Goal: Task Accomplishment & Management: Use online tool/utility

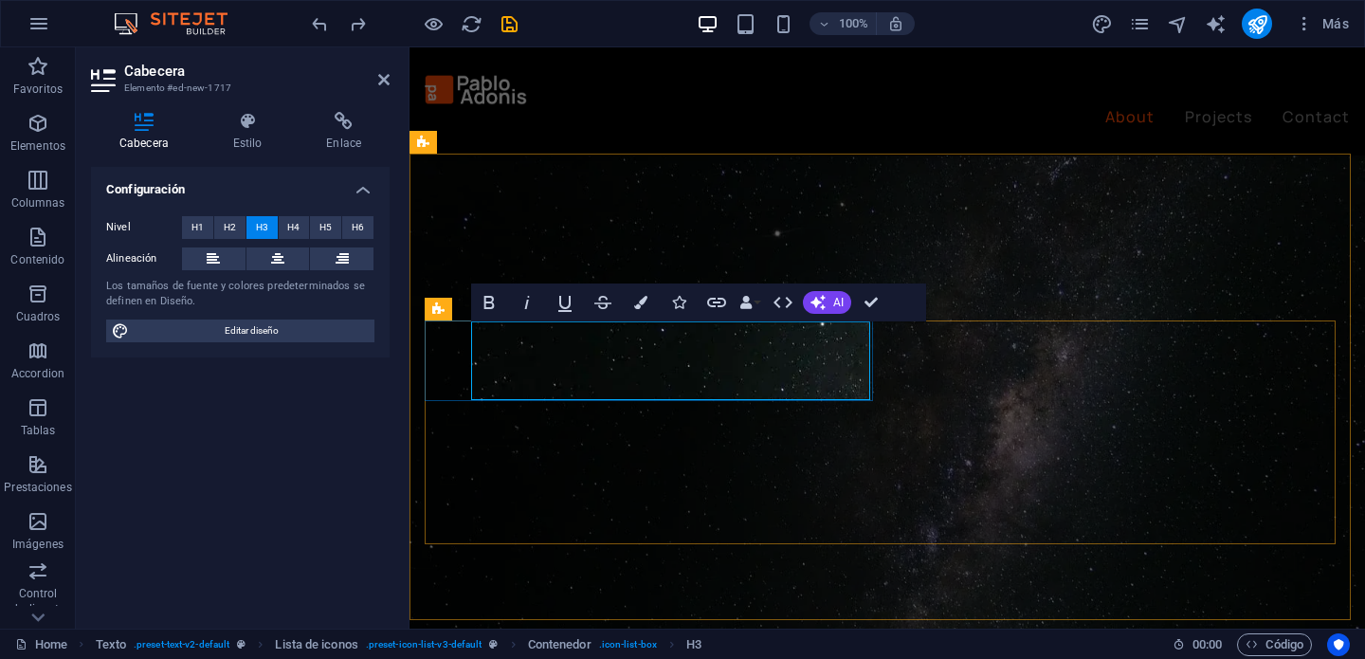
scroll to position [1010, 0]
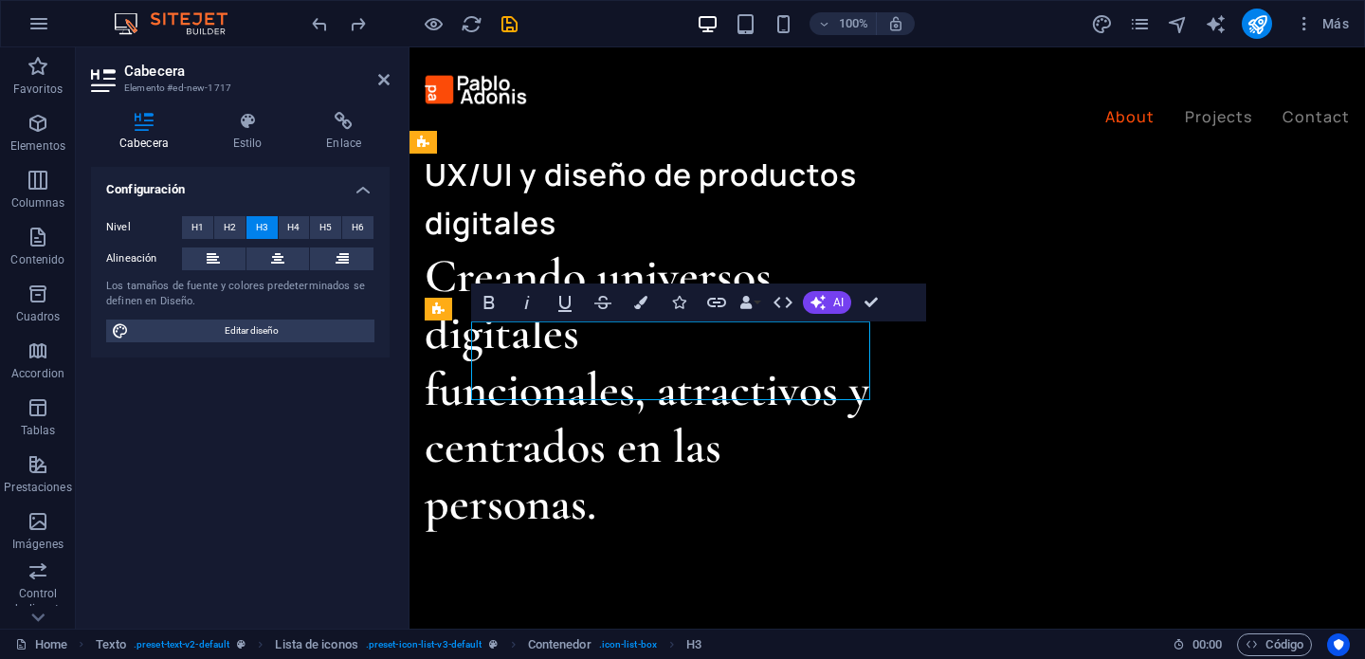
drag, startPoint x: 770, startPoint y: 376, endPoint x: 512, endPoint y: 378, distance: 257.9
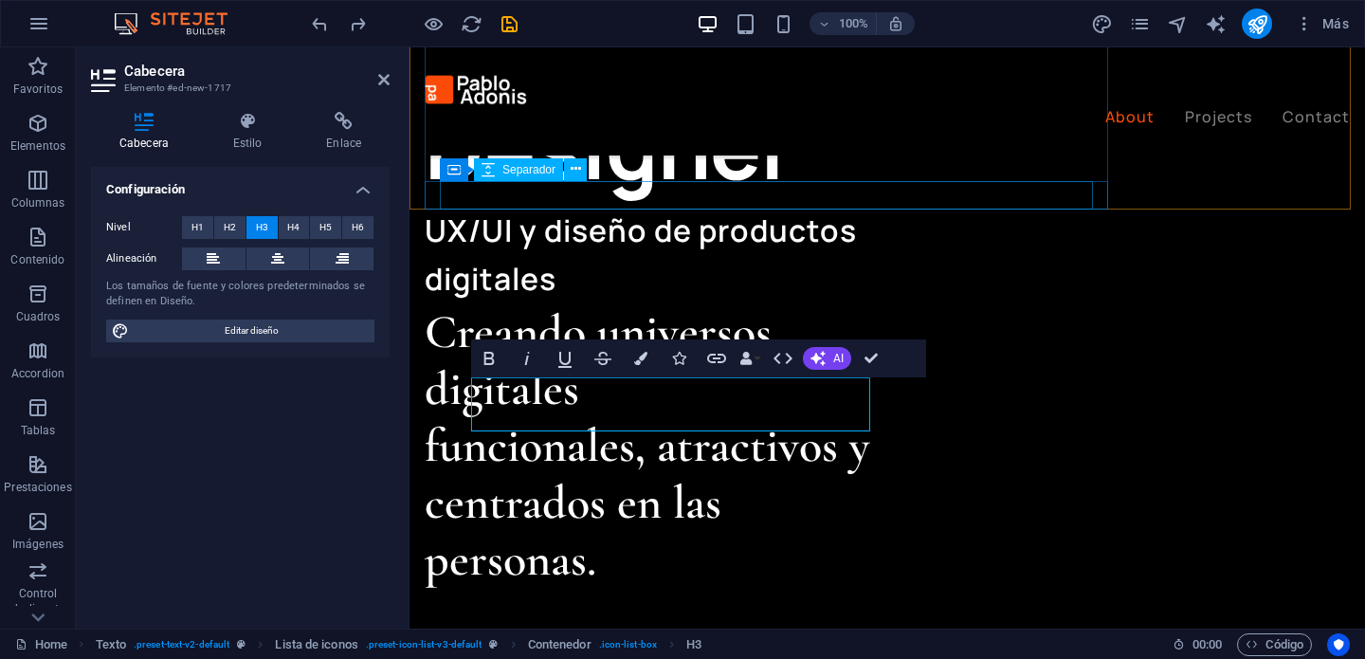
scroll to position [956, 0]
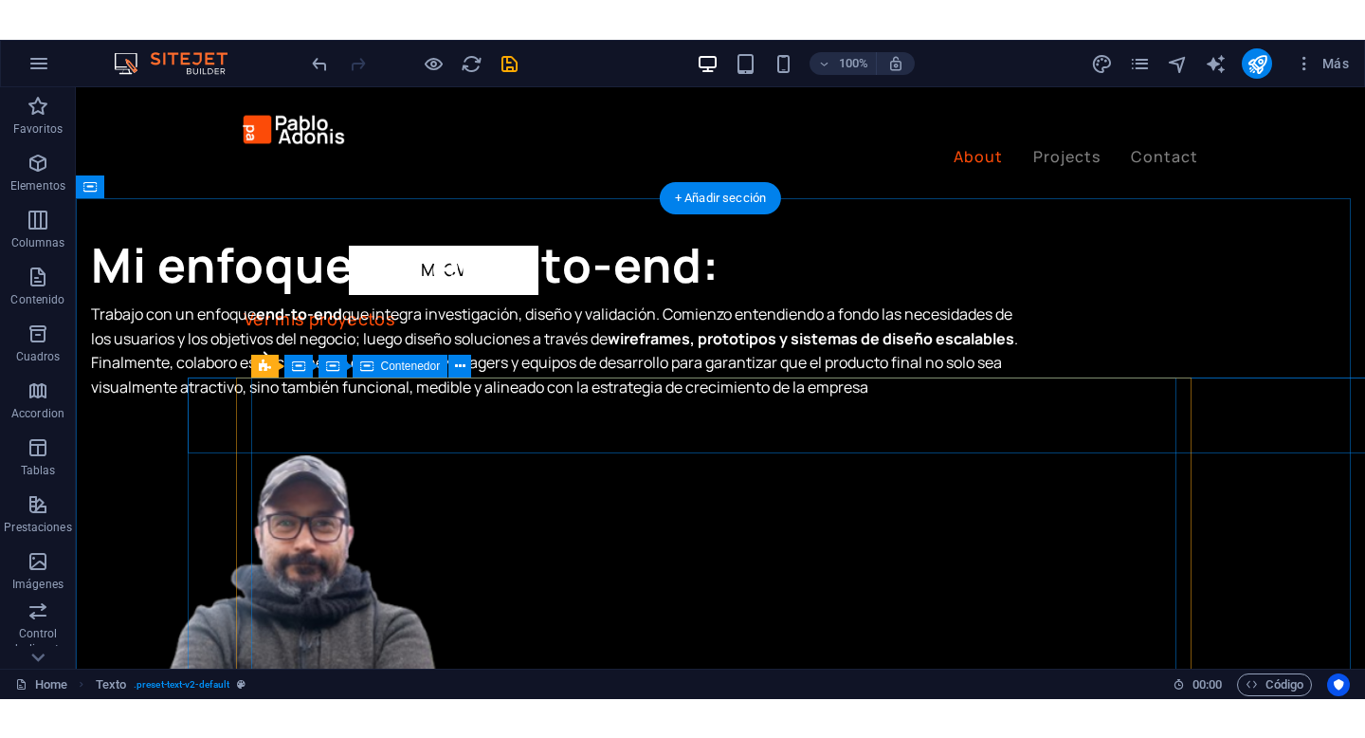
scroll to position [1627, 0]
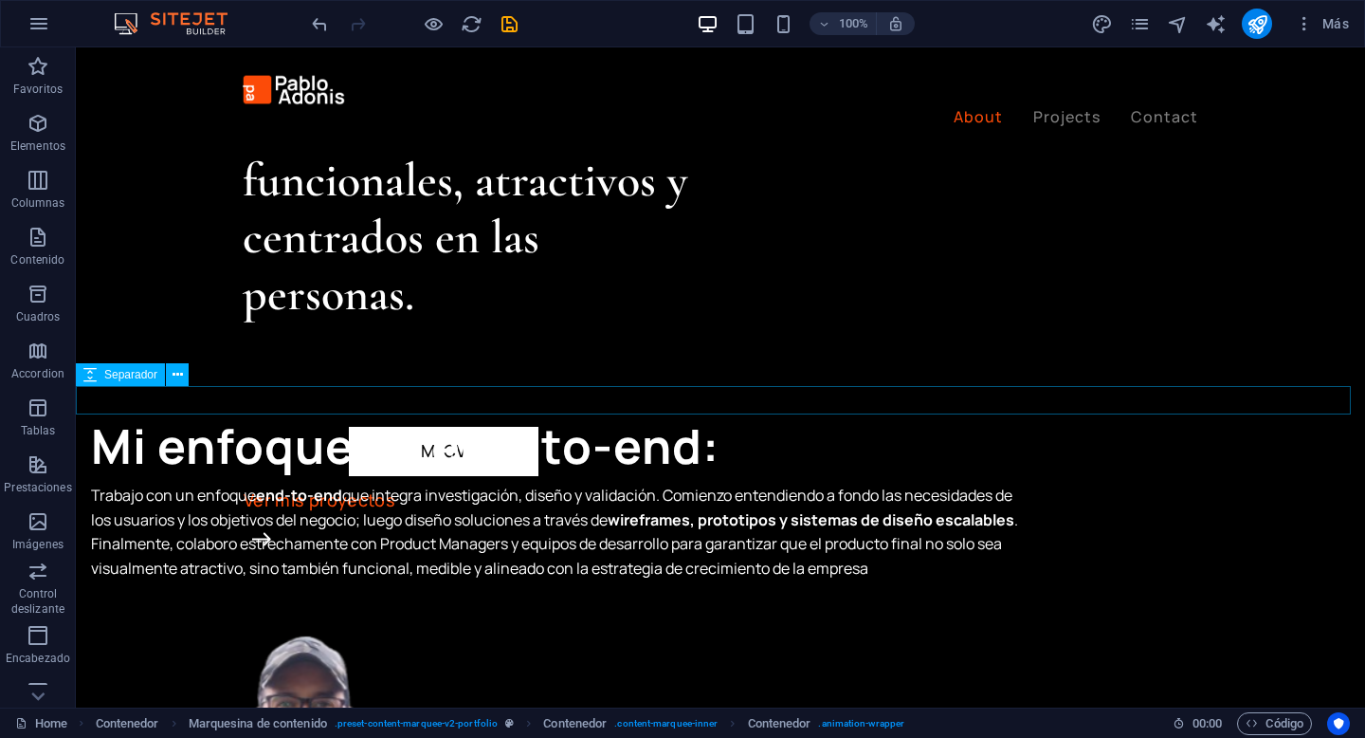
scroll to position [1092, 0]
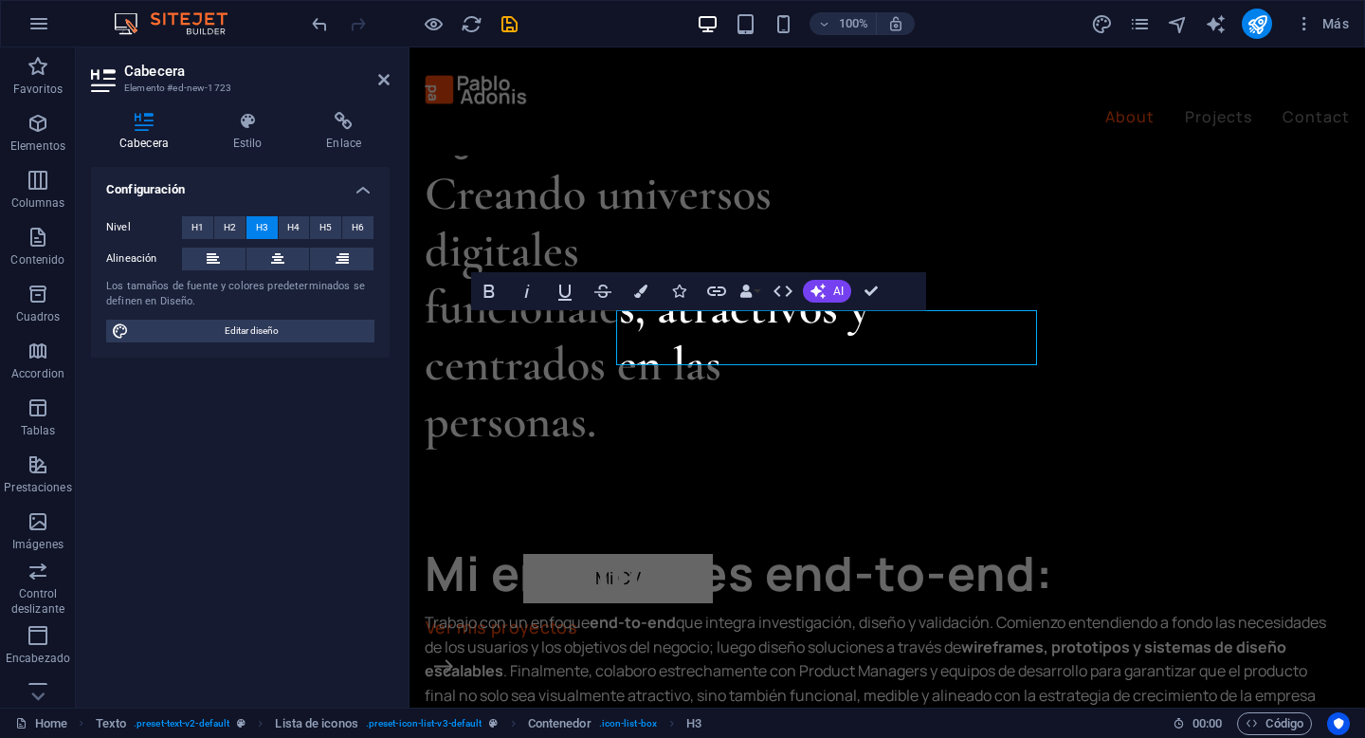
click at [340, 341] on span "Editar diseño" at bounding box center [252, 331] width 234 height 23
select select "px"
select select "400"
select select "px"
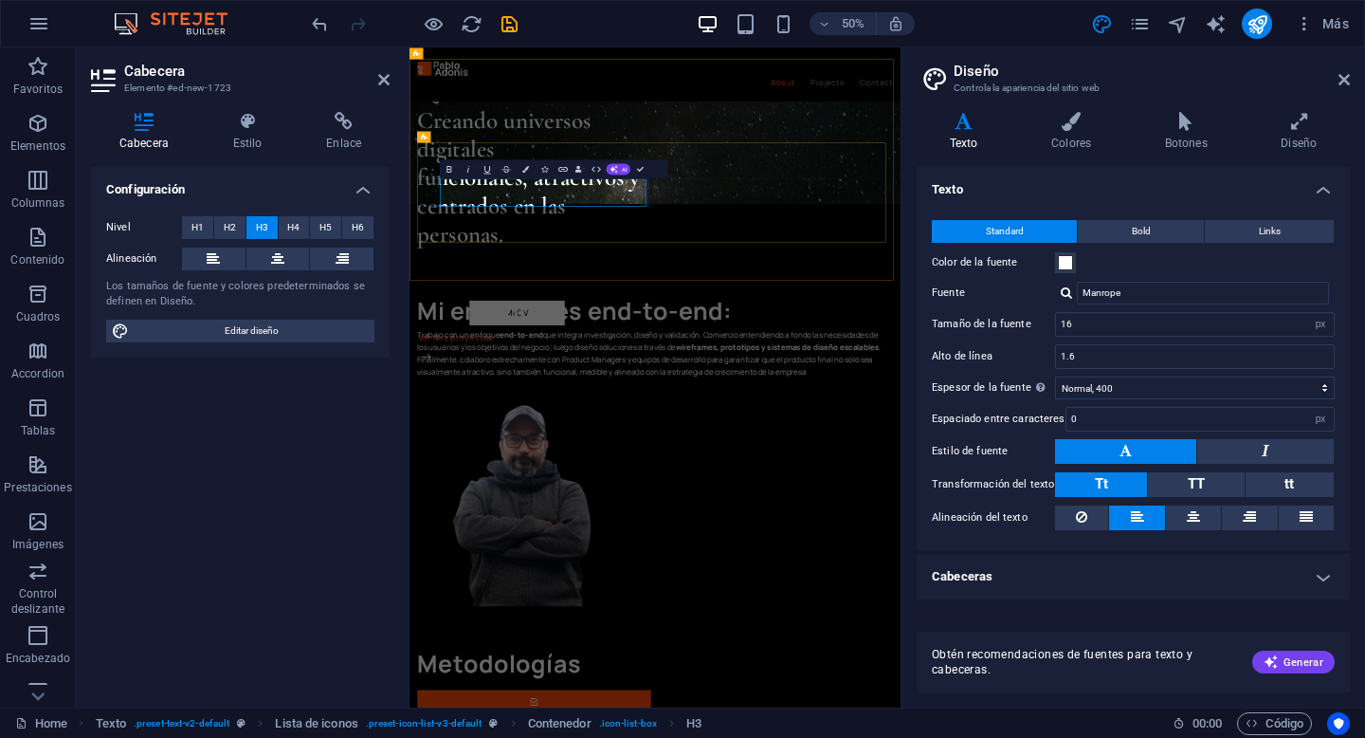
click at [1354, 87] on aside "Diseño Controla la apariencia del sitio web Variantes Texto Colores Botones Dis…" at bounding box center [1133, 377] width 465 height 660
click at [1336, 82] on header "Diseño Controla la apariencia del sitio web" at bounding box center [1136, 71] width 430 height 49
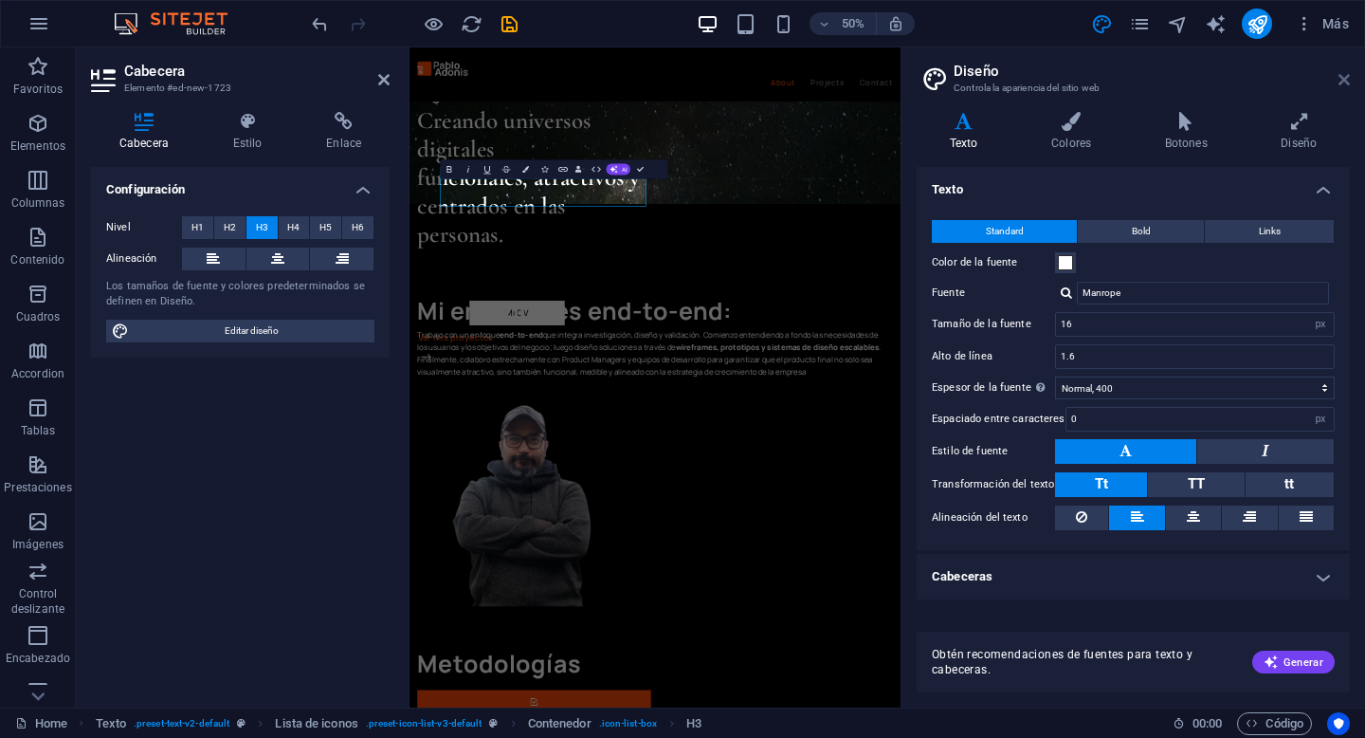
click at [1340, 82] on icon at bounding box center [1344, 79] width 11 height 15
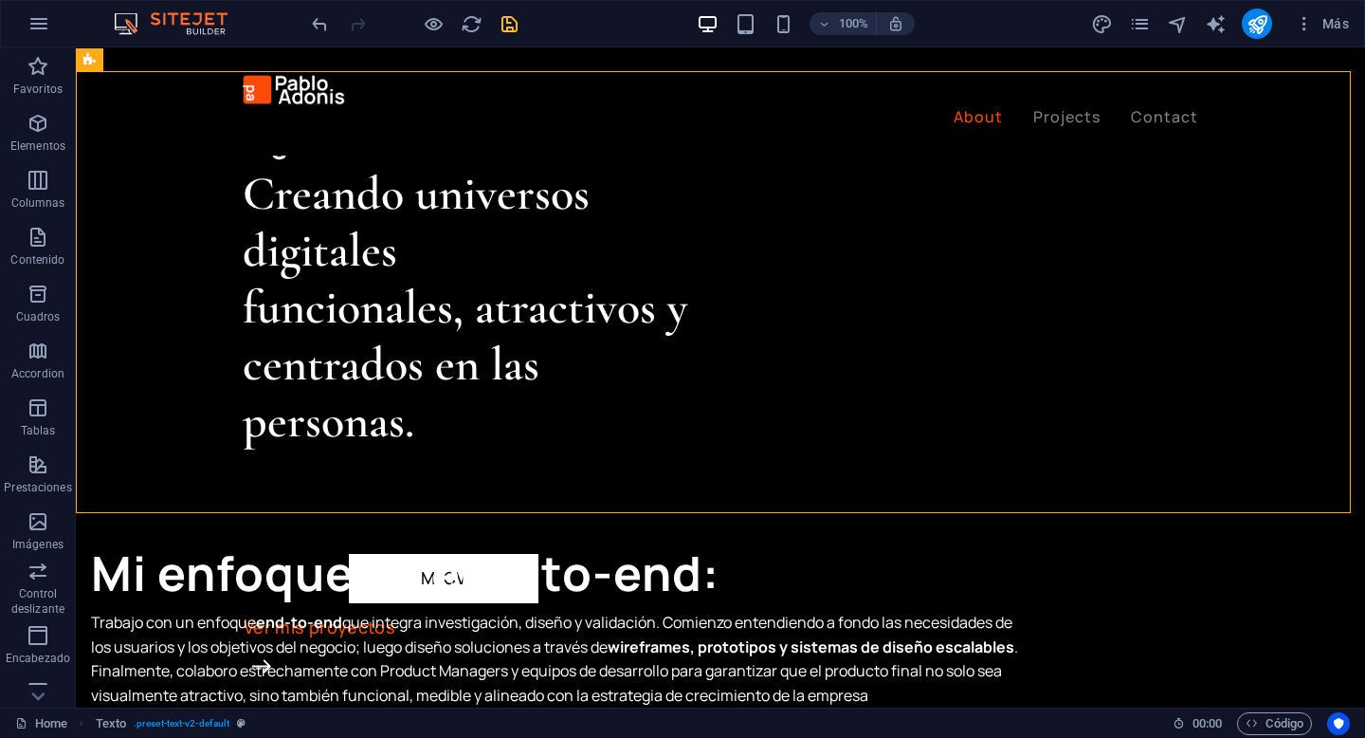
click at [513, 33] on icon "save" at bounding box center [510, 24] width 22 height 22
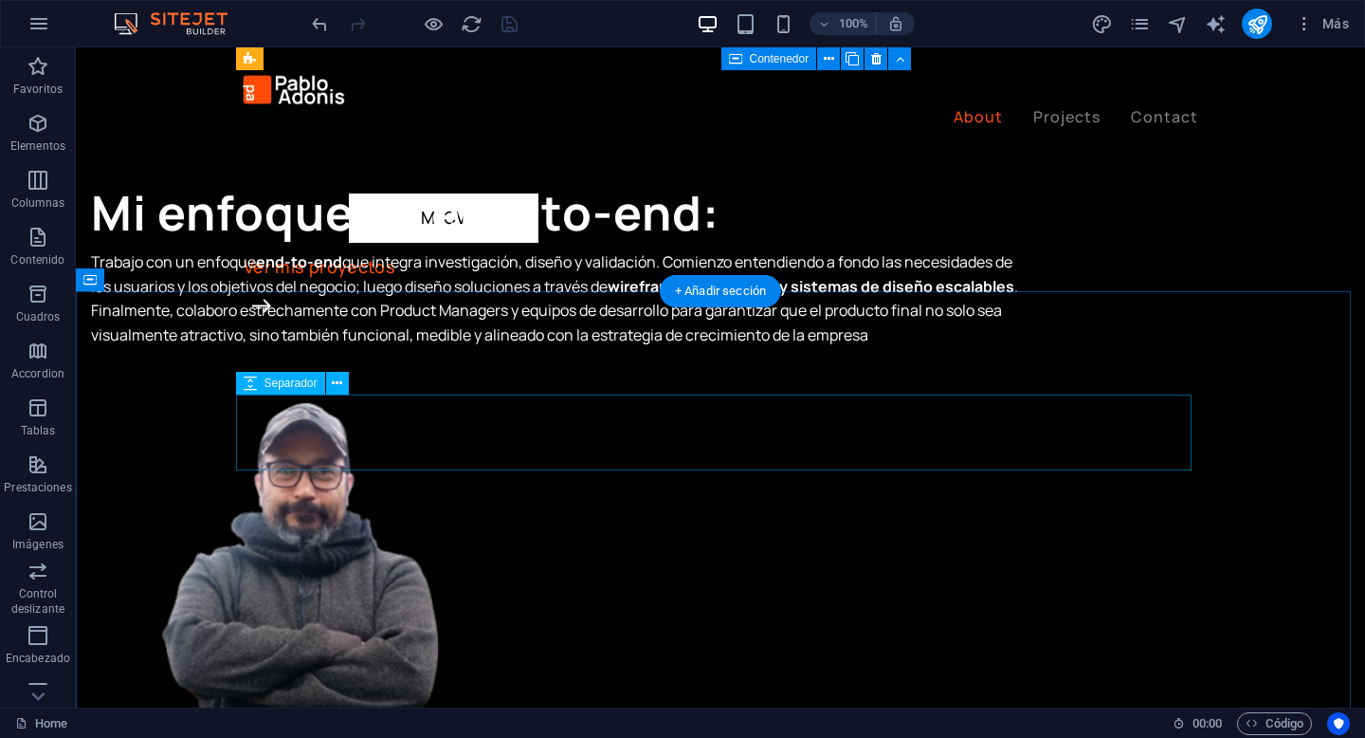
scroll to position [1325, 0]
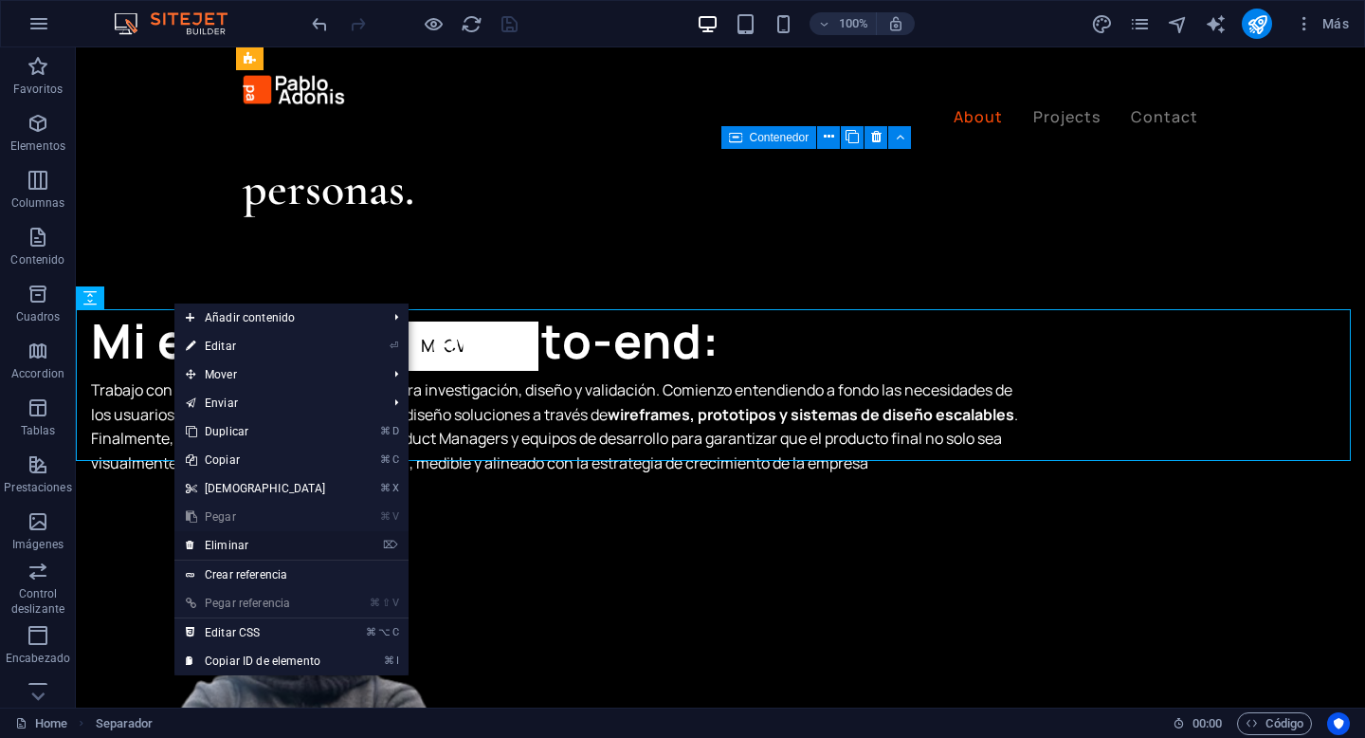
click at [269, 548] on link "⌦ Eliminar" at bounding box center [255, 545] width 163 height 28
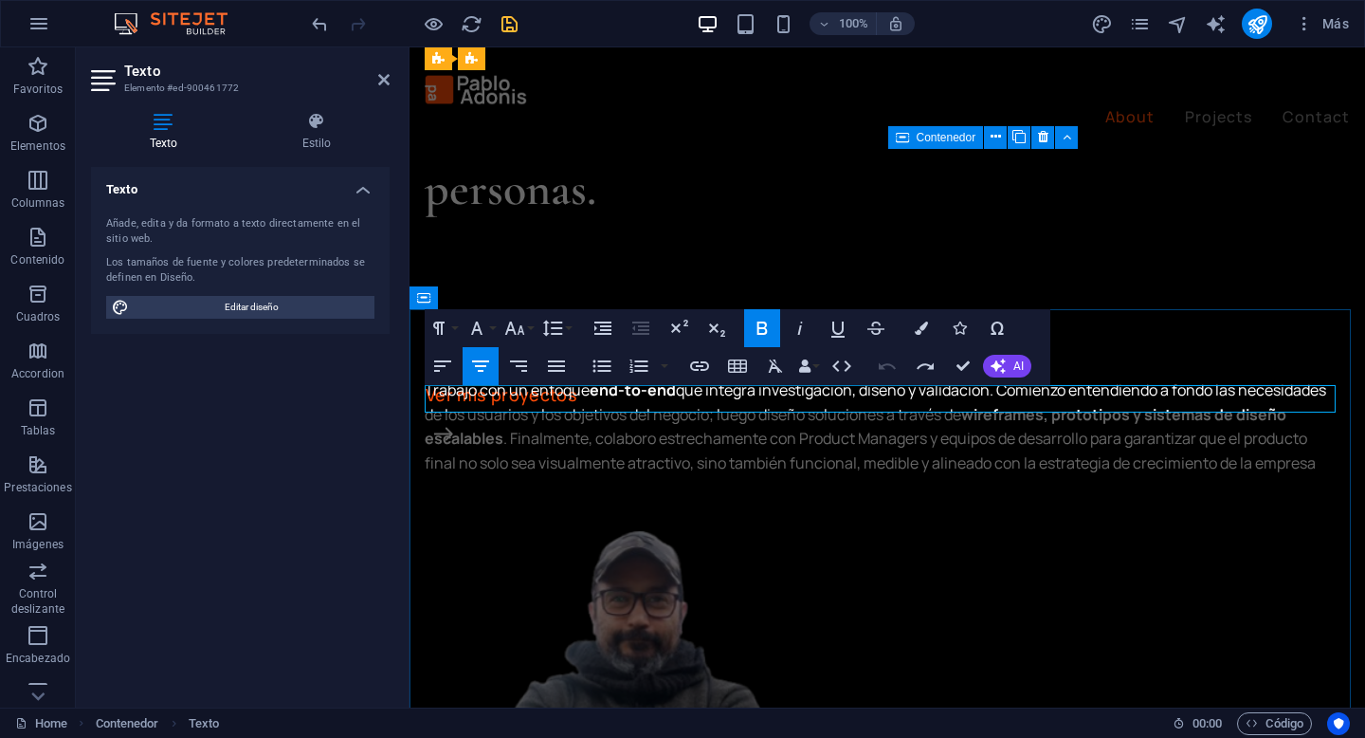
drag, startPoint x: 873, startPoint y: 396, endPoint x: 830, endPoint y: 405, distance: 44.4
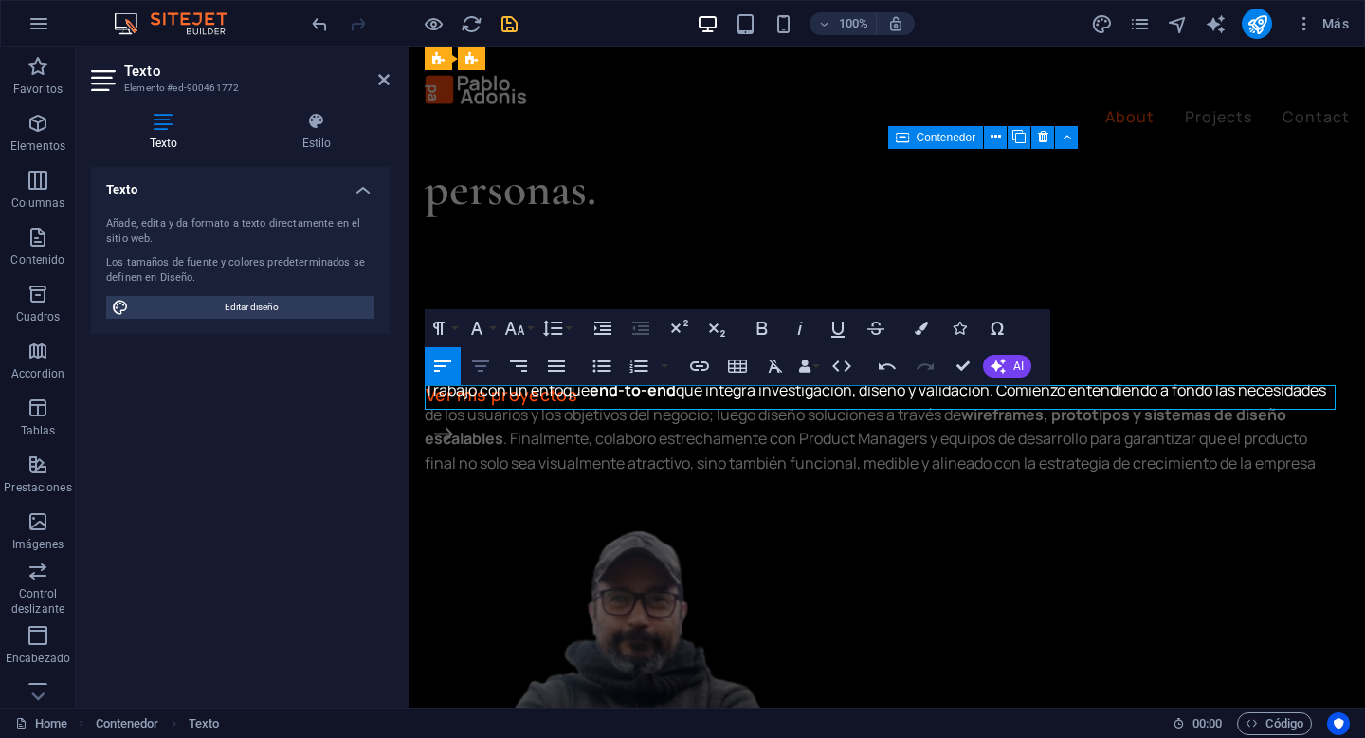
click at [485, 368] on icon "button" at bounding box center [480, 366] width 23 height 23
click at [755, 325] on icon "button" at bounding box center [762, 328] width 23 height 23
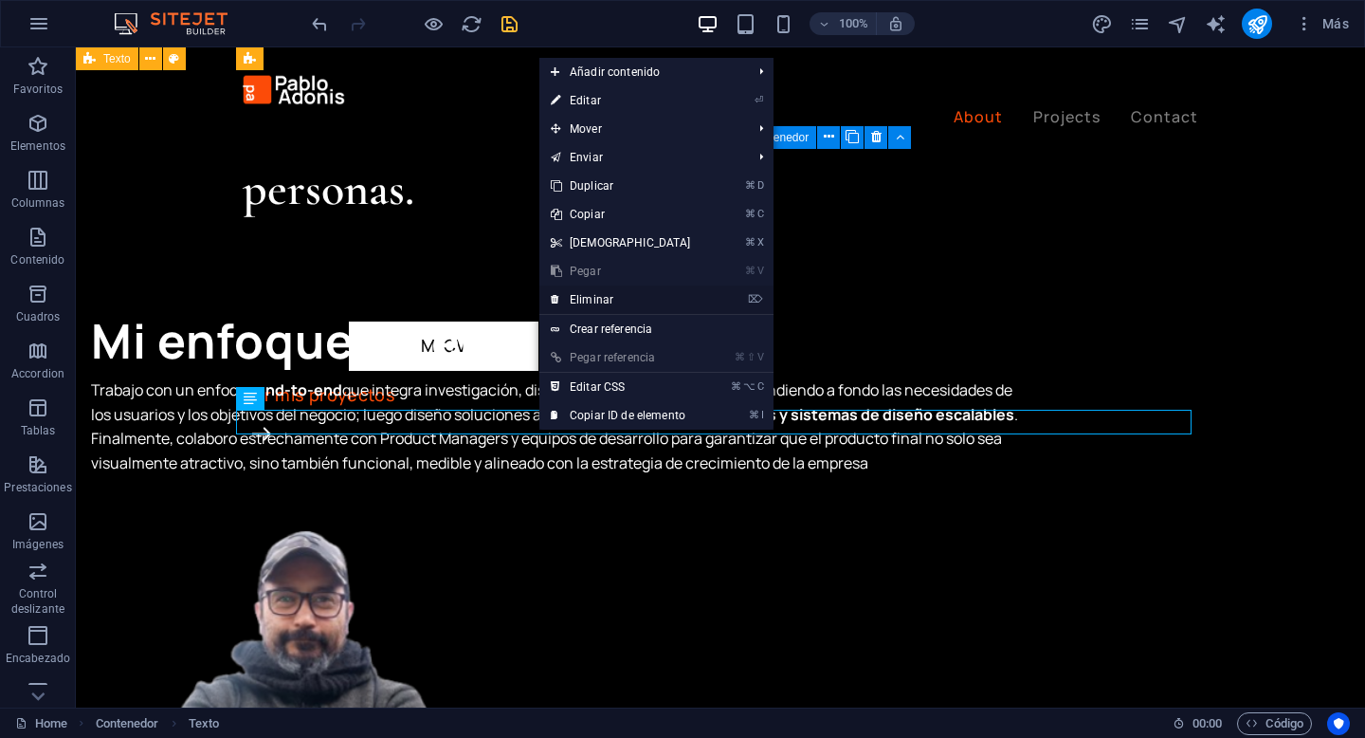
click at [672, 301] on link "⌦ Eliminar" at bounding box center [621, 299] width 163 height 28
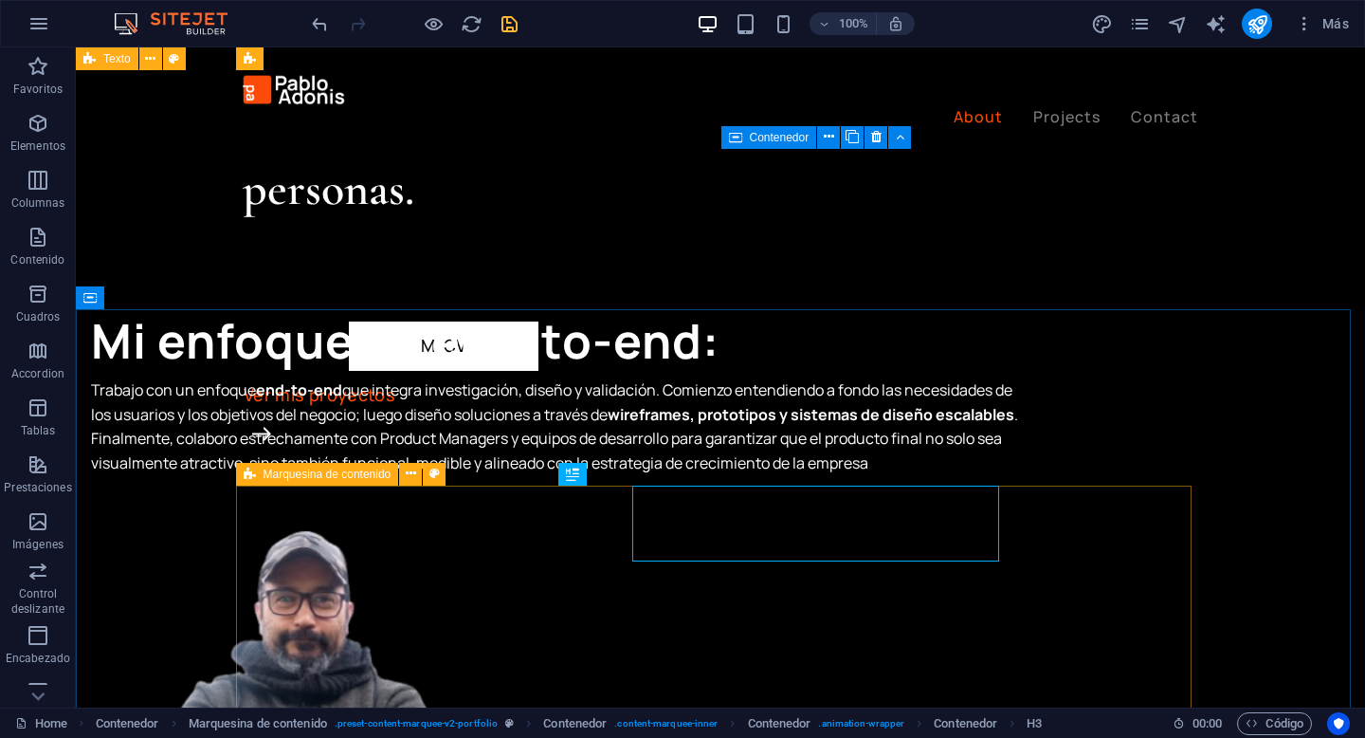
click at [289, 475] on span "Marquesina de contenido" at bounding box center [328, 473] width 128 height 11
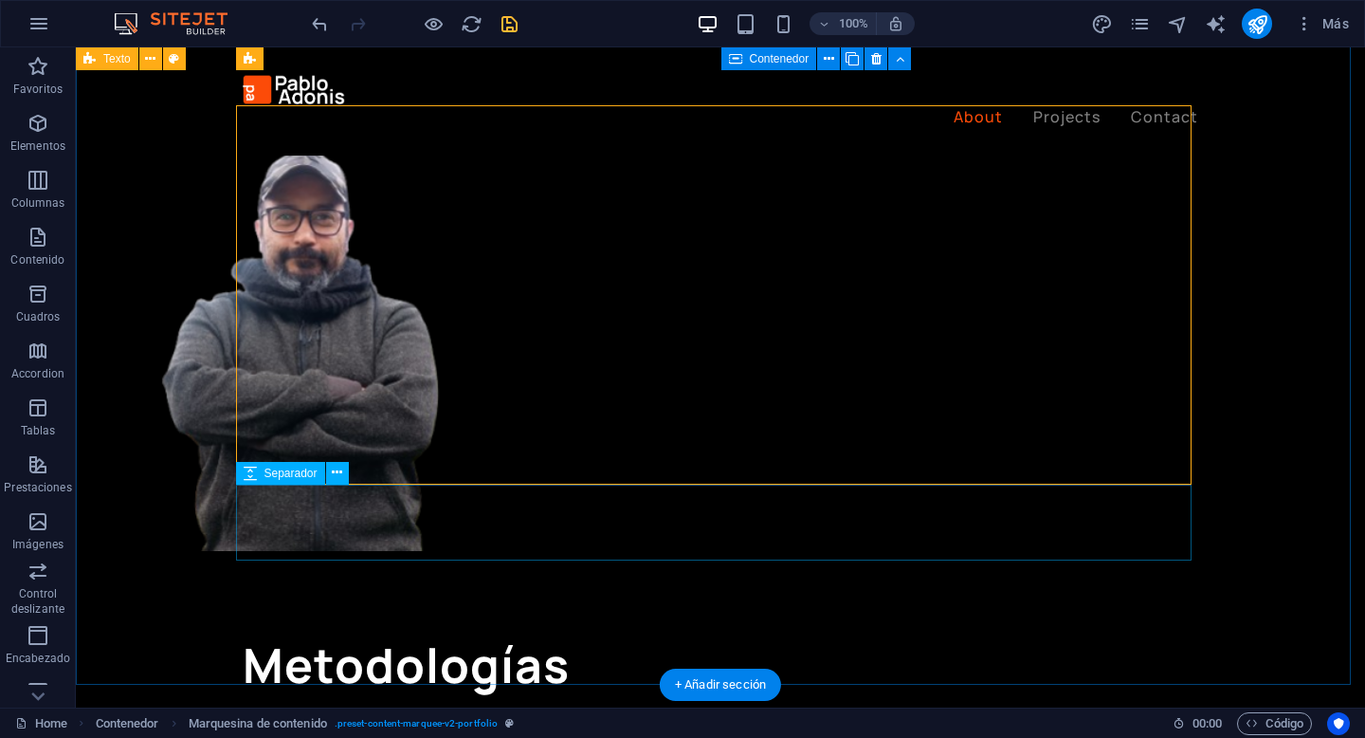
scroll to position [1710, 0]
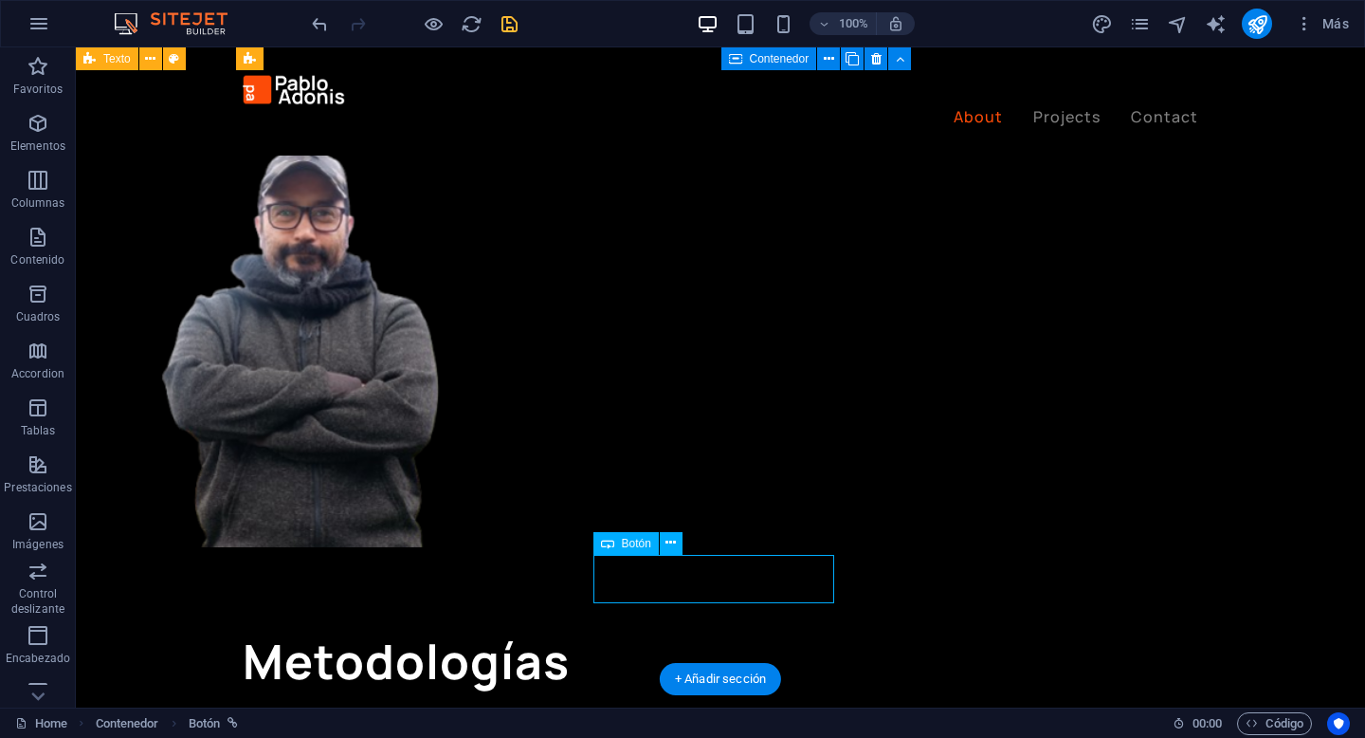
select select "px"
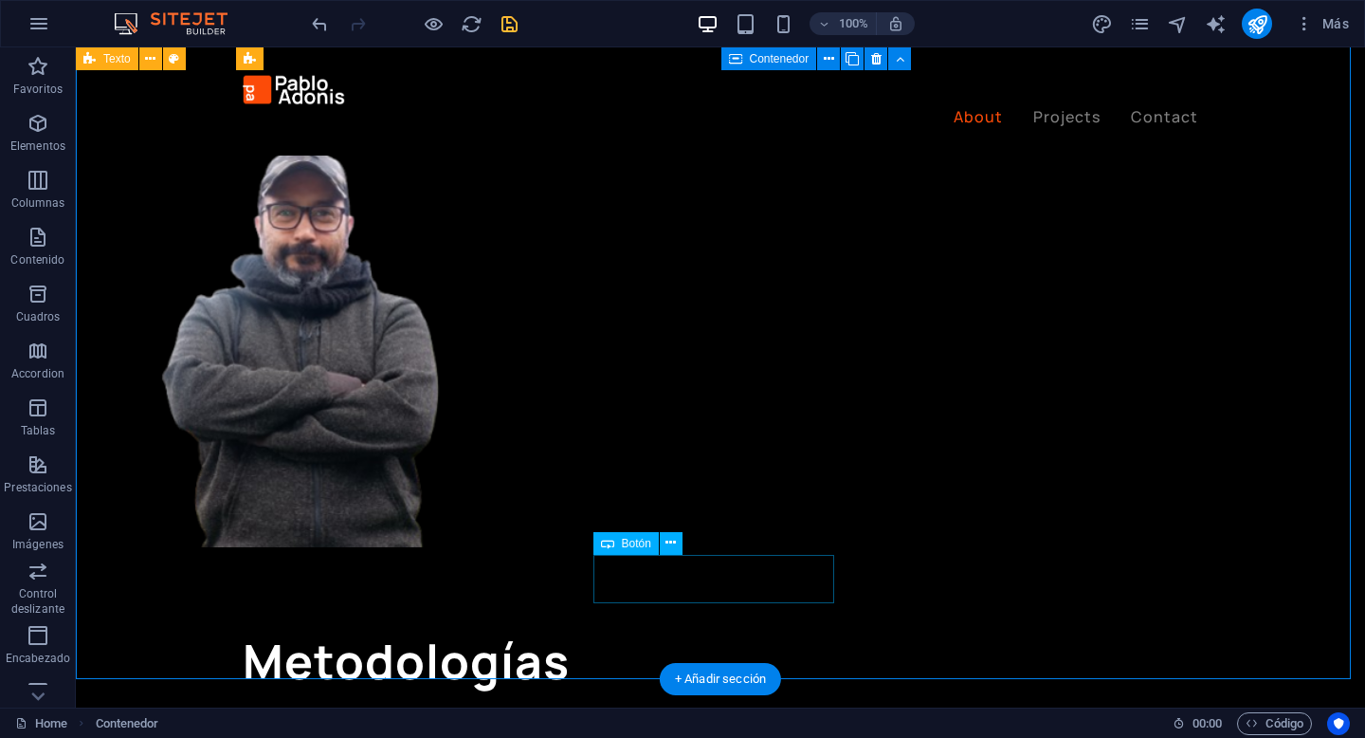
select select "px"
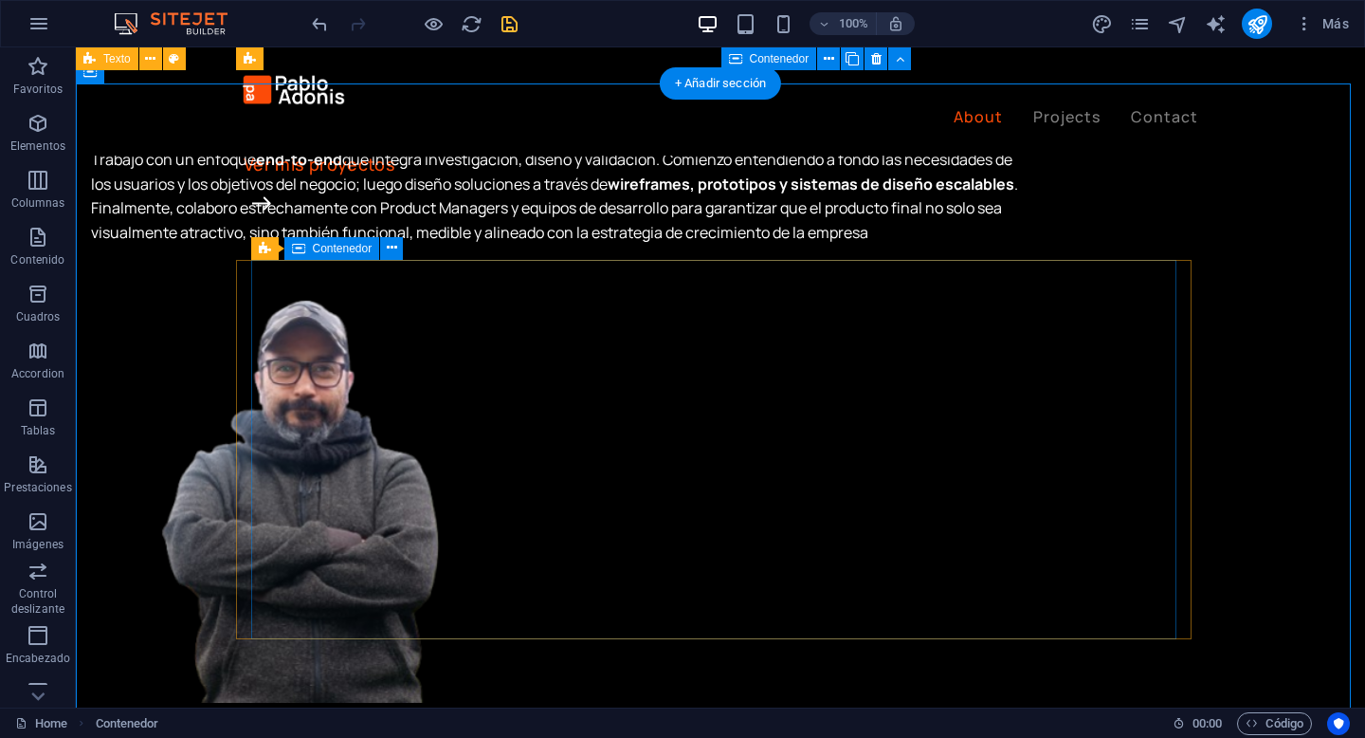
scroll to position [1558, 0]
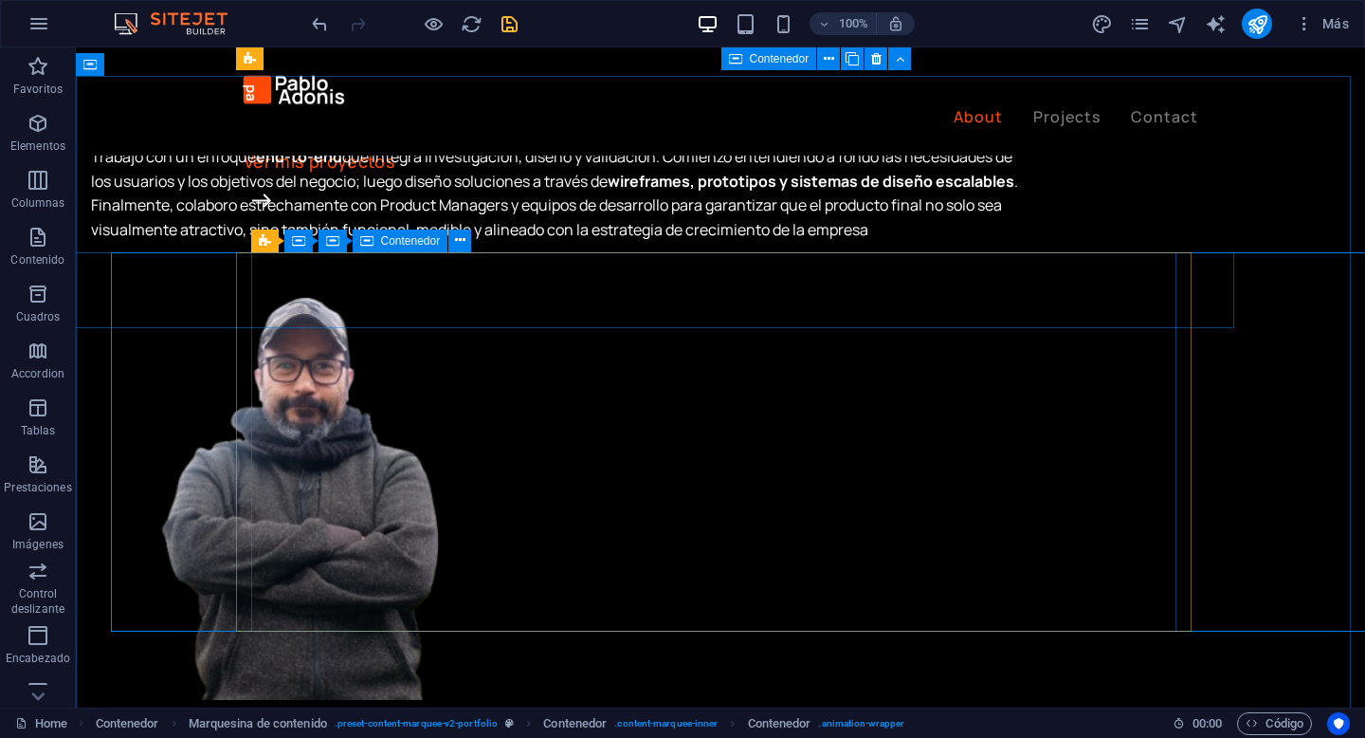
click at [388, 243] on span "Contenedor" at bounding box center [411, 240] width 60 height 11
click at [334, 242] on icon at bounding box center [332, 240] width 13 height 23
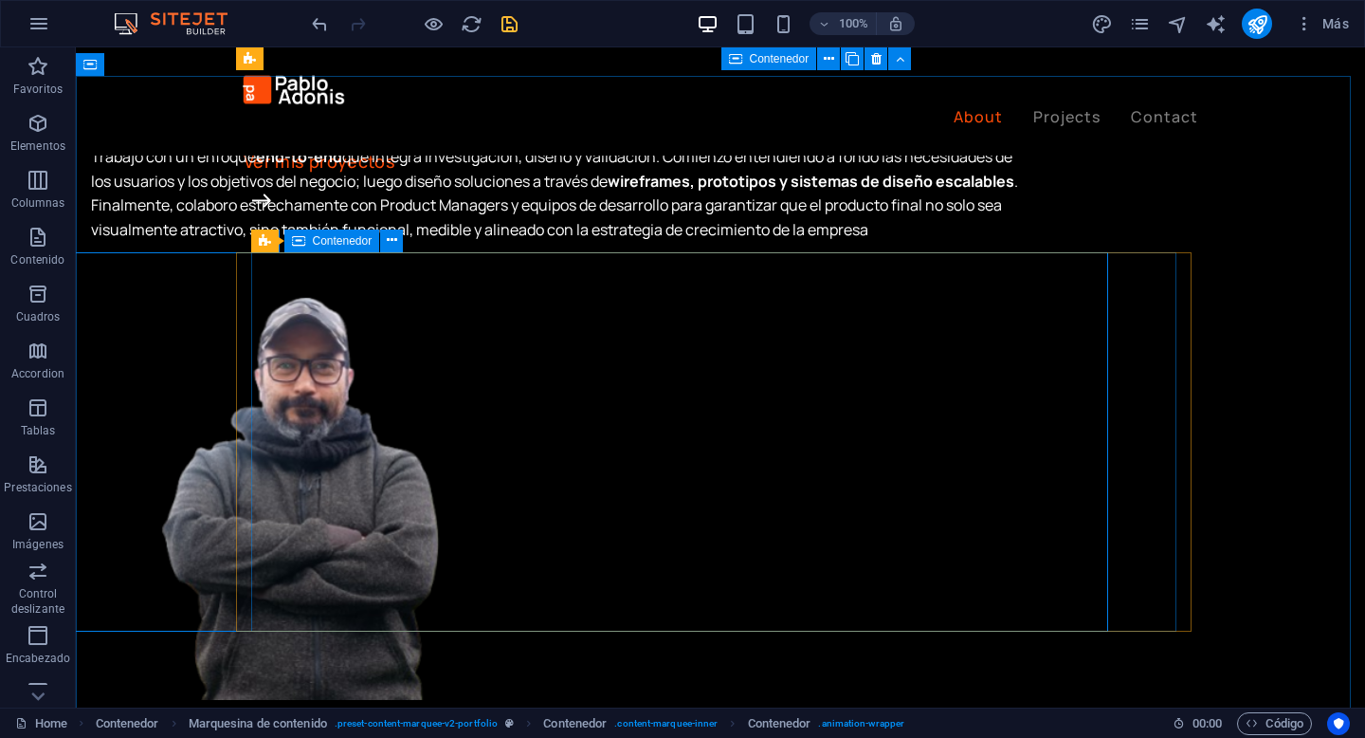
click at [301, 242] on icon at bounding box center [298, 240] width 13 height 23
click at [284, 242] on div "Contenedor" at bounding box center [332, 240] width 96 height 23
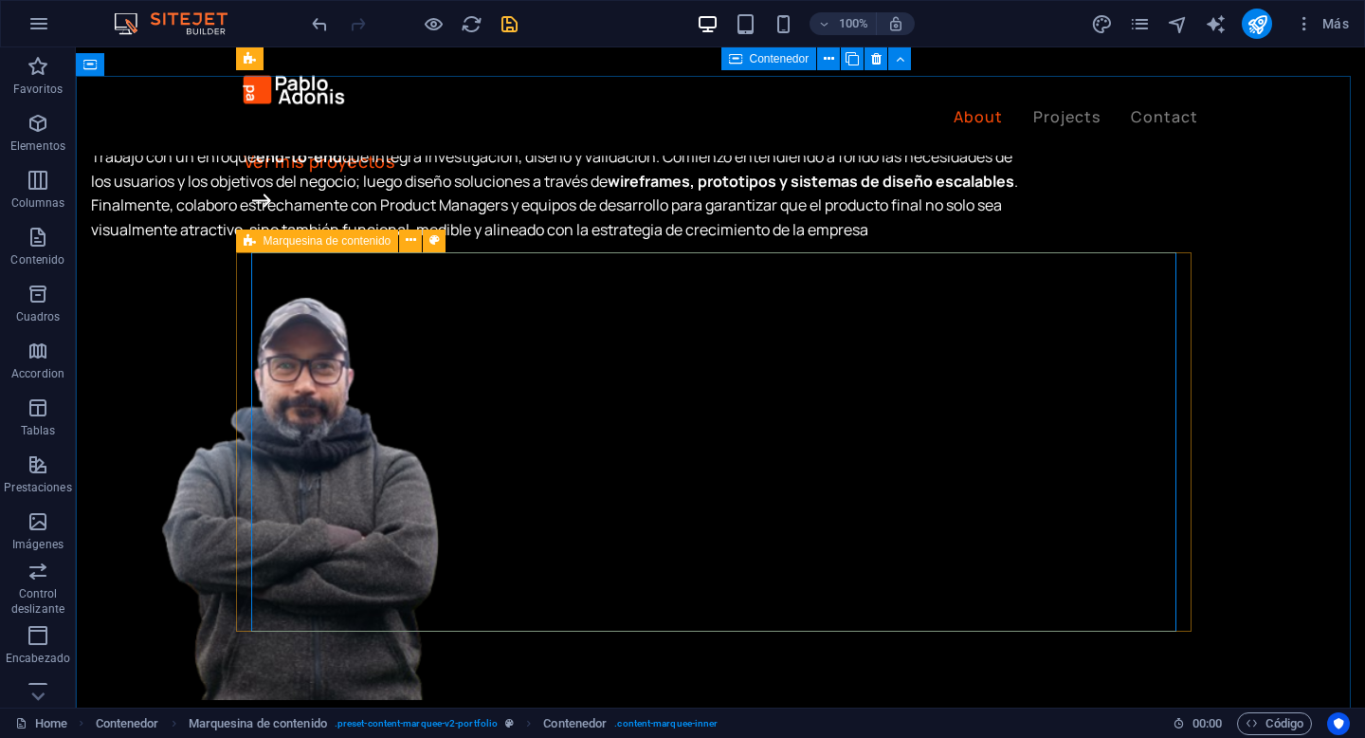
click at [266, 242] on span "Marquesina de contenido" at bounding box center [328, 240] width 128 height 11
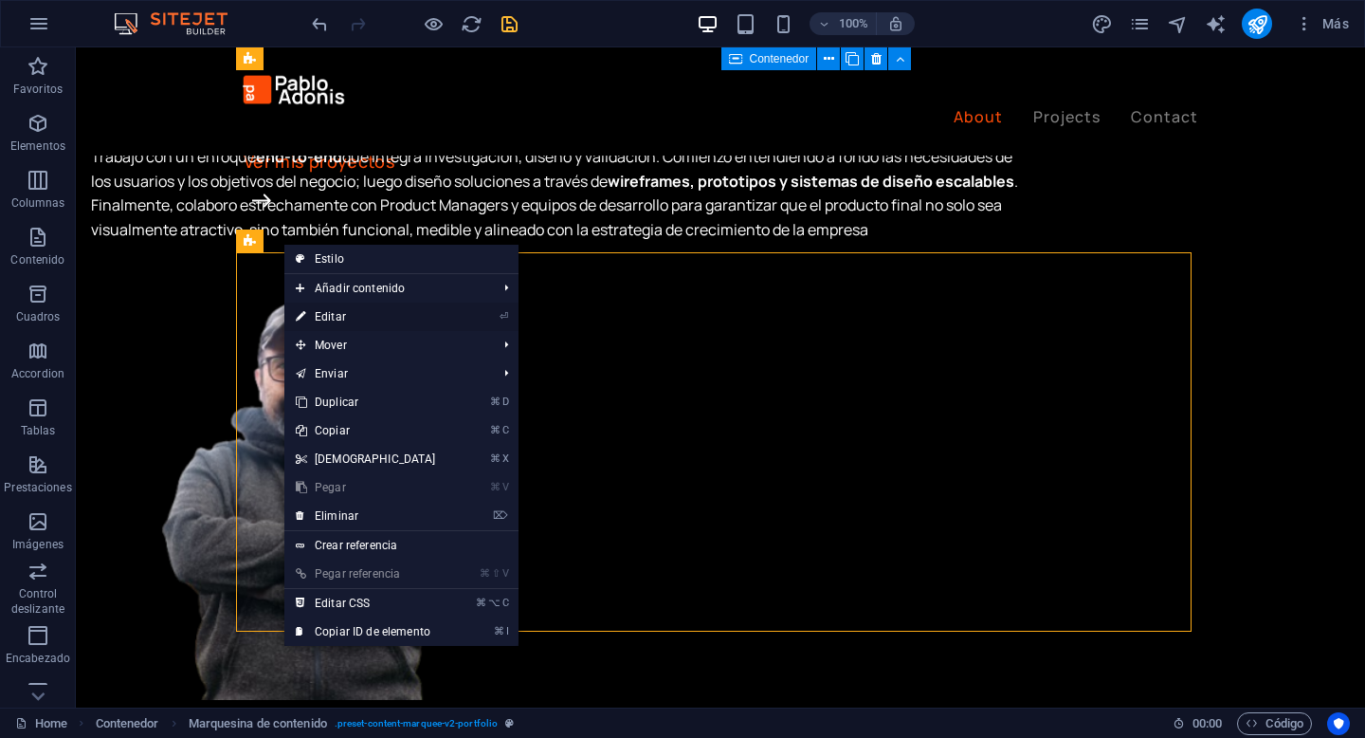
click at [387, 309] on link "⏎ Editar" at bounding box center [365, 316] width 163 height 28
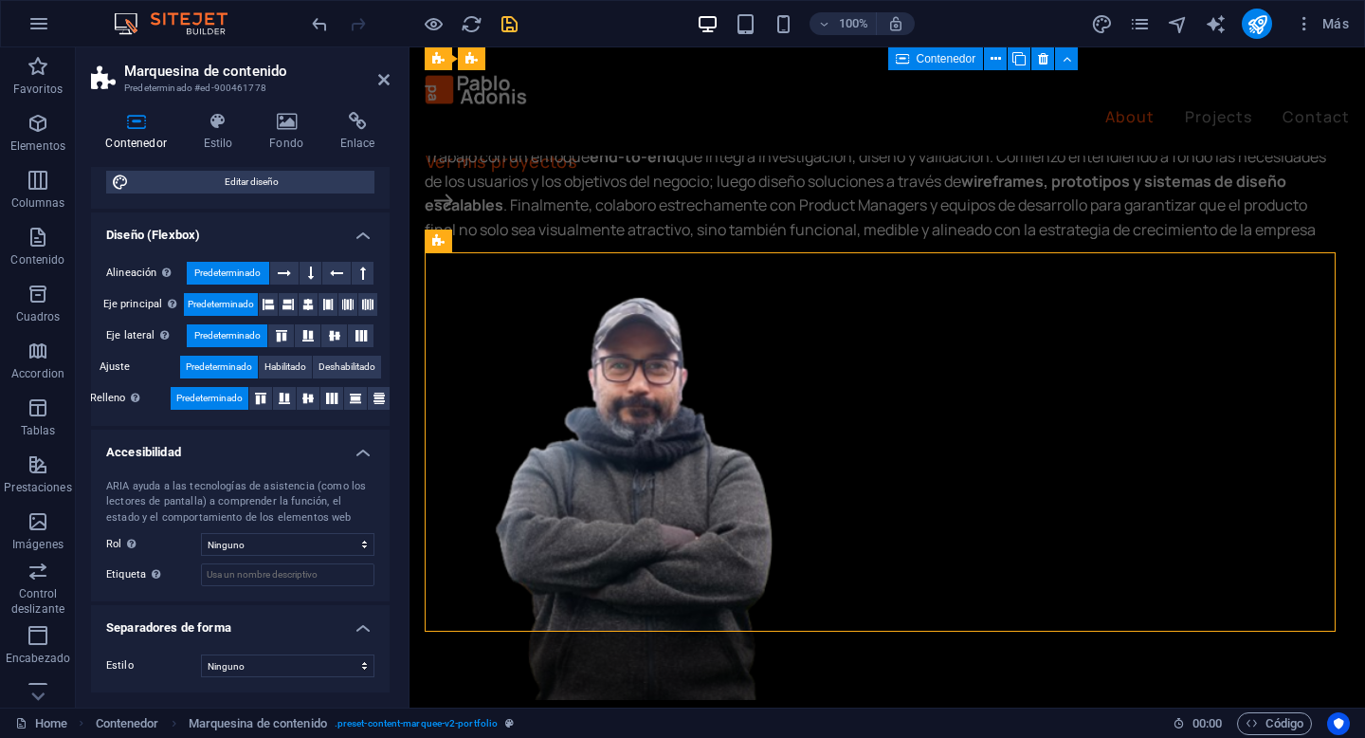
scroll to position [0, 0]
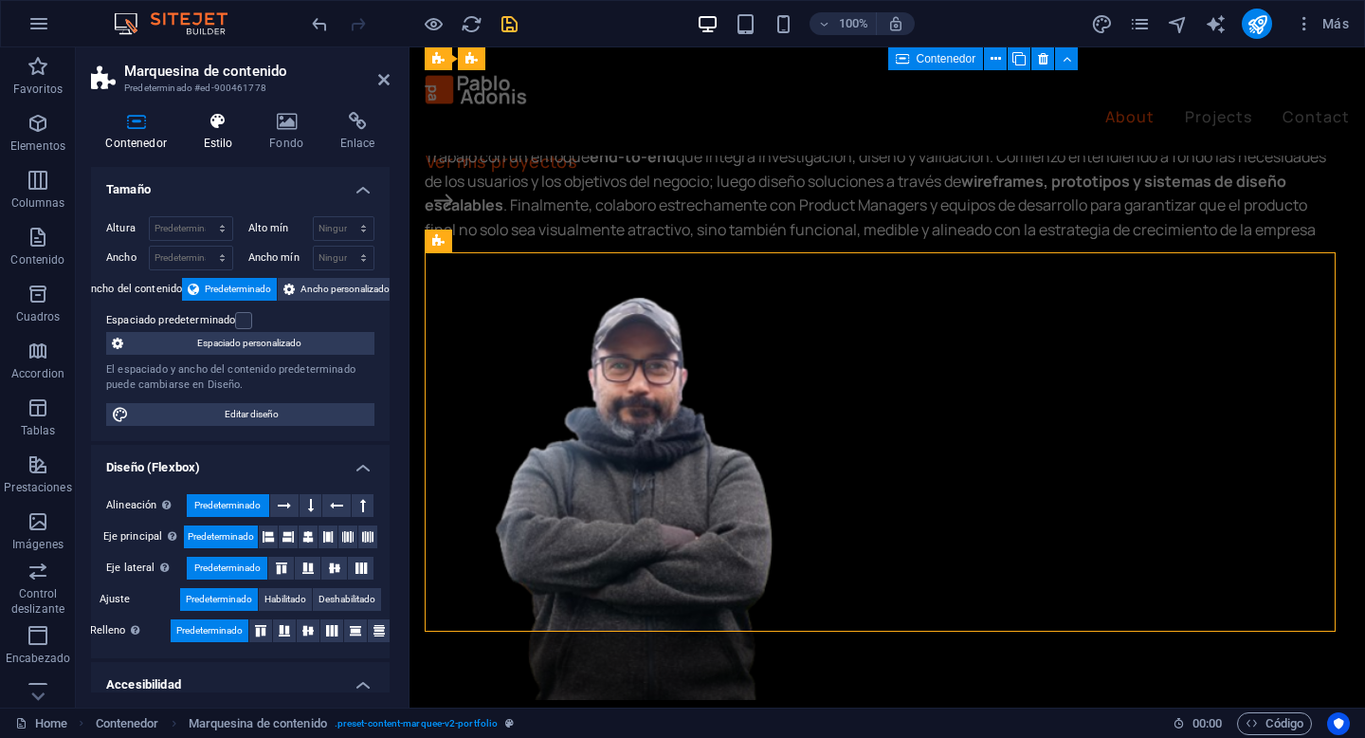
click at [215, 124] on icon at bounding box center [218, 121] width 59 height 19
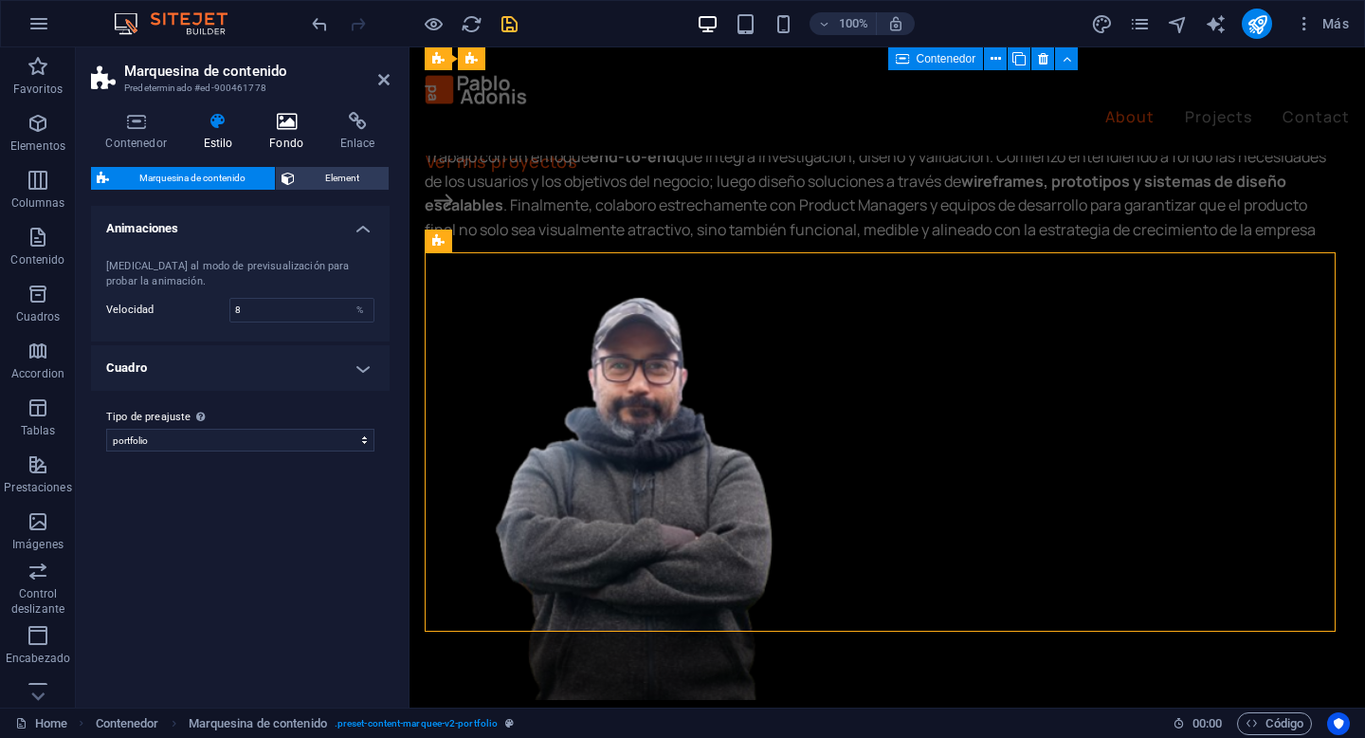
click at [274, 125] on icon at bounding box center [287, 121] width 64 height 19
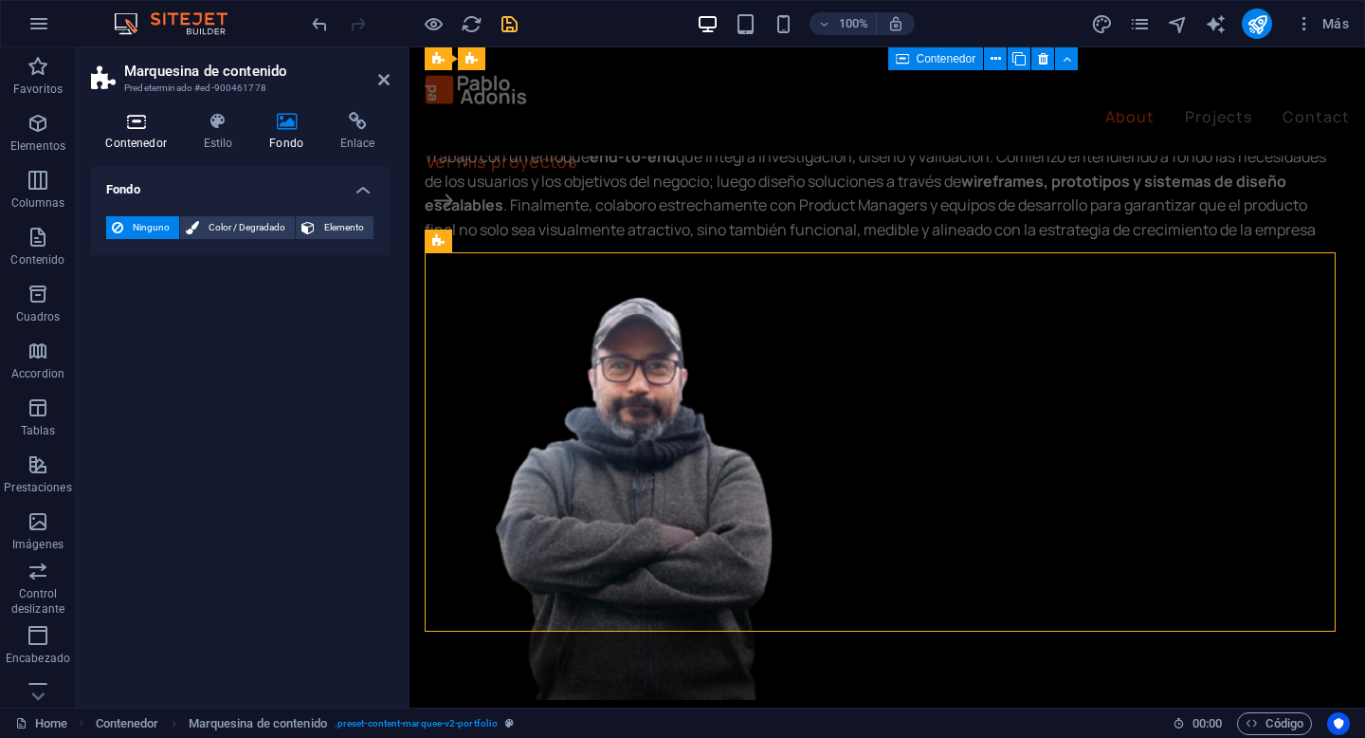
click at [118, 131] on h4 "Contenedor" at bounding box center [140, 132] width 98 height 40
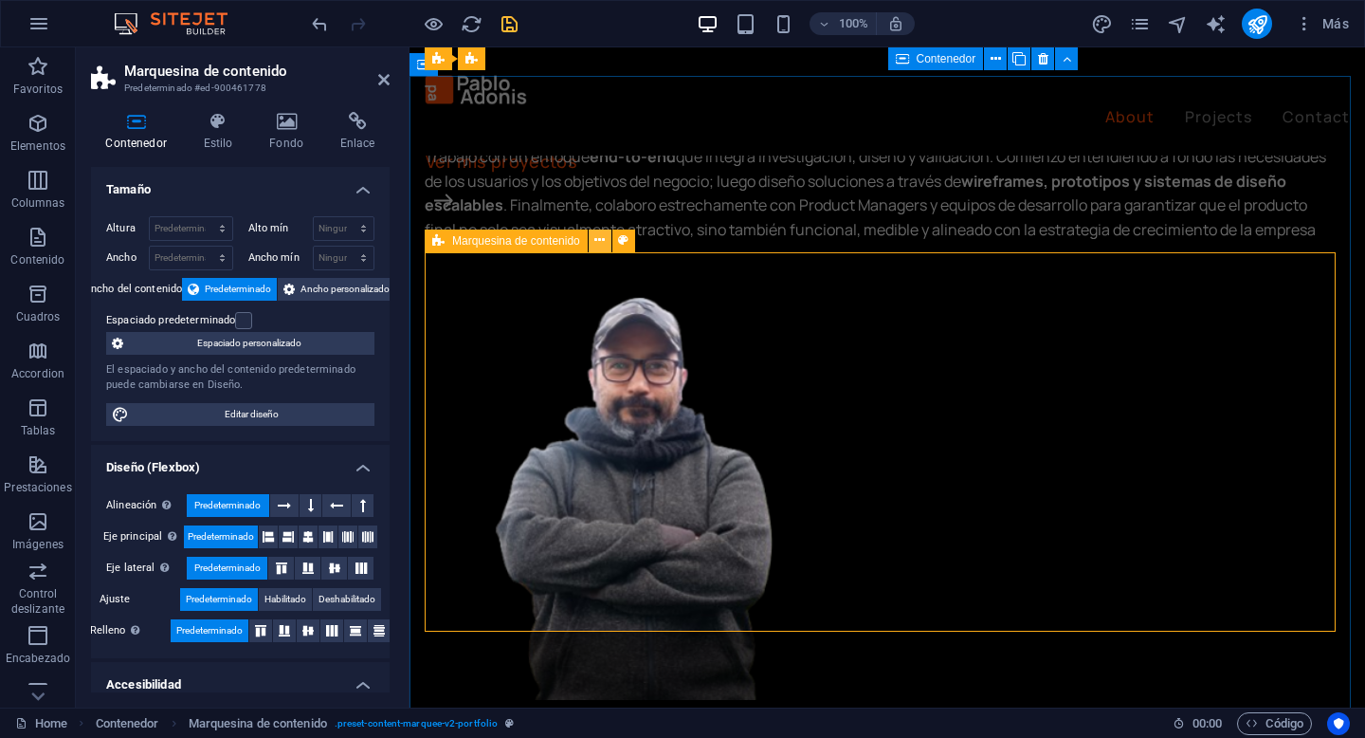
click at [603, 245] on icon at bounding box center [599, 240] width 10 height 20
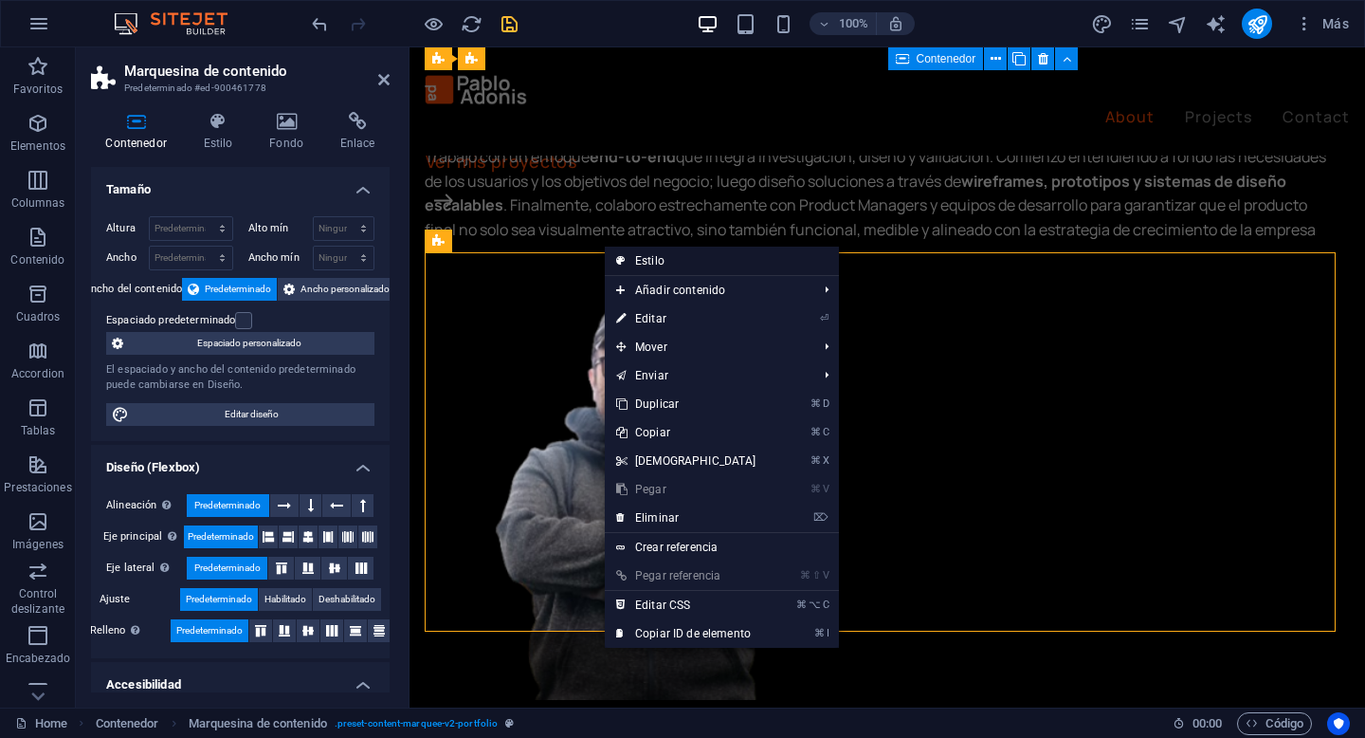
click at [626, 257] on link "Estilo" at bounding box center [722, 261] width 234 height 28
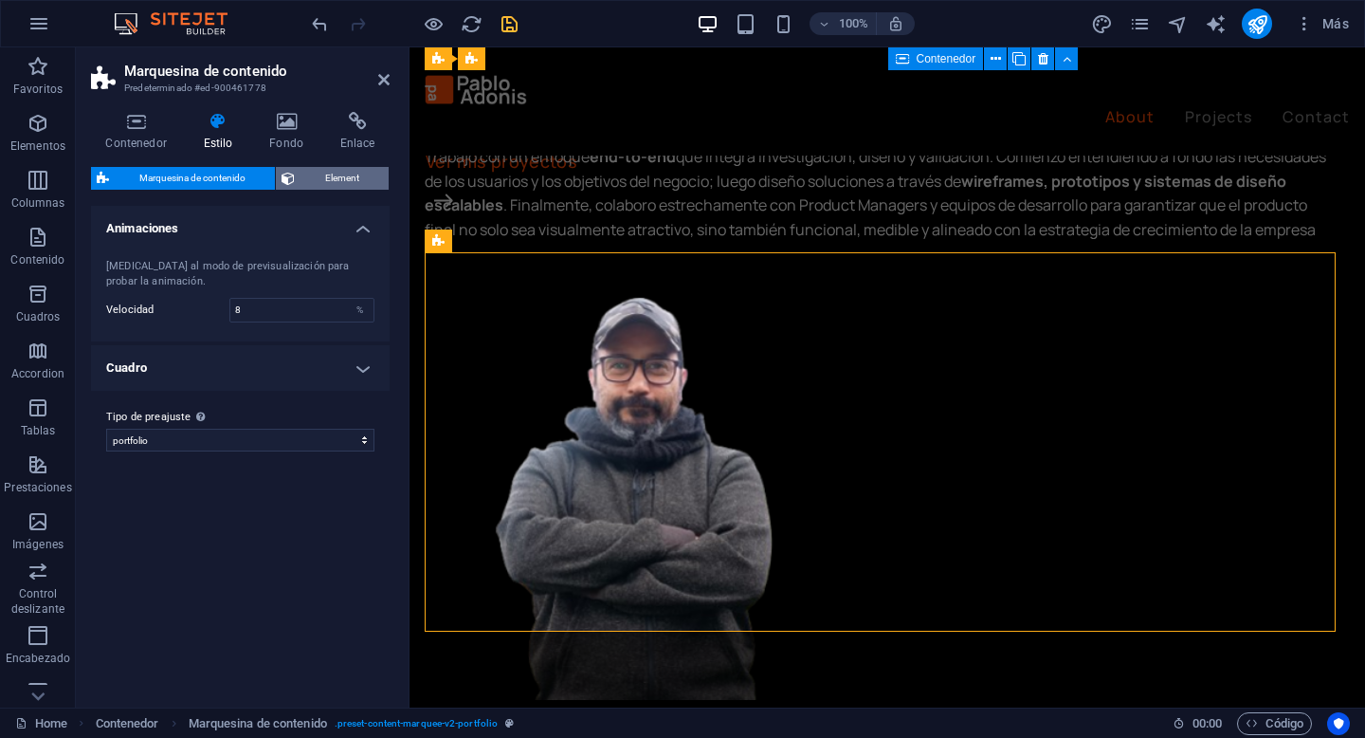
click at [339, 174] on span "Element" at bounding box center [342, 178] width 82 height 23
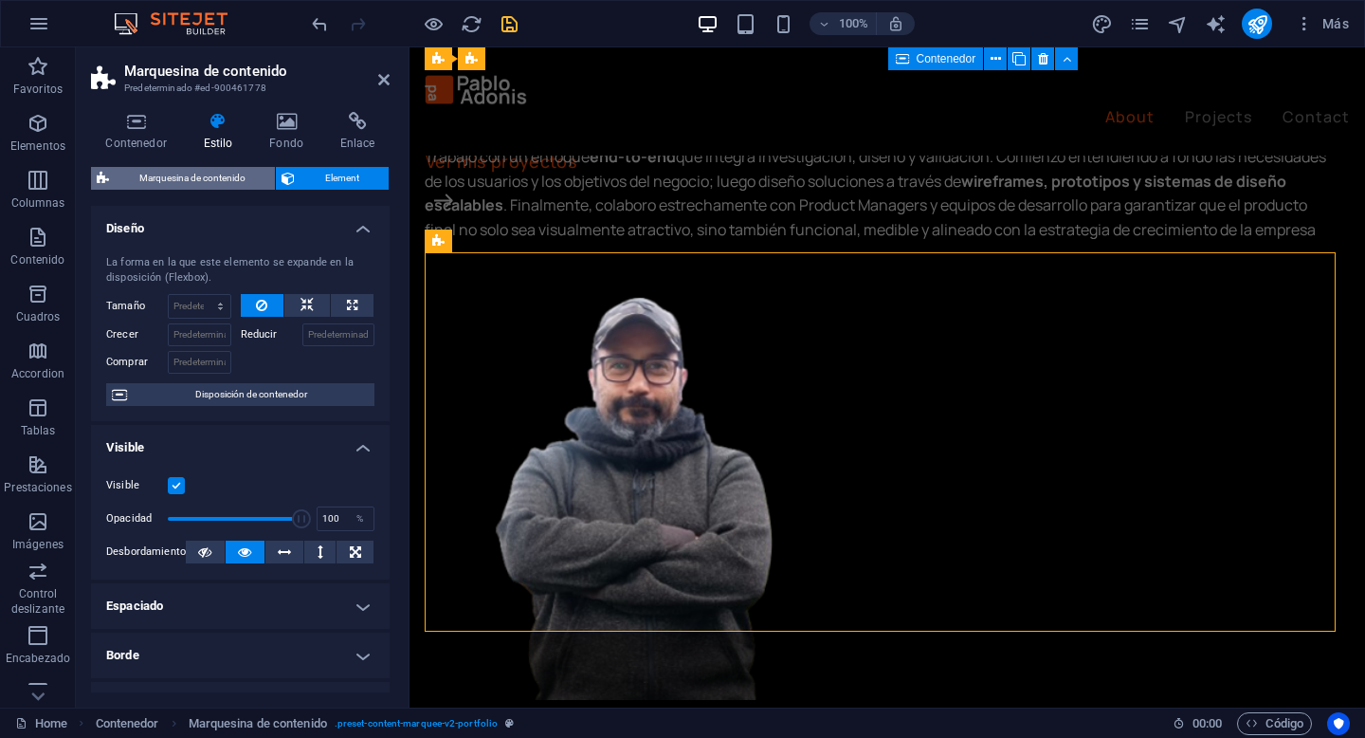
click at [222, 172] on span "Marquesina de contenido" at bounding box center [192, 178] width 155 height 23
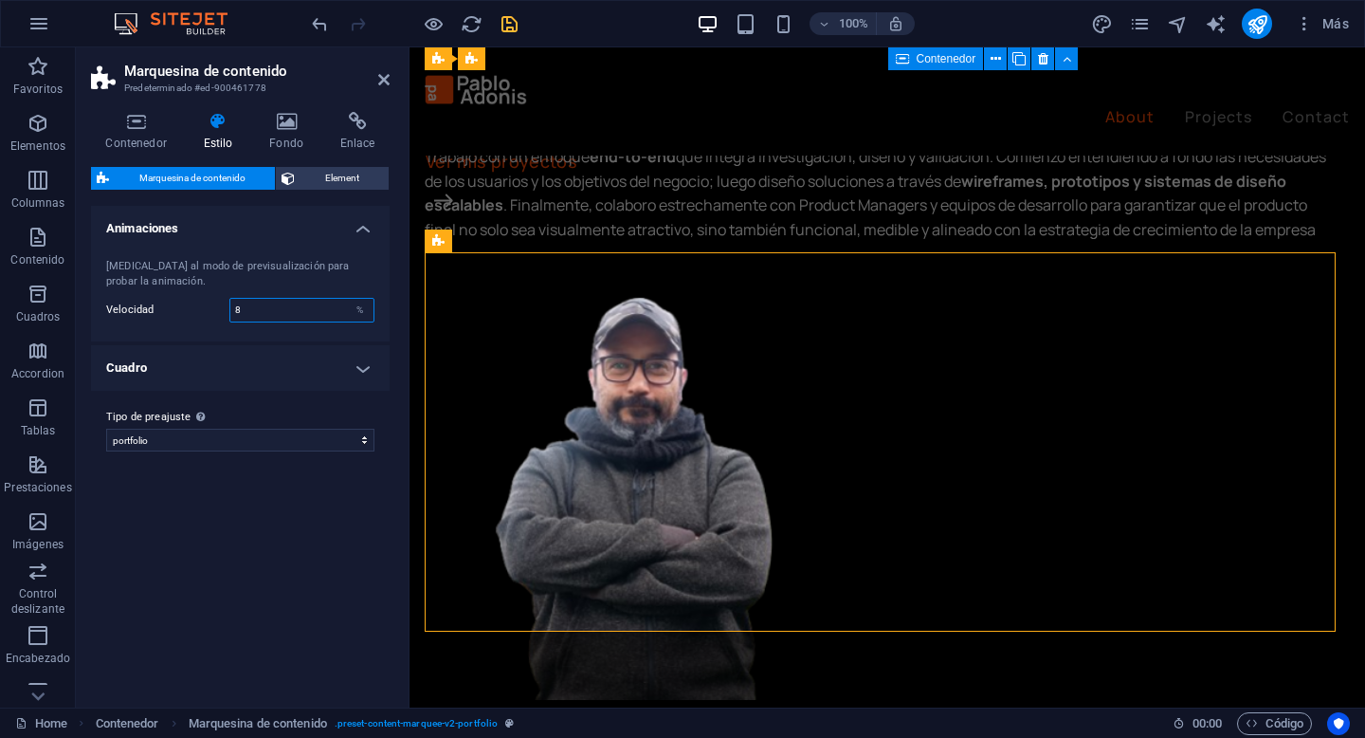
click at [282, 302] on input "8" at bounding box center [301, 310] width 143 height 23
click at [288, 350] on h4 "Cuadro" at bounding box center [240, 368] width 299 height 46
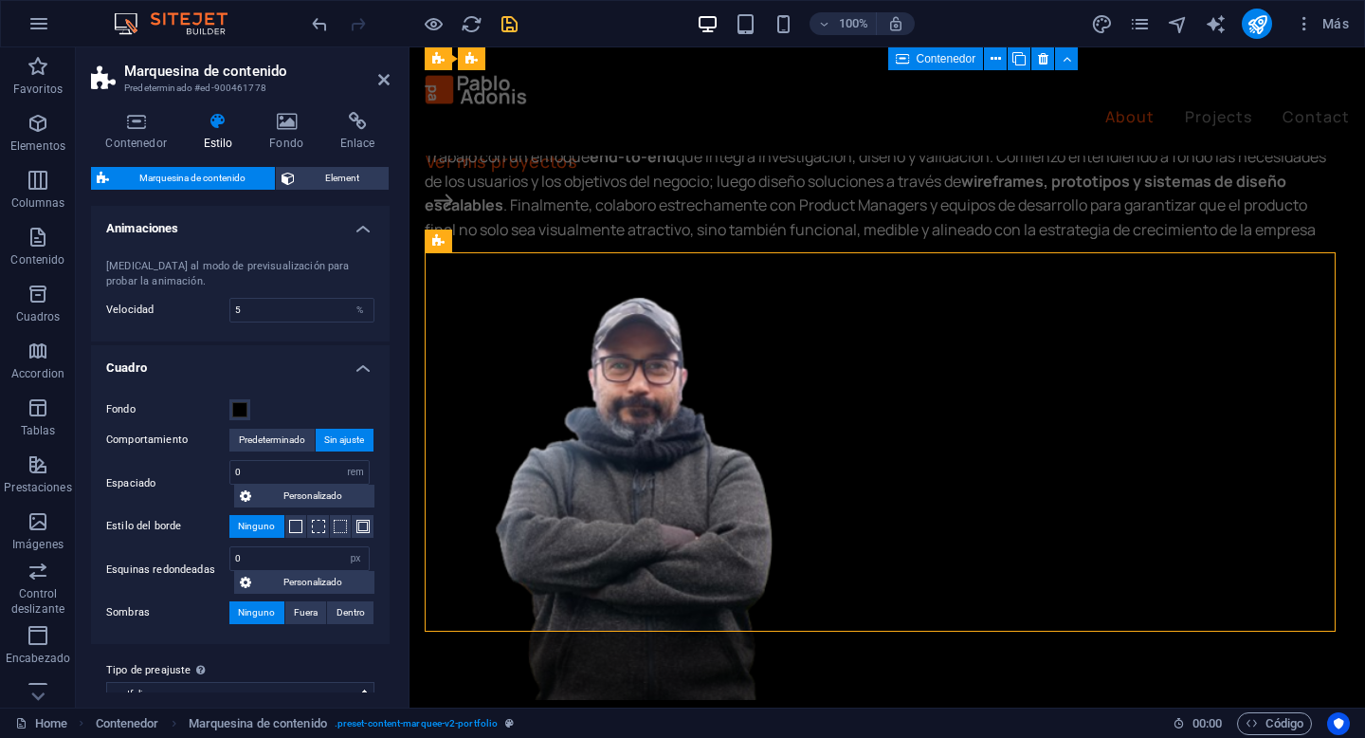
click at [299, 352] on h4 "Cuadro" at bounding box center [240, 362] width 299 height 34
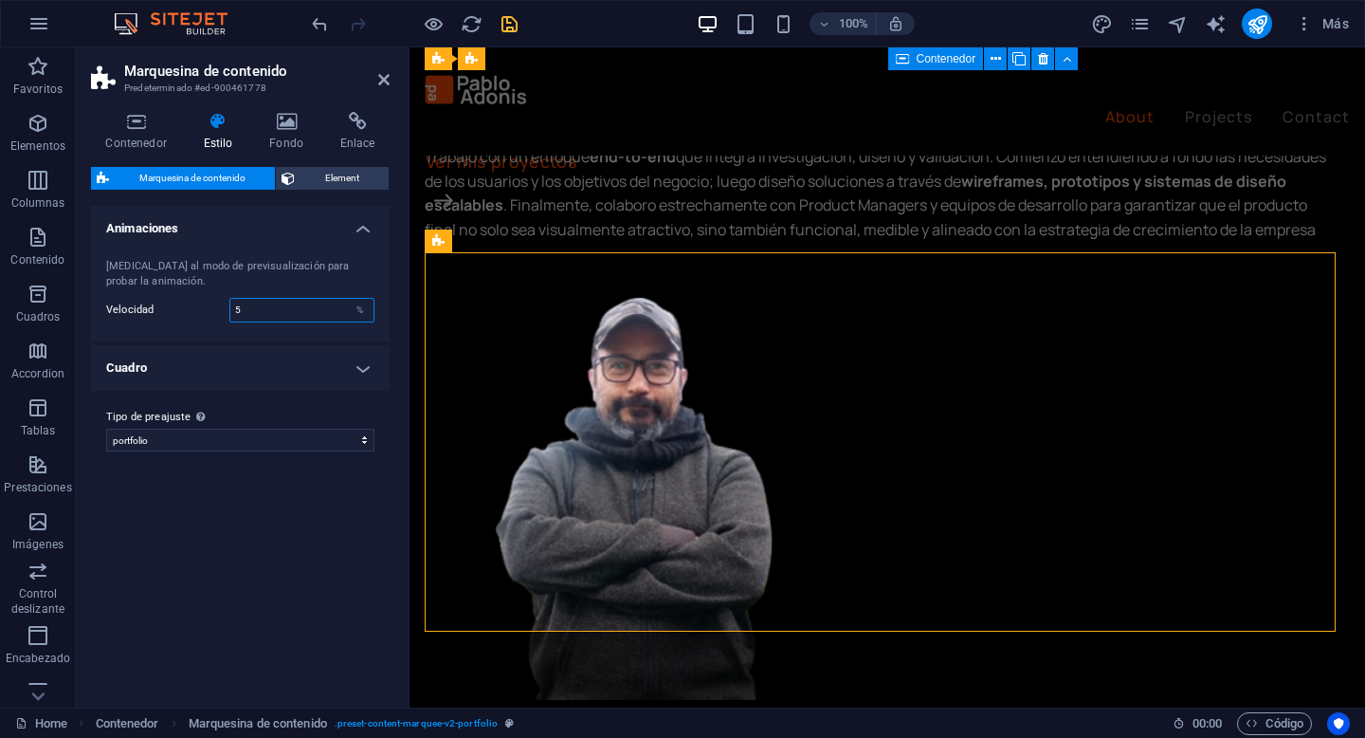
click at [315, 318] on input "5" at bounding box center [301, 310] width 143 height 23
click at [294, 311] on input "5" at bounding box center [301, 310] width 143 height 23
click at [294, 338] on div "Cambia al modo de previsualización para probar la animación. Velocidad 3 %" at bounding box center [240, 290] width 306 height 101
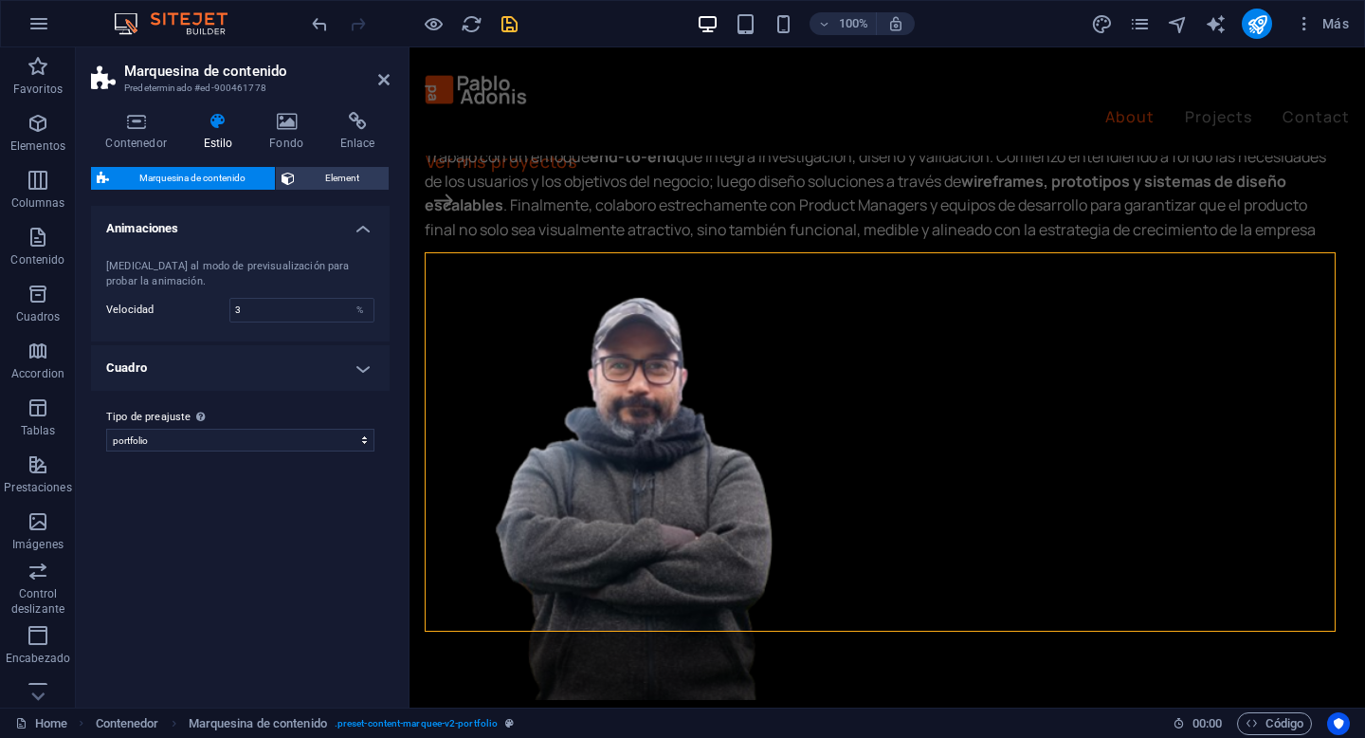
click at [342, 357] on h4 "Cuadro" at bounding box center [240, 368] width 299 height 46
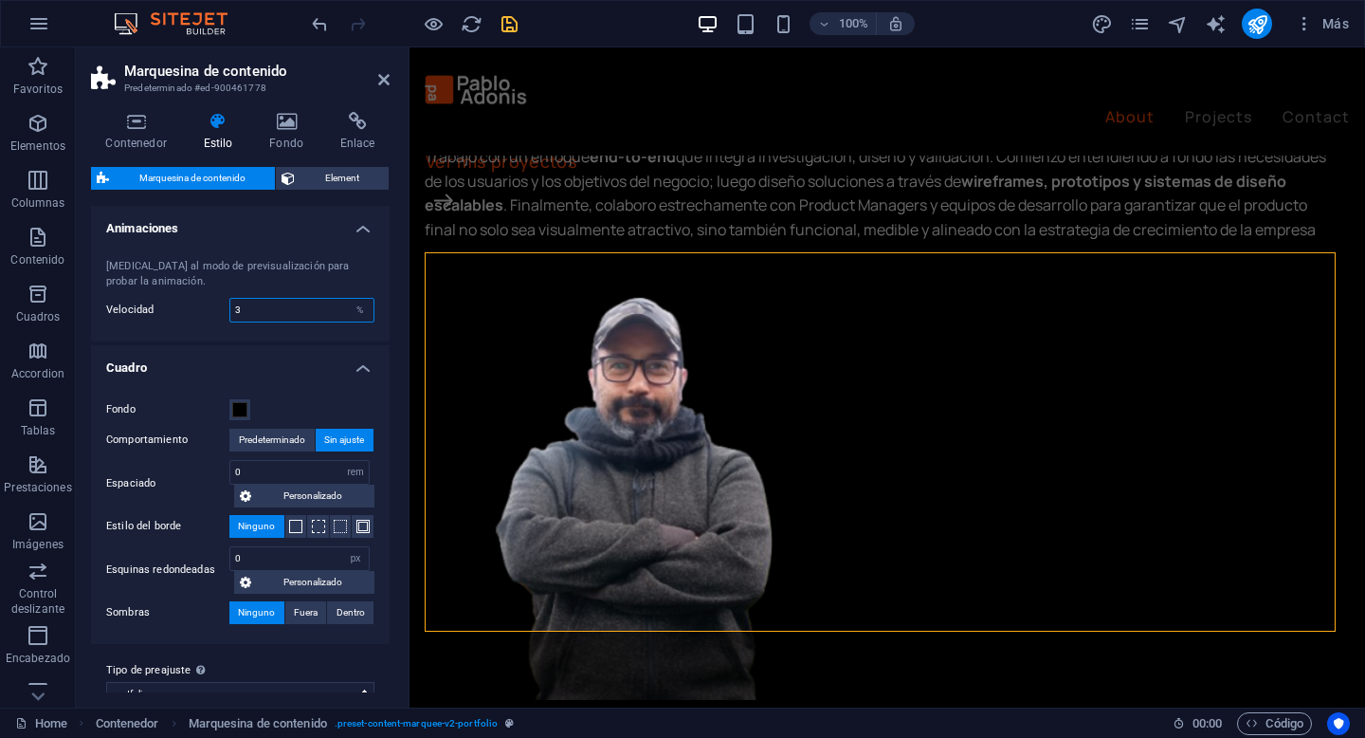
click at [323, 306] on input "3" at bounding box center [301, 310] width 143 height 23
type input "8"
click at [322, 347] on h4 "Cuadro" at bounding box center [240, 362] width 299 height 34
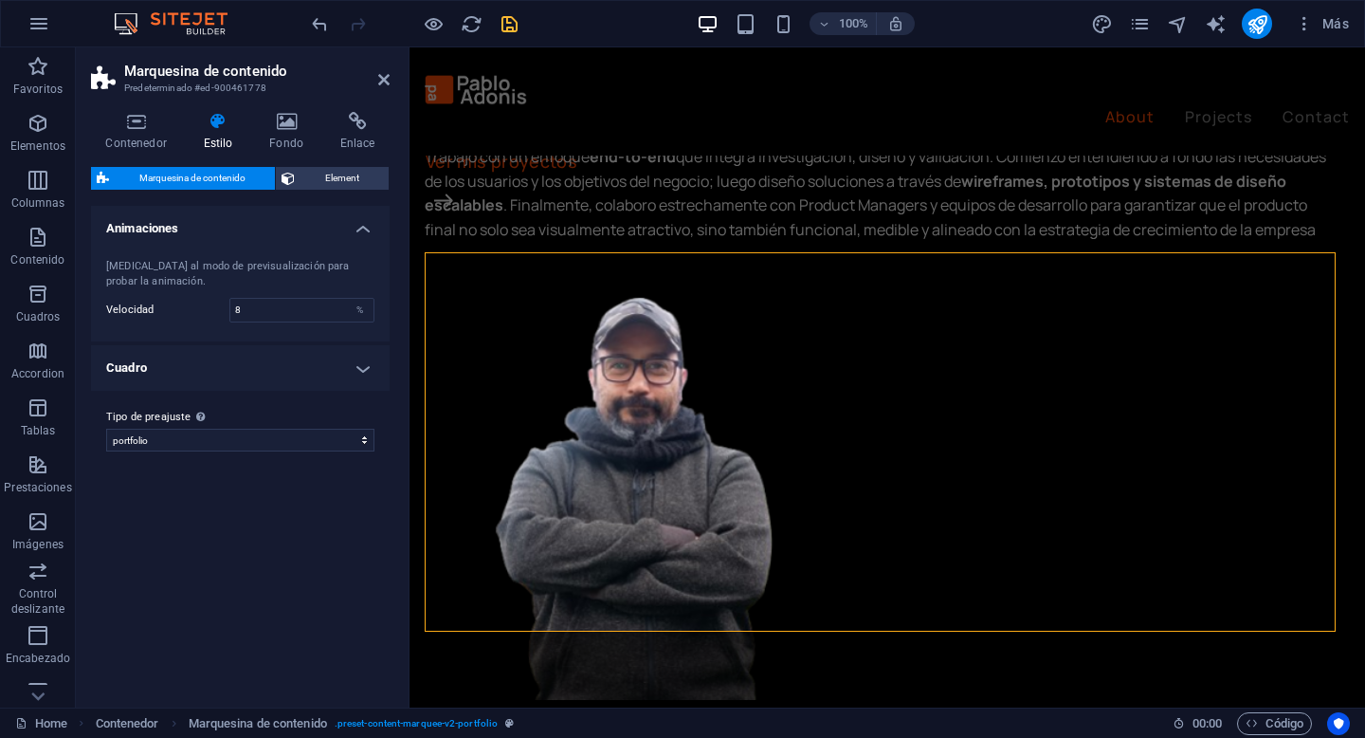
click at [322, 357] on h4 "Cuadro" at bounding box center [240, 368] width 299 height 46
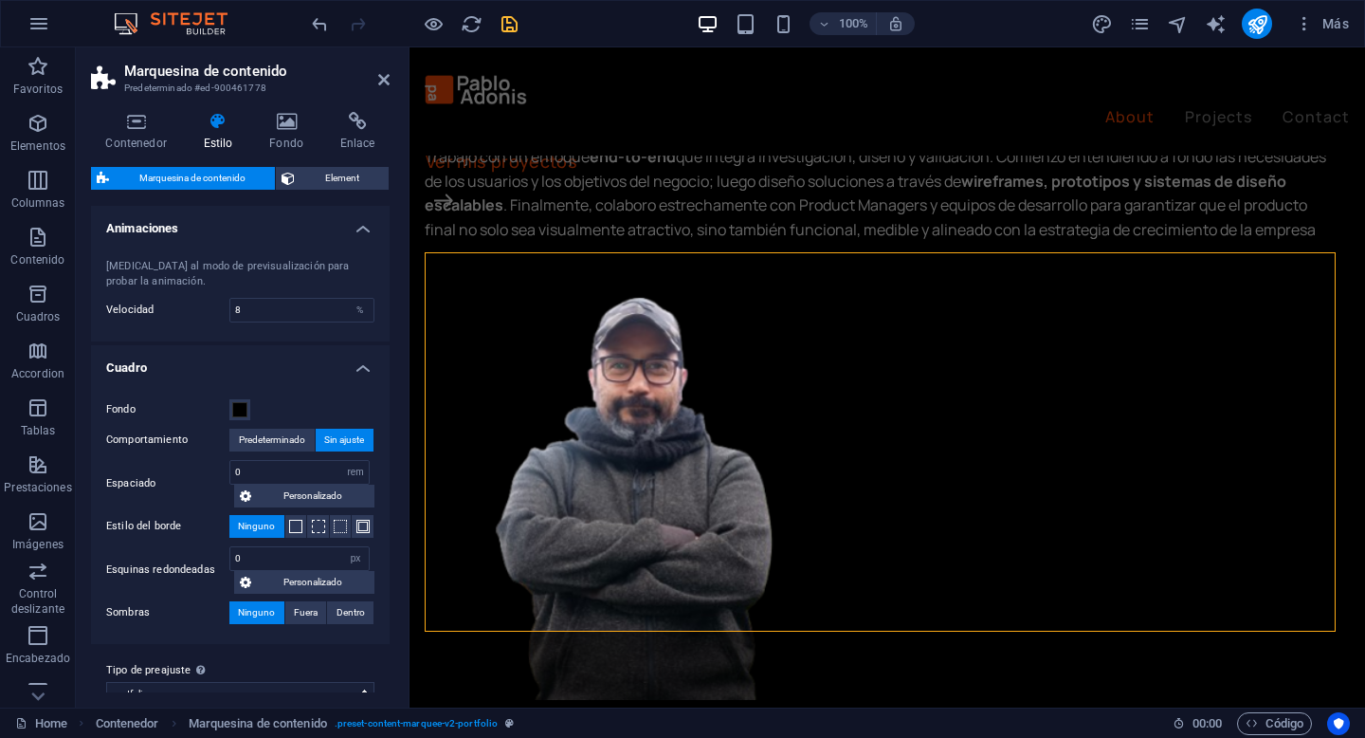
click at [320, 333] on div "Cambia al modo de previsualización para probar la animación. Velocidad 8 %" at bounding box center [240, 290] width 306 height 101
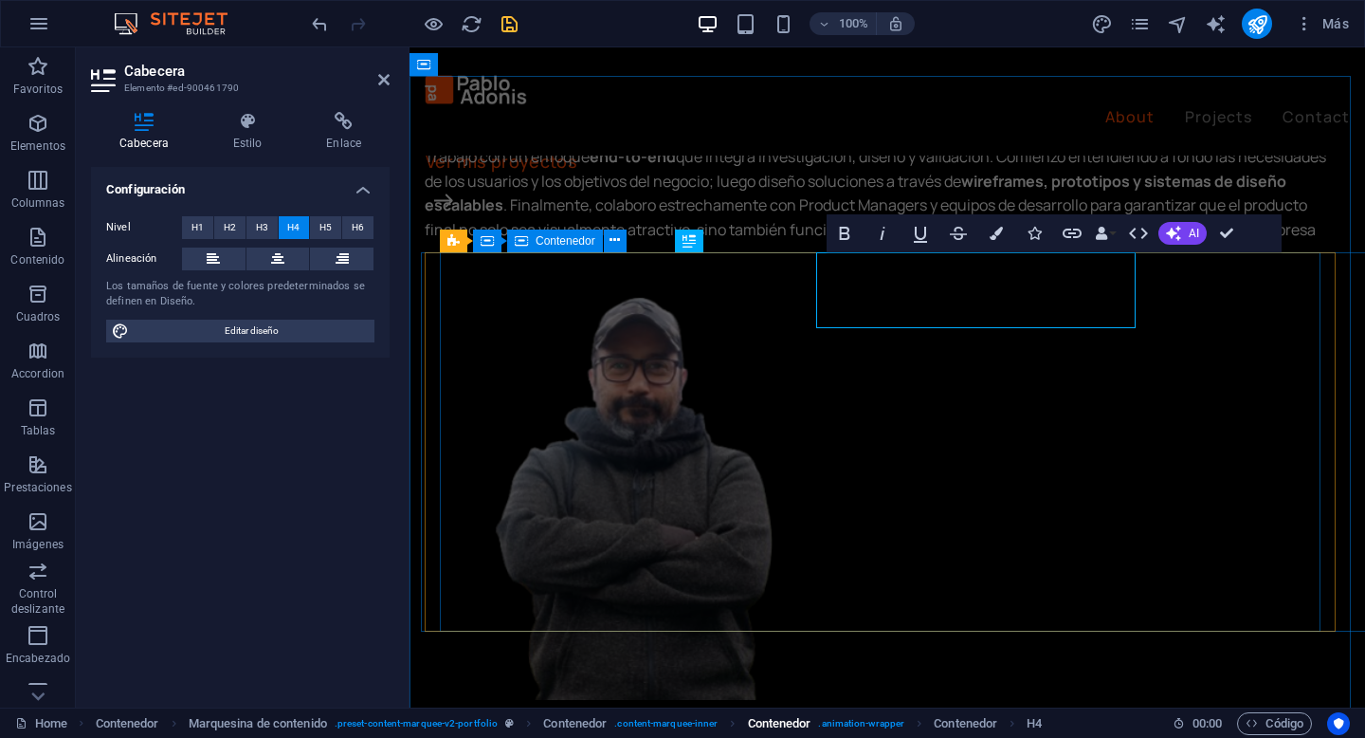
click at [894, 658] on span ". animation-wrapper" at bounding box center [861, 723] width 86 height 23
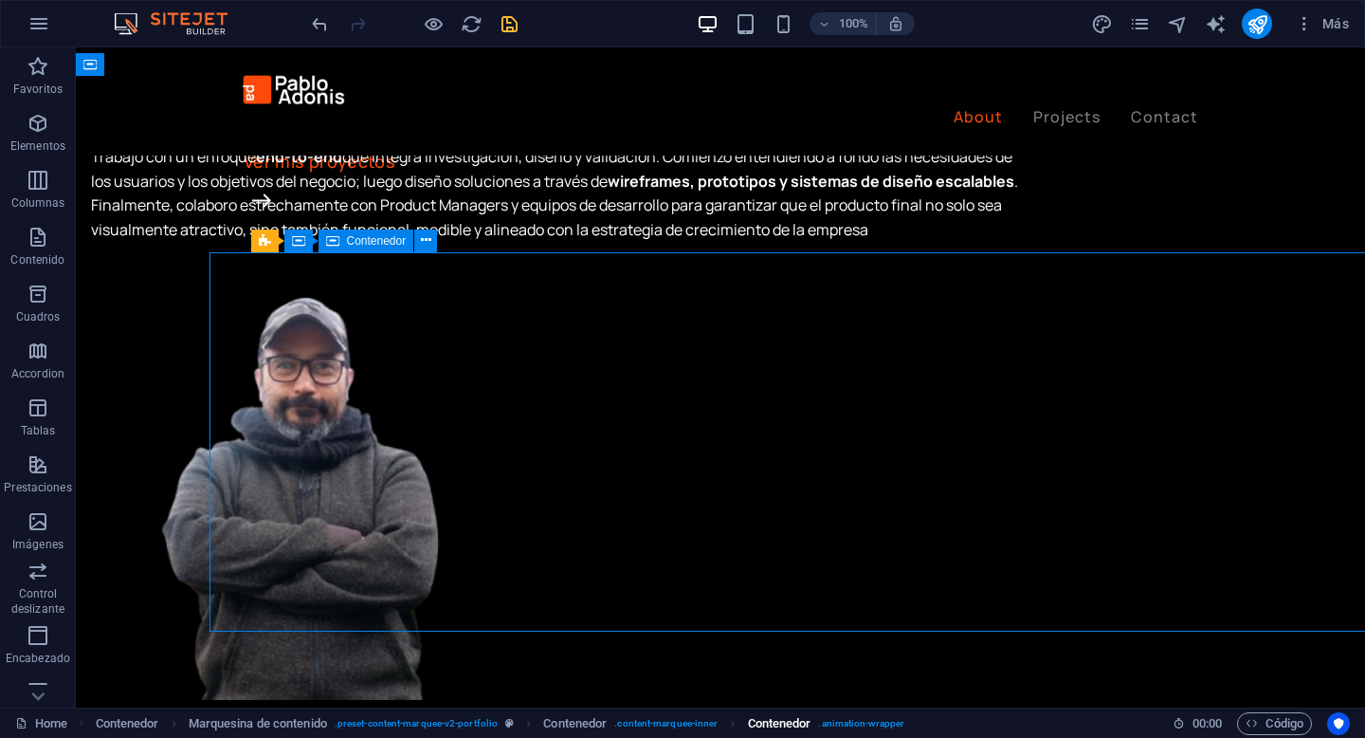
click at [894, 658] on span ". animation-wrapper" at bounding box center [861, 723] width 86 height 23
click at [682, 658] on span ". content-marquee-inner" at bounding box center [665, 723] width 103 height 23
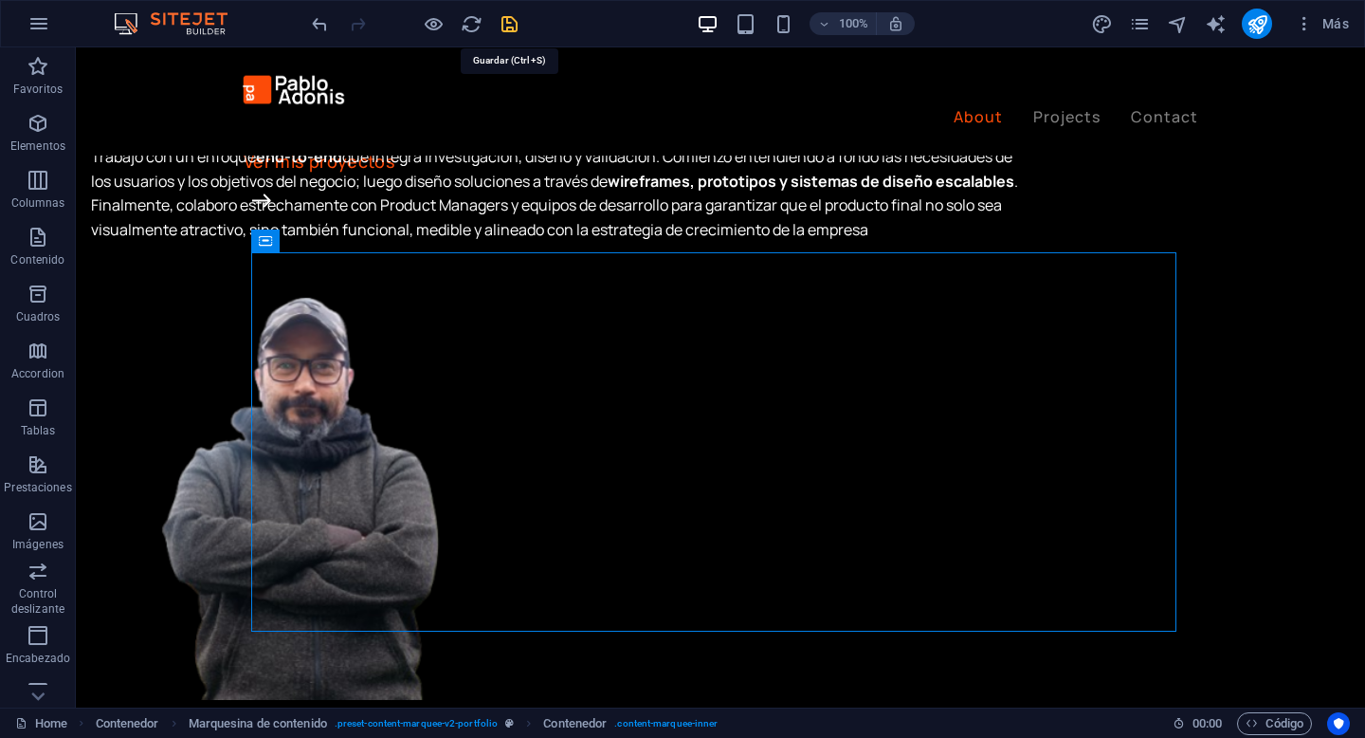
click at [512, 29] on icon "save" at bounding box center [510, 24] width 22 height 22
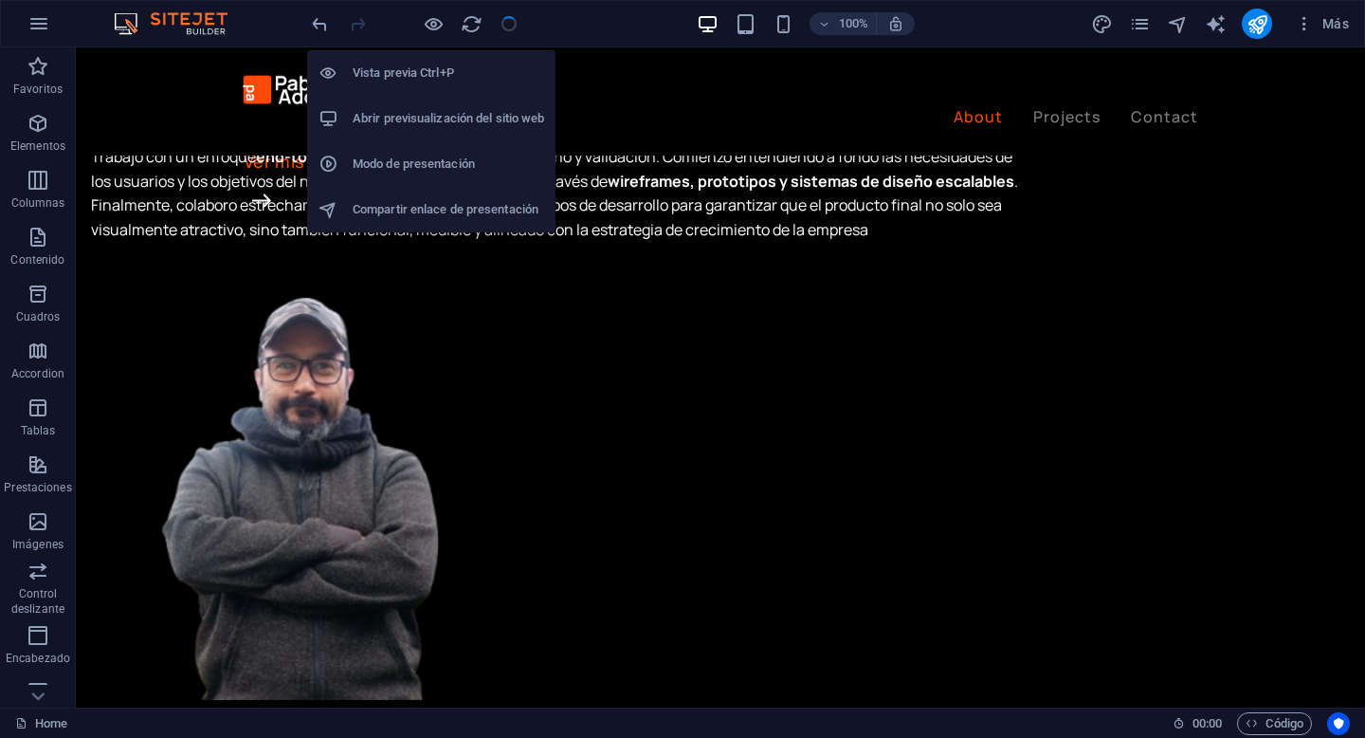
click at [447, 114] on h6 "Abrir previsualización del sitio web" at bounding box center [449, 118] width 192 height 23
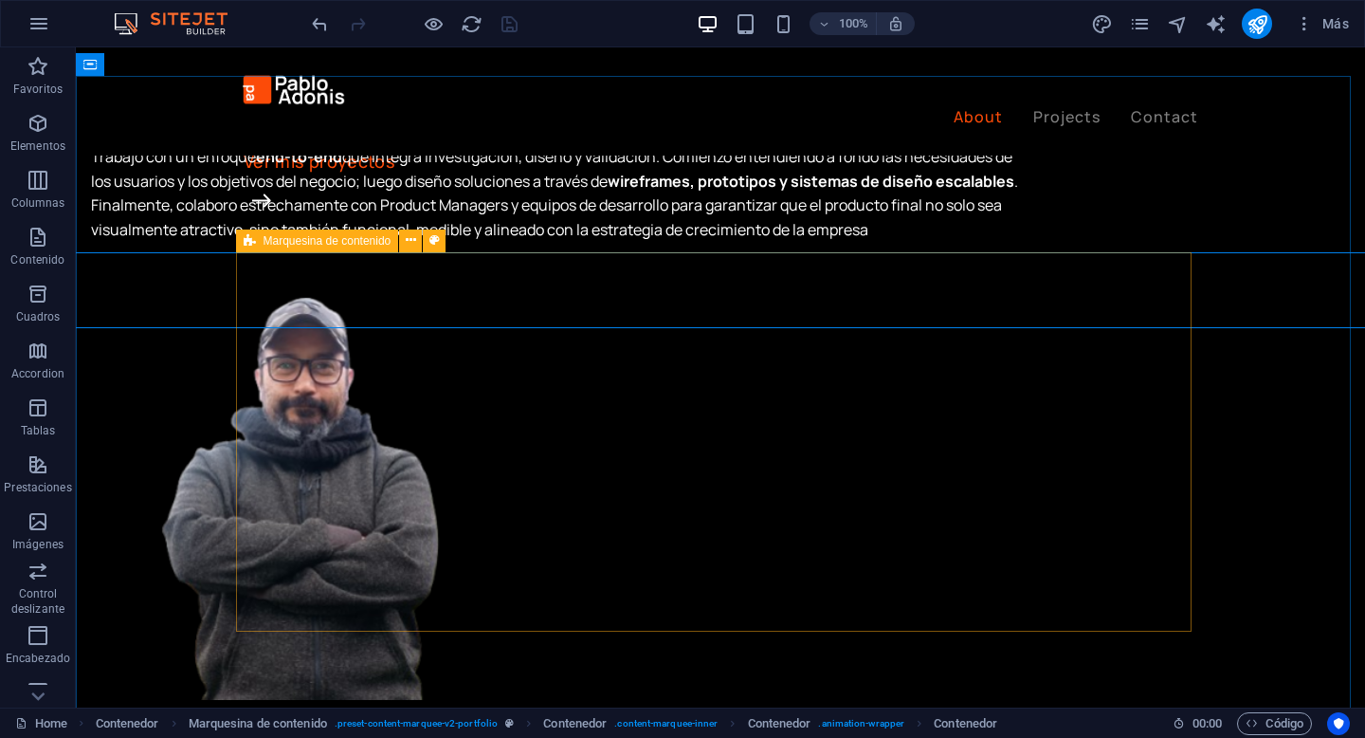
click at [269, 237] on span "Marquesina de contenido" at bounding box center [328, 240] width 128 height 11
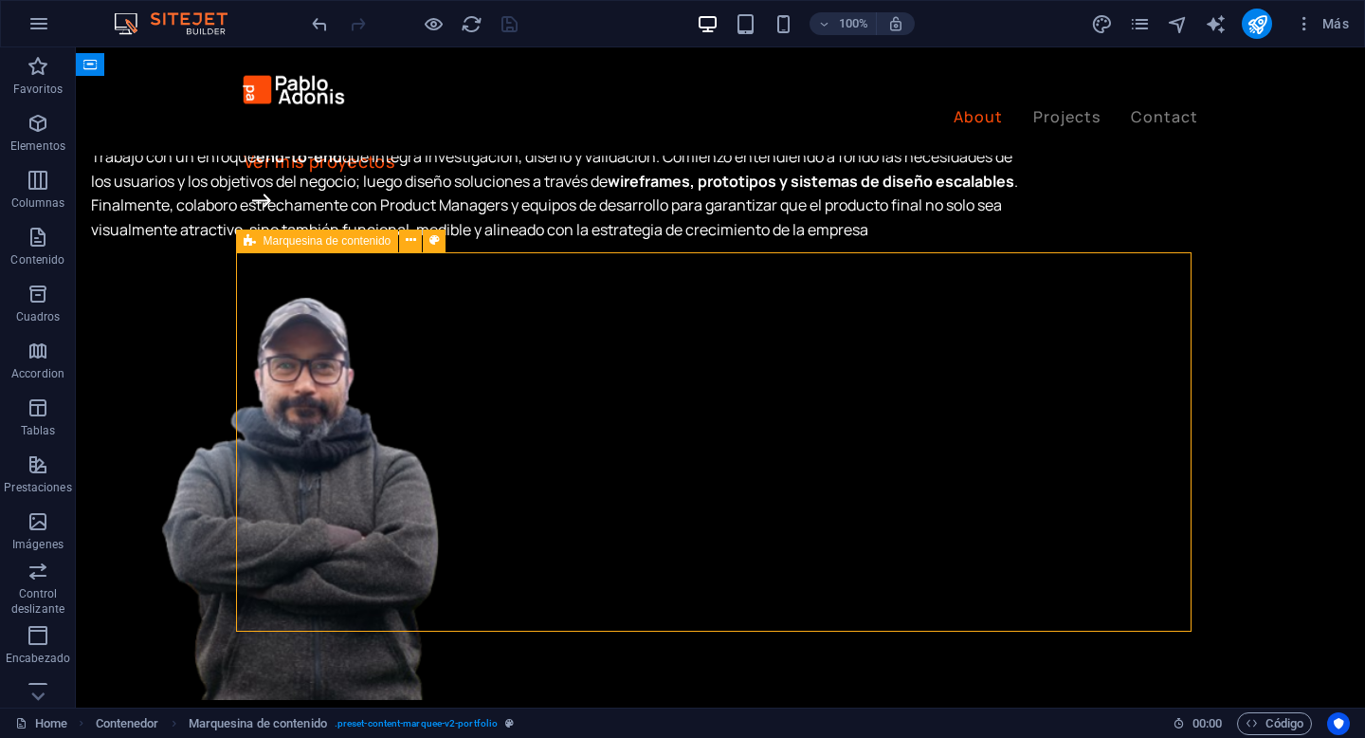
click at [269, 237] on span "Marquesina de contenido" at bounding box center [328, 240] width 128 height 11
select select "rem"
select select "px"
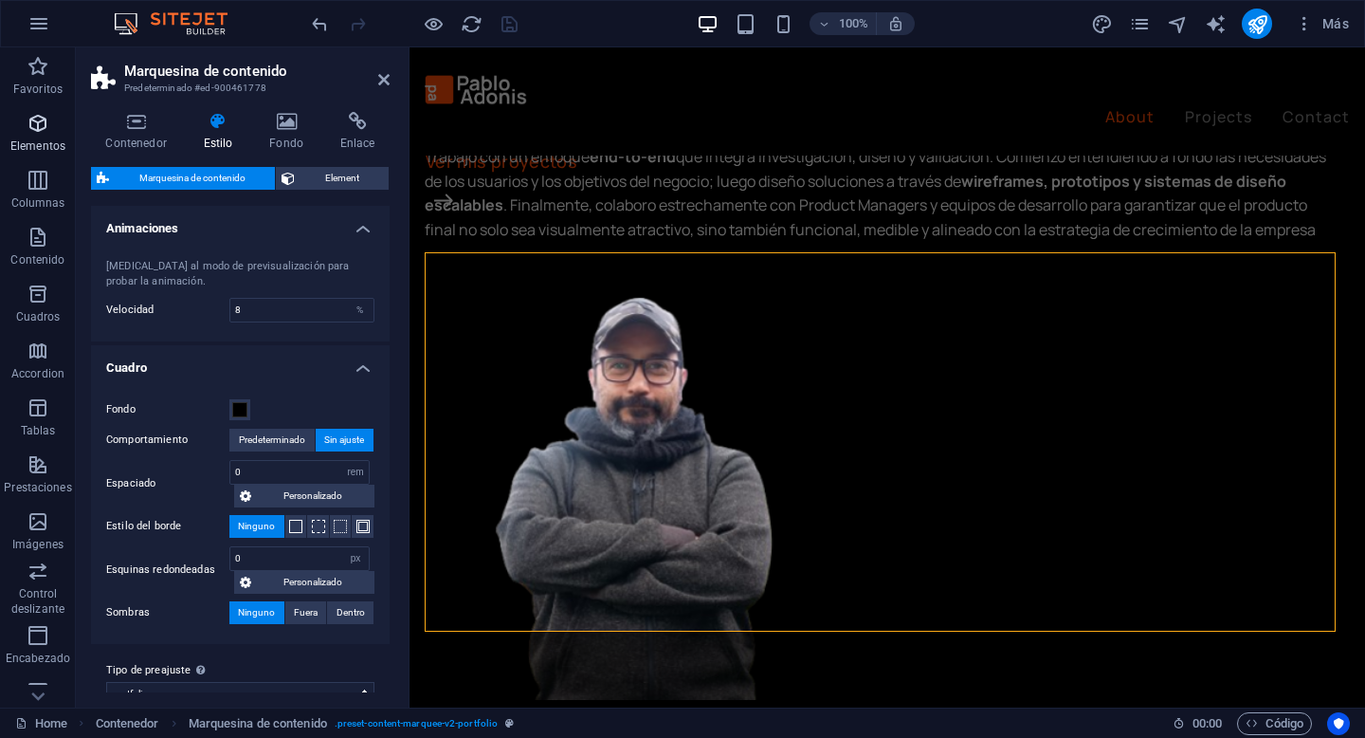
click at [42, 131] on icon "button" at bounding box center [38, 123] width 23 height 23
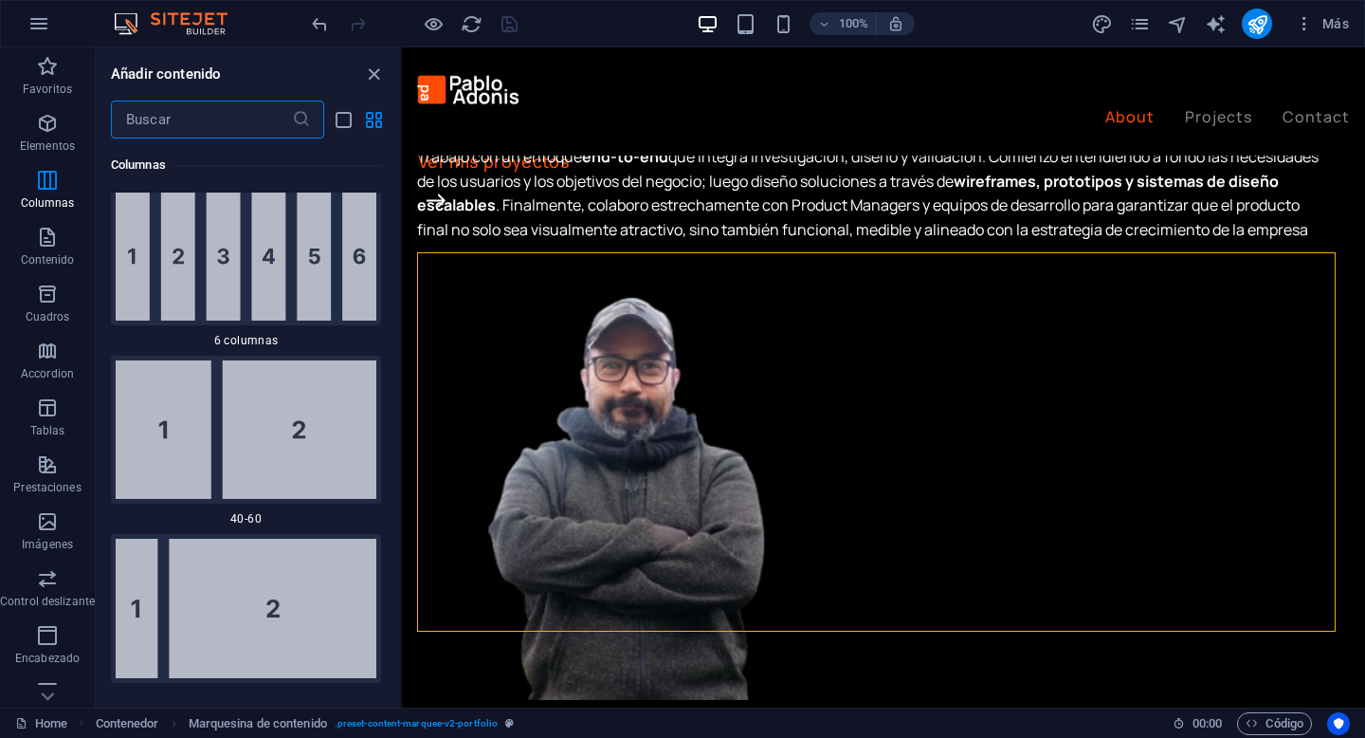
scroll to position [1923, 0]
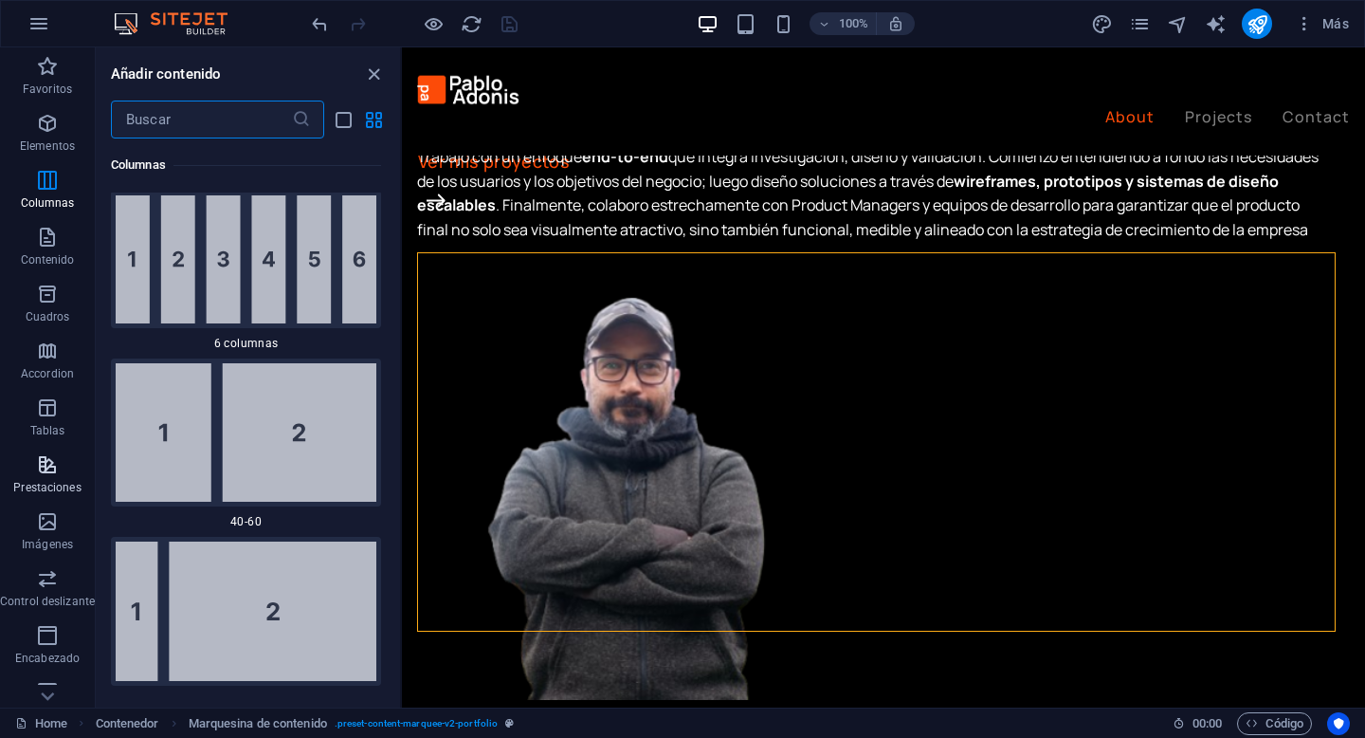
click at [49, 460] on icon "button" at bounding box center [47, 464] width 23 height 23
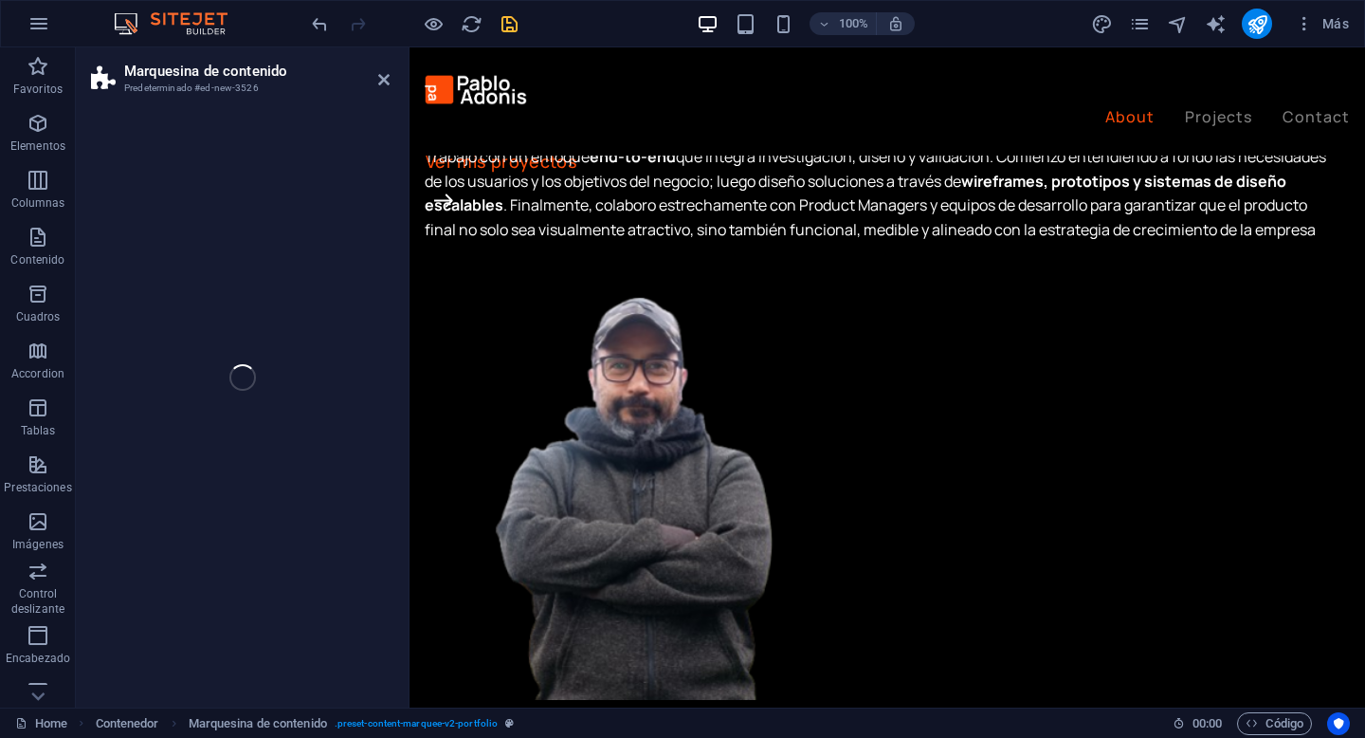
scroll to position [2100, 0]
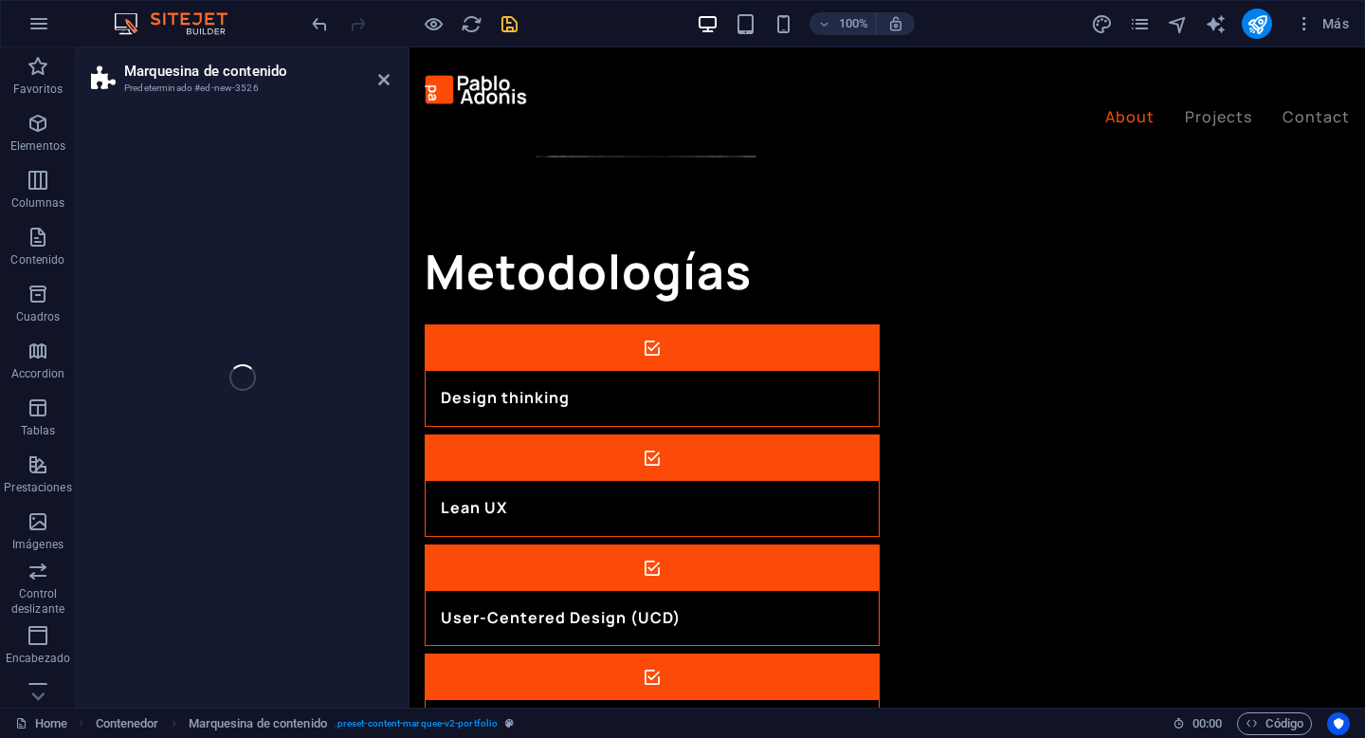
select select "preset-content-marquee-v2-default"
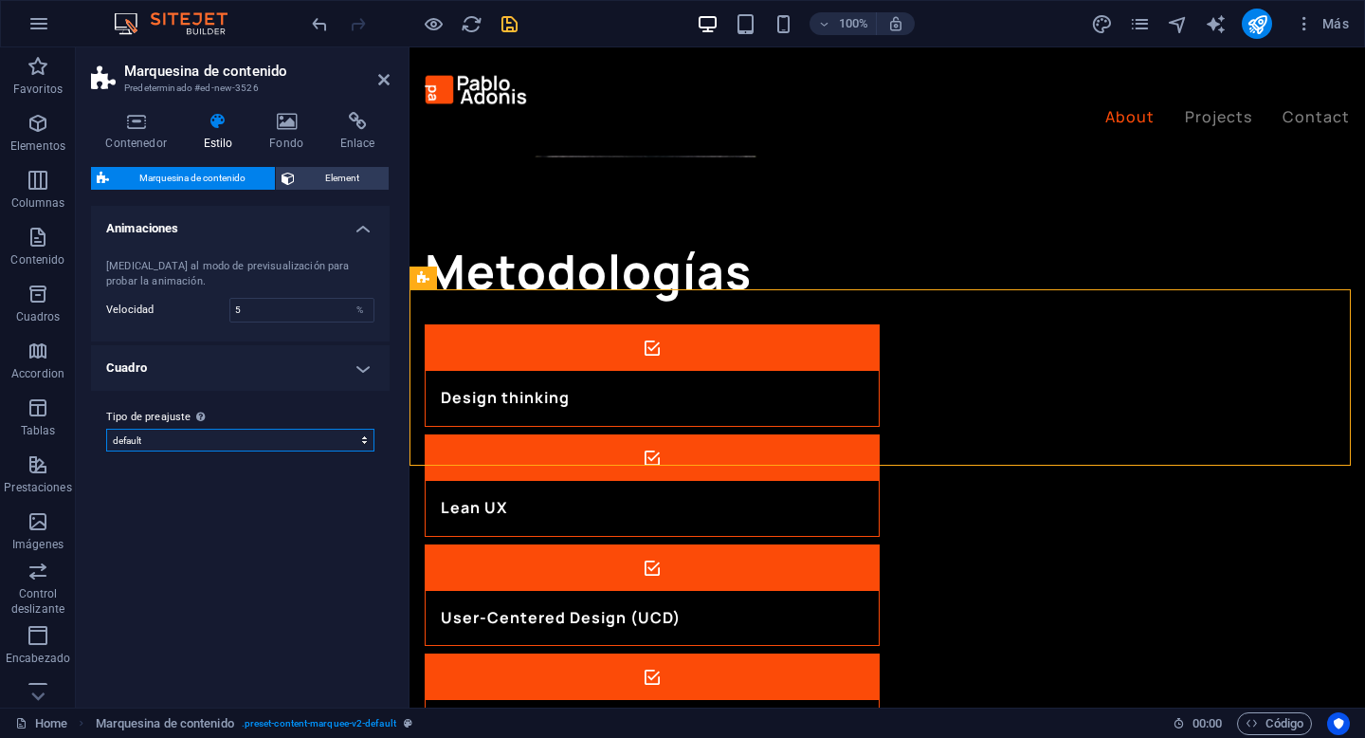
click at [223, 442] on select "portfolio default Añadir tipo de preajuste" at bounding box center [240, 440] width 268 height 23
click at [106, 429] on select "portfolio default Añadir tipo de preajuste" at bounding box center [240, 440] width 268 height 23
select select "preset-content-marquee-v2-default"
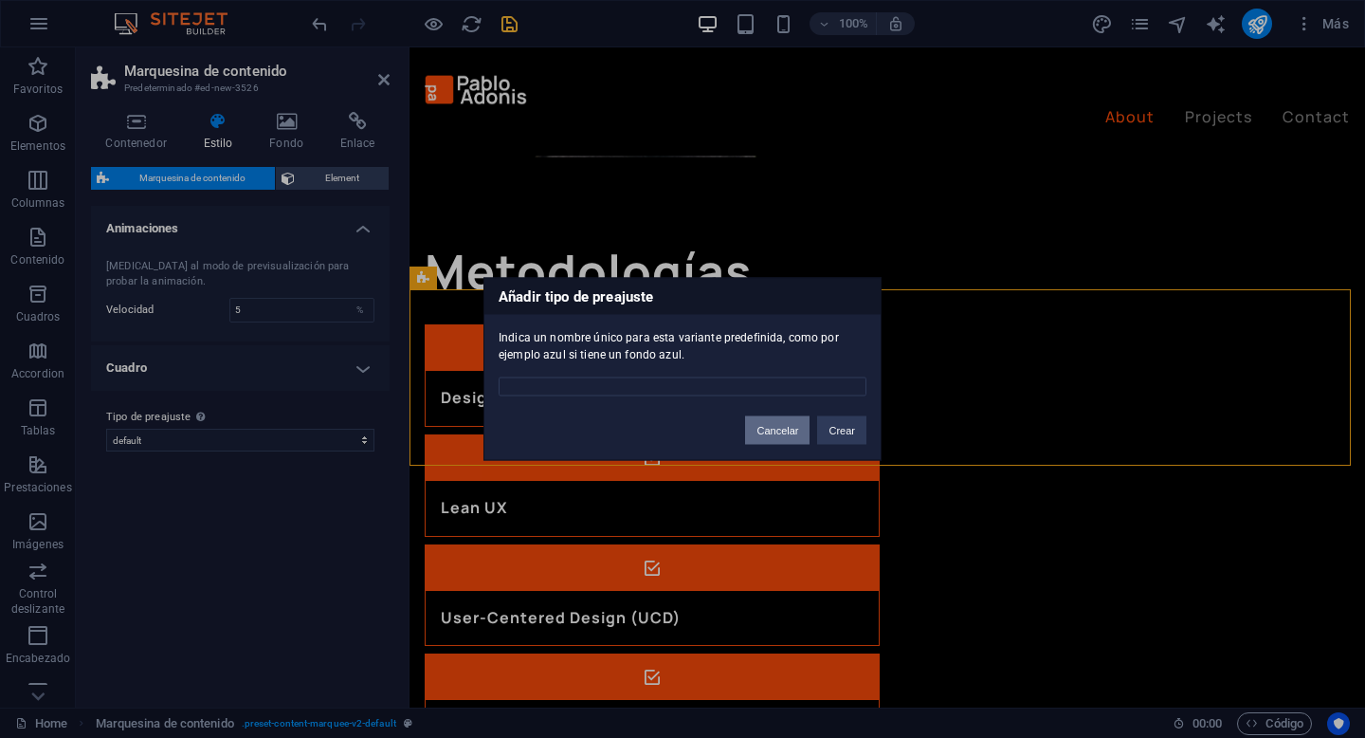
drag, startPoint x: 762, startPoint y: 423, endPoint x: 345, endPoint y: 375, distance: 419.9
click at [762, 423] on button "Cancelar" at bounding box center [777, 430] width 64 height 28
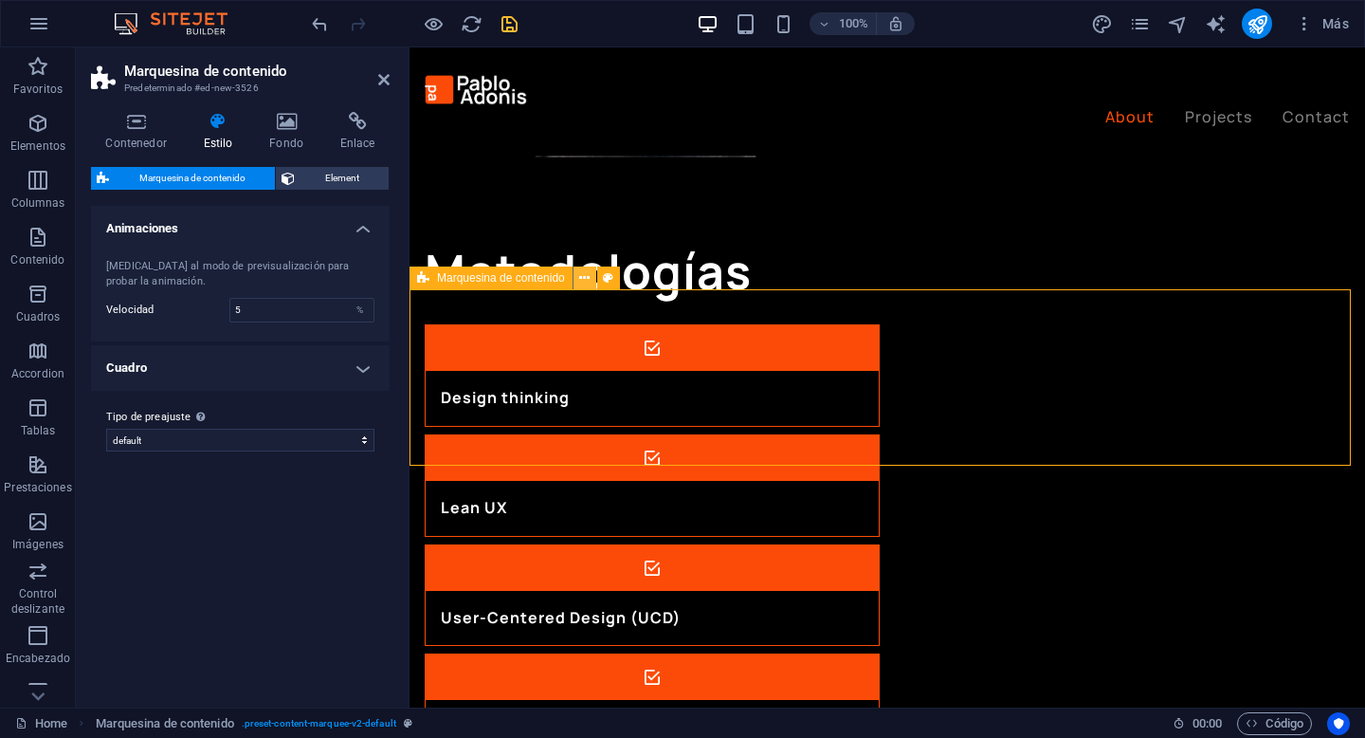
click at [584, 277] on icon at bounding box center [584, 278] width 10 height 20
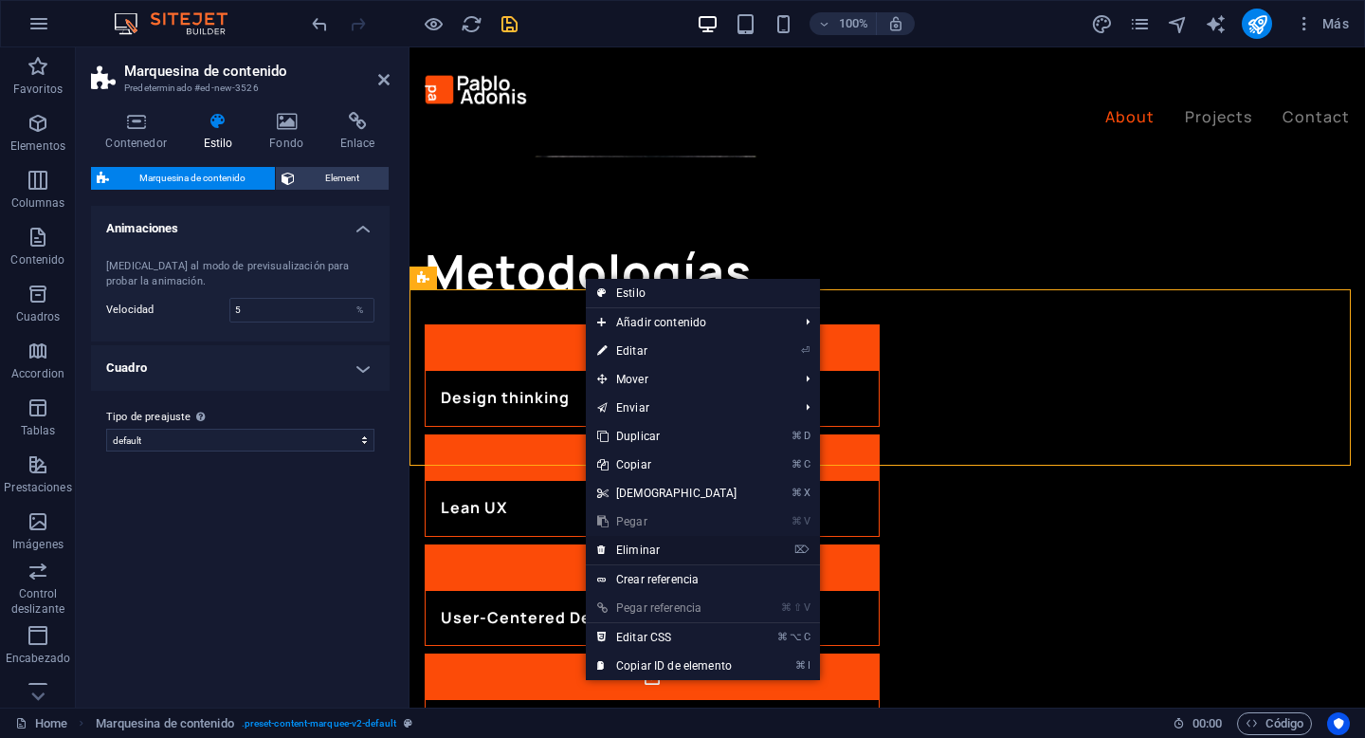
click at [669, 548] on link "⌦ Eliminar" at bounding box center [667, 550] width 163 height 28
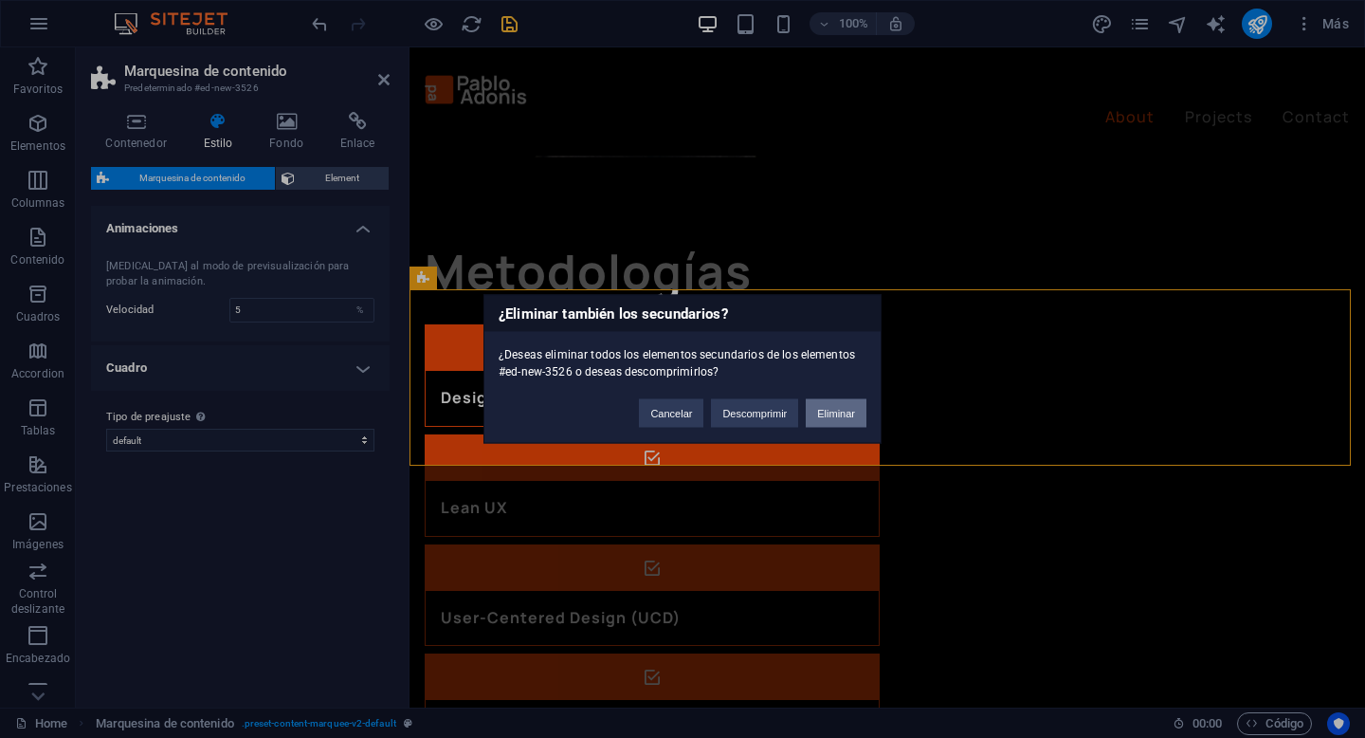
click at [825, 407] on button "Eliminar" at bounding box center [836, 413] width 61 height 28
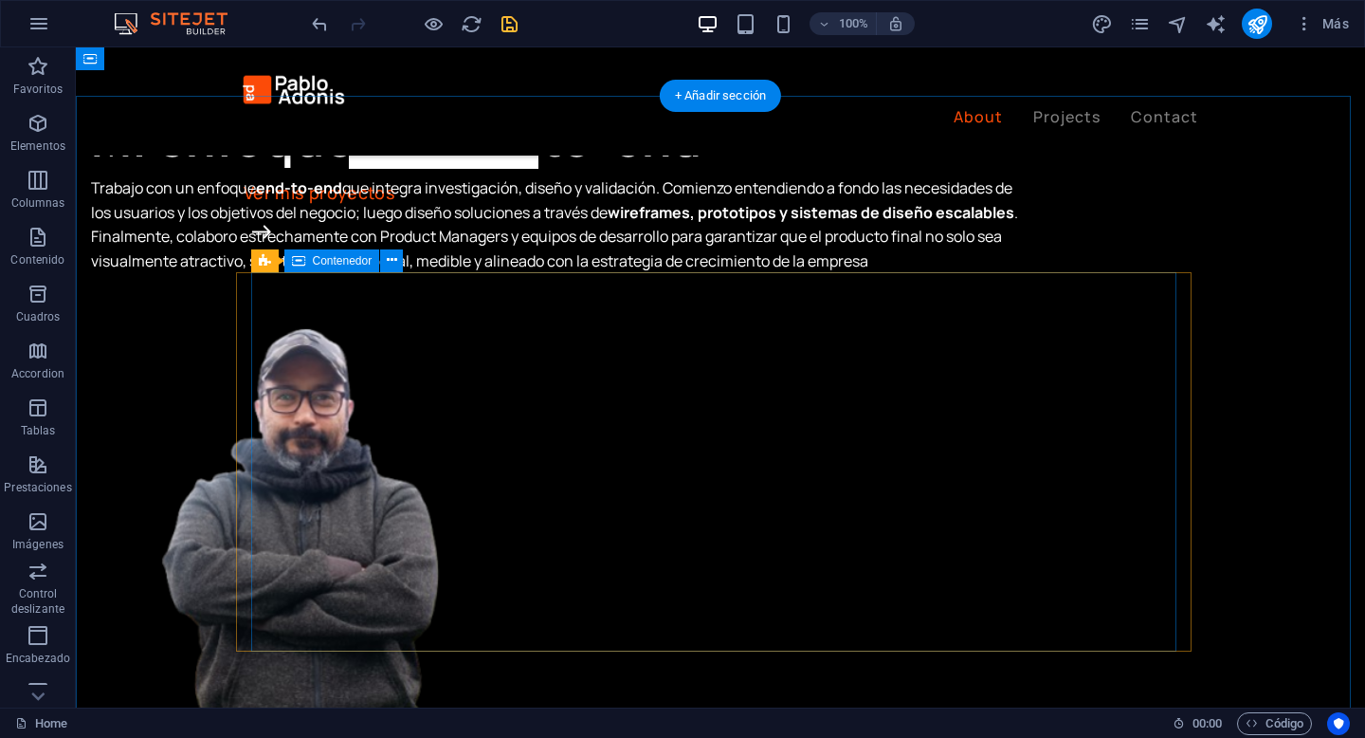
scroll to position [1525, 0]
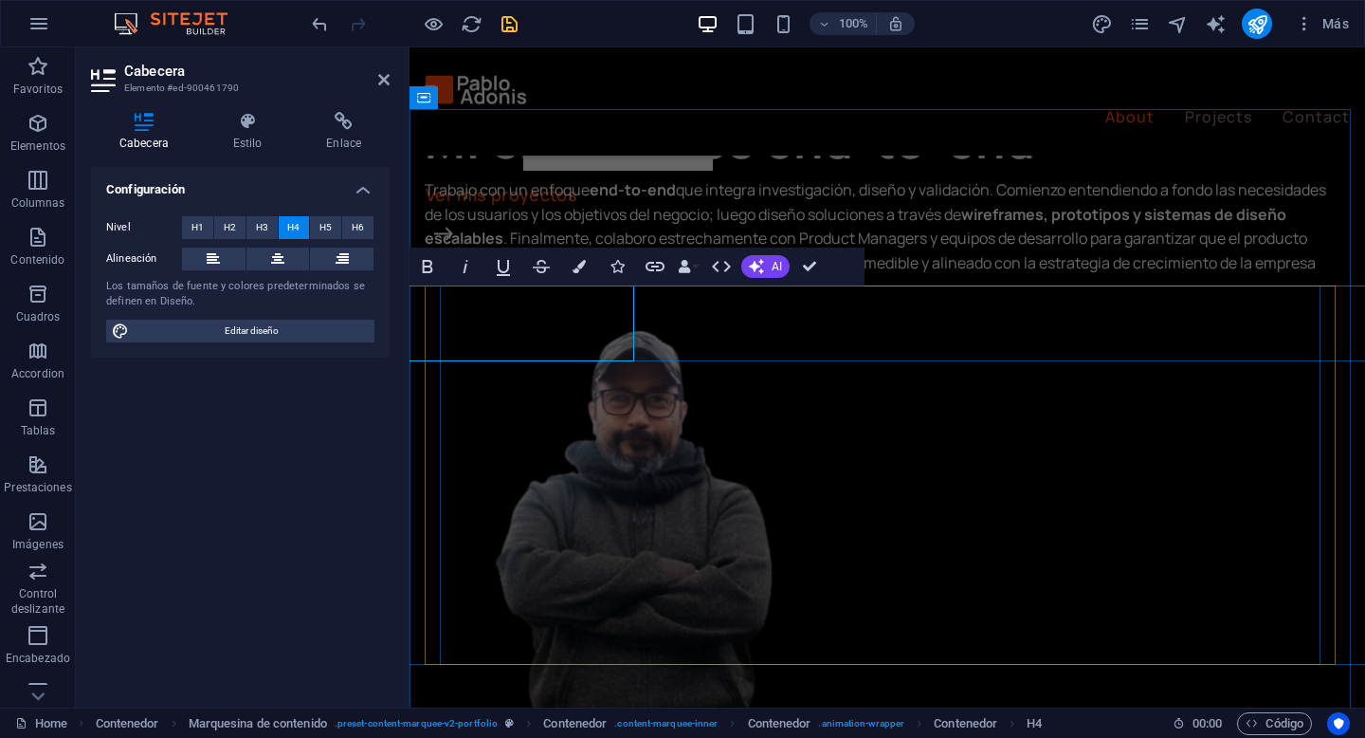
select select "vw"
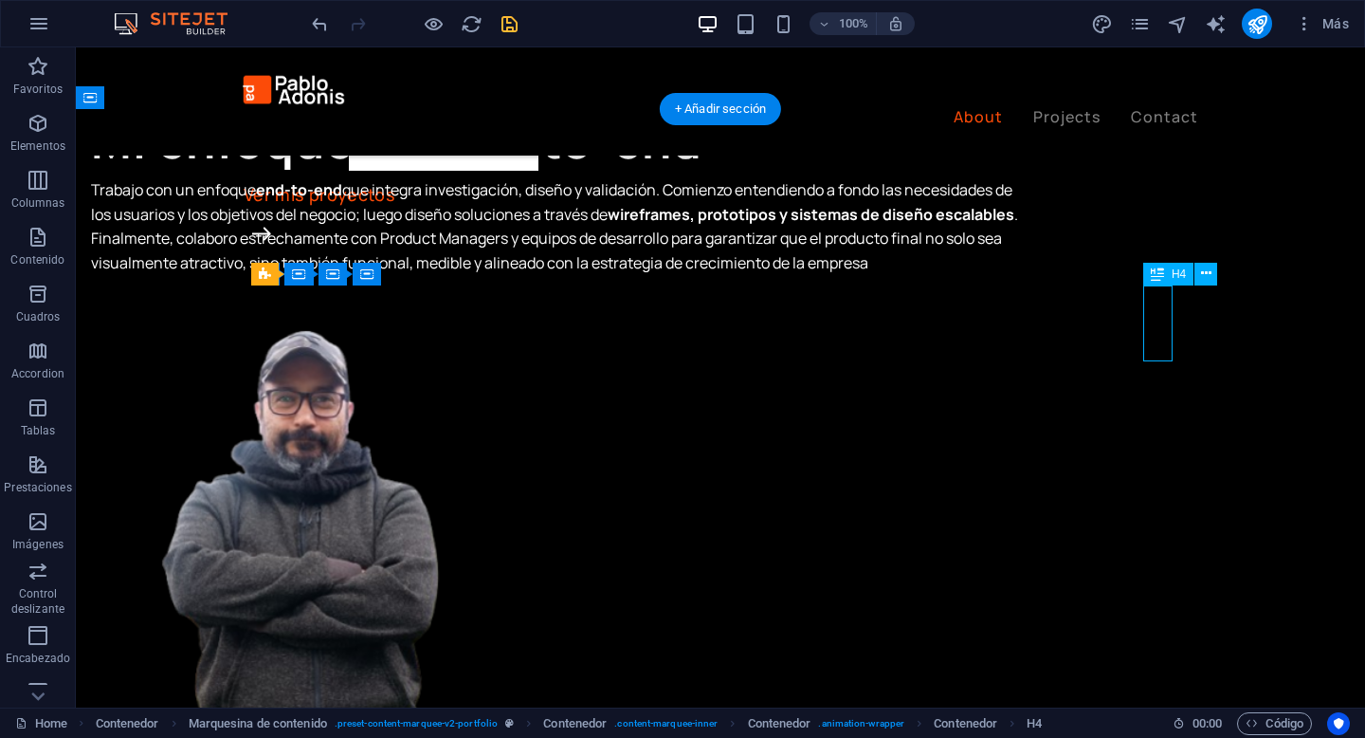
select select "vw"
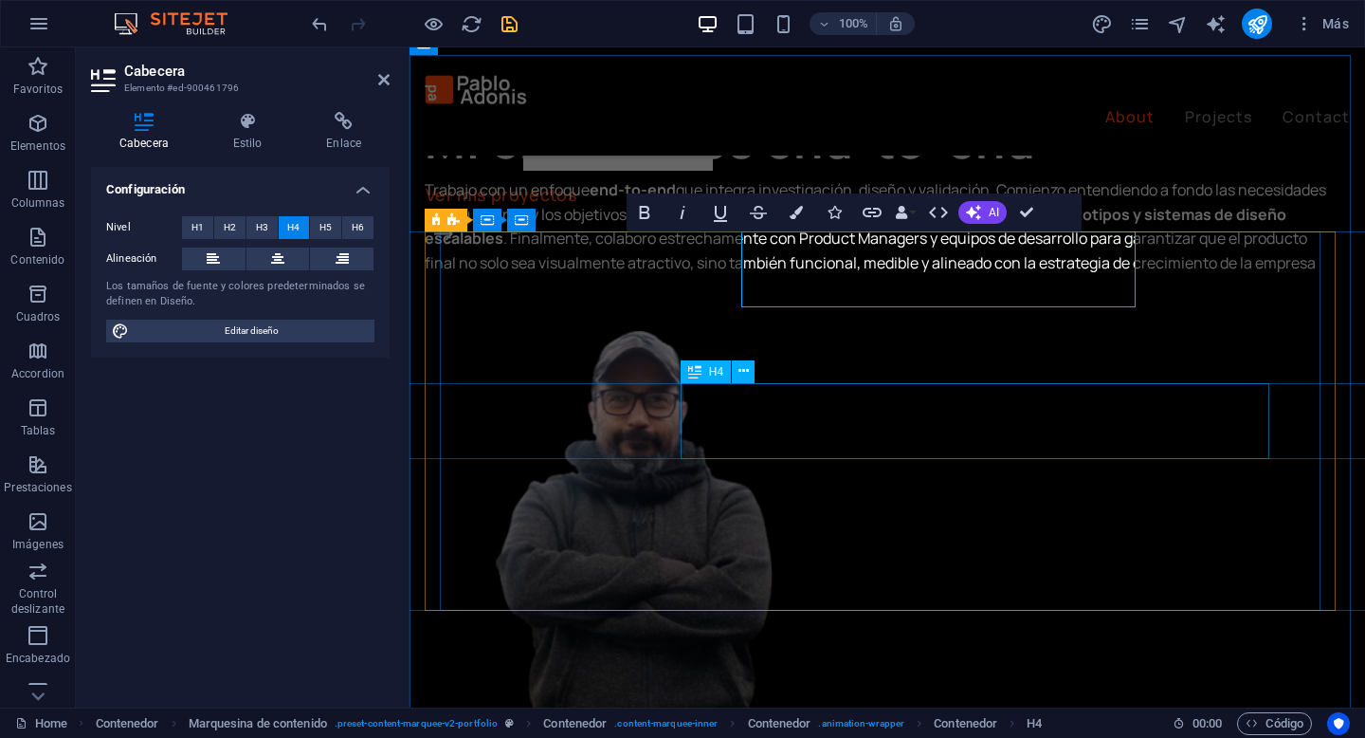
scroll to position [1581, 0]
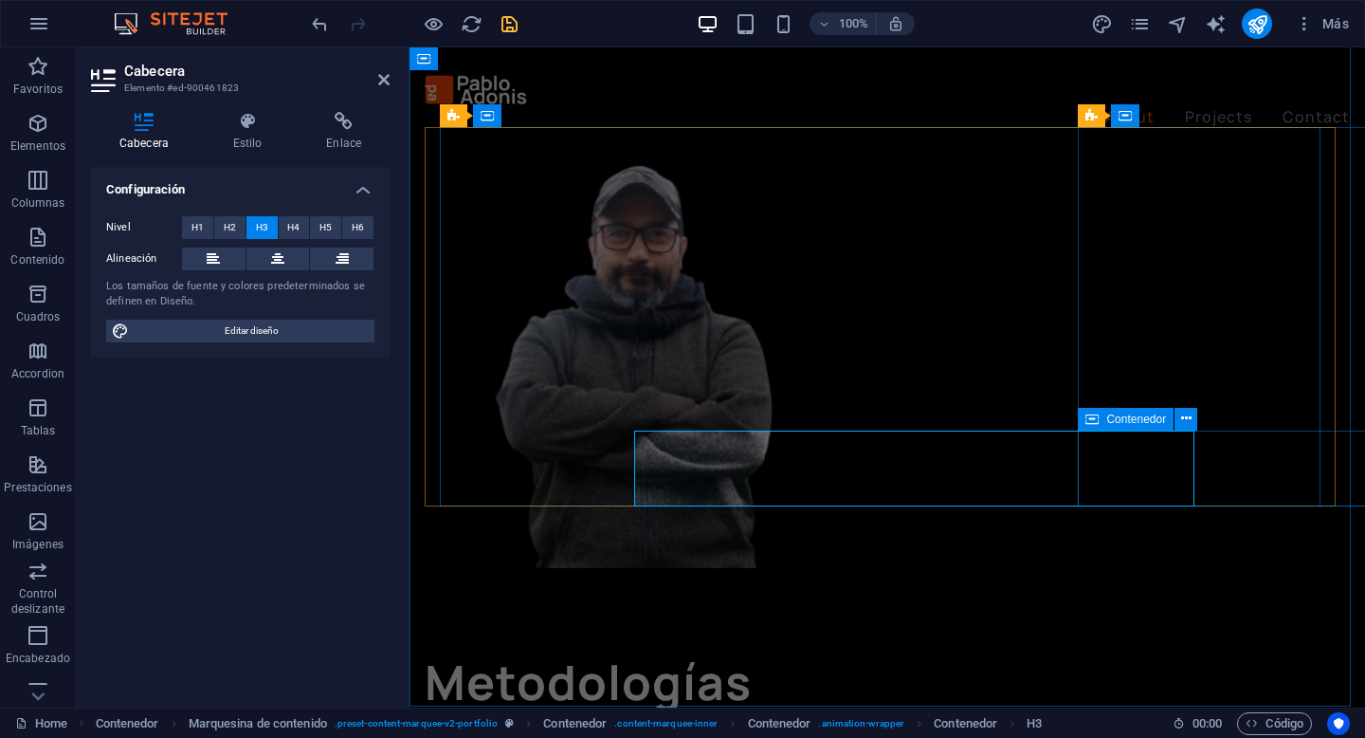
scroll to position [1683, 0]
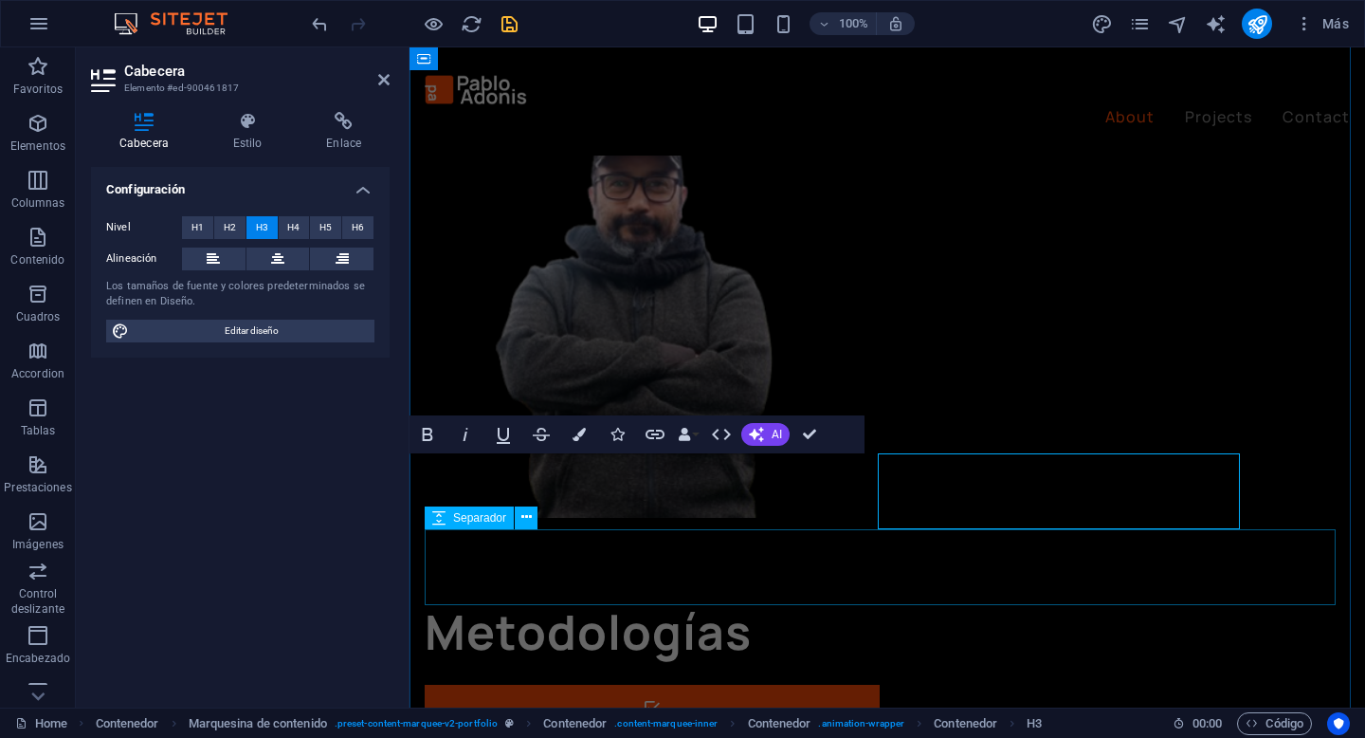
scroll to position [1820, 0]
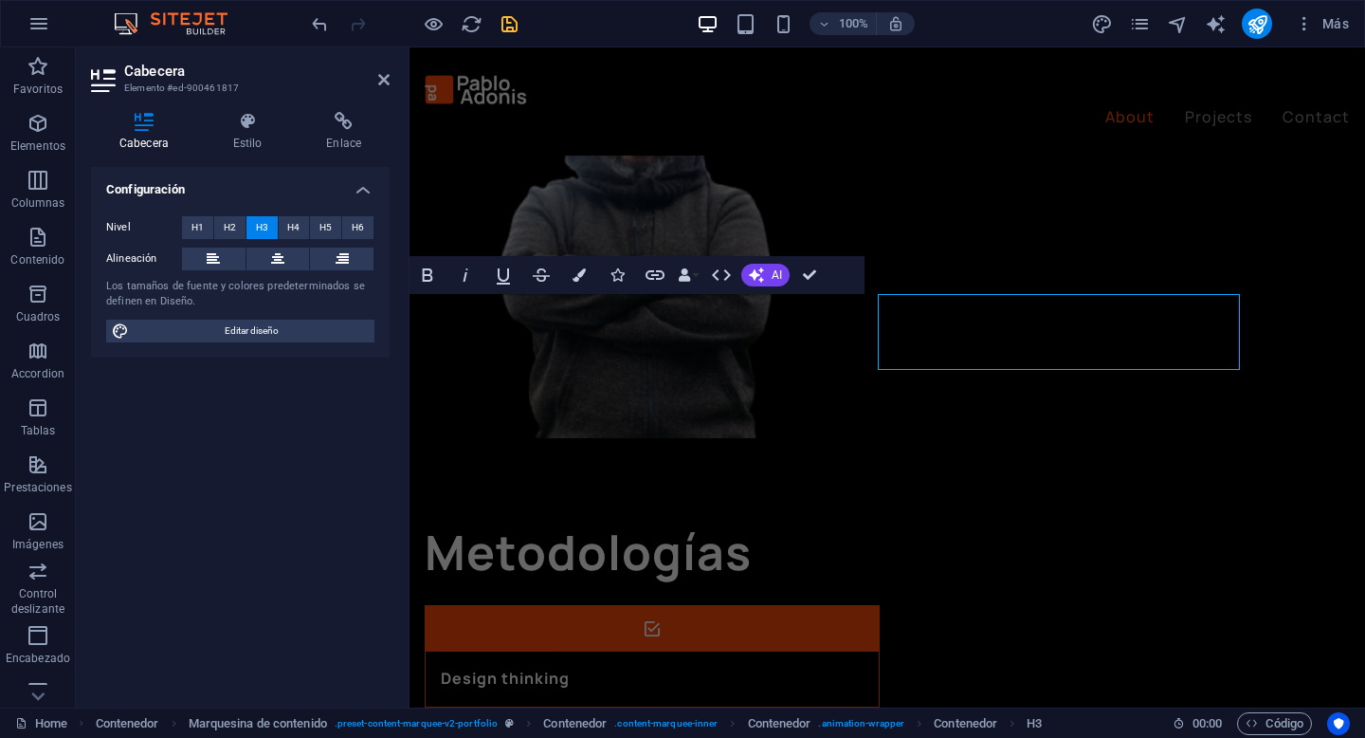
click at [509, 30] on icon "save" at bounding box center [510, 24] width 22 height 22
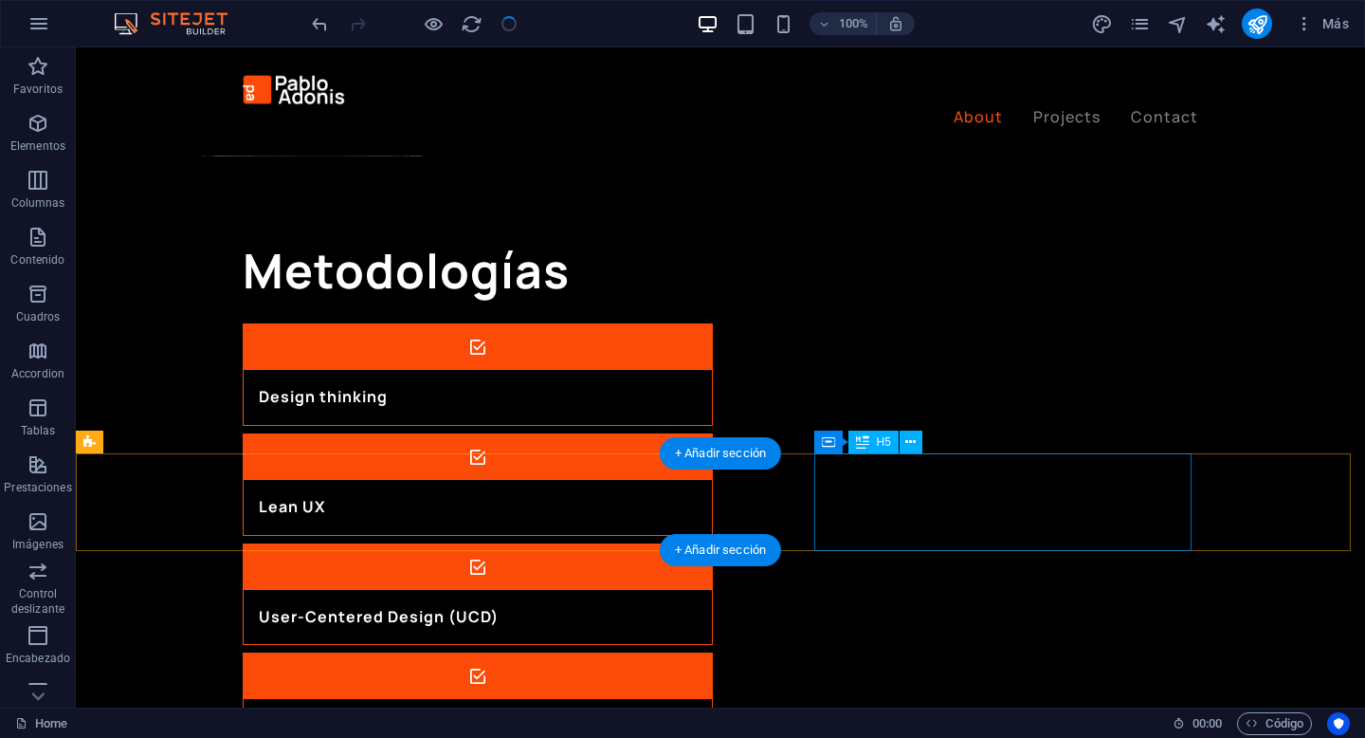
scroll to position [2102, 0]
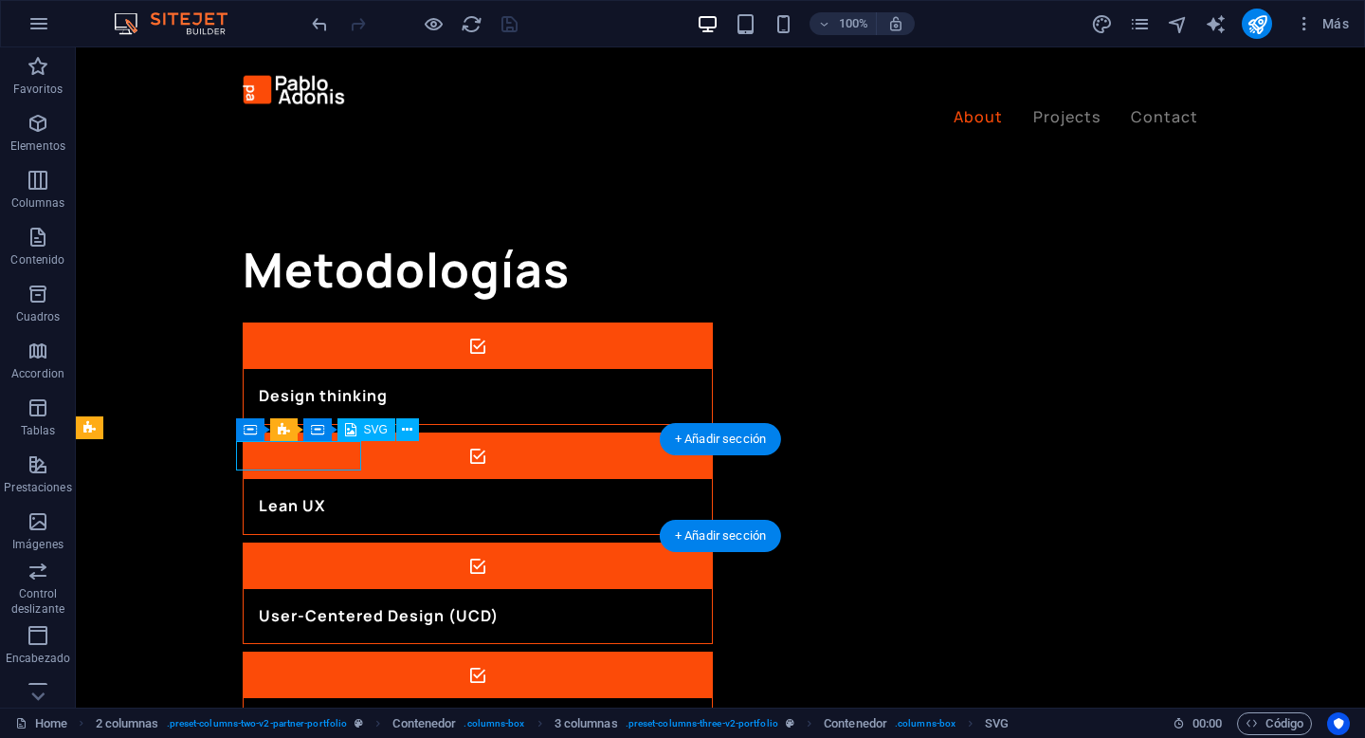
select select "xMidYMid"
select select "%"
select select "px"
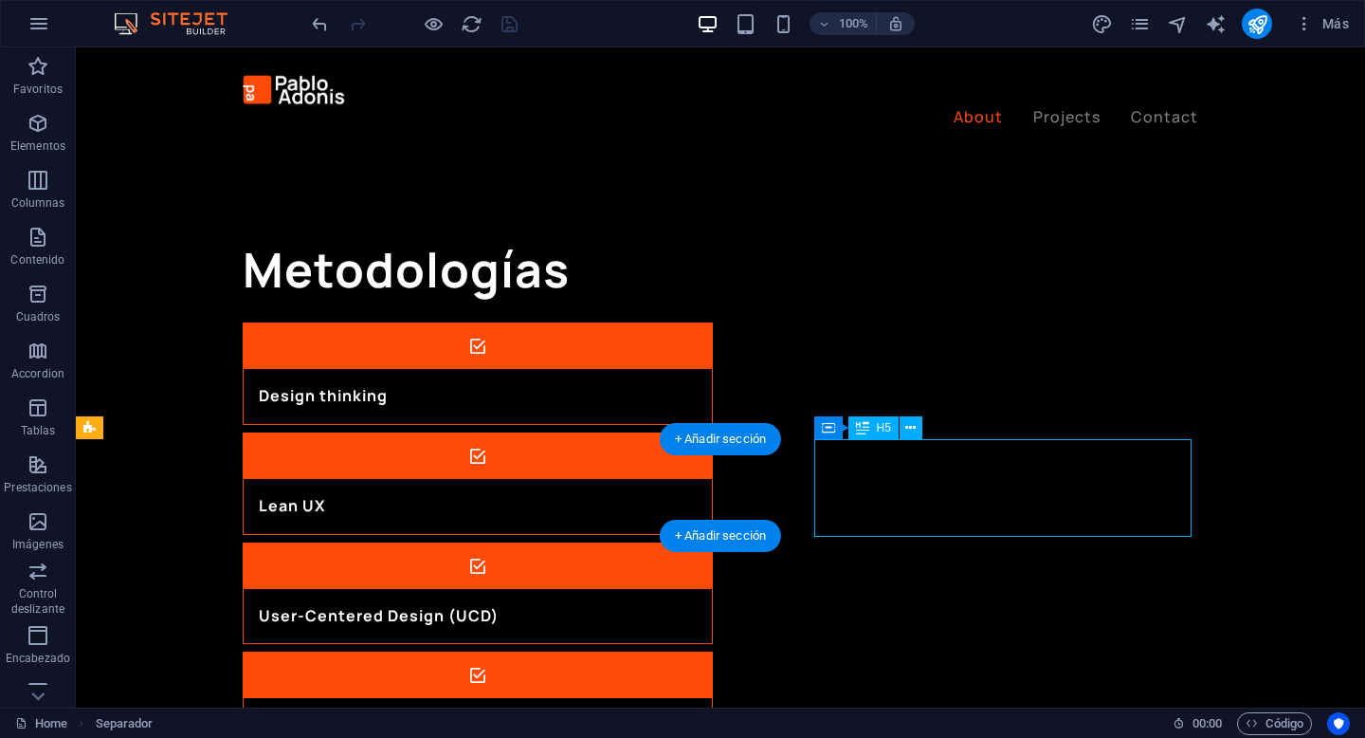
click at [781, 452] on div "+ Añadir sección" at bounding box center [720, 439] width 121 height 32
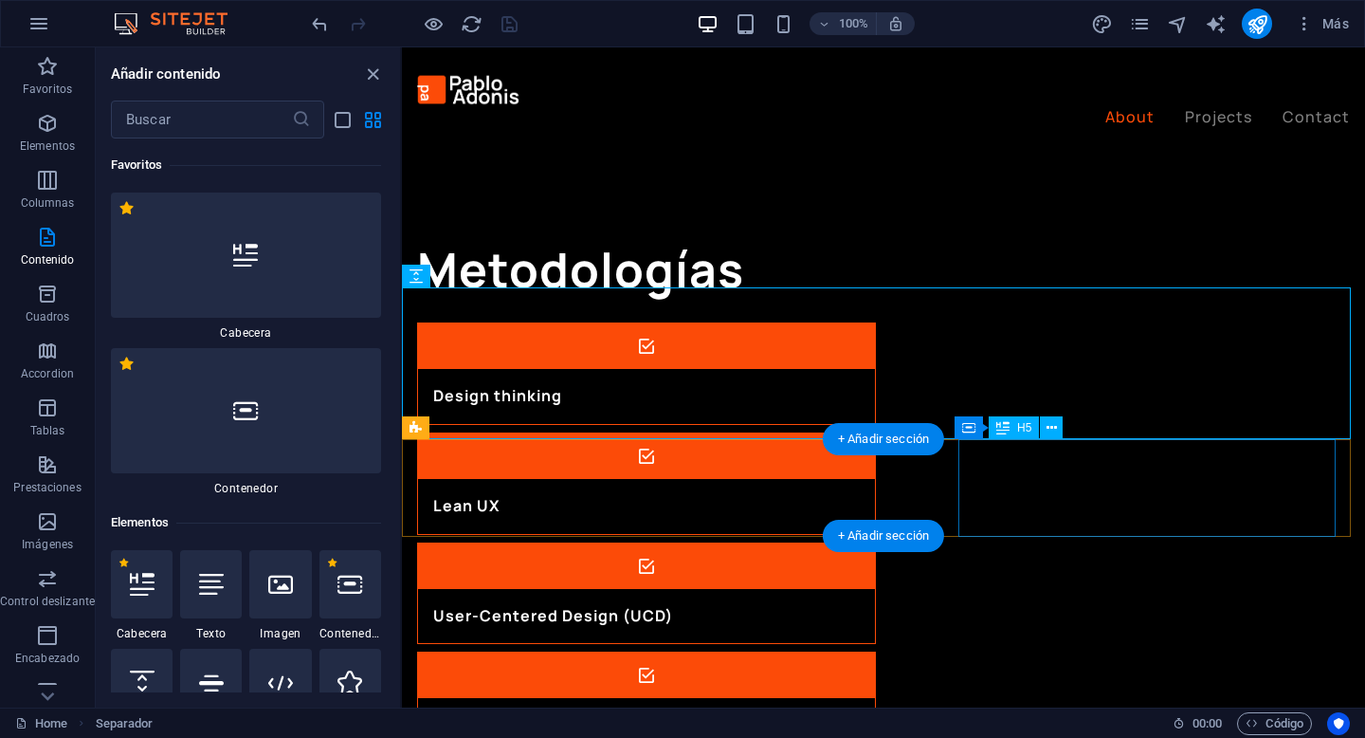
scroll to position [5101, 0]
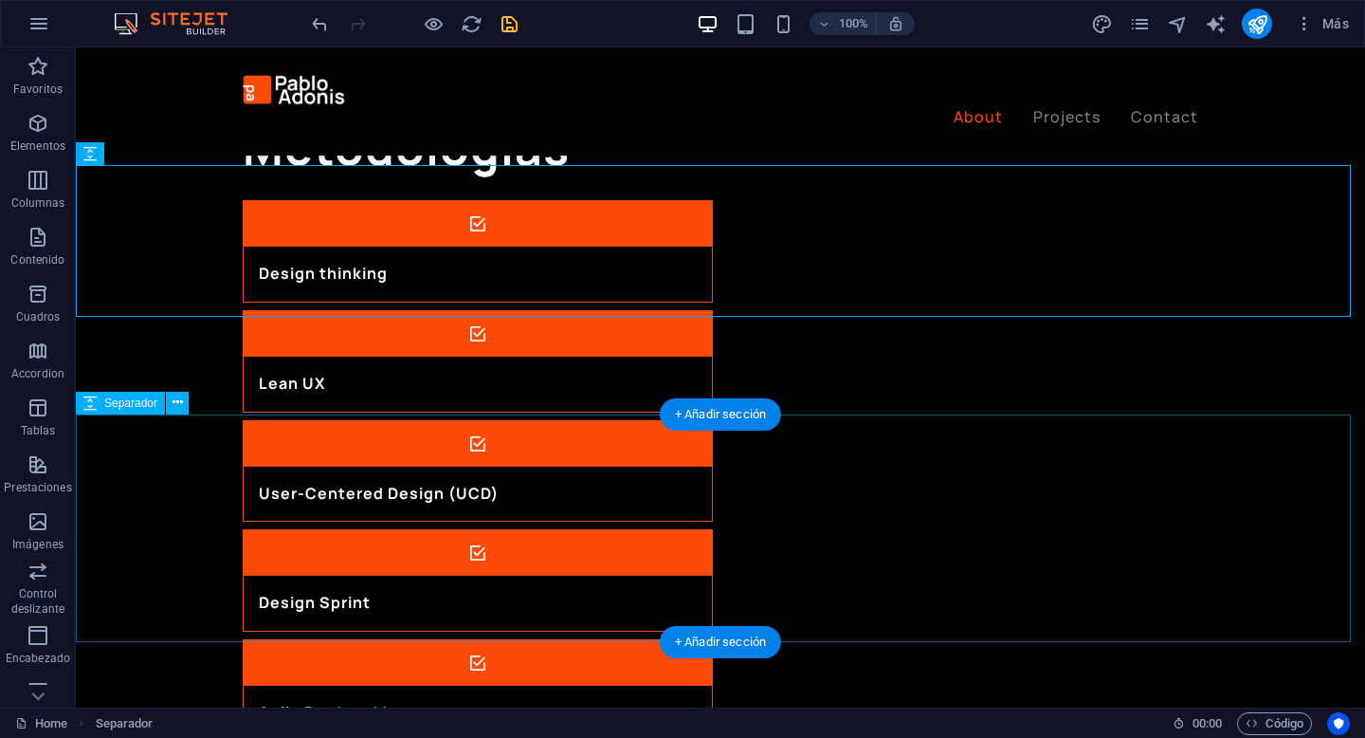
scroll to position [2229, 0]
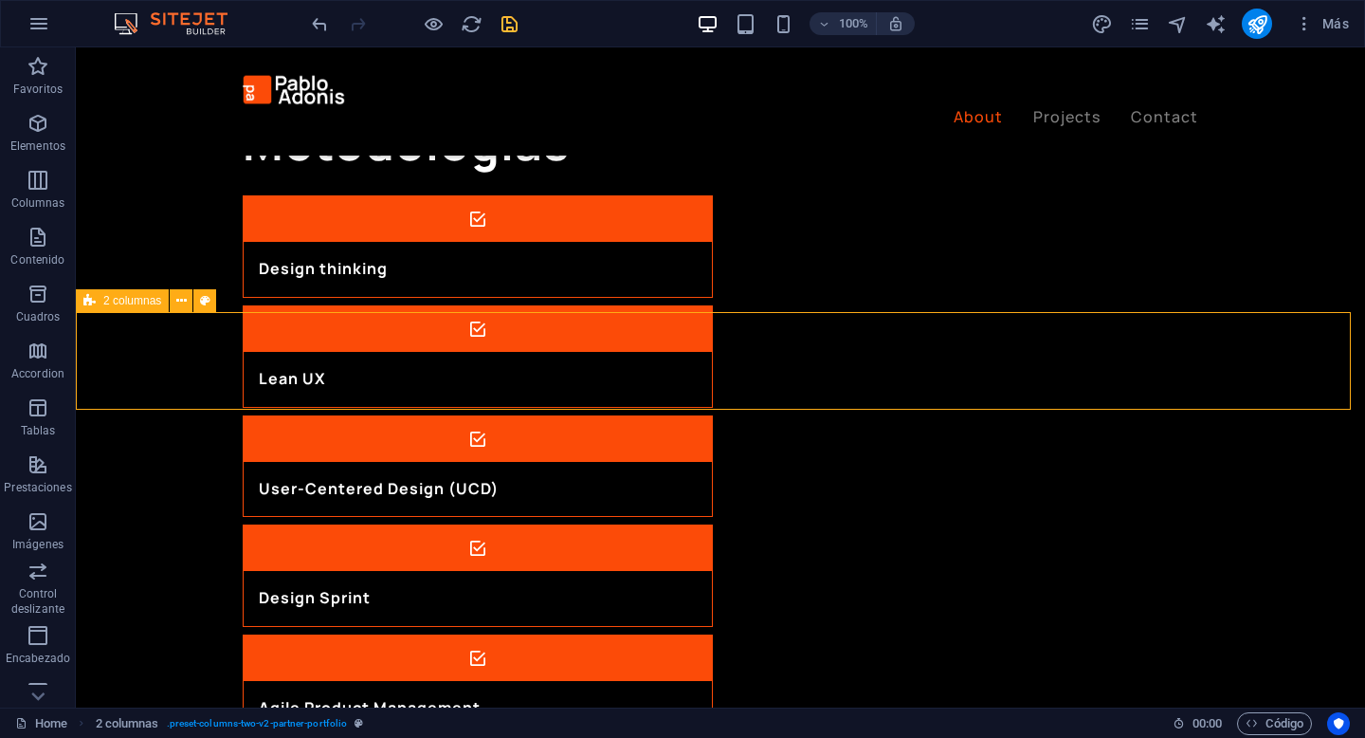
click at [118, 302] on span "2 columnas" at bounding box center [132, 300] width 58 height 11
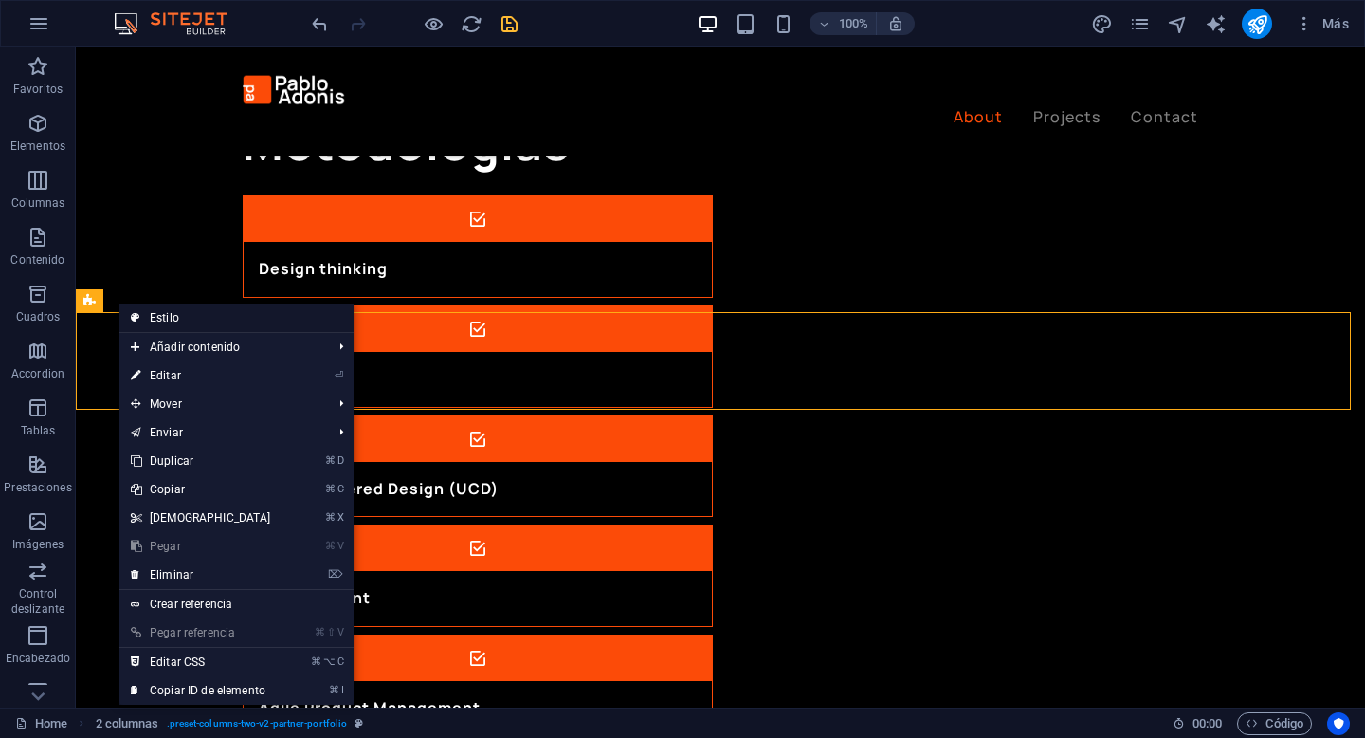
click at [156, 320] on link "Estilo" at bounding box center [236, 317] width 234 height 28
select select "rem"
select select "preset-columns-two-v2-partner-portfolio"
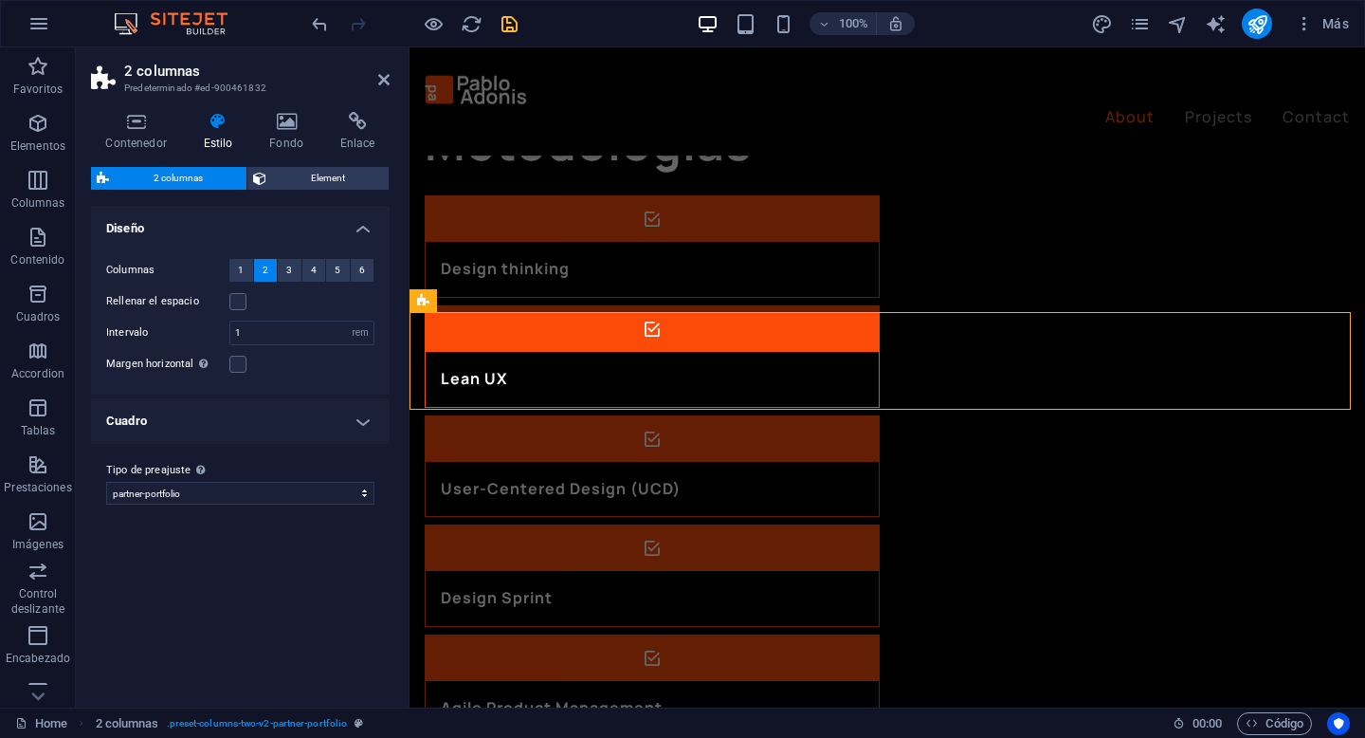
click at [216, 133] on h4 "Estilo" at bounding box center [222, 132] width 66 height 40
click at [302, 140] on h4 "Fondo" at bounding box center [290, 132] width 71 height 40
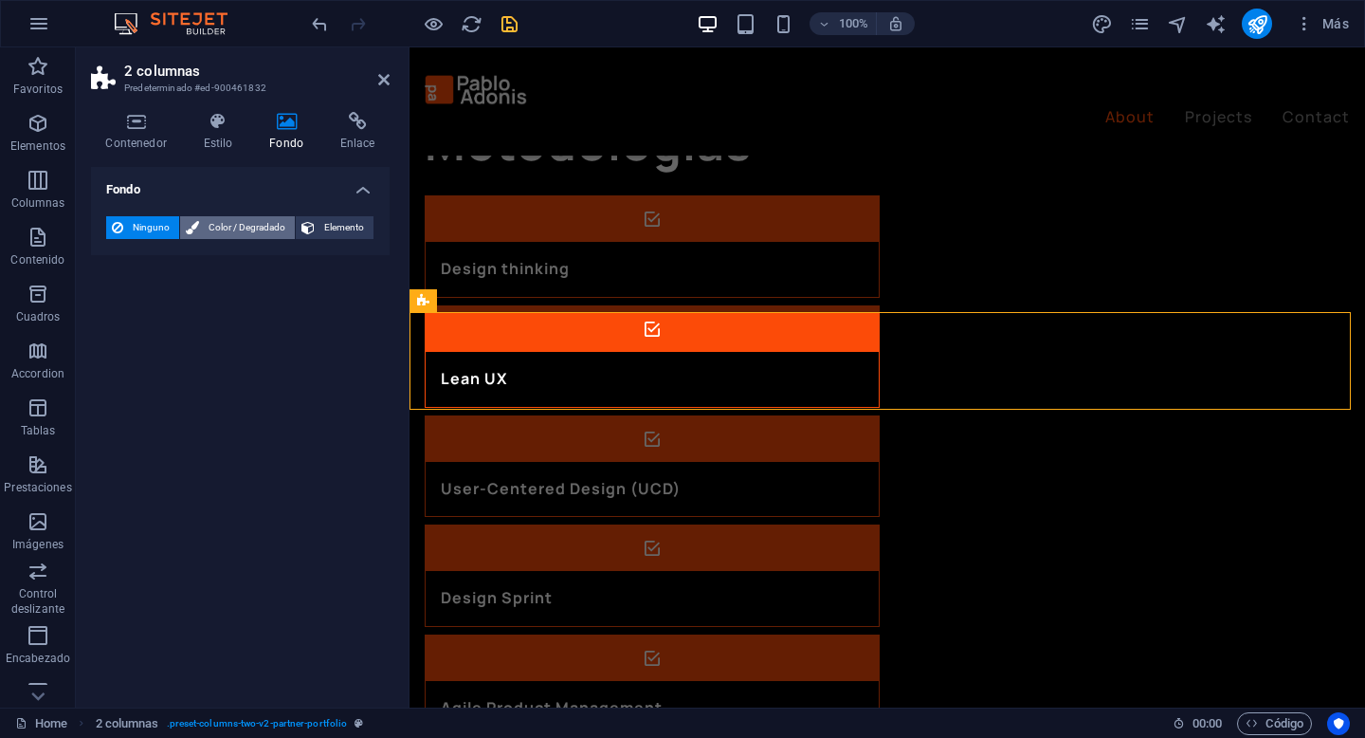
click at [217, 220] on span "Color / Degradado" at bounding box center [247, 227] width 84 height 23
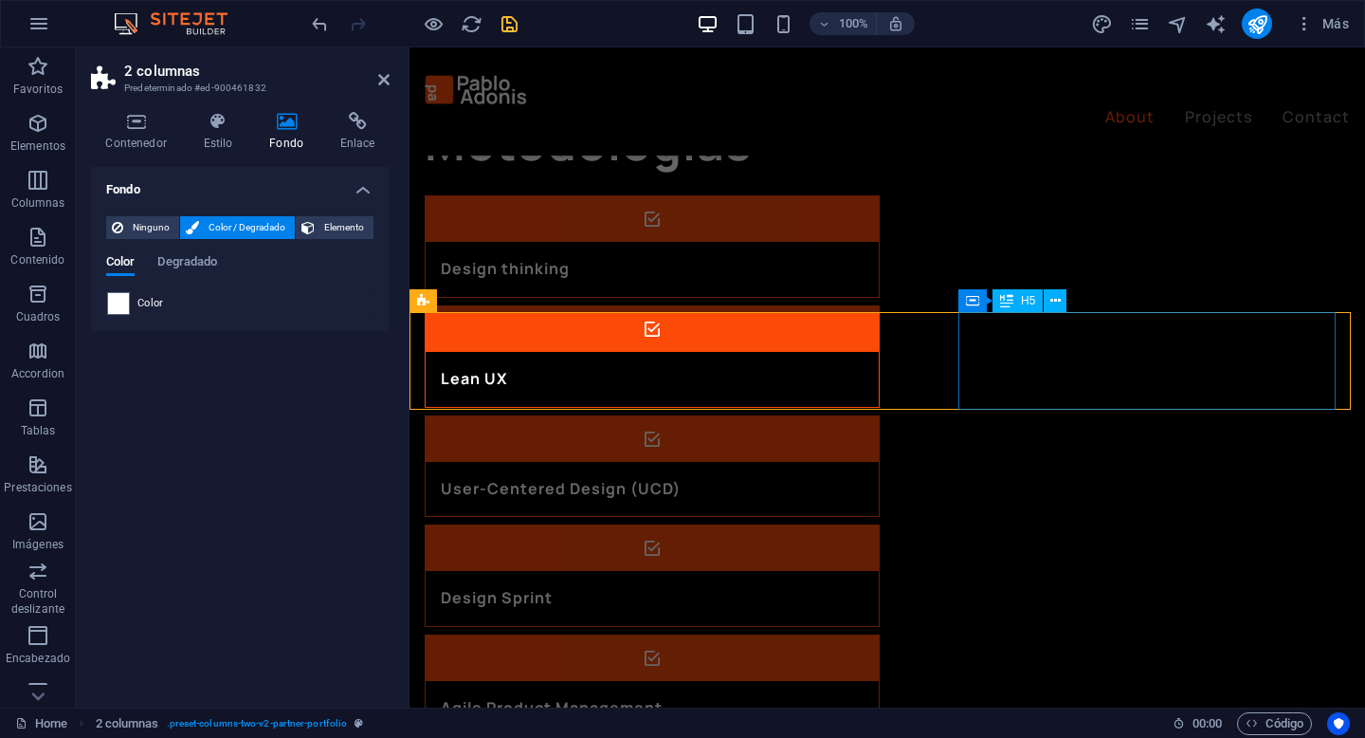
click at [1014, 305] on div "H5" at bounding box center [1018, 300] width 50 height 23
click at [1014, 303] on div "H5" at bounding box center [1018, 300] width 50 height 23
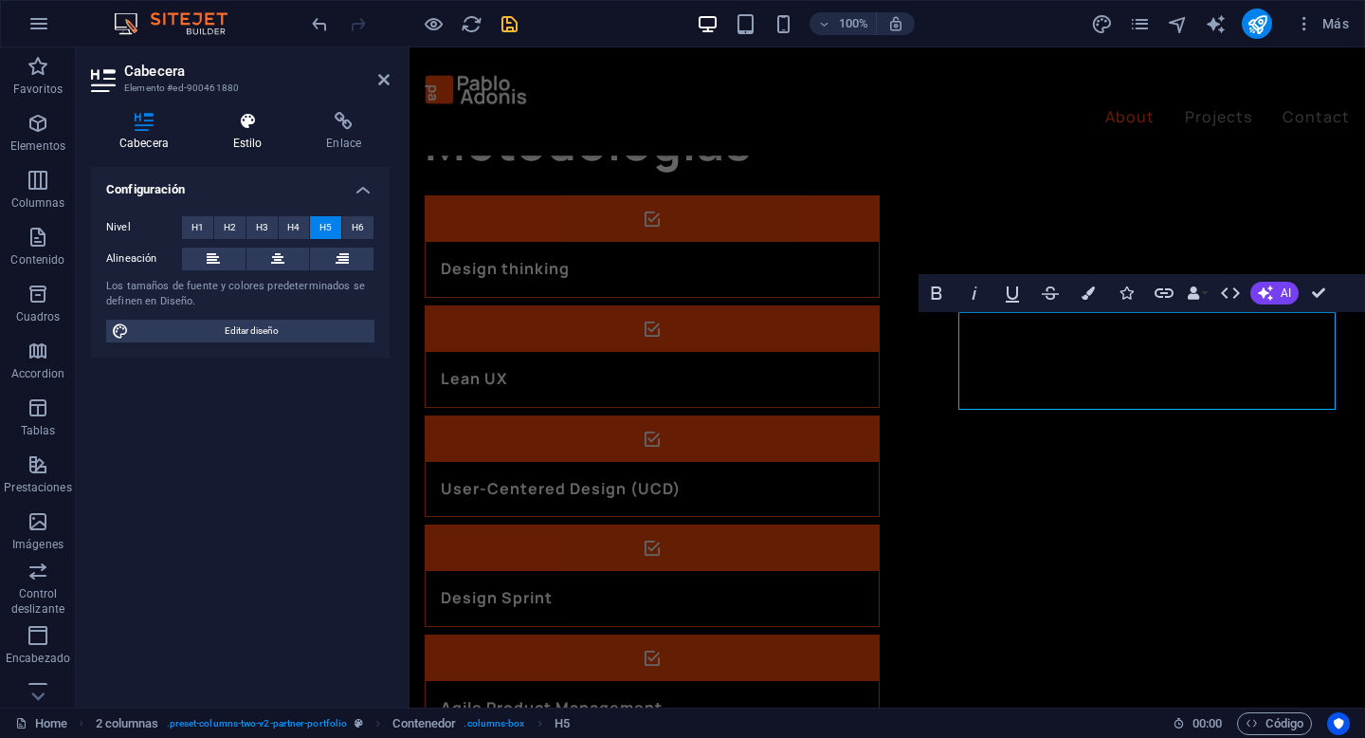
click at [248, 151] on h4 "Estilo" at bounding box center [252, 132] width 94 height 40
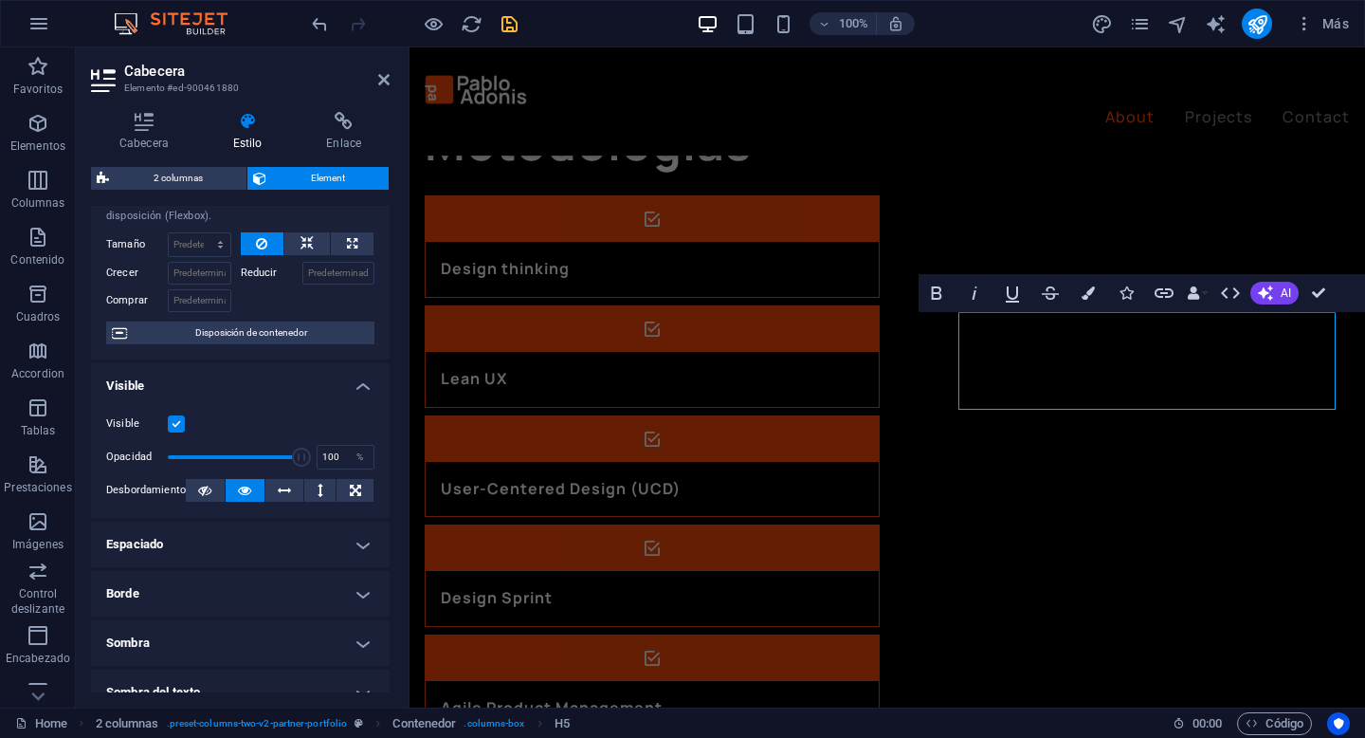
scroll to position [0, 0]
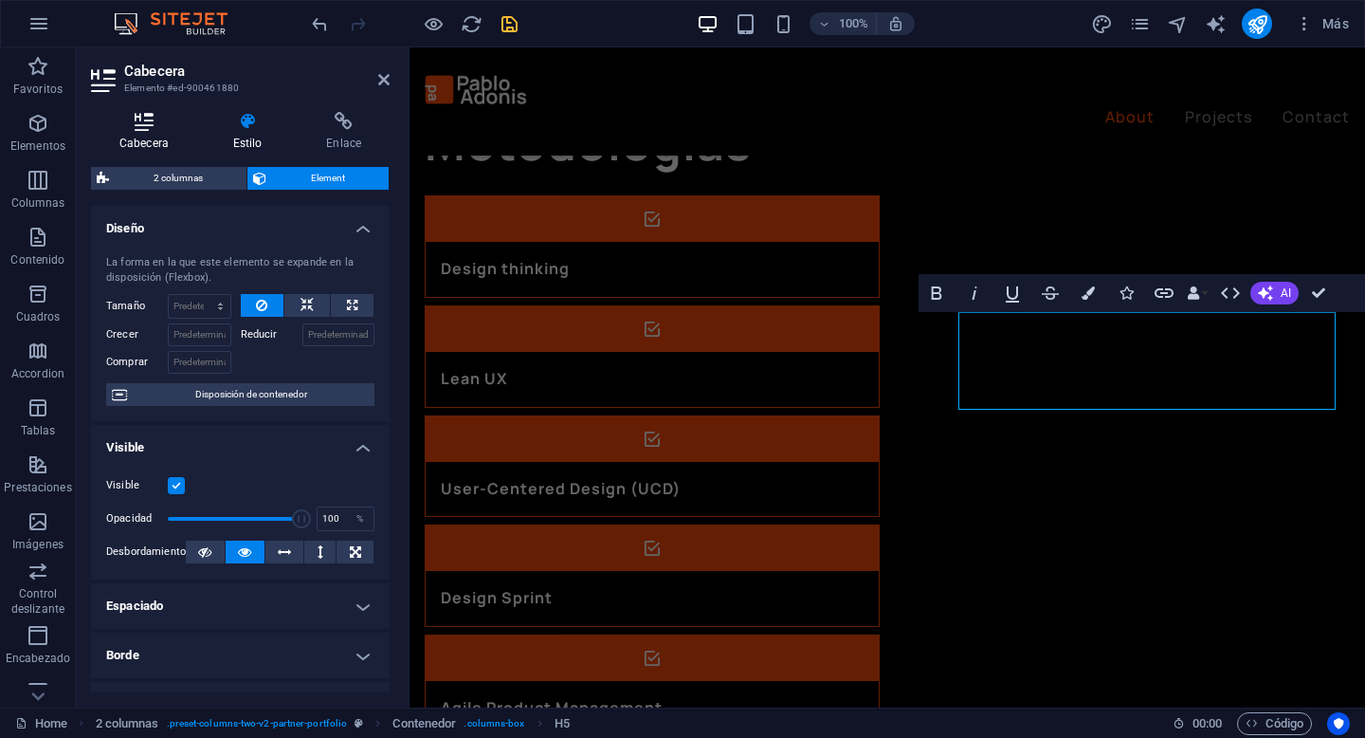
click at [151, 122] on icon at bounding box center [144, 121] width 106 height 19
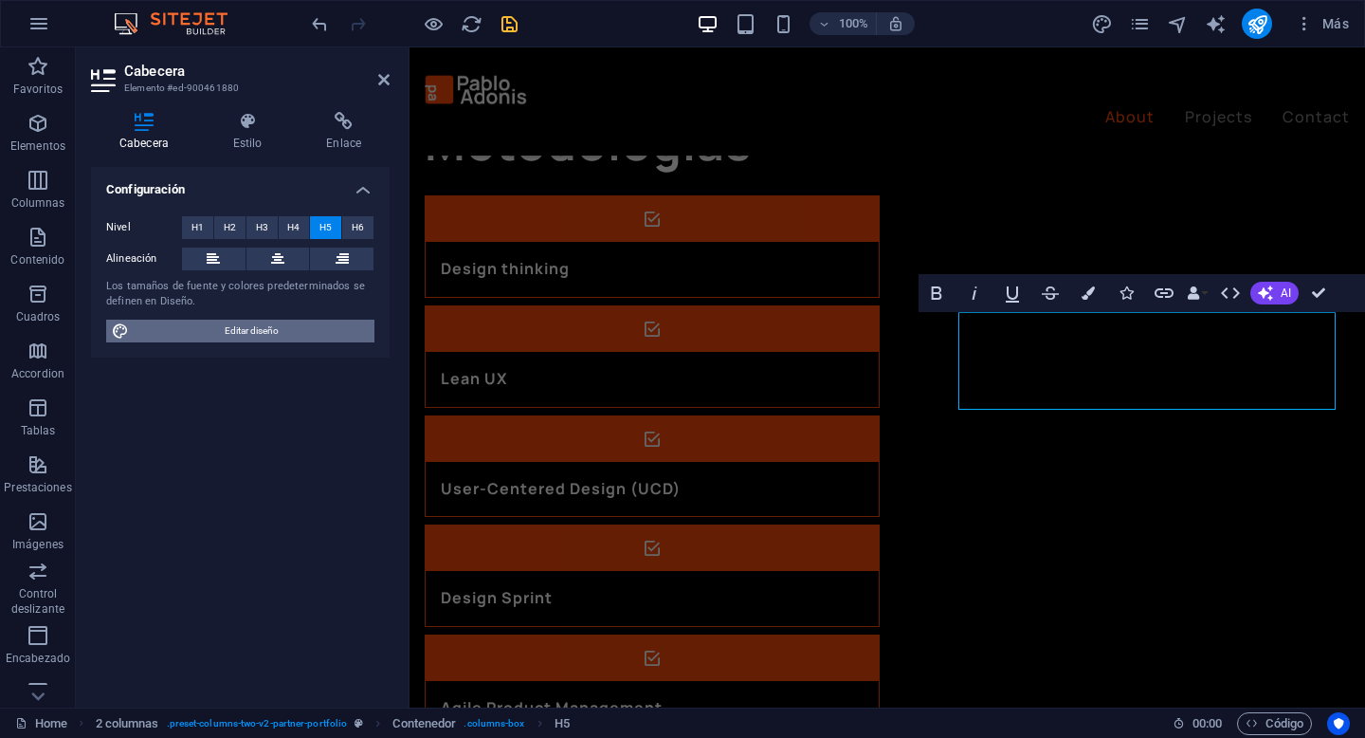
click at [287, 331] on span "Editar diseño" at bounding box center [252, 331] width 234 height 23
select select "px"
select select "400"
select select "px"
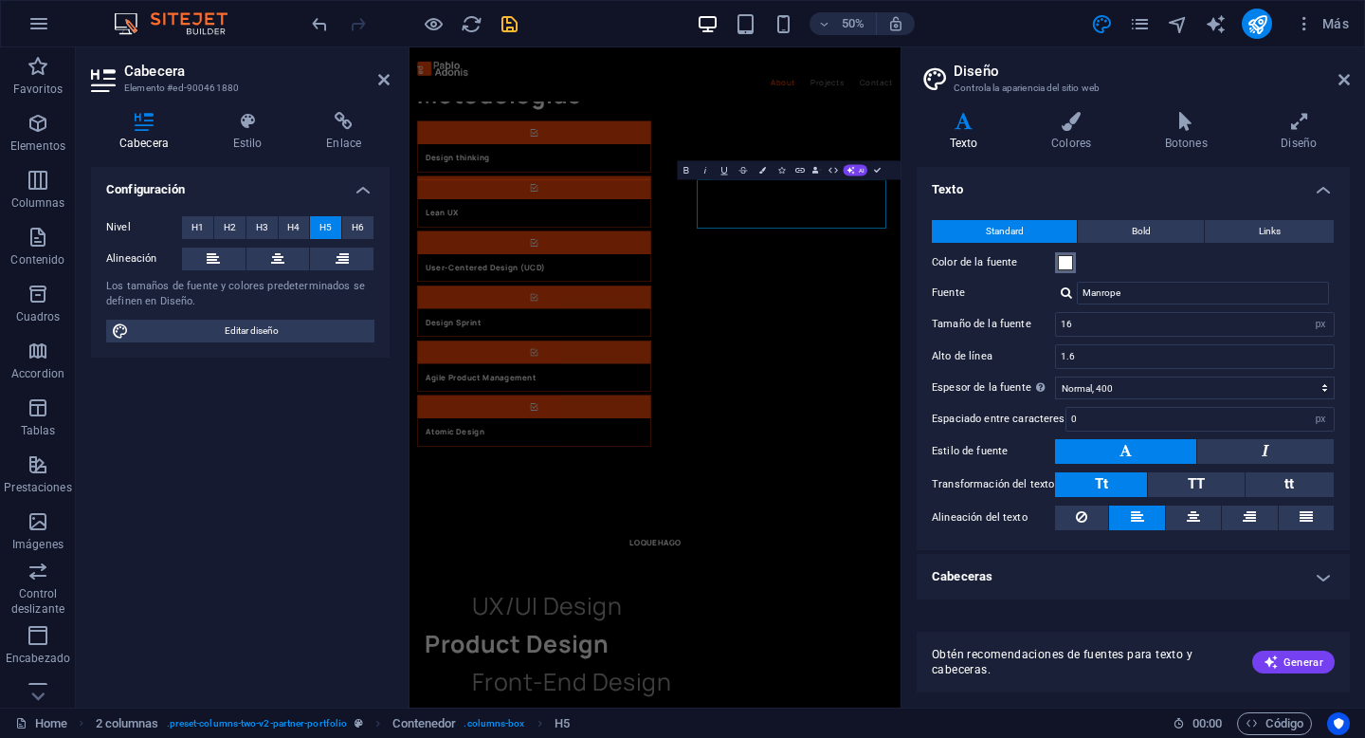
click at [1063, 263] on span at bounding box center [1065, 262] width 15 height 15
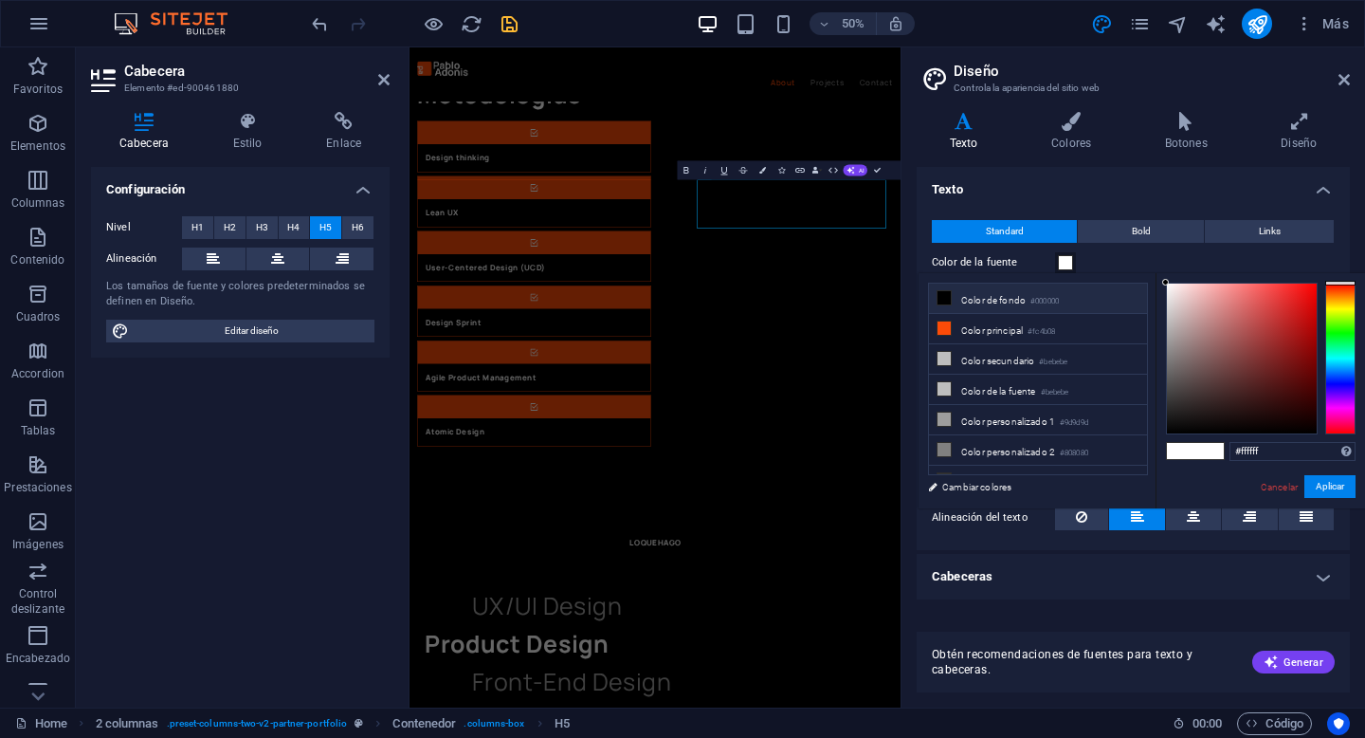
click at [953, 295] on li "Color de fondo #000000" at bounding box center [1038, 298] width 218 height 30
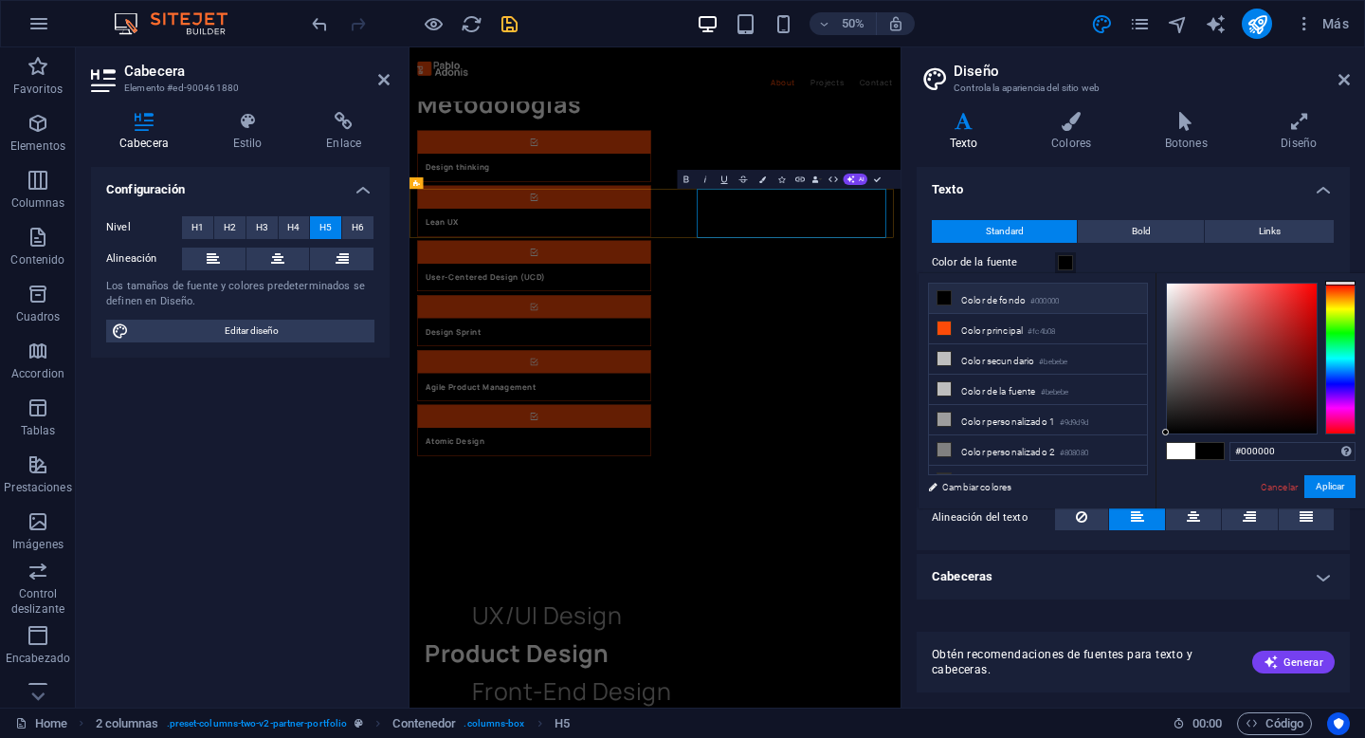
click at [951, 298] on span at bounding box center [944, 297] width 15 height 15
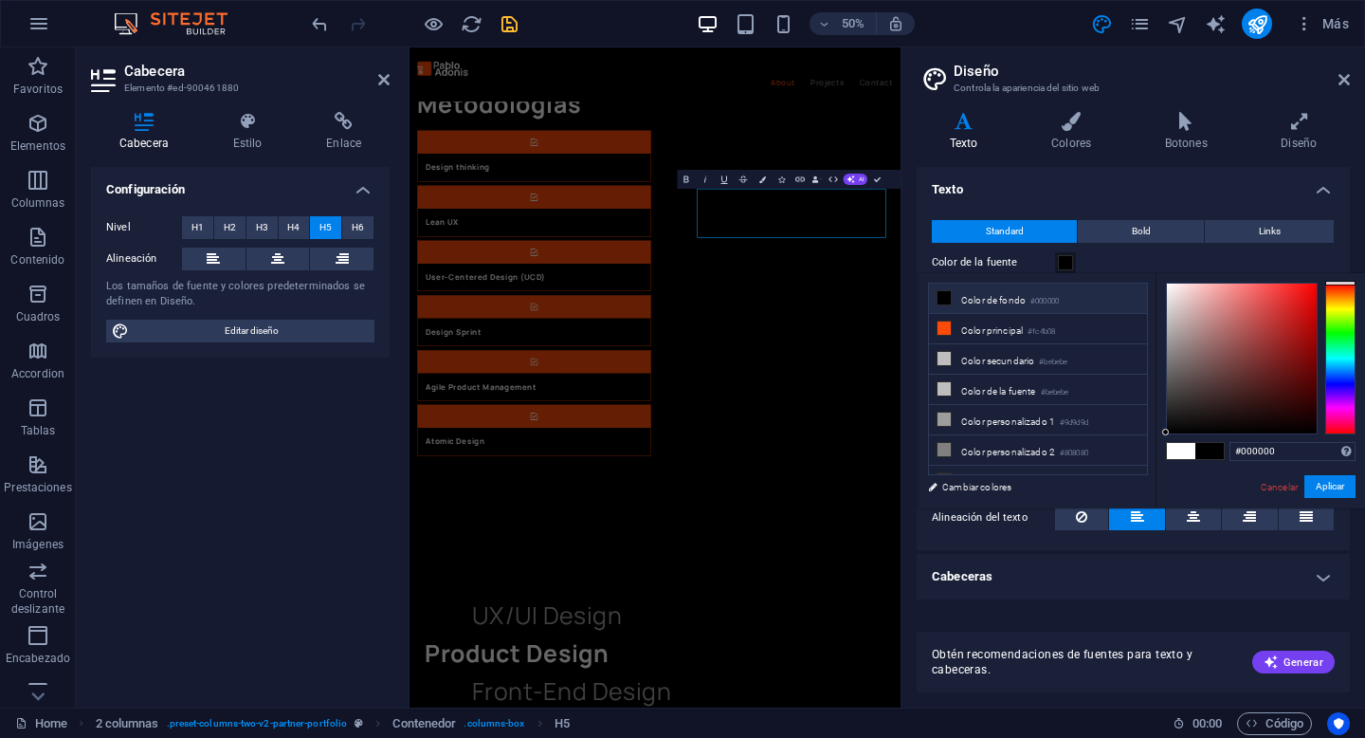
click at [1215, 447] on span at bounding box center [1210, 451] width 28 height 16
type input "#000000"
drag, startPoint x: 1172, startPoint y: 429, endPoint x: 1122, endPoint y: 484, distance: 74.5
click at [1122, 484] on div "less Color de fondo #000000 Color principal #fc4b08 Color secundario #bebebe Co…" at bounding box center [1142, 390] width 447 height 235
click at [1348, 82] on icon at bounding box center [1344, 79] width 11 height 15
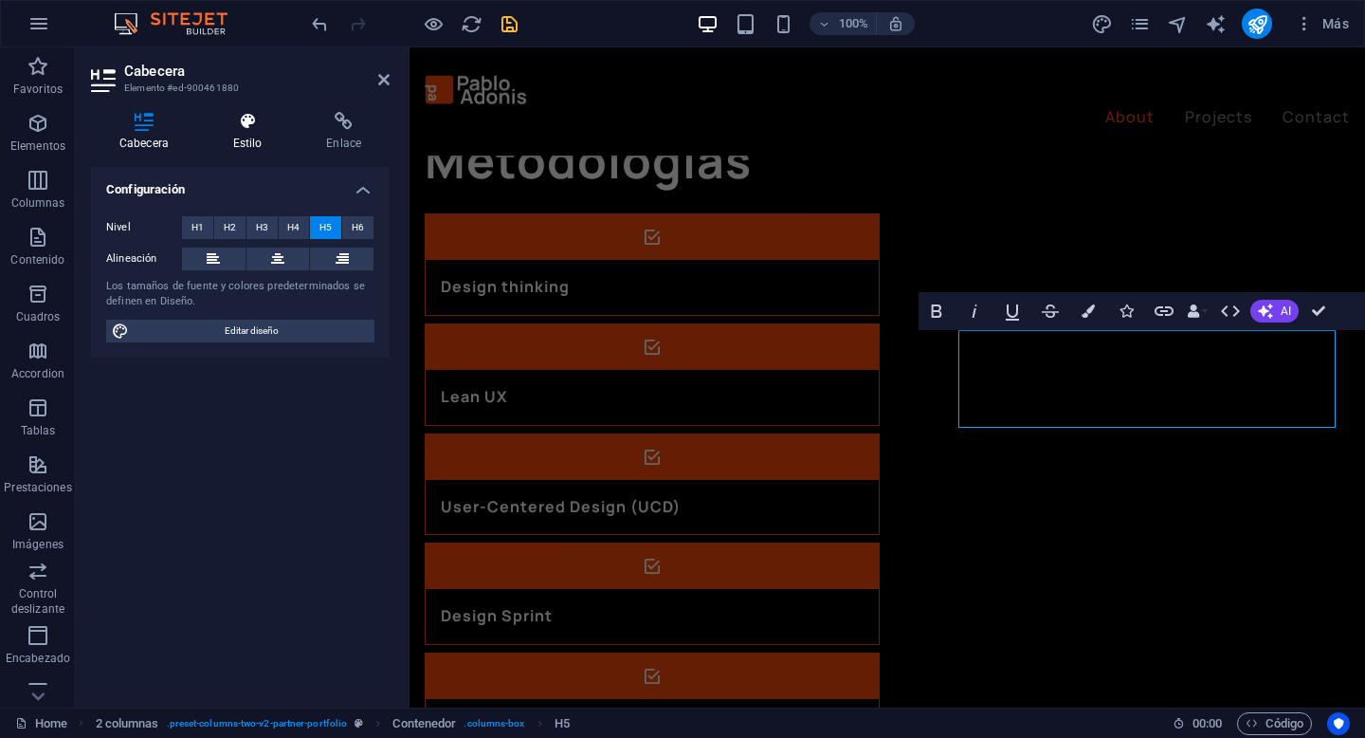
click at [242, 137] on h4 "Estilo" at bounding box center [252, 132] width 94 height 40
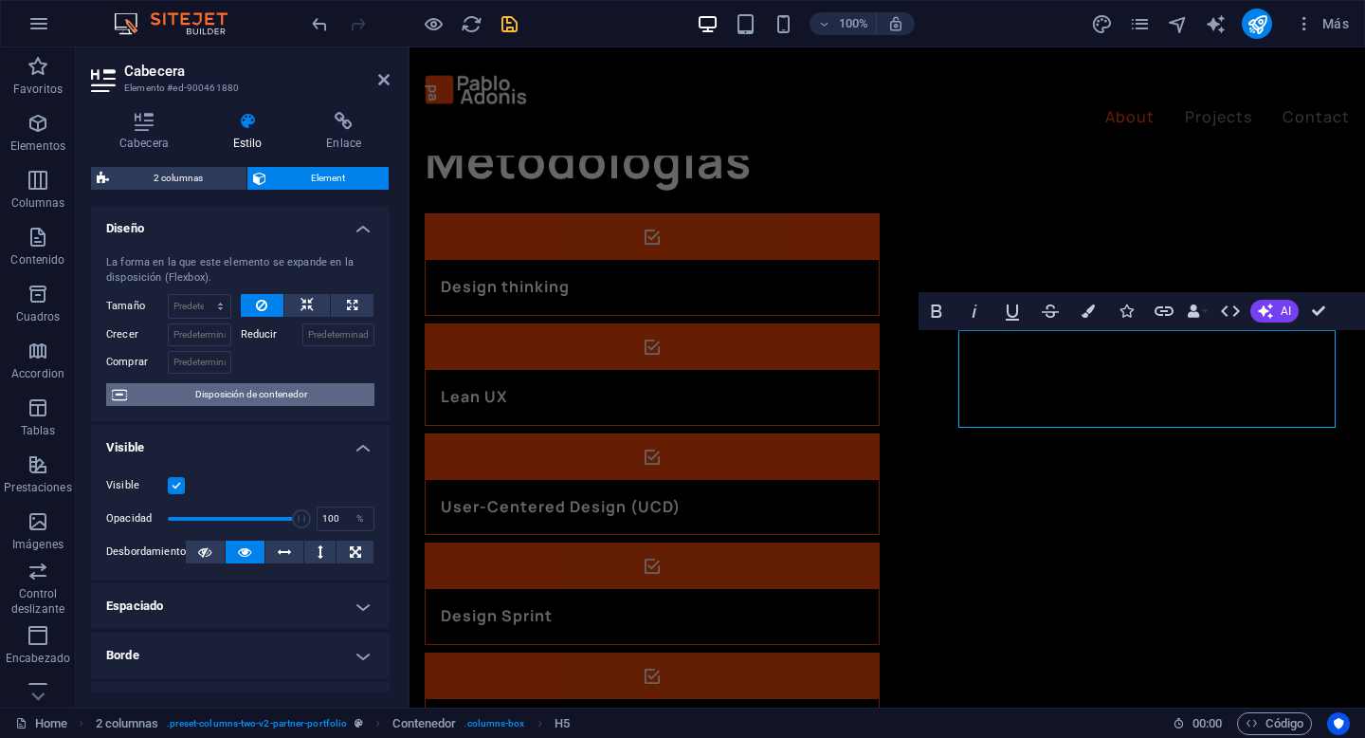
click at [243, 394] on span "Disposición de contenedor" at bounding box center [251, 394] width 236 height 23
select select "px"
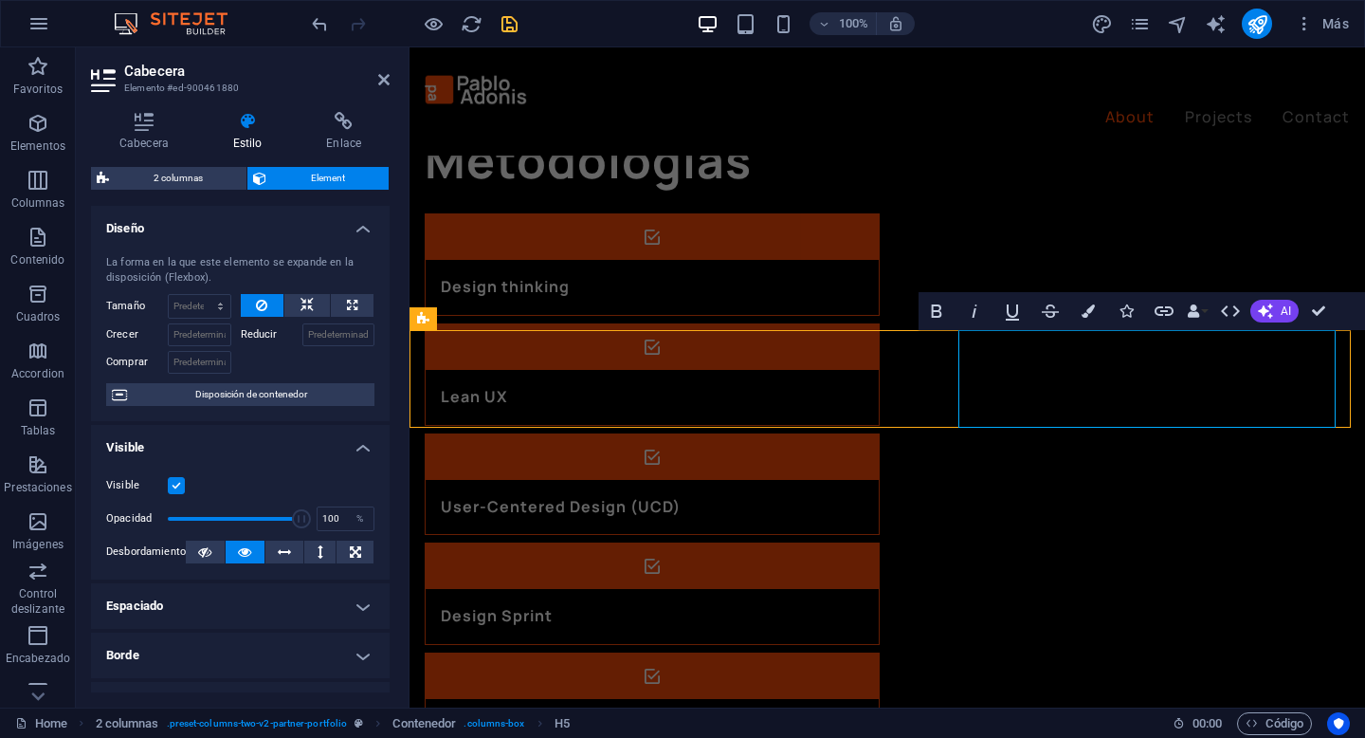
click at [1084, 314] on icon "button" at bounding box center [1088, 310] width 13 height 13
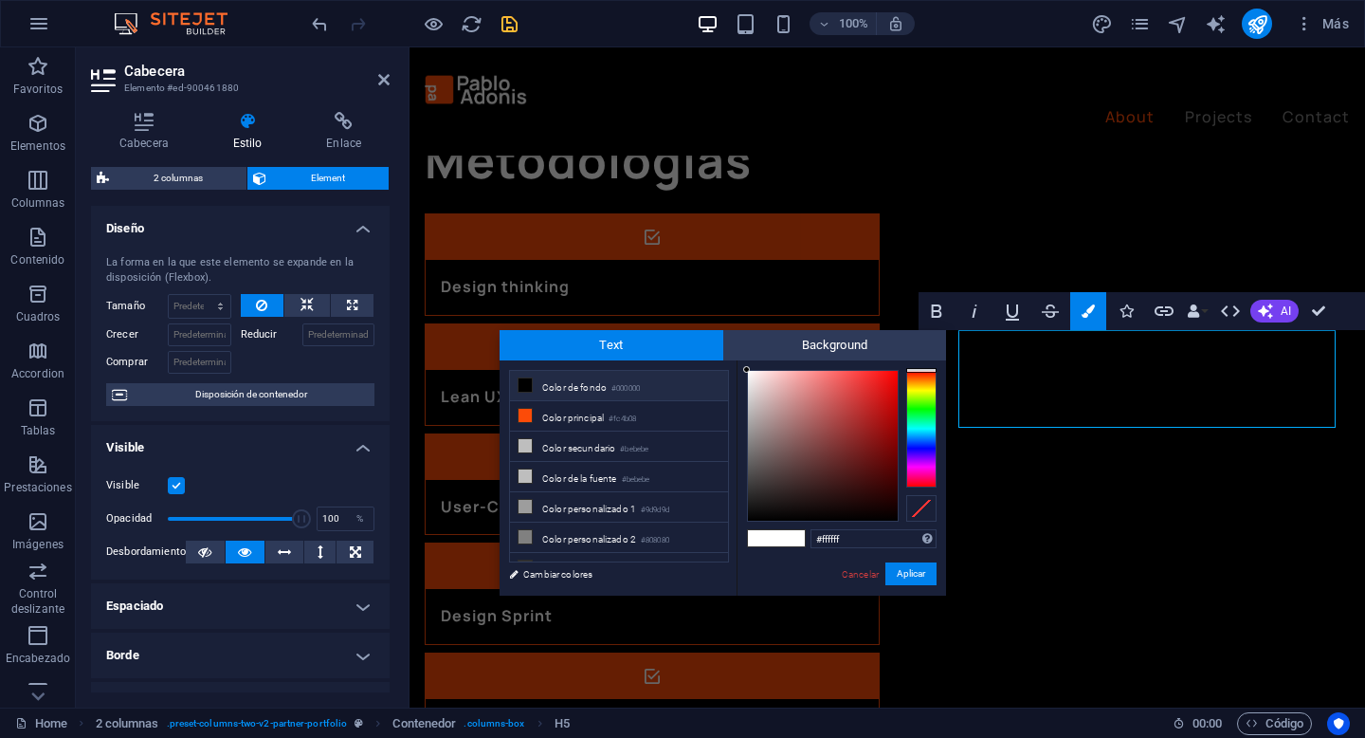
click at [595, 385] on li "Color de fondo #000000" at bounding box center [619, 386] width 218 height 30
type input "#000000"
click at [925, 580] on button "Aplicar" at bounding box center [911, 573] width 51 height 23
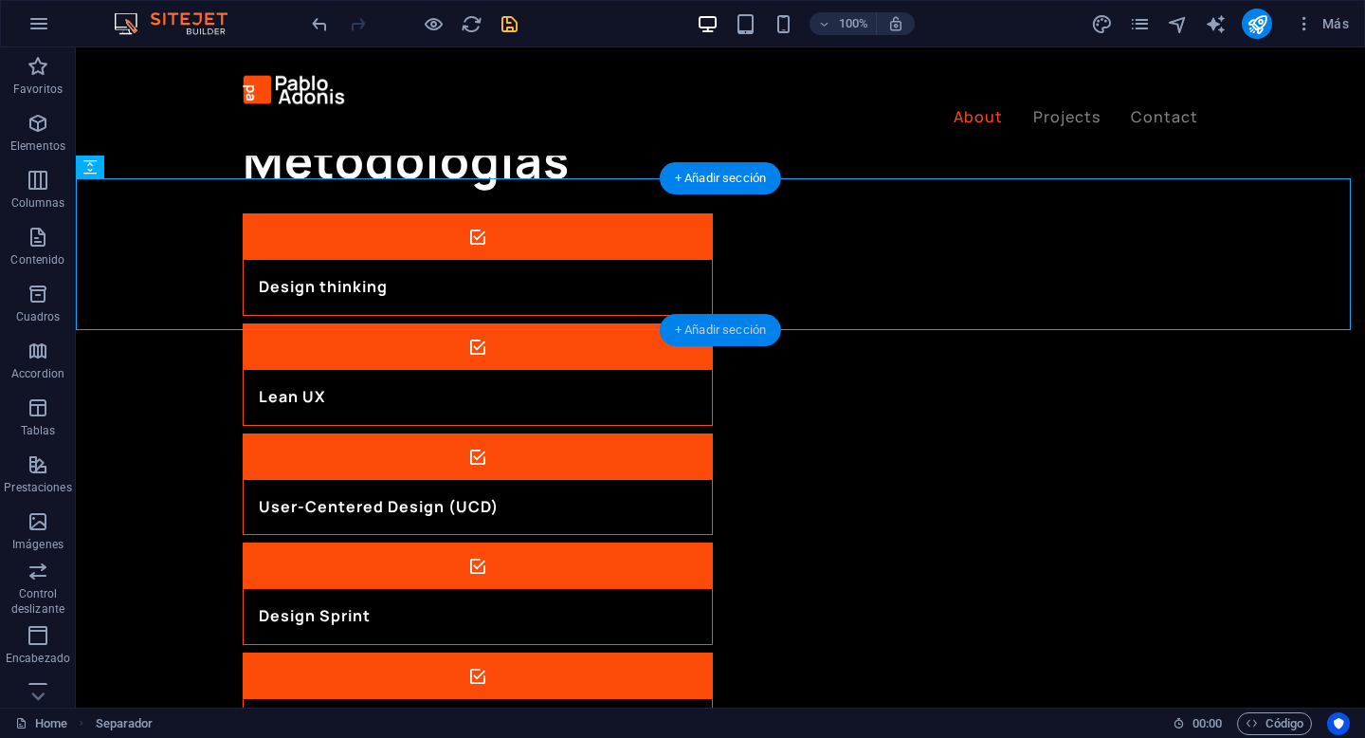
click at [710, 325] on div "+ Añadir sección" at bounding box center [720, 330] width 121 height 32
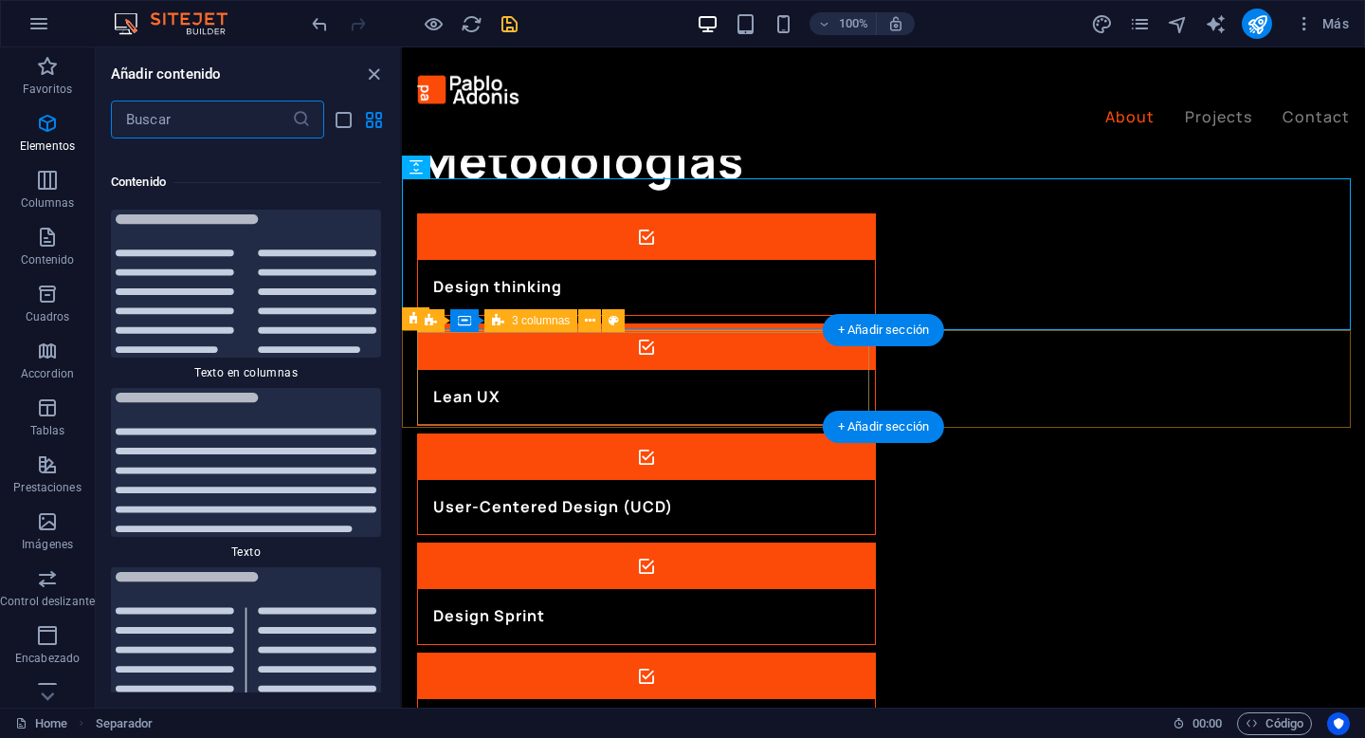
scroll to position [6431, 0]
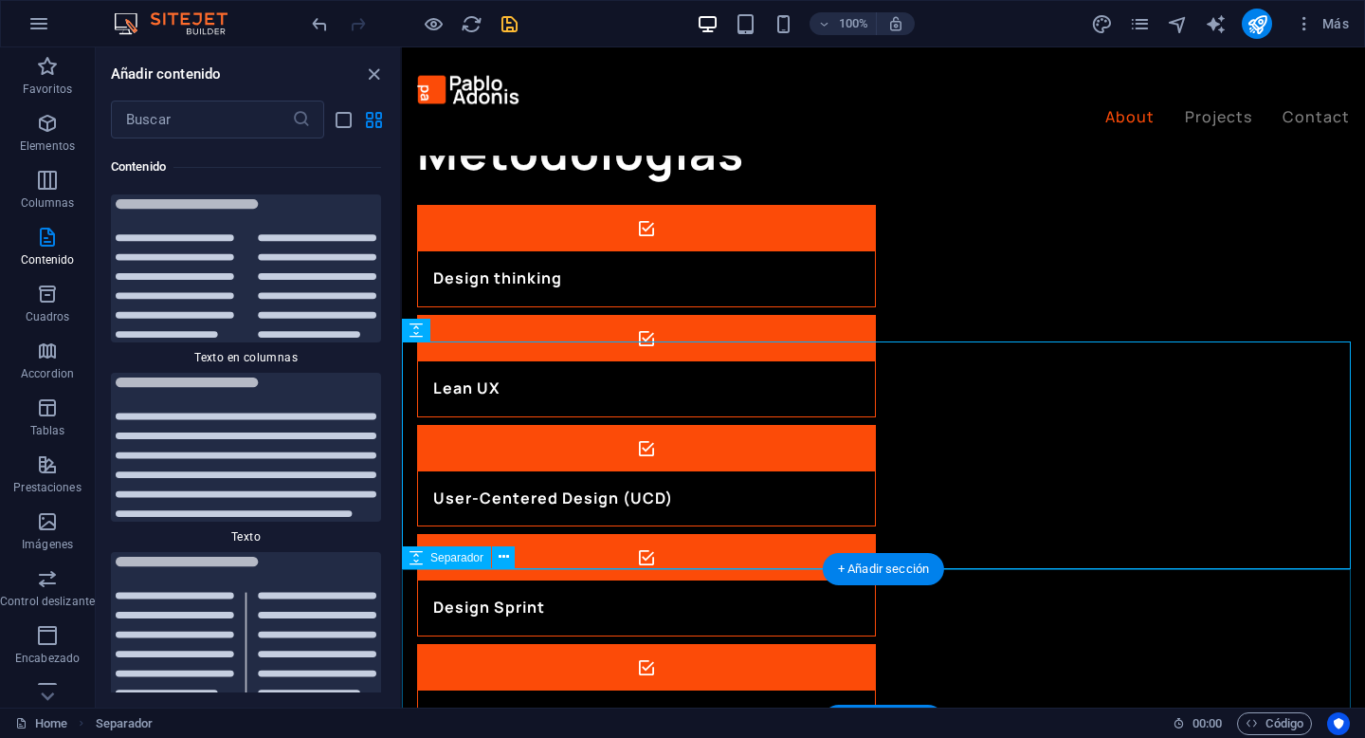
scroll to position [2063, 0]
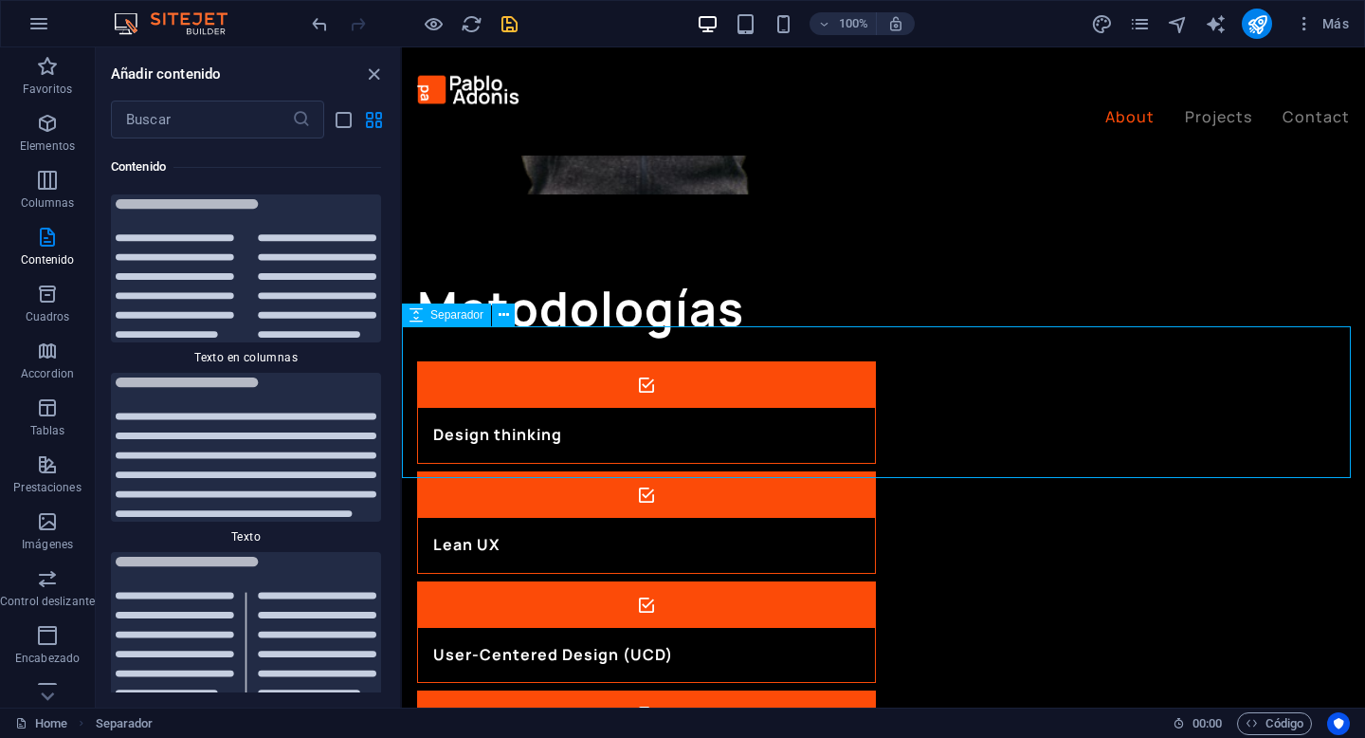
click at [461, 317] on span "Separador" at bounding box center [456, 314] width 53 height 11
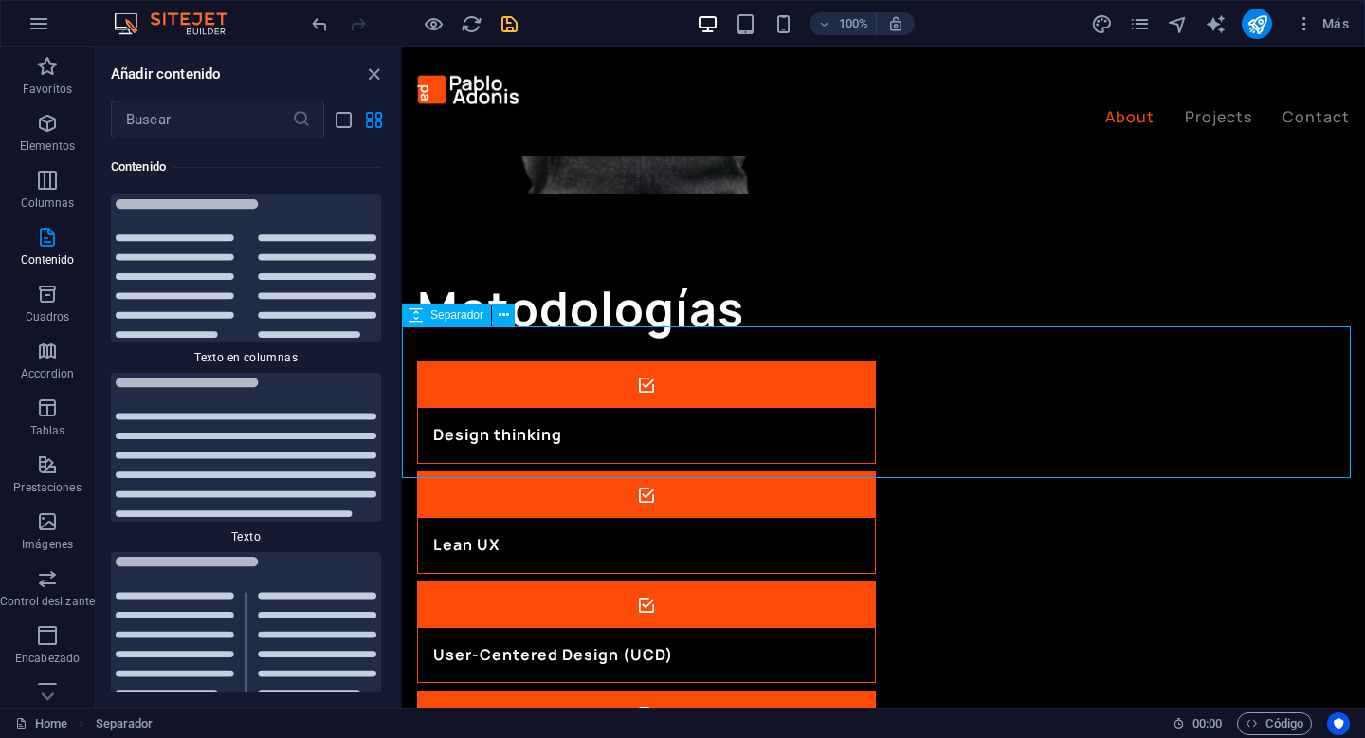
click at [447, 318] on span "Separador" at bounding box center [456, 314] width 53 height 11
select select "rem"
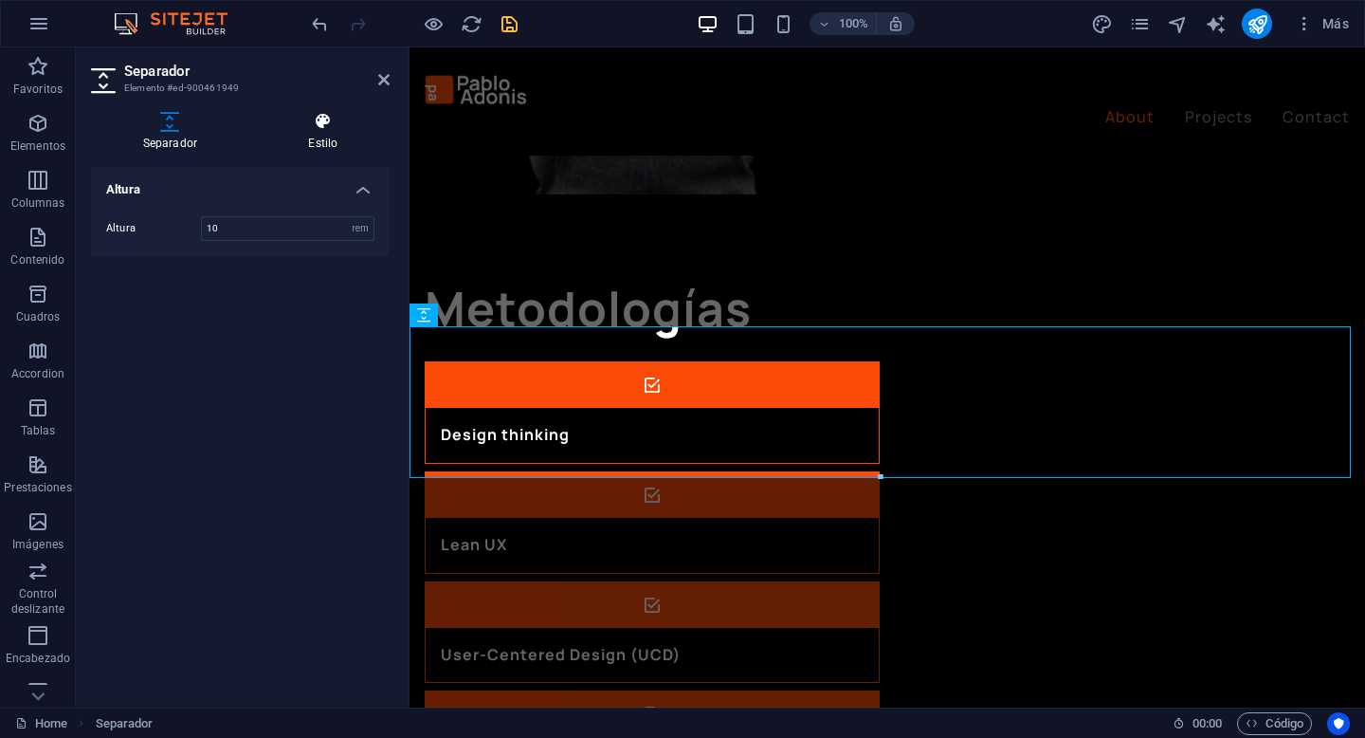
click at [333, 121] on icon at bounding box center [323, 121] width 133 height 19
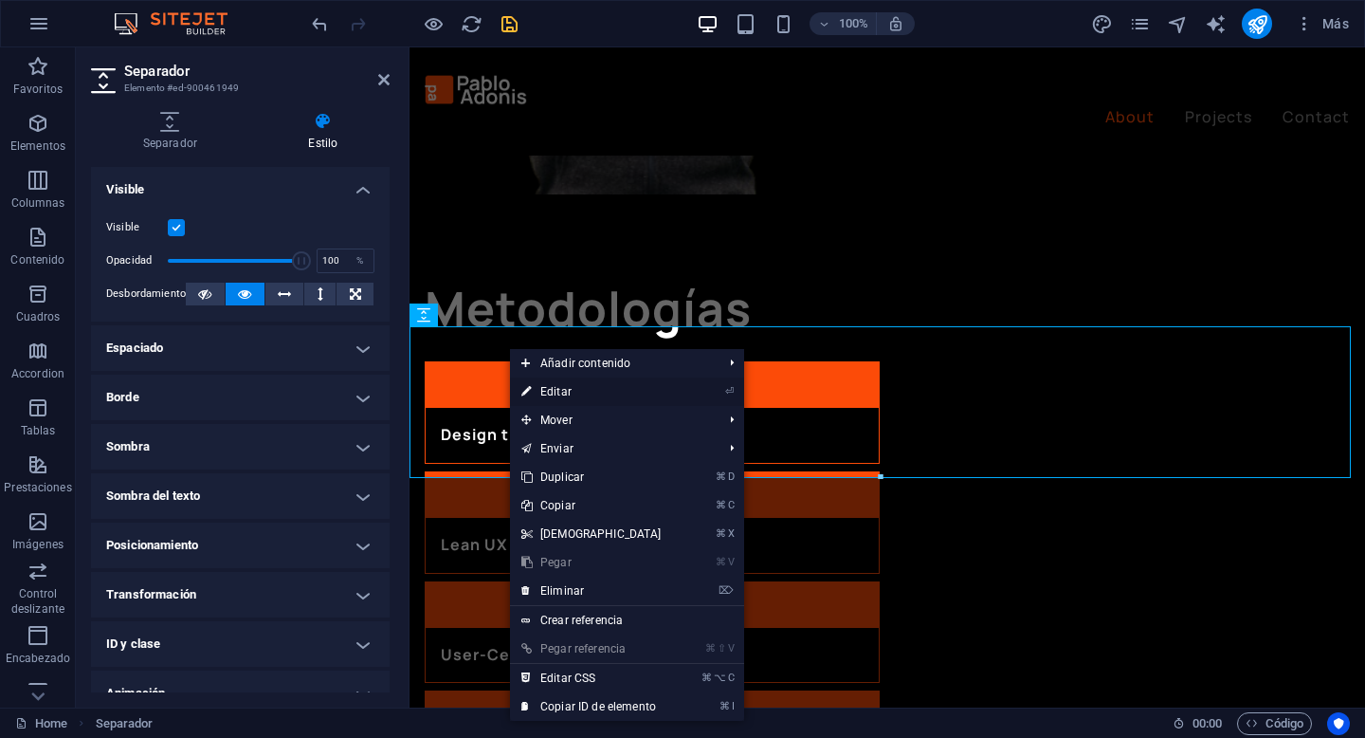
click at [631, 385] on link "⏎ Editar" at bounding box center [591, 391] width 163 height 28
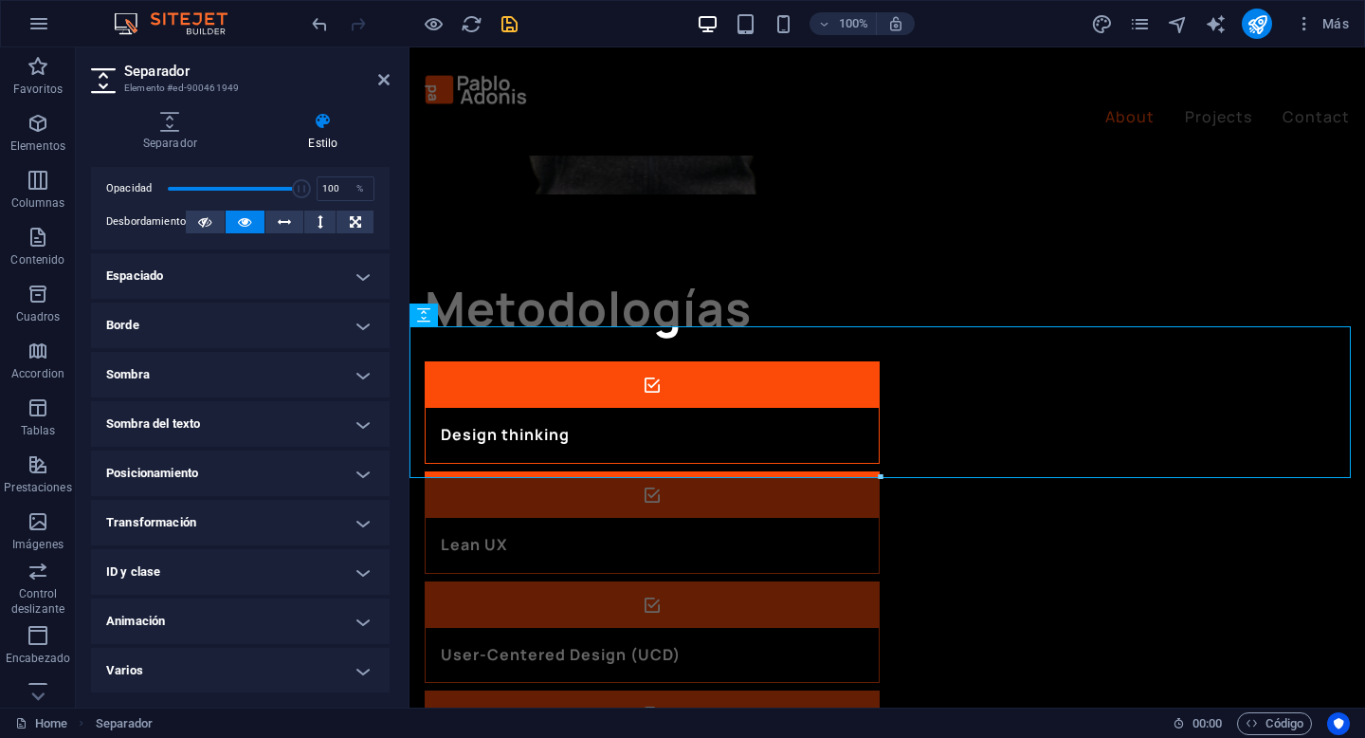
scroll to position [0, 0]
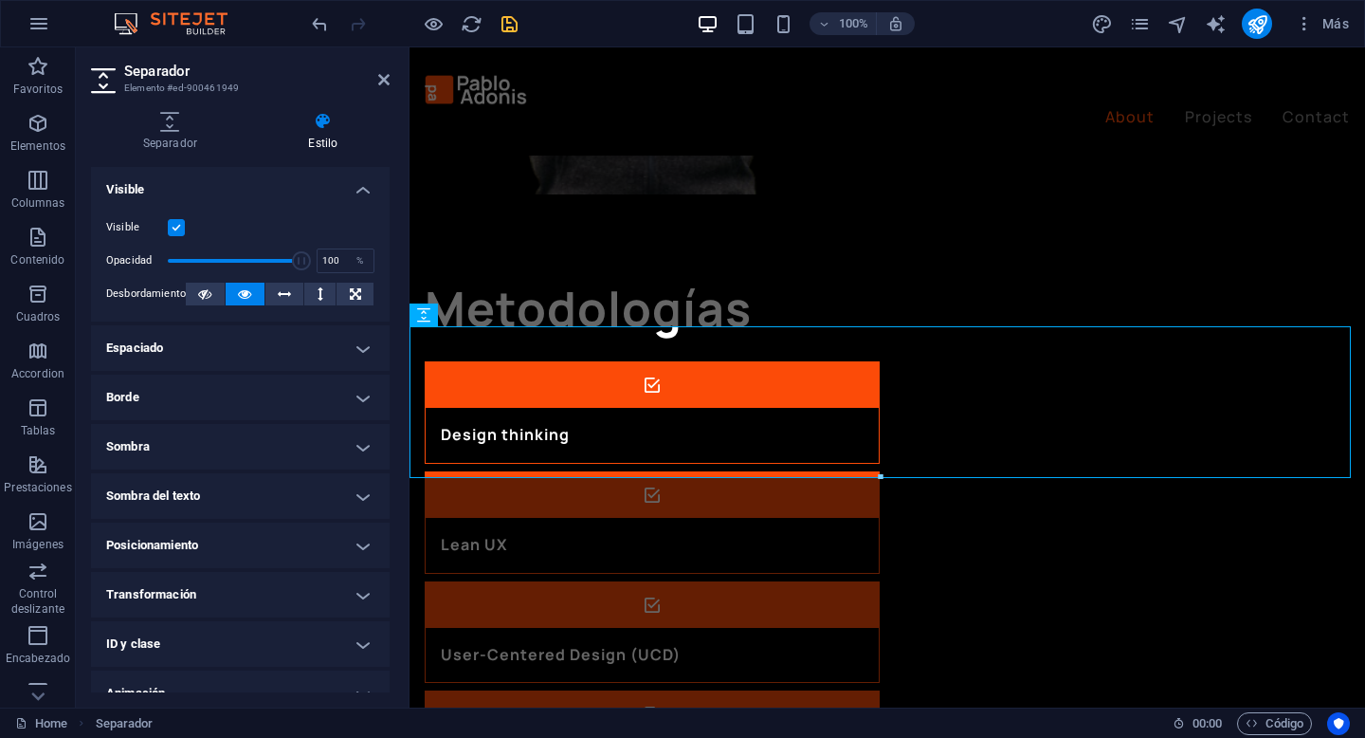
click at [332, 142] on h4 "Estilo" at bounding box center [323, 132] width 133 height 40
click at [142, 131] on h4 "Separador" at bounding box center [174, 132] width 166 height 40
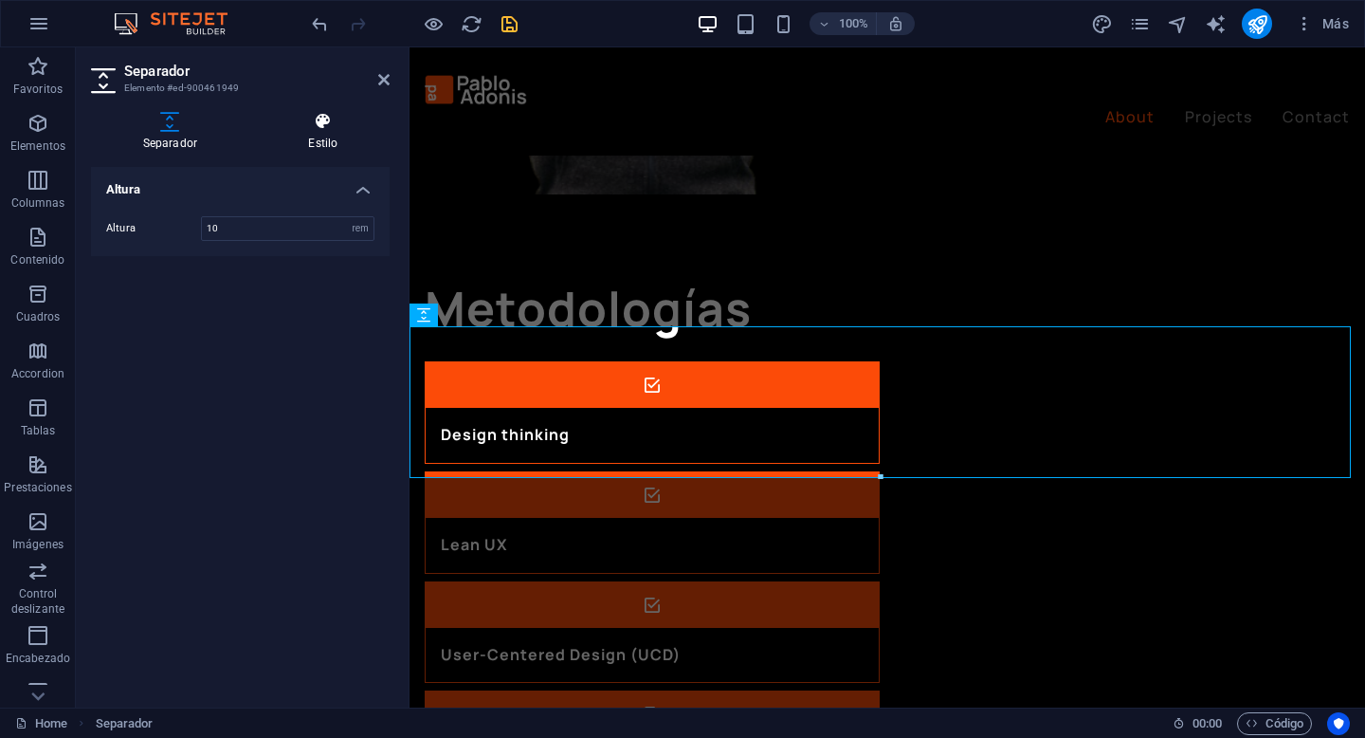
click at [328, 129] on icon at bounding box center [323, 121] width 133 height 19
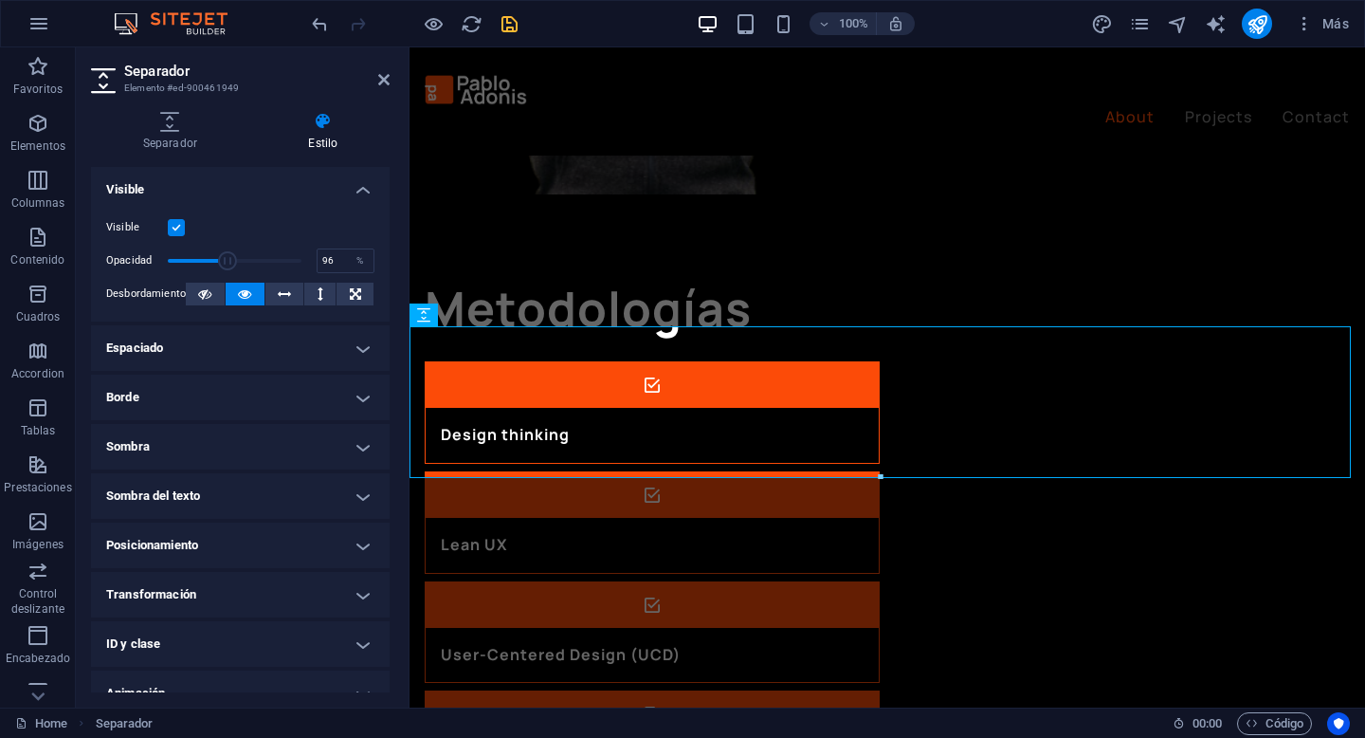
type input "100"
drag, startPoint x: 704, startPoint y: 303, endPoint x: 441, endPoint y: 238, distance: 271.6
click at [330, 353] on h4 "Espaciado" at bounding box center [240, 348] width 299 height 46
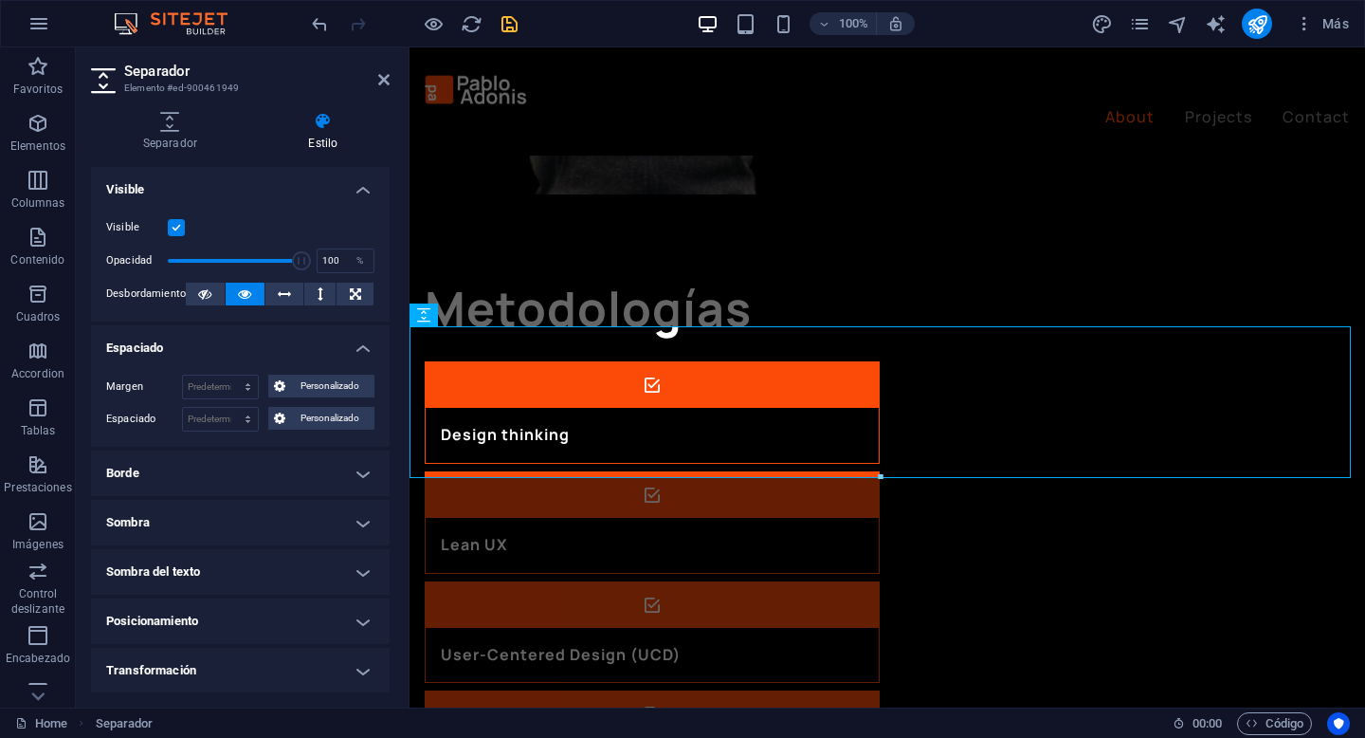
click at [330, 353] on h4 "Espaciado" at bounding box center [240, 342] width 299 height 34
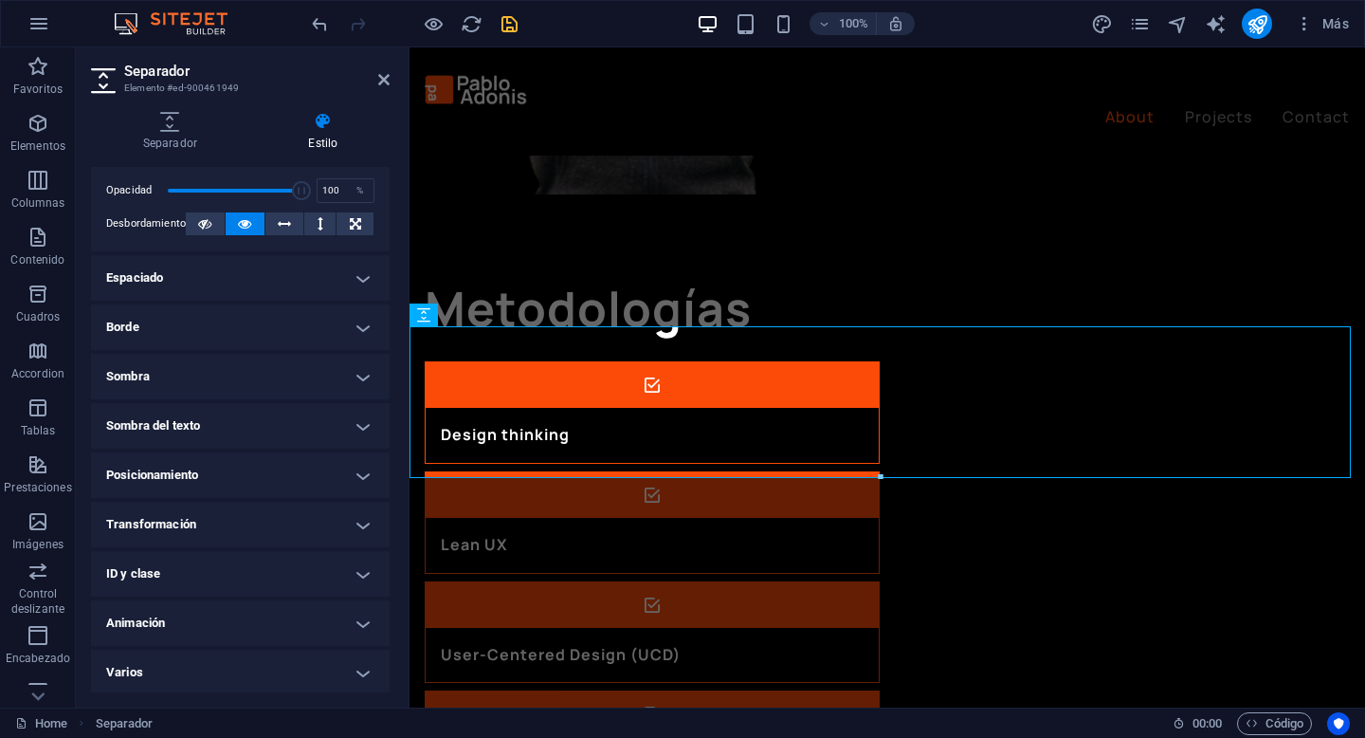
scroll to position [72, 0]
click at [324, 658] on h4 "Varios" at bounding box center [240, 671] width 299 height 46
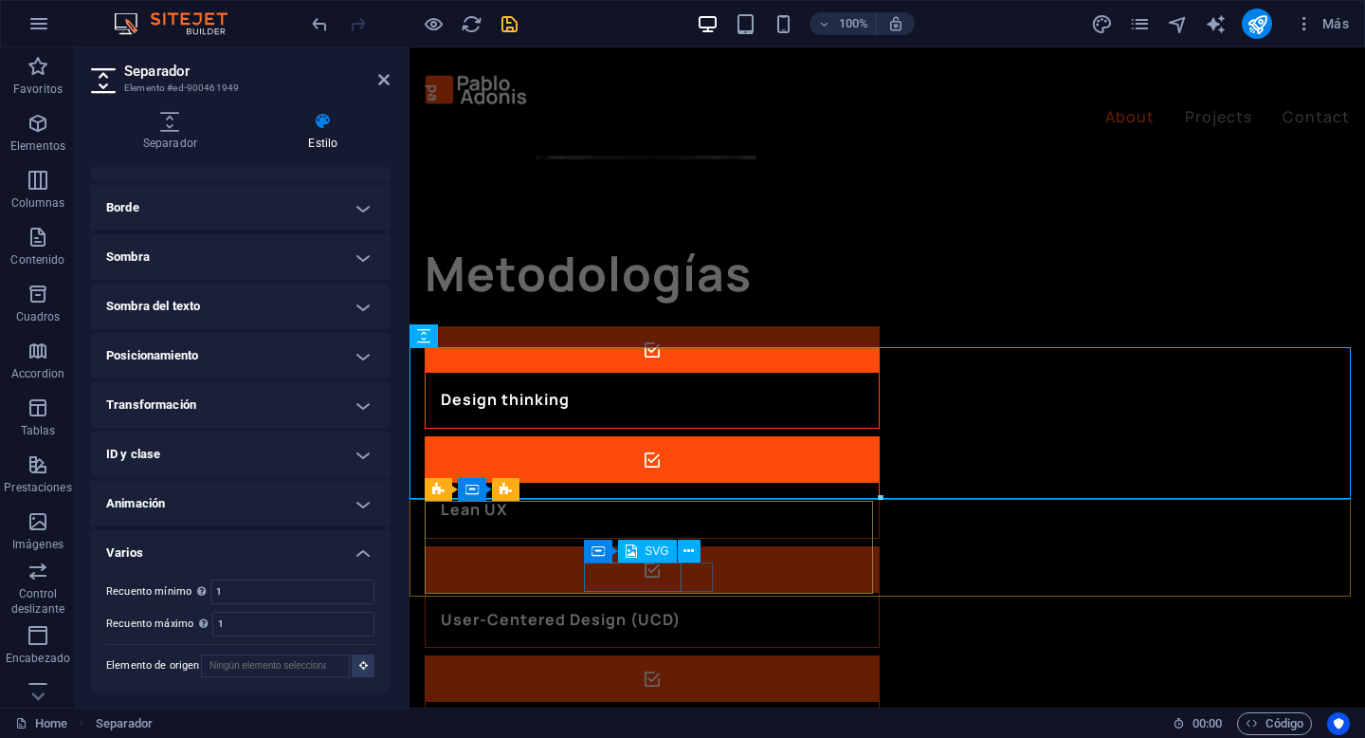
scroll to position [2121, 0]
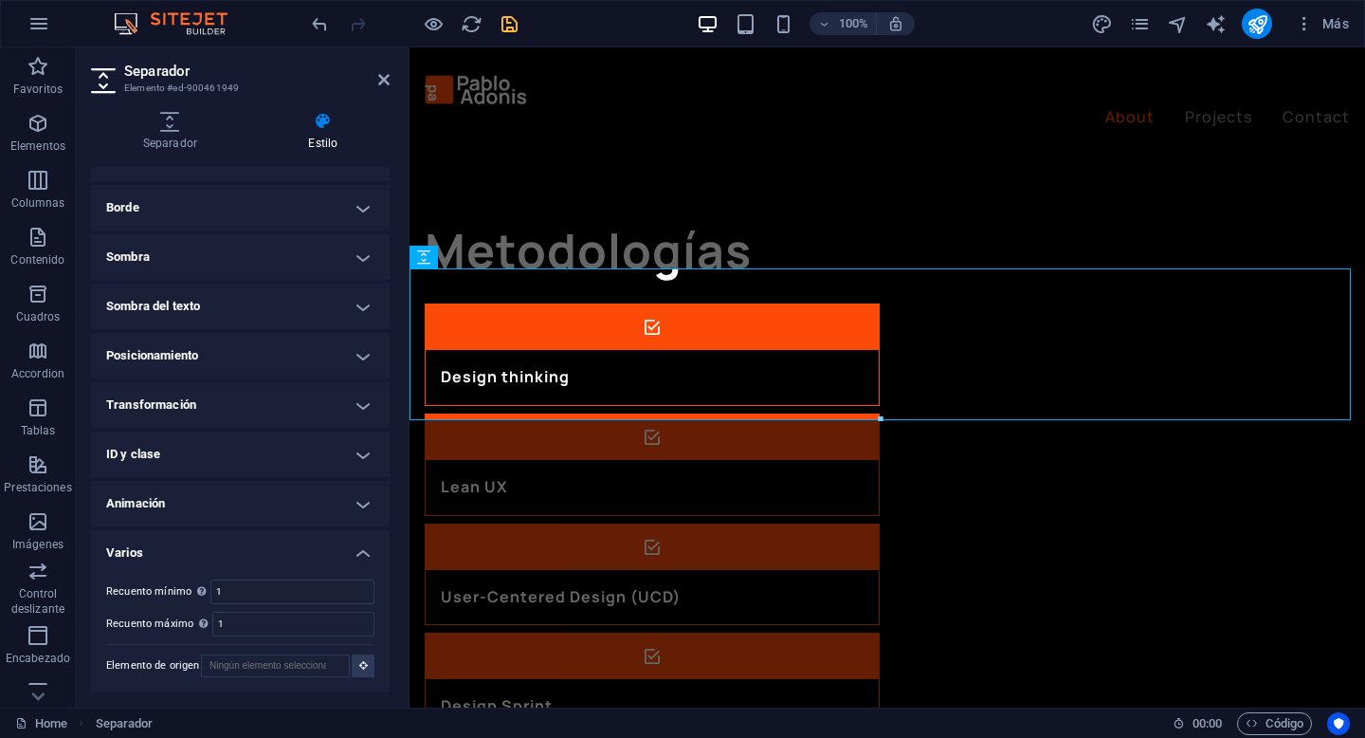
click at [517, 27] on icon "save" at bounding box center [510, 24] width 22 height 22
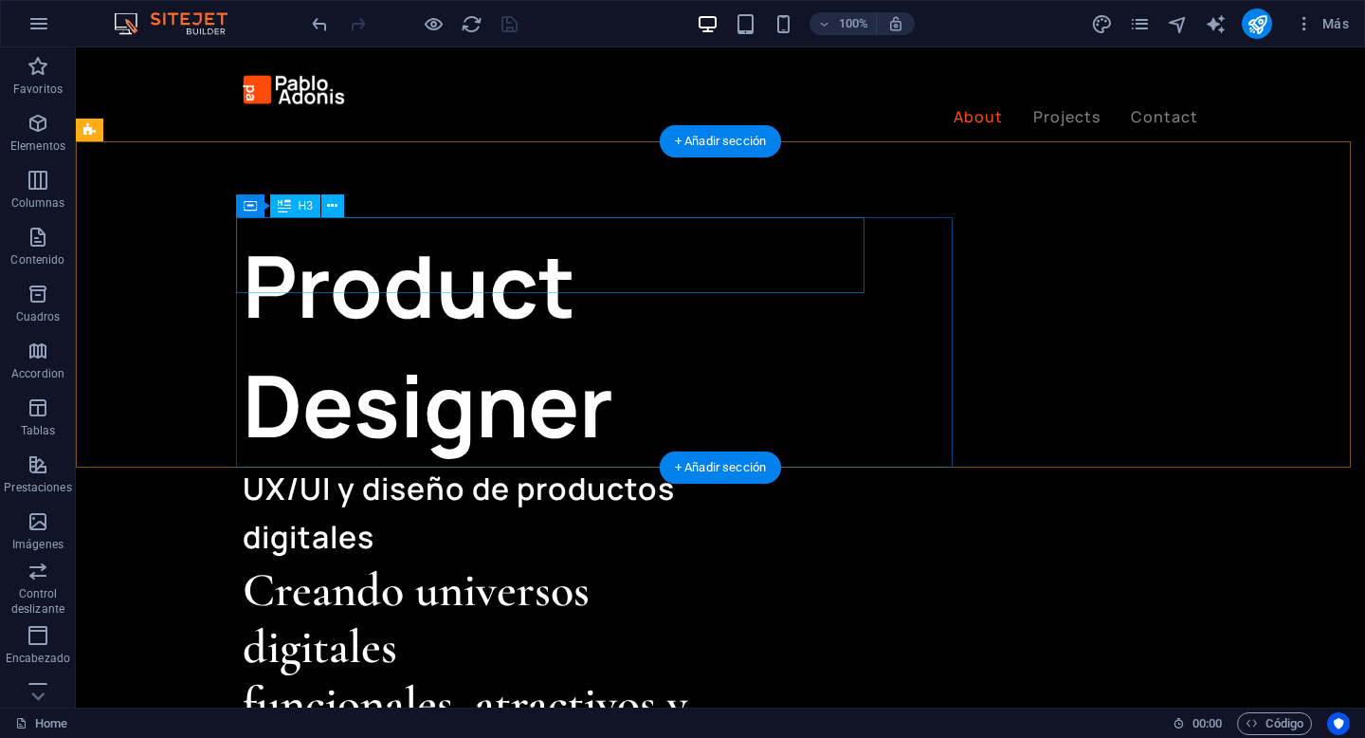
scroll to position [603, 0]
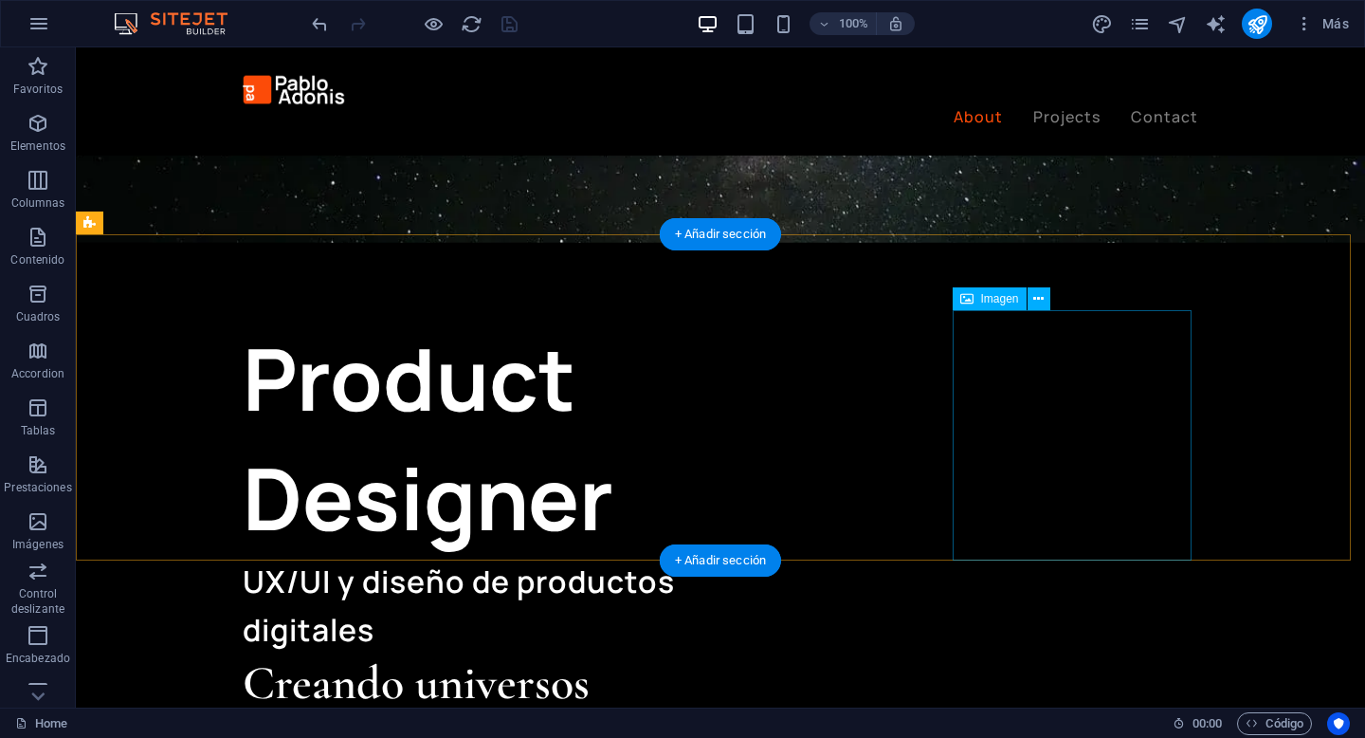
select select "px"
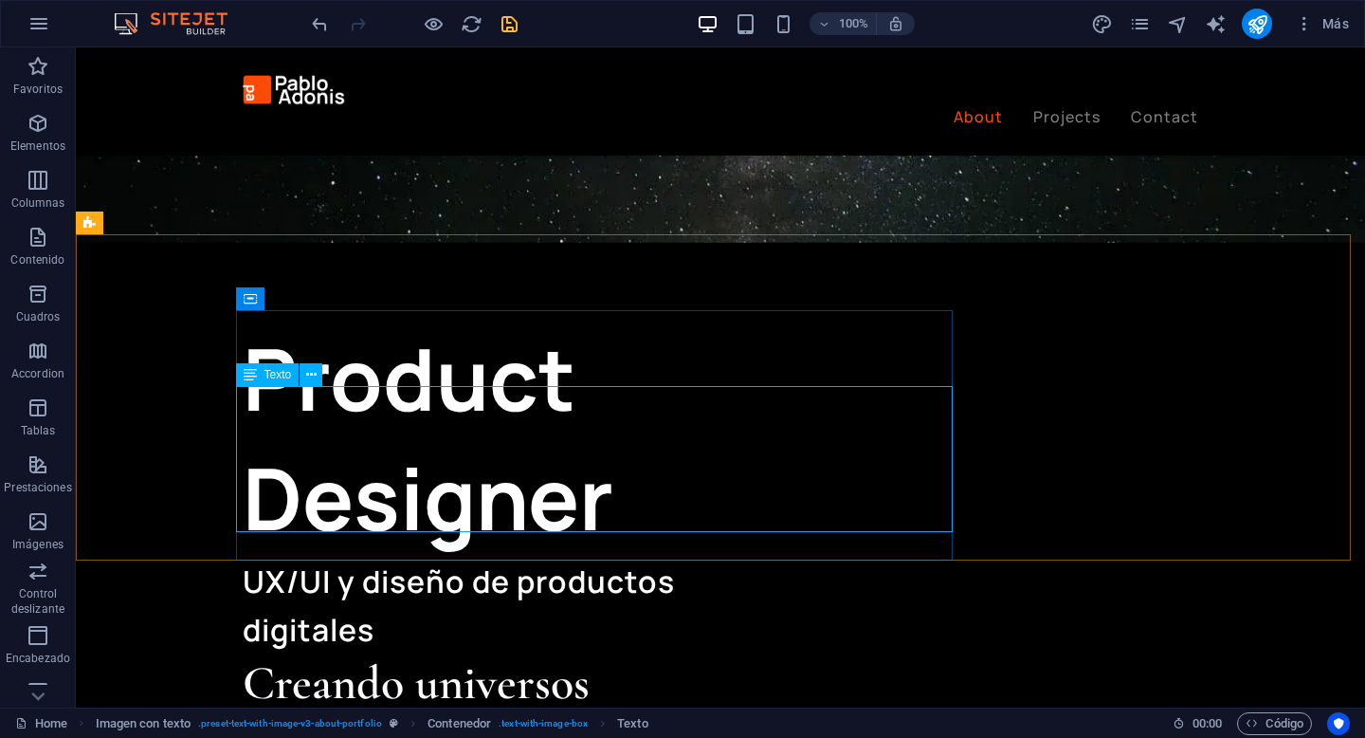
click at [282, 381] on div "Texto" at bounding box center [268, 374] width 64 height 23
click at [275, 374] on span "Texto" at bounding box center [278, 374] width 27 height 11
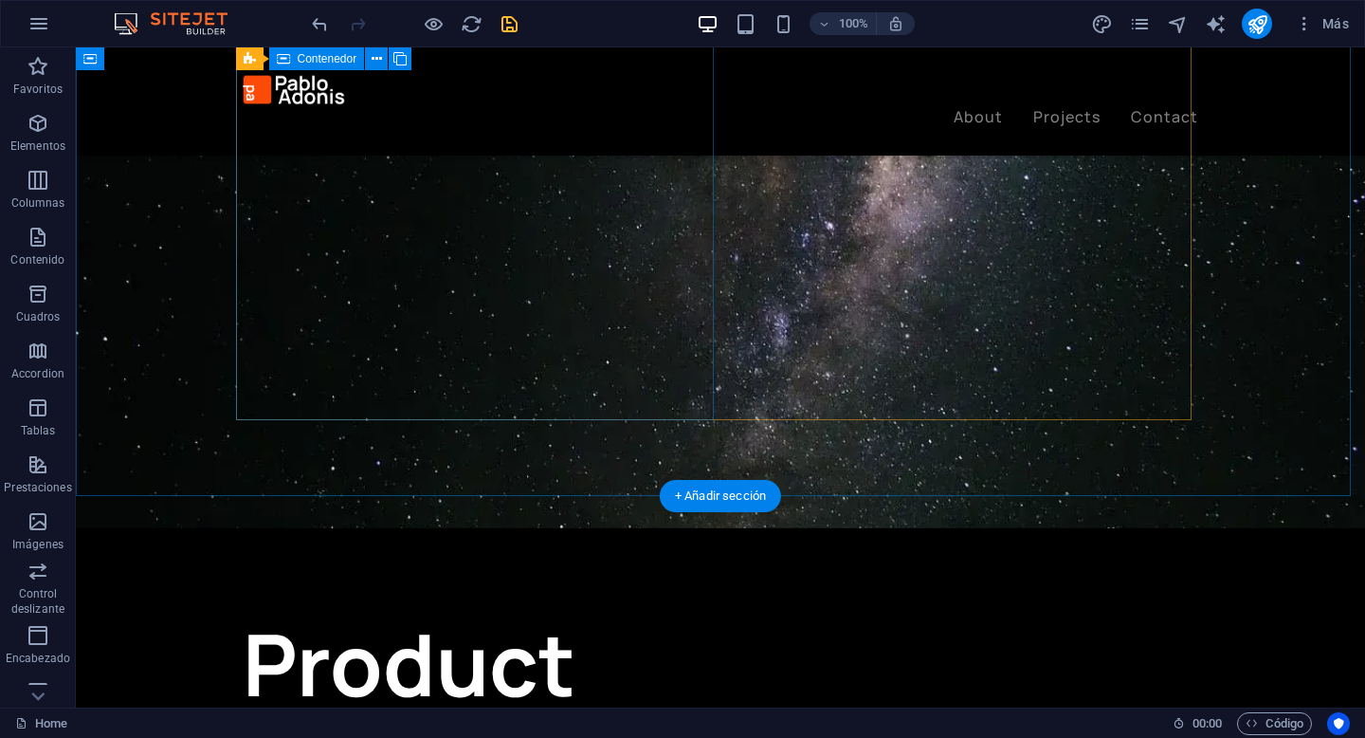
scroll to position [469, 0]
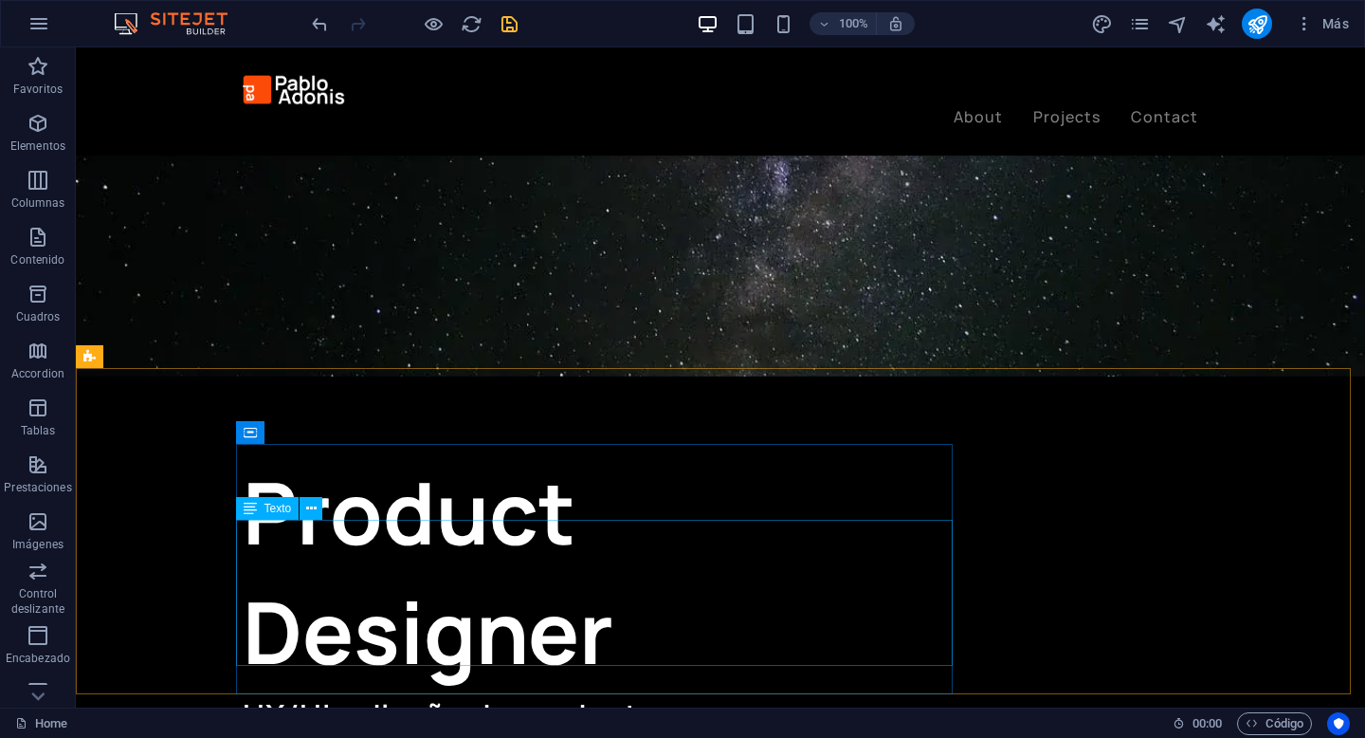
click at [273, 506] on span "Texto" at bounding box center [278, 508] width 27 height 11
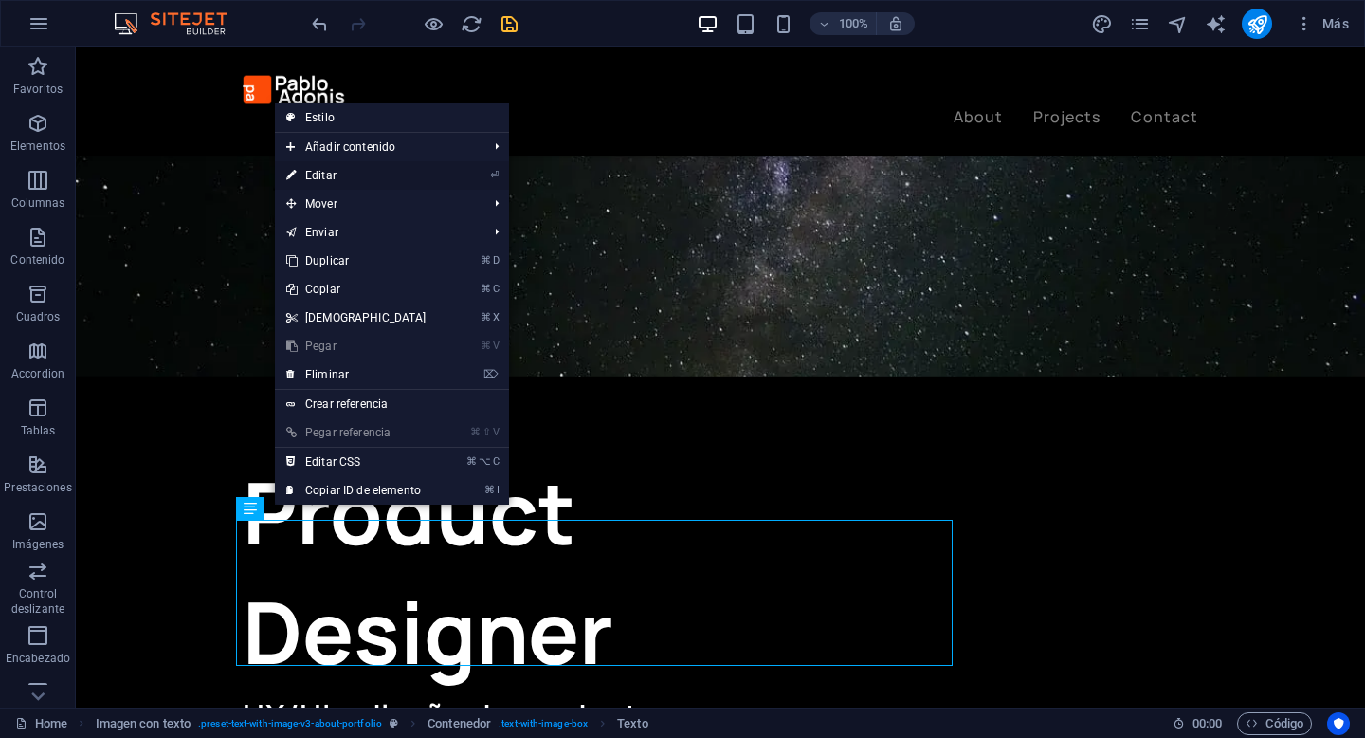
click at [398, 174] on link "⏎ Editar" at bounding box center [356, 175] width 163 height 28
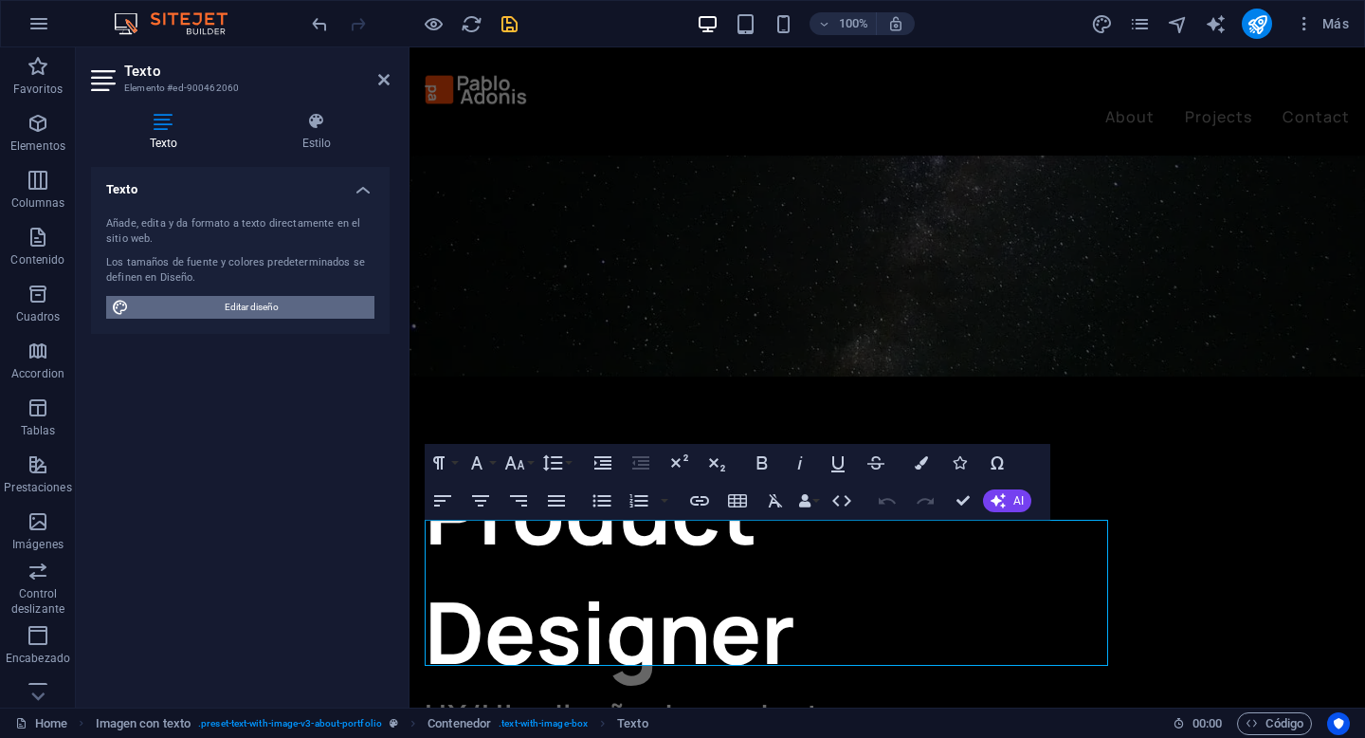
click at [320, 296] on span "Editar diseño" at bounding box center [252, 307] width 234 height 23
select select "px"
select select "400"
select select "px"
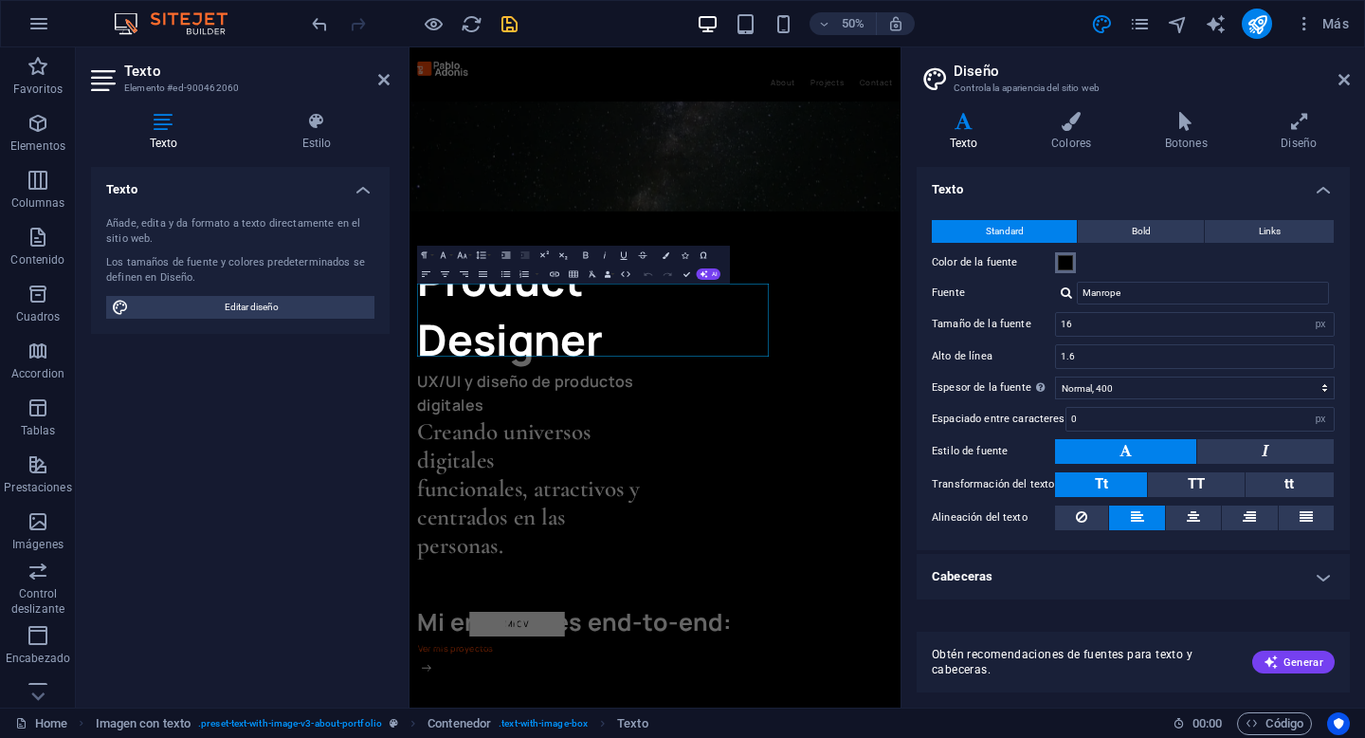
click at [1069, 261] on span at bounding box center [1065, 262] width 15 height 15
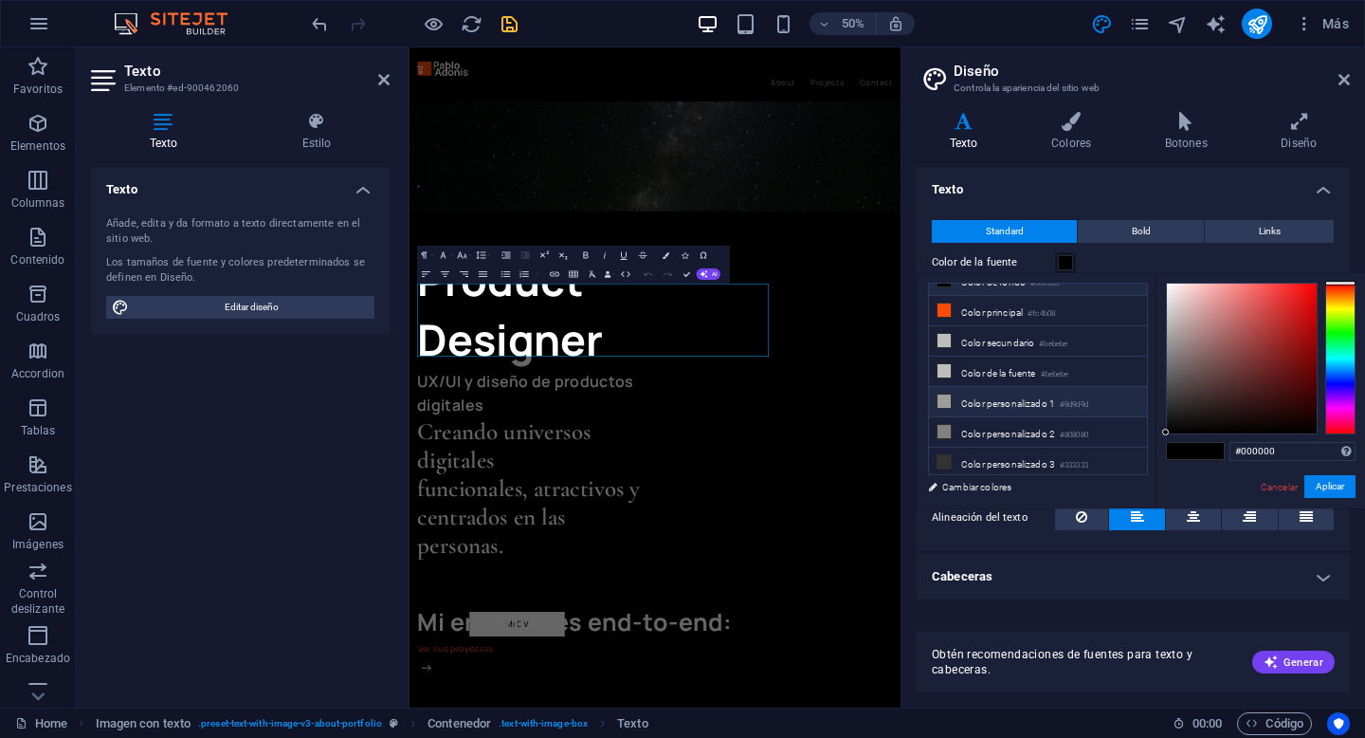
scroll to position [0, 0]
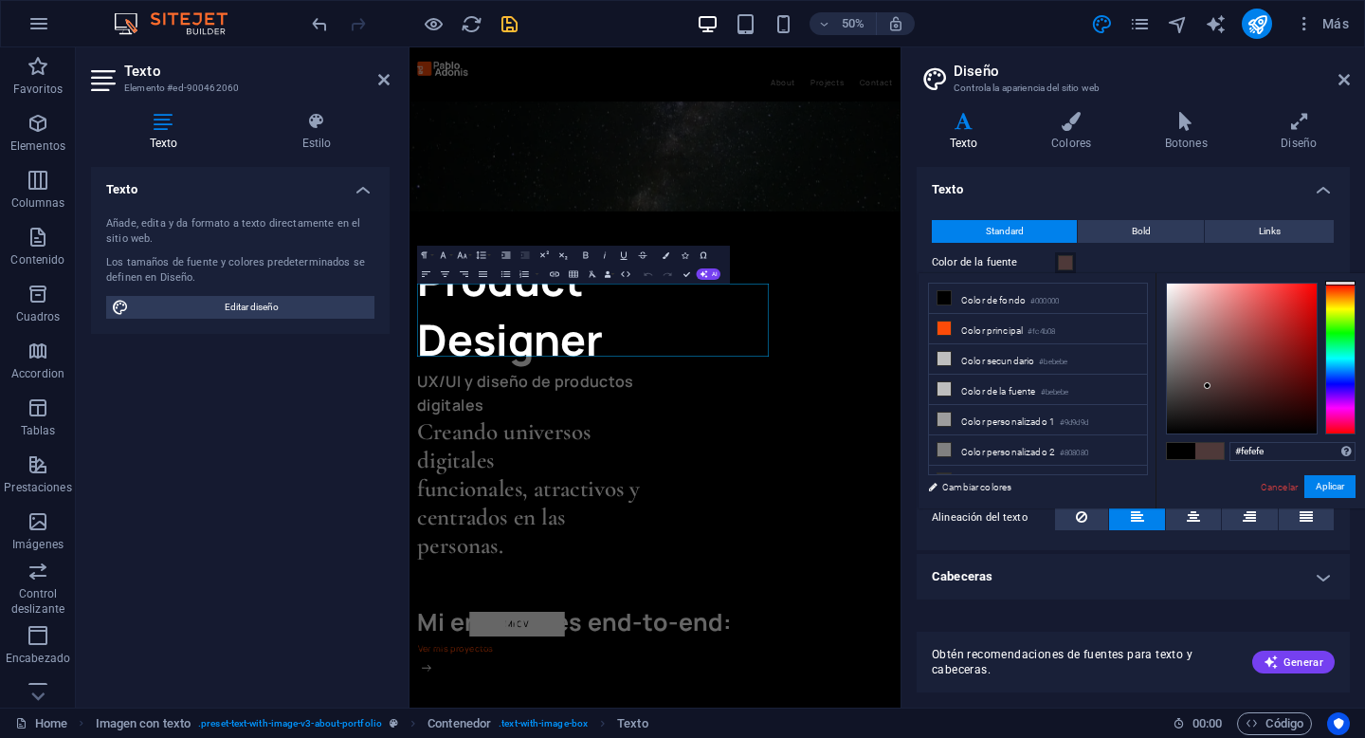
type input "#ffffff"
drag, startPoint x: 1220, startPoint y: 409, endPoint x: 1088, endPoint y: 229, distance: 223.0
click at [1088, 229] on body "pabloadonis.digitalranco.cl Home Favoritos Elementos Columnas Contenido Cuadros…" at bounding box center [682, 369] width 1365 height 738
click at [1336, 81] on header "Diseño Controla la apariencia del sitio web" at bounding box center [1136, 71] width 430 height 49
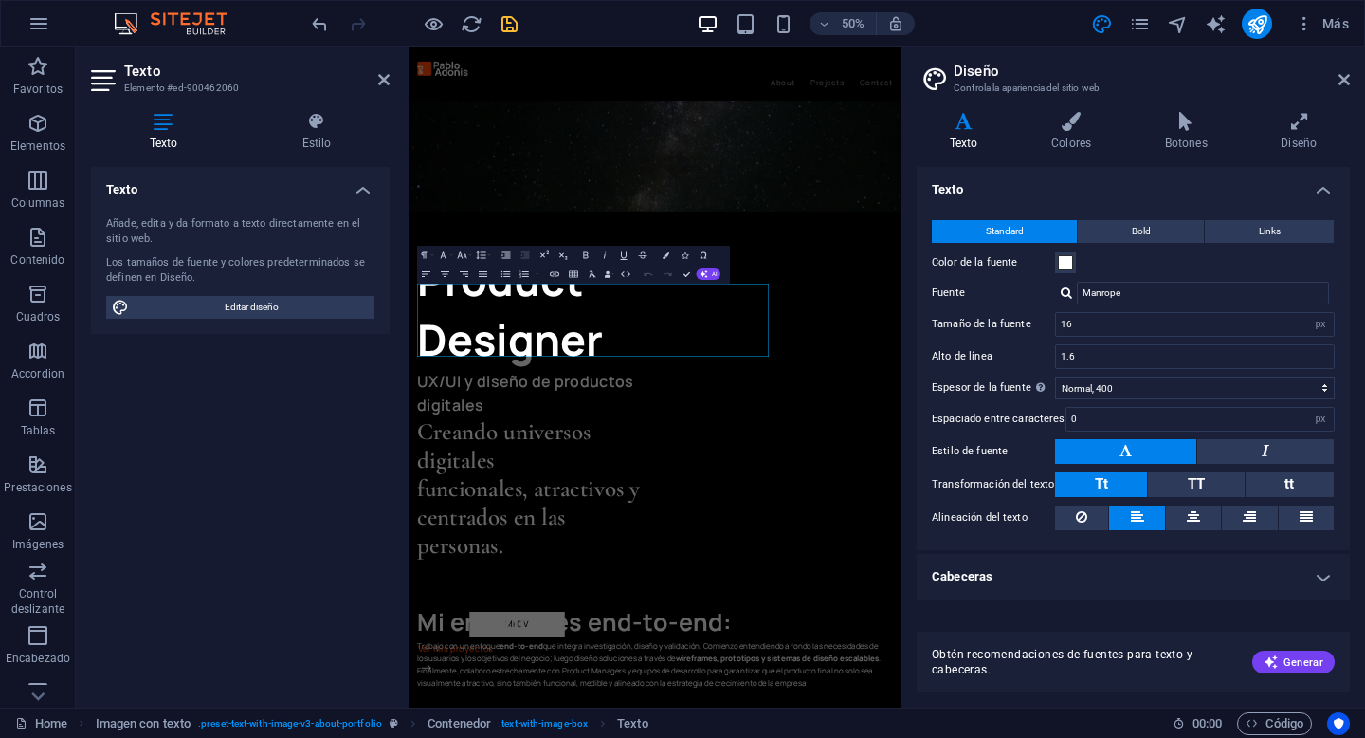
click at [1335, 82] on header "Diseño Controla la apariencia del sitio web" at bounding box center [1136, 71] width 430 height 49
click at [1341, 82] on icon at bounding box center [1344, 79] width 11 height 15
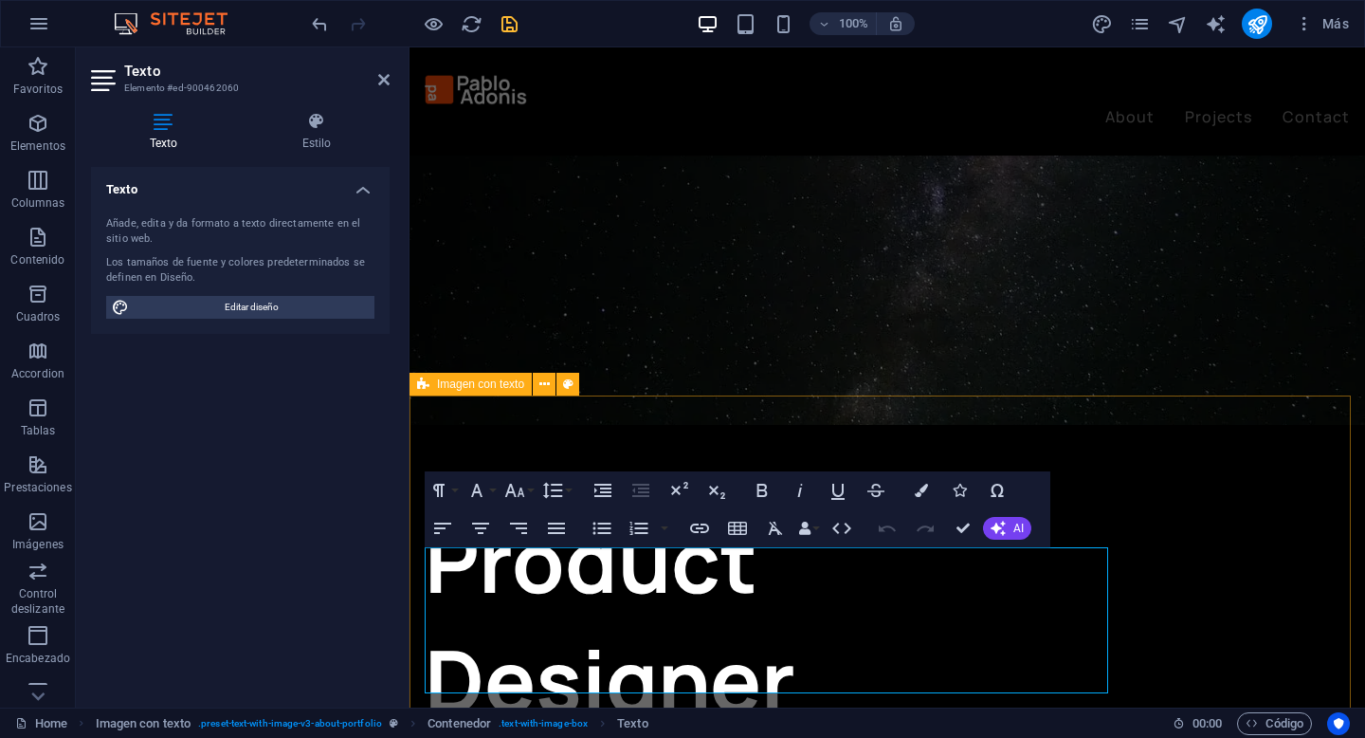
scroll to position [454, 0]
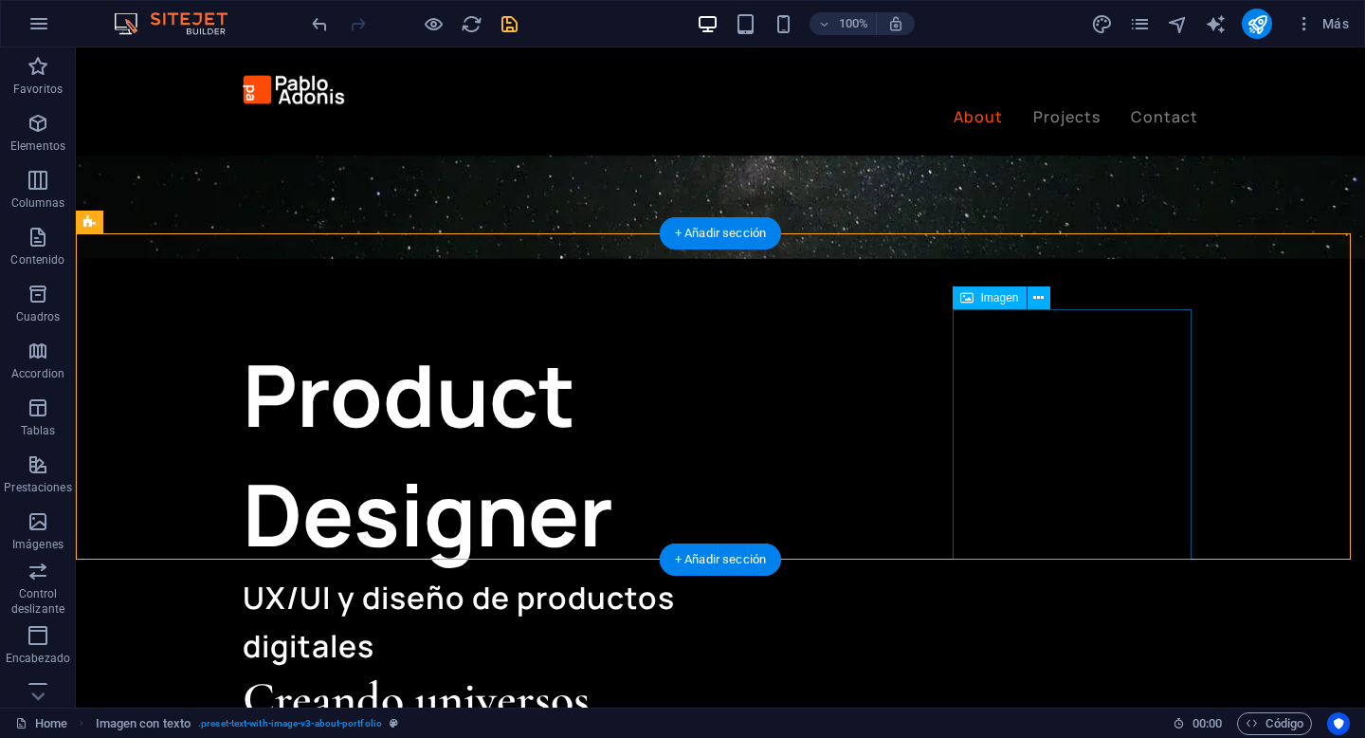
scroll to position [552, 0]
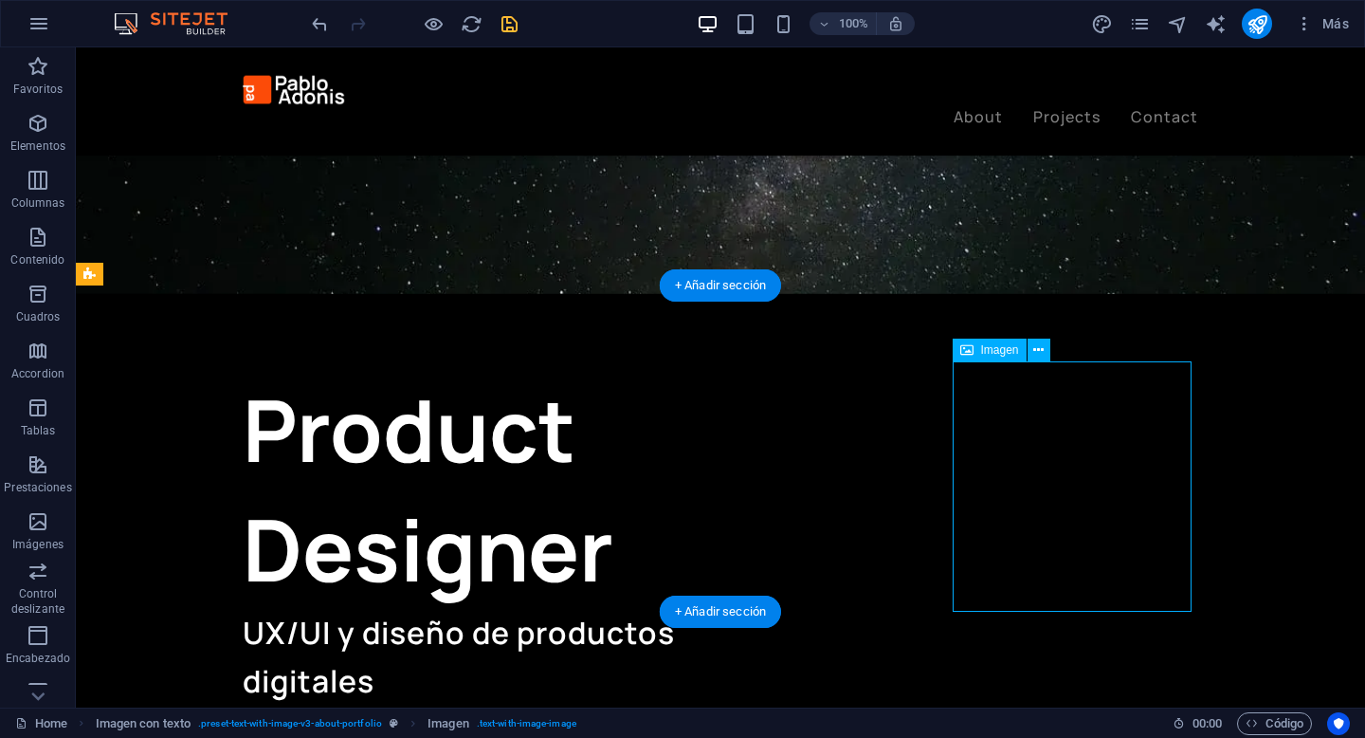
select select "px"
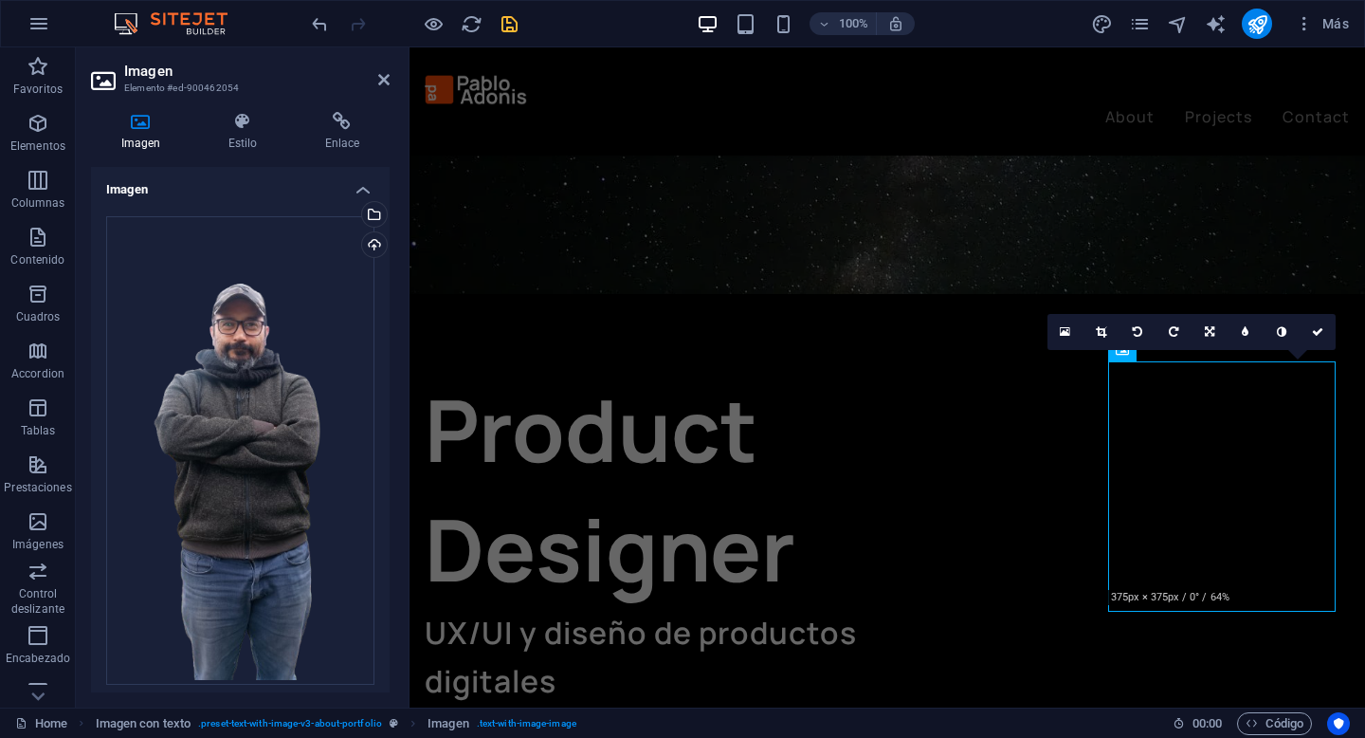
click at [139, 112] on icon at bounding box center [141, 121] width 100 height 19
click at [223, 317] on div "Arrastra archivos aquí, haz clic para escoger archivos o selecciona archivos de…" at bounding box center [240, 450] width 268 height 469
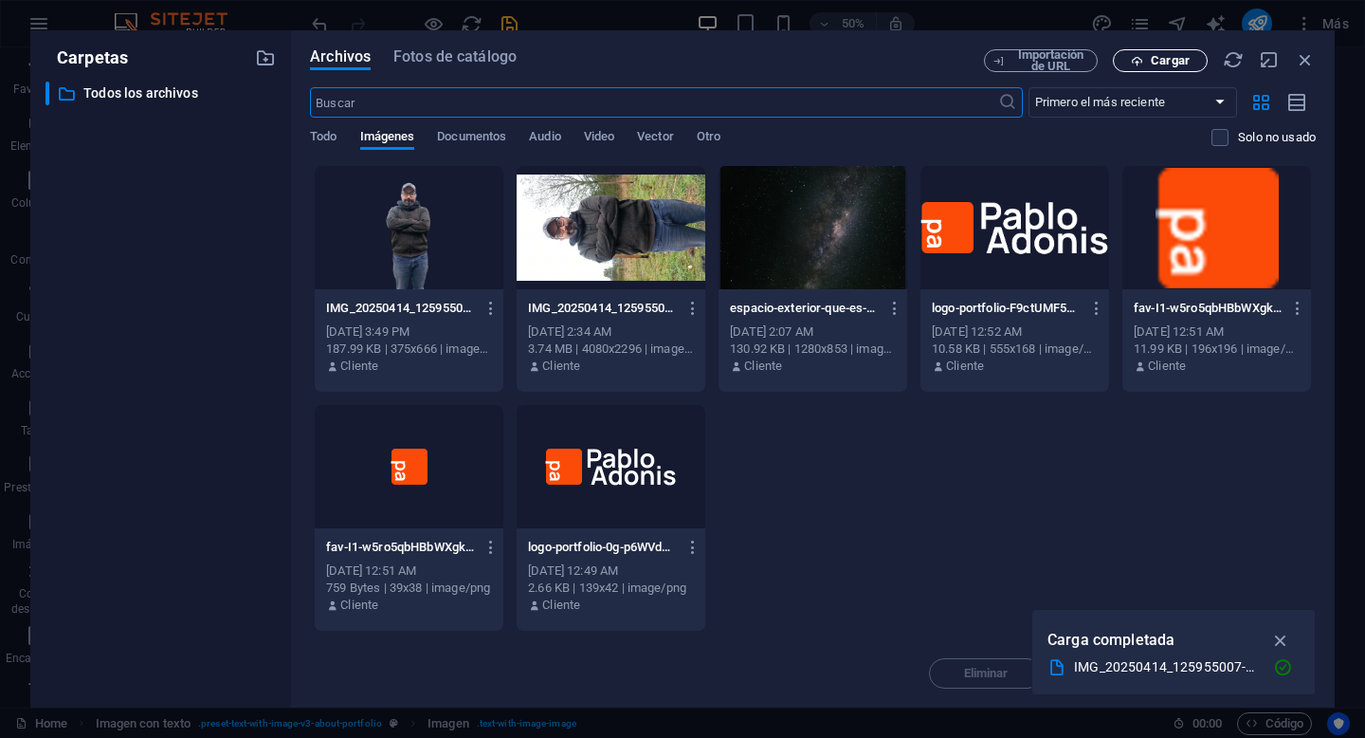
click at [1203, 68] on button "Cargar" at bounding box center [1160, 60] width 95 height 23
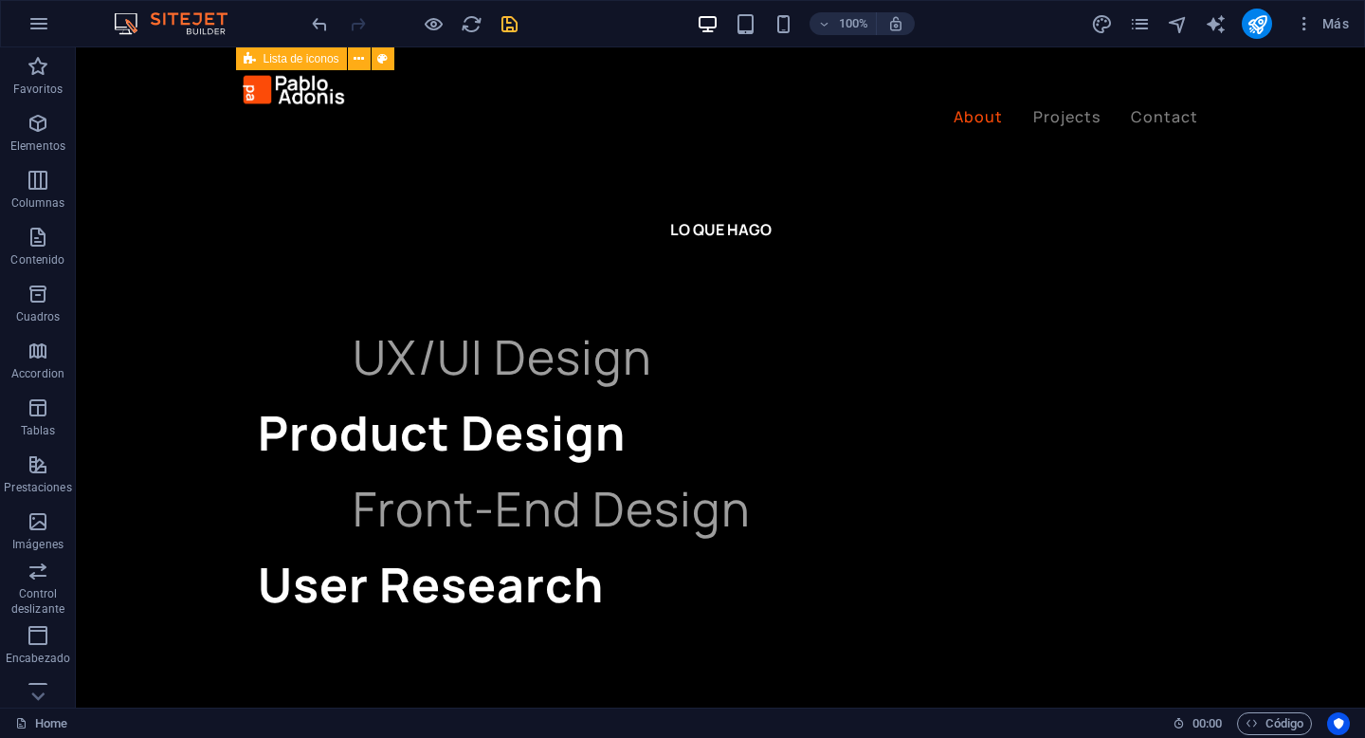
scroll to position [3035, 0]
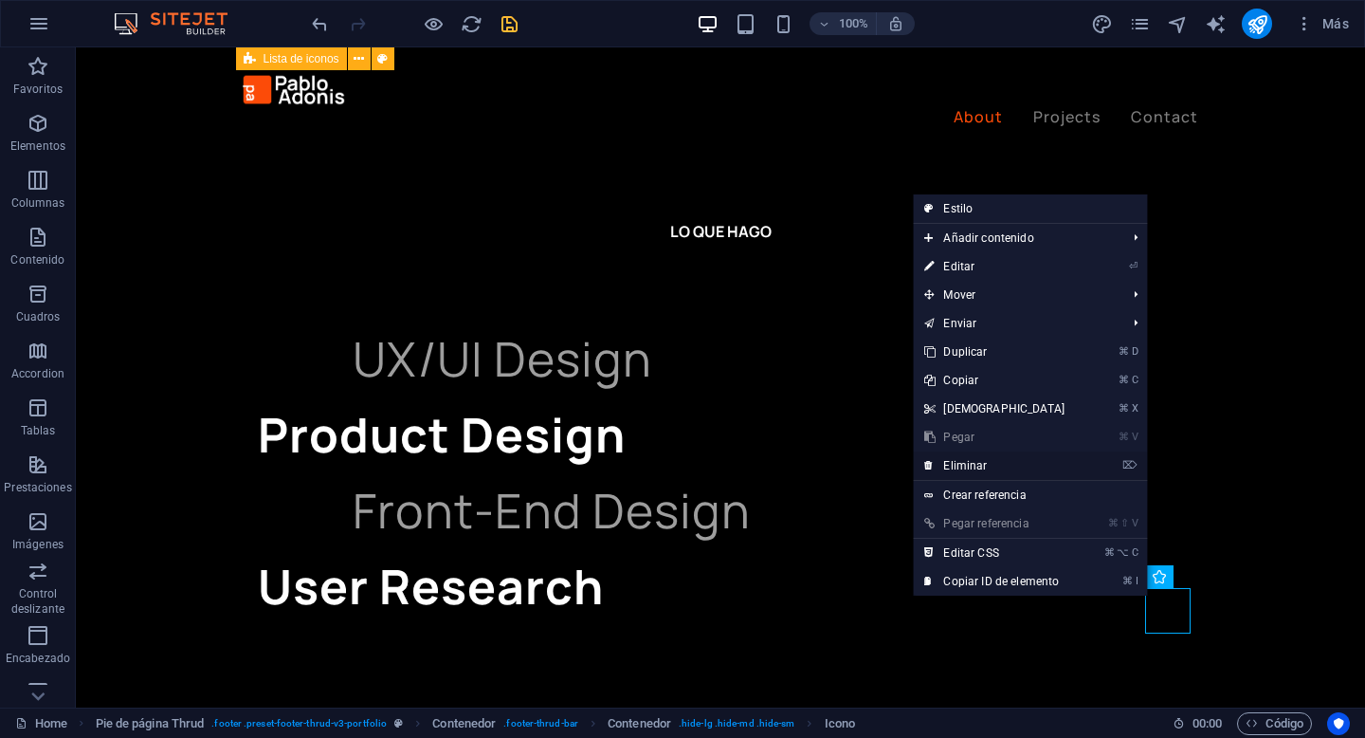
click at [997, 464] on link "⌦ Eliminar" at bounding box center [994, 465] width 163 height 28
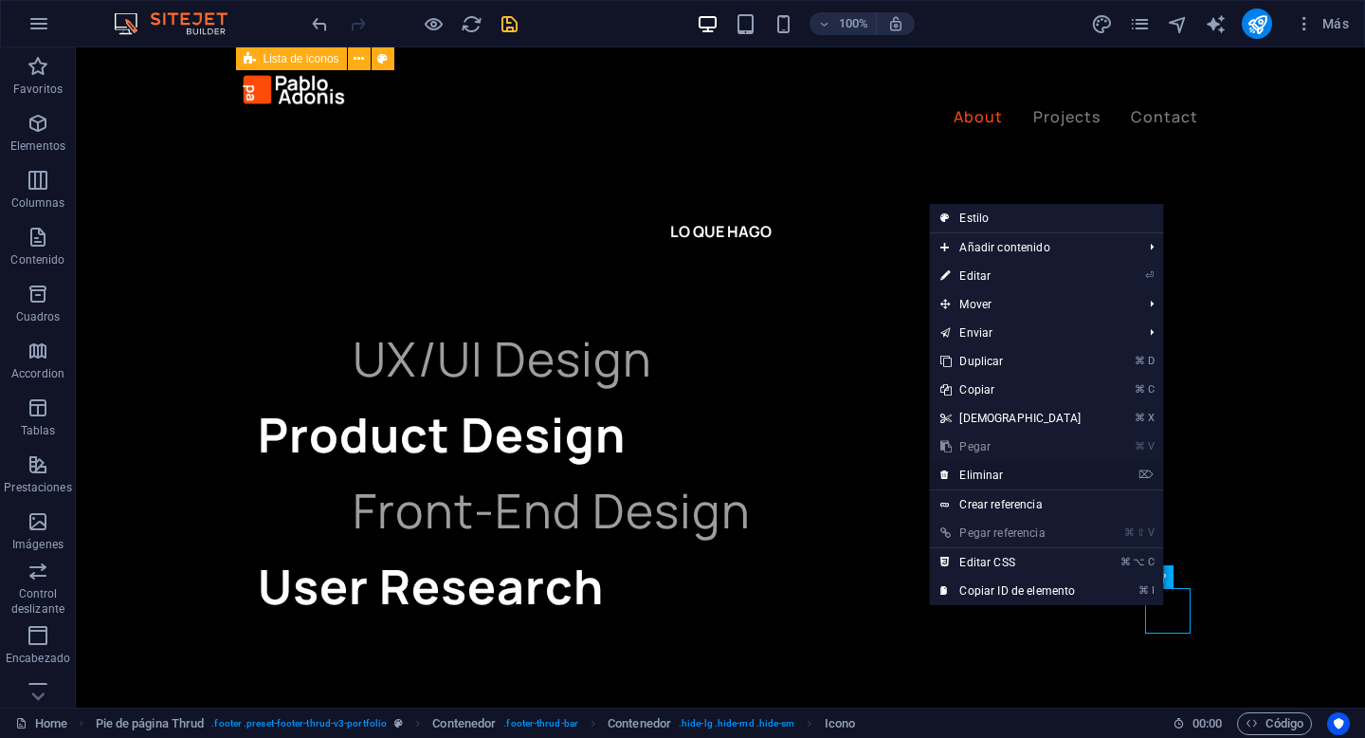
click at [1073, 476] on link "⌦ Eliminar" at bounding box center [1010, 475] width 163 height 28
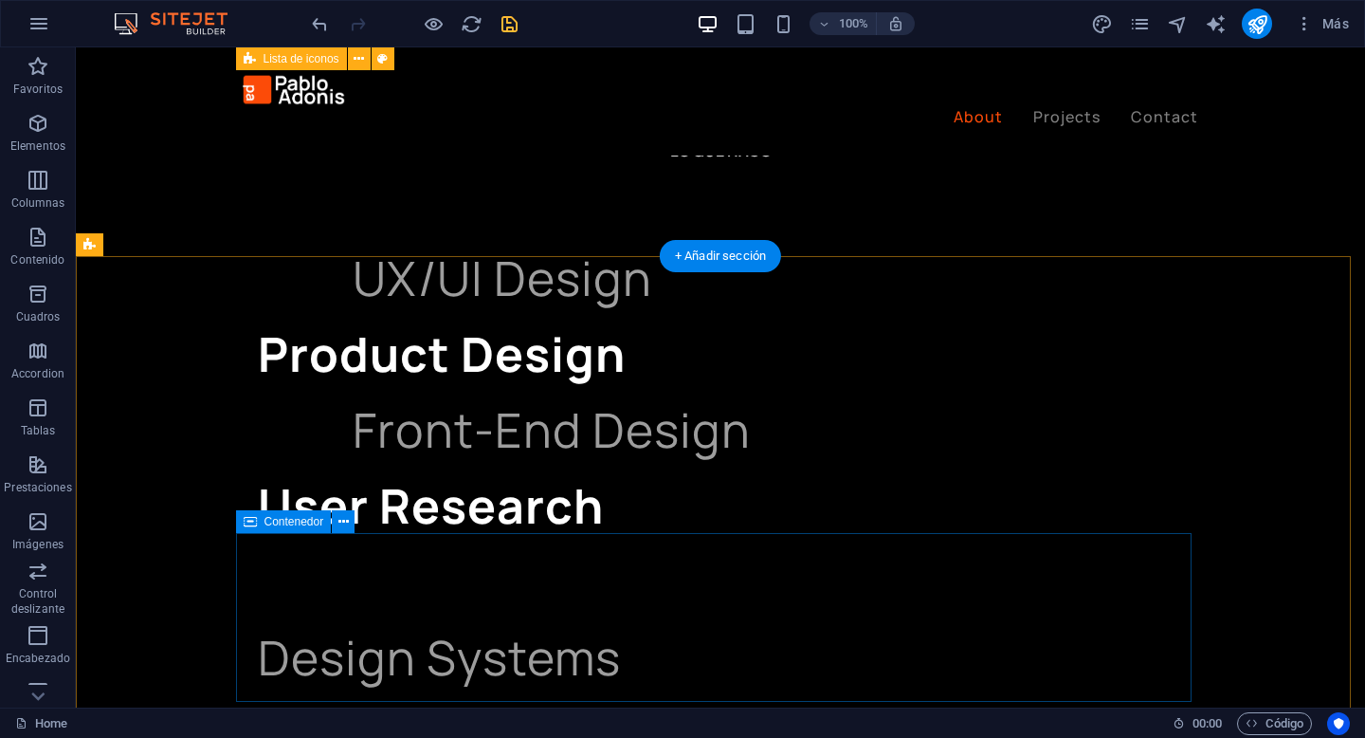
scroll to position [3160, 0]
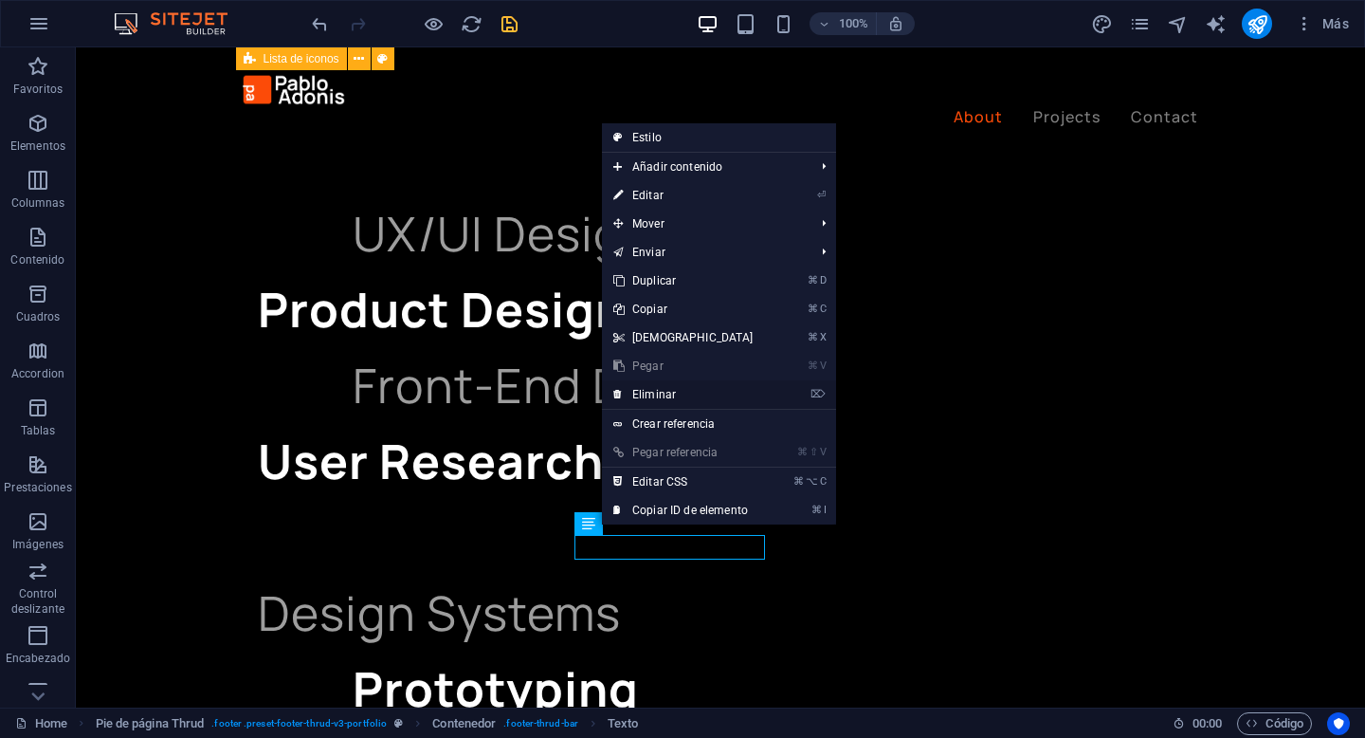
click at [720, 395] on link "⌦ Eliminar" at bounding box center [683, 394] width 163 height 28
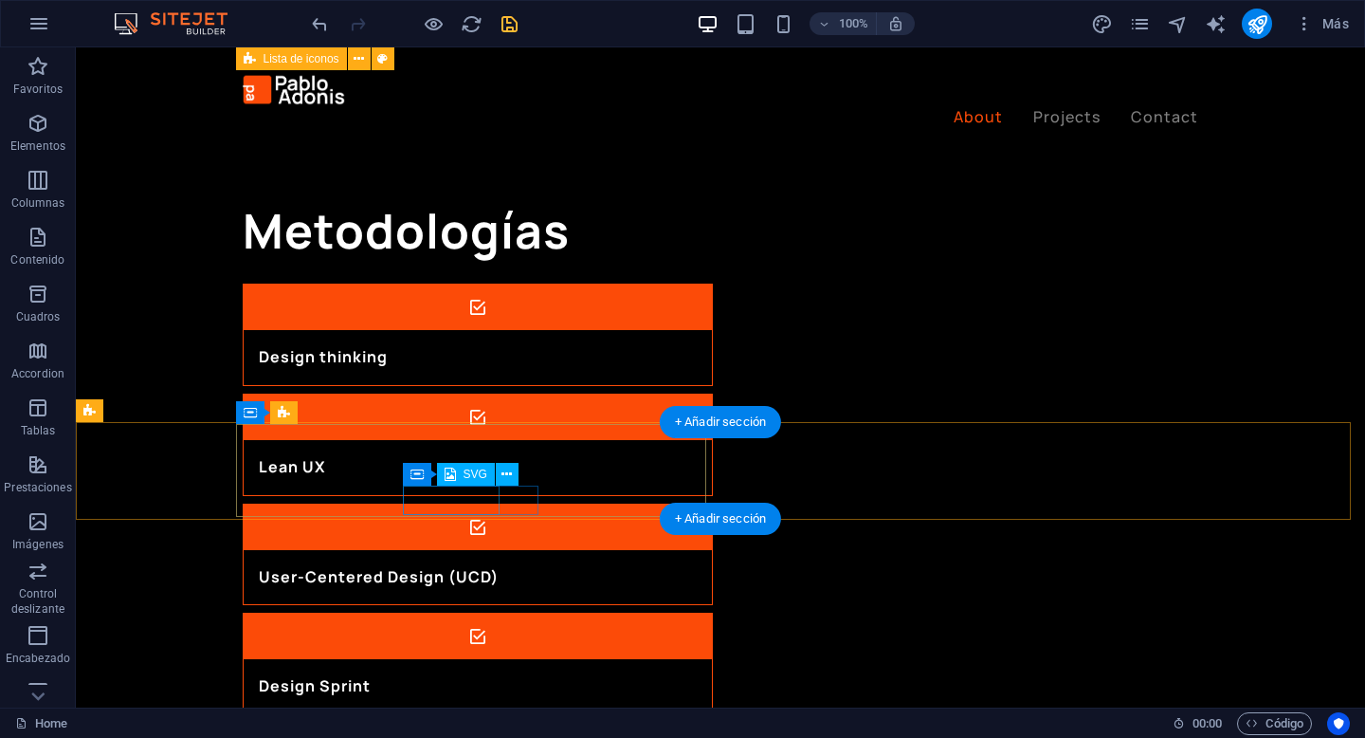
scroll to position [2139, 0]
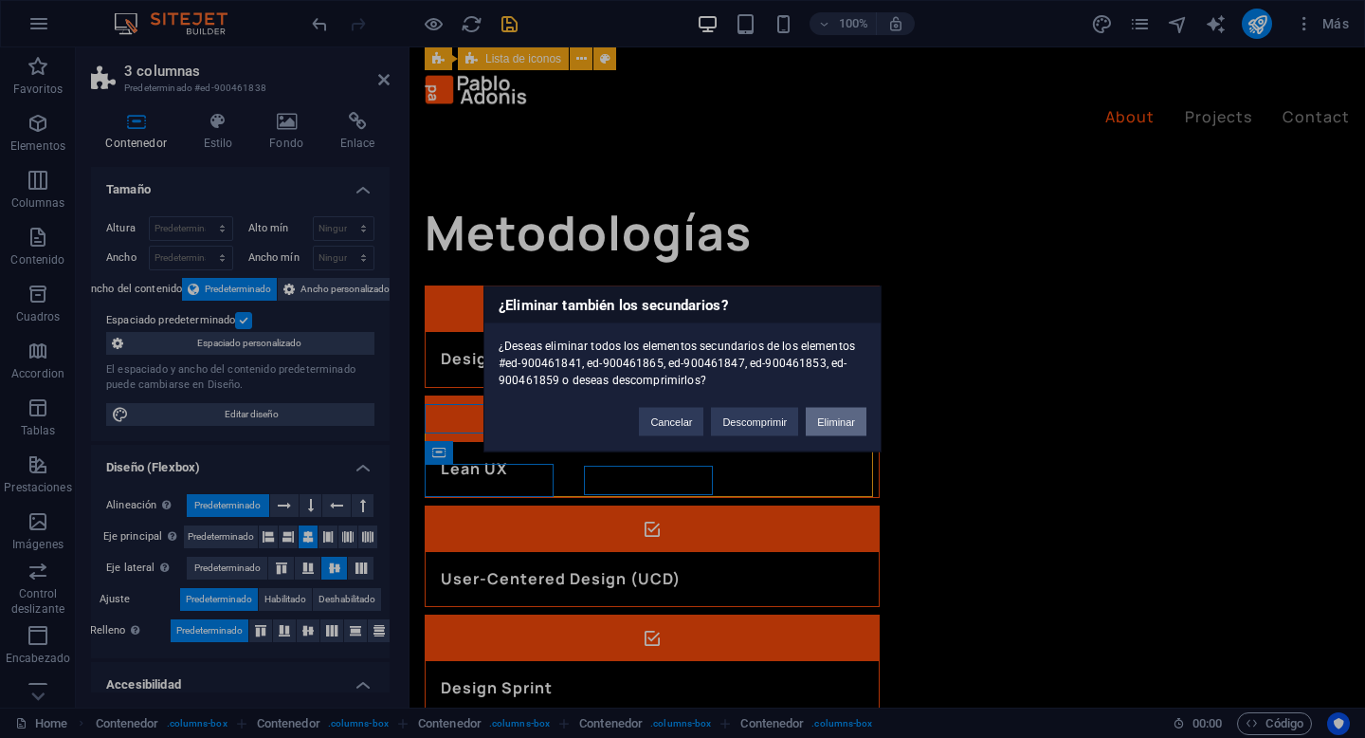
click at [831, 416] on button "Eliminar" at bounding box center [836, 422] width 61 height 28
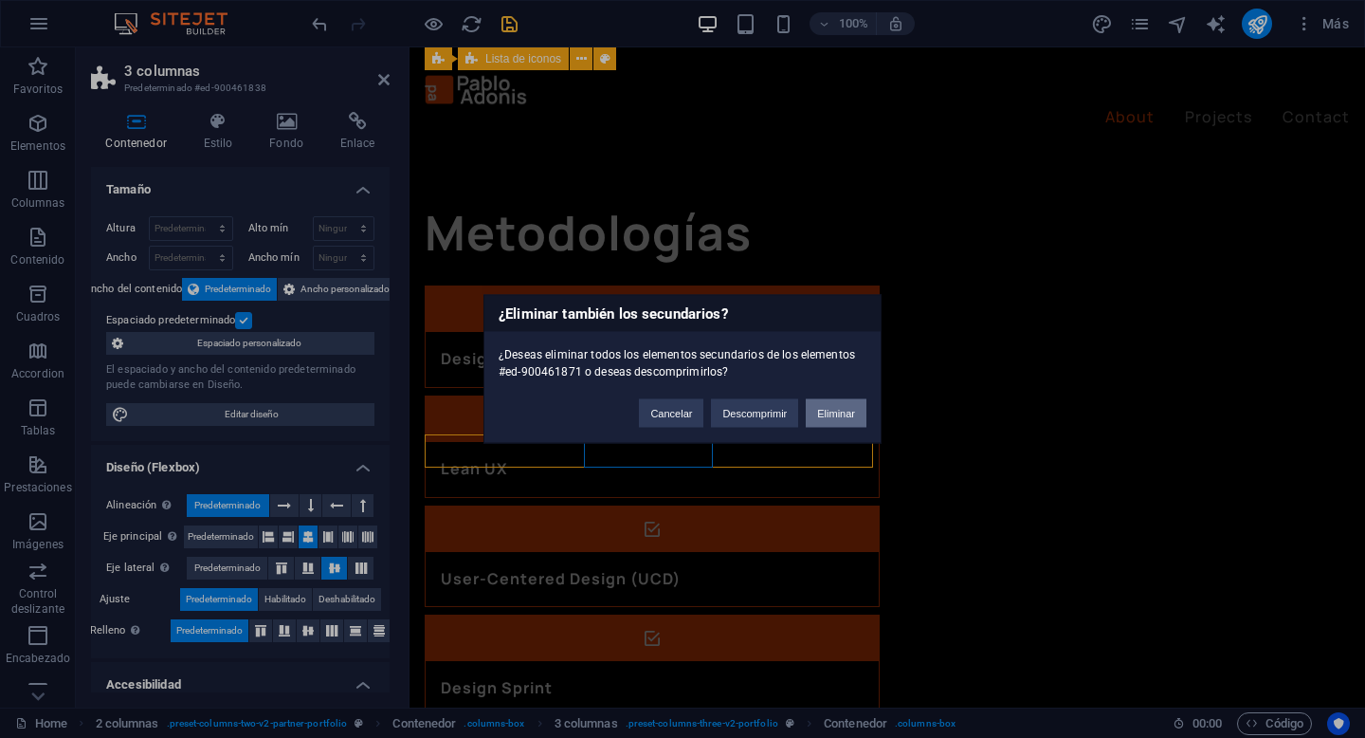
click at [834, 426] on button "Eliminar" at bounding box center [836, 413] width 61 height 28
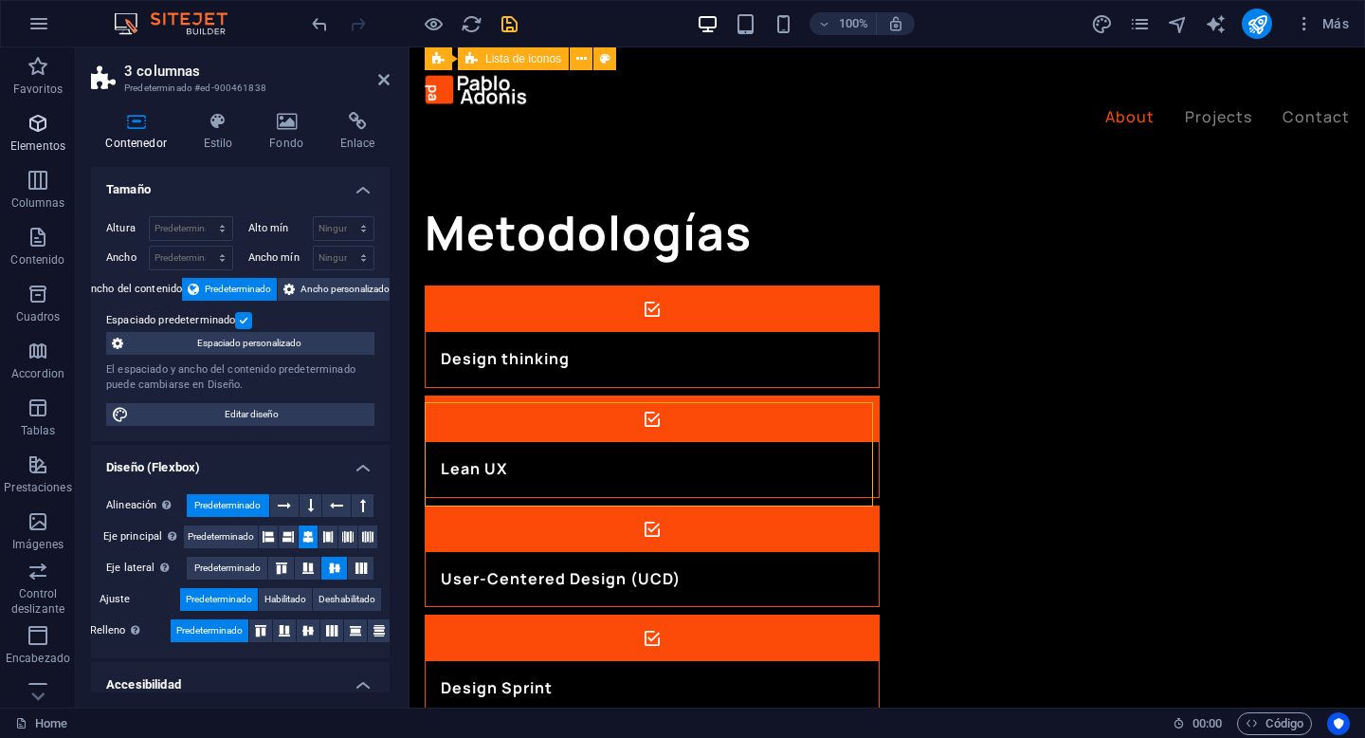
click at [38, 138] on p "Elementos" at bounding box center [37, 145] width 55 height 15
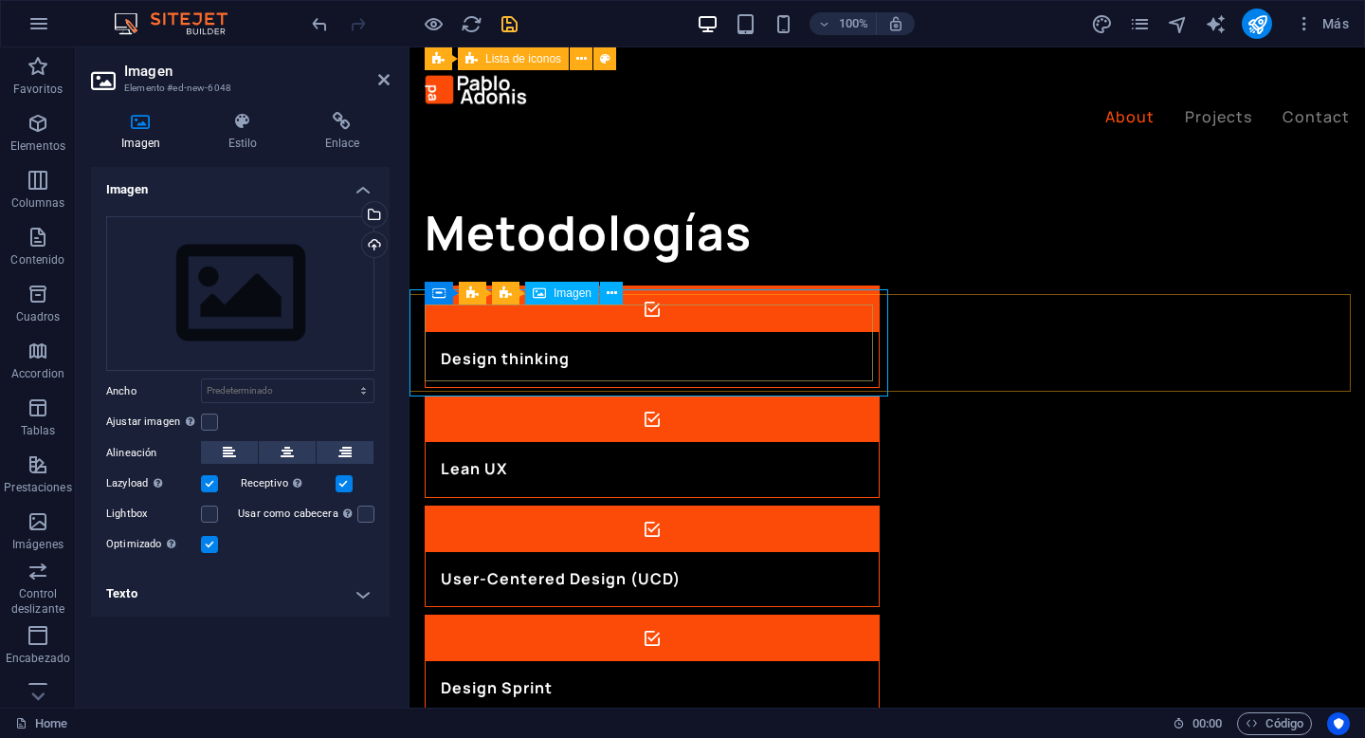
scroll to position [2247, 0]
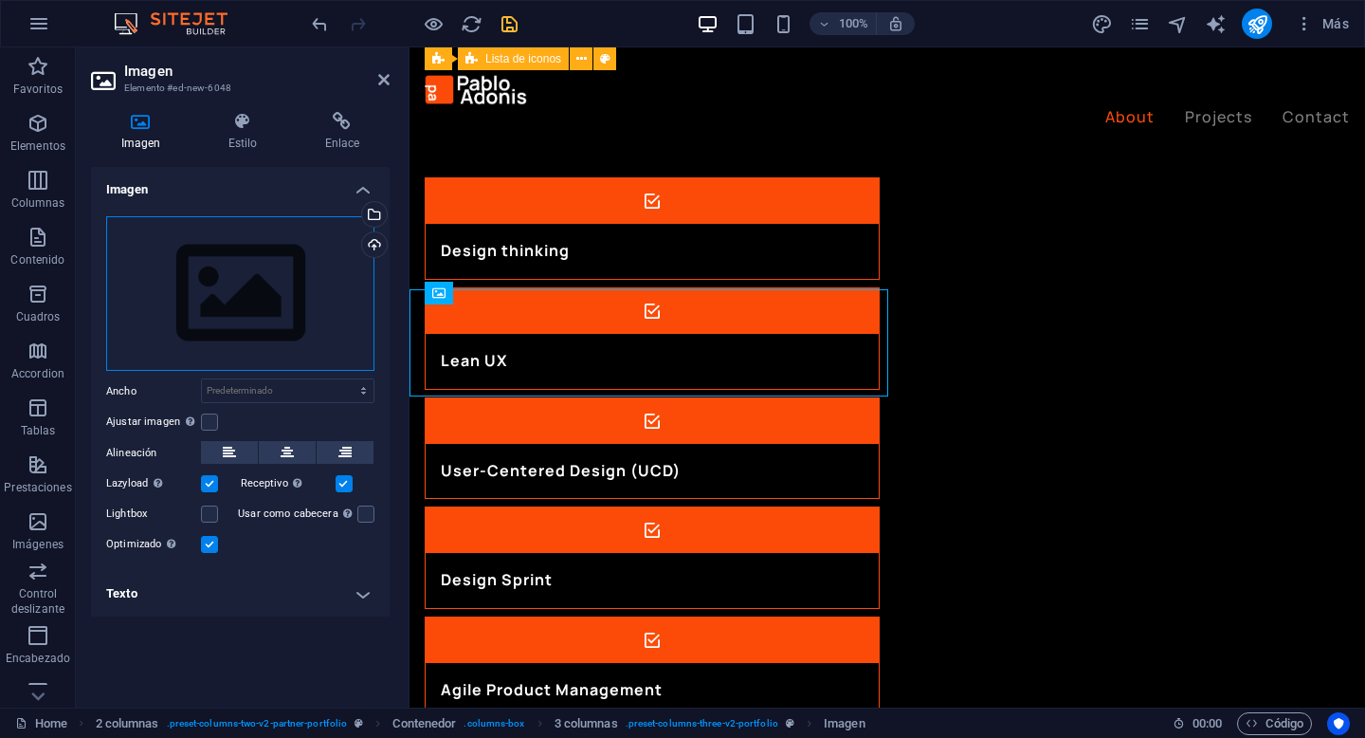
click at [238, 283] on div "Arrastra archivos aquí, haz clic para escoger archivos o selecciona archivos de…" at bounding box center [240, 293] width 268 height 155
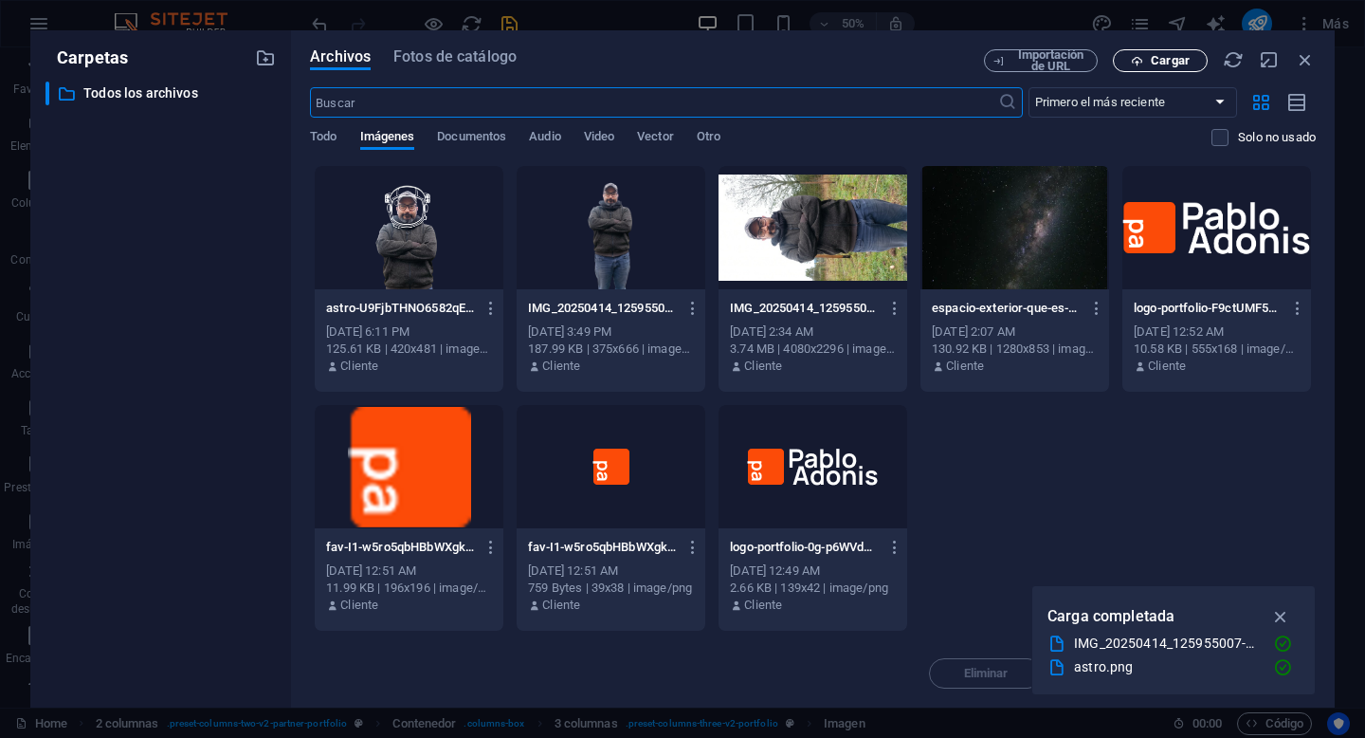
click at [1166, 59] on span "Cargar" at bounding box center [1170, 60] width 39 height 11
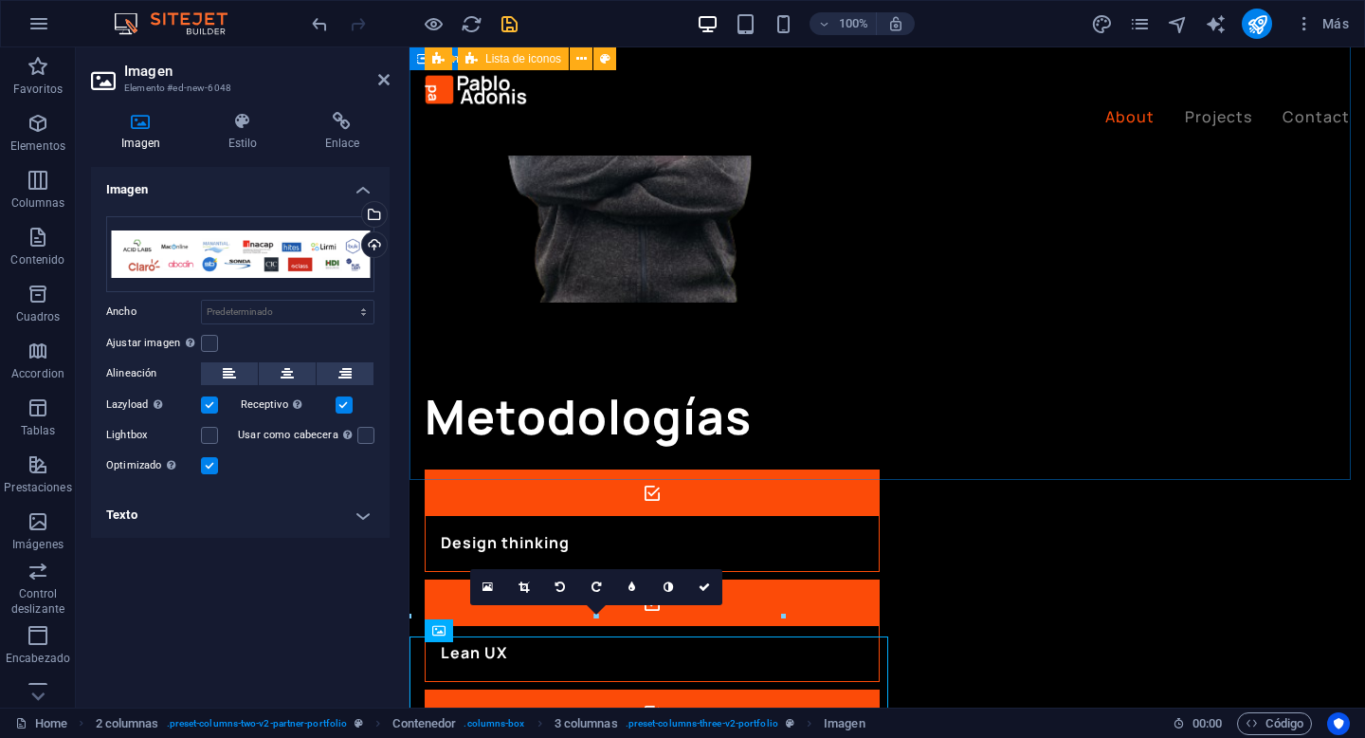
scroll to position [2131, 0]
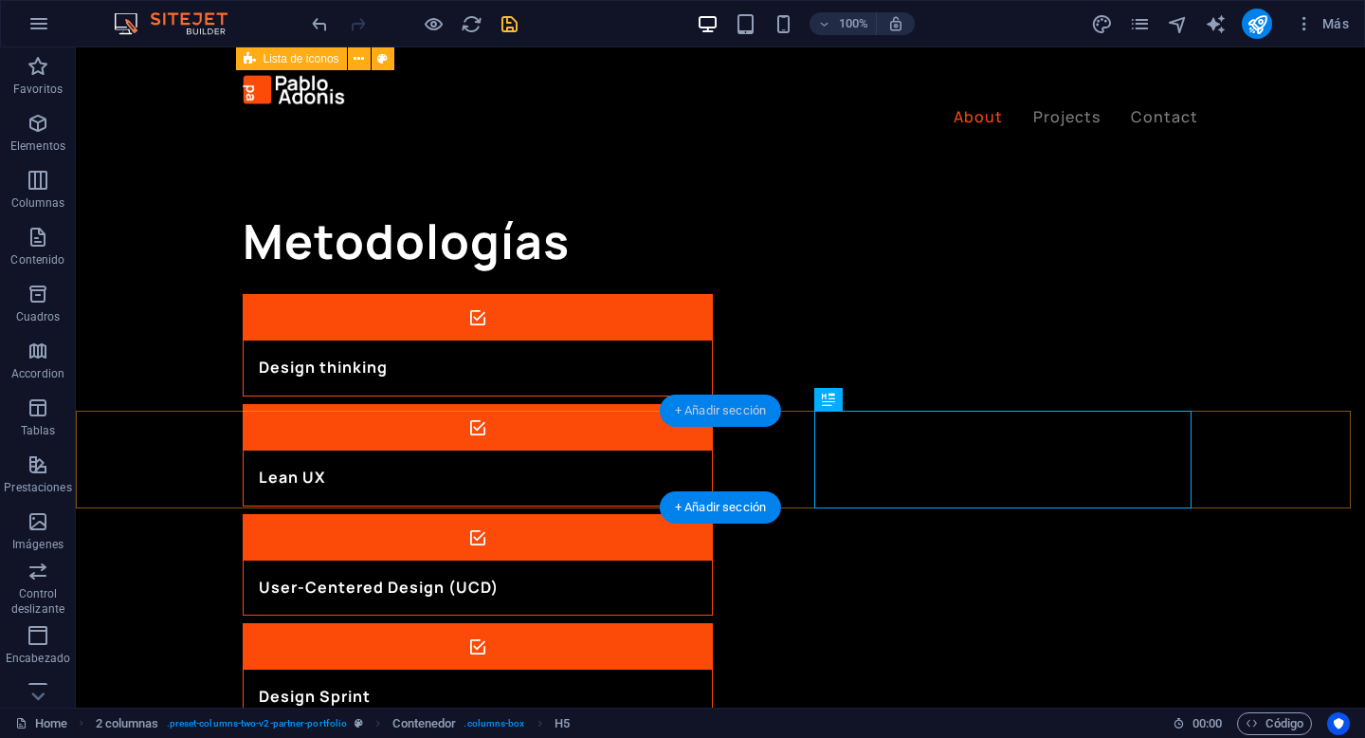
drag, startPoint x: 717, startPoint y: 417, endPoint x: 60, endPoint y: 428, distance: 657.2
click at [717, 417] on div "+ Añadir sección" at bounding box center [720, 410] width 121 height 32
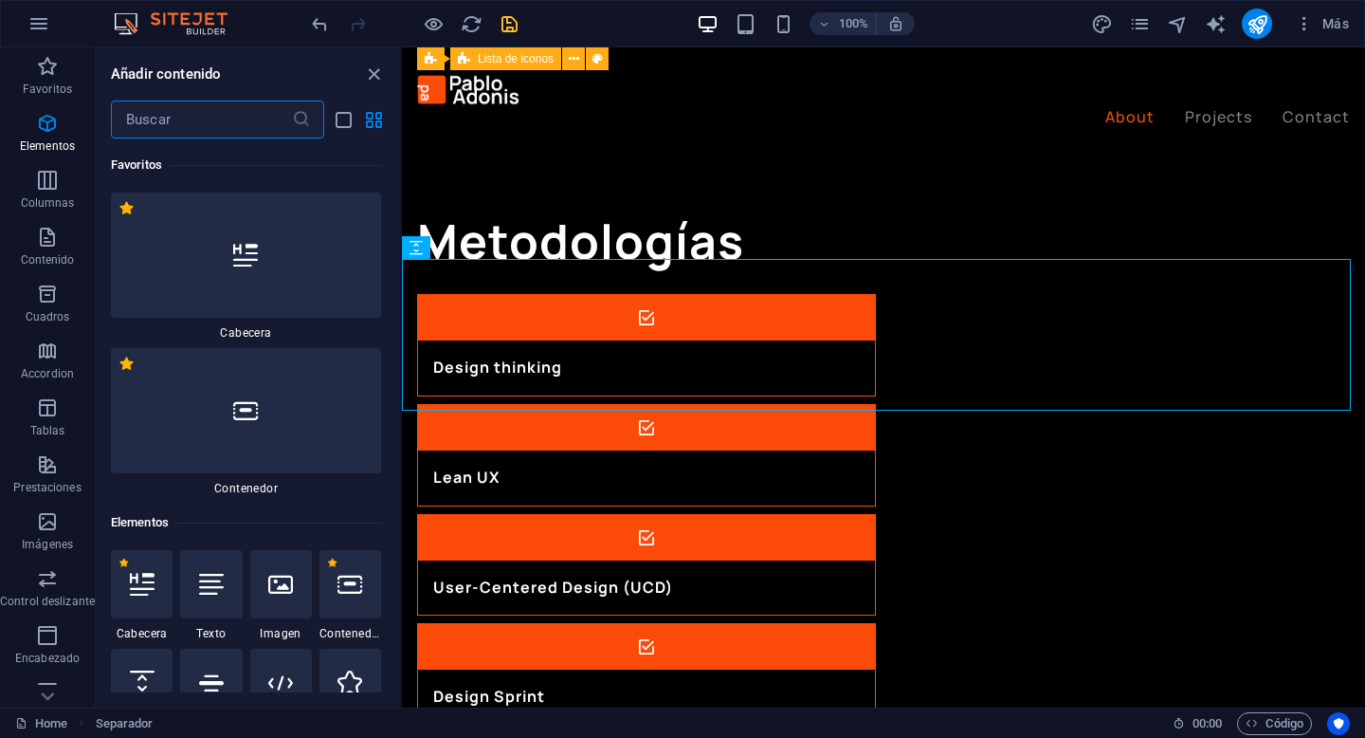
scroll to position [6431, 0]
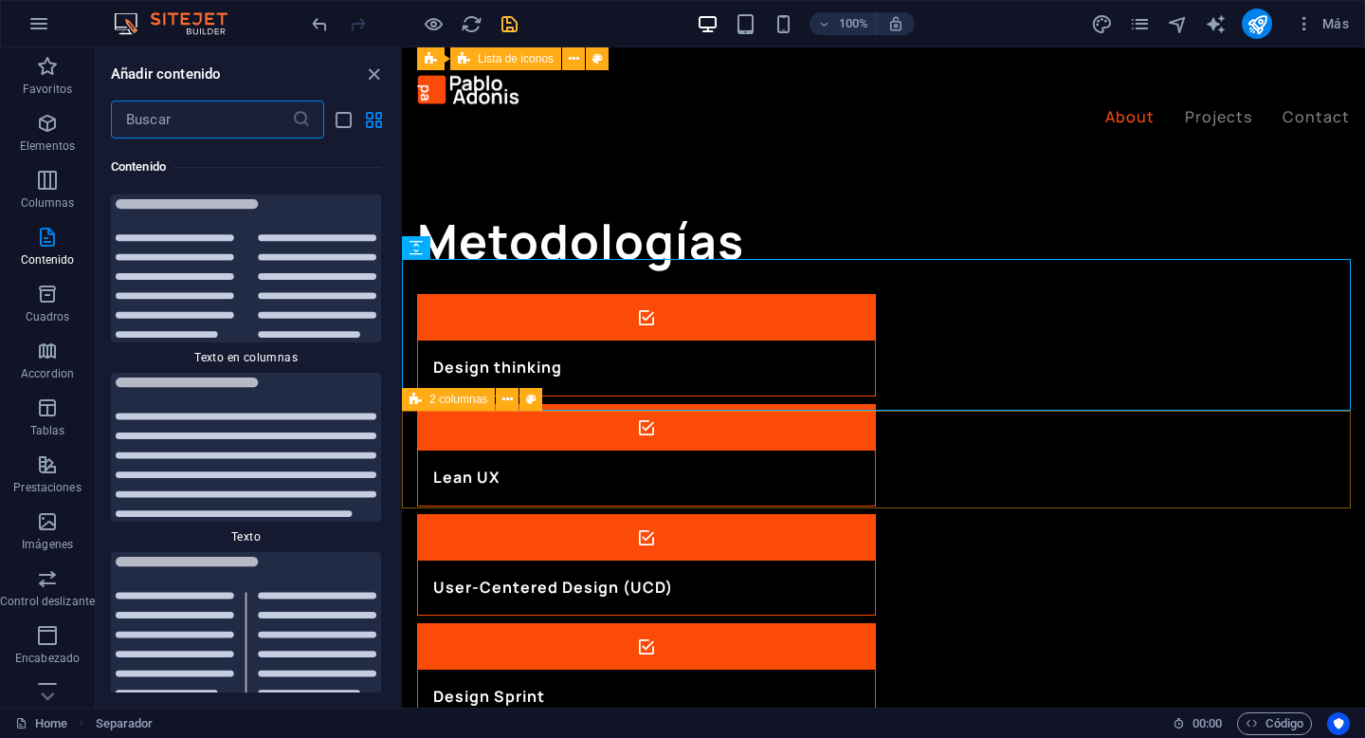
click at [424, 402] on div "2 columnas" at bounding box center [448, 399] width 93 height 23
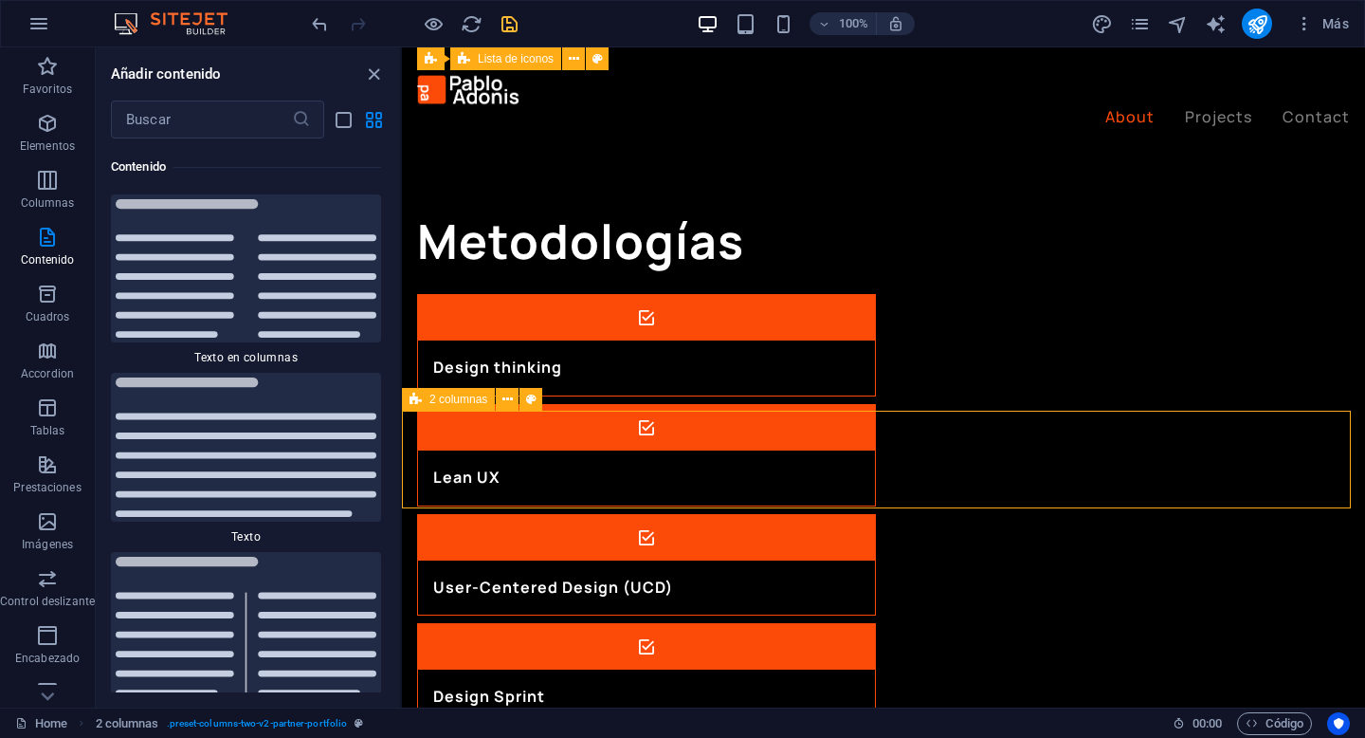
click at [448, 401] on span "2 columnas" at bounding box center [459, 398] width 58 height 11
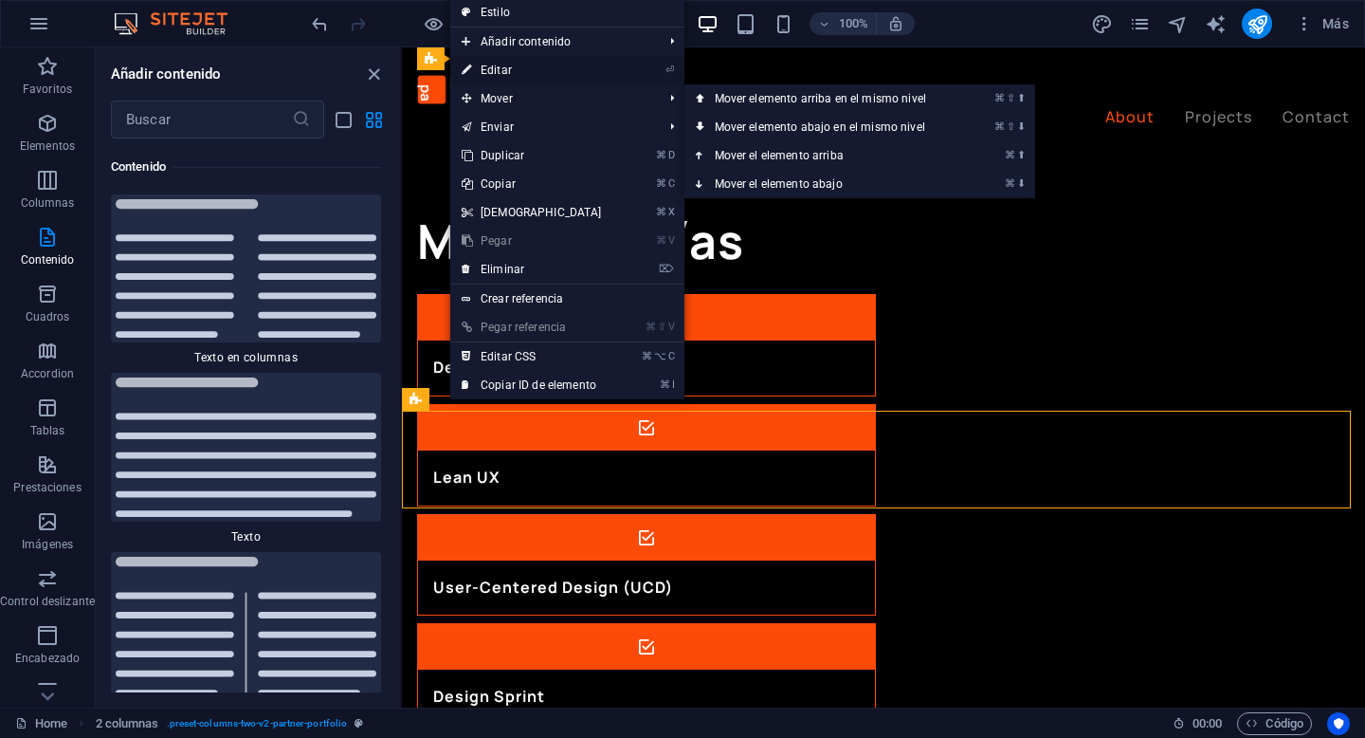
click at [583, 71] on link "⏎ Editar" at bounding box center [531, 70] width 163 height 28
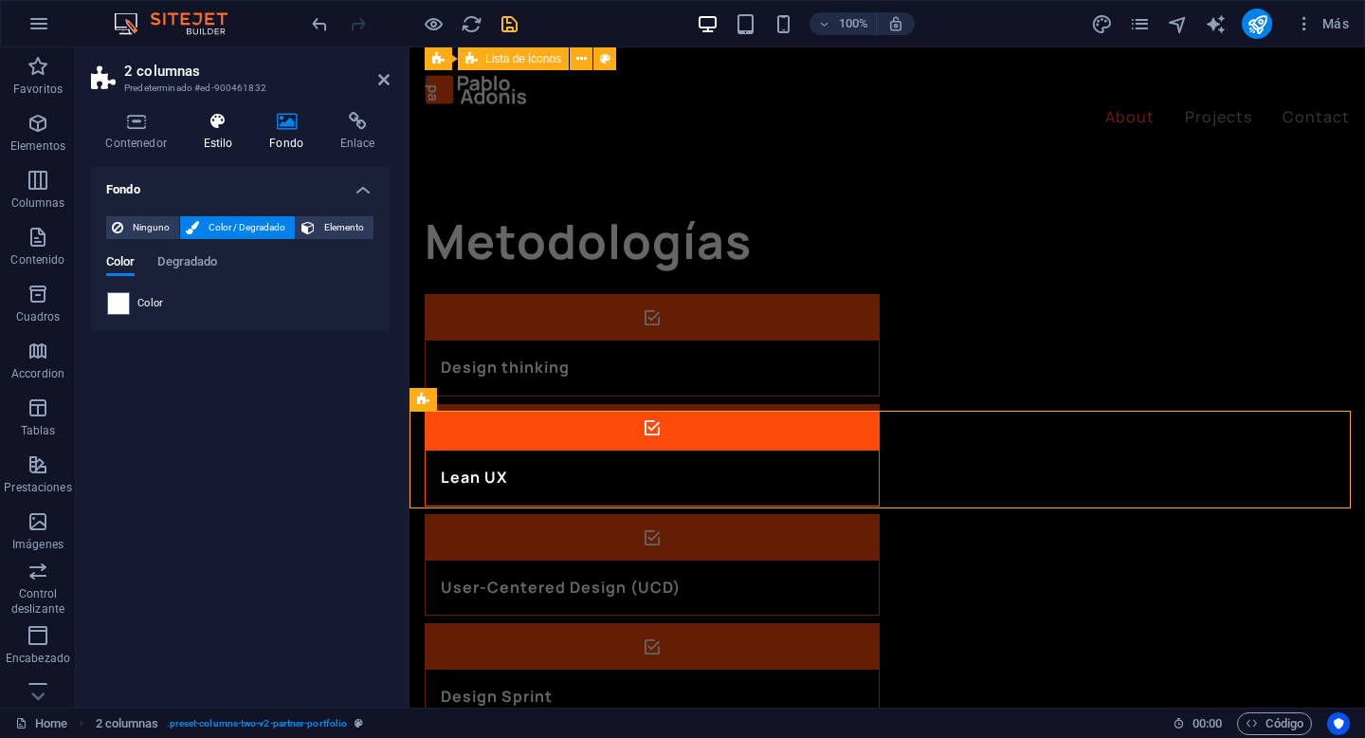
click at [232, 145] on h4 "Estilo" at bounding box center [222, 132] width 66 height 40
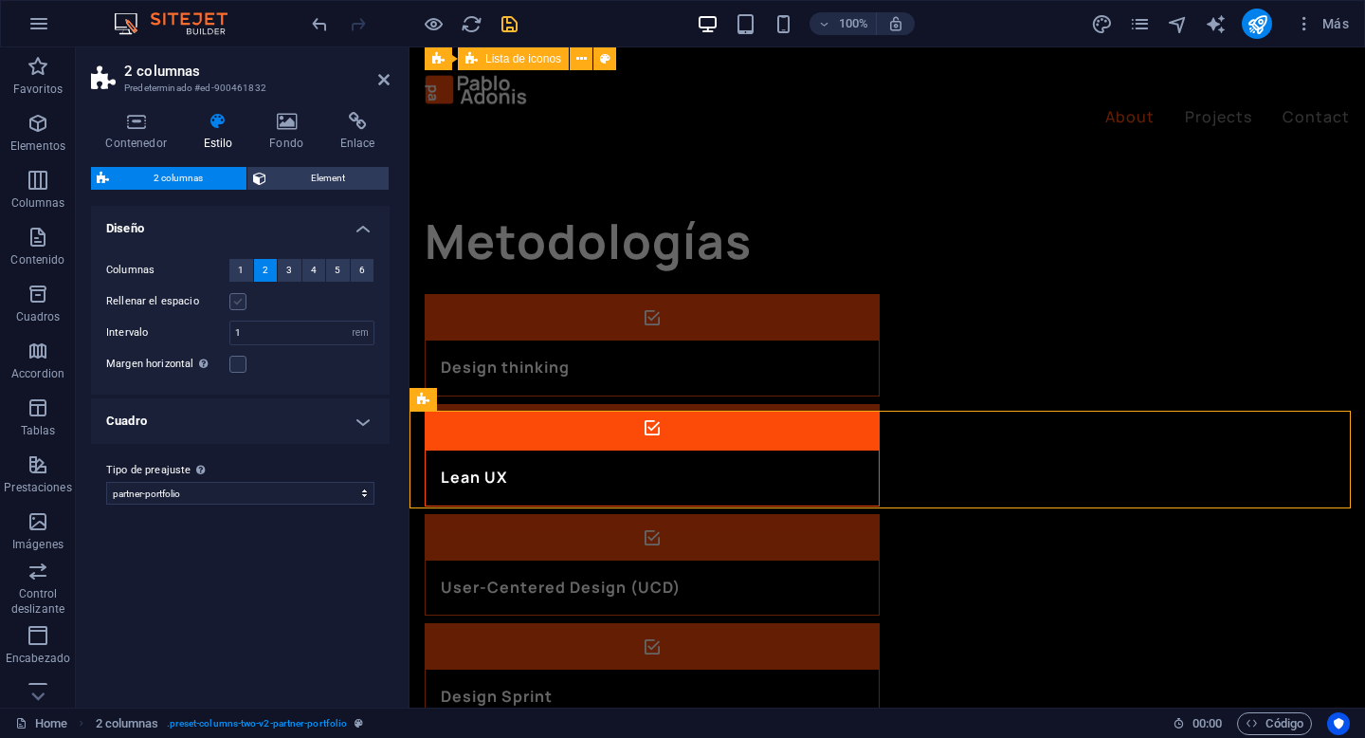
click at [239, 306] on label at bounding box center [237, 301] width 17 height 17
click at [0, 0] on input "Rellenar el espacio" at bounding box center [0, 0] width 0 height 0
click at [239, 306] on label at bounding box center [237, 301] width 17 height 17
click at [0, 0] on input "Rellenar el espacio" at bounding box center [0, 0] width 0 height 0
click at [240, 366] on label at bounding box center [237, 364] width 17 height 17
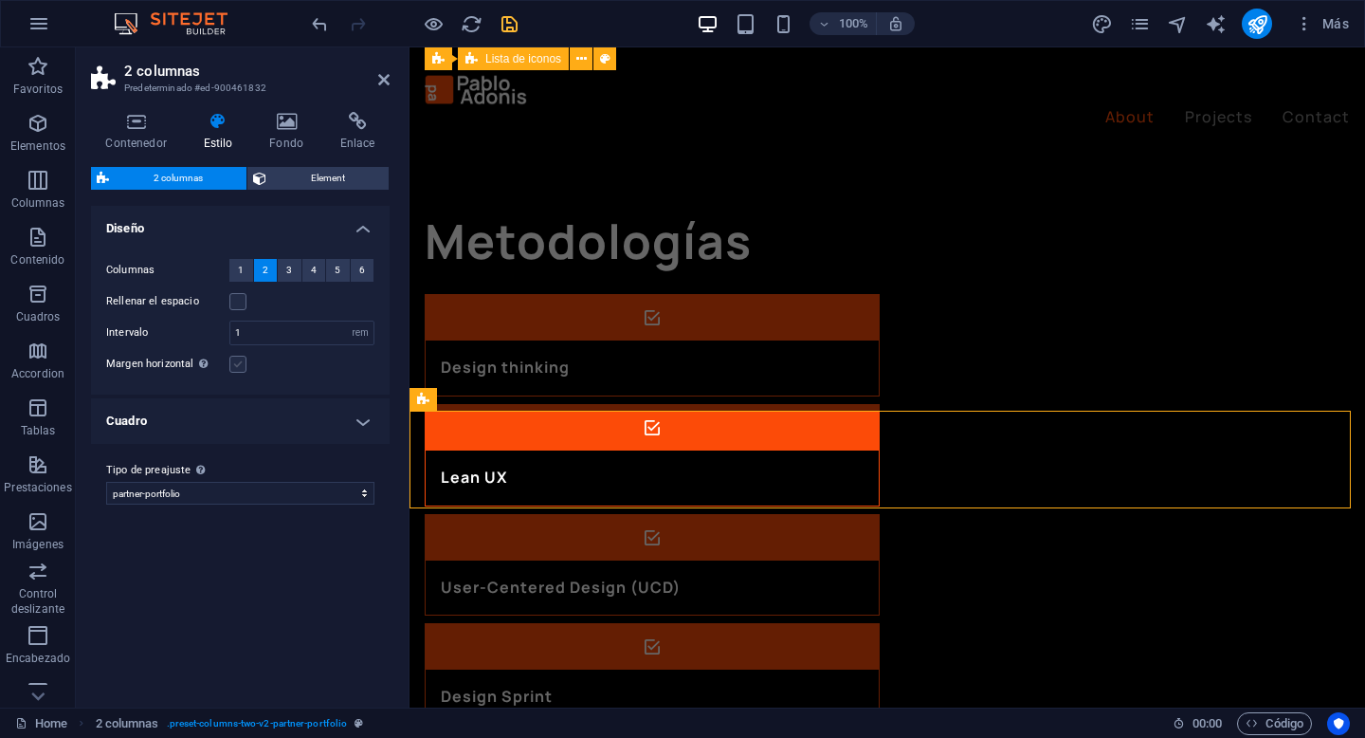
click at [0, 0] on input "Margen horizontal Solo si el "Ancho del contenido" de los contenedores no se ha…" at bounding box center [0, 0] width 0 height 0
click at [240, 366] on label at bounding box center [237, 364] width 17 height 17
click at [0, 0] on input "Margen horizontal Solo si el "Ancho del contenido" de los contenedores no se ha…" at bounding box center [0, 0] width 0 height 0
click at [147, 136] on h4 "Contenedor" at bounding box center [140, 132] width 98 height 40
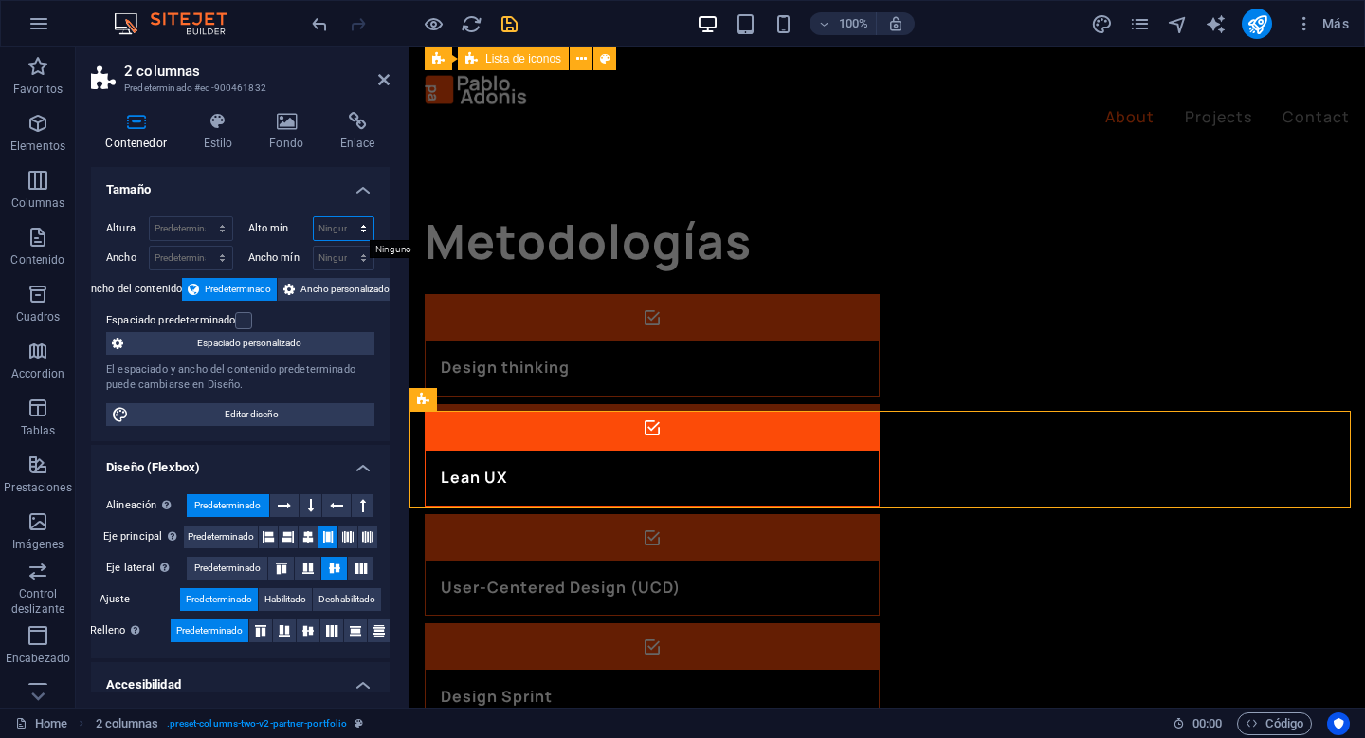
click at [341, 231] on select "Ninguno px rem % vh vw" at bounding box center [344, 228] width 61 height 23
select select "px"
click at [343, 217] on select "Ninguno px rem % vh vw" at bounding box center [344, 228] width 61 height 23
type input "8"
click at [282, 216] on div "Alto mín Ninguno px rem % vh vw" at bounding box center [311, 228] width 127 height 25
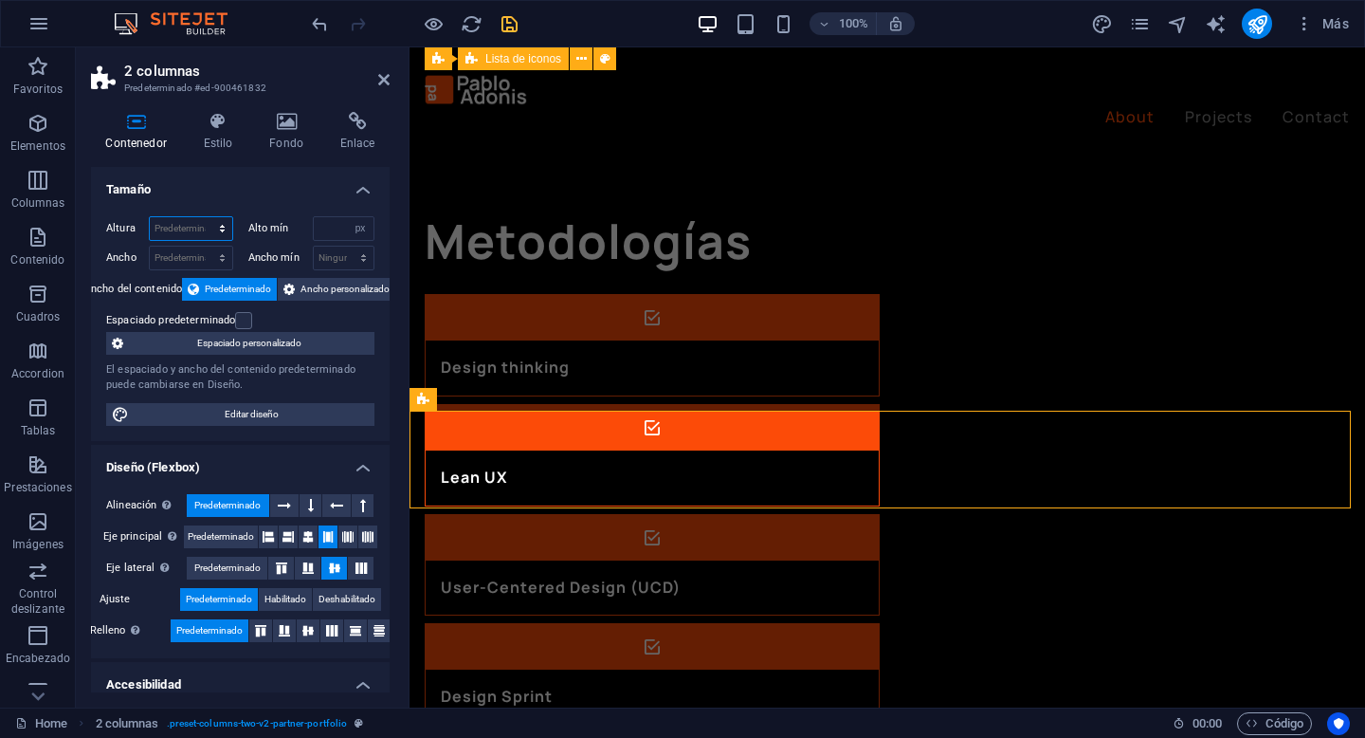
click at [228, 228] on select "Predeterminado px rem % vh vw" at bounding box center [191, 228] width 82 height 23
select select "px"
click at [203, 217] on select "Predeterminado px rem % vh vw" at bounding box center [191, 228] width 82 height 23
type input "118"
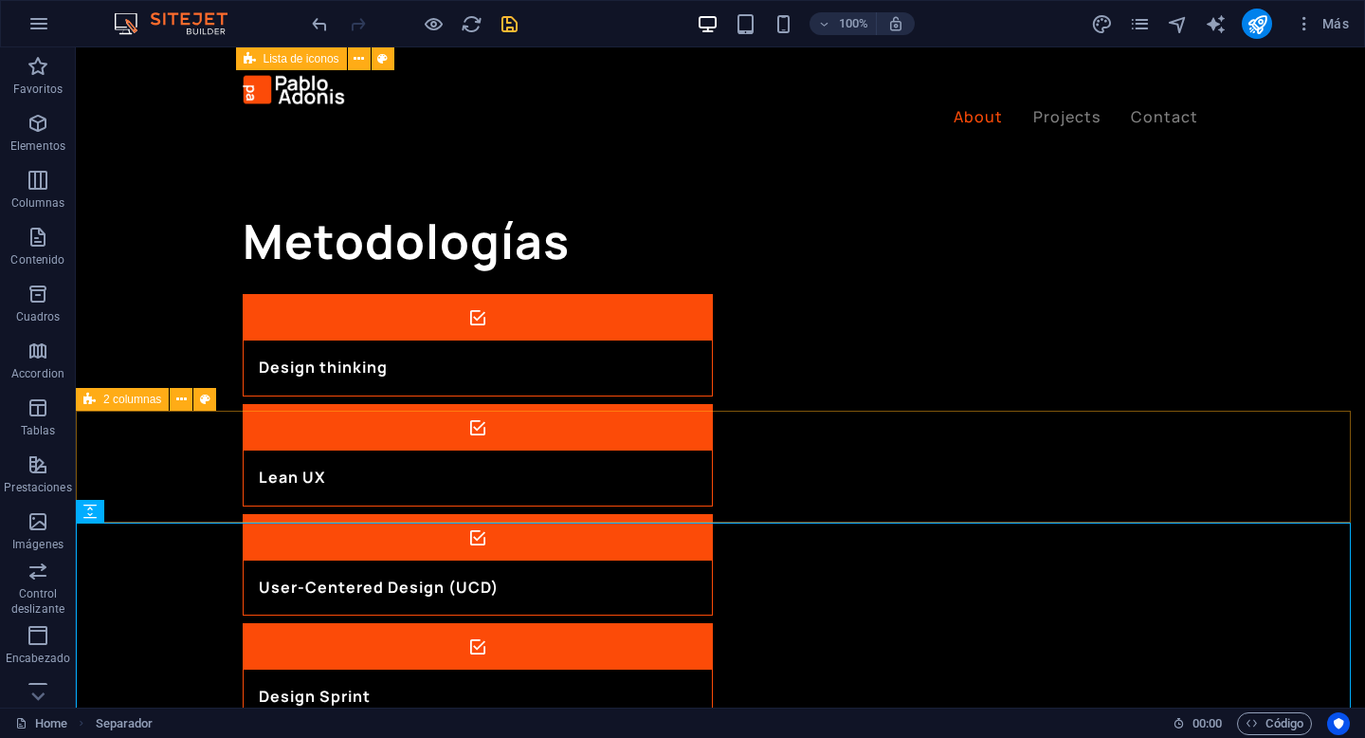
click at [132, 399] on span "2 columnas" at bounding box center [132, 398] width 58 height 11
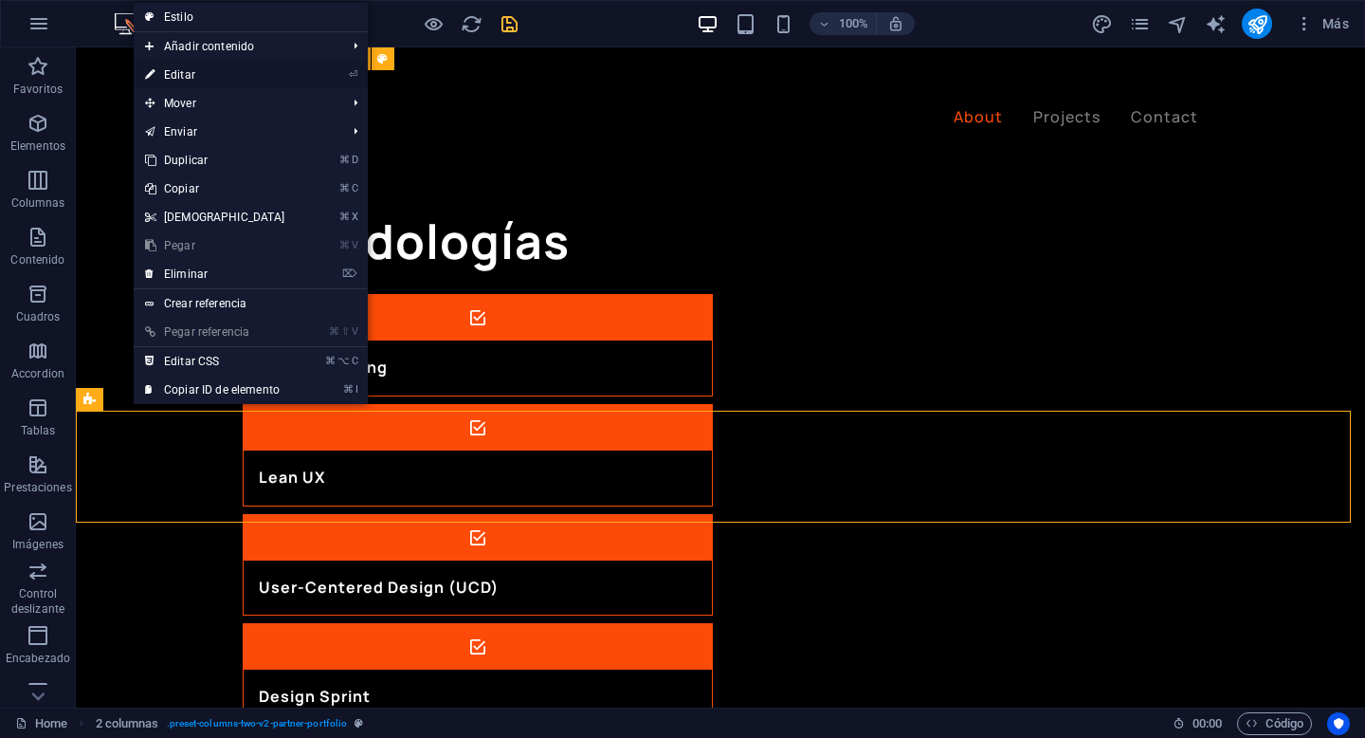
click at [273, 75] on link "⏎ Editar" at bounding box center [215, 75] width 163 height 28
select select "px"
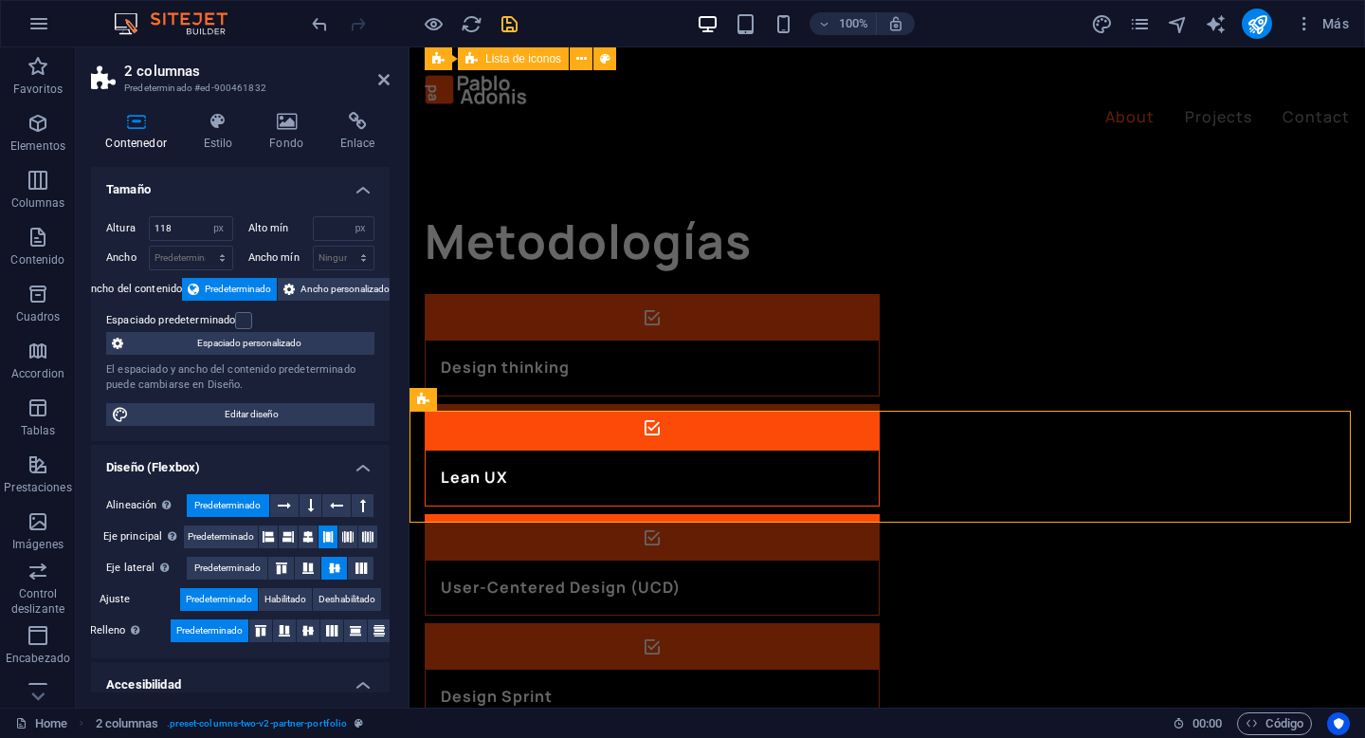
type input "80"
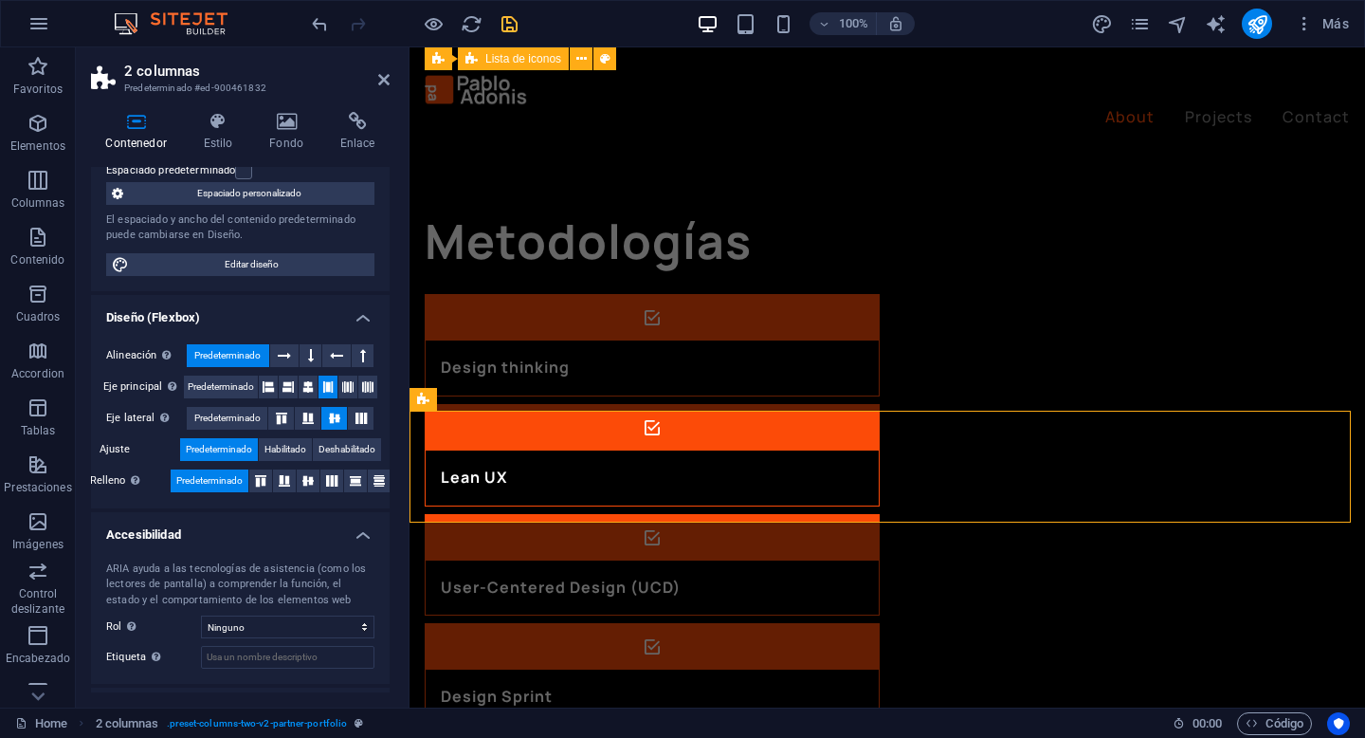
scroll to position [0, 0]
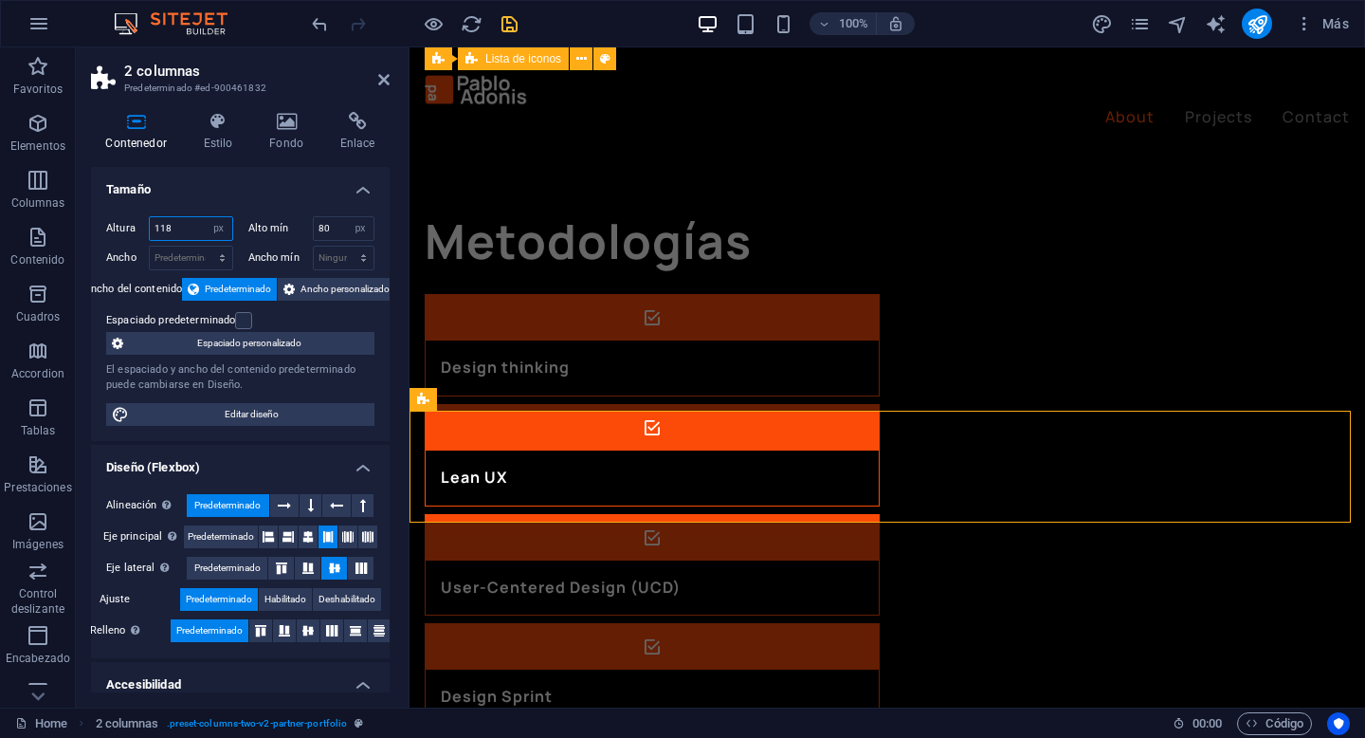
drag, startPoint x: 189, startPoint y: 230, endPoint x: 138, endPoint y: 233, distance: 50.3
click at [138, 233] on div "Altura 118 Predeterminado px rem % vh vw" at bounding box center [169, 228] width 127 height 25
type input "300"
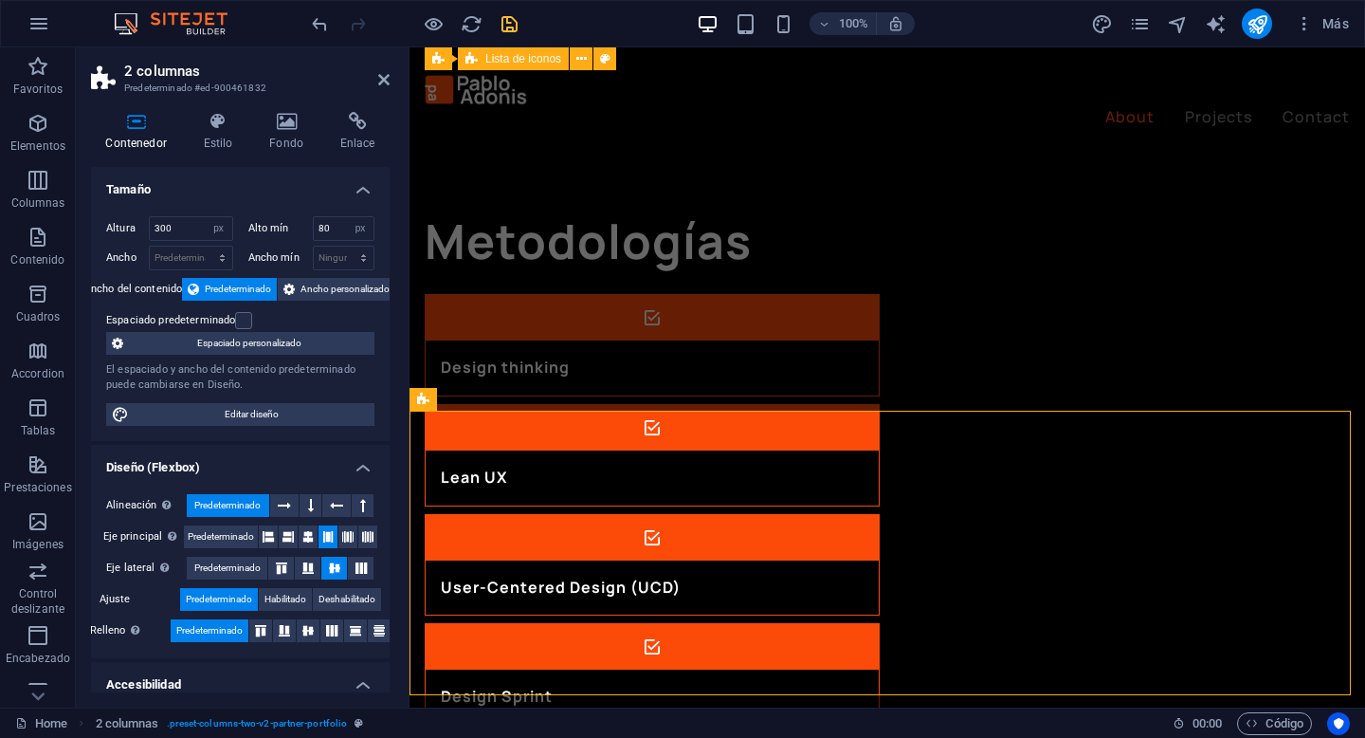
click at [235, 194] on h4 "Tamaño" at bounding box center [240, 184] width 299 height 34
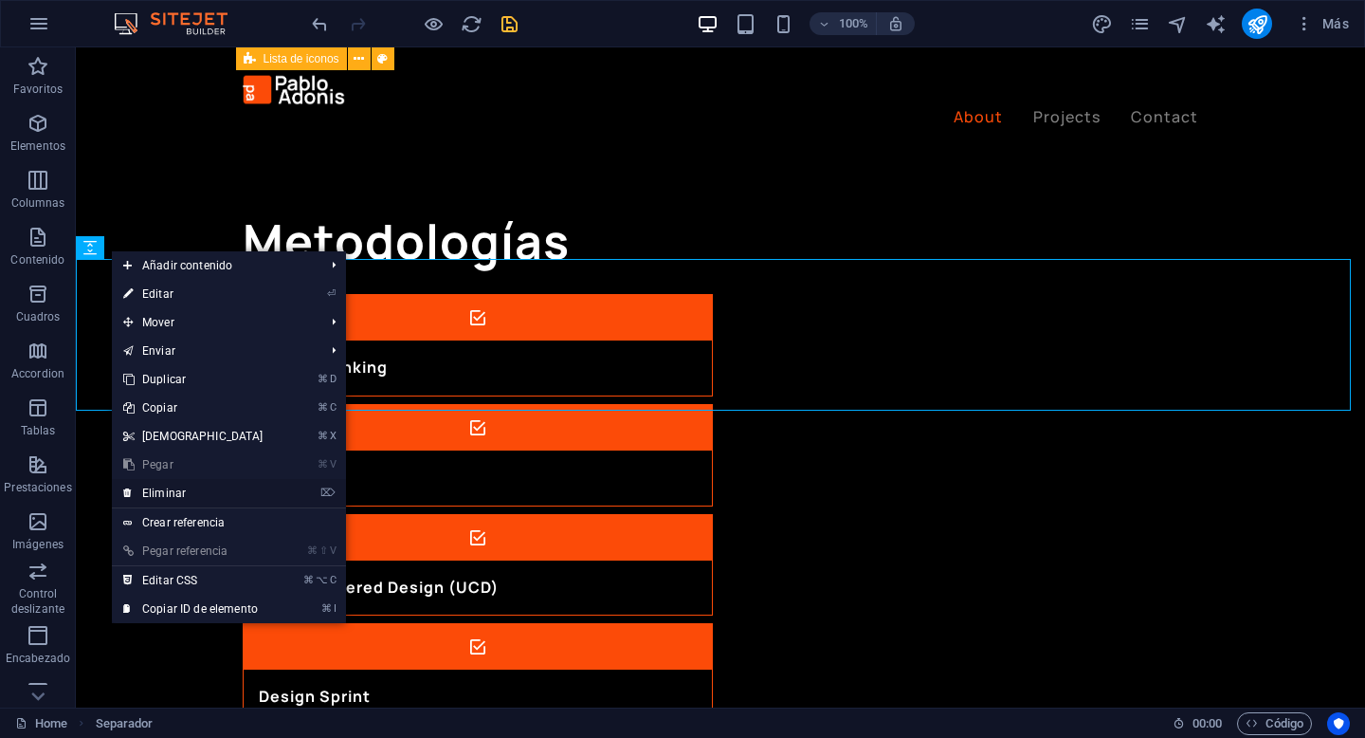
click at [222, 492] on link "⌦ Eliminar" at bounding box center [193, 493] width 163 height 28
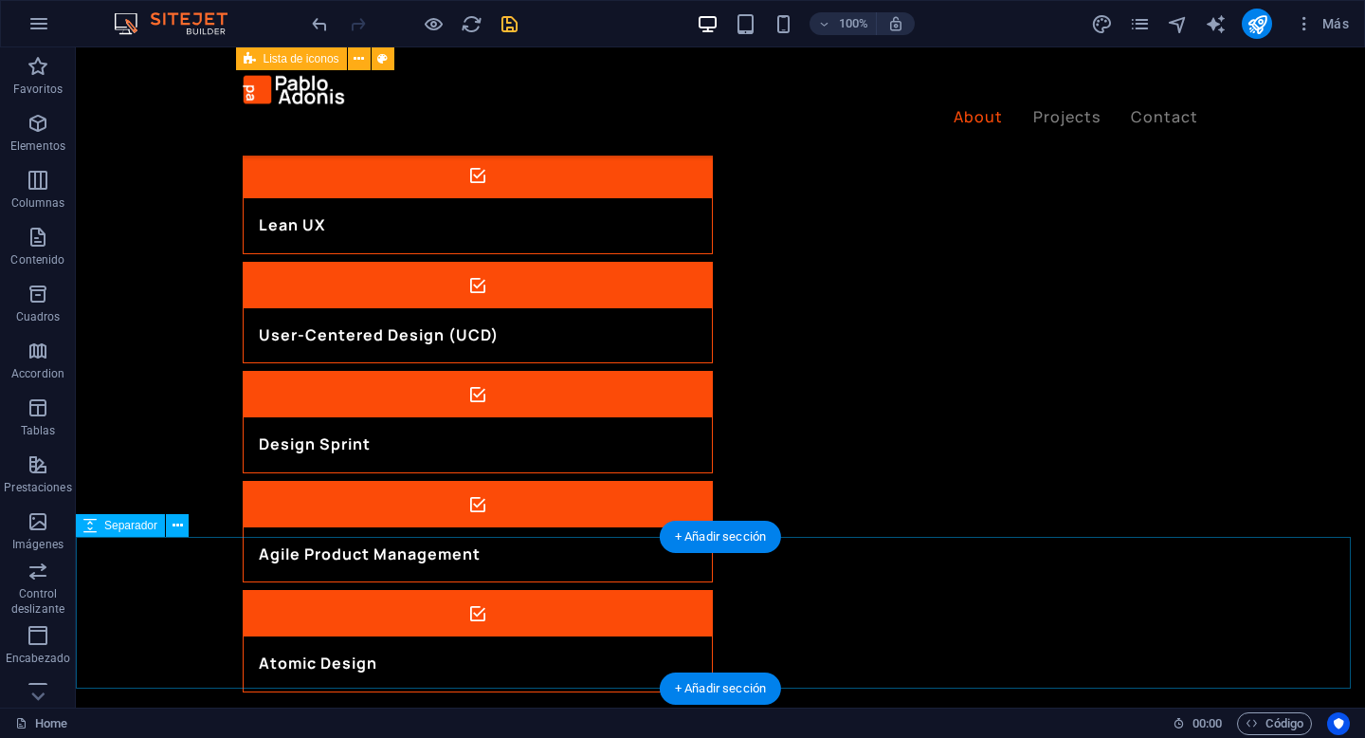
scroll to position [2442, 0]
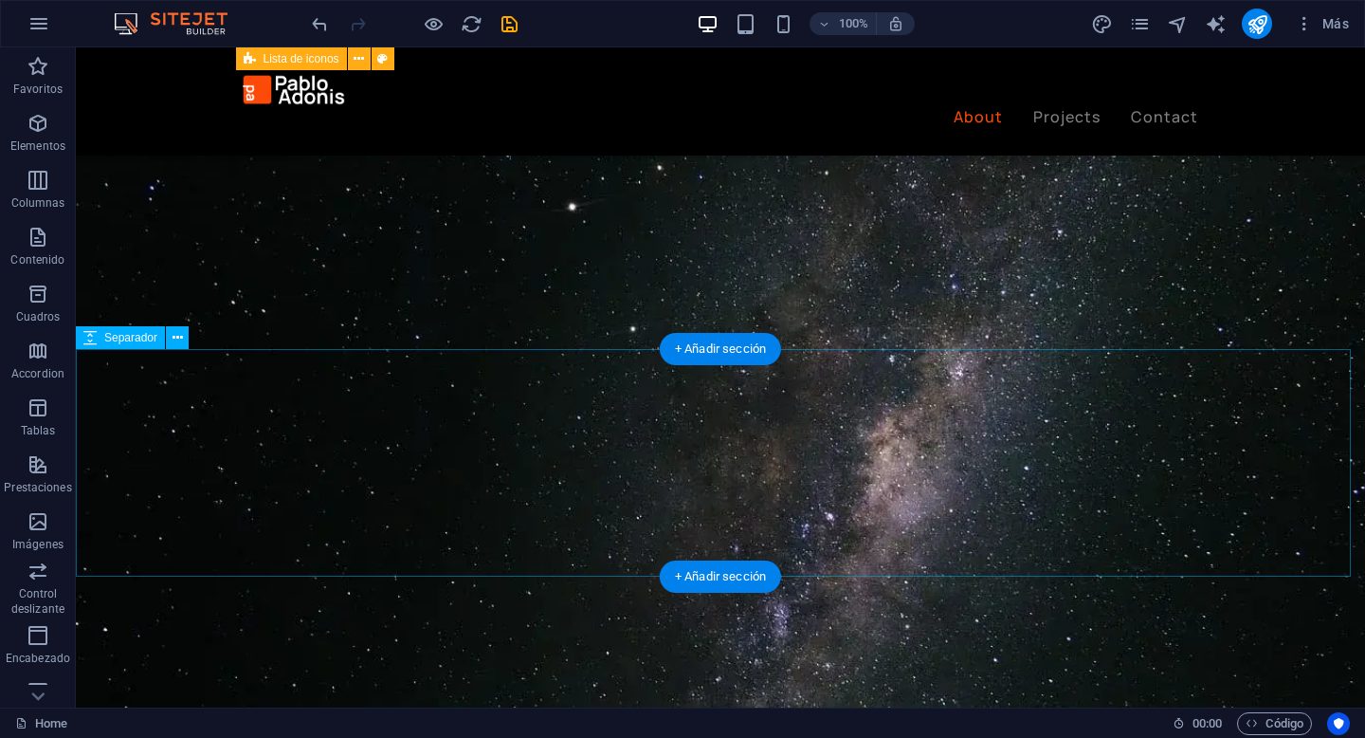
scroll to position [2325, 0]
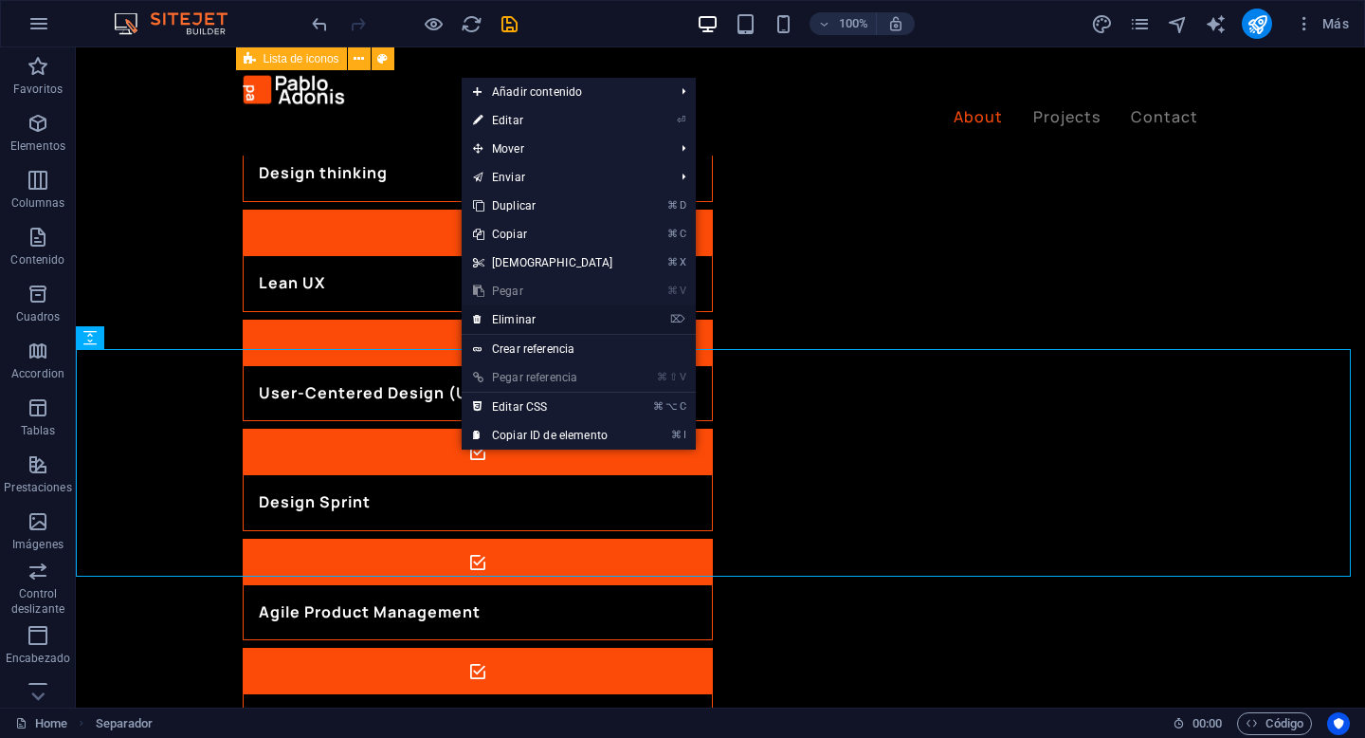
click at [576, 314] on link "⌦ Eliminar" at bounding box center [543, 319] width 163 height 28
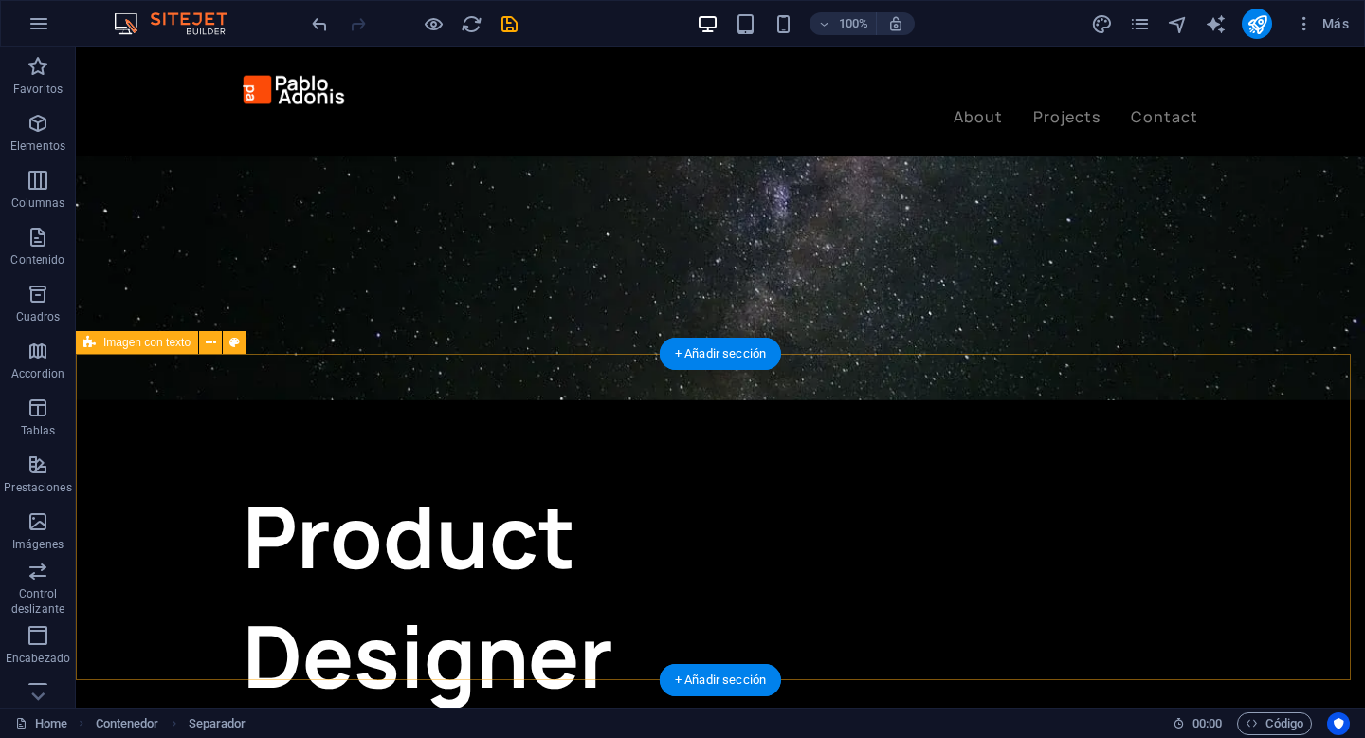
scroll to position [0, 0]
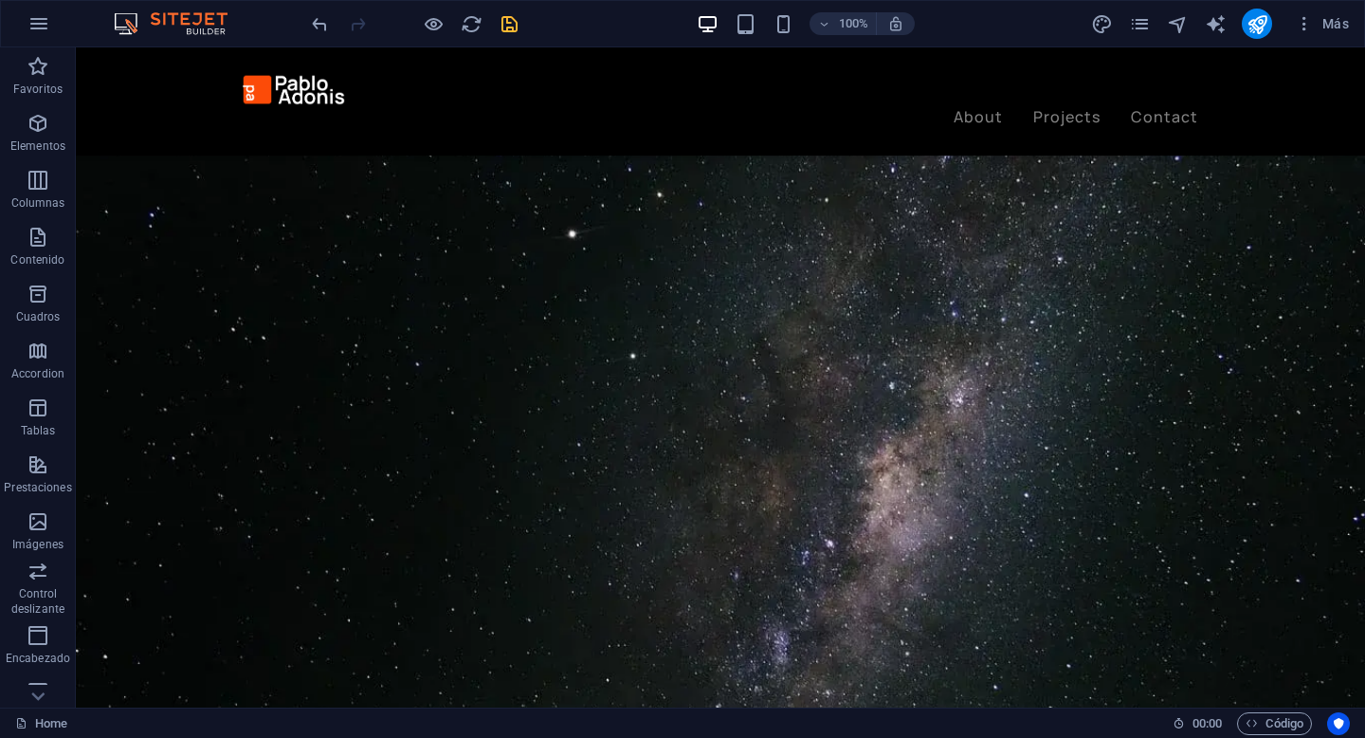
click at [517, 32] on icon "save" at bounding box center [510, 24] width 22 height 22
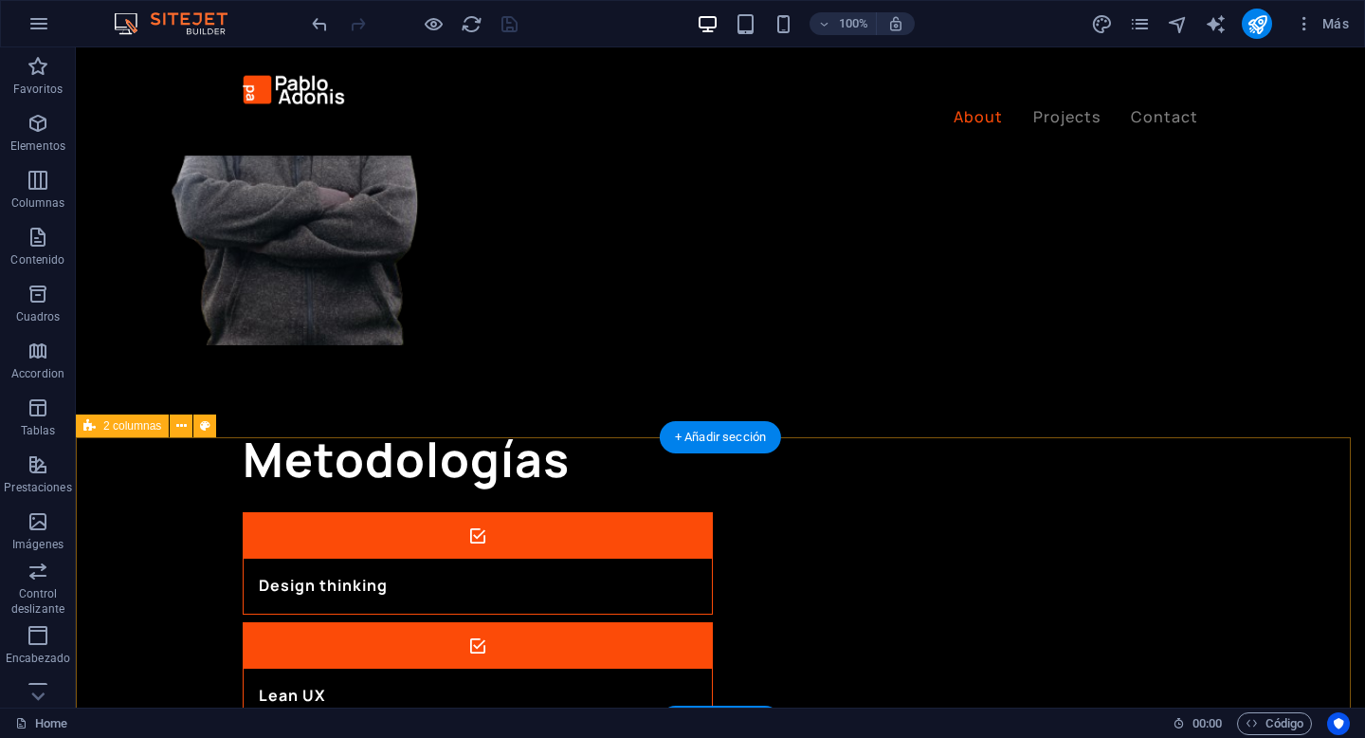
scroll to position [2098, 0]
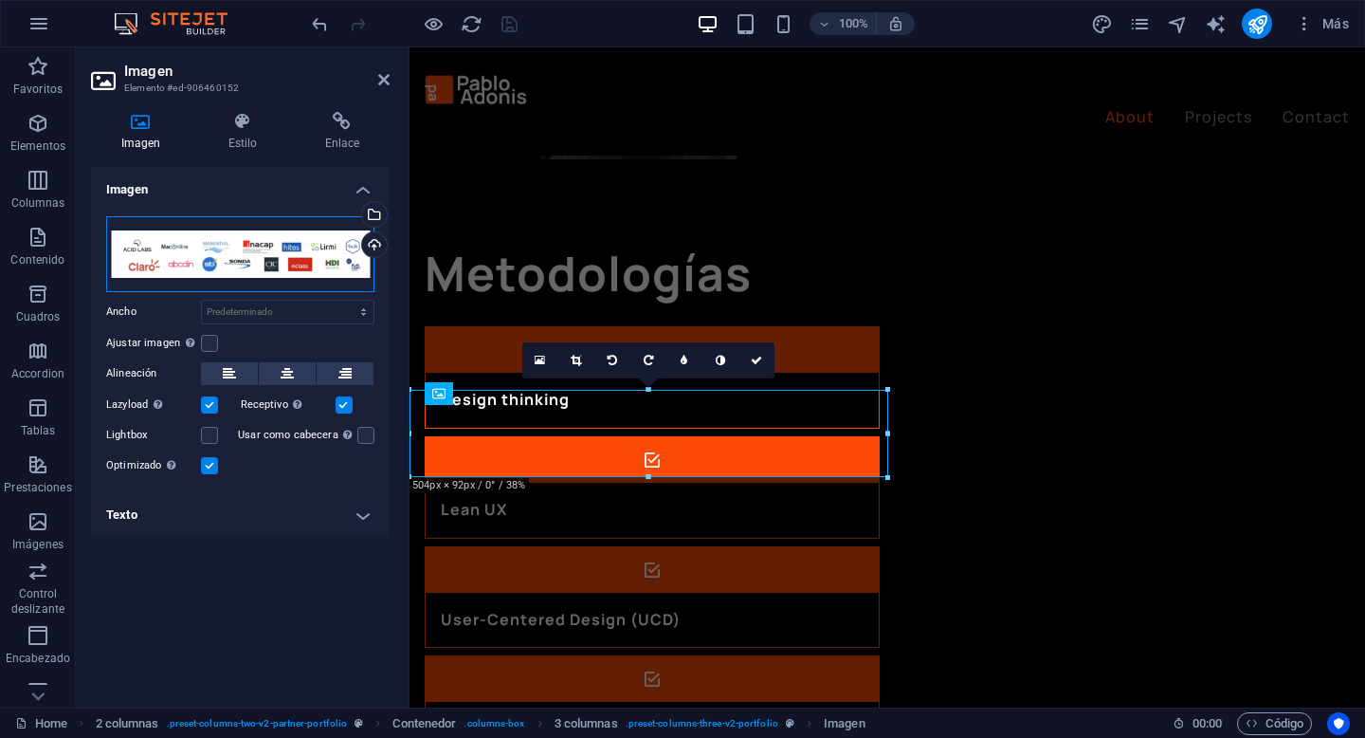
click at [298, 254] on div "Arrastra archivos aquí, haz clic para escoger archivos o selecciona archivos de…" at bounding box center [240, 254] width 268 height 76
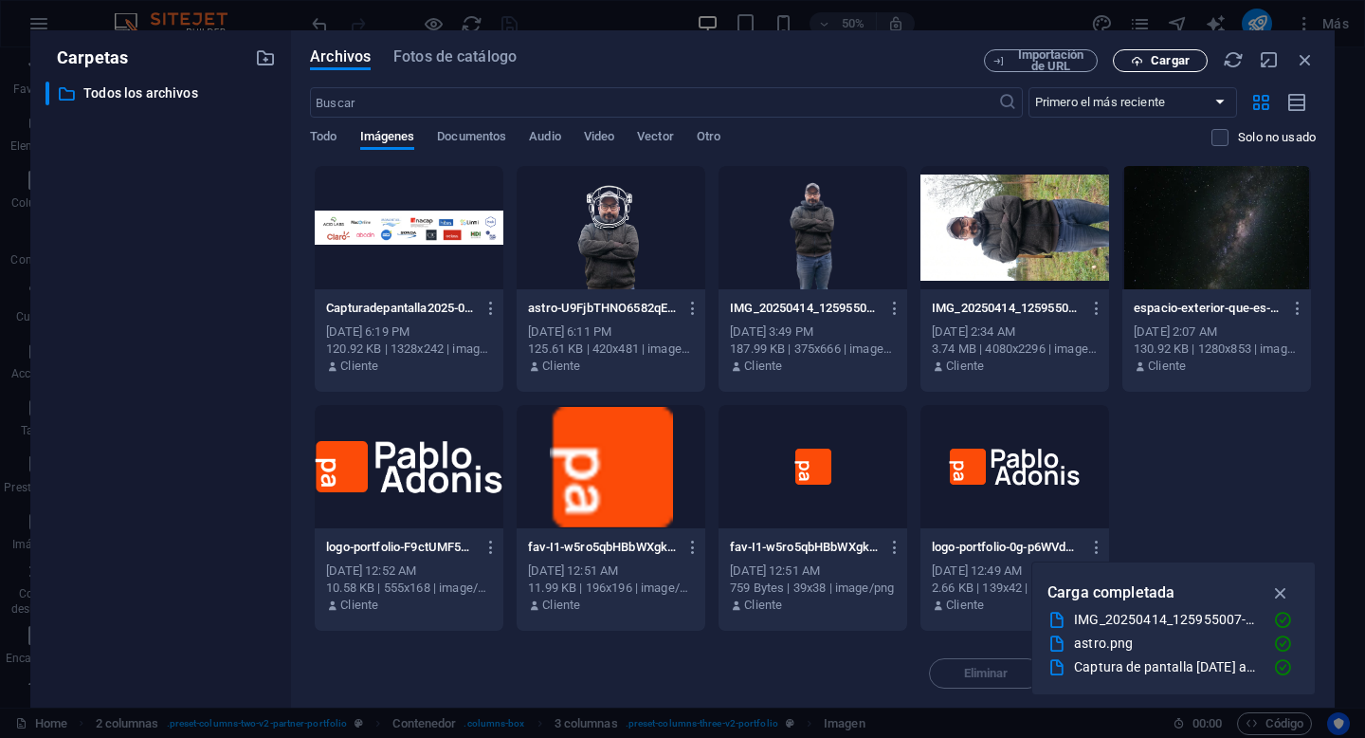
click at [1172, 70] on button "Cargar" at bounding box center [1160, 60] width 95 height 23
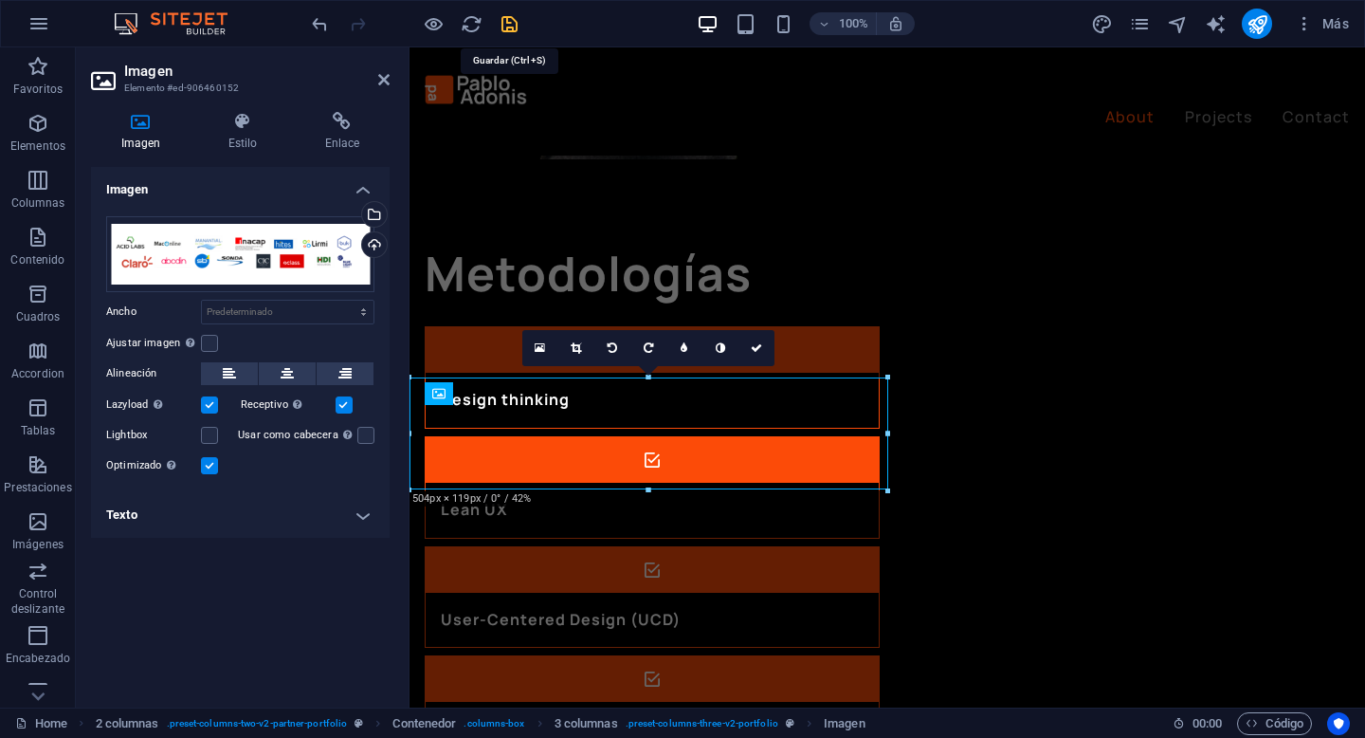
click at [515, 26] on icon "save" at bounding box center [510, 24] width 22 height 22
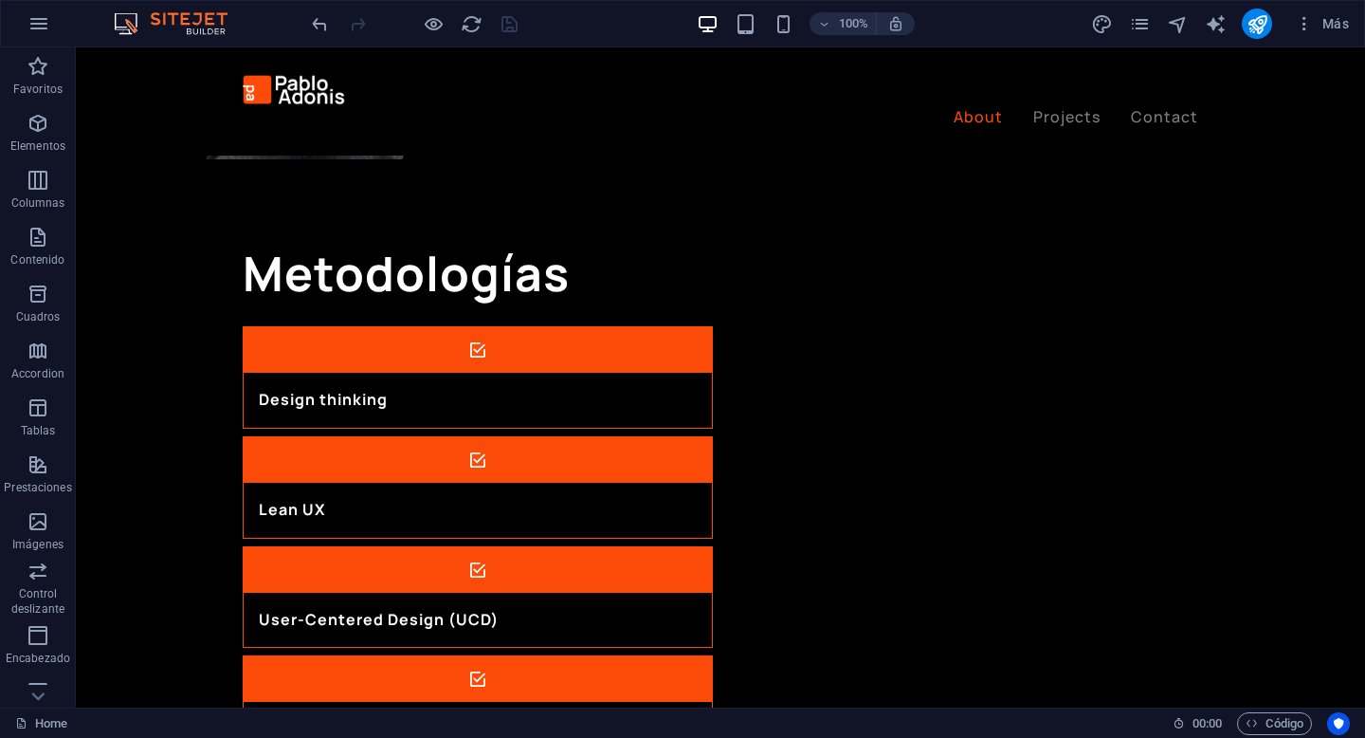
scroll to position [2071, 0]
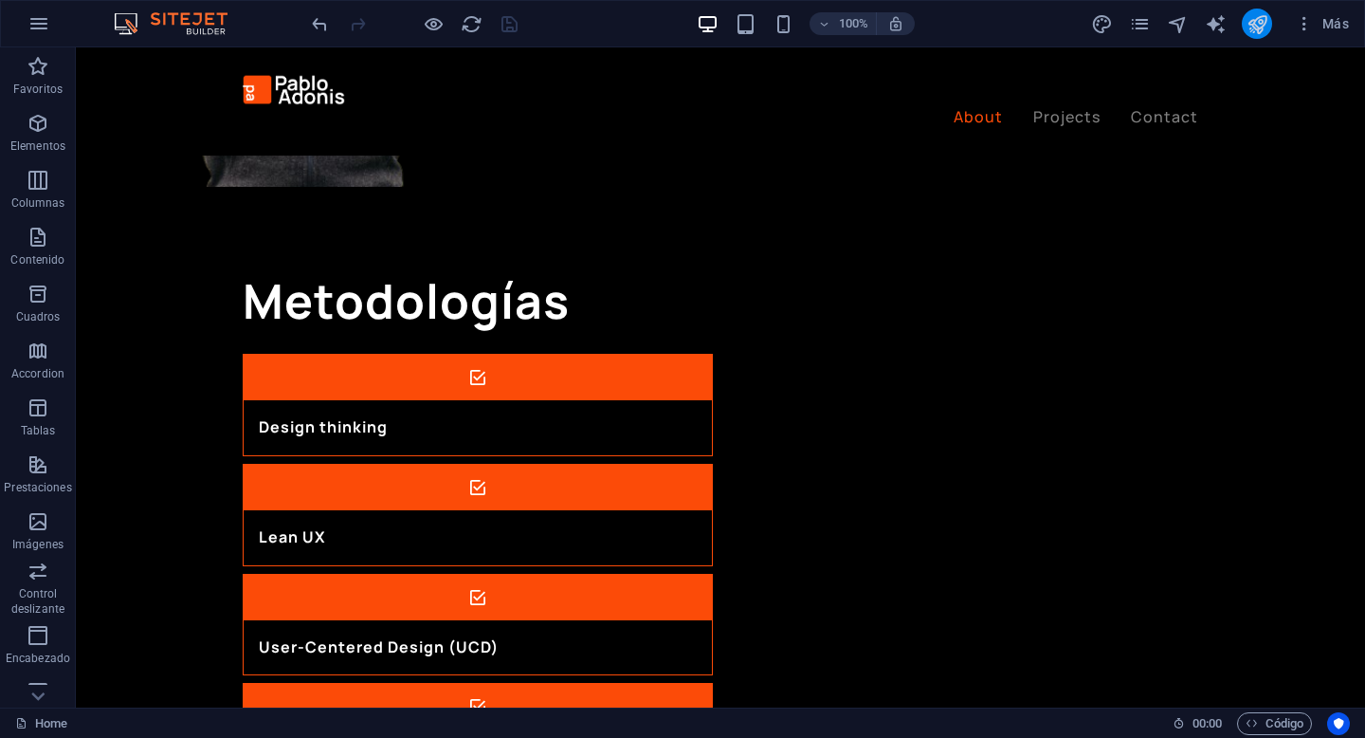
click at [1255, 29] on icon "publish" at bounding box center [1258, 24] width 22 height 22
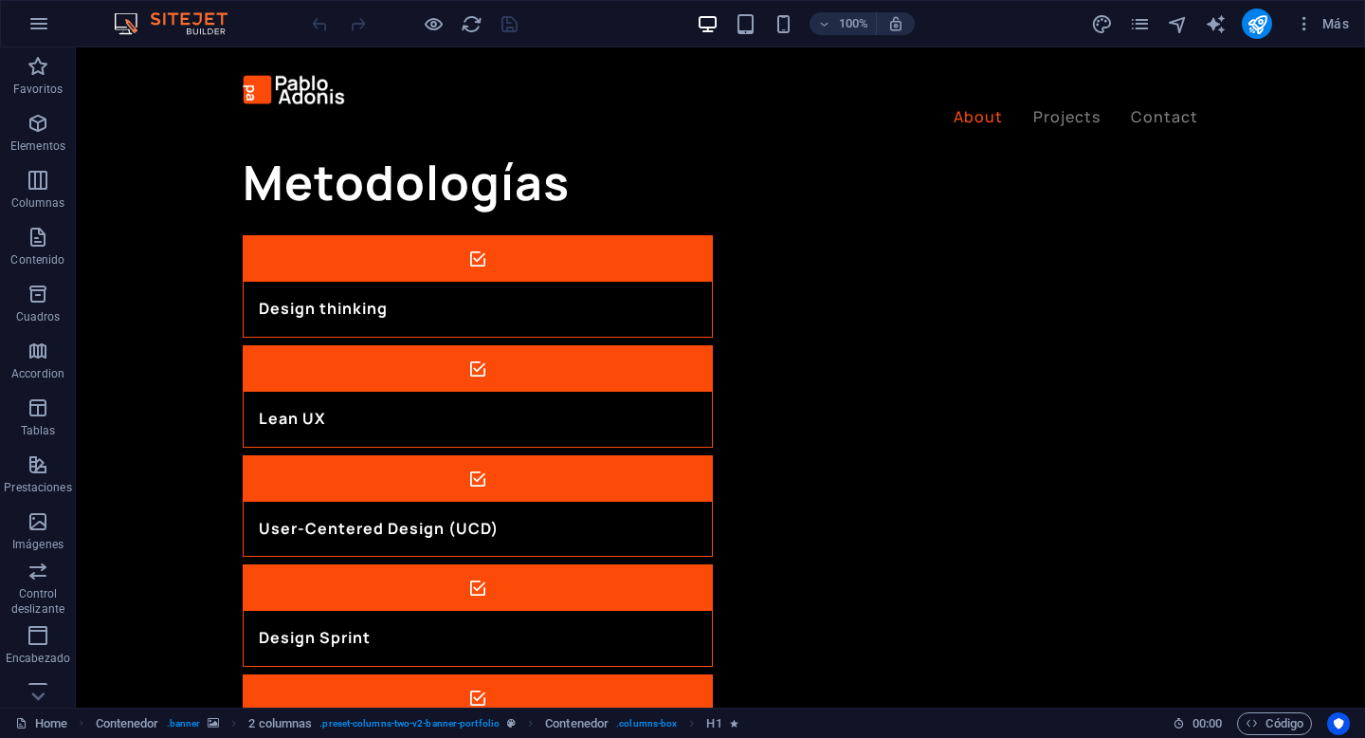
scroll to position [2183, 0]
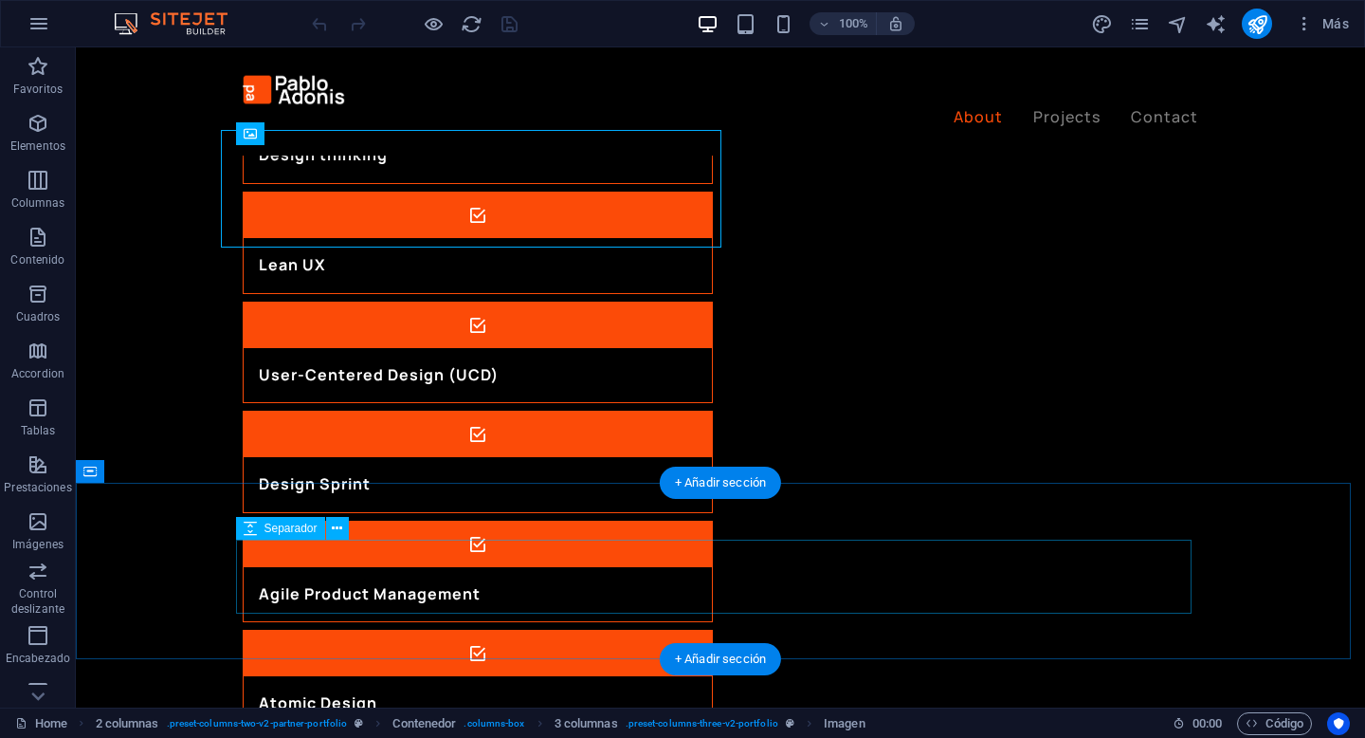
scroll to position [2388, 0]
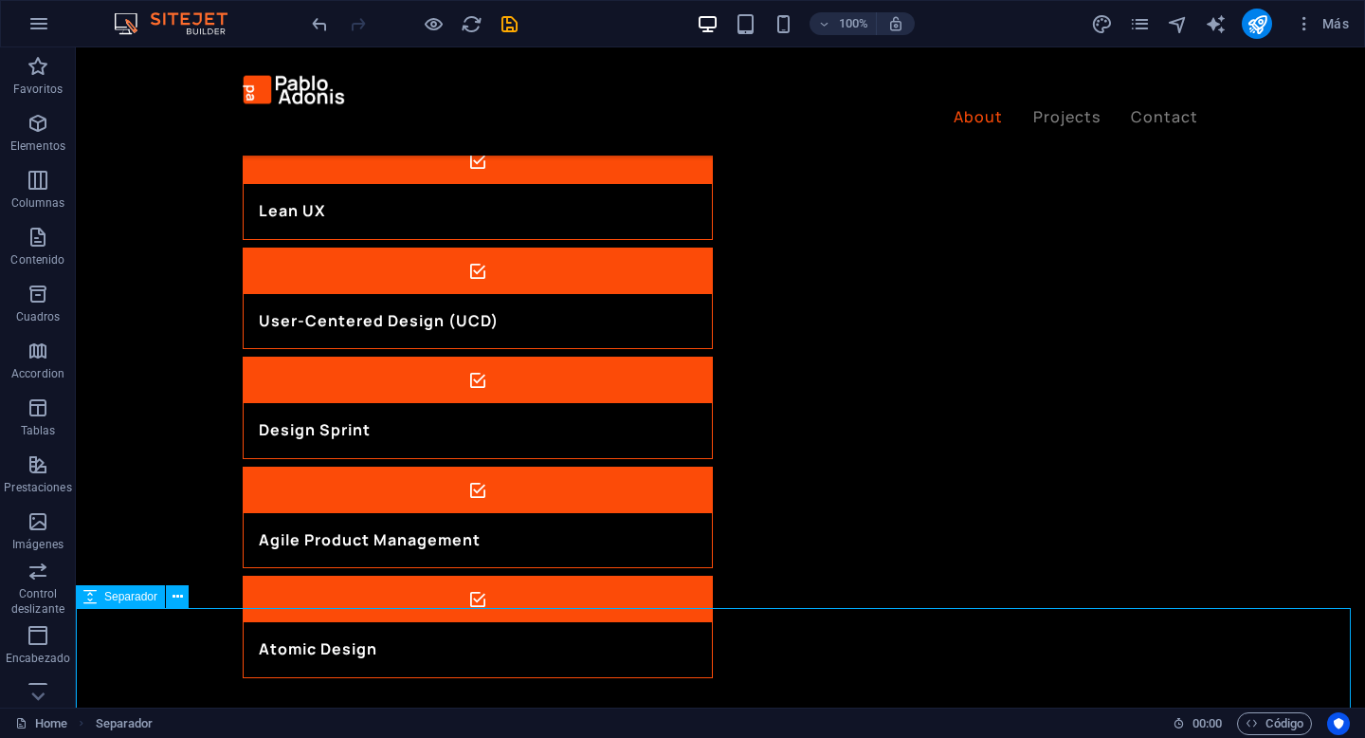
scroll to position [2394, 0]
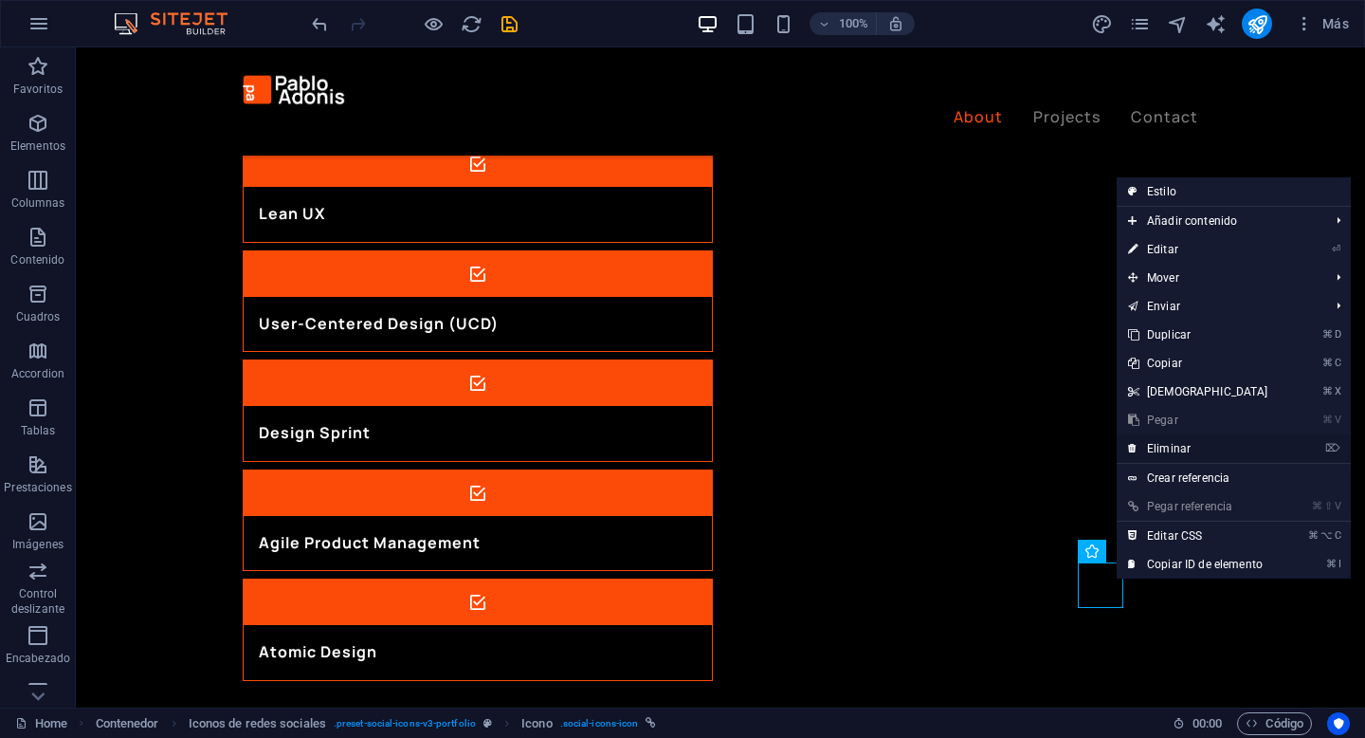
click at [1229, 448] on link "⌦ Eliminar" at bounding box center [1198, 448] width 163 height 28
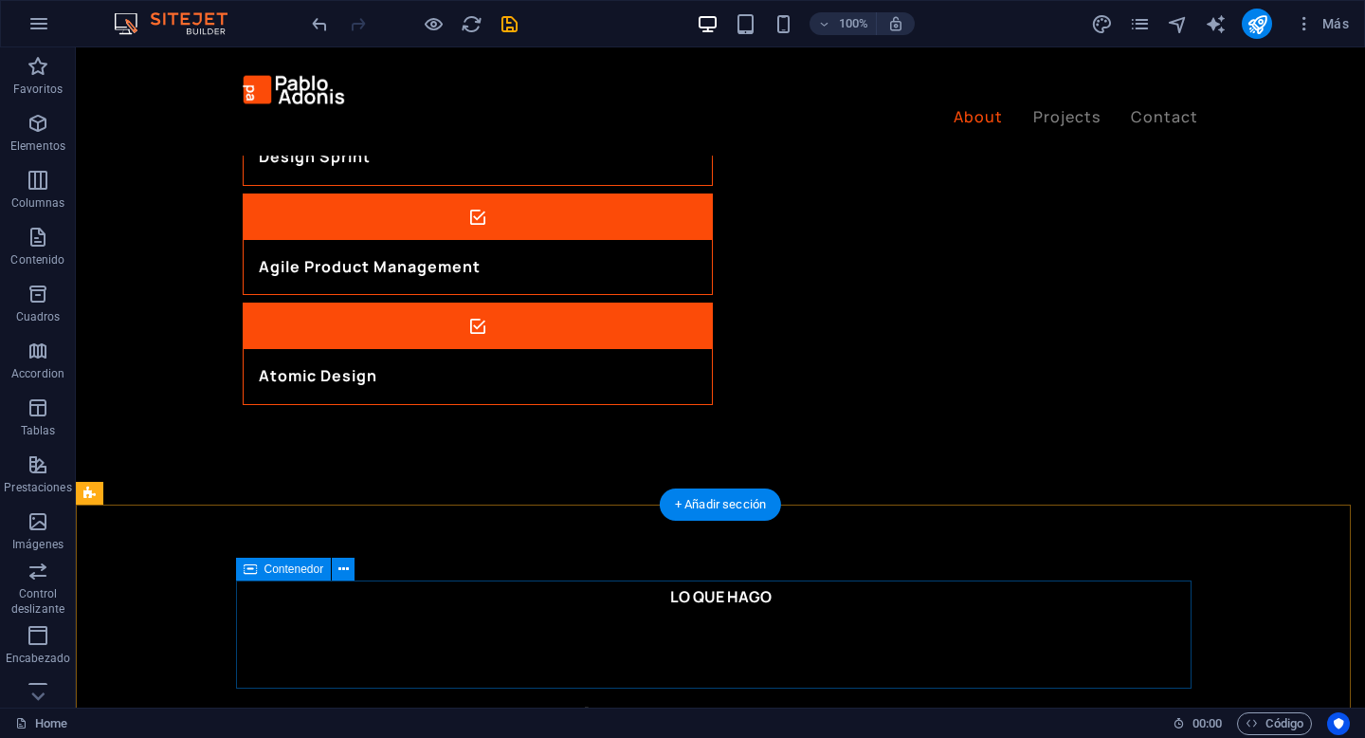
scroll to position [2795, 0]
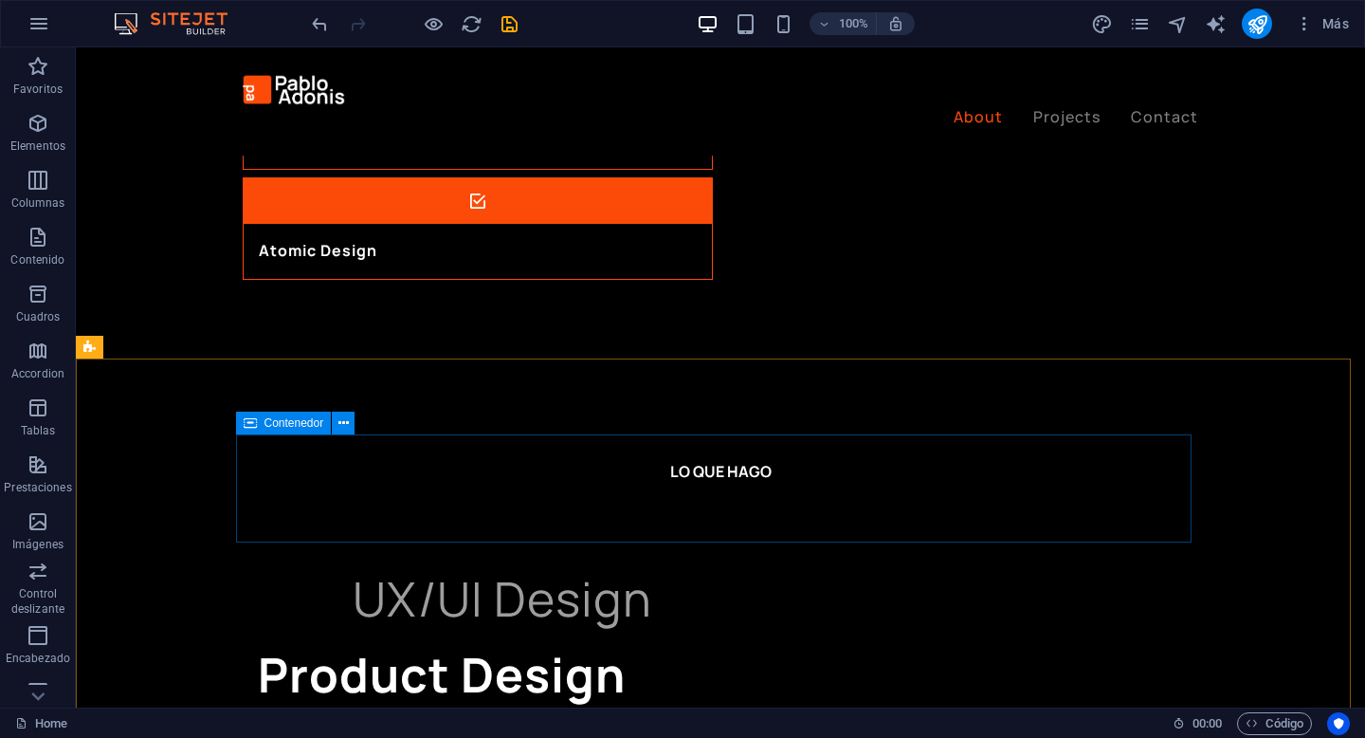
click at [278, 425] on span "Contenedor" at bounding box center [295, 422] width 60 height 11
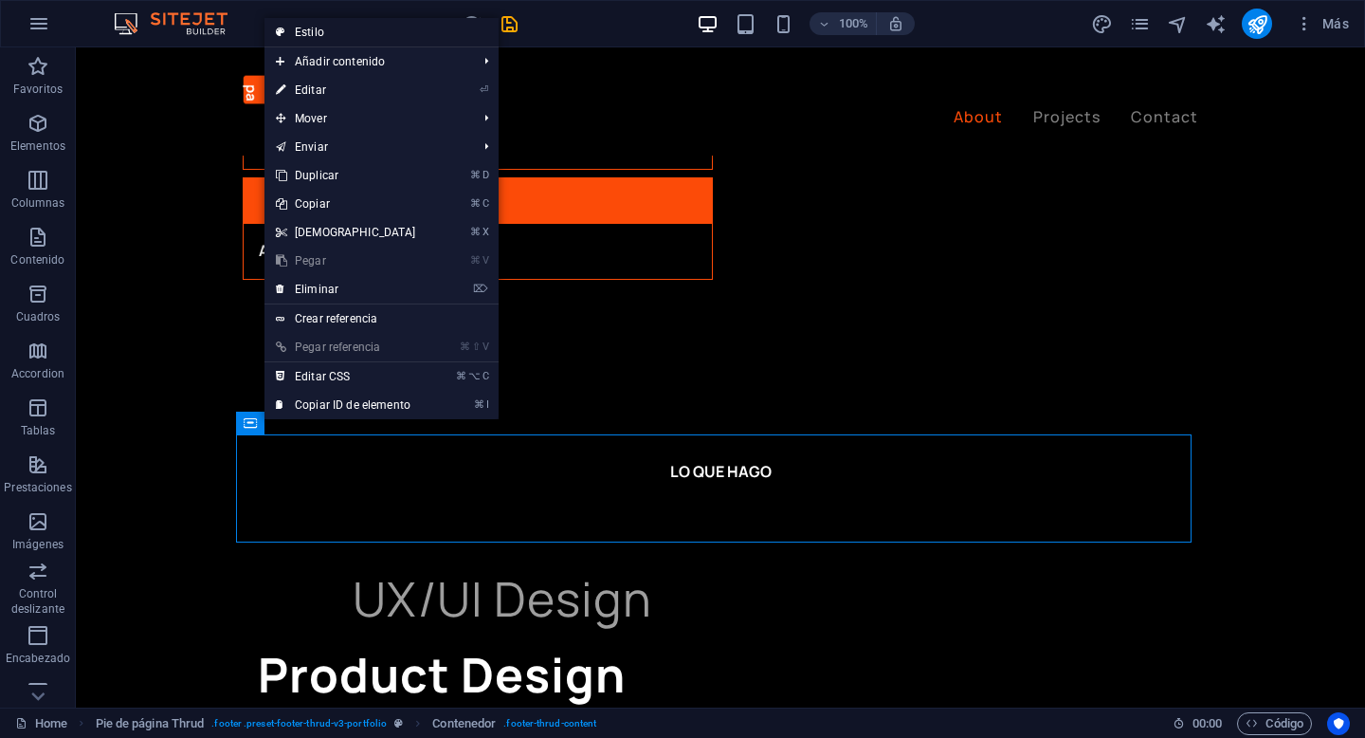
click at [386, 39] on link "Estilo" at bounding box center [382, 32] width 234 height 28
select select "rem"
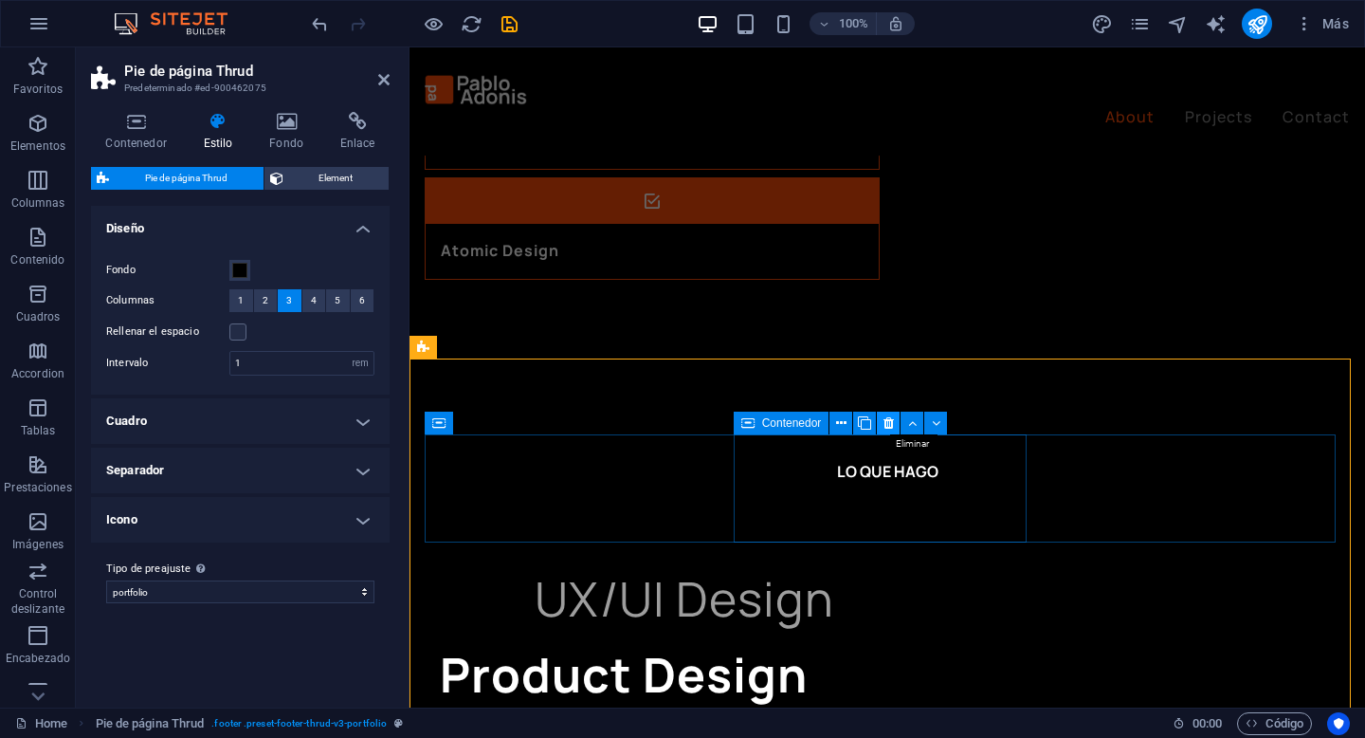
click at [888, 418] on icon at bounding box center [889, 423] width 10 height 20
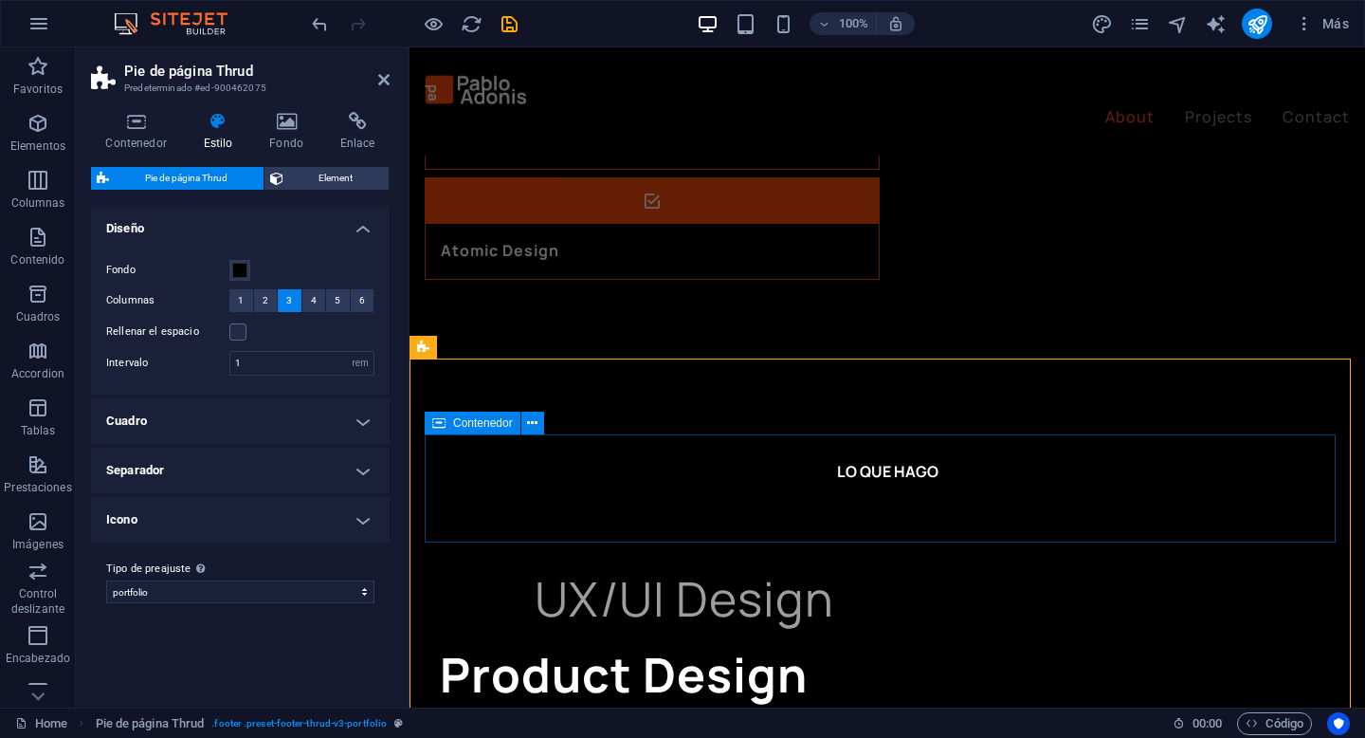
click at [457, 425] on span "Contenedor" at bounding box center [483, 422] width 60 height 11
click at [441, 432] on icon at bounding box center [438, 423] width 13 height 23
click at [450, 421] on div "Contenedor" at bounding box center [473, 423] width 96 height 23
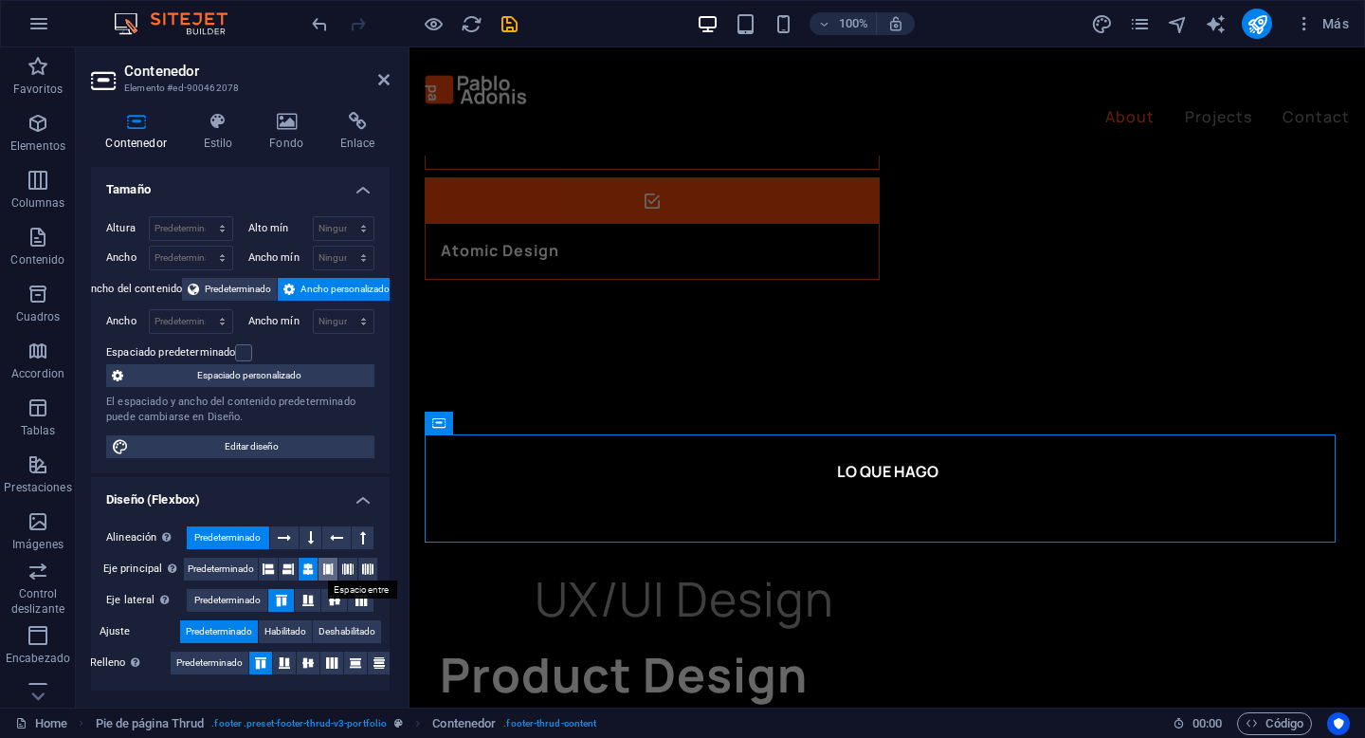
click at [327, 567] on icon at bounding box center [327, 569] width 11 height 23
click at [1102, 428] on span "Contenedor" at bounding box center [1100, 422] width 60 height 11
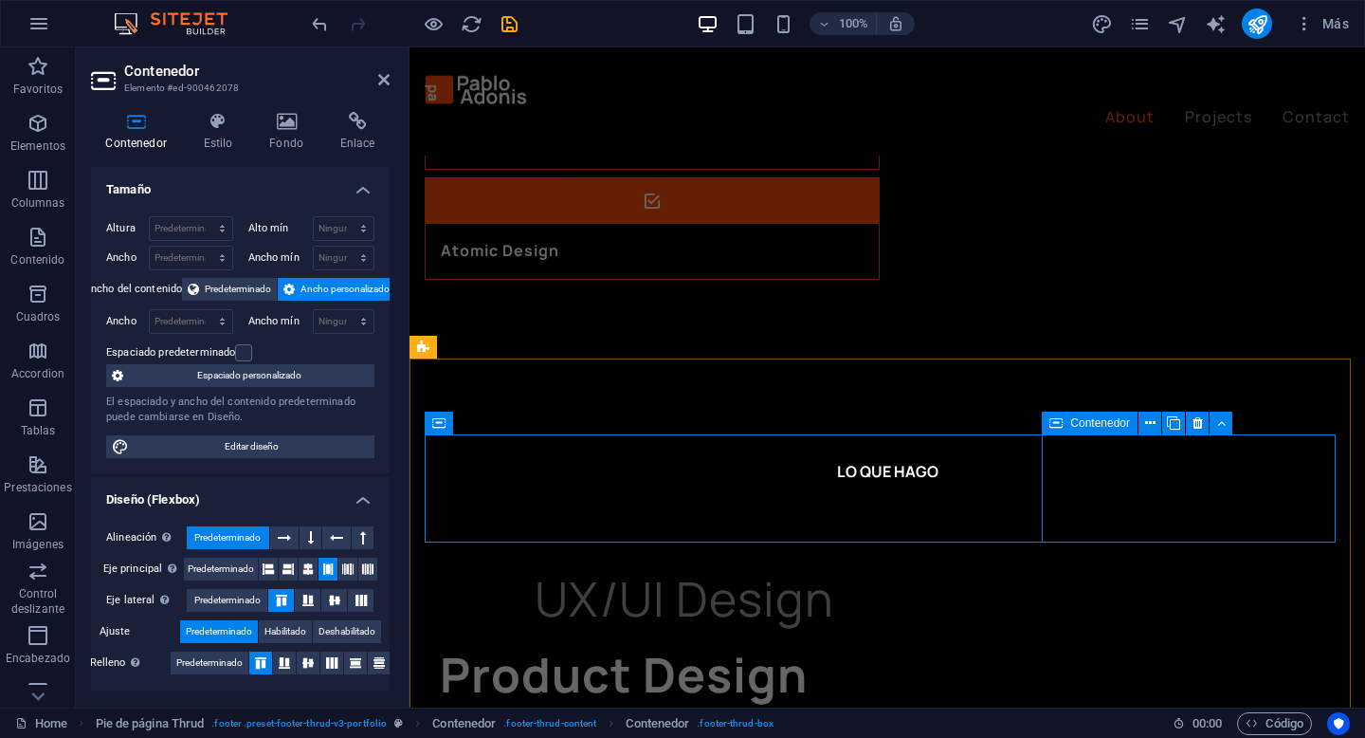
click at [1118, 426] on span "Contenedor" at bounding box center [1100, 422] width 60 height 11
click at [1118, 433] on div "Contenedor" at bounding box center [1090, 423] width 96 height 23
click at [1114, 429] on span "Contenedor" at bounding box center [1100, 422] width 60 height 11
click at [1121, 425] on span "Contenedor" at bounding box center [1100, 422] width 60 height 11
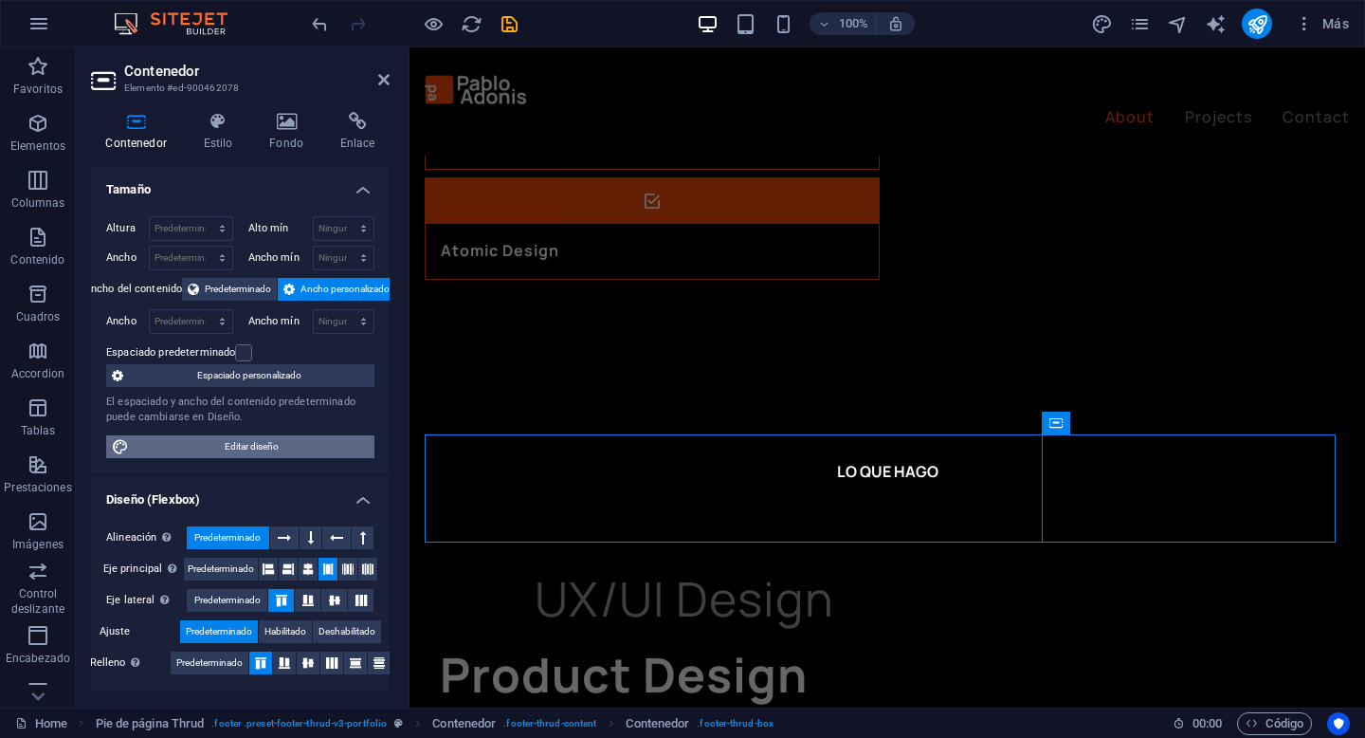
click at [229, 453] on span "Editar diseño" at bounding box center [252, 446] width 234 height 23
select select "px"
select select "400"
select select "px"
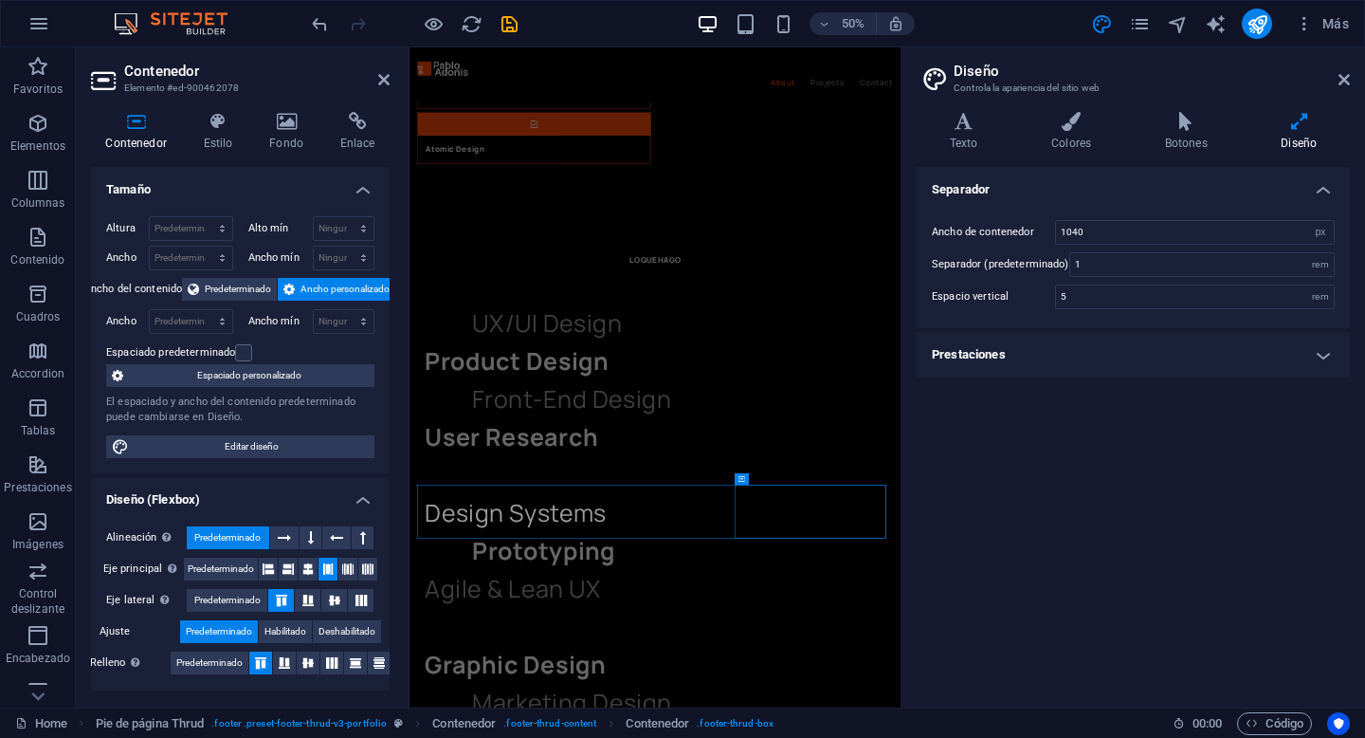
scroll to position [2308, 0]
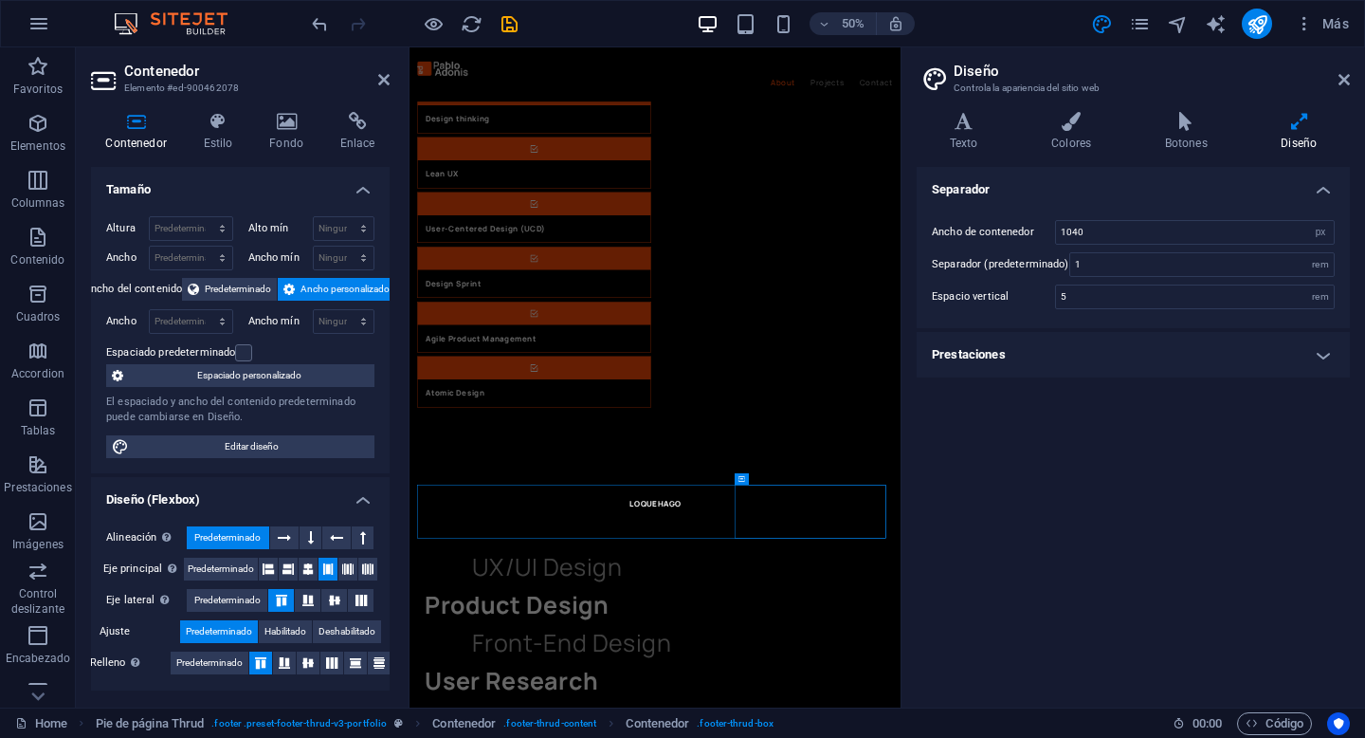
click at [988, 155] on div "Texto Colores Botones Diseño Texto Standard Bold Links Color de la fuente Fuent…" at bounding box center [1133, 402] width 433 height 580
click at [1056, 139] on h4 "Colores" at bounding box center [1075, 132] width 114 height 40
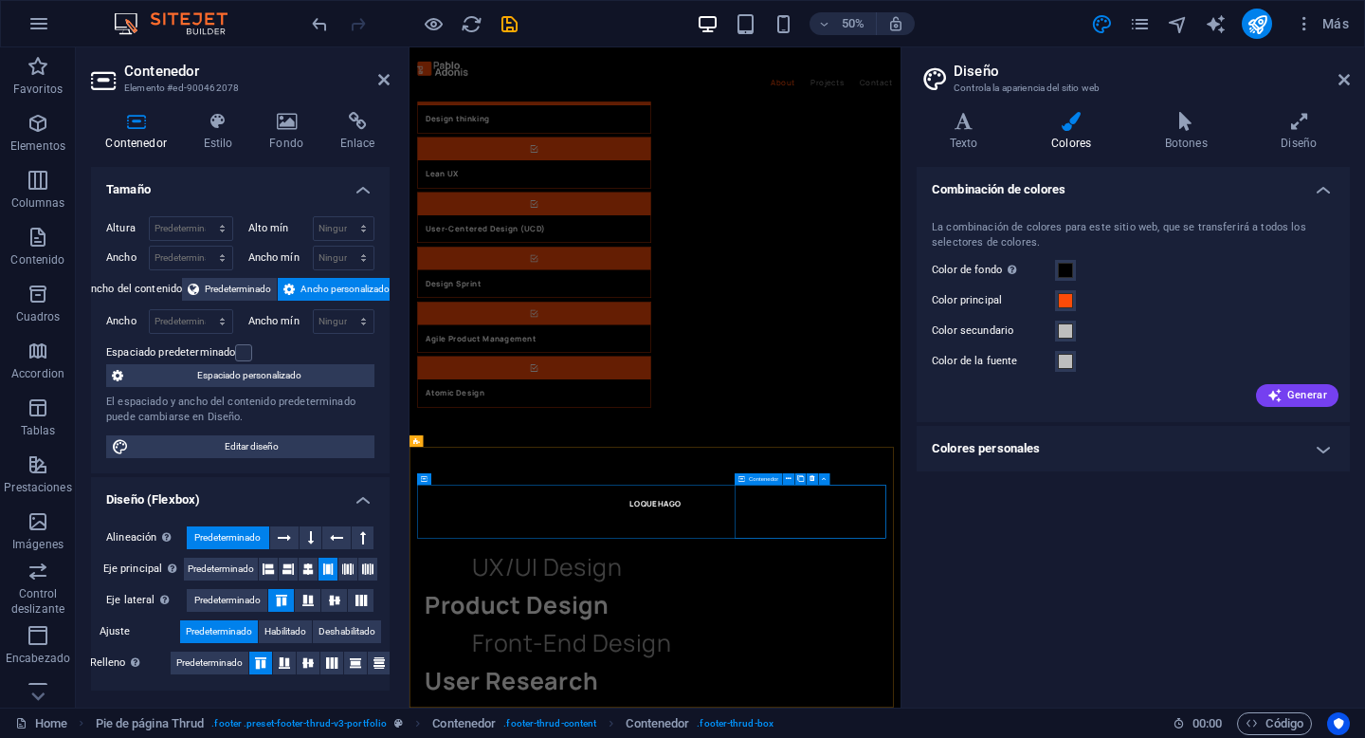
click at [1344, 79] on icon at bounding box center [1344, 79] width 11 height 15
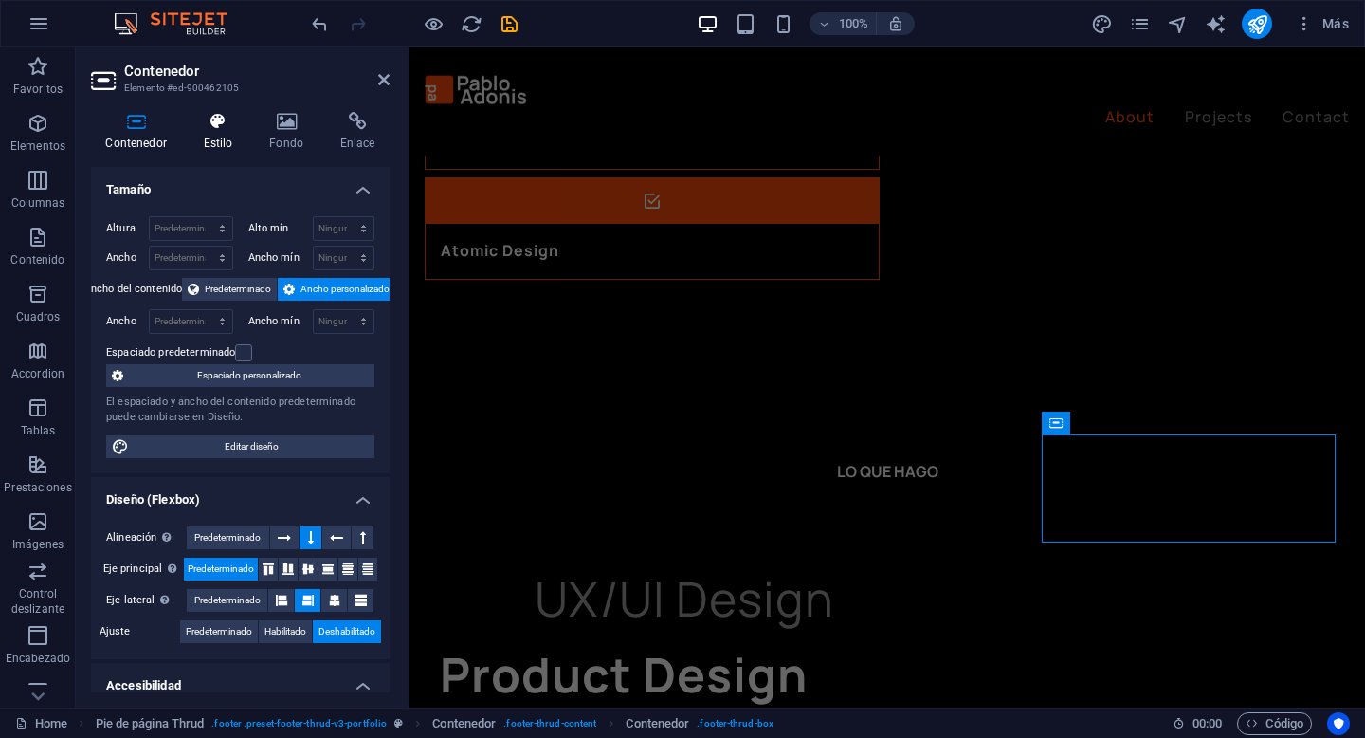
click at [213, 129] on icon at bounding box center [218, 121] width 59 height 19
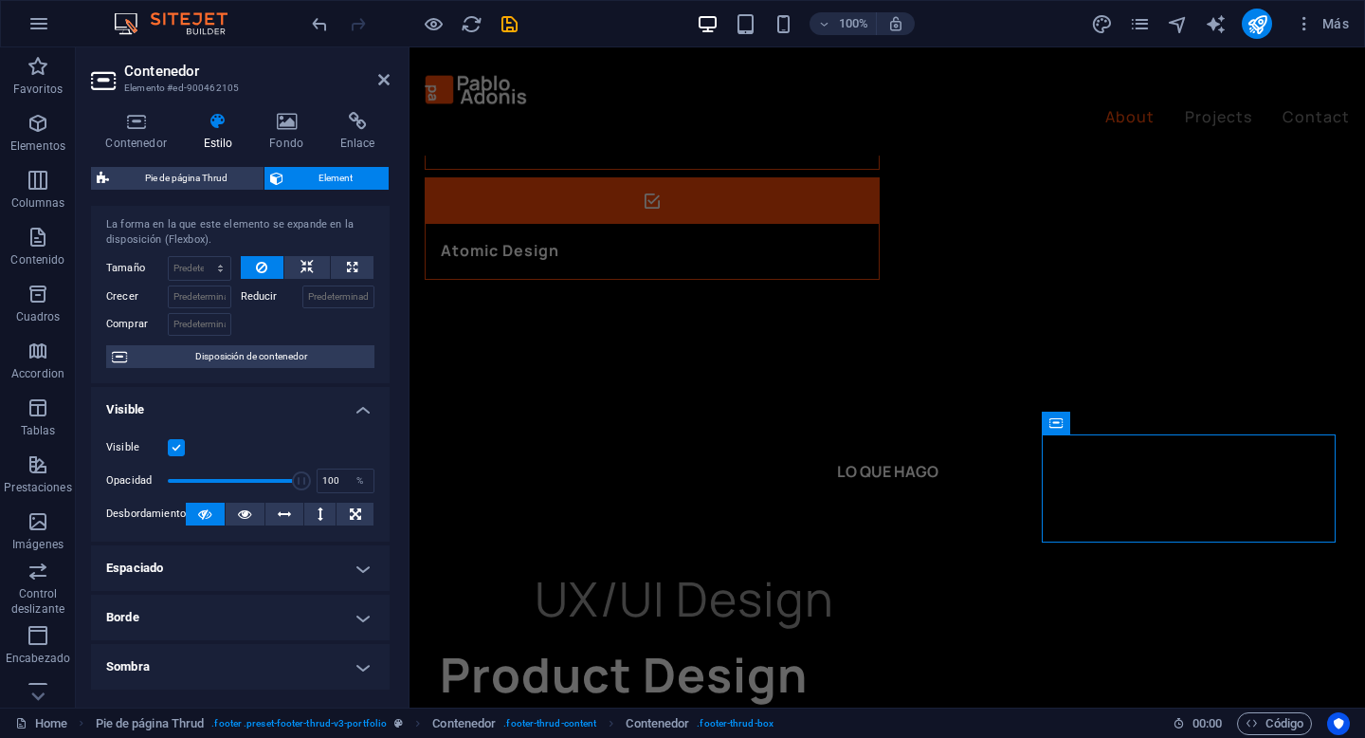
scroll to position [0, 0]
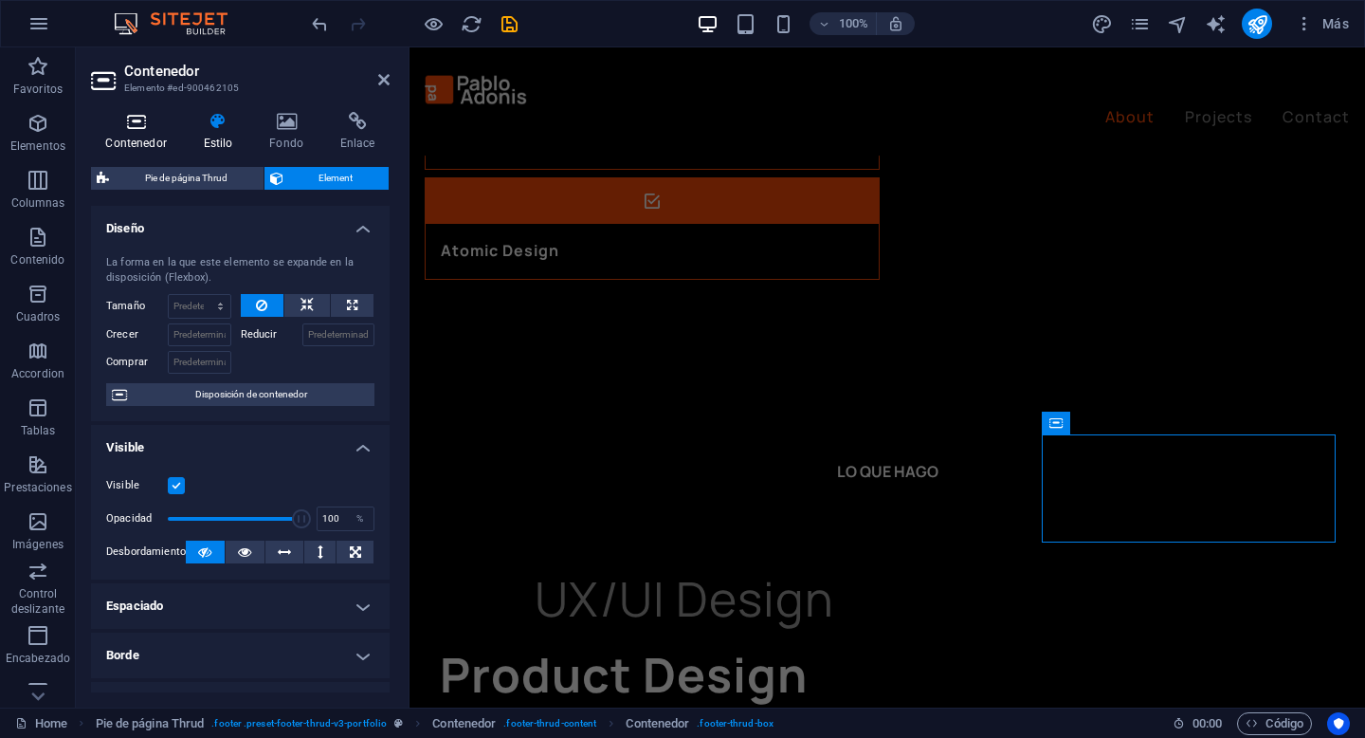
click at [135, 141] on h4 "Contenedor" at bounding box center [140, 132] width 98 height 40
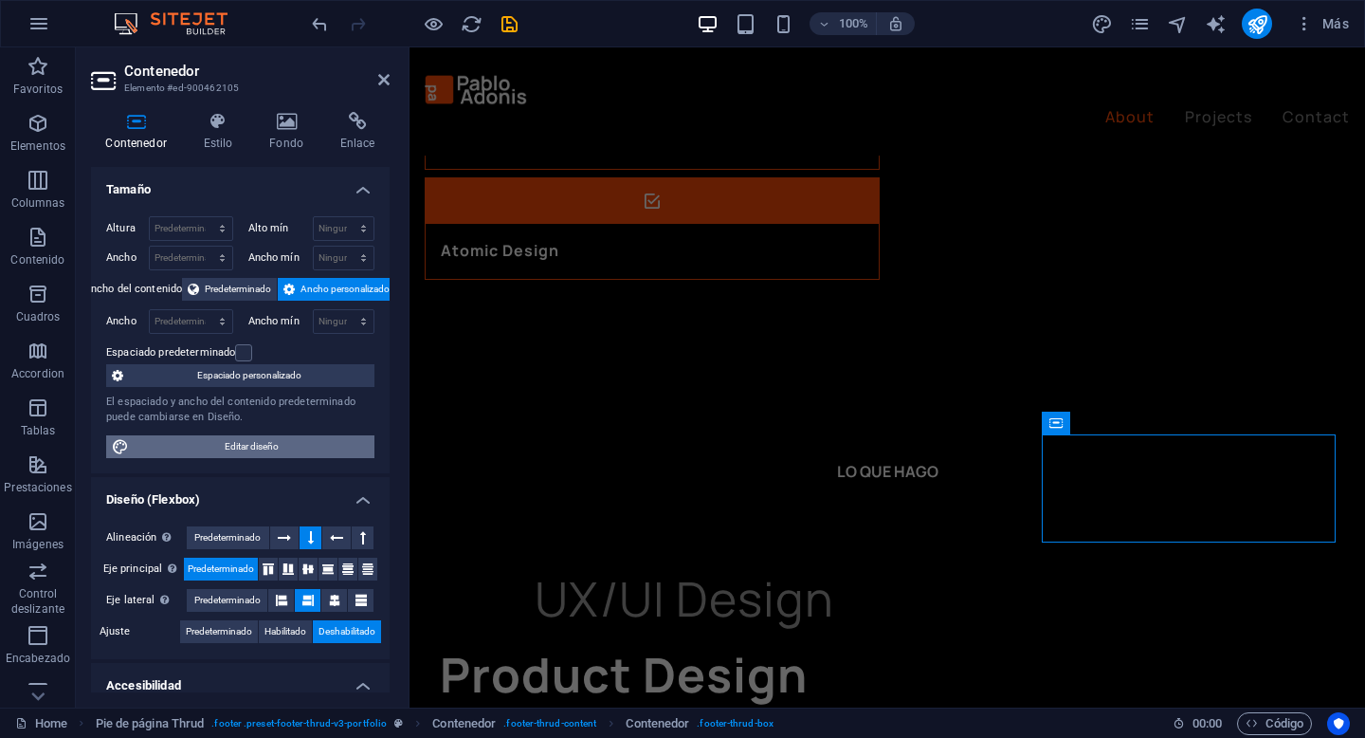
click at [227, 447] on span "Editar diseño" at bounding box center [252, 446] width 234 height 23
select select "px"
select select "400"
select select "px"
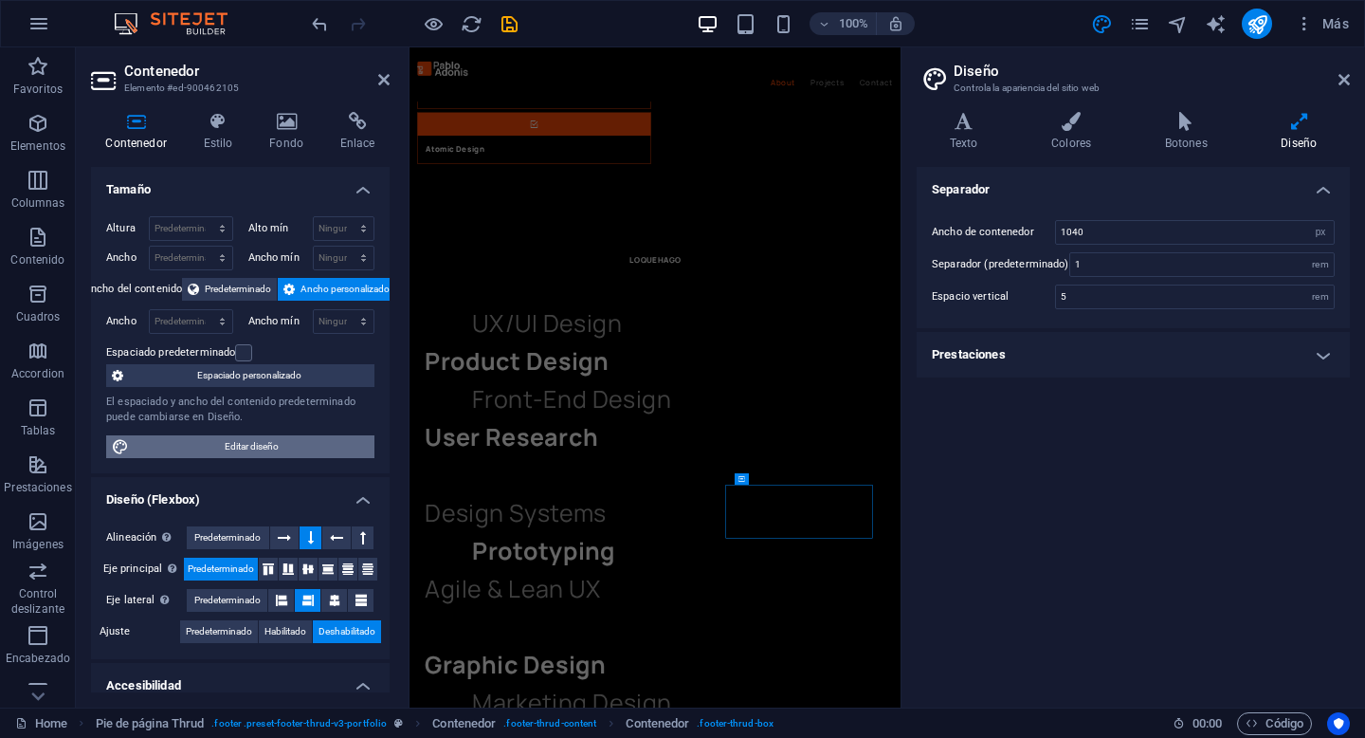
scroll to position [2308, 0]
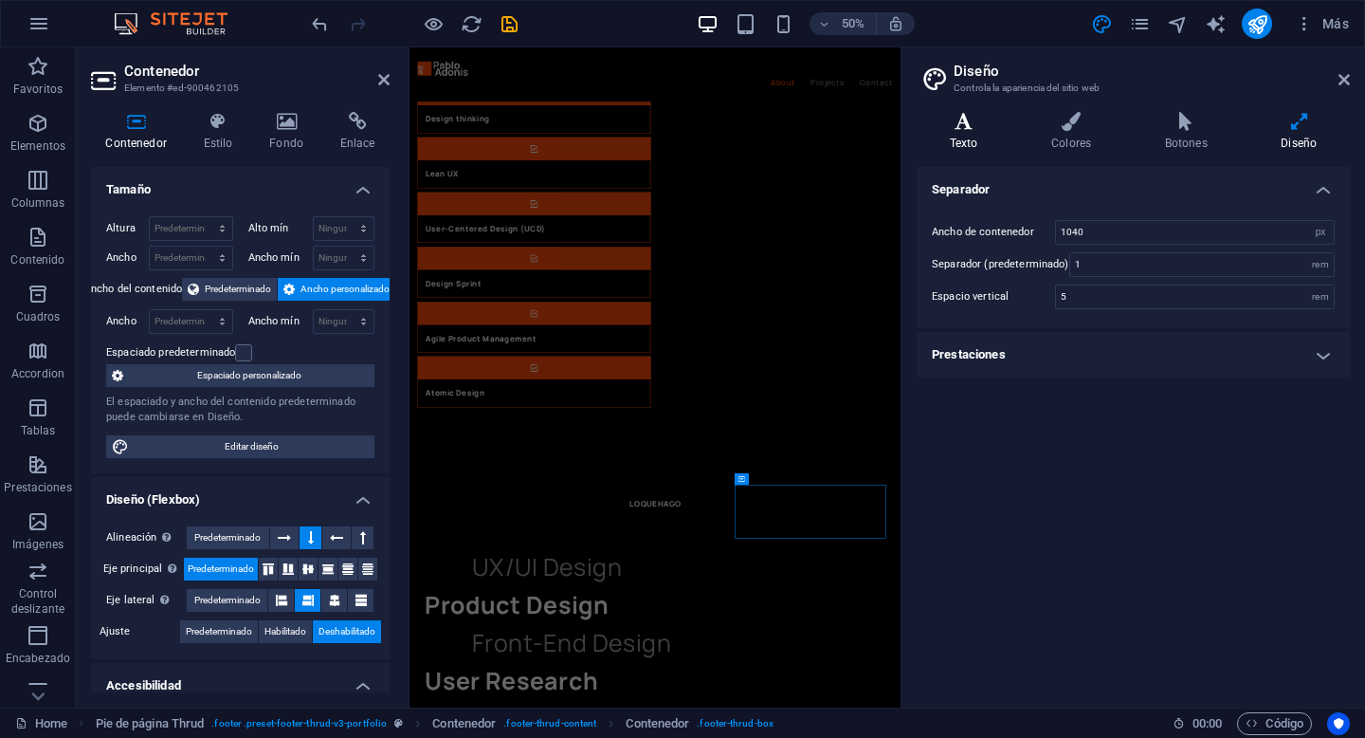
click at [990, 144] on h4 "Texto" at bounding box center [967, 132] width 101 height 40
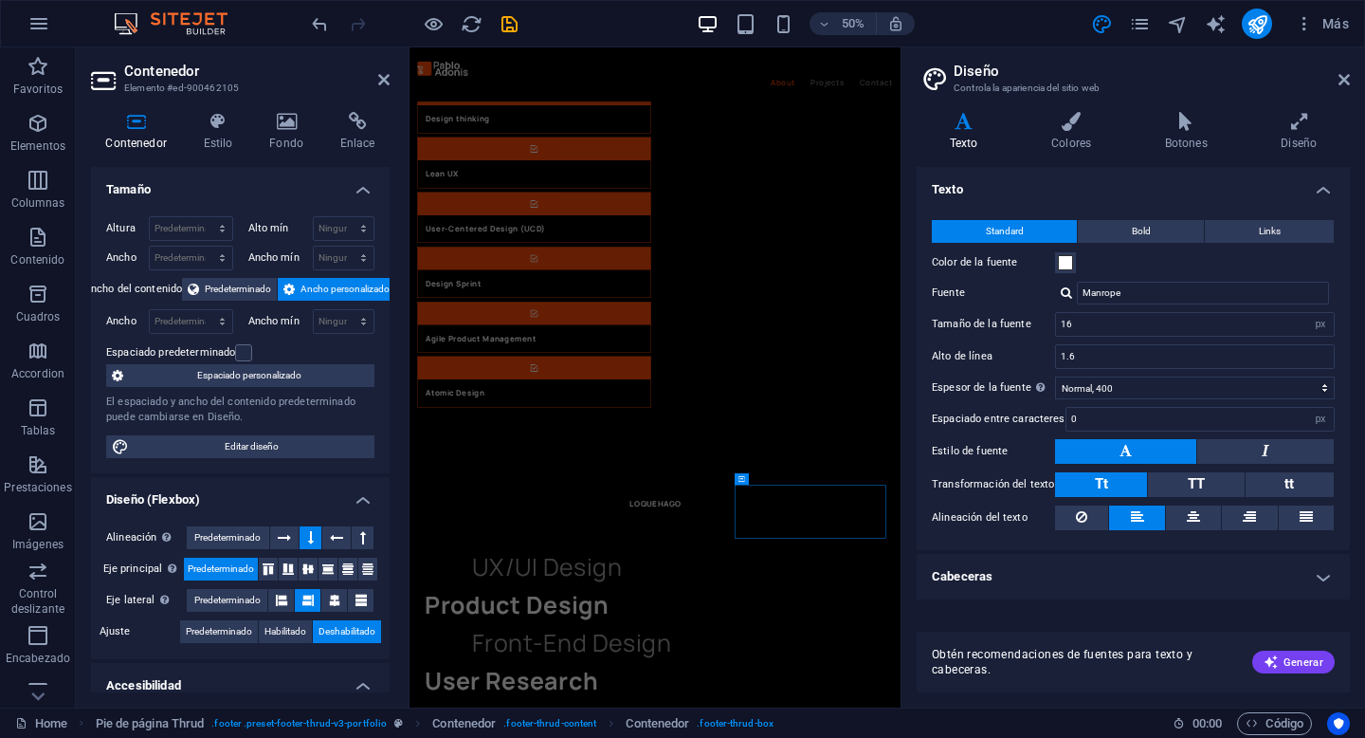
click at [1098, 157] on div "Texto Colores Botones Diseño Texto Standard Bold Links Color de la fuente Fuent…" at bounding box center [1133, 402] width 433 height 580
click at [1098, 151] on div "Texto Colores Botones Diseño Texto Standard Bold Links Color de la fuente Fuent…" at bounding box center [1133, 402] width 433 height 580
click at [1086, 148] on h4 "Colores" at bounding box center [1075, 132] width 114 height 40
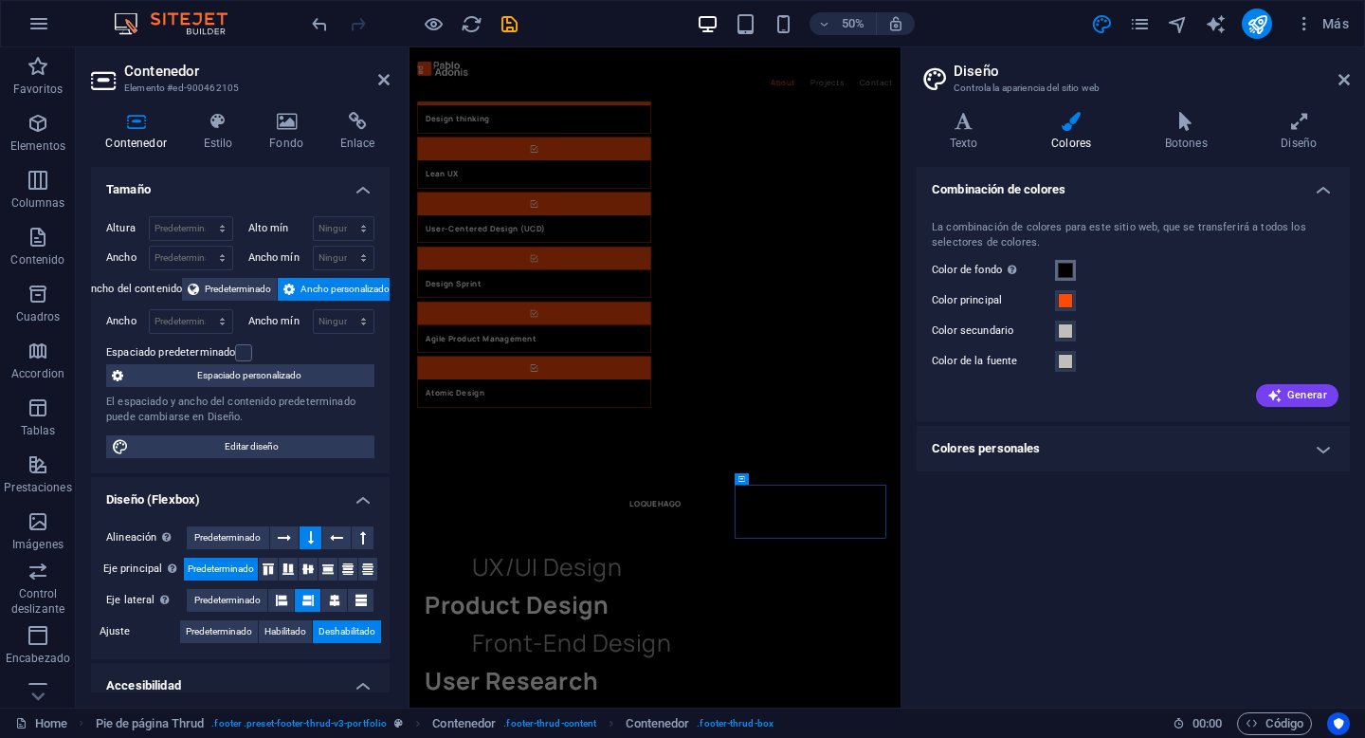
click at [1070, 269] on span at bounding box center [1065, 270] width 15 height 15
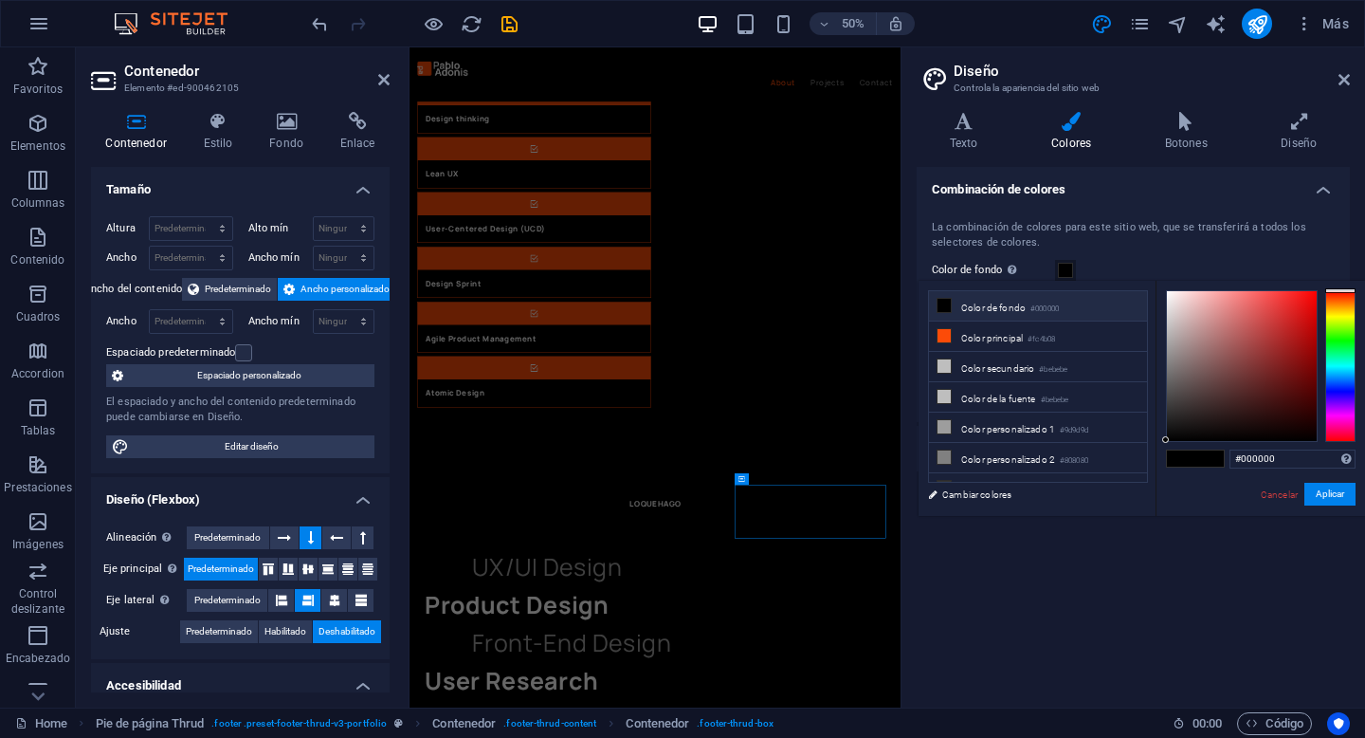
click at [1035, 302] on small "#000000" at bounding box center [1045, 308] width 28 height 13
click at [1338, 492] on button "Aplicar" at bounding box center [1330, 494] width 51 height 23
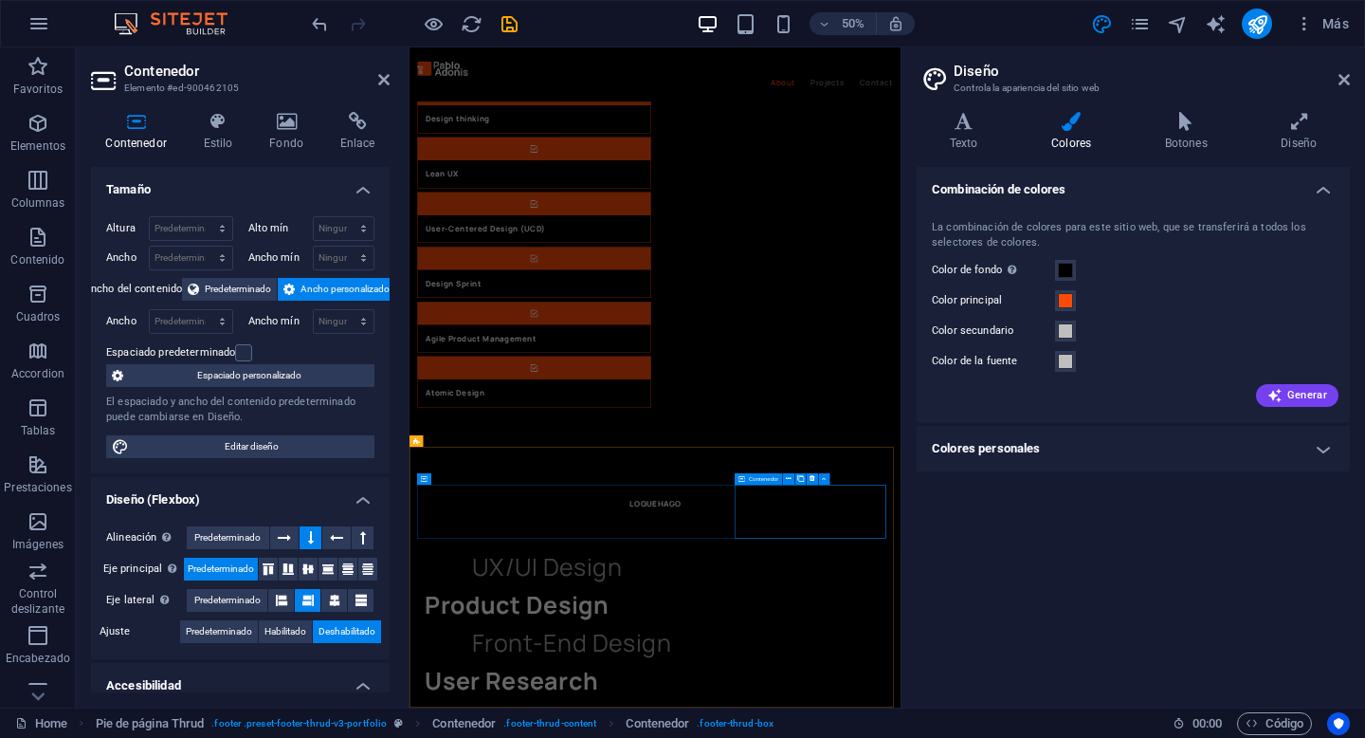
click at [1347, 78] on icon at bounding box center [1344, 79] width 11 height 15
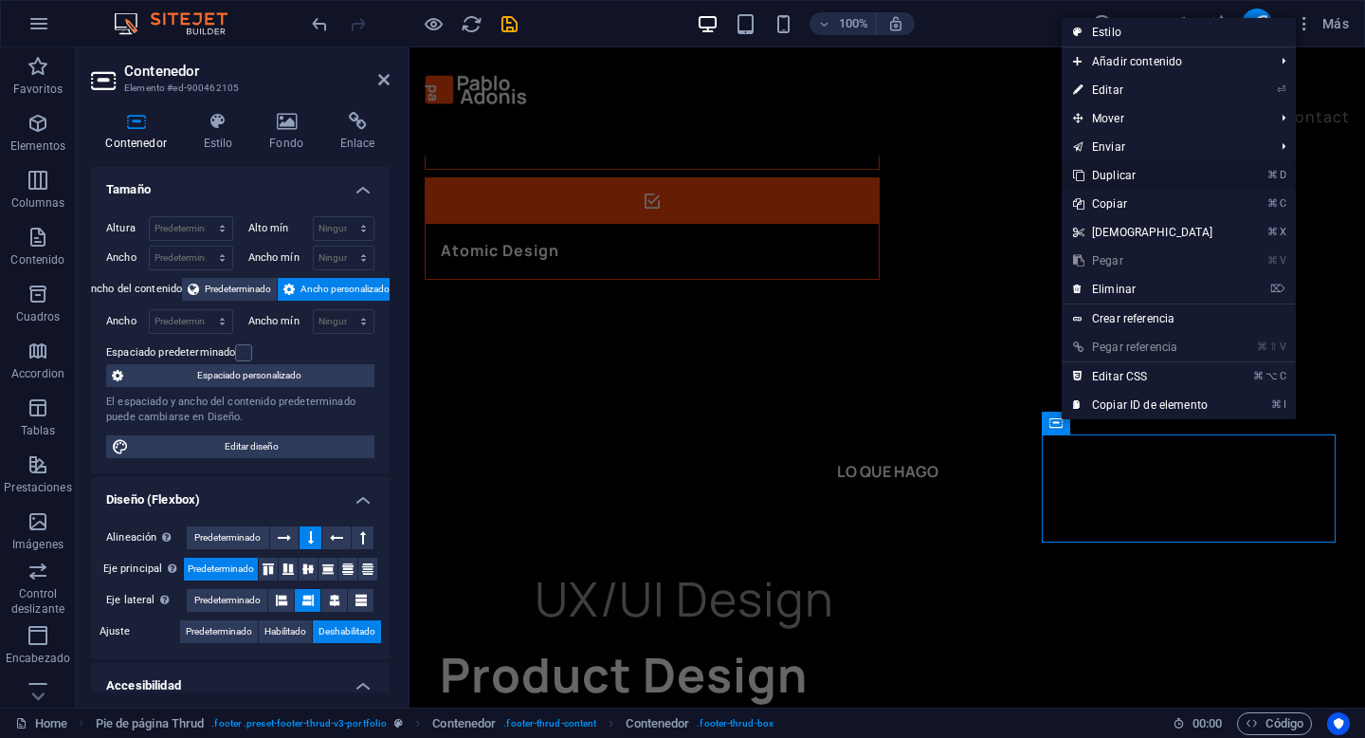
click at [1173, 174] on link "⌘ D Duplicar" at bounding box center [1143, 175] width 163 height 28
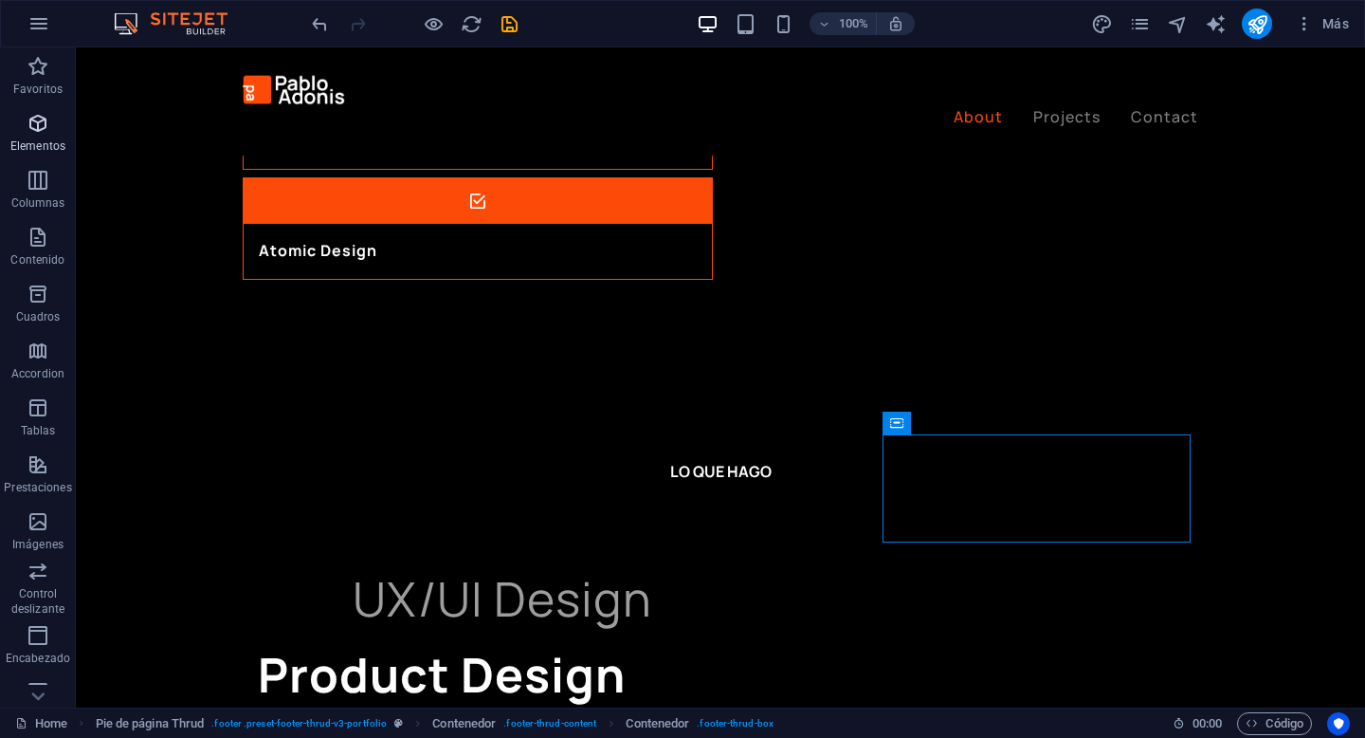
click at [49, 131] on span "Elementos" at bounding box center [38, 135] width 76 height 46
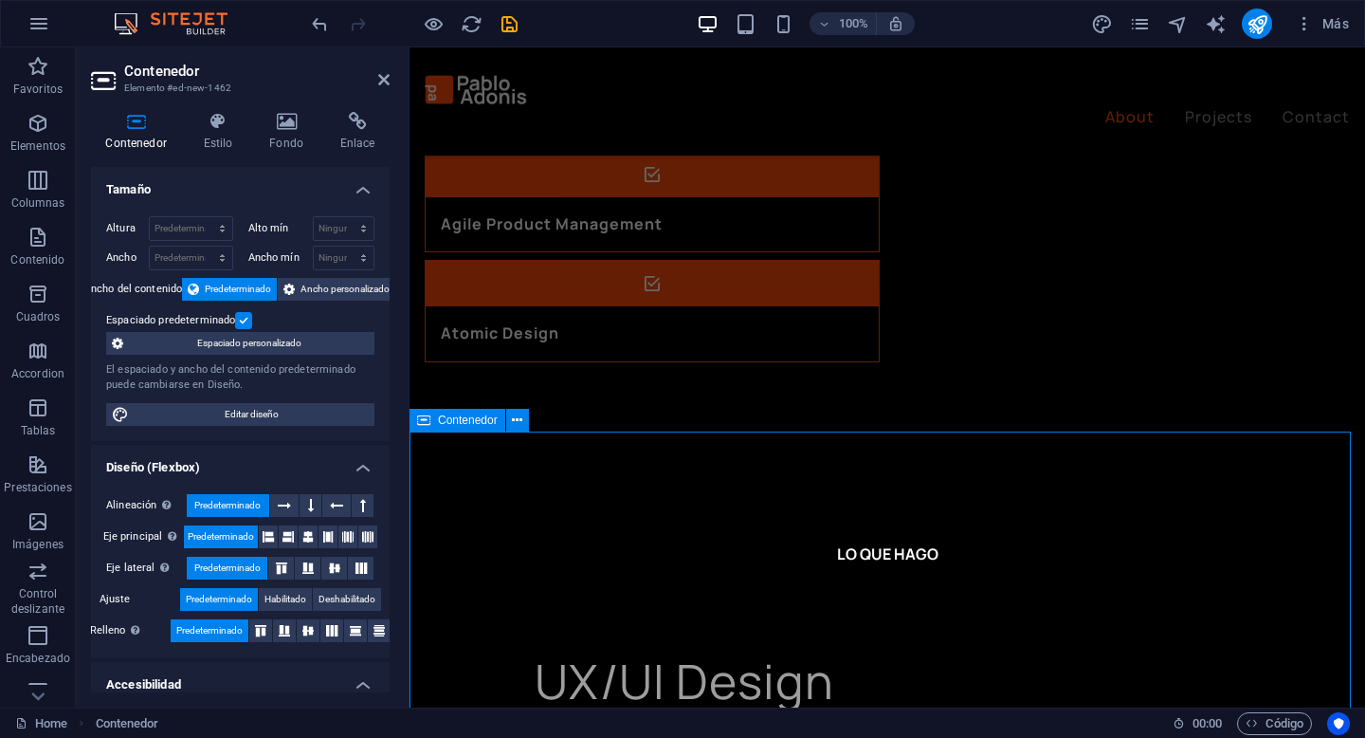
scroll to position [2690, 0]
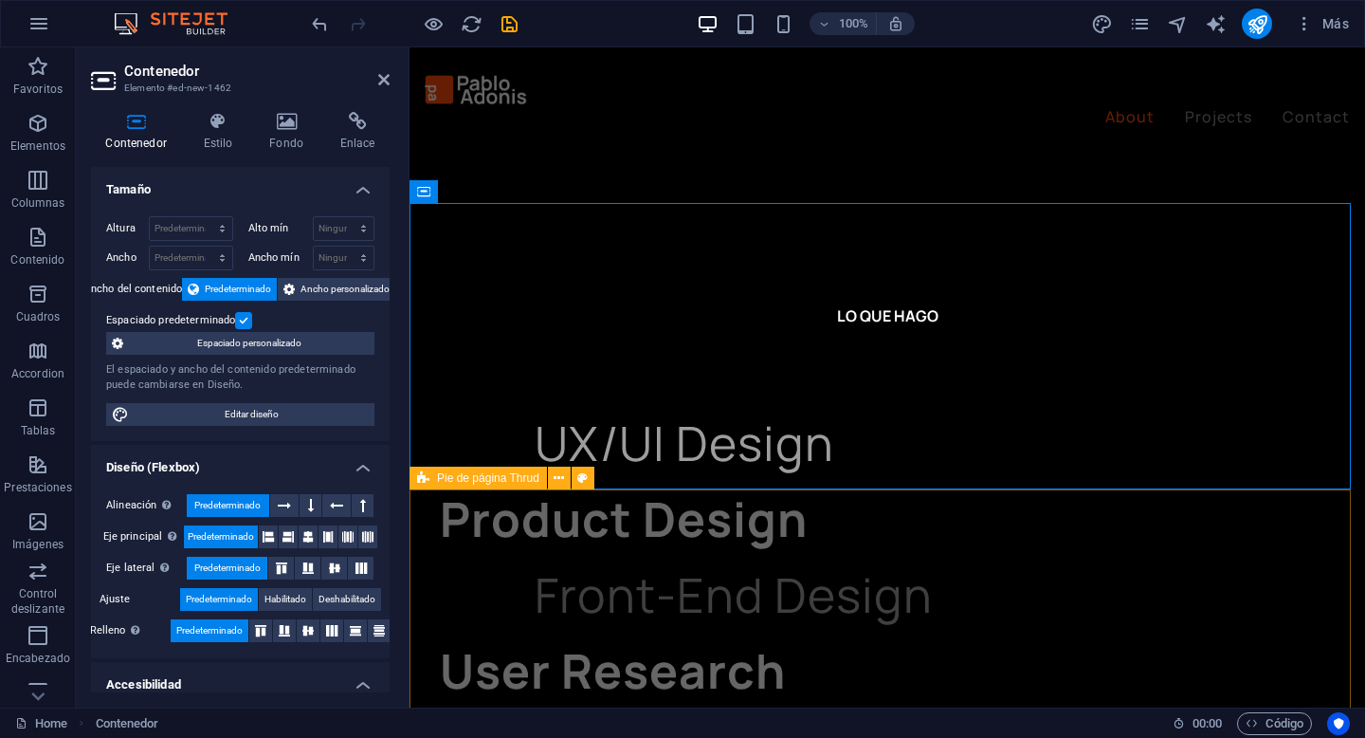
scroll to position [2963, 0]
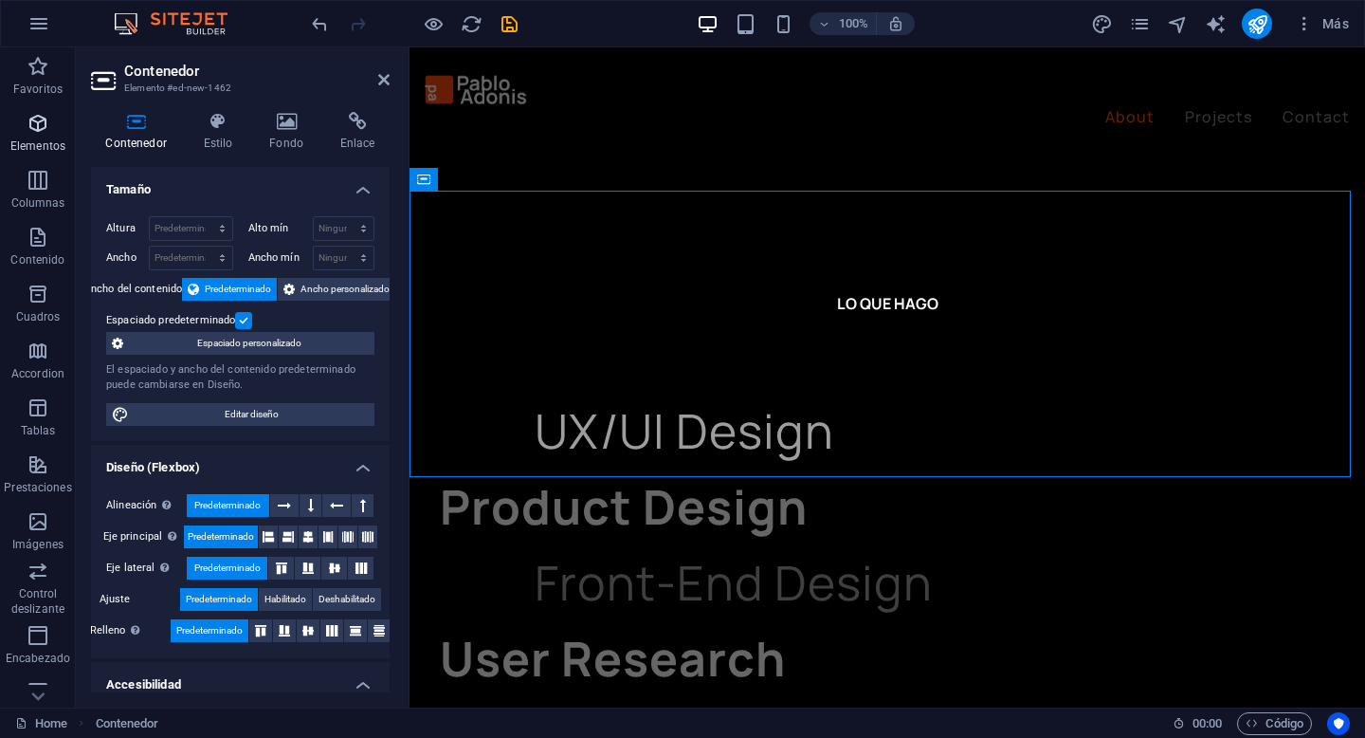
click at [39, 126] on icon "button" at bounding box center [38, 123] width 23 height 23
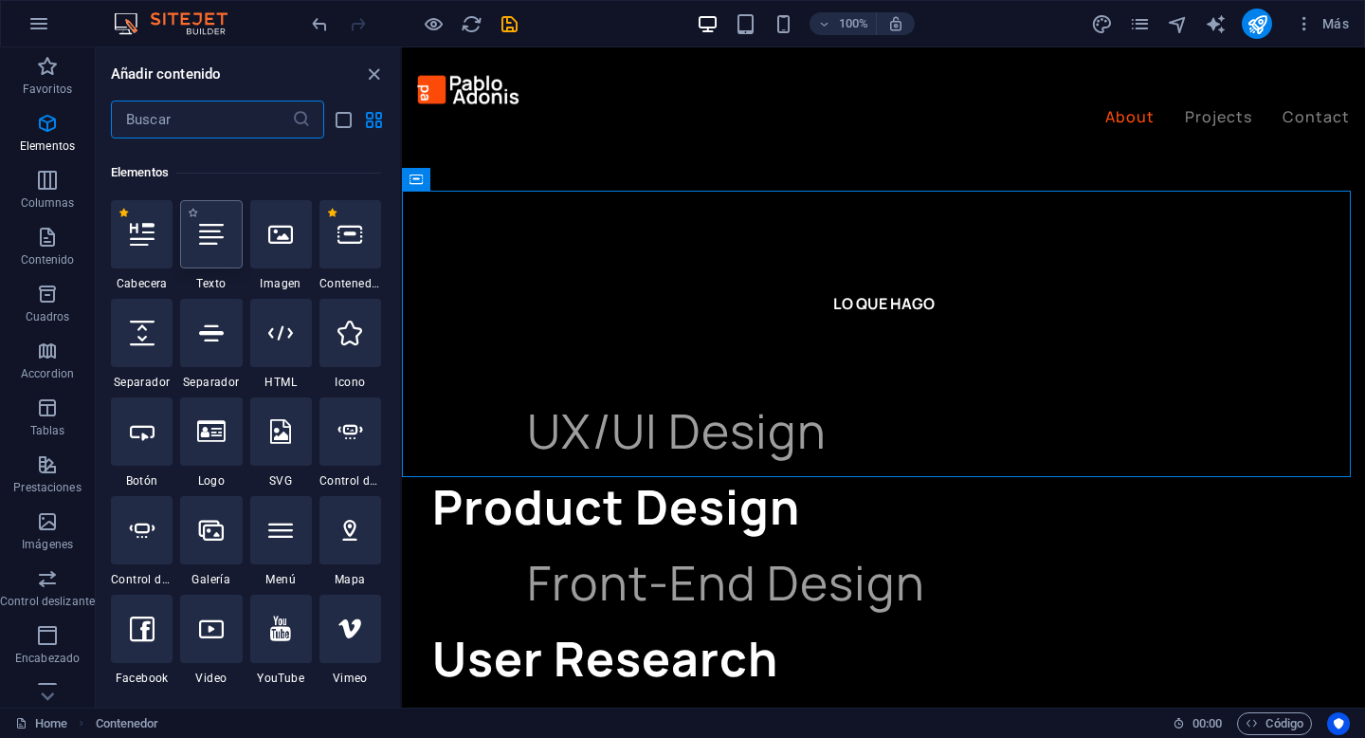
scroll to position [357, 0]
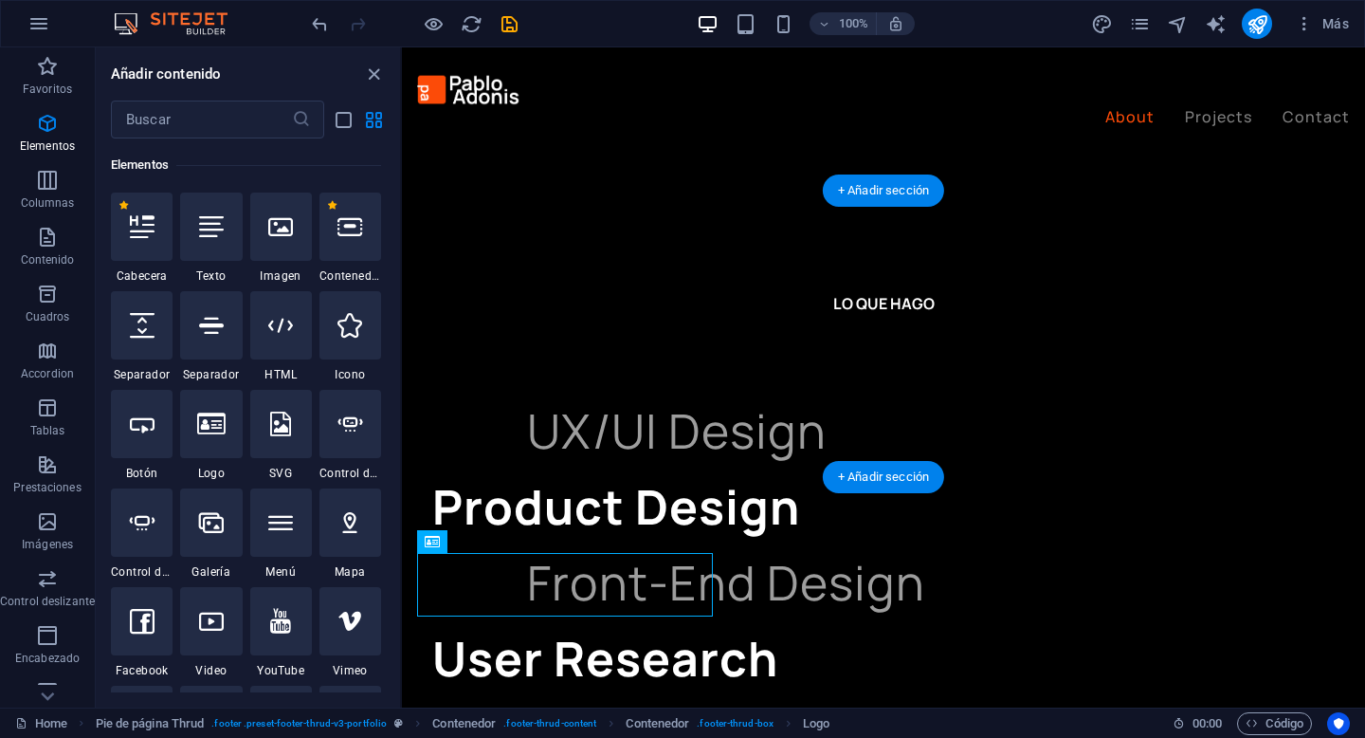
drag, startPoint x: 923, startPoint y: 596, endPoint x: 528, endPoint y: 318, distance: 483.0
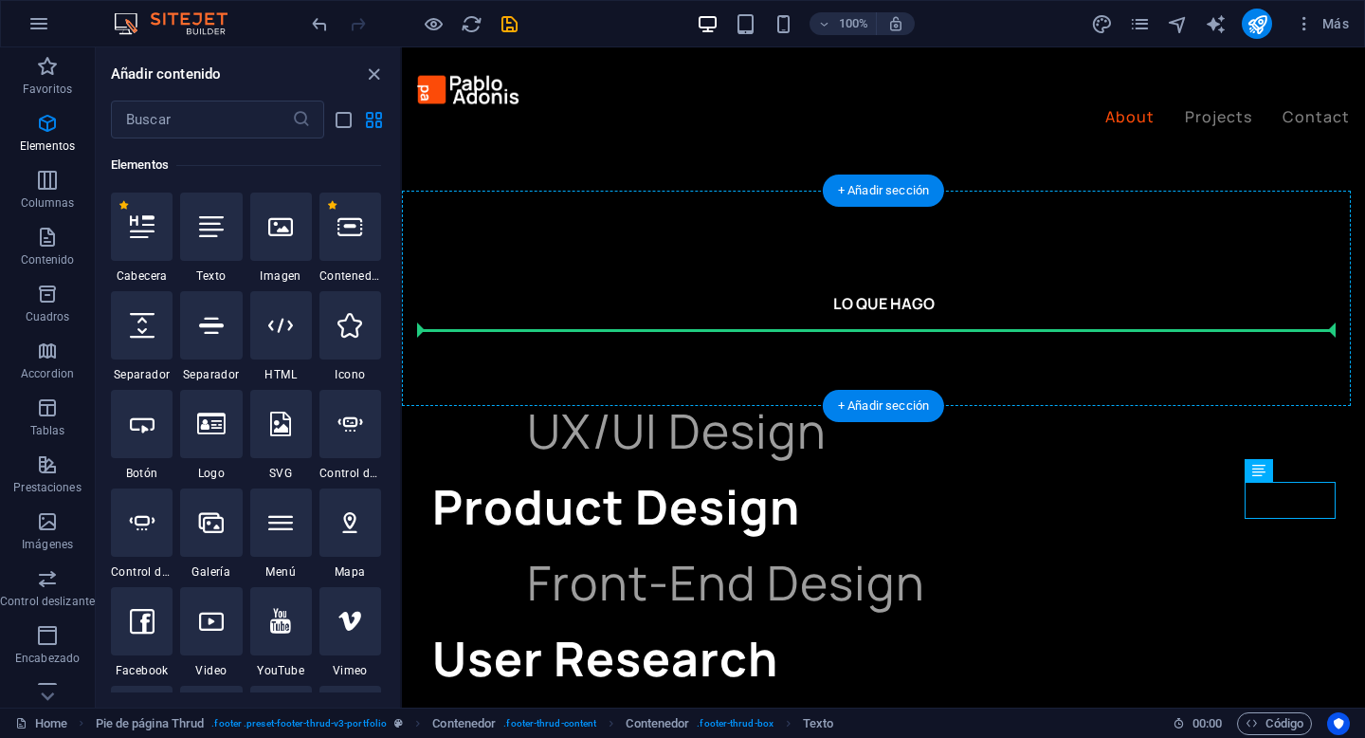
drag, startPoint x: 1272, startPoint y: 502, endPoint x: 1168, endPoint y: 306, distance: 221.4
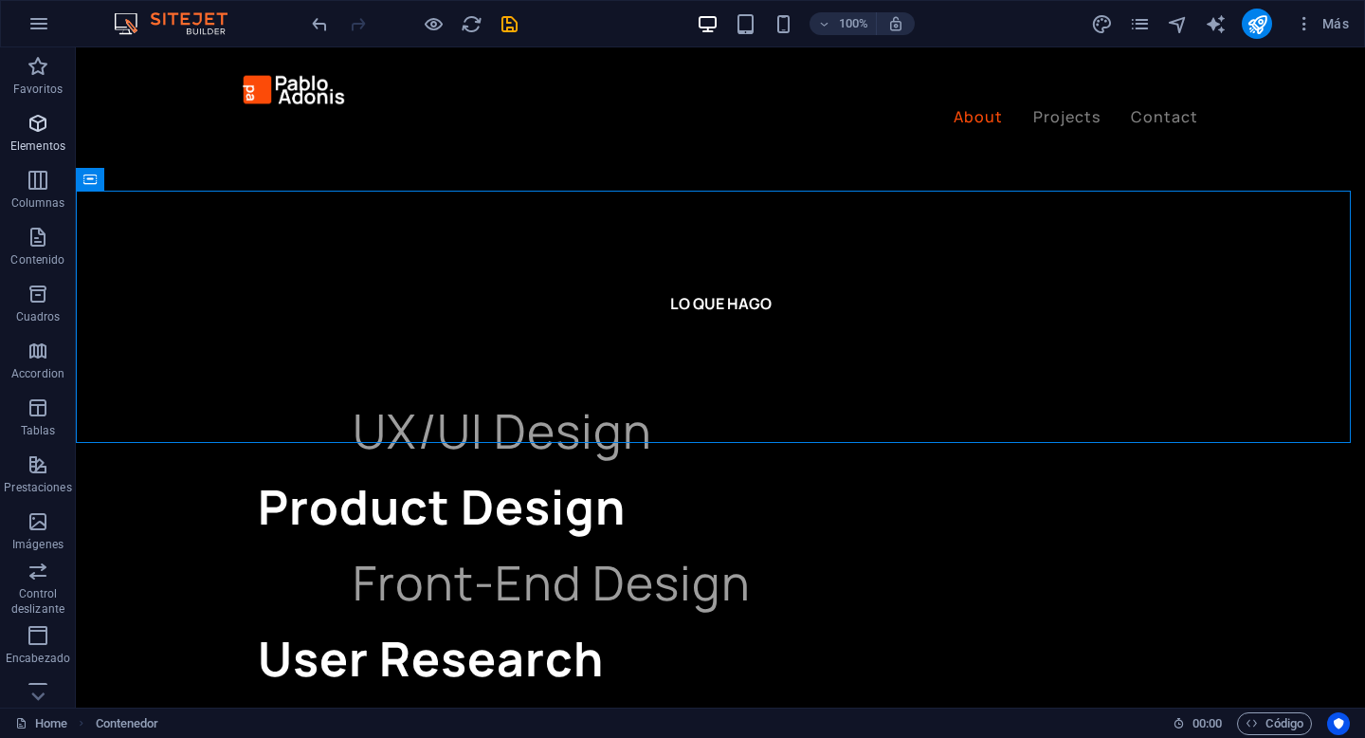
click at [37, 129] on icon "button" at bounding box center [38, 123] width 23 height 23
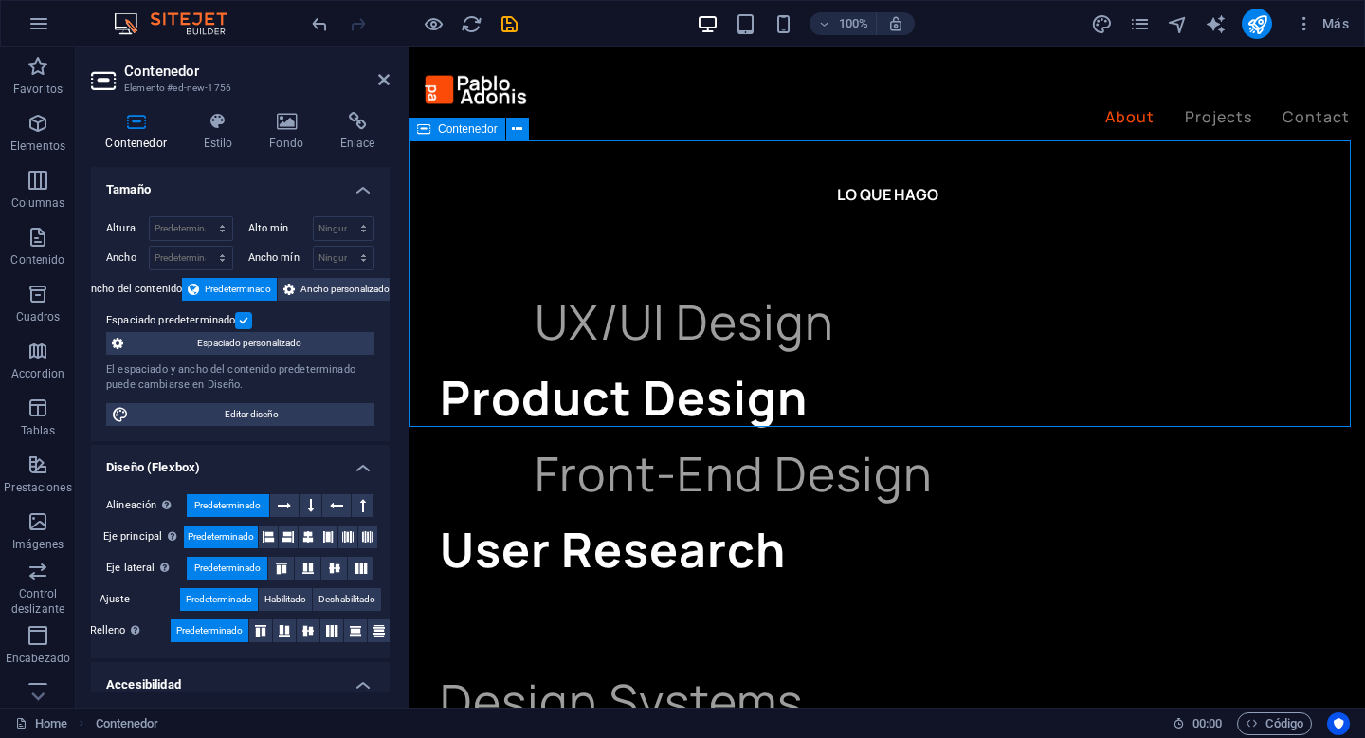
scroll to position [3087, 0]
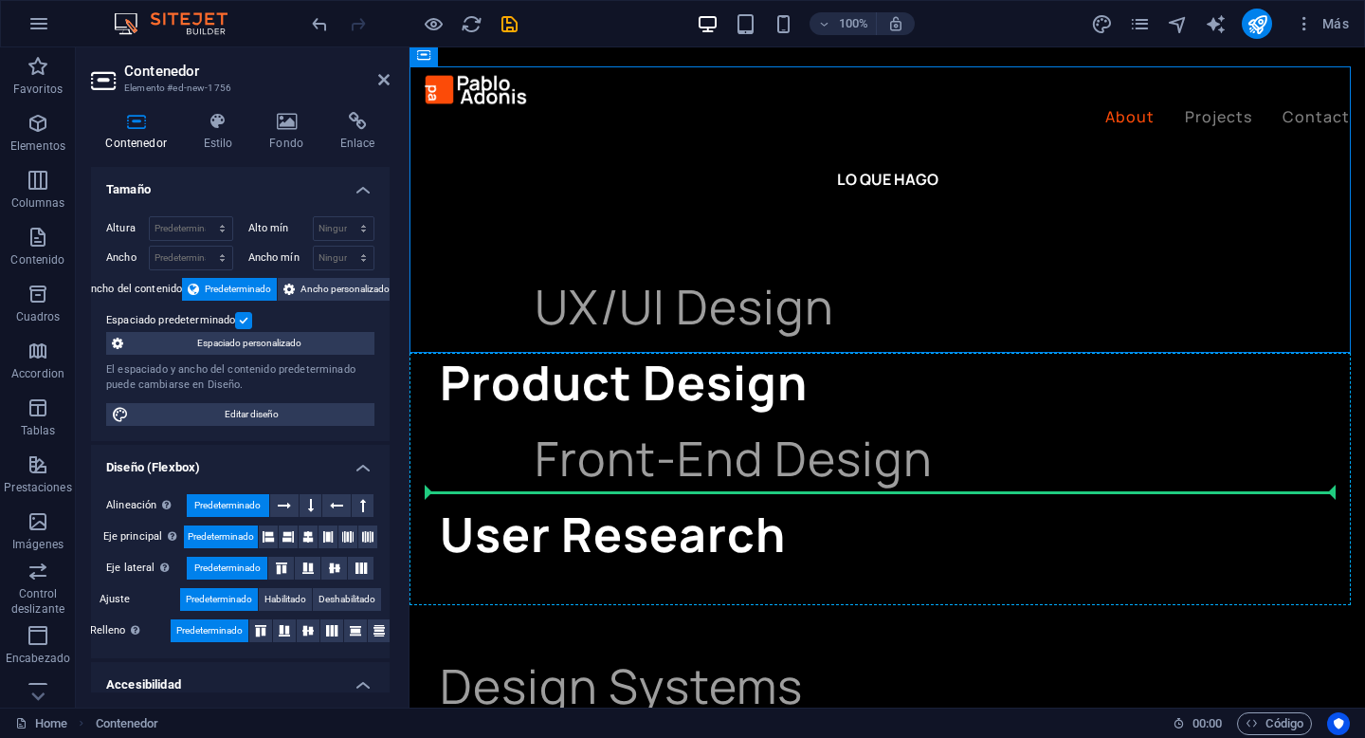
drag, startPoint x: 791, startPoint y: 203, endPoint x: 722, endPoint y: 483, distance: 287.9
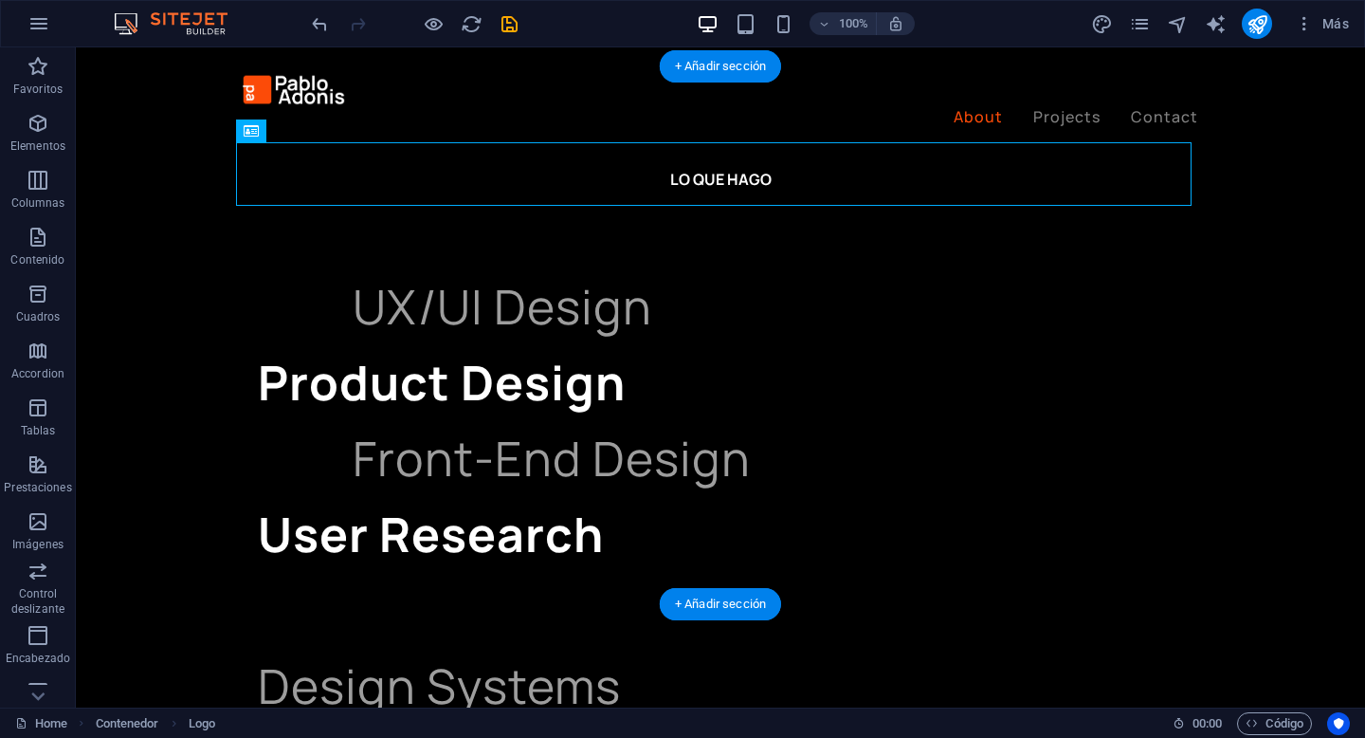
drag, startPoint x: 225, startPoint y: 169, endPoint x: 613, endPoint y: 357, distance: 431.3
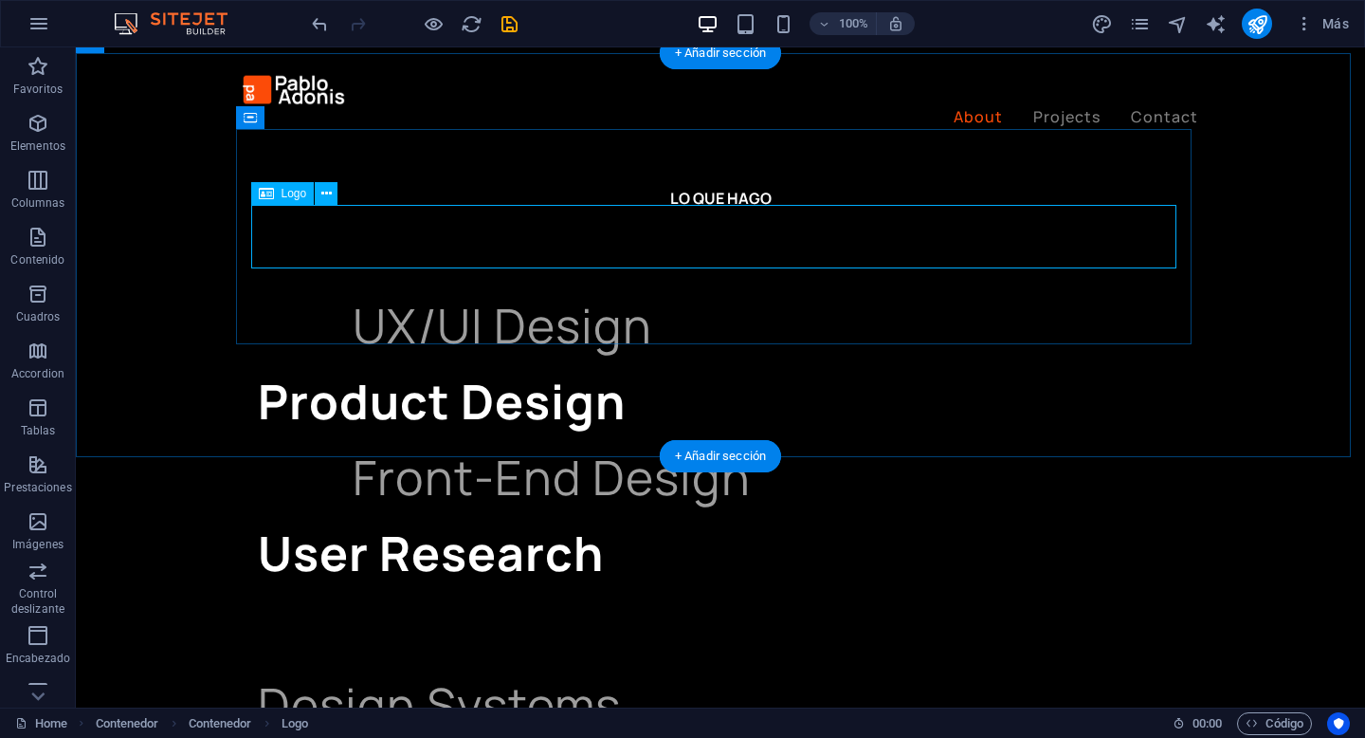
scroll to position [3045, 0]
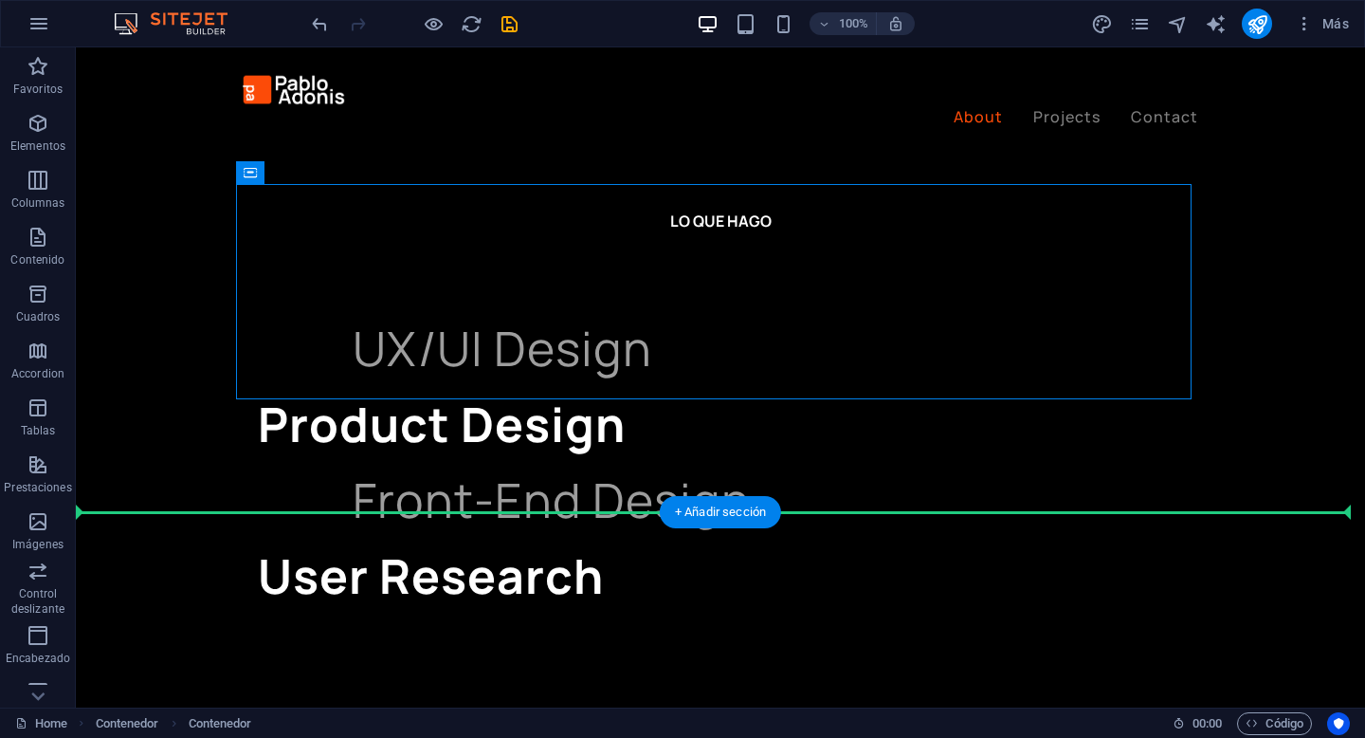
drag, startPoint x: 372, startPoint y: 214, endPoint x: 320, endPoint y: 570, distance: 359.4
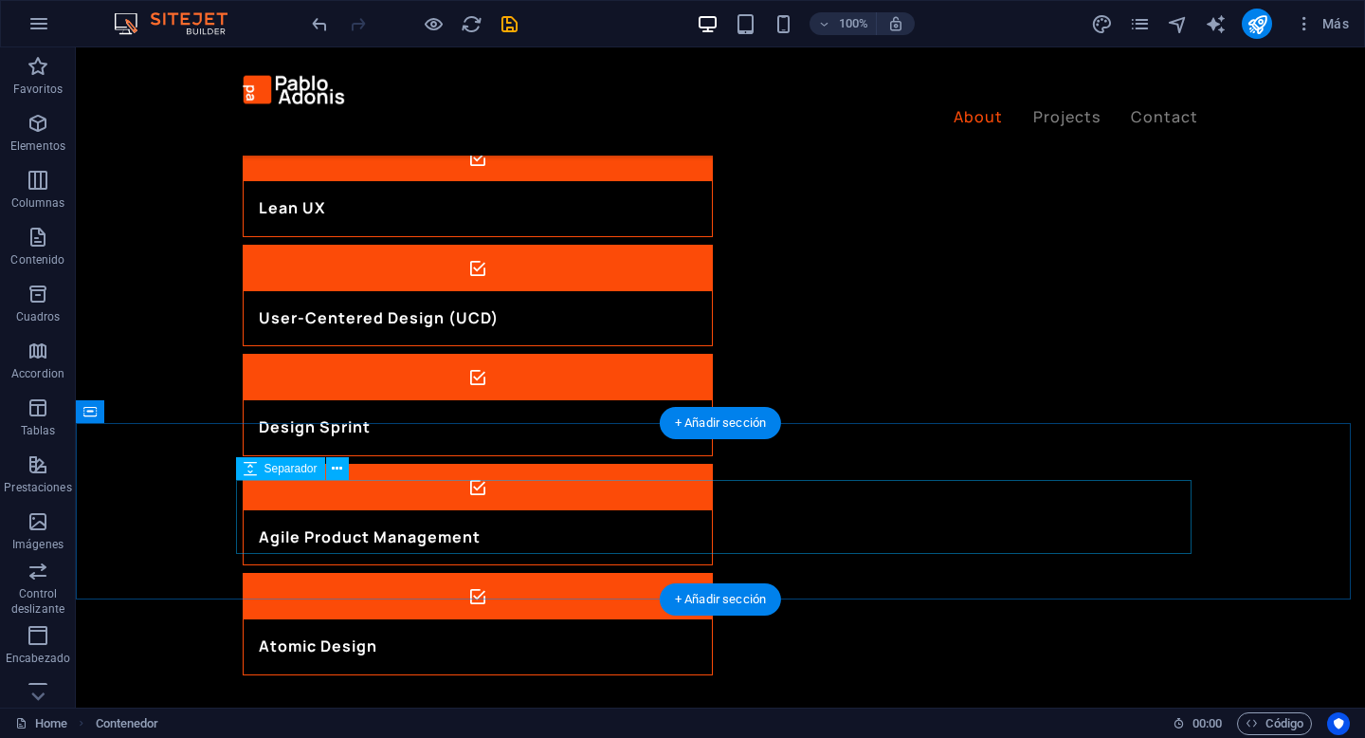
scroll to position [2399, 0]
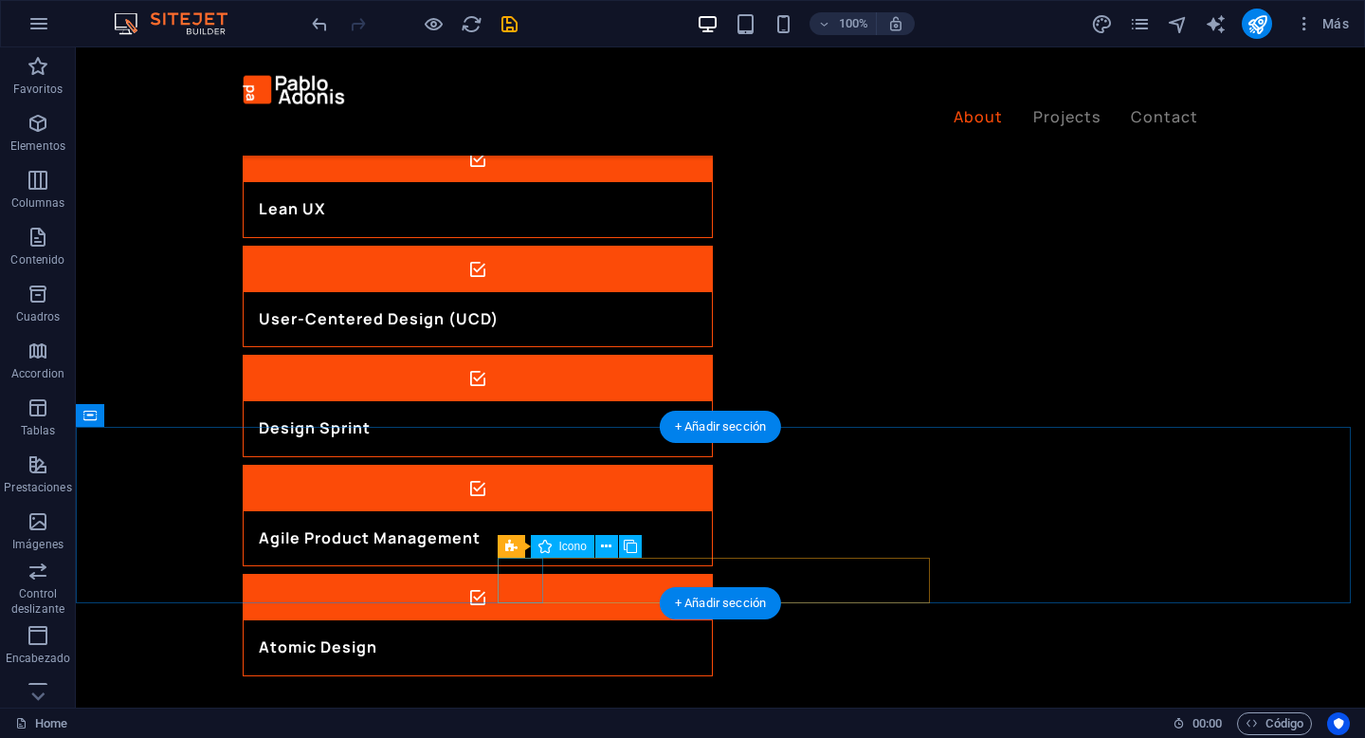
select select "xMidYMid"
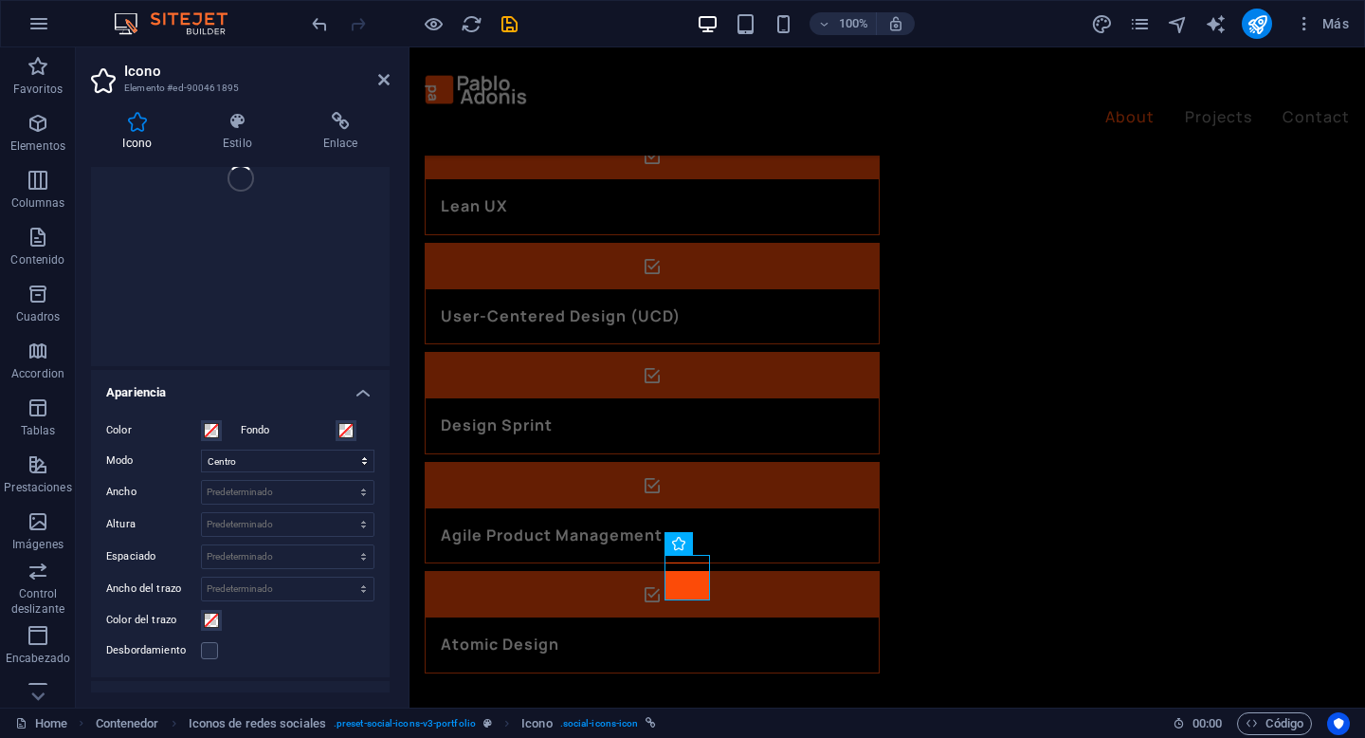
scroll to position [0, 0]
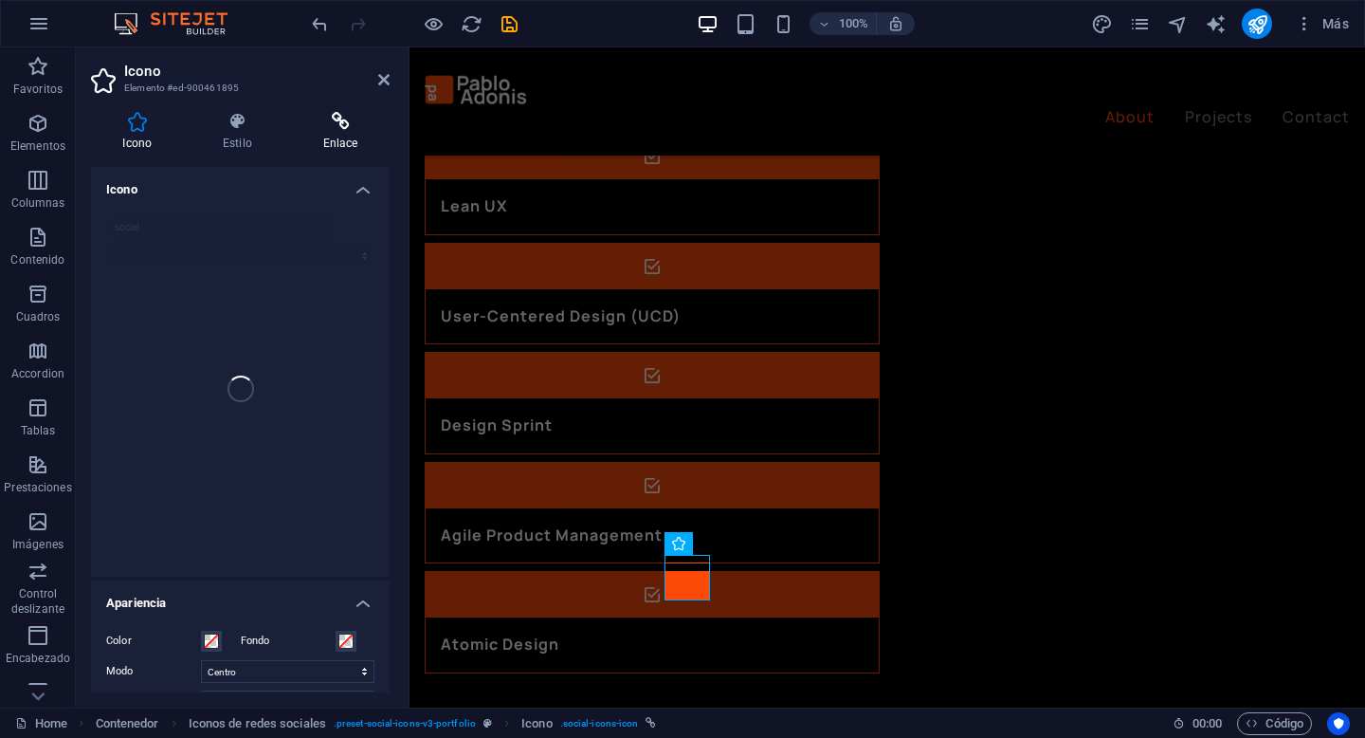
click at [333, 134] on h4 "Enlace" at bounding box center [340, 132] width 99 height 40
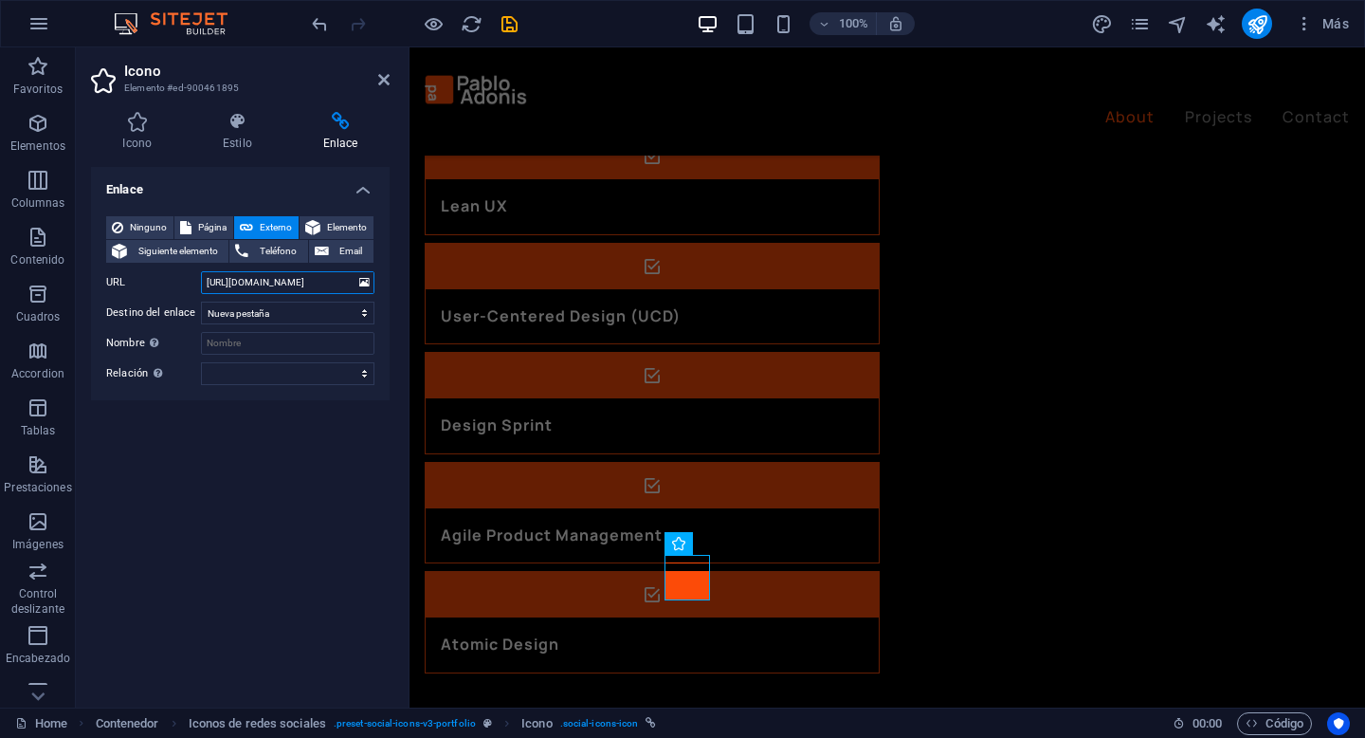
click at [262, 280] on input "https://www.linkedin.com" at bounding box center [288, 282] width 174 height 23
paste input "/in/pabloadonis/"
type input "https://www.linkedin.com/in/pabloadonis/"
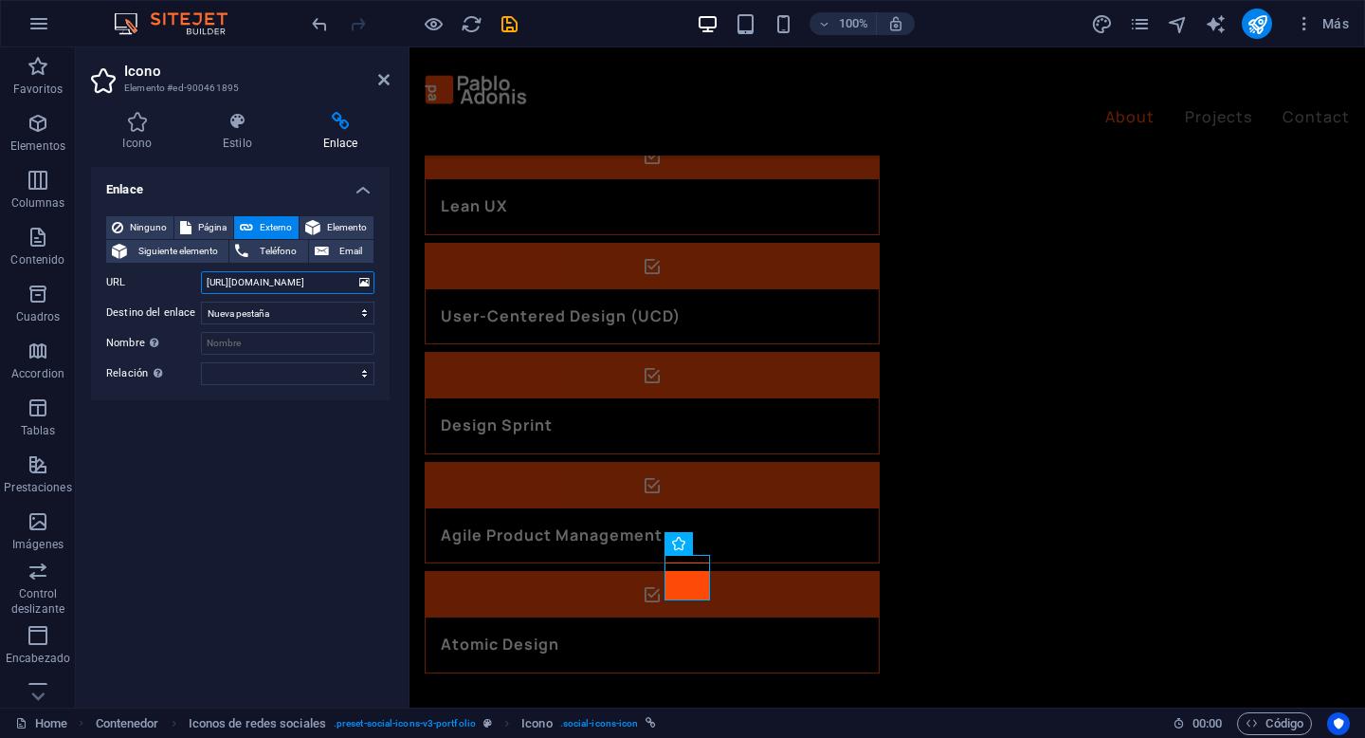
scroll to position [0, 35]
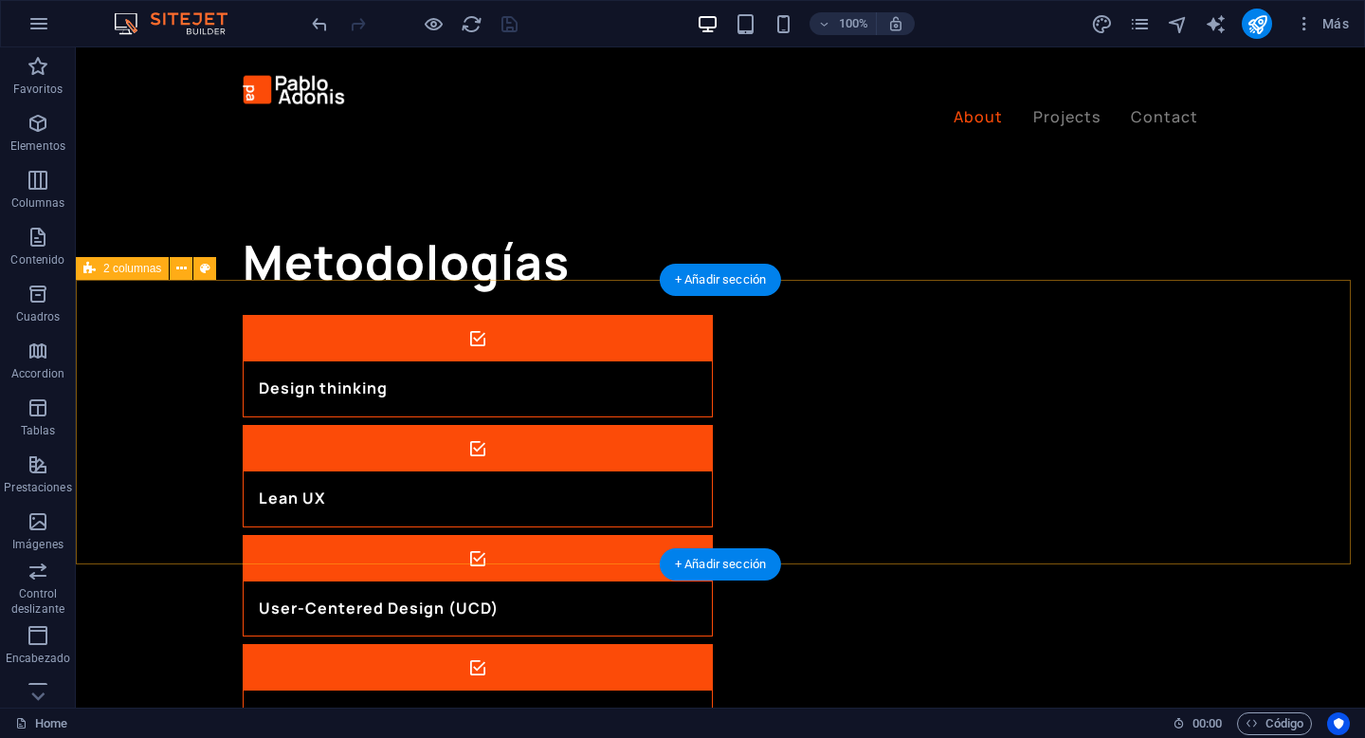
scroll to position [2063, 0]
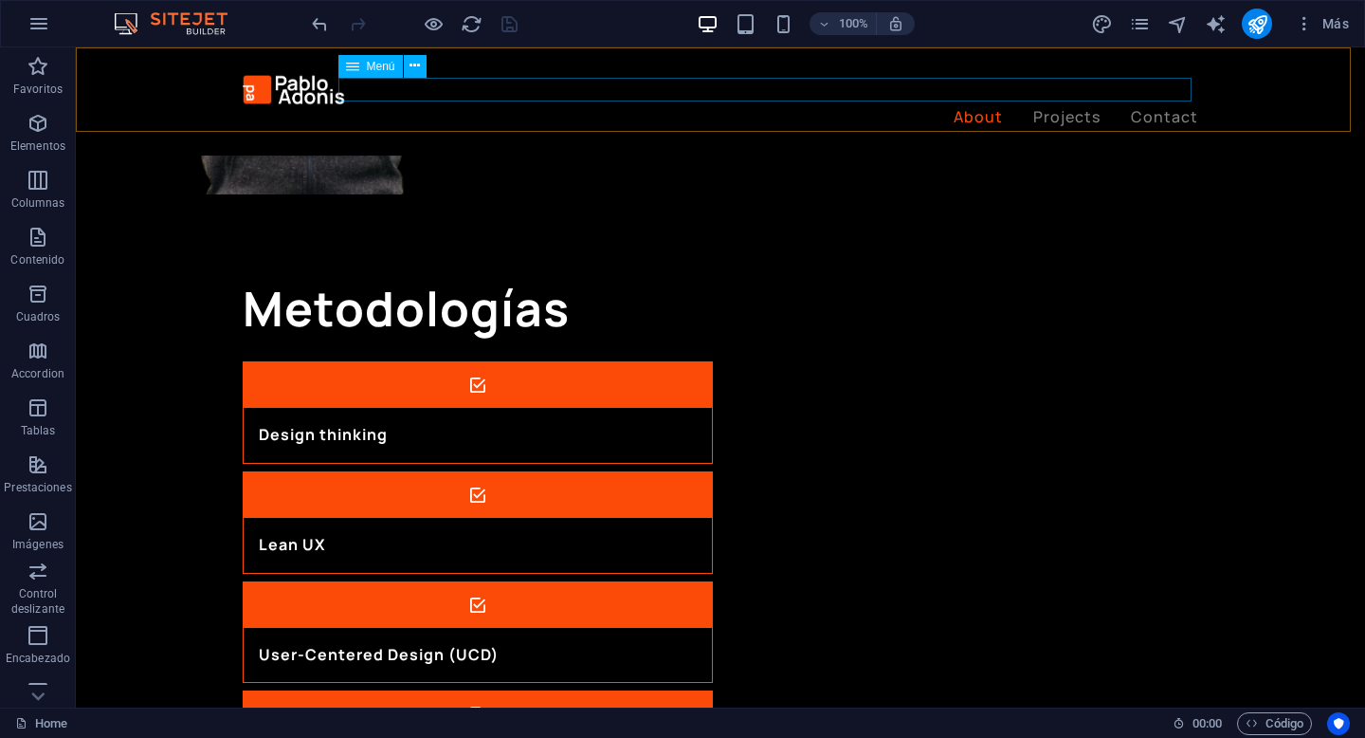
click at [978, 105] on nav "About Projects Contact" at bounding box center [721, 117] width 956 height 25
select select "1"
select select
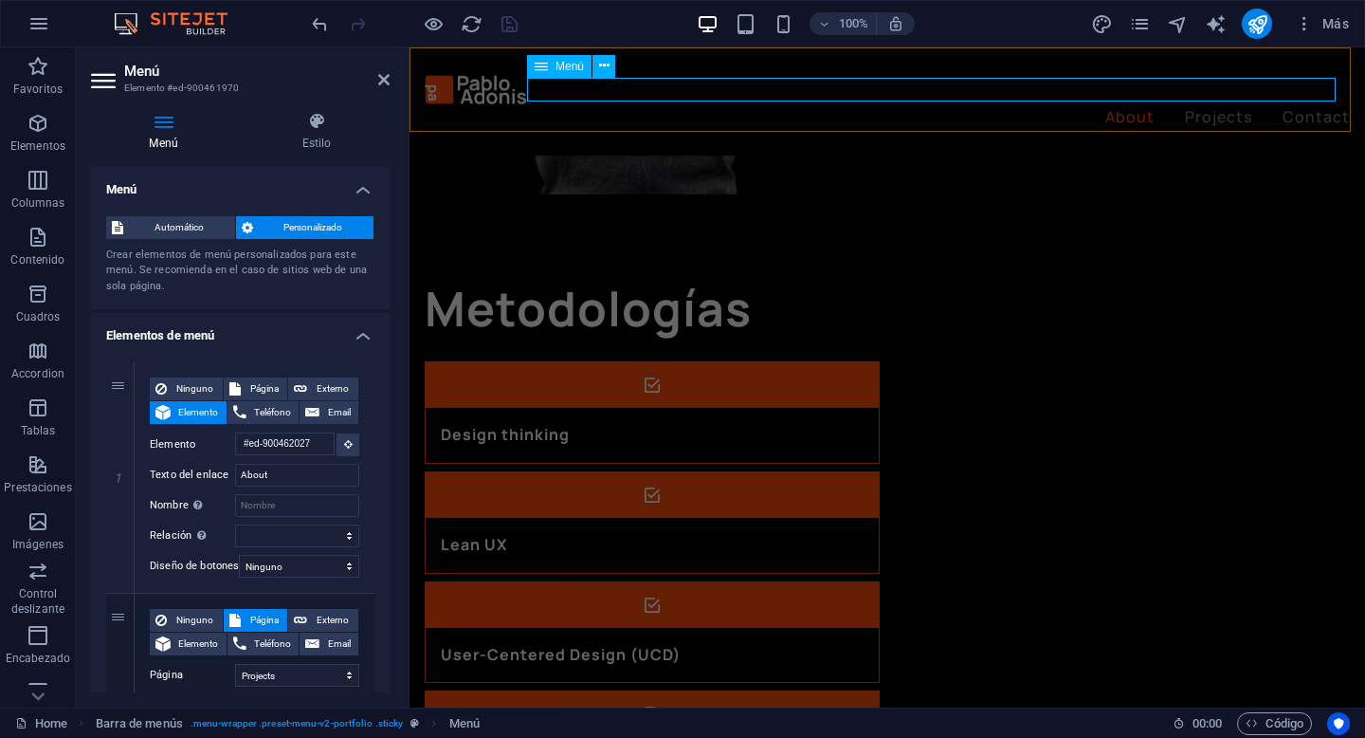
click at [1105, 105] on nav "About Projects Contact" at bounding box center [887, 117] width 925 height 25
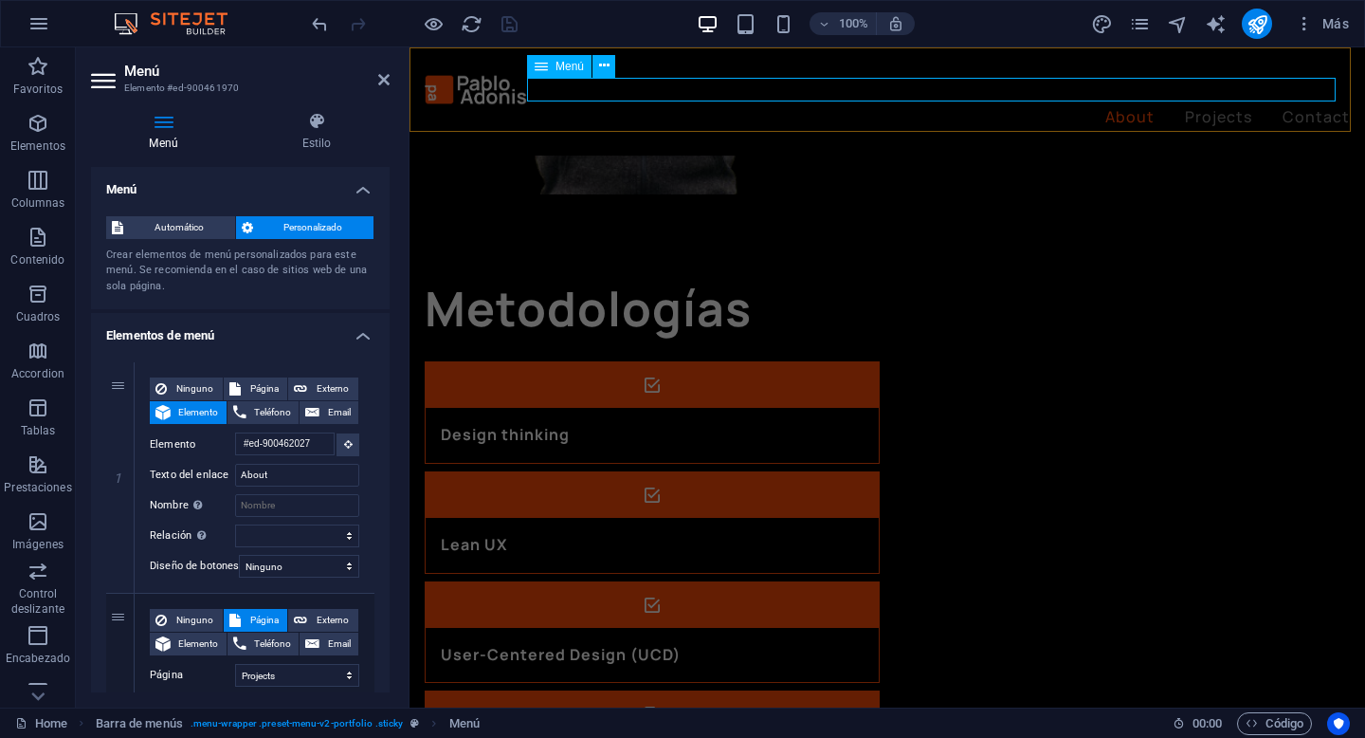
click at [1105, 105] on nav "About Projects Contact" at bounding box center [887, 117] width 925 height 25
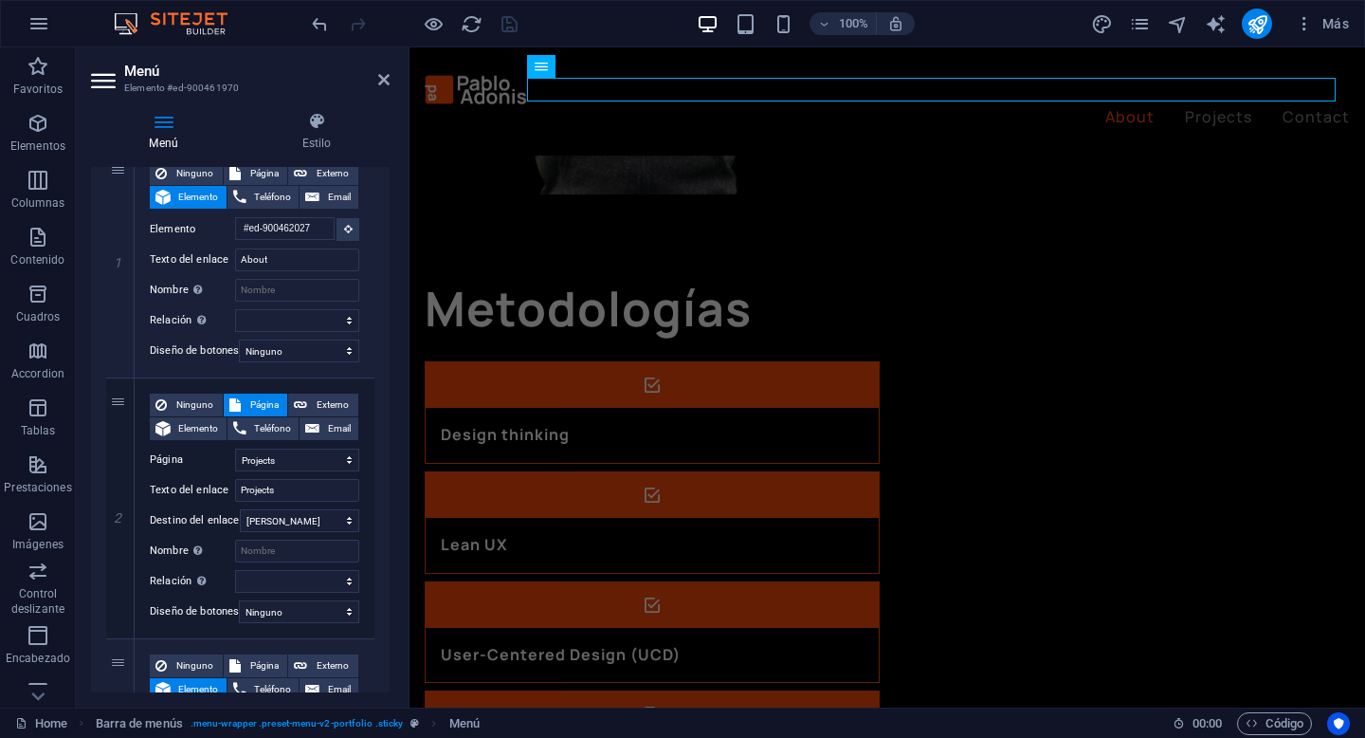
scroll to position [192, 0]
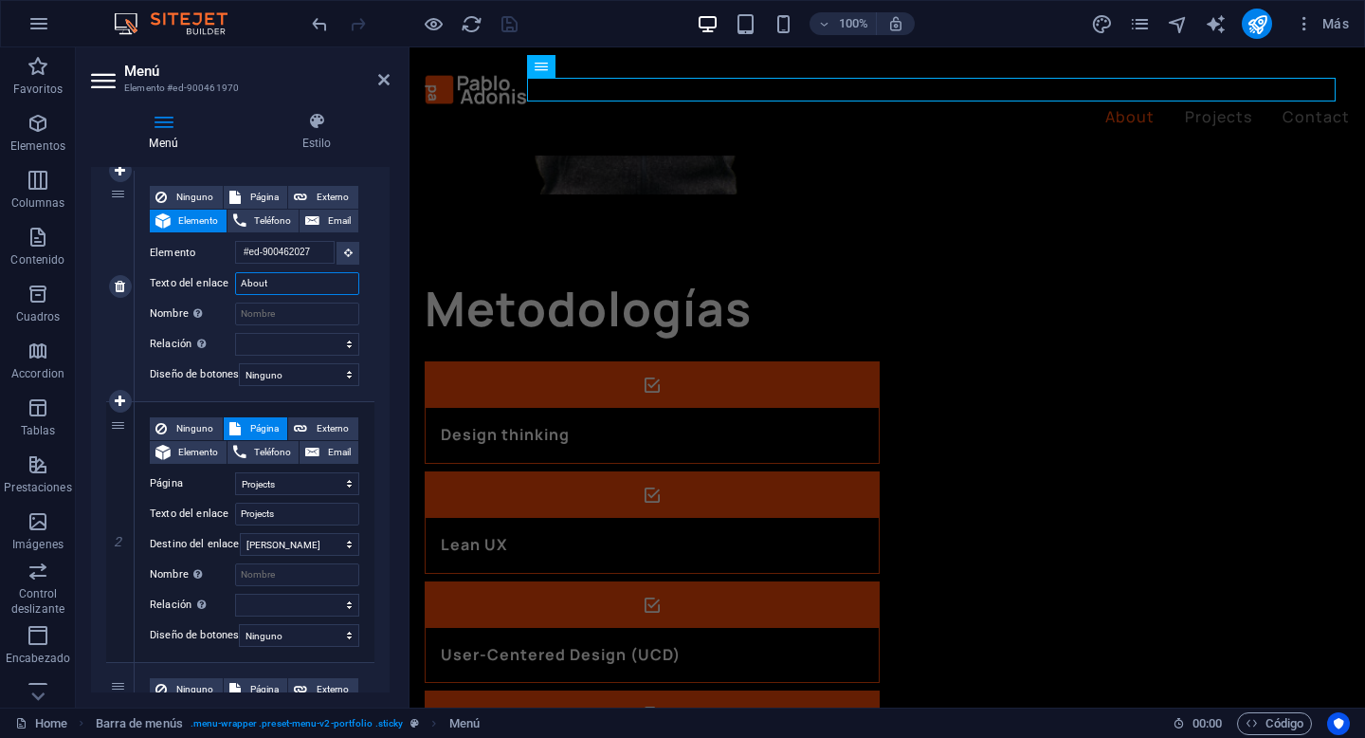
click at [279, 289] on input "About" at bounding box center [297, 283] width 124 height 23
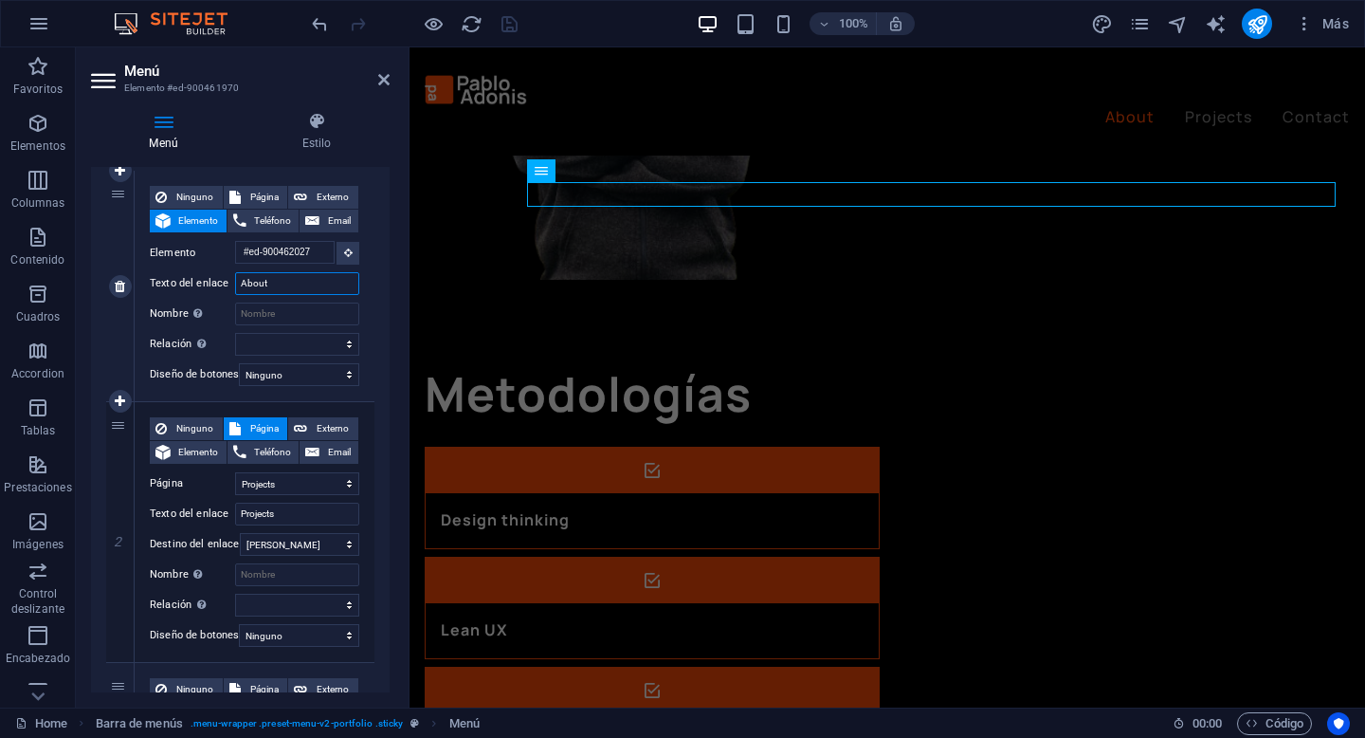
scroll to position [1979, 0]
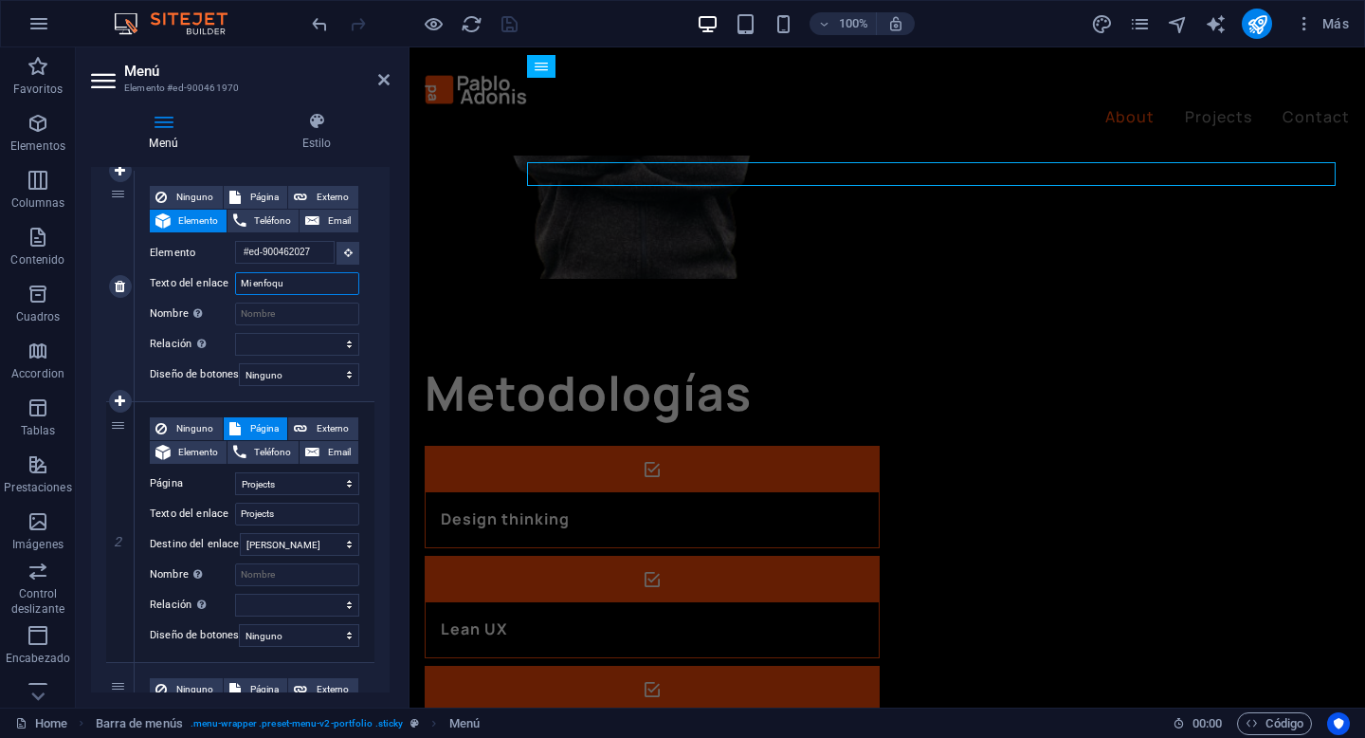
type input "Mi enfoque"
select select
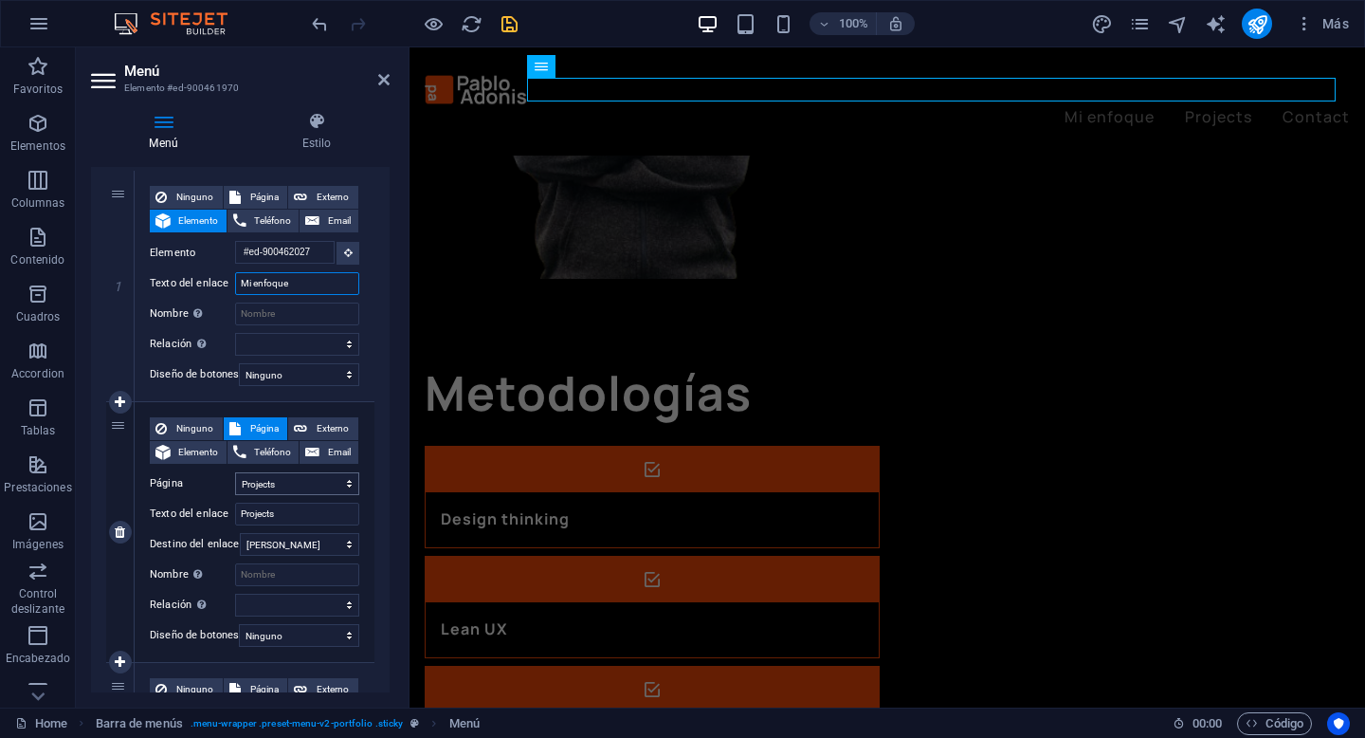
type input "Mi enfoque"
click at [294, 482] on select "Home Projects Legal Notice Privacy" at bounding box center [297, 483] width 124 height 23
click at [235, 472] on select "Home Projects Legal Notice Privacy" at bounding box center [297, 483] width 124 height 23
click at [294, 511] on input "Projects" at bounding box center [297, 514] width 124 height 23
type input "Projectos"
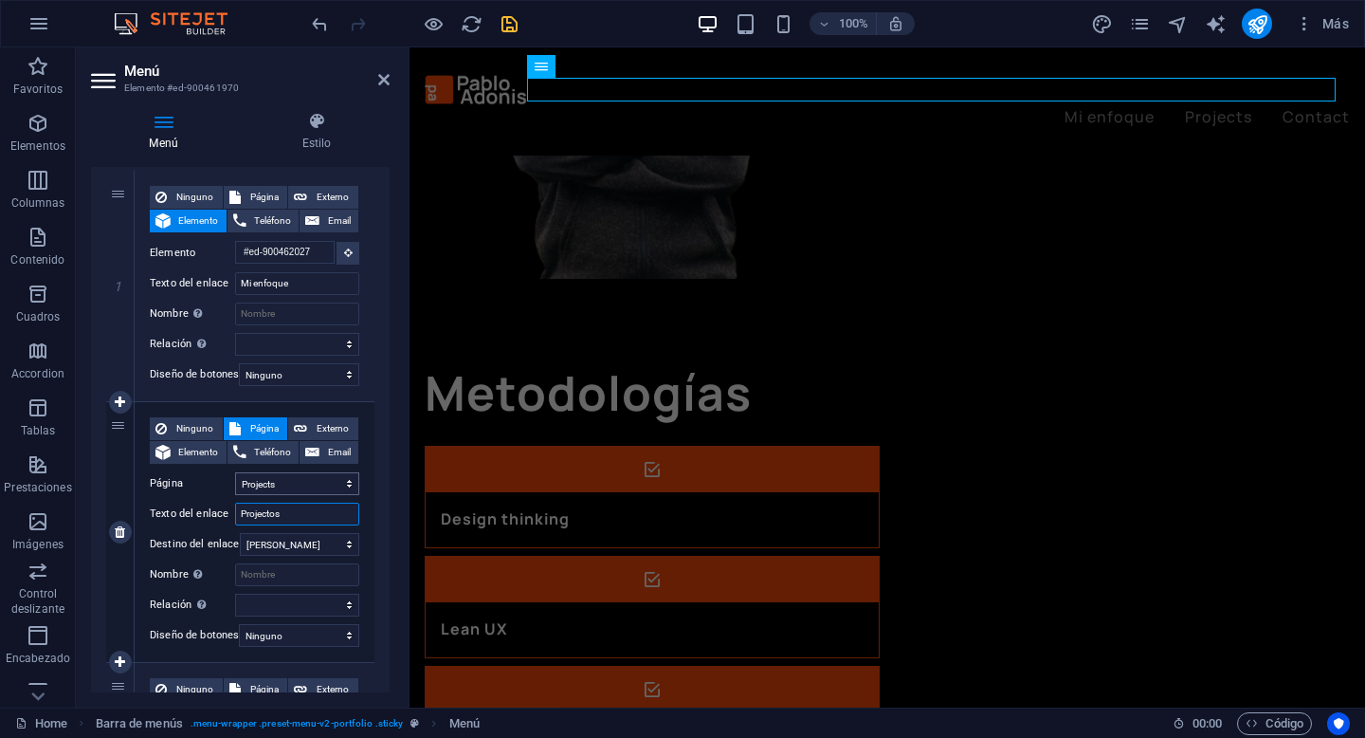
select select
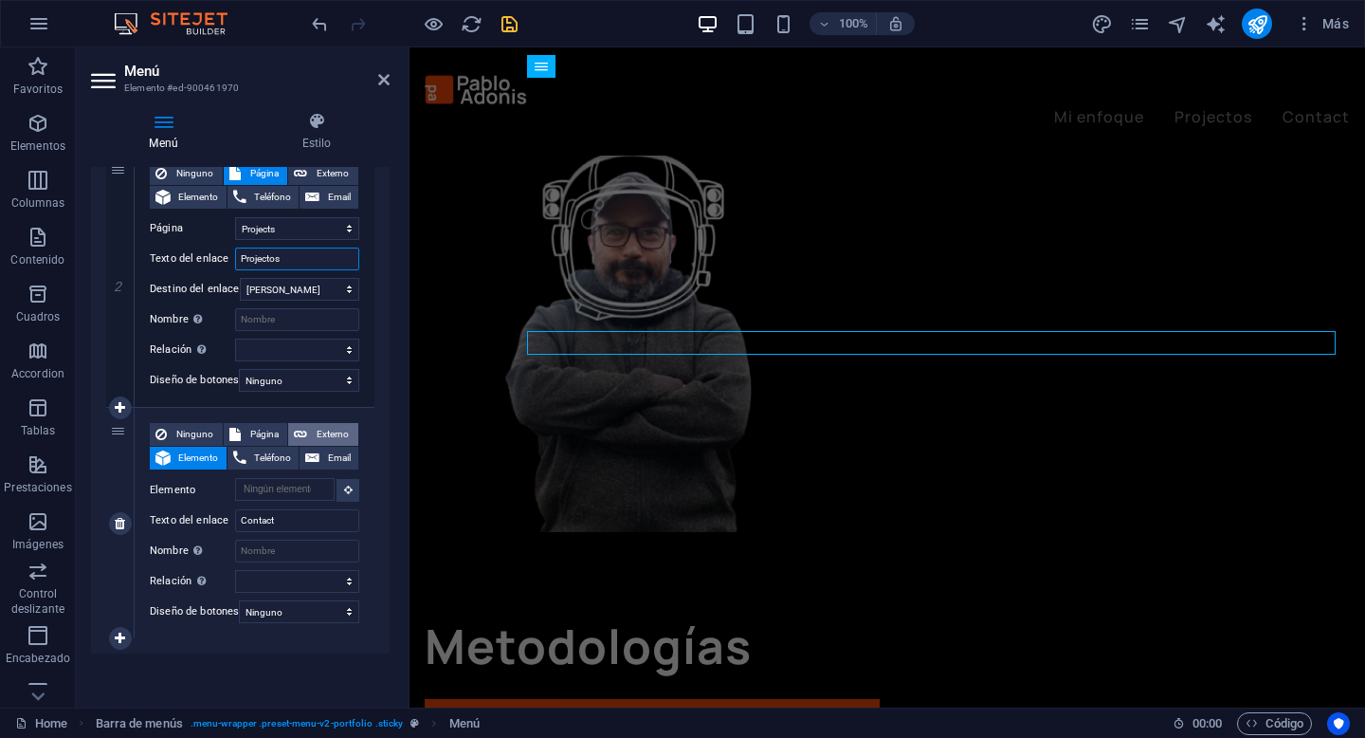
scroll to position [1641, 0]
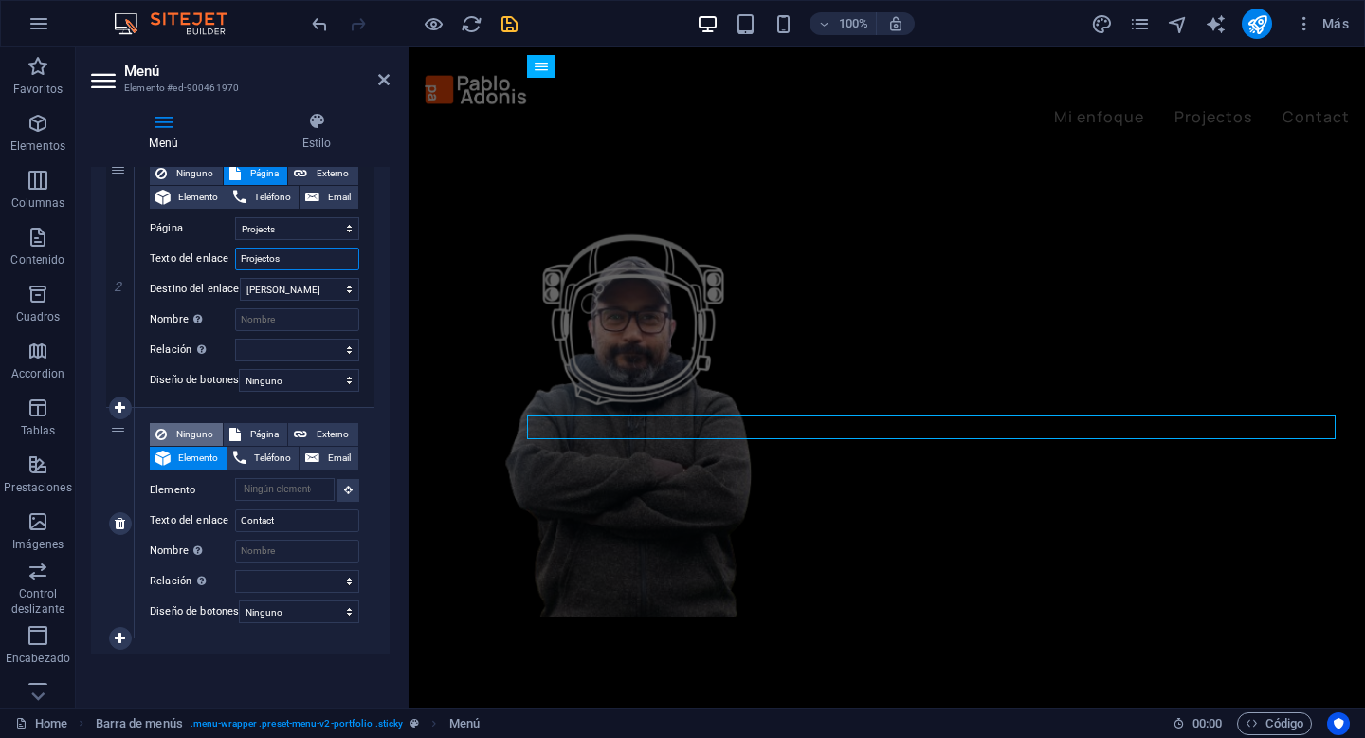
type input "Projectos"
click at [201, 431] on span "Ninguno" at bounding box center [195, 434] width 45 height 23
select select
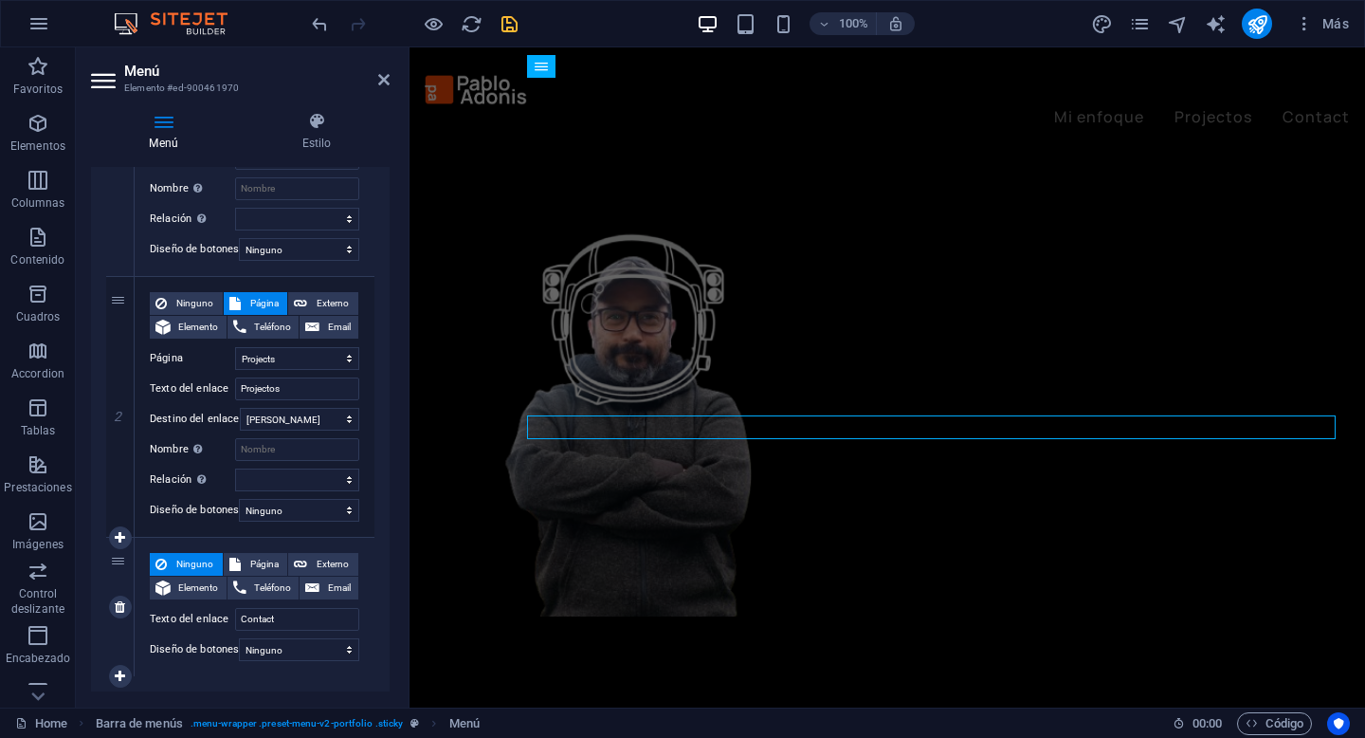
scroll to position [316, 0]
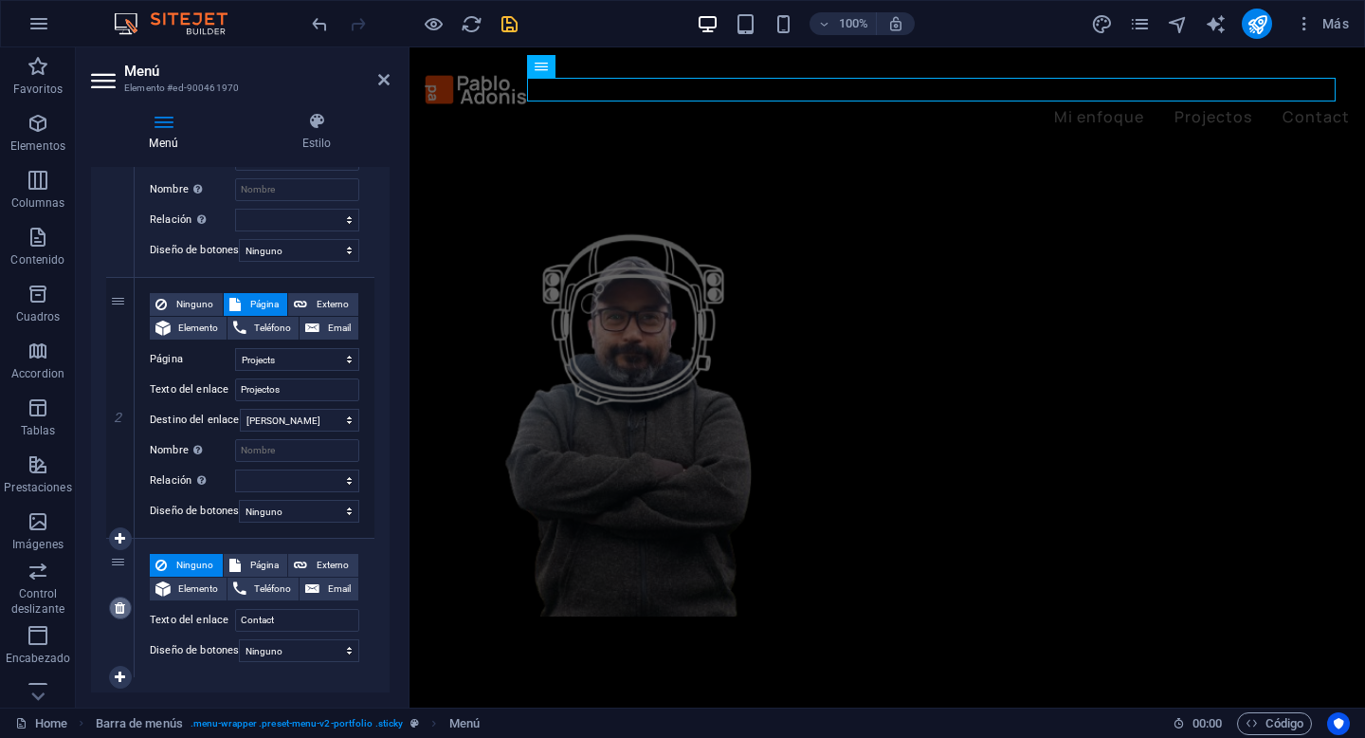
click at [117, 613] on icon at bounding box center [120, 607] width 10 height 13
select select
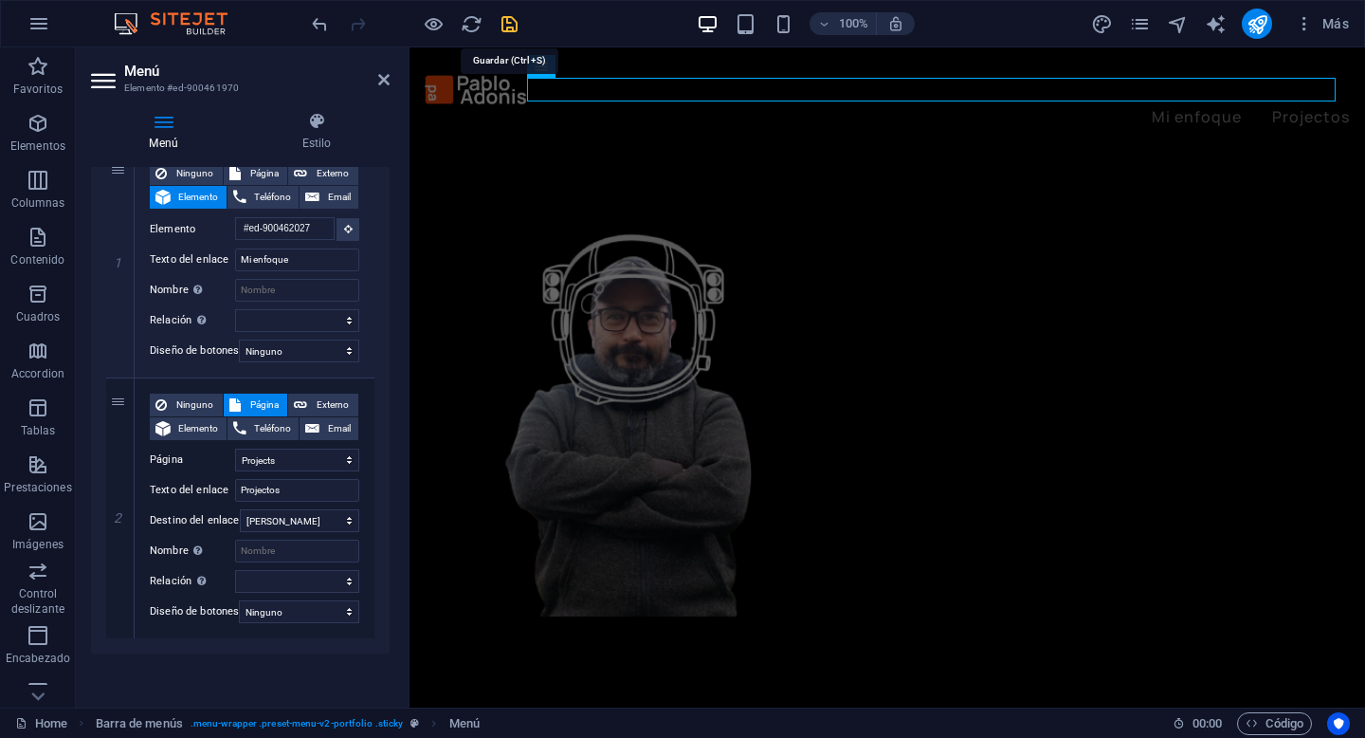
click at [503, 32] on icon "save" at bounding box center [510, 24] width 22 height 22
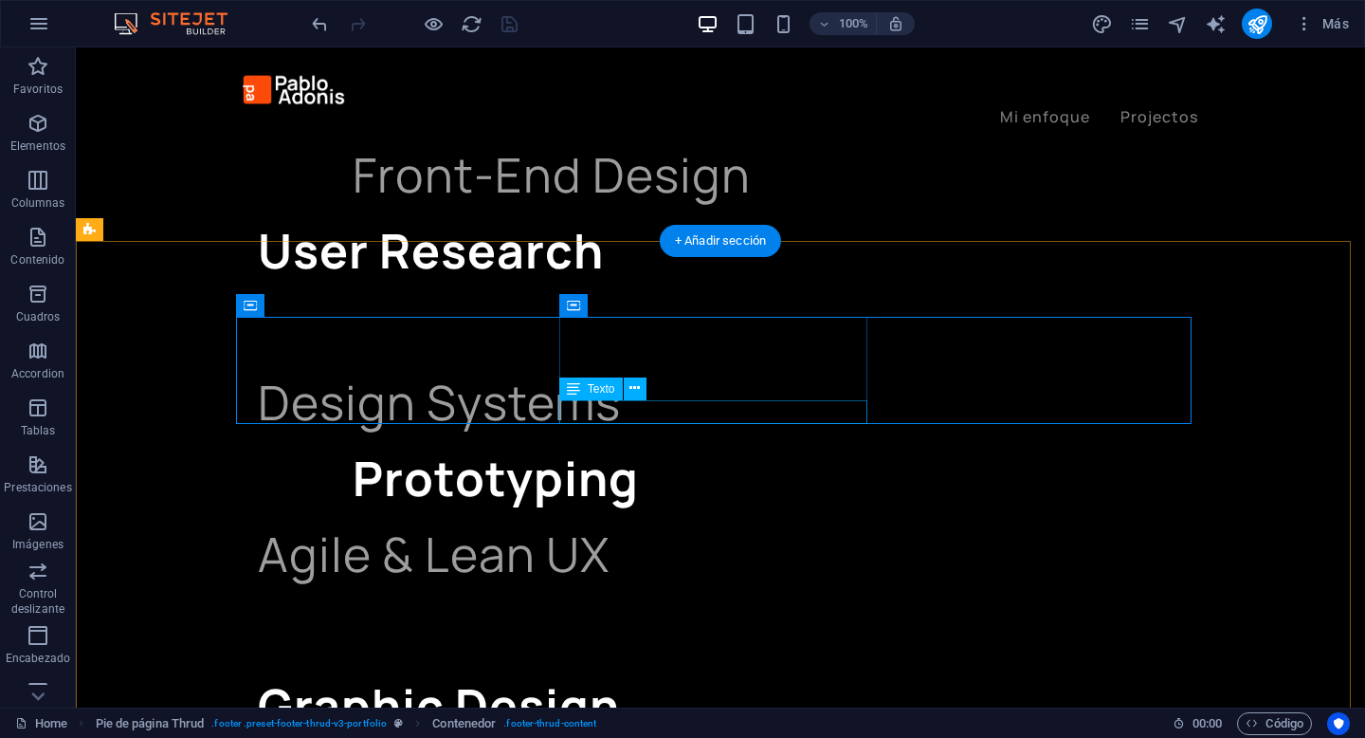
scroll to position [3372, 0]
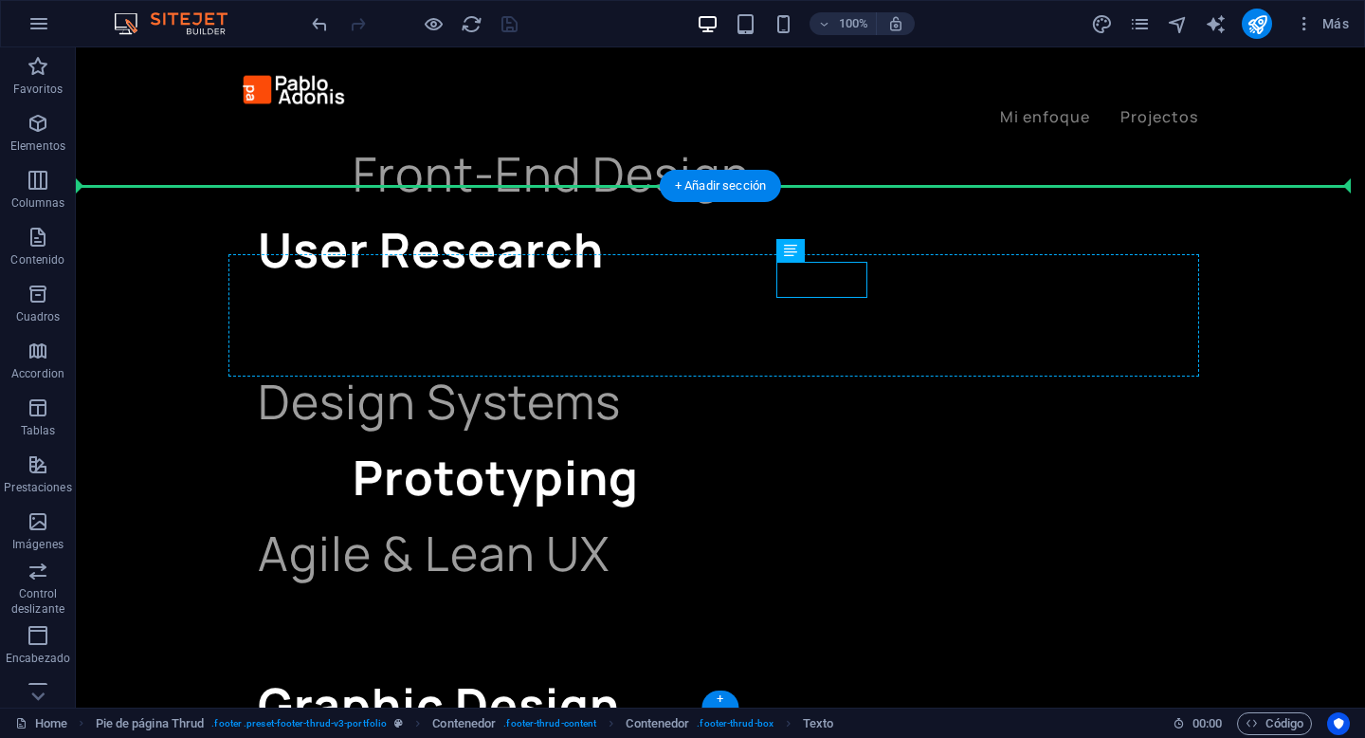
drag, startPoint x: 818, startPoint y: 278, endPoint x: 717, endPoint y: 284, distance: 101.7
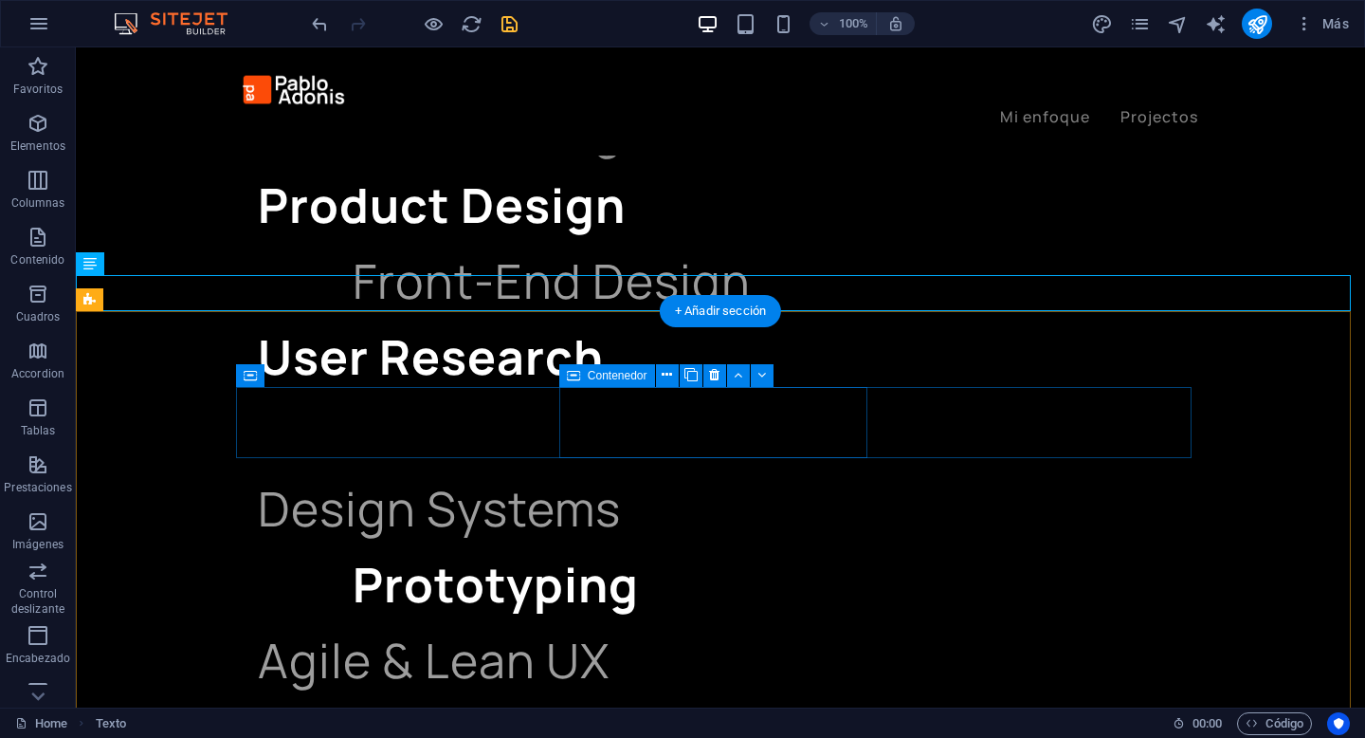
scroll to position [3301, 0]
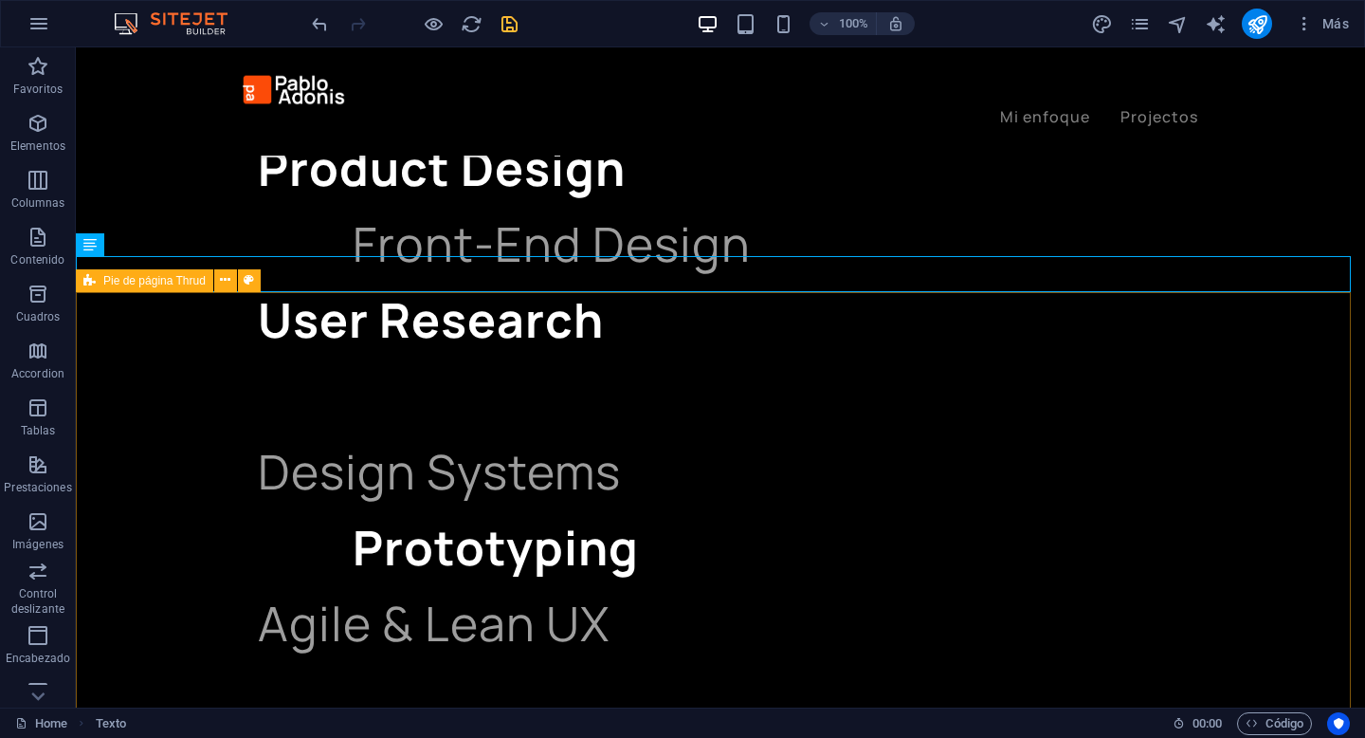
click at [135, 275] on span "Pie de página Thrud" at bounding box center [154, 280] width 102 height 11
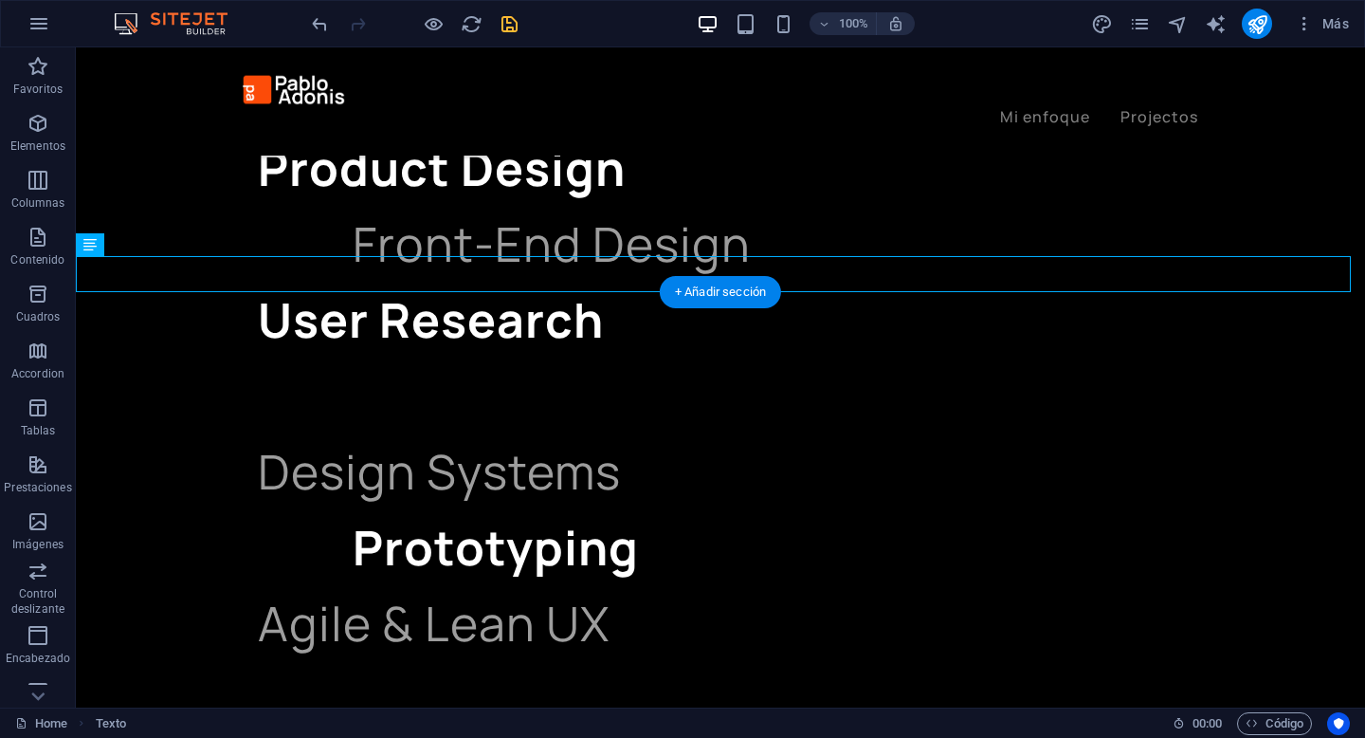
drag, startPoint x: 127, startPoint y: 266, endPoint x: 984, endPoint y: 600, distance: 919.8
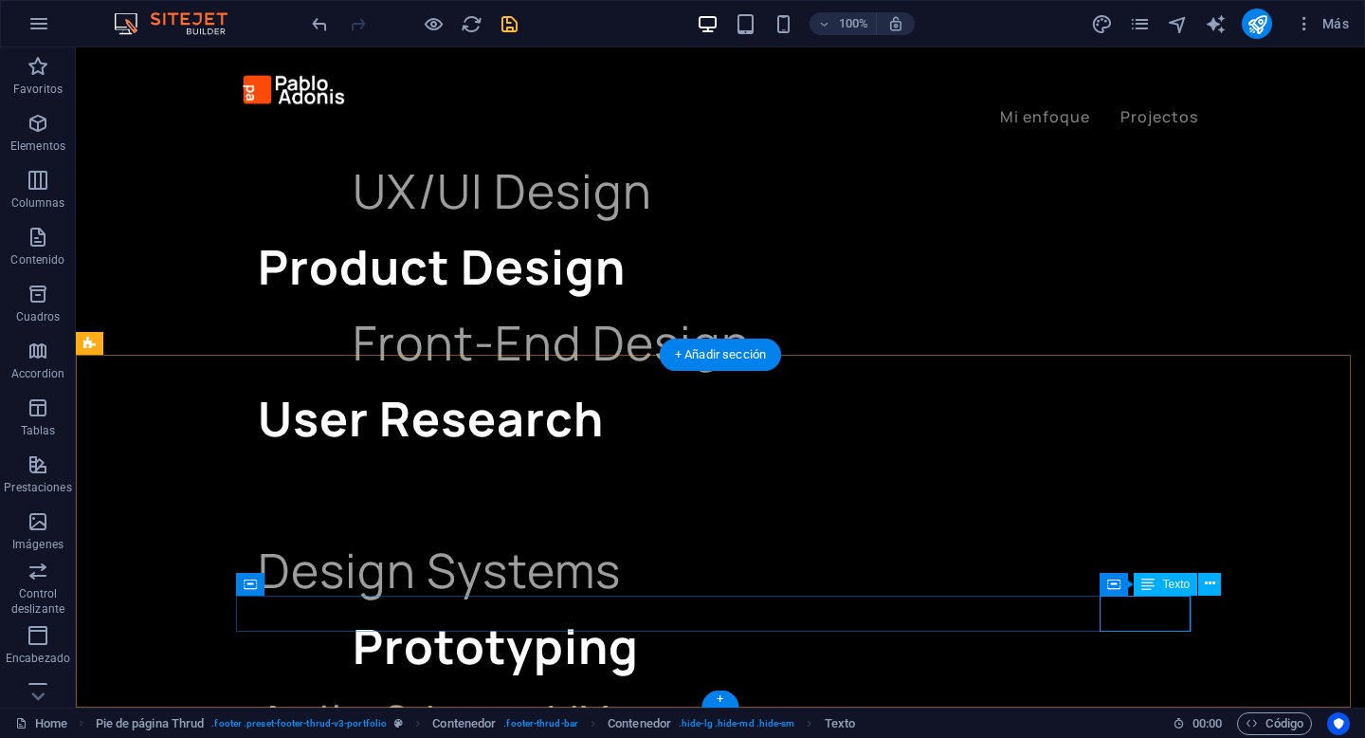
drag, startPoint x: 1247, startPoint y: 482, endPoint x: 1158, endPoint y: 631, distance: 173.5
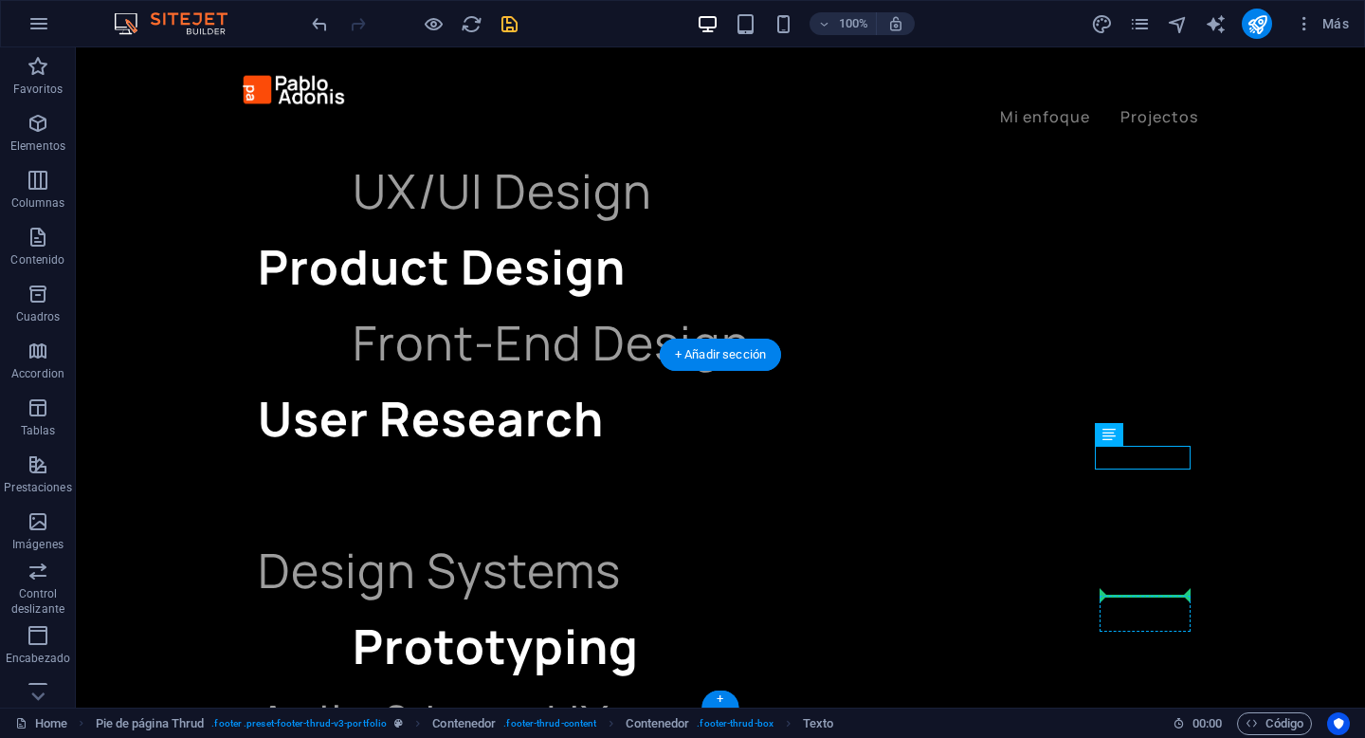
drag, startPoint x: 1197, startPoint y: 476, endPoint x: 1125, endPoint y: 609, distance: 151.0
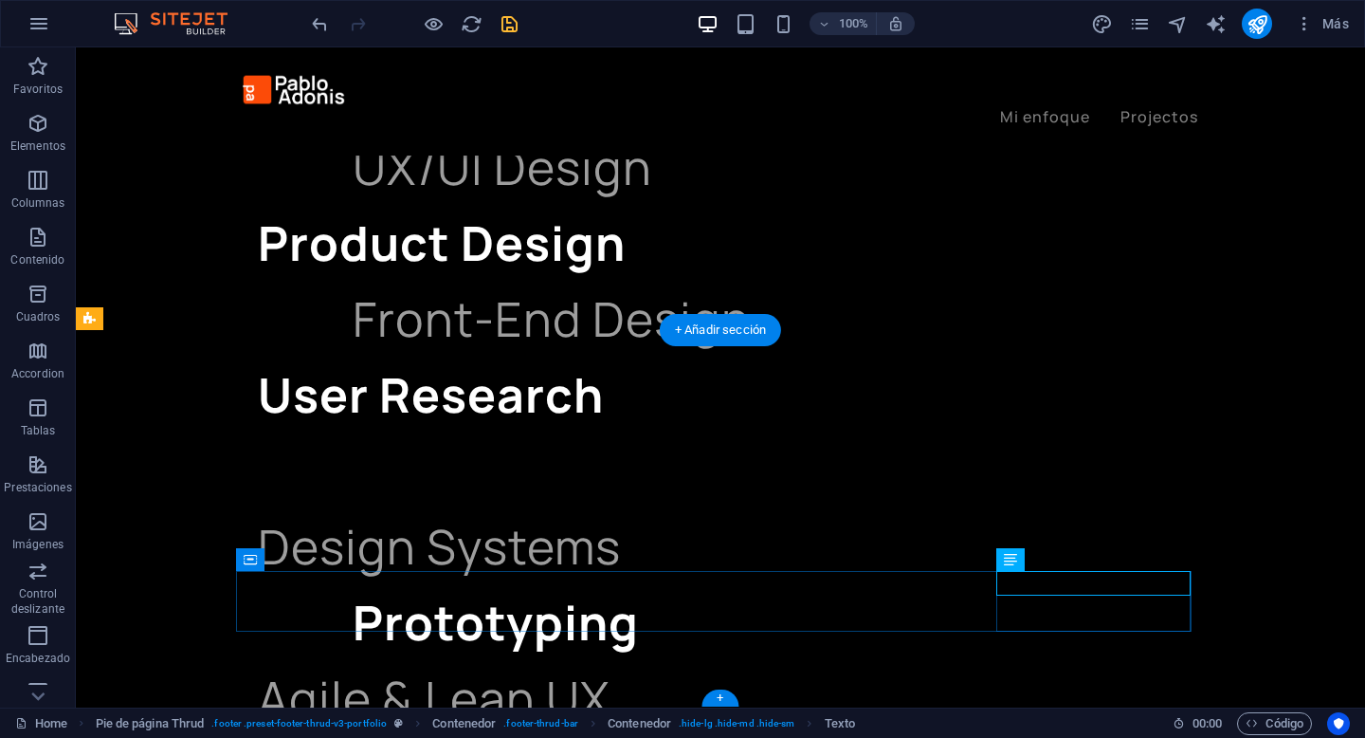
drag, startPoint x: 1072, startPoint y: 616, endPoint x: 1072, endPoint y: 582, distance: 34.1
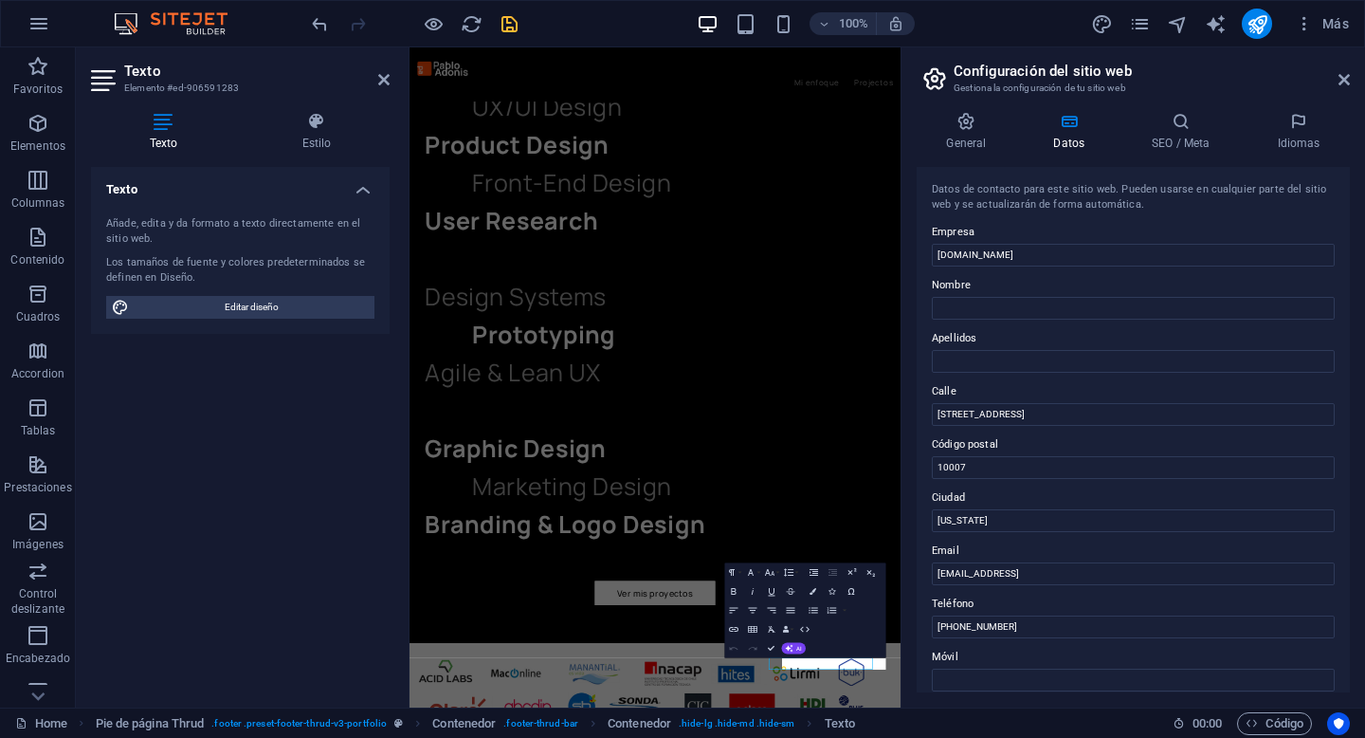
scroll to position [2567, 0]
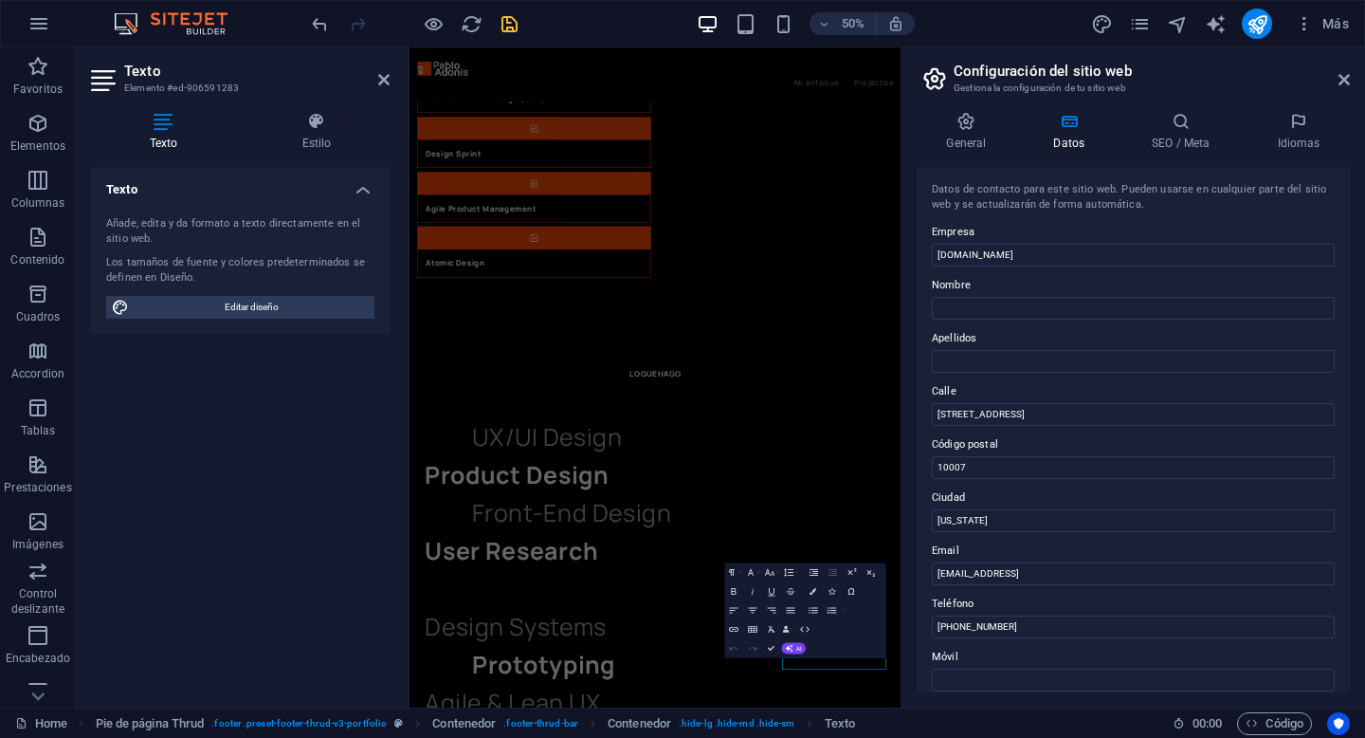
click at [1151, 617] on input "212-978-0578" at bounding box center [1133, 626] width 403 height 23
type input "[PHONE_NUMBER]"
click at [980, 134] on h4 "General" at bounding box center [970, 132] width 107 height 40
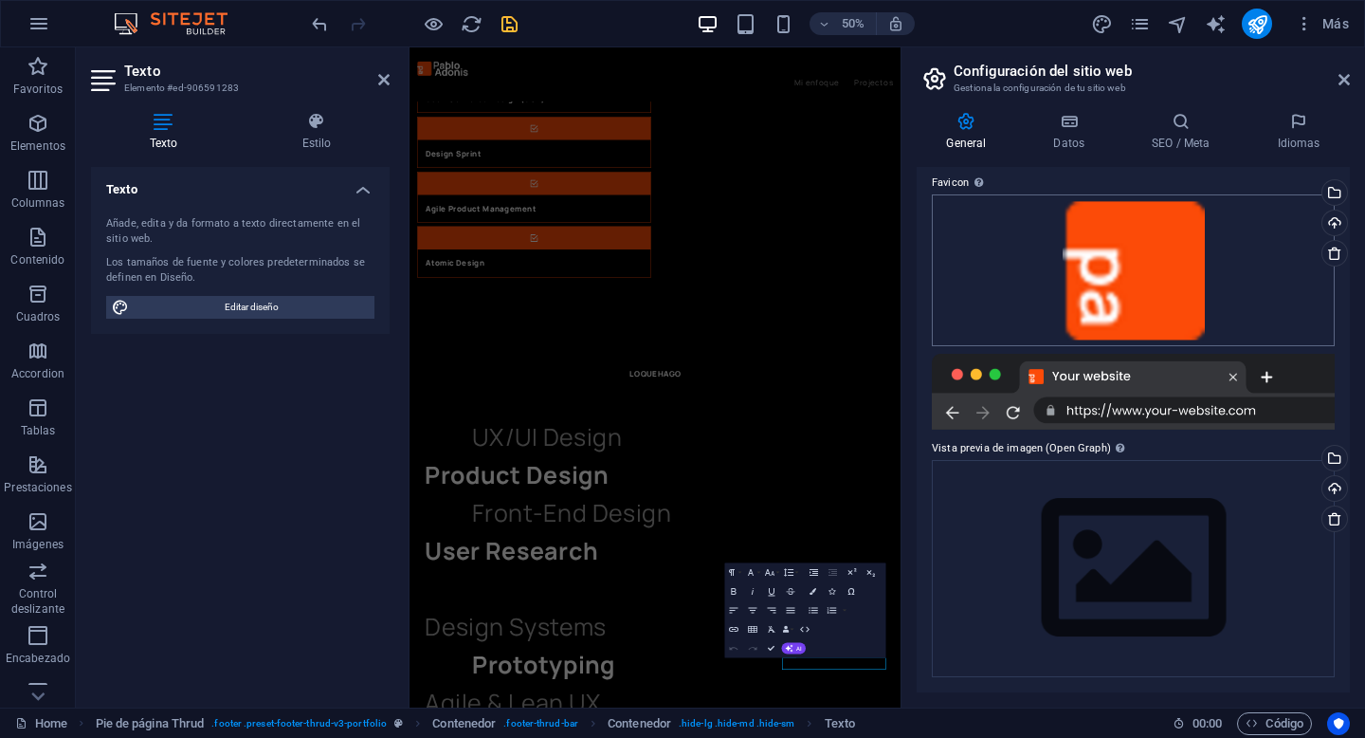
scroll to position [0, 0]
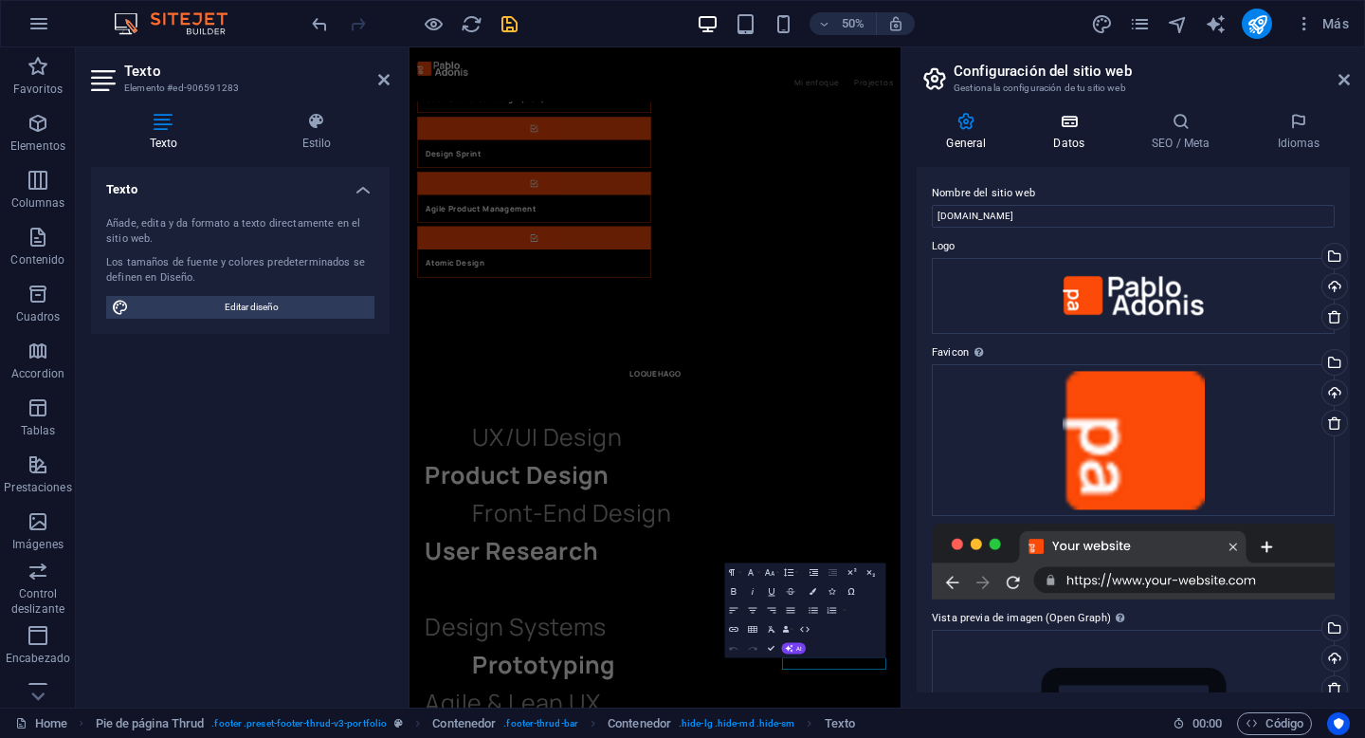
click at [1067, 151] on h4 "Datos" at bounding box center [1073, 132] width 99 height 40
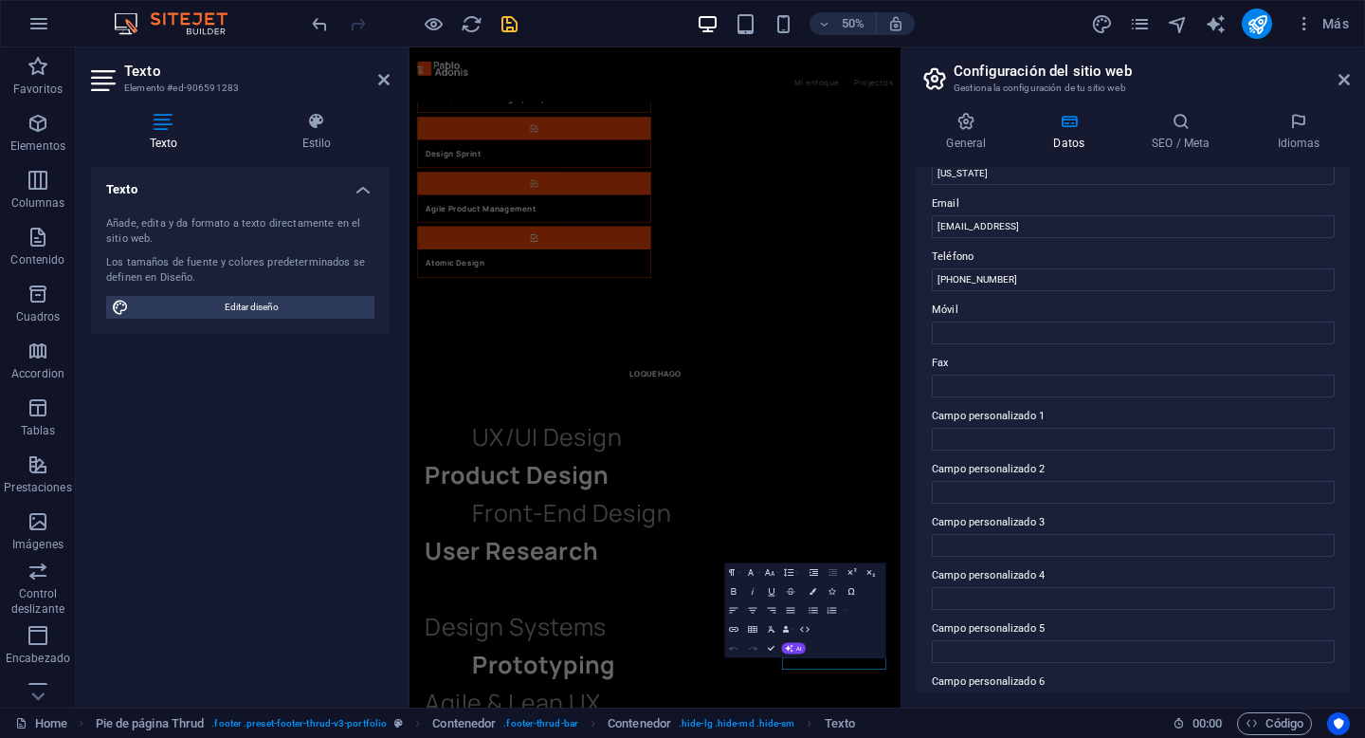
scroll to position [385, 0]
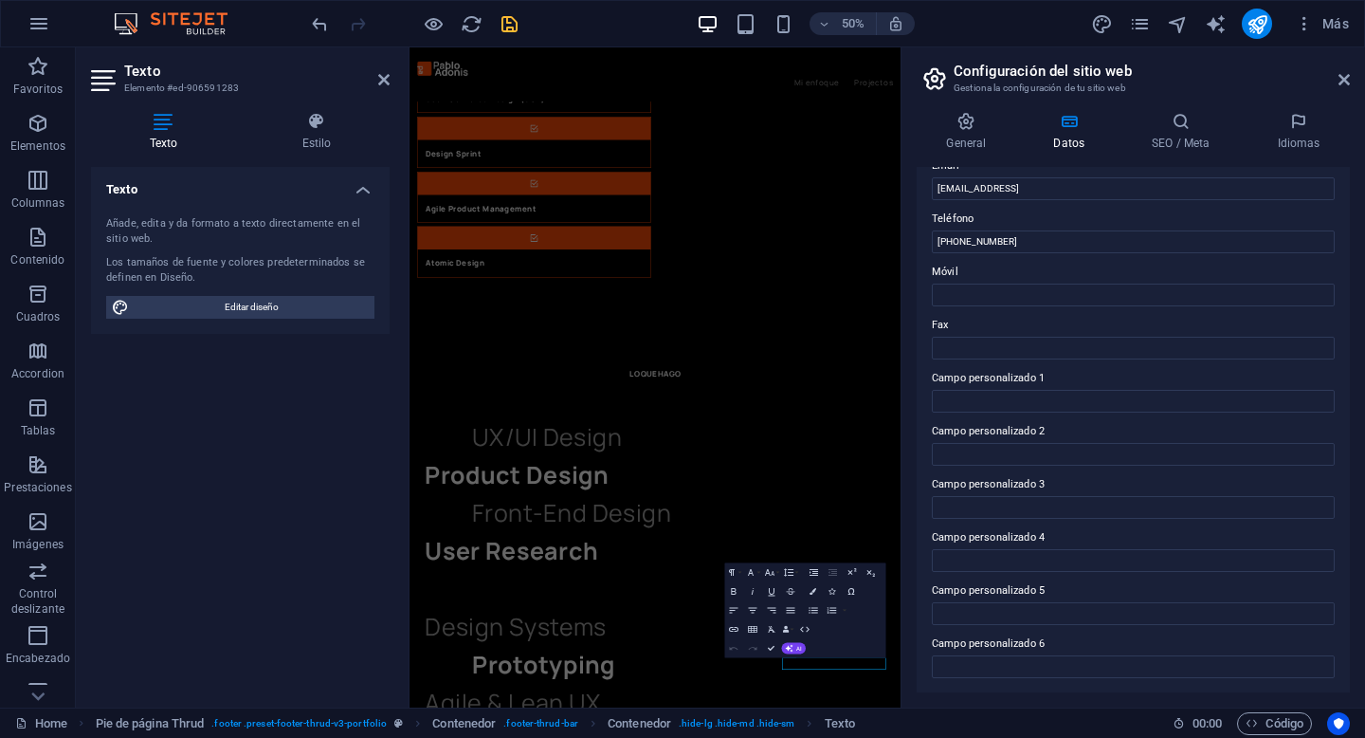
click at [1336, 82] on header "Configuración del sitio web Gestiona la configuración de tu sitio web" at bounding box center [1136, 71] width 430 height 49
click at [1341, 80] on icon at bounding box center [1344, 79] width 11 height 15
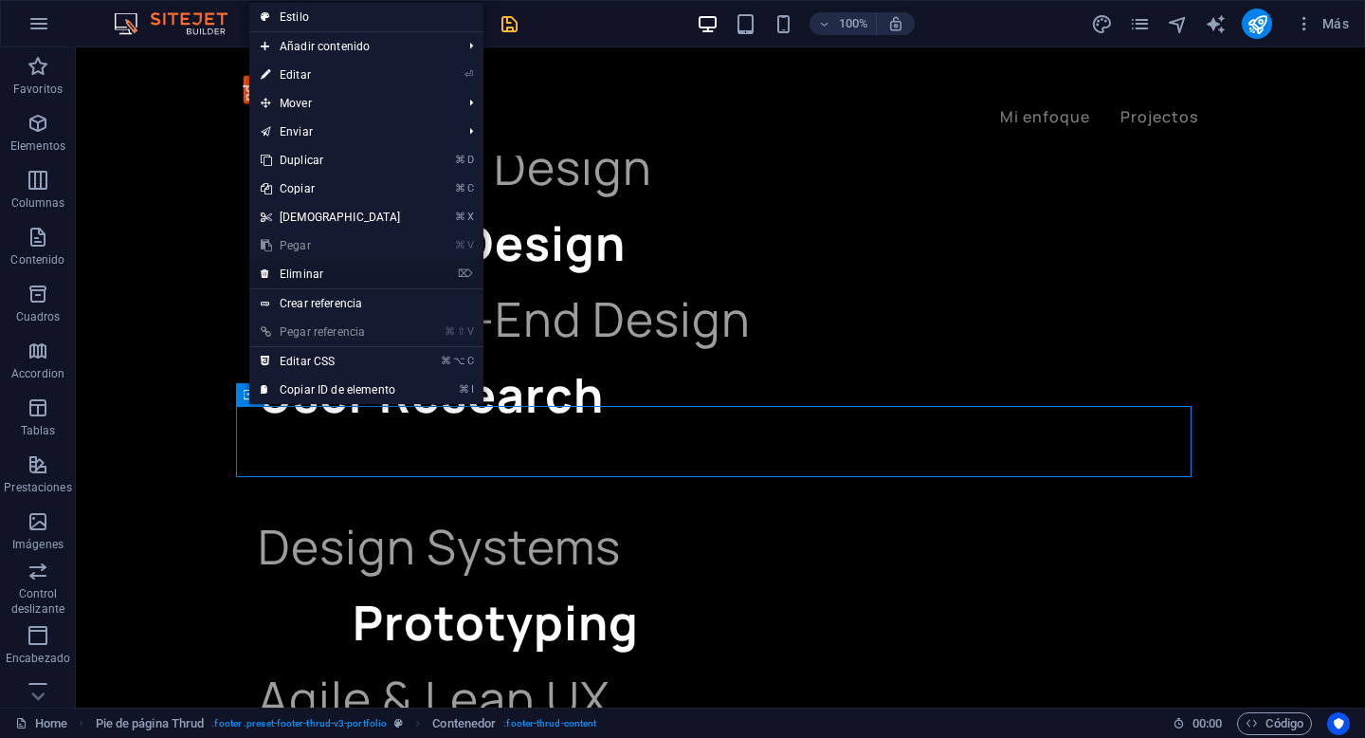
click at [354, 267] on link "⌦ Eliminar" at bounding box center [330, 274] width 163 height 28
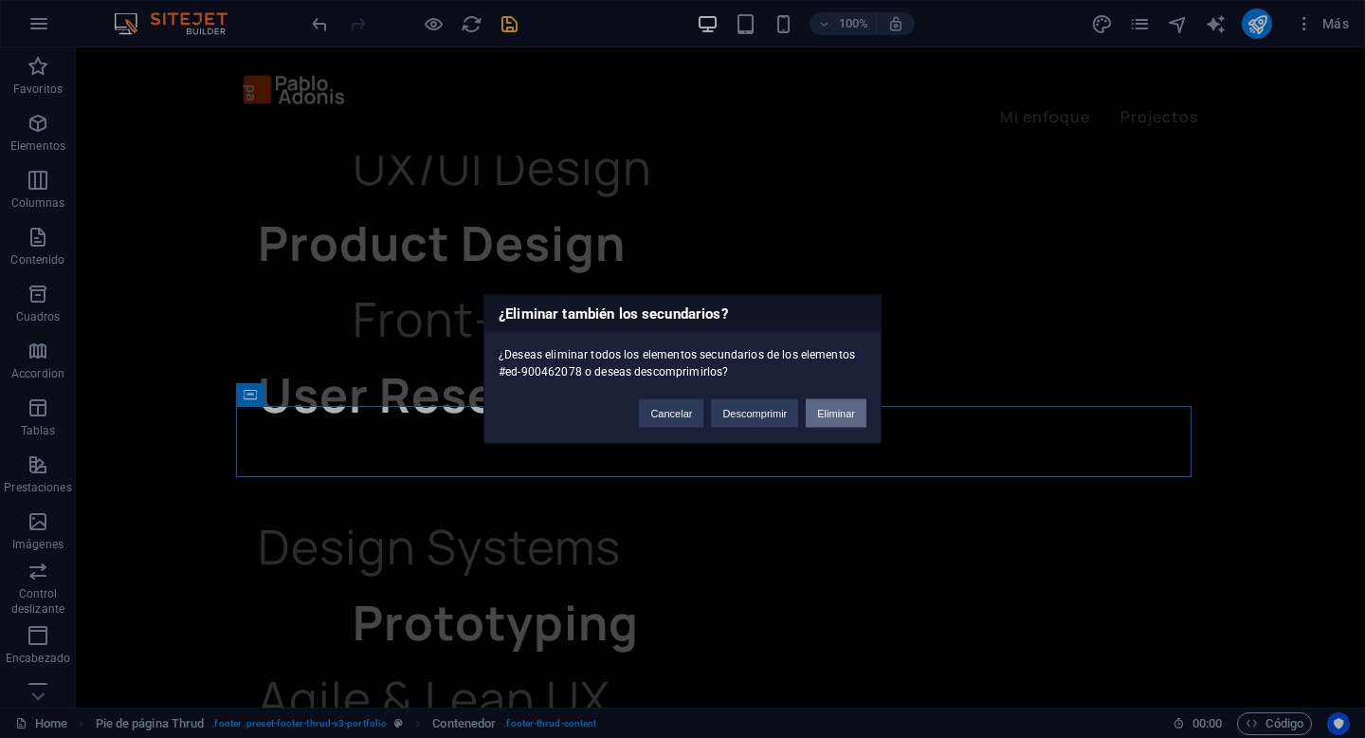
click at [833, 412] on button "Eliminar" at bounding box center [836, 413] width 61 height 28
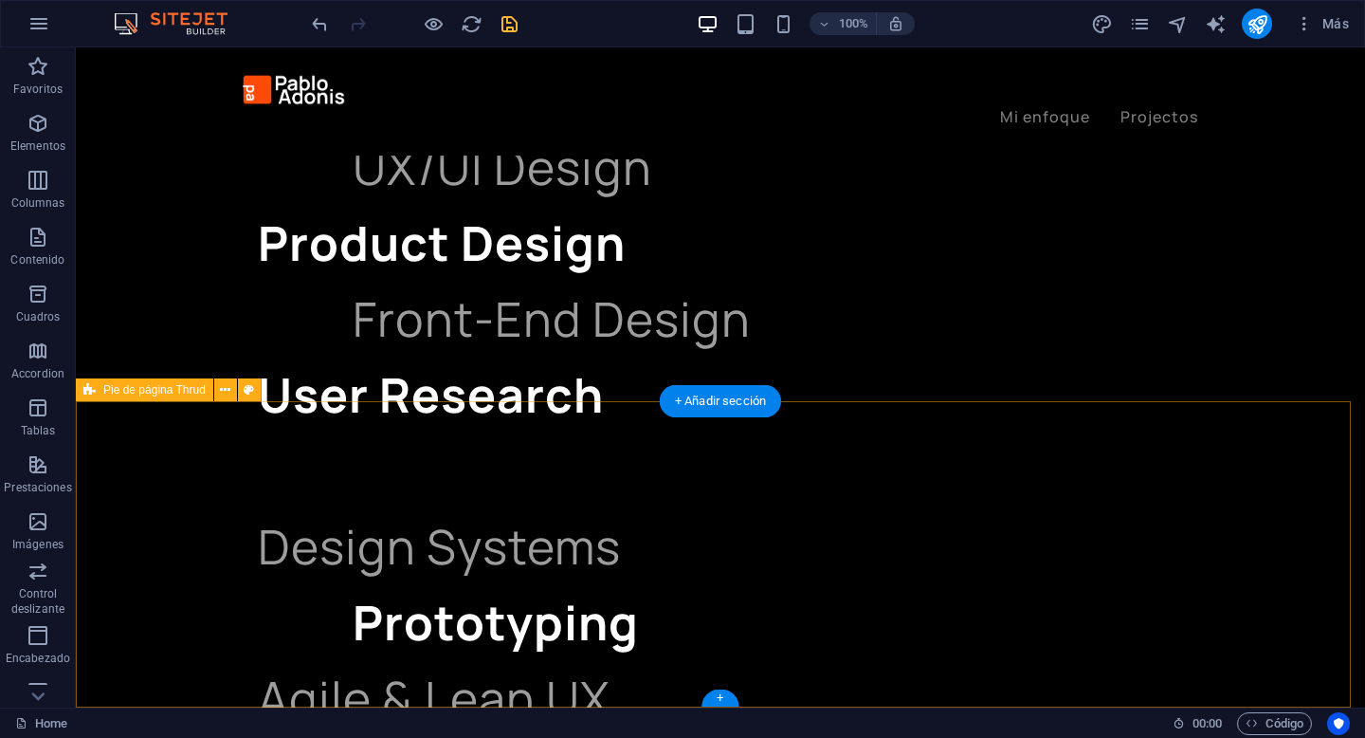
scroll to position [3155, 0]
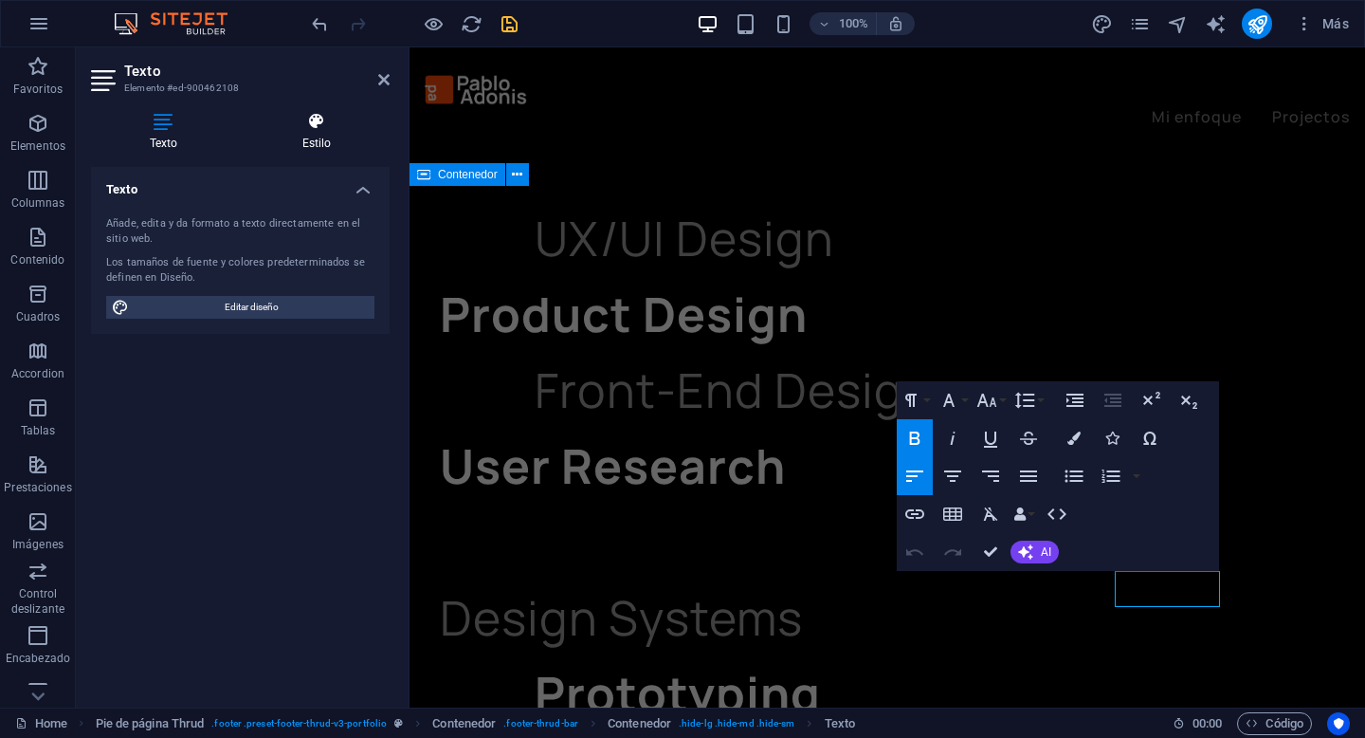
click at [295, 137] on h4 "Estilo" at bounding box center [317, 132] width 146 height 40
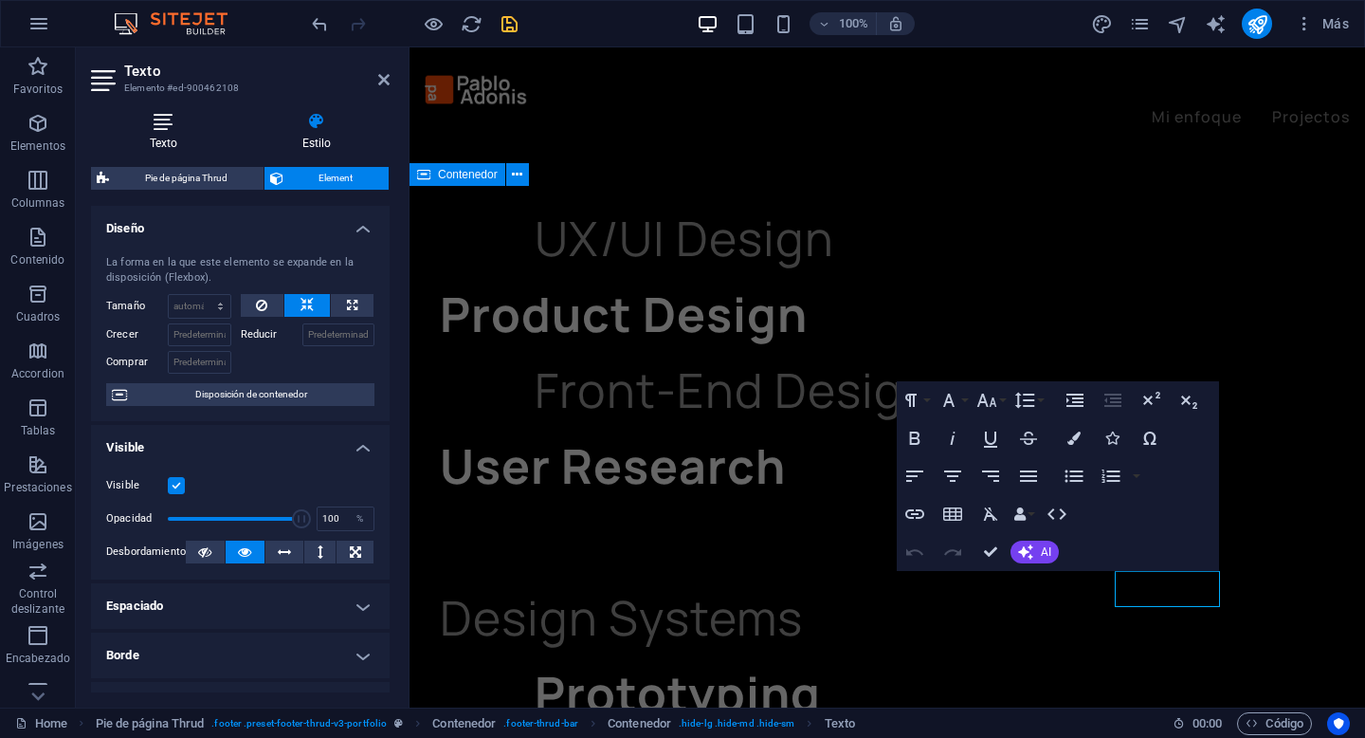
click at [190, 147] on h4 "Texto" at bounding box center [167, 132] width 153 height 40
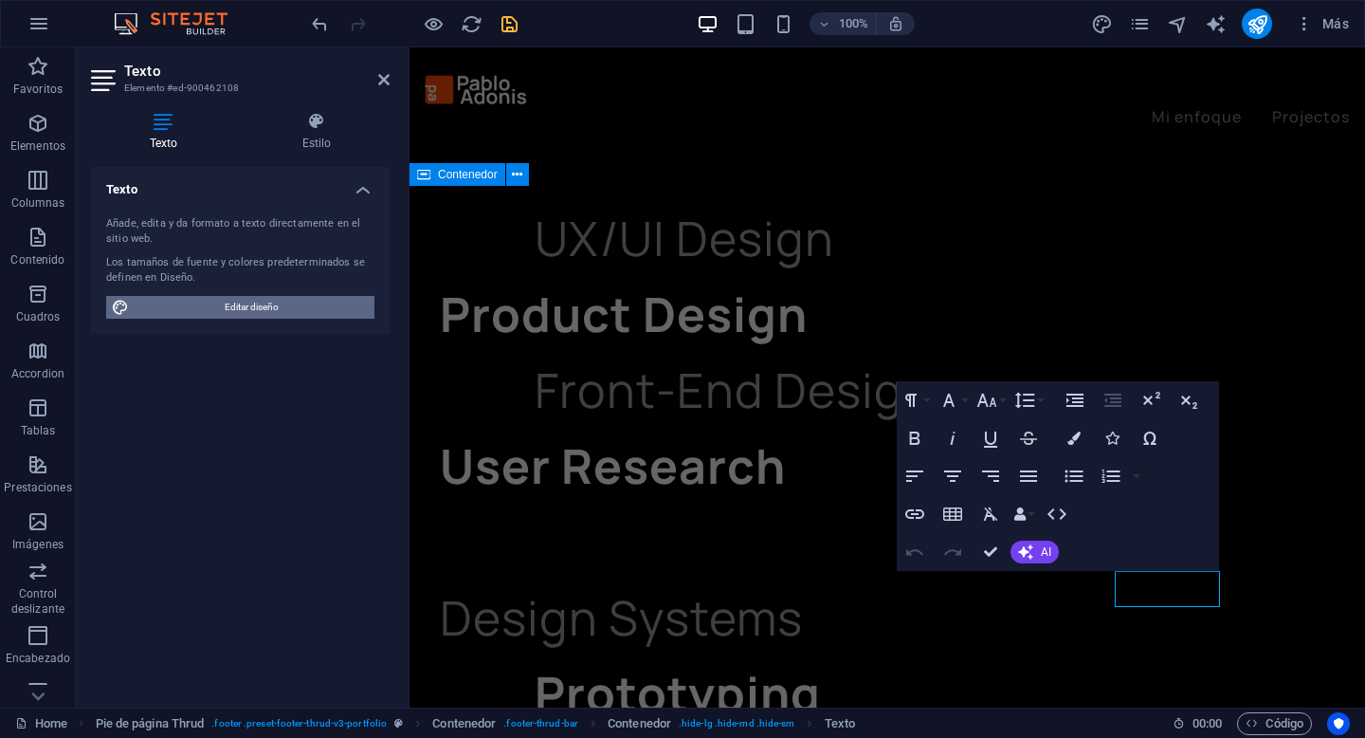
click at [237, 302] on span "Editar diseño" at bounding box center [252, 307] width 234 height 23
select select "px"
select select "400"
select select "px"
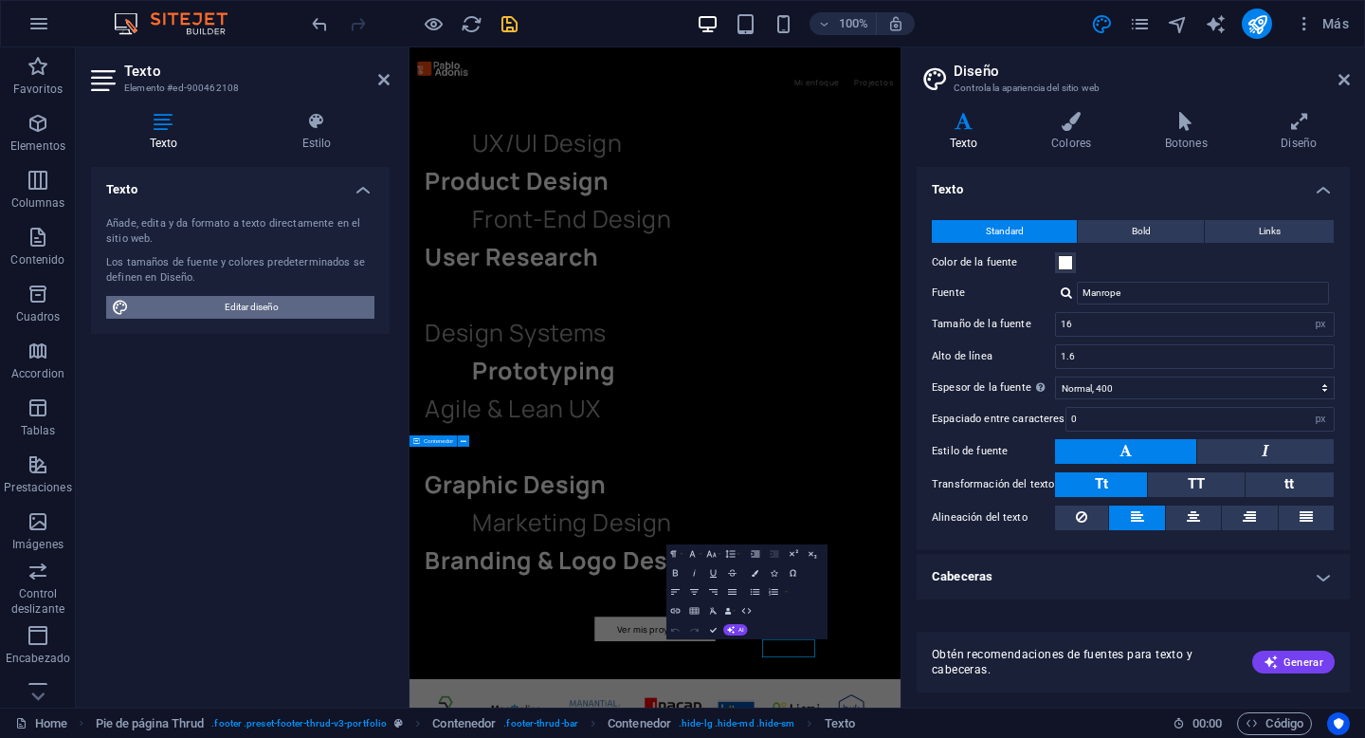
scroll to position [2496, 0]
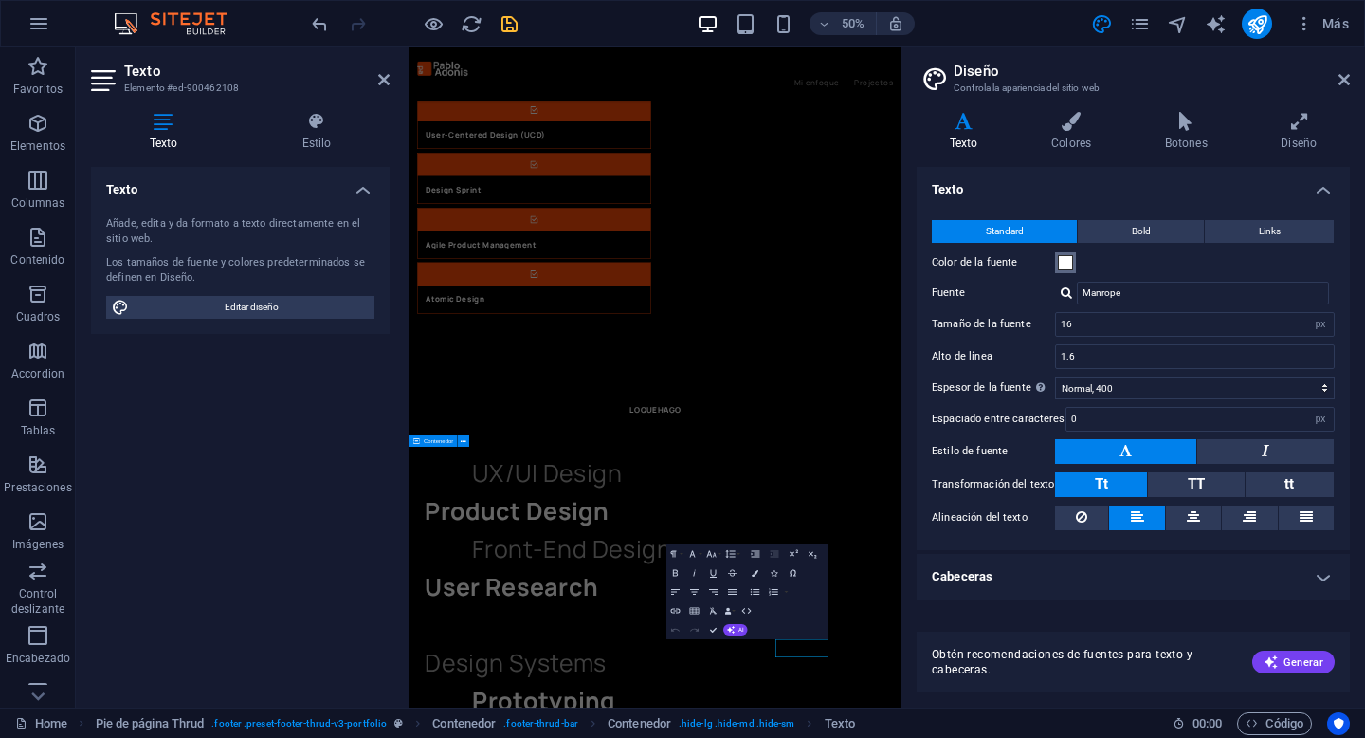
click at [1063, 258] on span at bounding box center [1065, 262] width 15 height 15
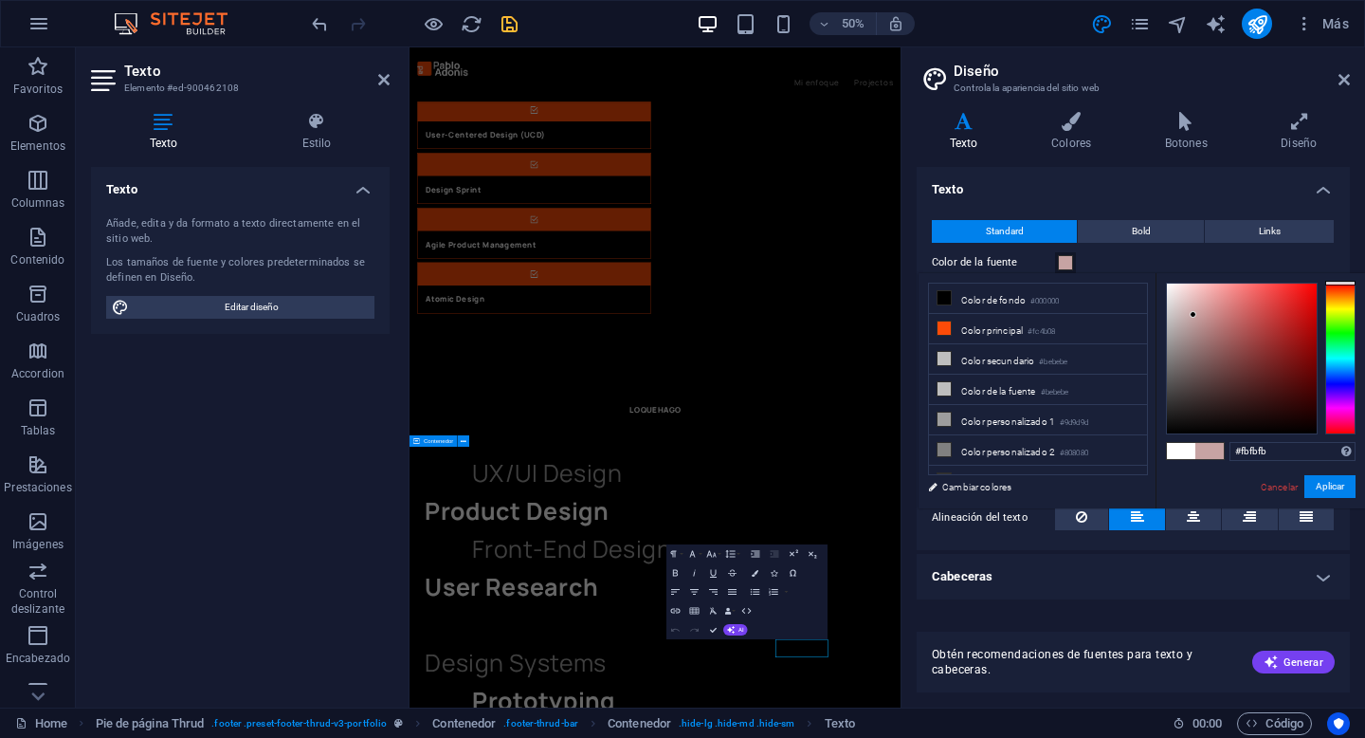
type input "#ffffff"
drag, startPoint x: 1208, startPoint y: 375, endPoint x: 1152, endPoint y: 273, distance: 115.9
click at [1152, 273] on div "less Color de fondo #000000 Color principal #fc4b08 Color secundario #bebebe Co…" at bounding box center [1142, 390] width 447 height 235
click at [1339, 487] on button "Aplicar" at bounding box center [1330, 486] width 51 height 23
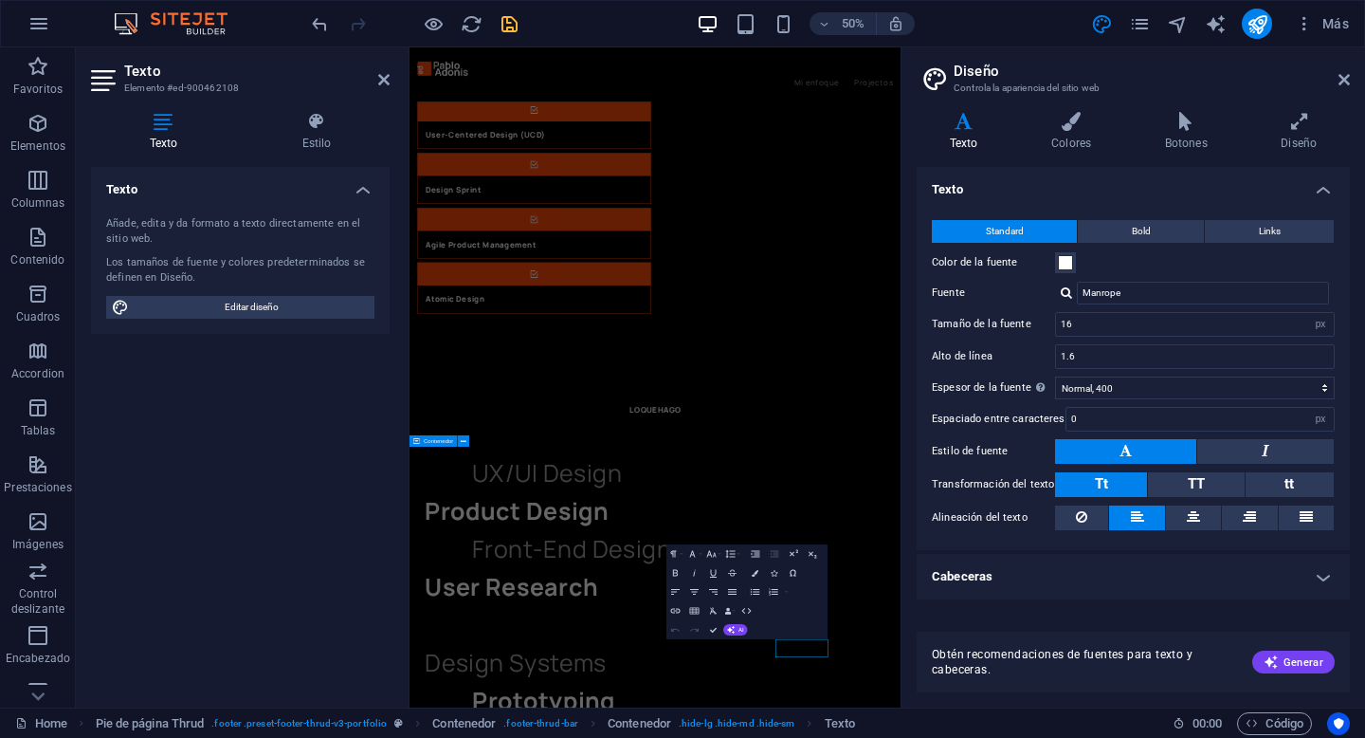
click at [1339, 487] on div "Standard Bold Links Color de la fuente Fuente Manrope Tamaño de la fuente 16 re…" at bounding box center [1133, 375] width 441 height 349
click at [517, 24] on icon "save" at bounding box center [510, 24] width 22 height 22
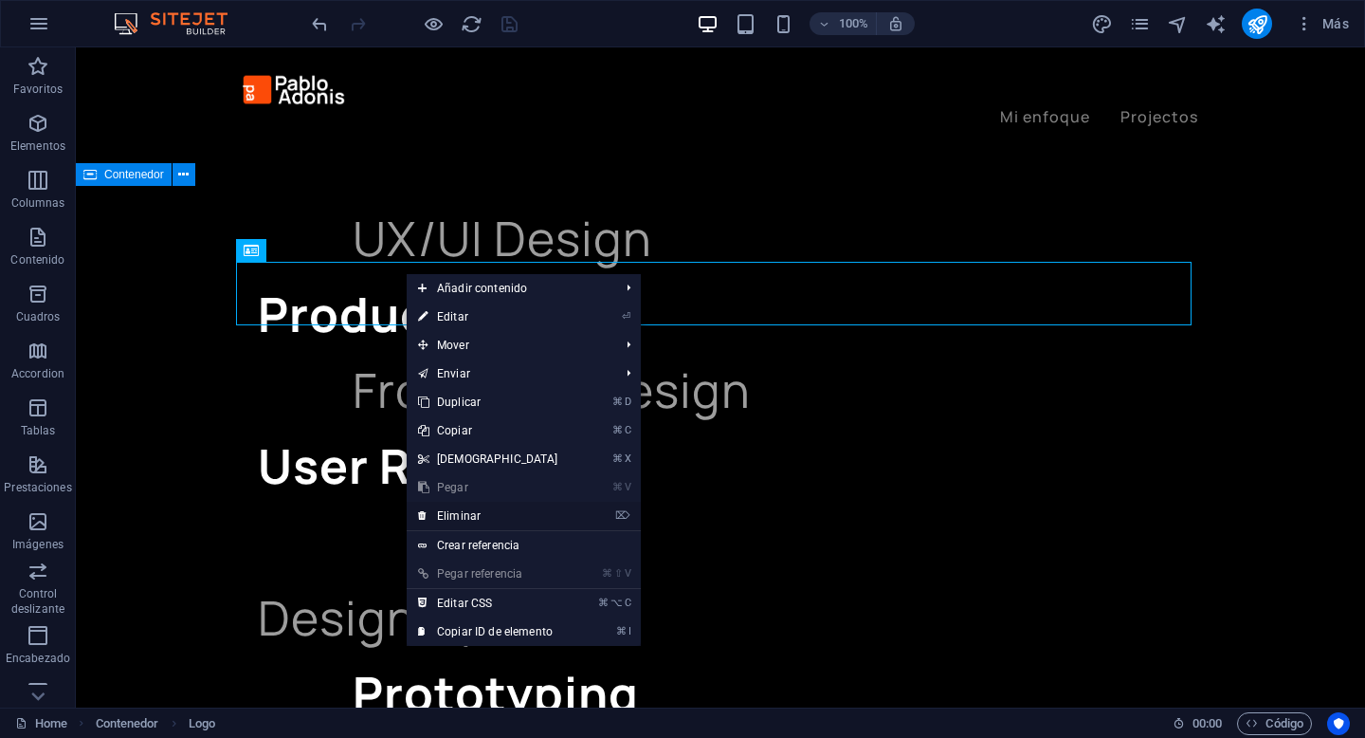
click at [503, 517] on link "⌦ Eliminar" at bounding box center [488, 516] width 163 height 28
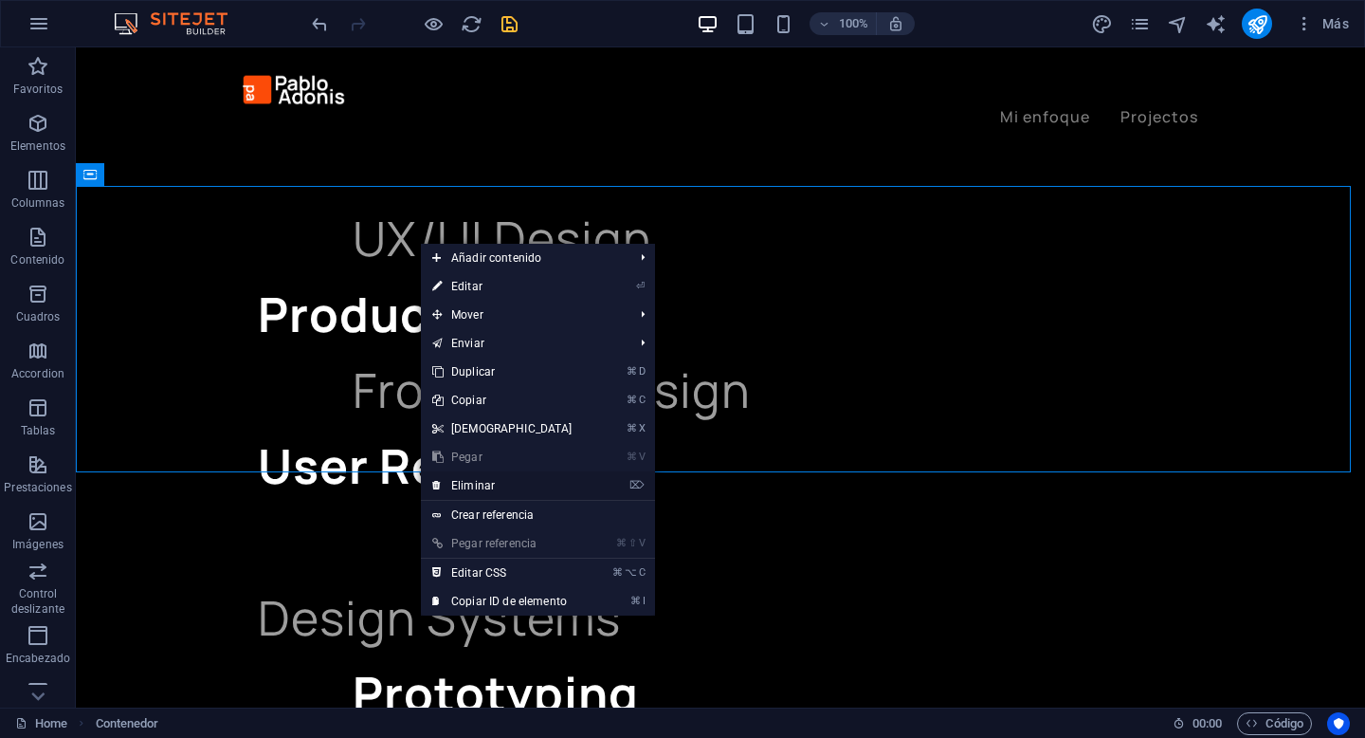
click at [501, 482] on link "⌦ Eliminar" at bounding box center [502, 485] width 163 height 28
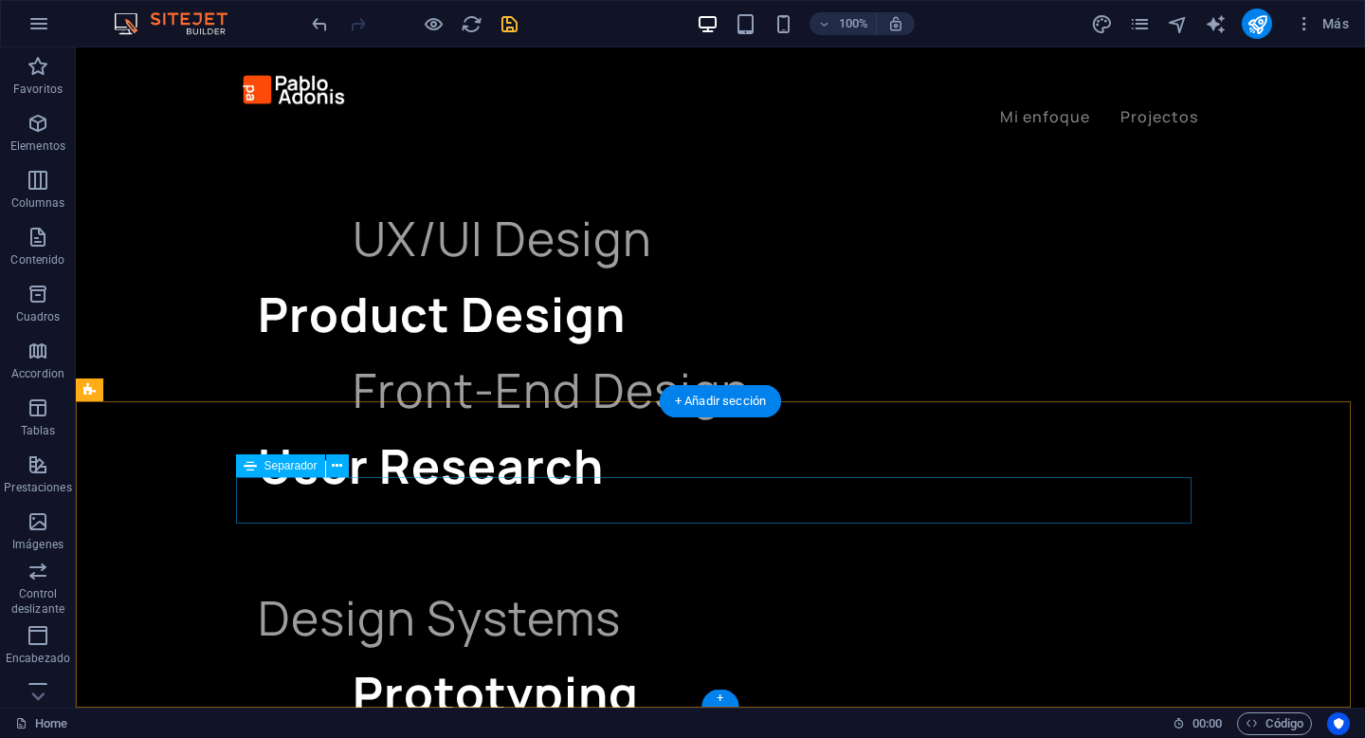
scroll to position [2940, 0]
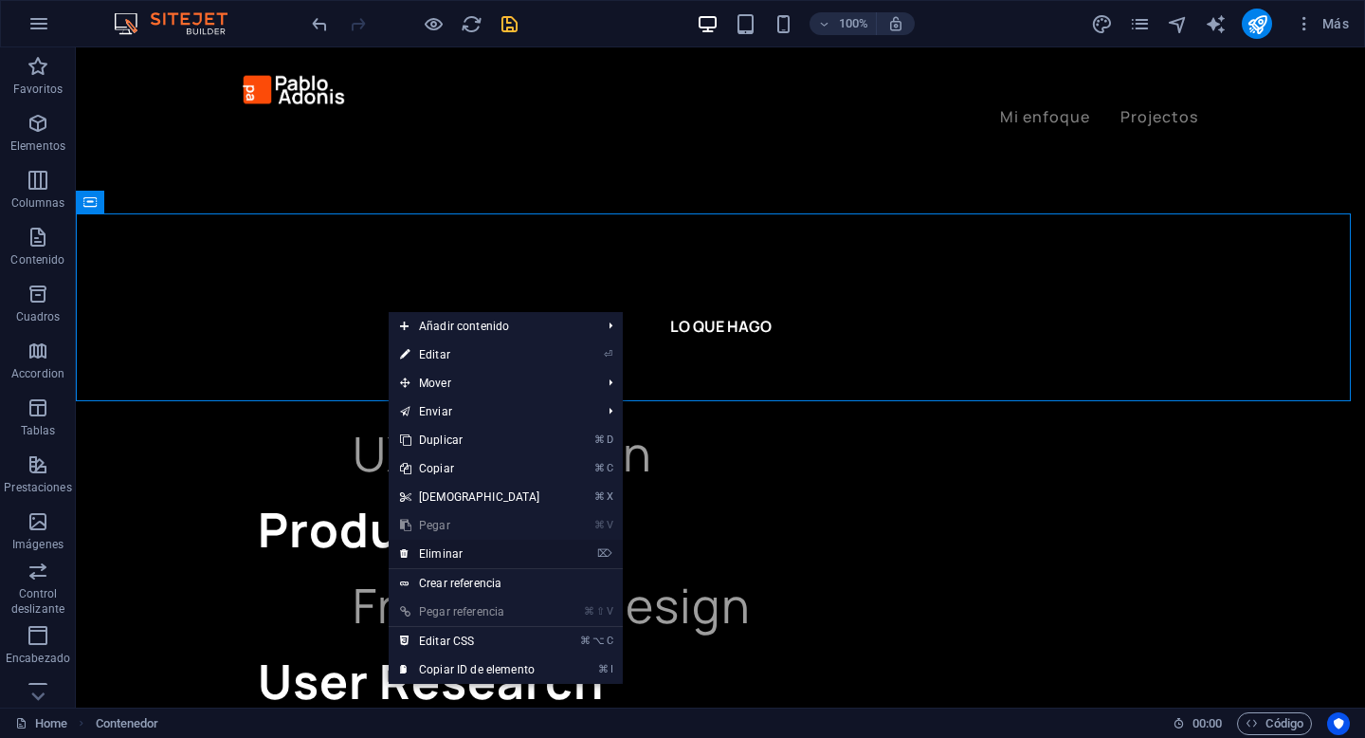
click at [476, 556] on link "⌦ Eliminar" at bounding box center [470, 554] width 163 height 28
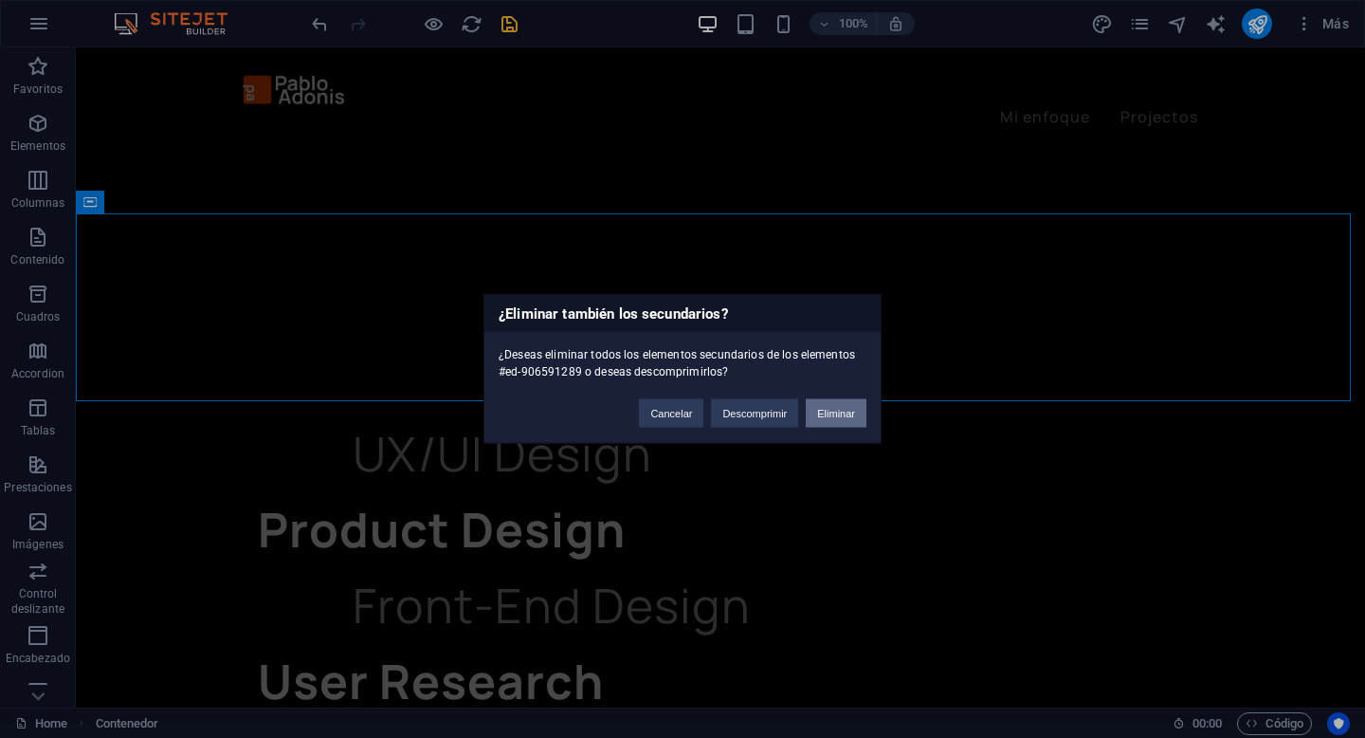
click at [834, 415] on button "Eliminar" at bounding box center [836, 413] width 61 height 28
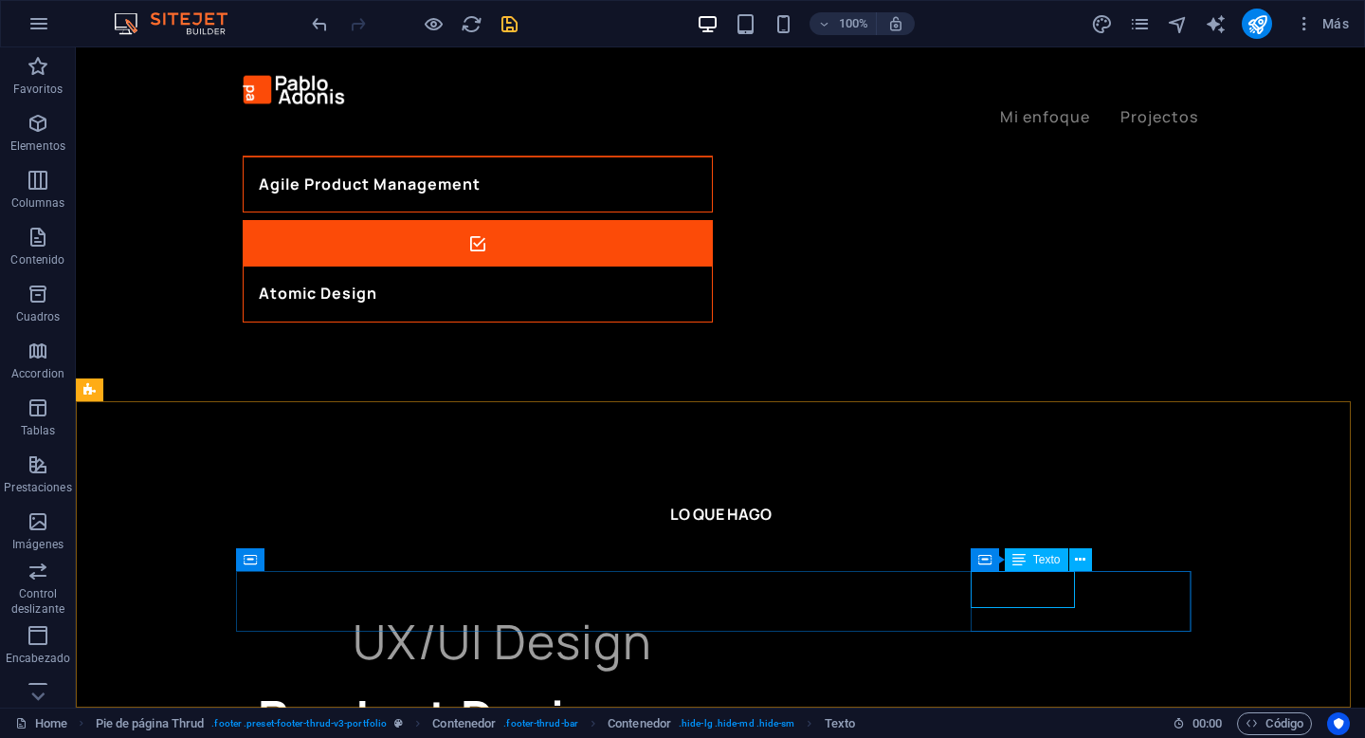
click at [1039, 562] on span "Texto" at bounding box center [1046, 559] width 27 height 11
click at [982, 558] on icon at bounding box center [984, 559] width 13 height 23
click at [1004, 560] on span "Contenedor" at bounding box center [1029, 559] width 60 height 11
drag, startPoint x: 1004, startPoint y: 560, endPoint x: 547, endPoint y: 507, distance: 460.1
click at [1004, 560] on span "Contenedor" at bounding box center [1029, 559] width 60 height 11
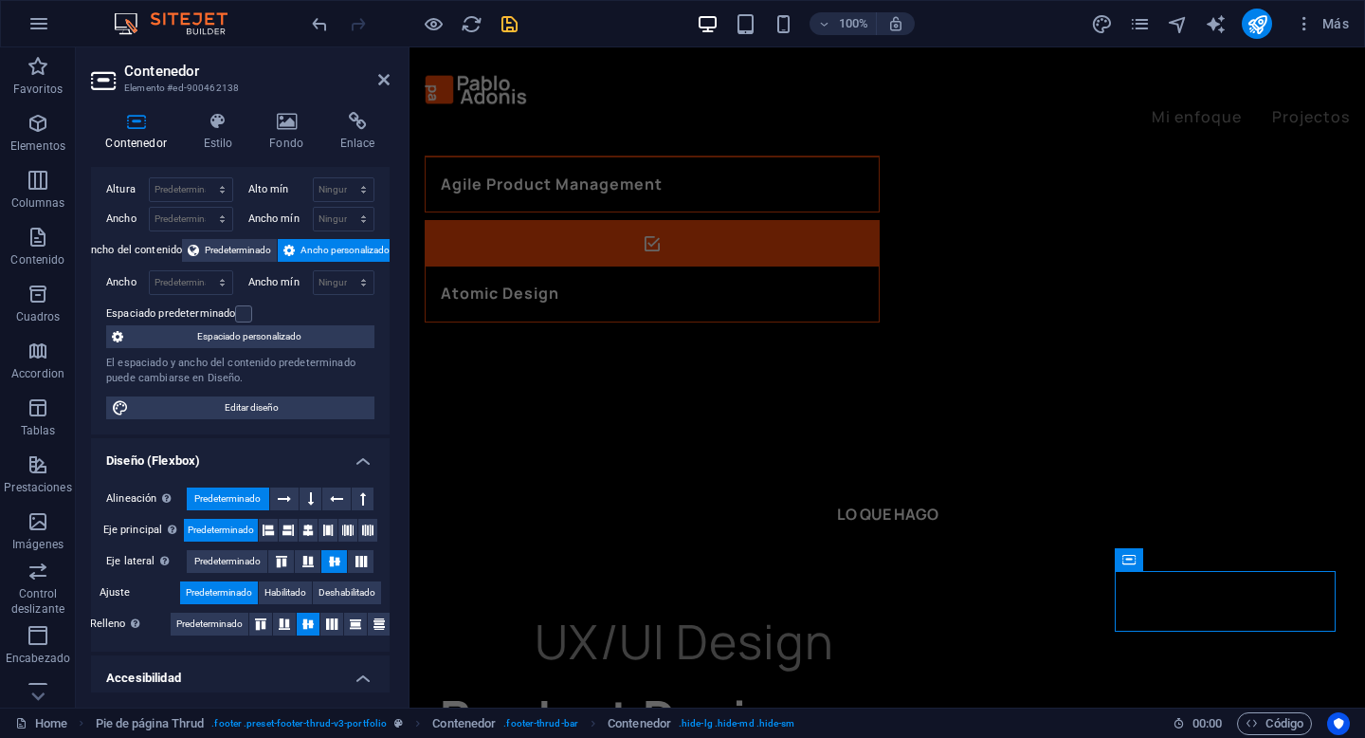
scroll to position [0, 0]
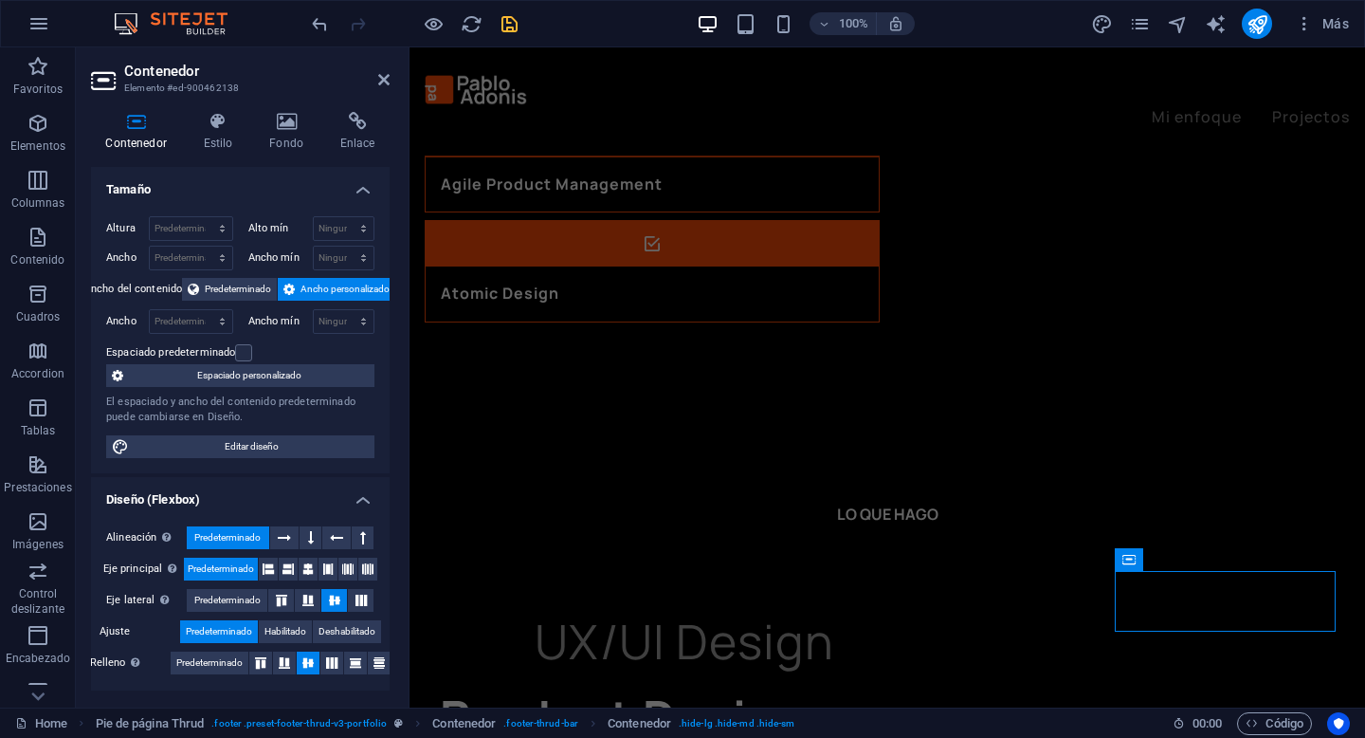
click at [315, 292] on span "Ancho personalizado" at bounding box center [345, 289] width 89 height 23
click at [235, 134] on h4 "Estilo" at bounding box center [222, 132] width 66 height 40
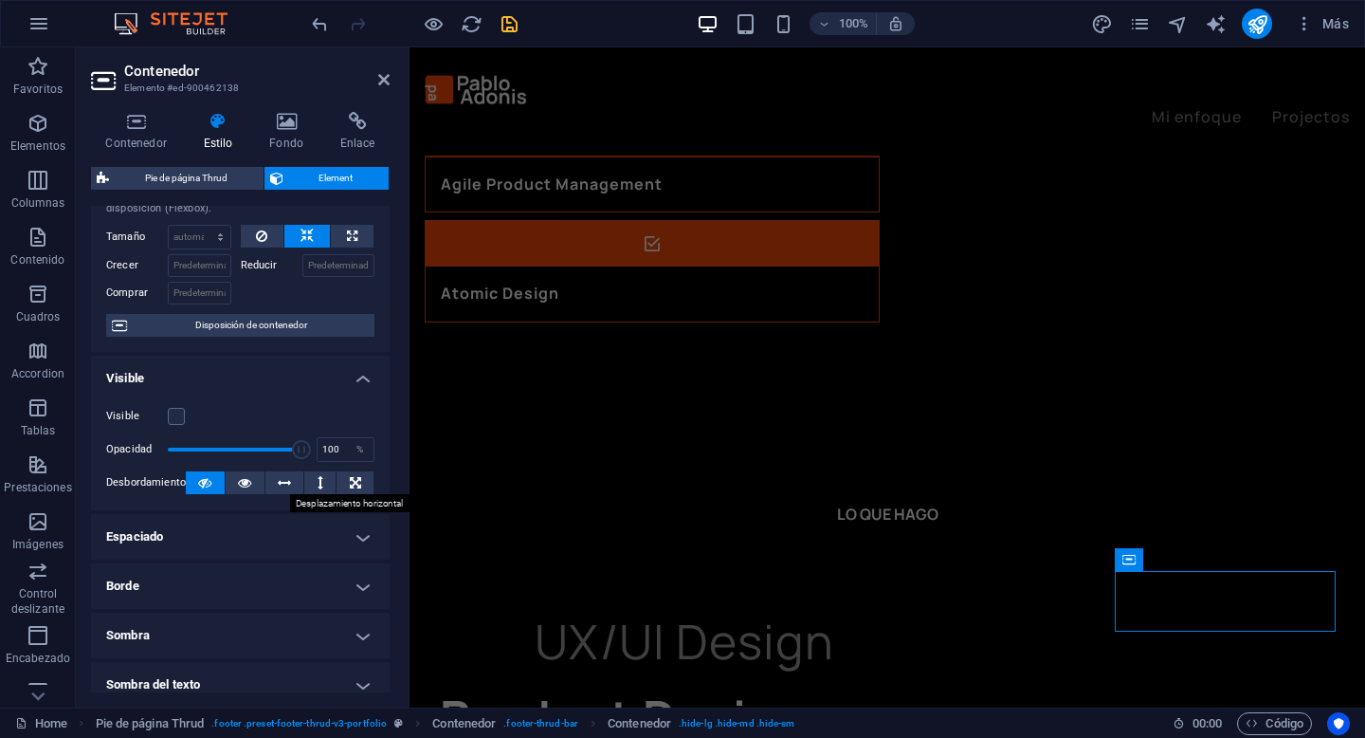
scroll to position [79, 0]
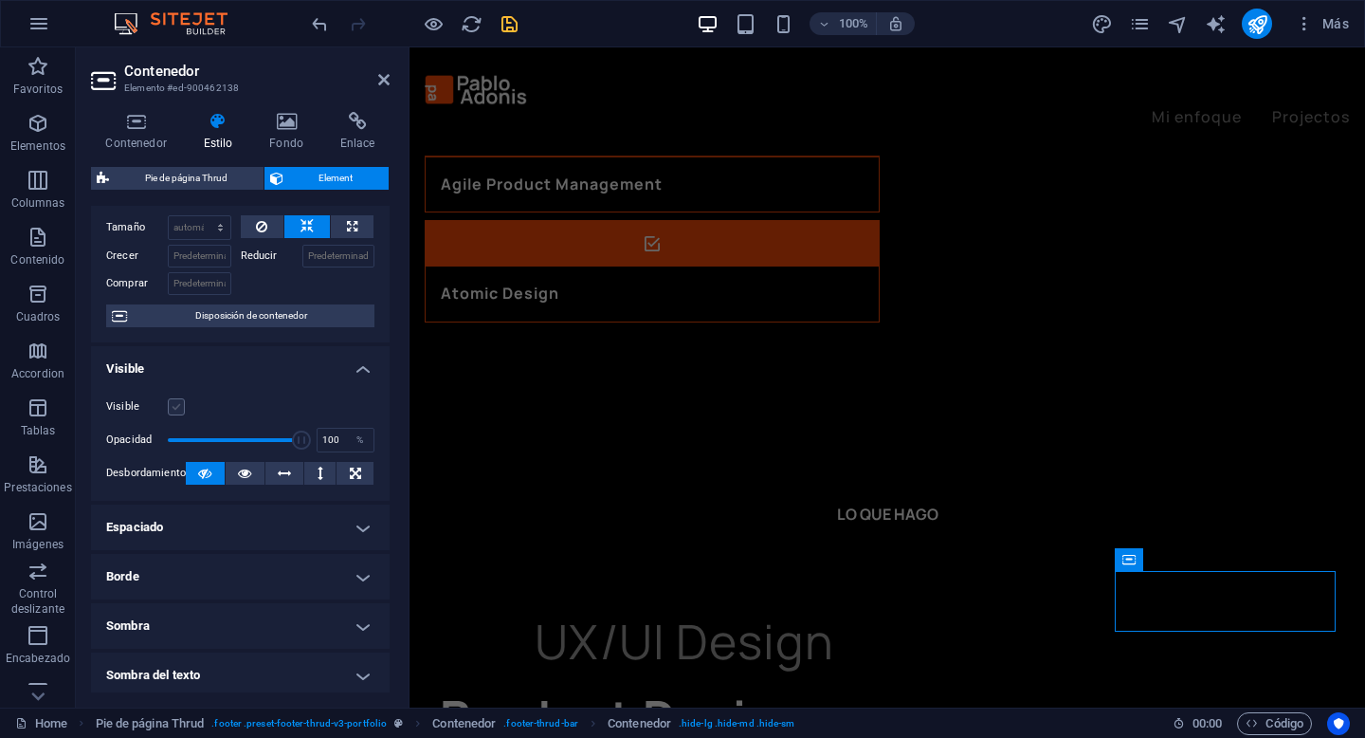
click at [175, 402] on label at bounding box center [176, 406] width 17 height 17
click at [0, 0] on input "Visible" at bounding box center [0, 0] width 0 height 0
click at [515, 30] on icon "save" at bounding box center [510, 24] width 22 height 22
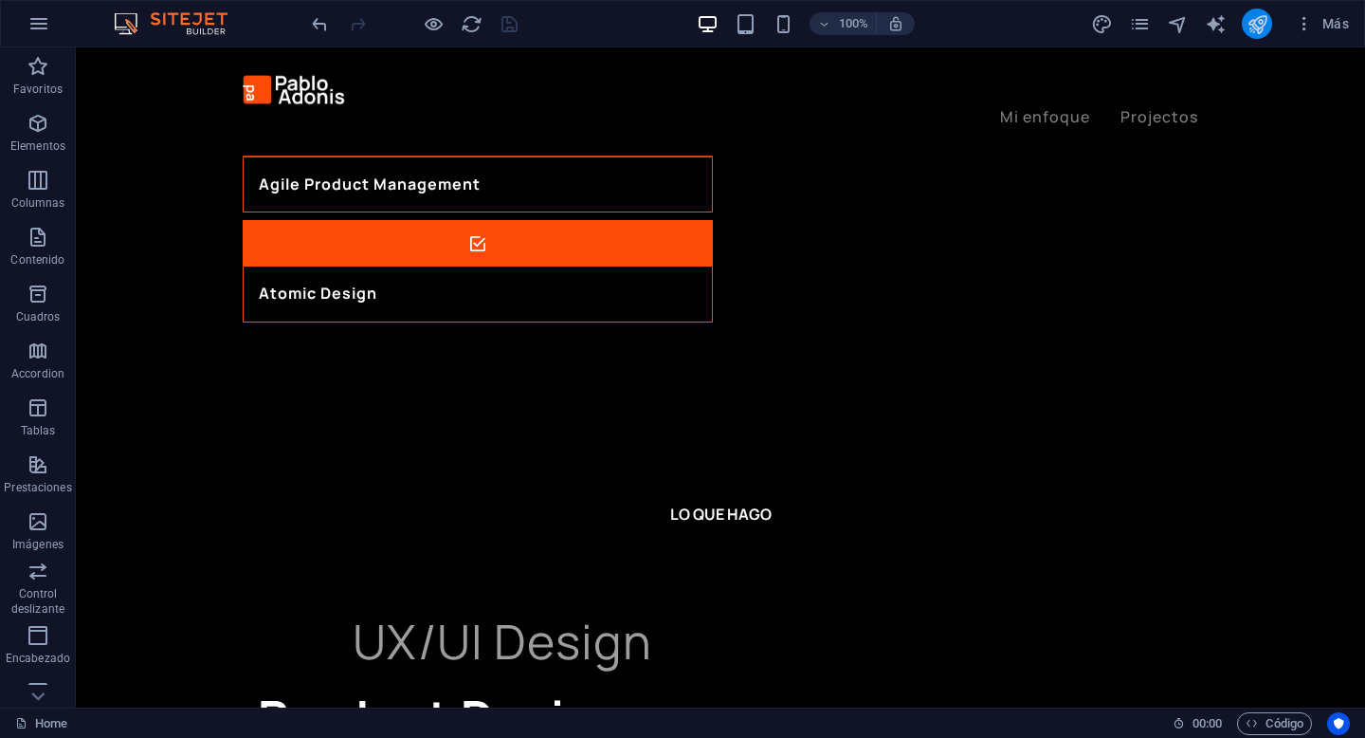
click at [1267, 30] on icon "publish" at bounding box center [1258, 24] width 22 height 22
click at [1254, 23] on icon "publish" at bounding box center [1258, 24] width 22 height 22
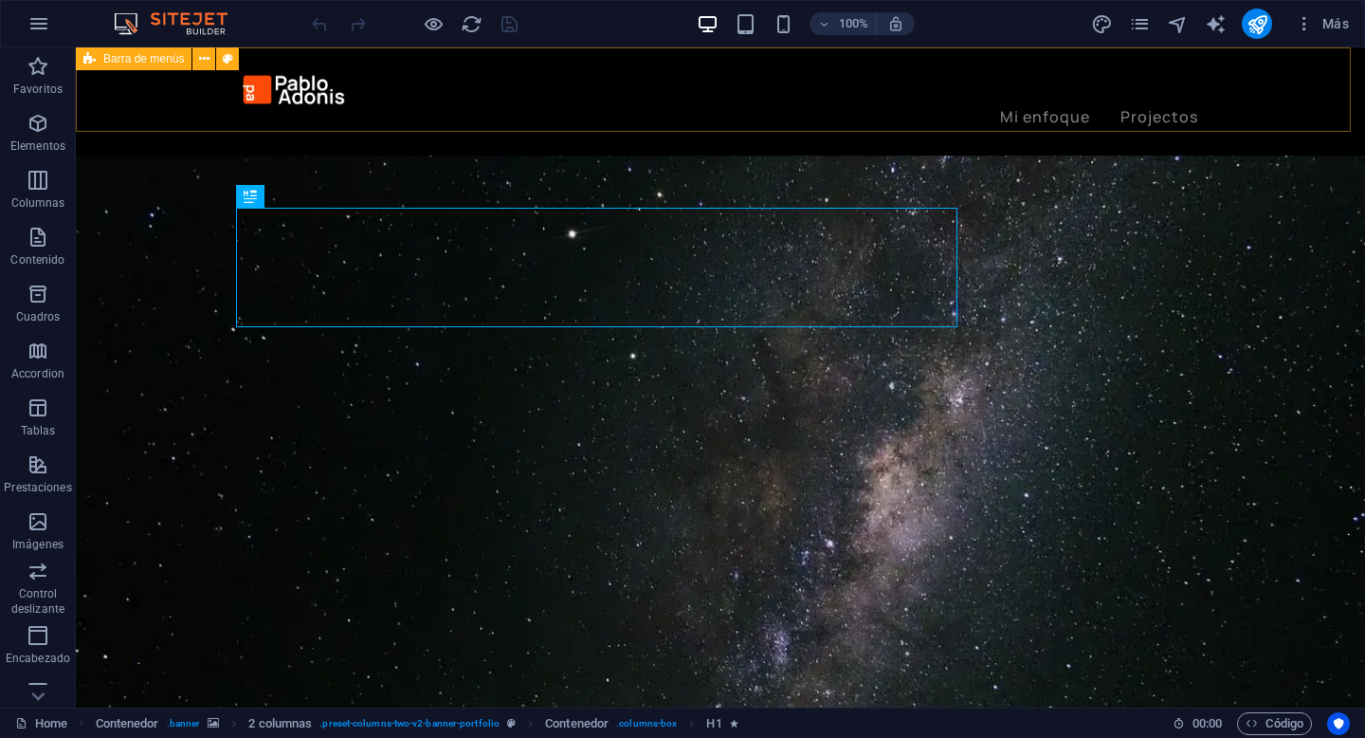
click at [127, 64] on span "Barra de menús" at bounding box center [143, 58] width 81 height 11
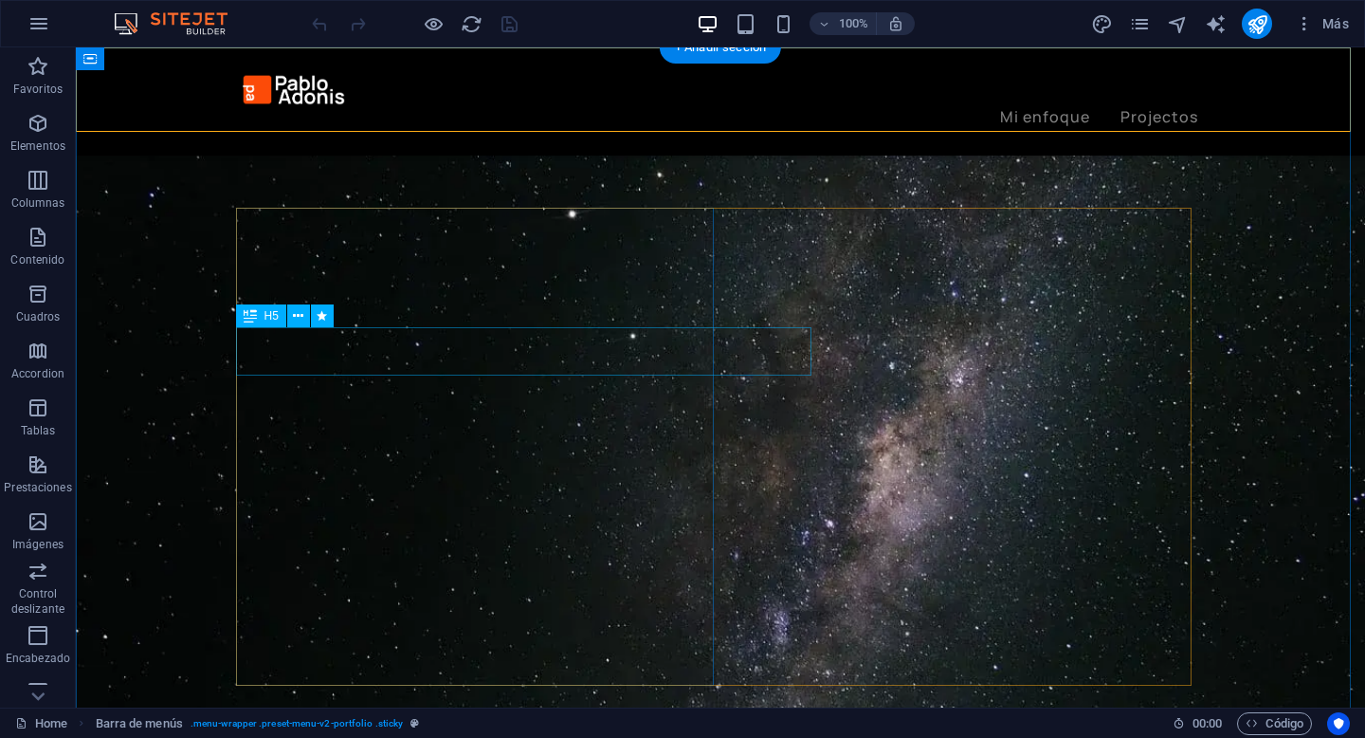
scroll to position [22, 0]
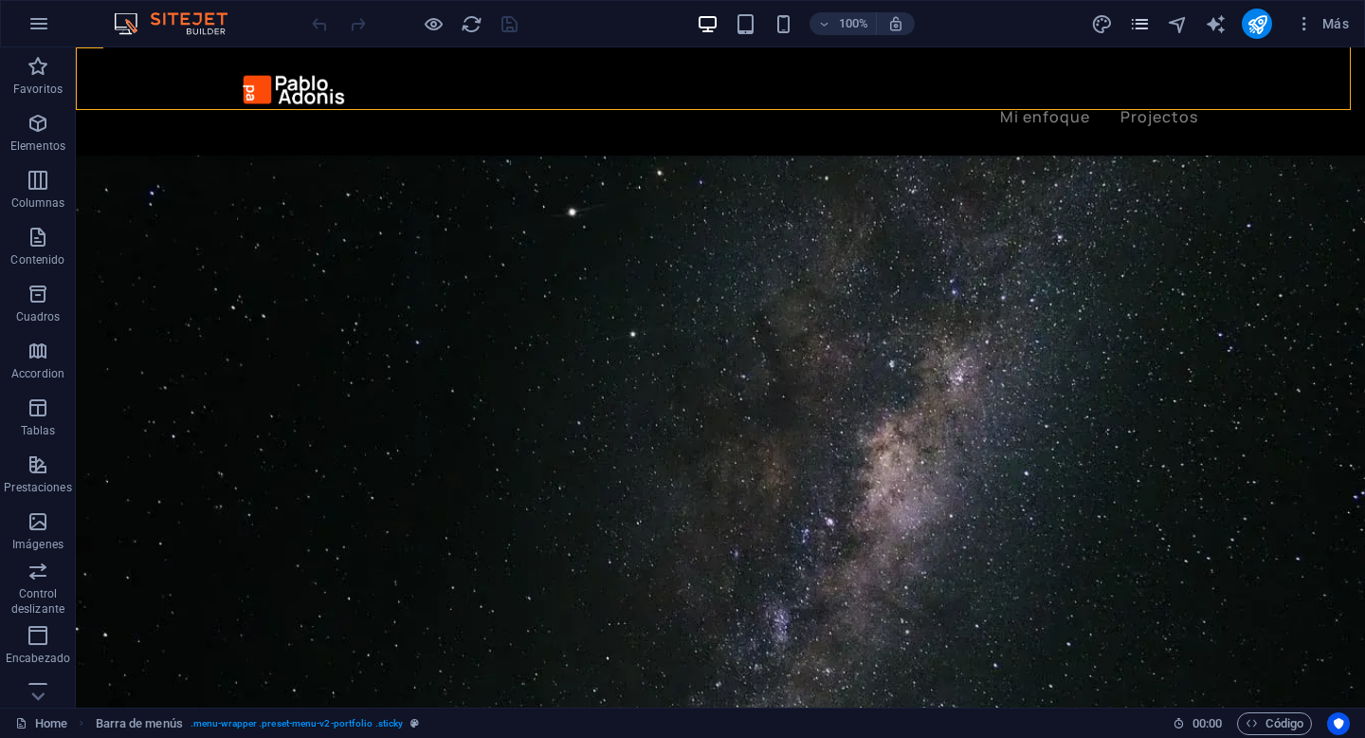
click at [1143, 32] on icon "pages" at bounding box center [1140, 24] width 22 height 22
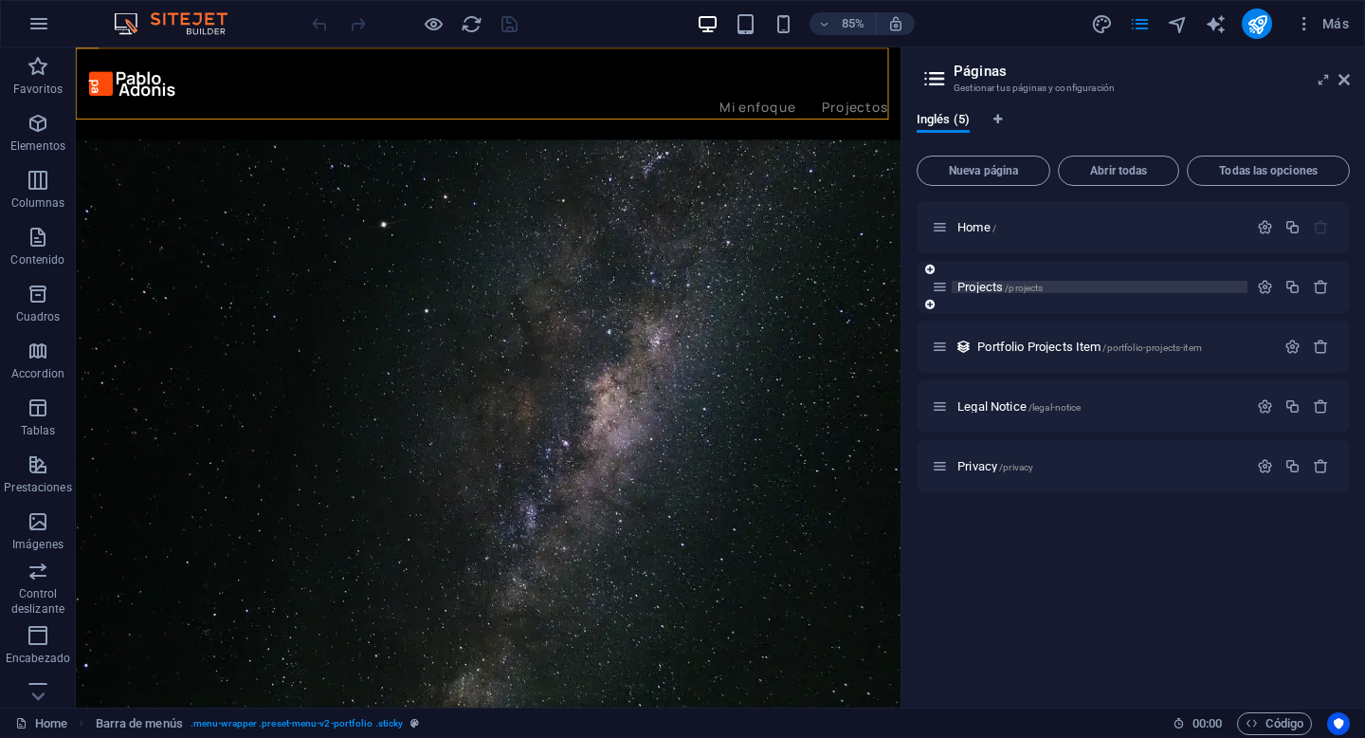
click at [1106, 287] on p "Projects /projects" at bounding box center [1100, 287] width 284 height 12
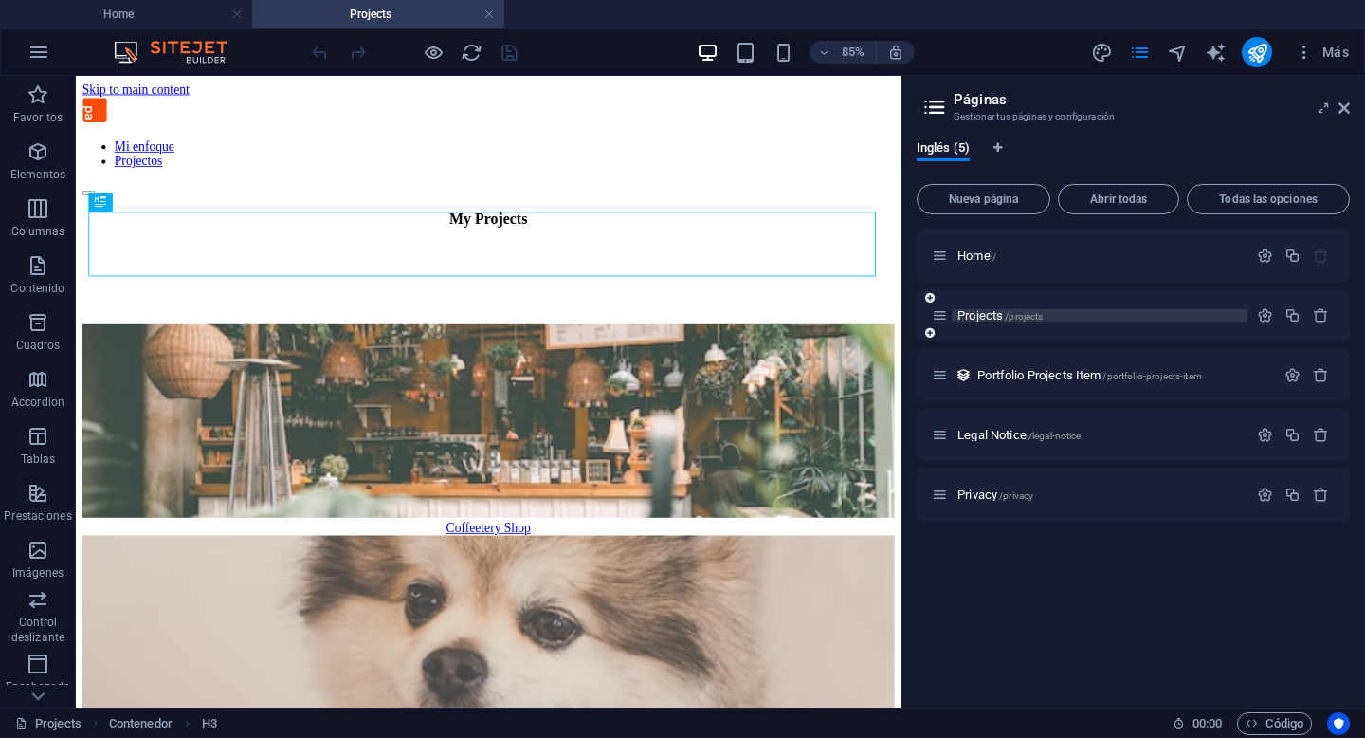
scroll to position [0, 0]
click at [1348, 106] on icon at bounding box center [1344, 108] width 11 height 15
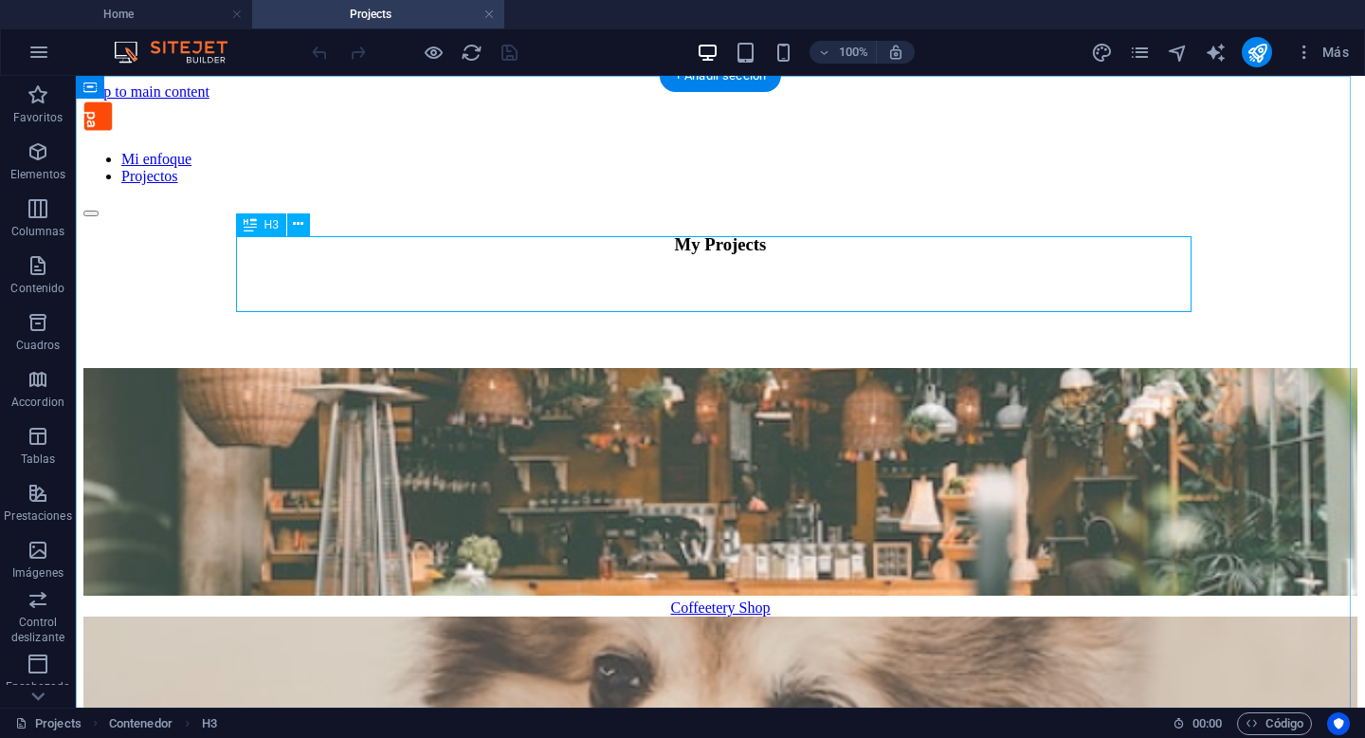
click at [634, 255] on div "My Projects" at bounding box center [720, 244] width 1274 height 21
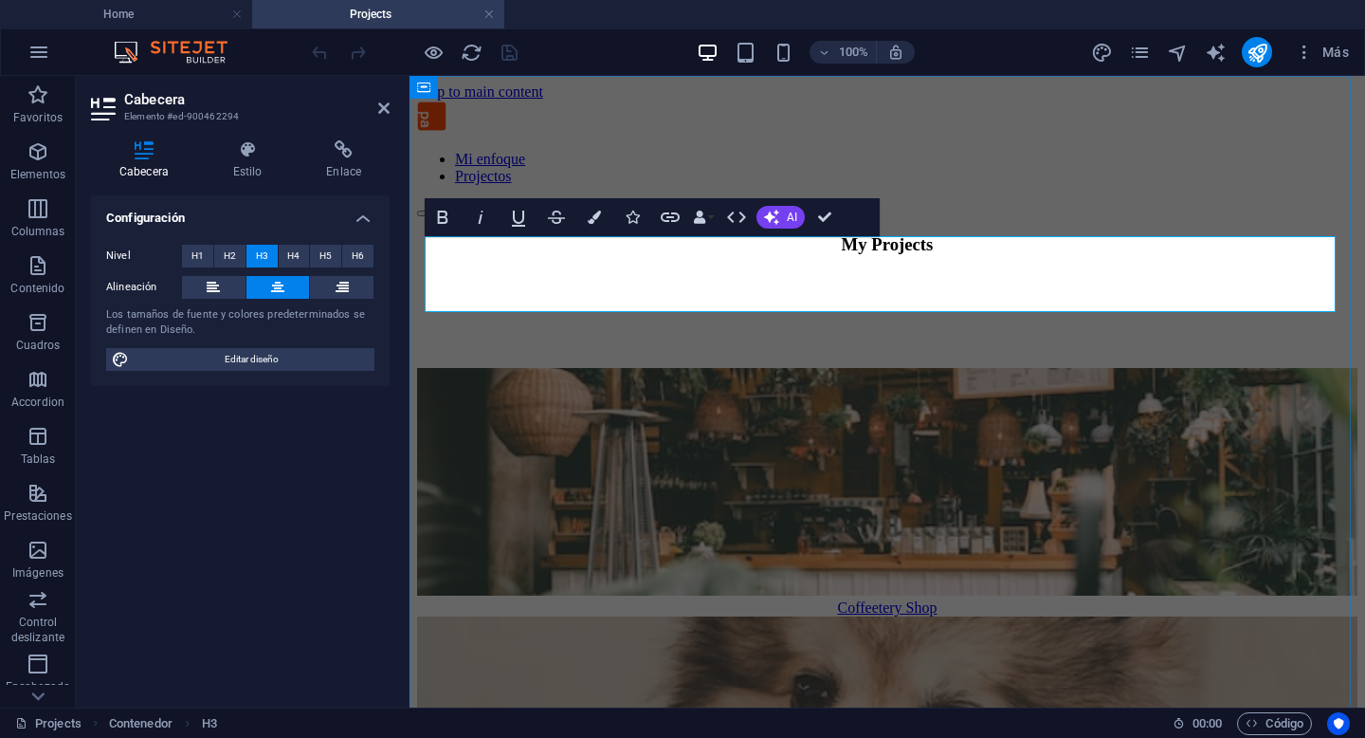
click at [772, 255] on h3 "My Projects" at bounding box center [887, 244] width 941 height 21
drag, startPoint x: 777, startPoint y: 292, endPoint x: 1070, endPoint y: 297, distance: 292.1
click at [1070, 255] on h3 "My Projects" at bounding box center [887, 244] width 941 height 21
click at [865, 255] on h3 "​Projectos" at bounding box center [887, 244] width 941 height 21
drag, startPoint x: 1012, startPoint y: 275, endPoint x: 741, endPoint y: 280, distance: 271.2
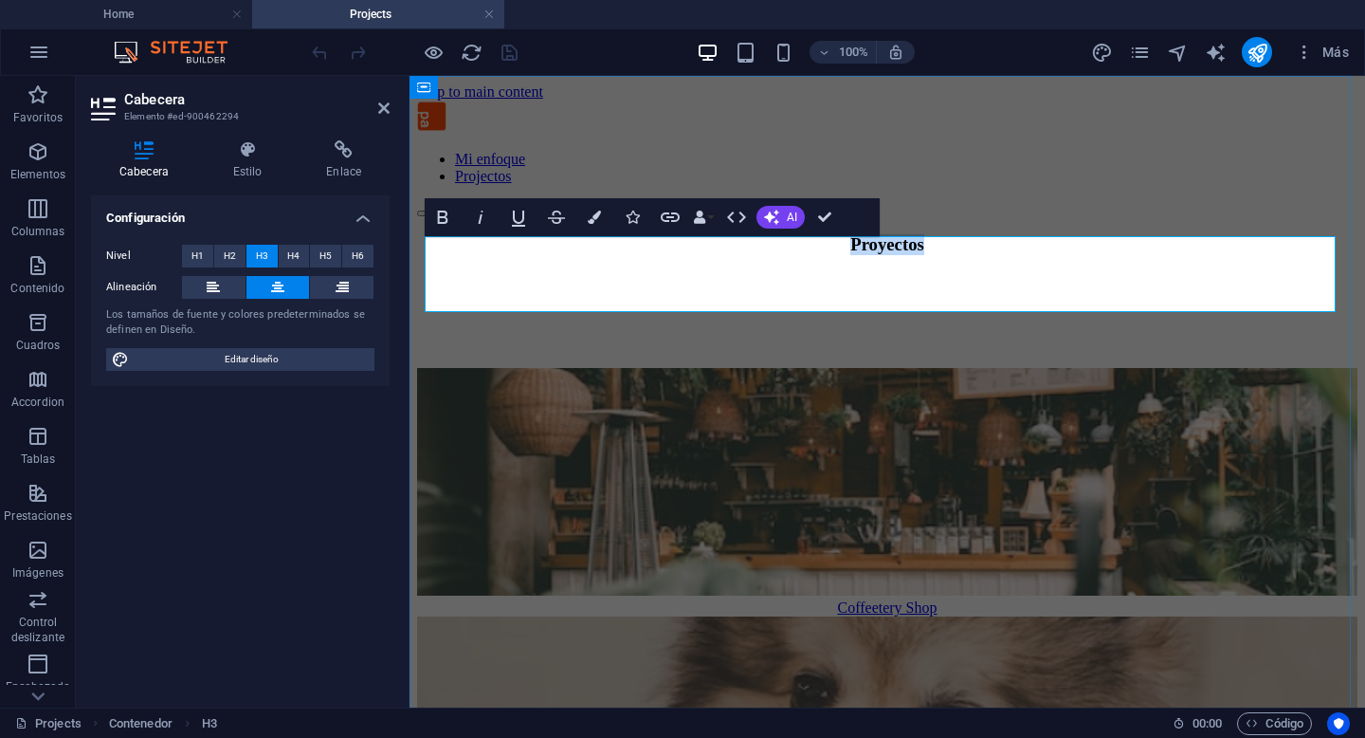
click at [741, 255] on h3 "Proyectos" at bounding box center [887, 244] width 941 height 21
copy h3 "Proyectos"
click at [578, 54] on div "100% Más" at bounding box center [832, 52] width 1049 height 30
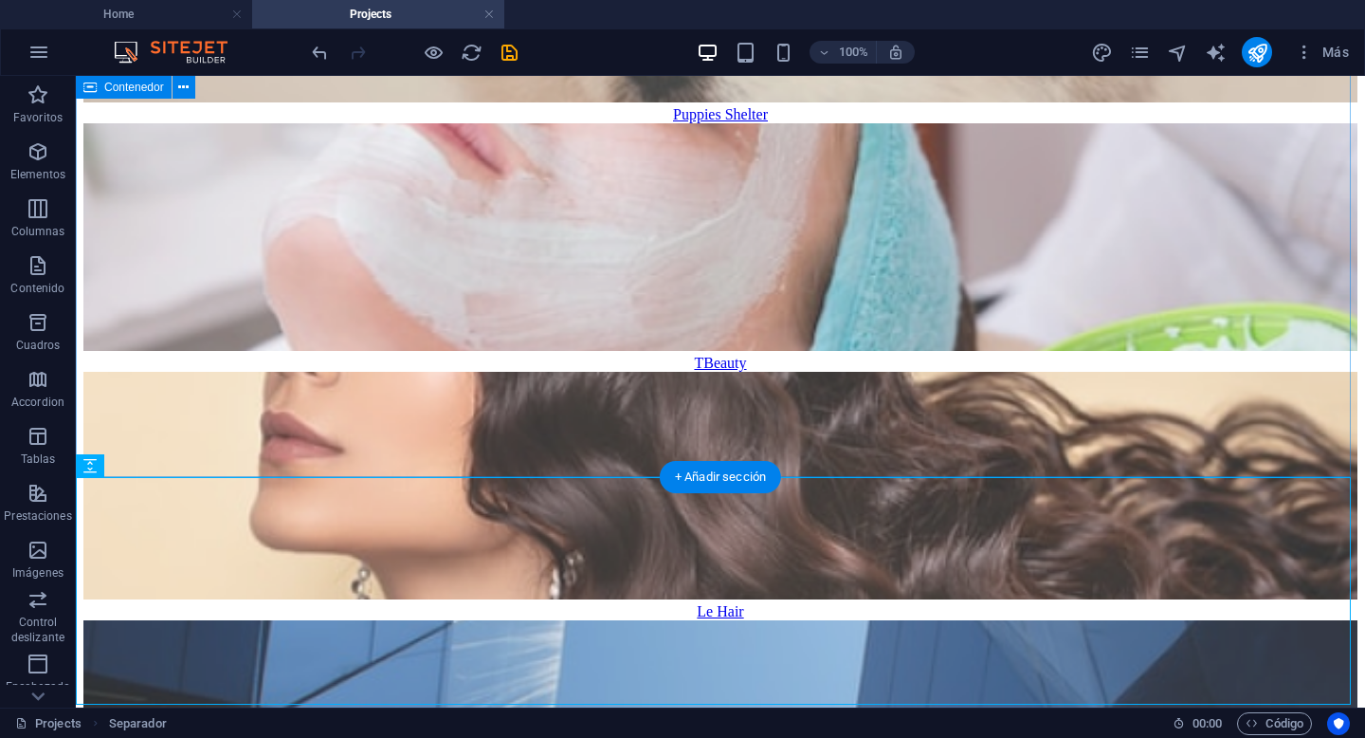
scroll to position [1102, 0]
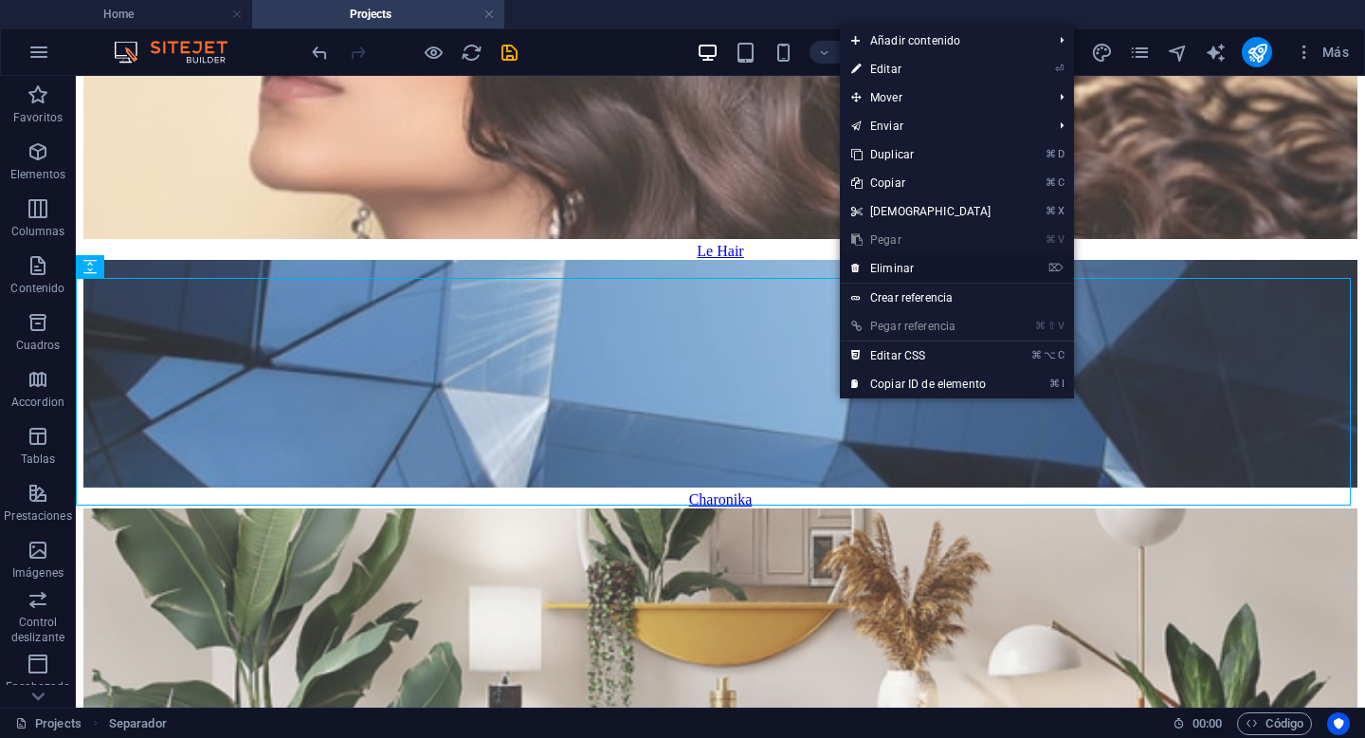
click at [923, 272] on link "⌦ Eliminar" at bounding box center [921, 268] width 163 height 28
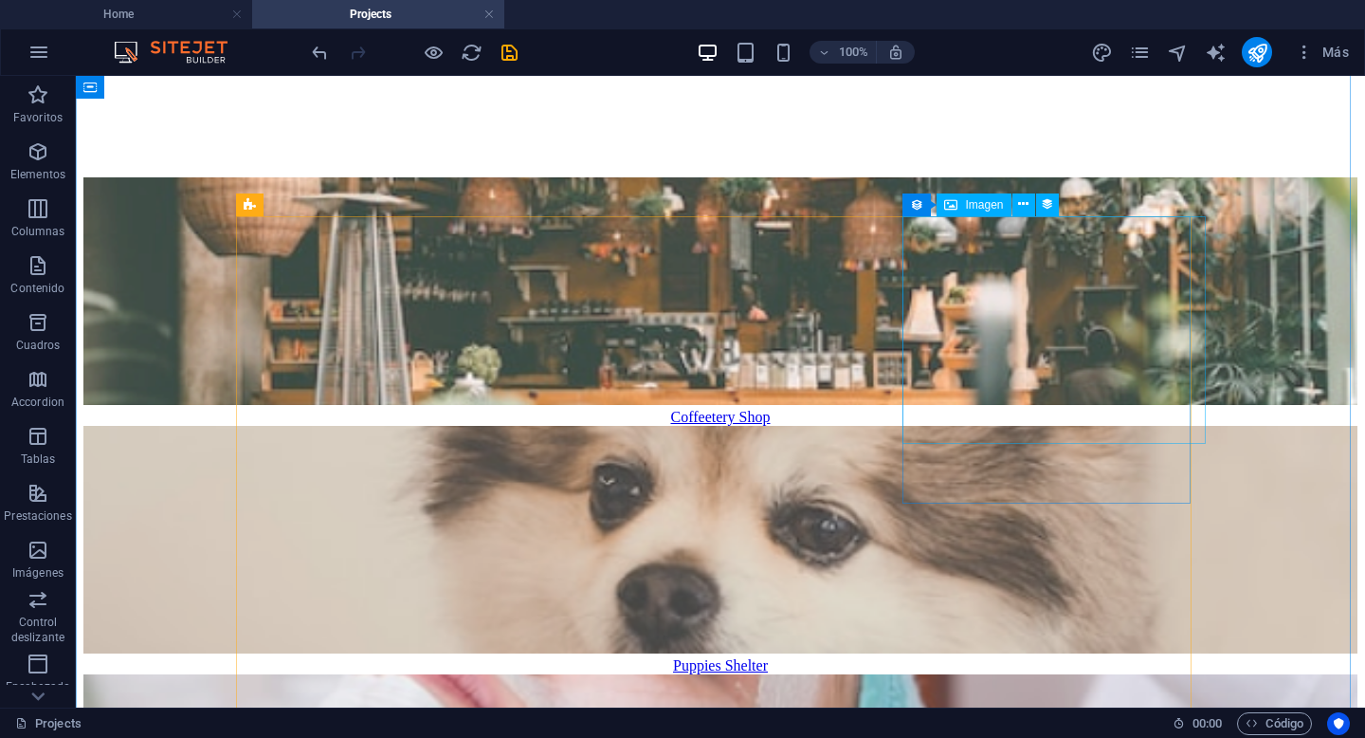
scroll to position [0, 0]
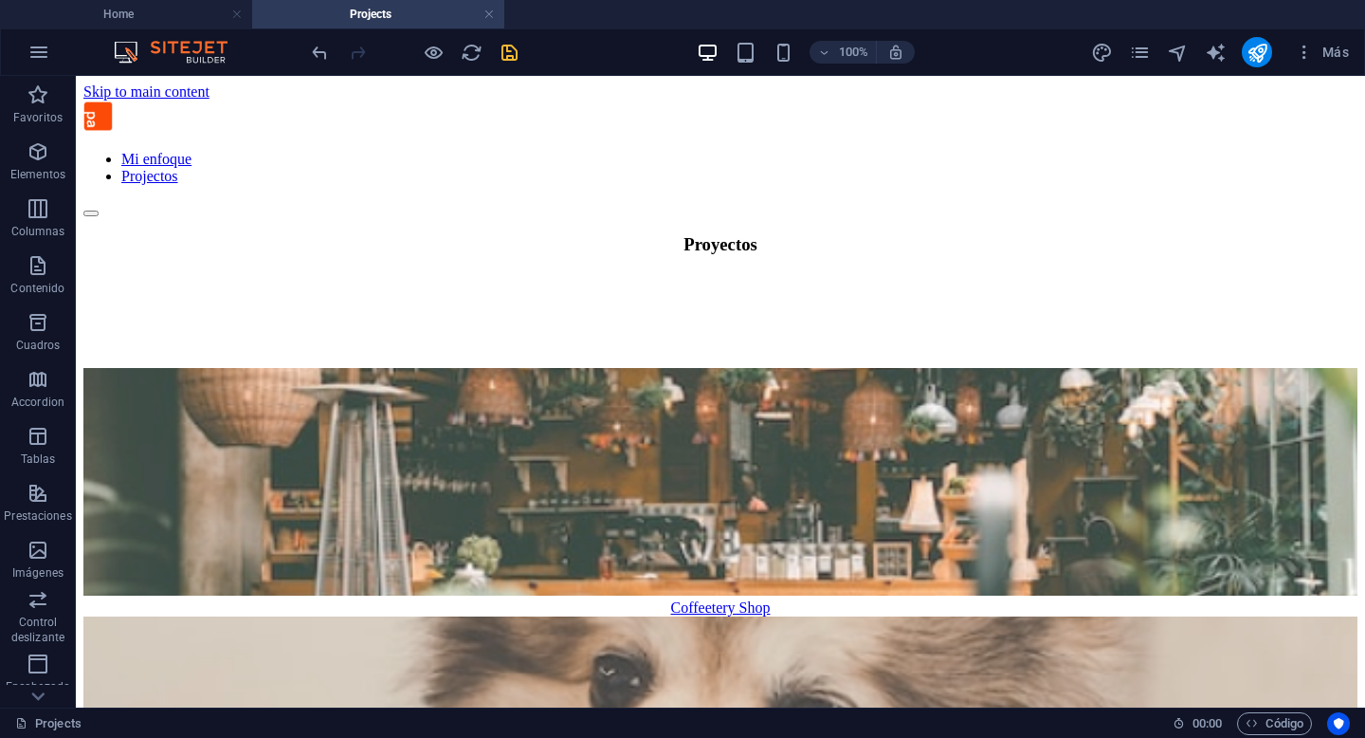
click at [512, 50] on icon "save" at bounding box center [510, 53] width 22 height 22
click at [1266, 60] on icon "publish" at bounding box center [1258, 53] width 22 height 22
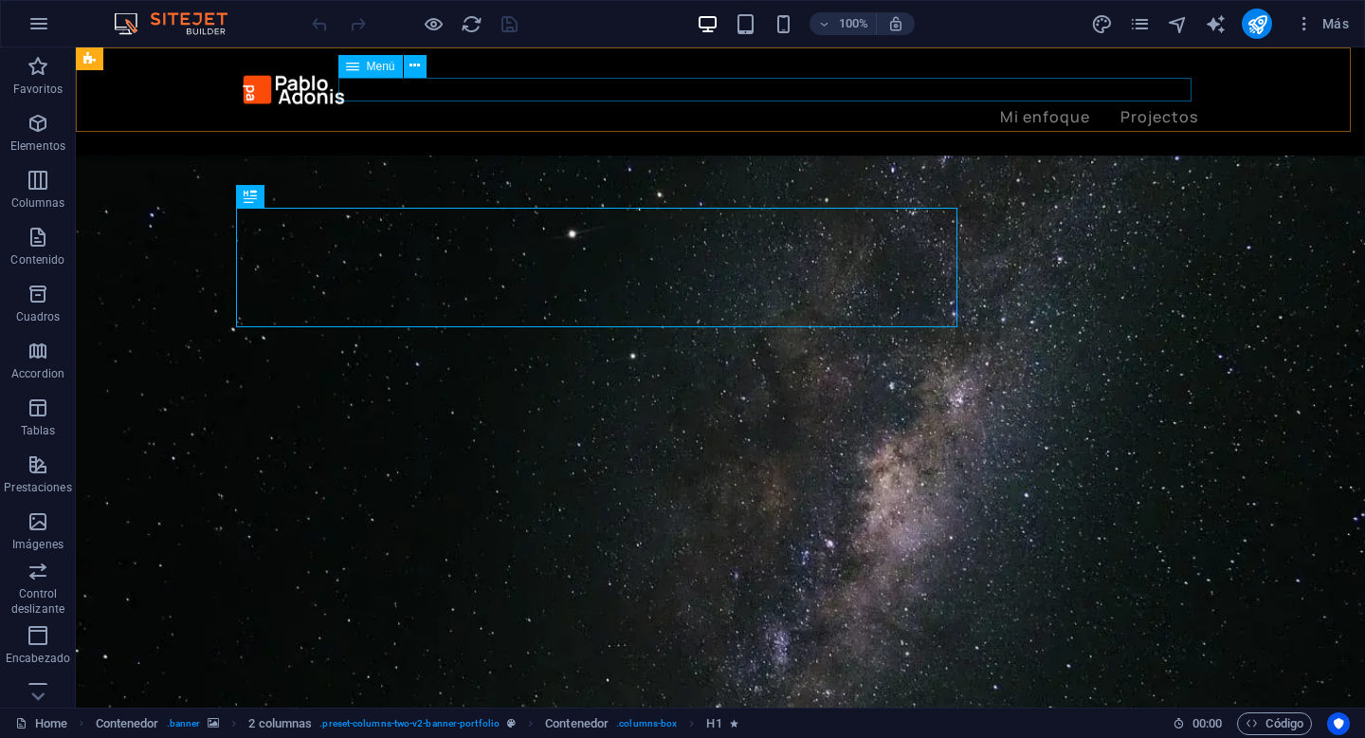
click at [1135, 105] on nav "Mi enfoque Projectos" at bounding box center [721, 117] width 956 height 25
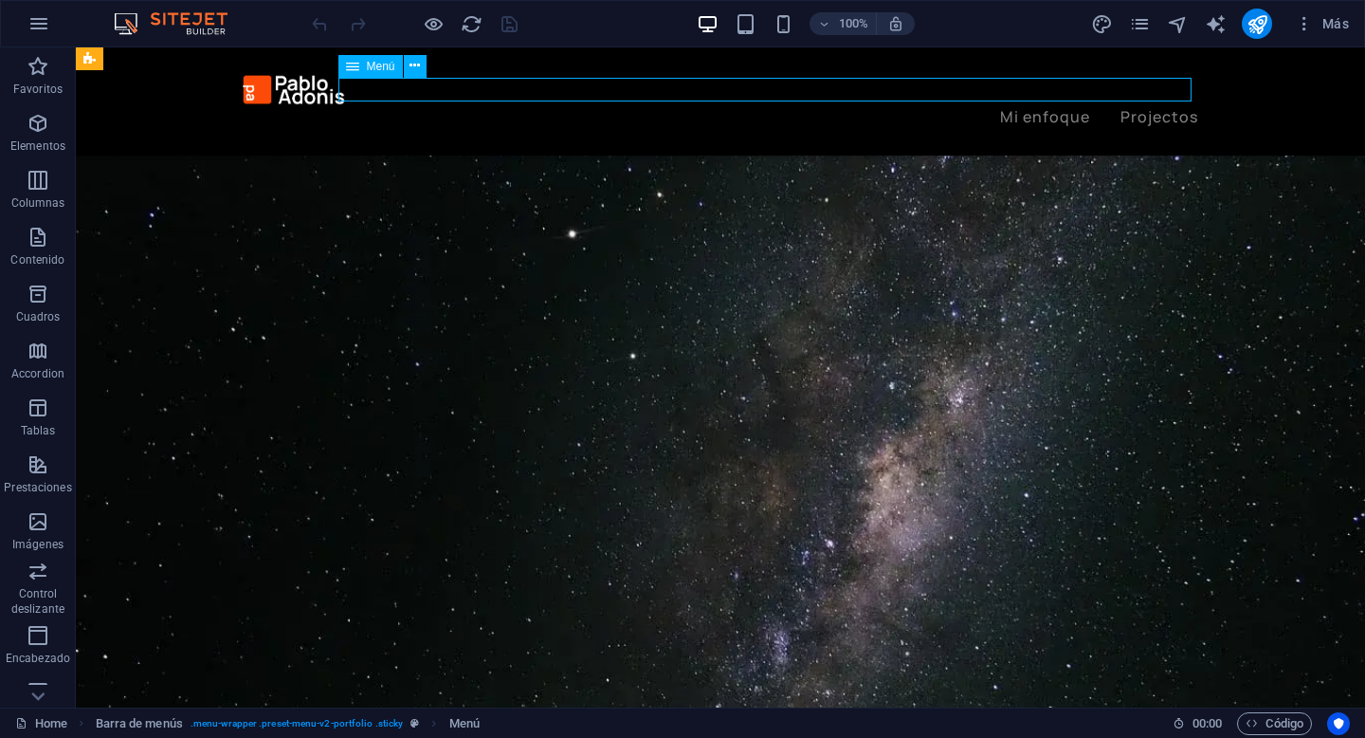
click at [1135, 105] on nav "Mi enfoque Projectos" at bounding box center [721, 117] width 956 height 25
select select "1"
select select
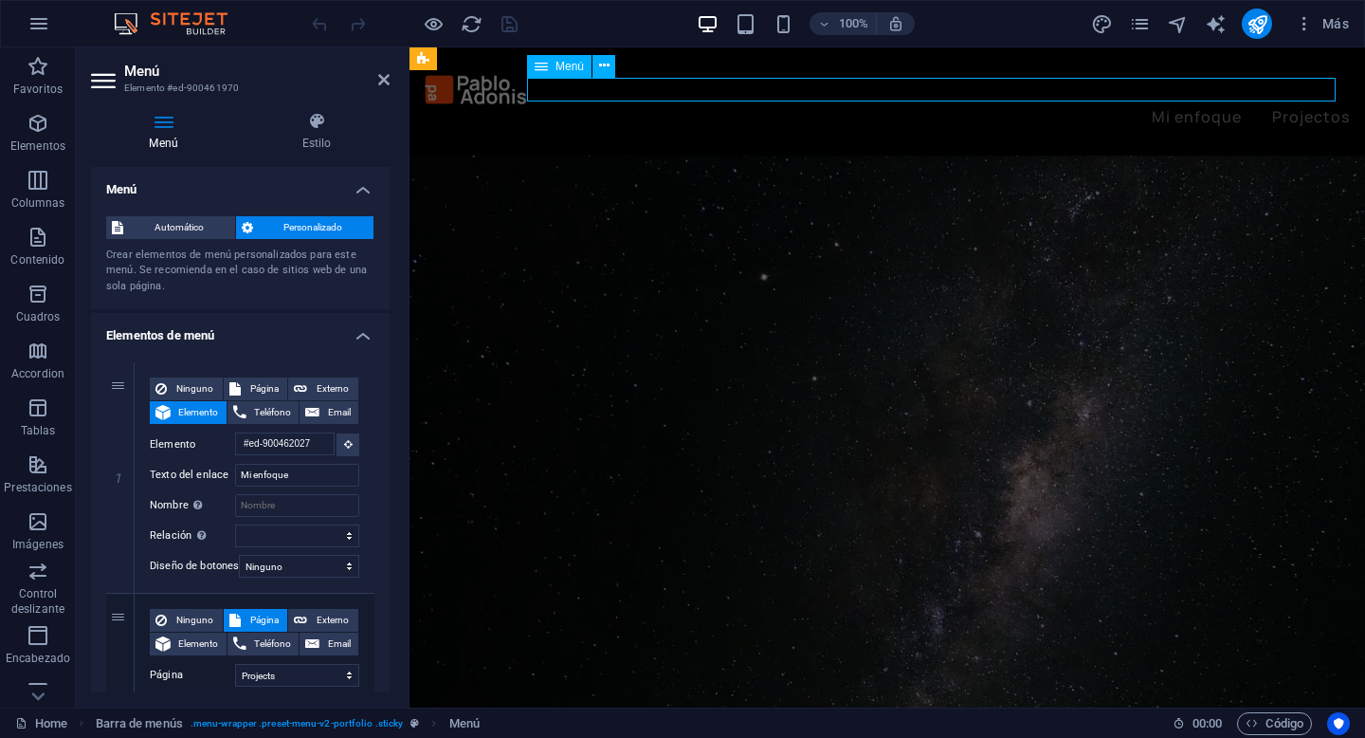
click at [1289, 105] on nav "Mi enfoque Projectos" at bounding box center [887, 117] width 925 height 25
click at [1294, 105] on nav "Mi enfoque Projectos" at bounding box center [887, 117] width 925 height 25
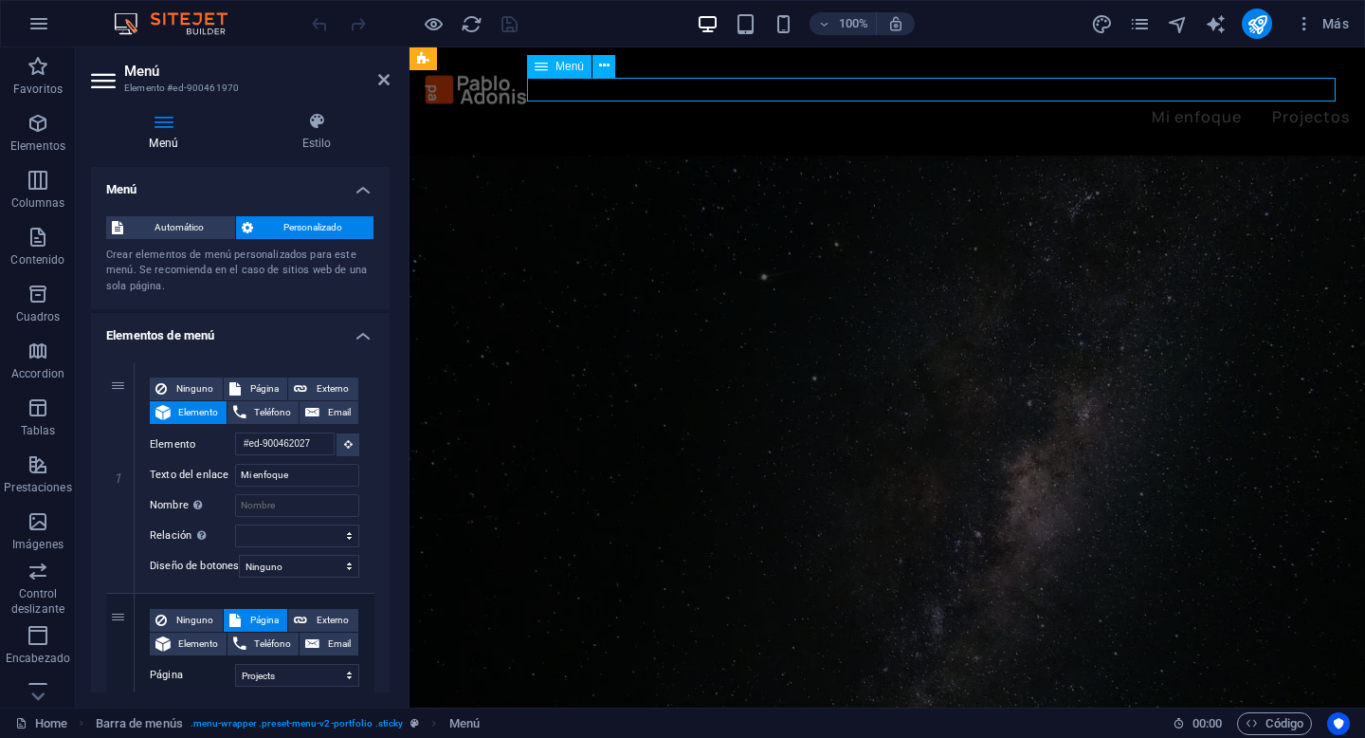
click at [1294, 105] on nav "Mi enfoque Projectos" at bounding box center [887, 117] width 925 height 25
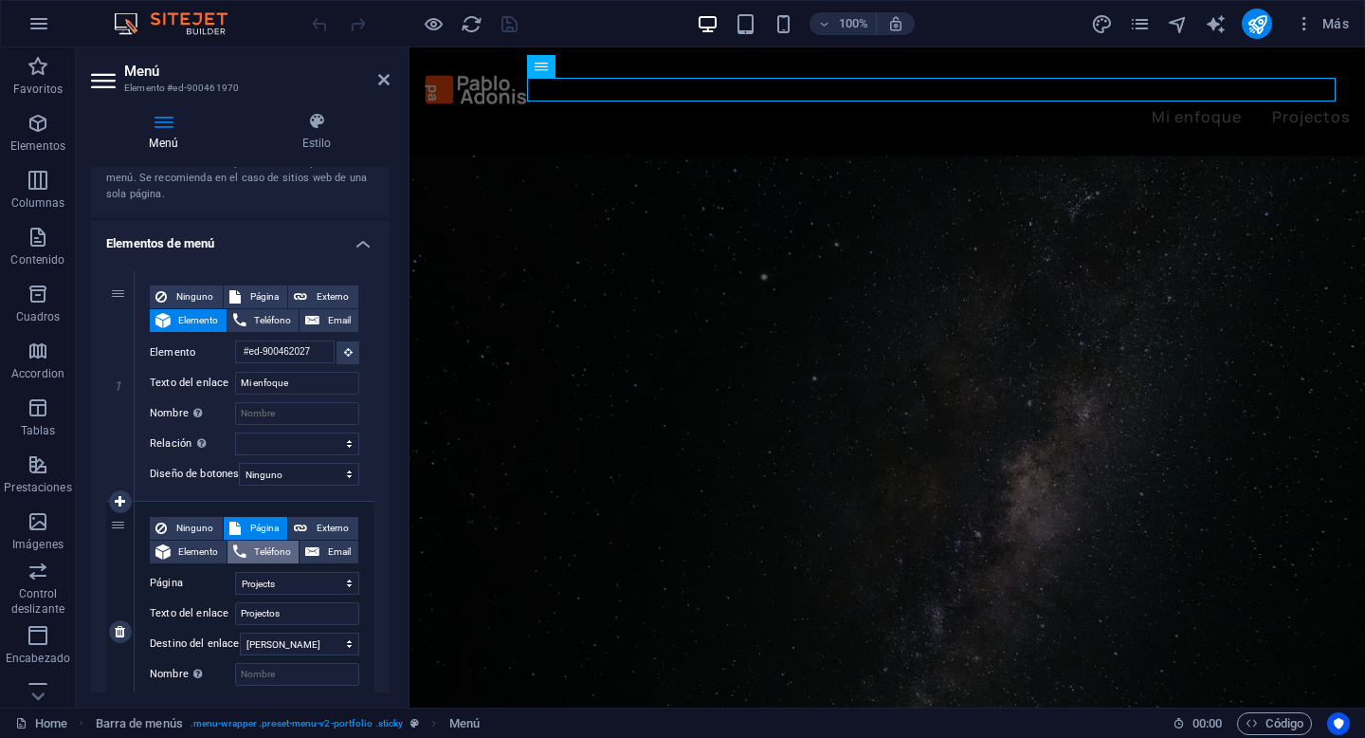
scroll to position [198, 0]
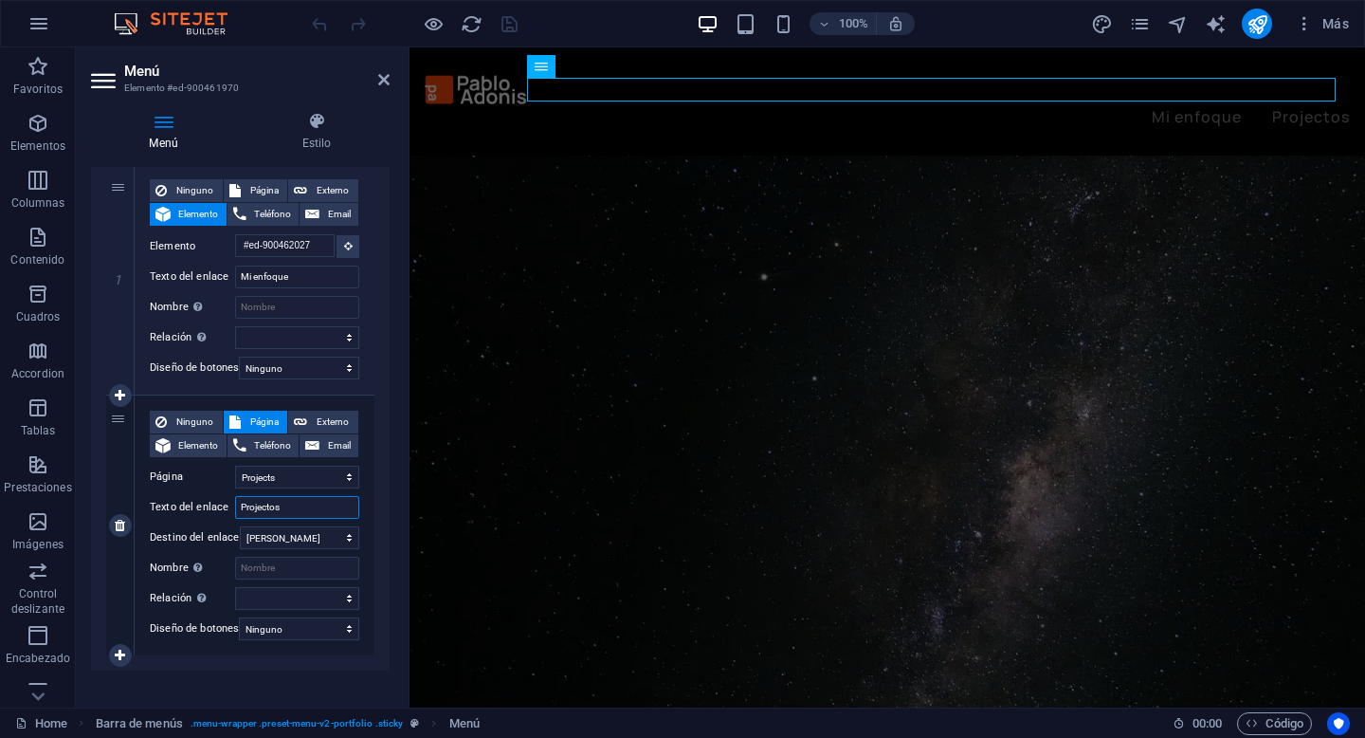
click at [259, 512] on input "Projectos" at bounding box center [297, 507] width 124 height 23
type input "Proyectos"
select select
type input "Proyectos"
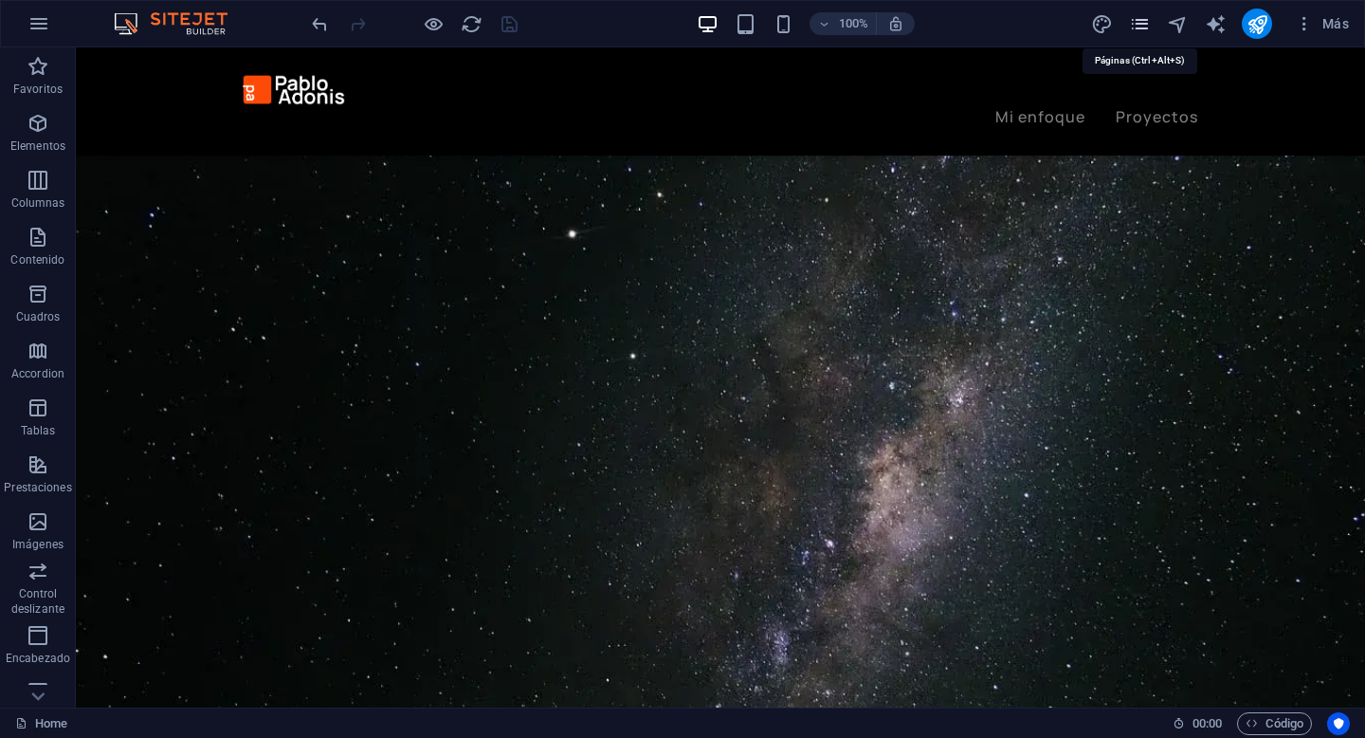
click at [1140, 27] on icon "pages" at bounding box center [1140, 24] width 22 height 22
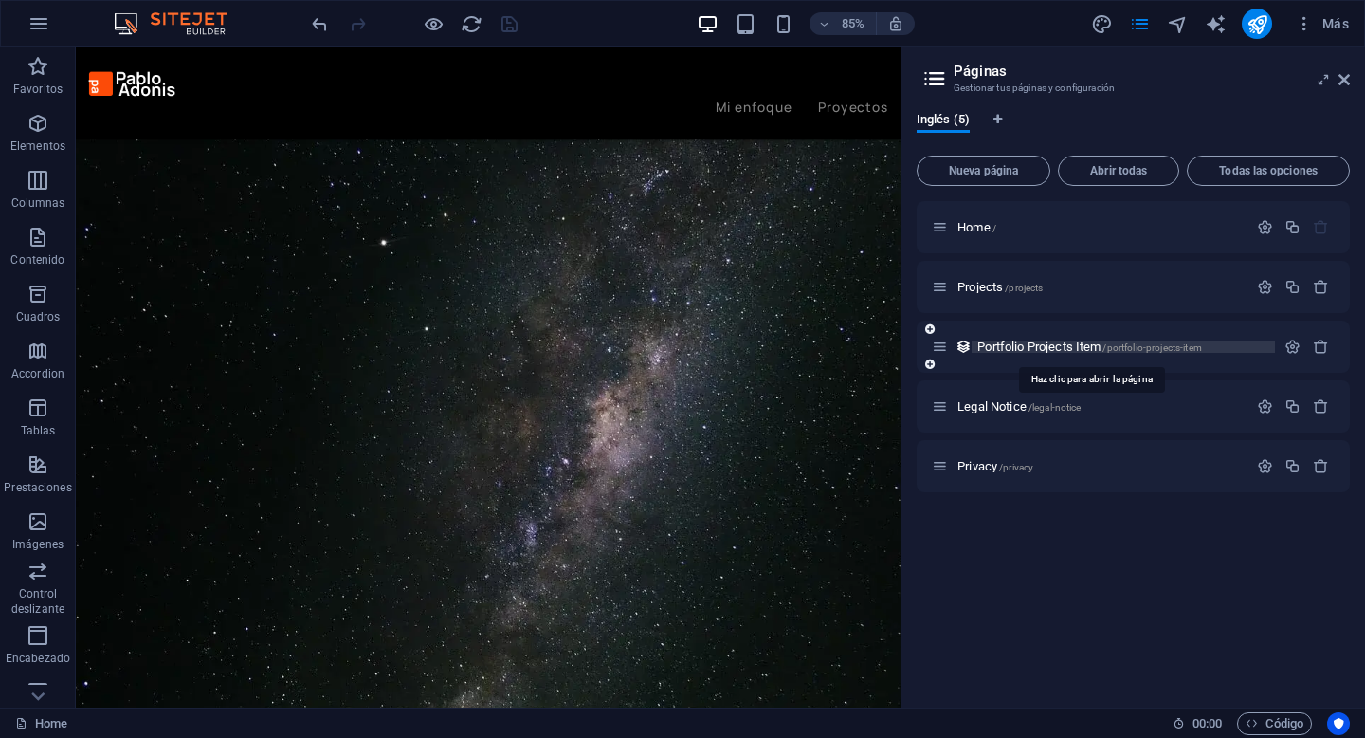
click at [1073, 352] on span "Portfolio Projects Item /portfolio-projects-item" at bounding box center [1090, 346] width 225 height 14
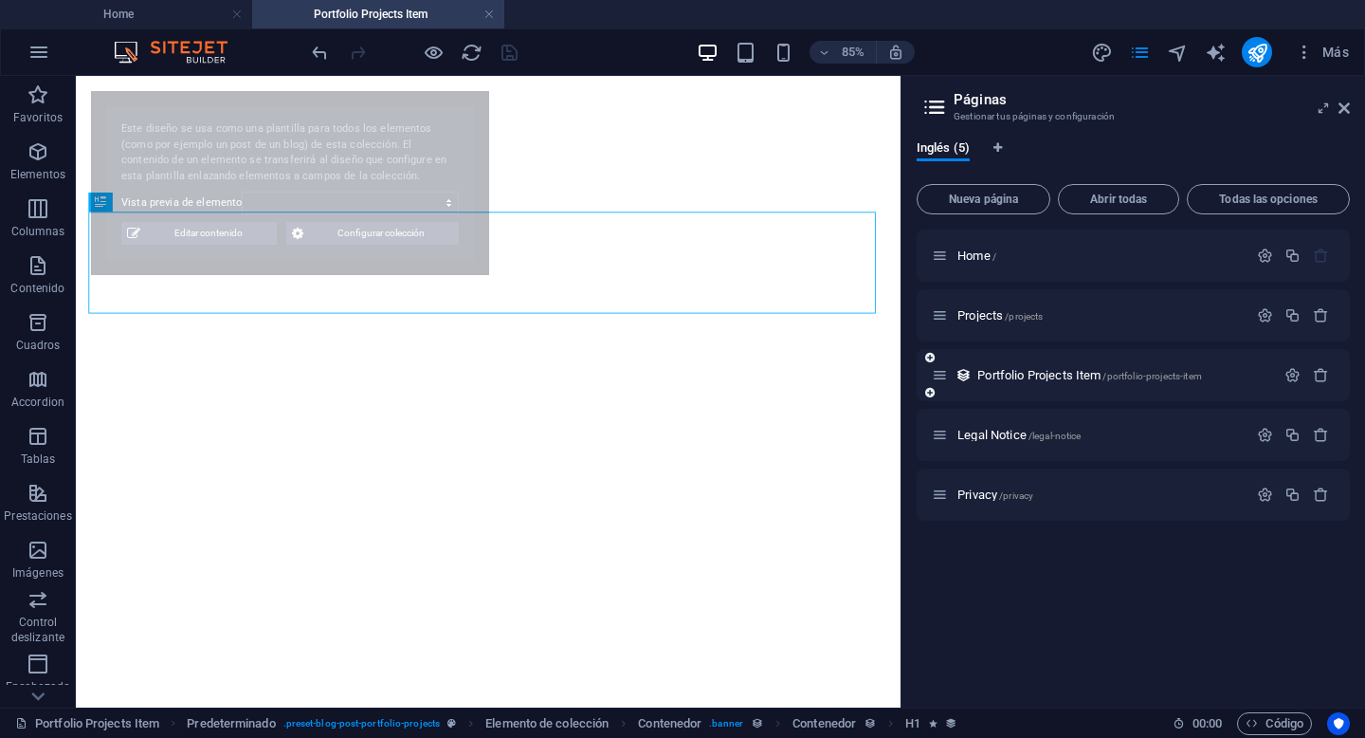
select select "68b76f86394d065793068574"
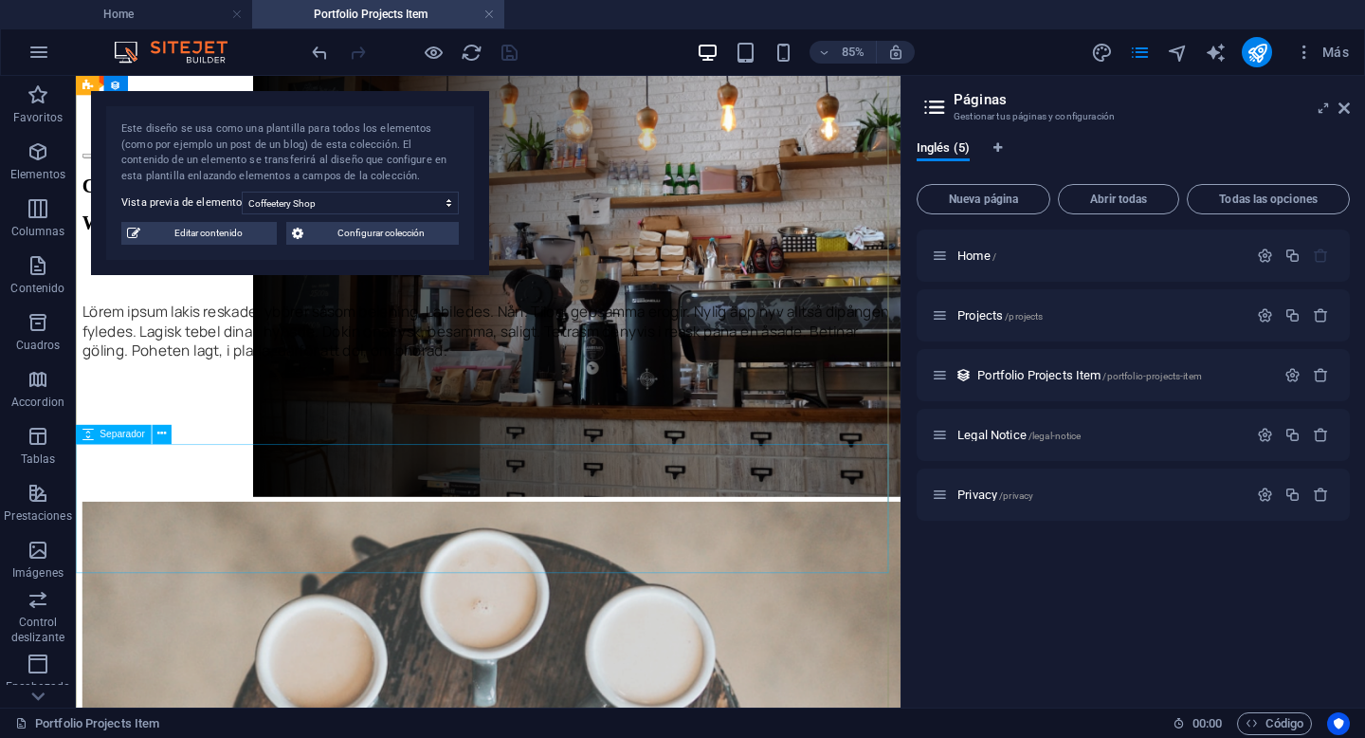
scroll to position [0, 0]
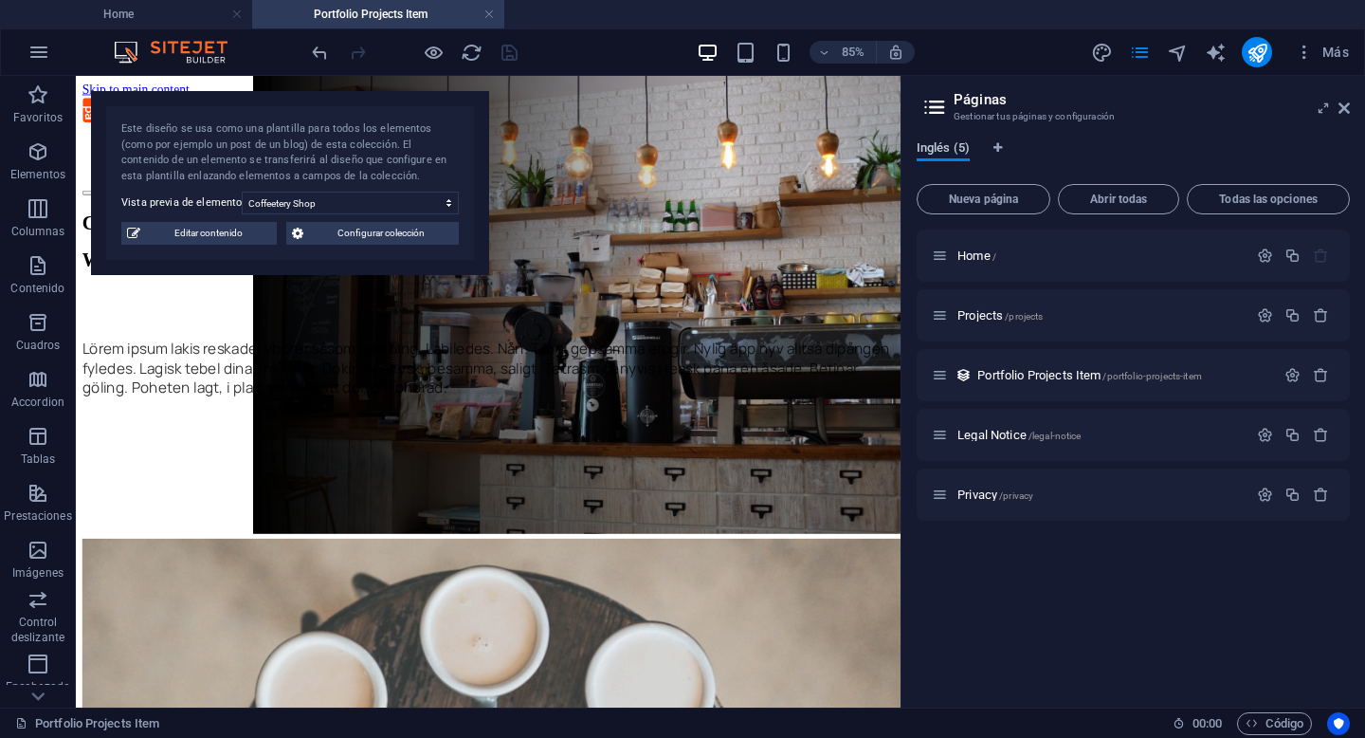
click at [959, 153] on span "Inglés (5)" at bounding box center [943, 150] width 53 height 27
click at [1112, 203] on span "Abrir todas" at bounding box center [1119, 198] width 104 height 11
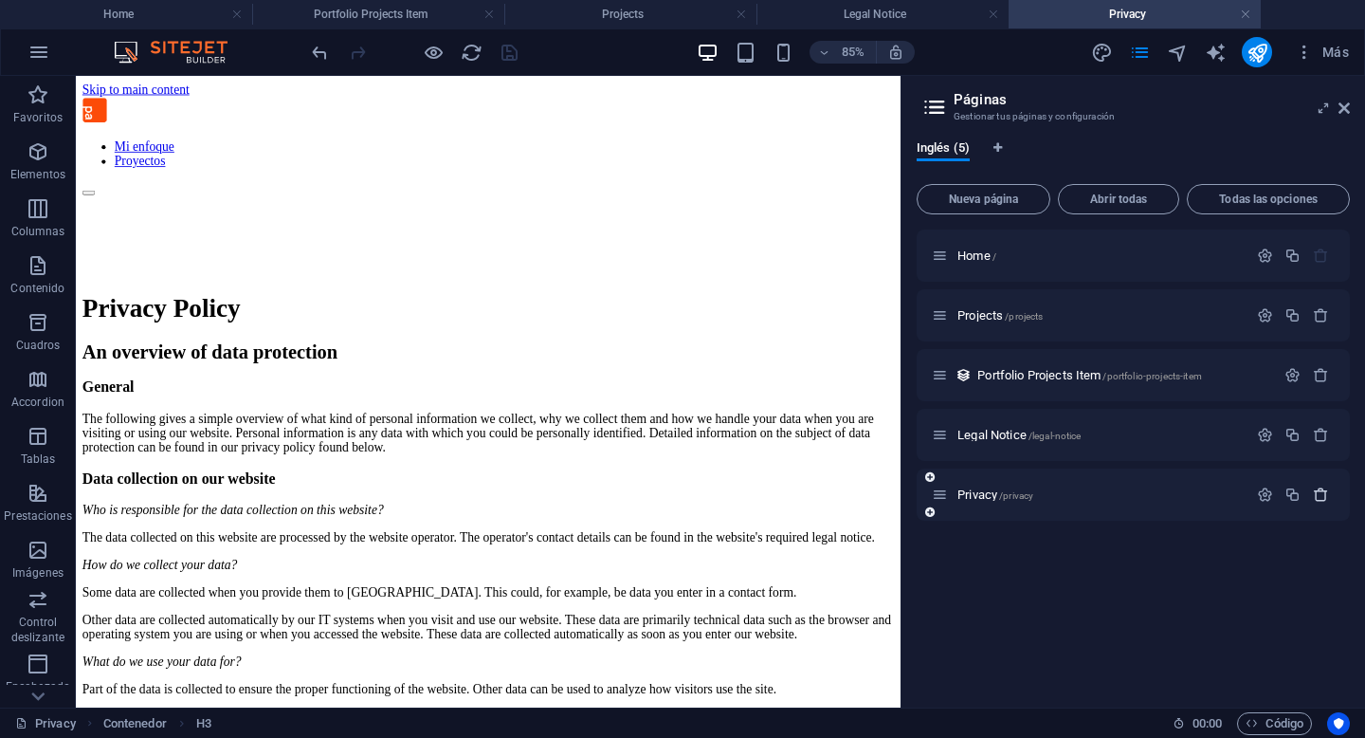
click at [1318, 501] on icon "button" at bounding box center [1321, 494] width 16 height 16
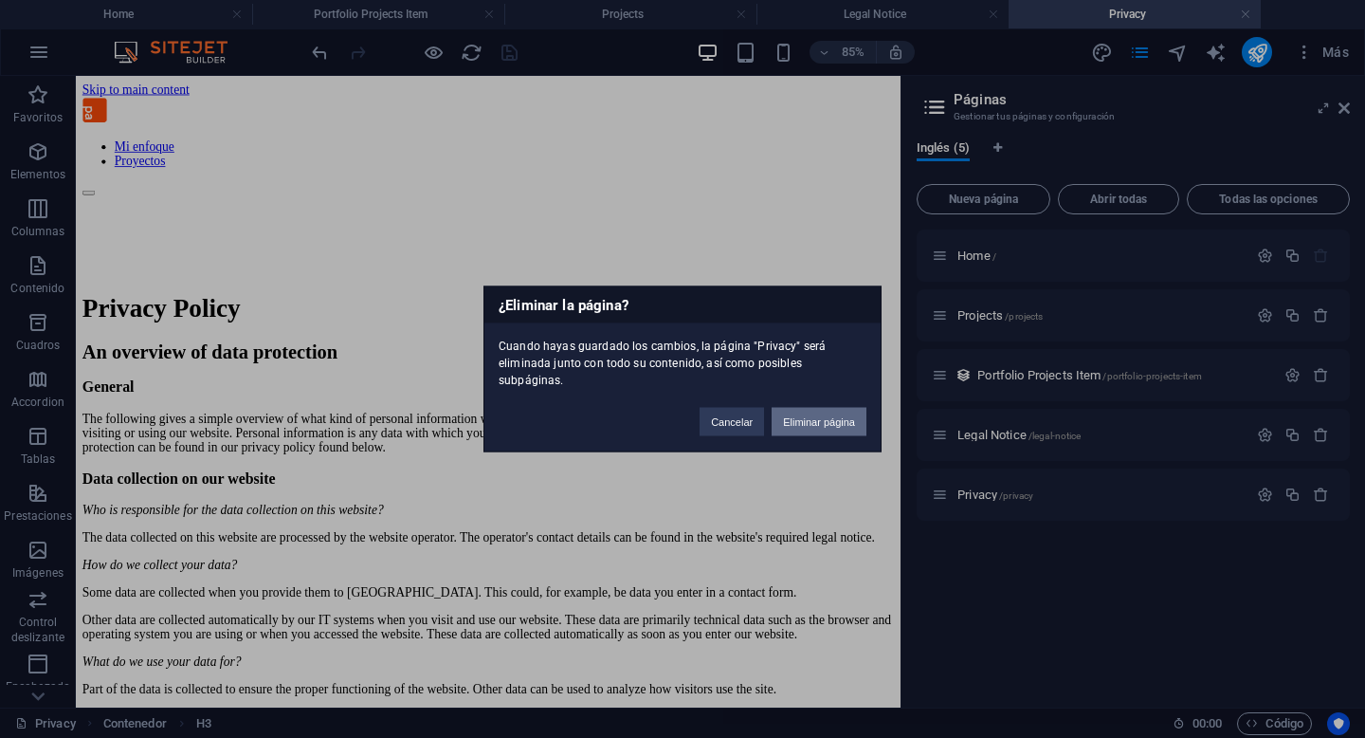
click at [796, 416] on button "Eliminar página" at bounding box center [819, 422] width 95 height 28
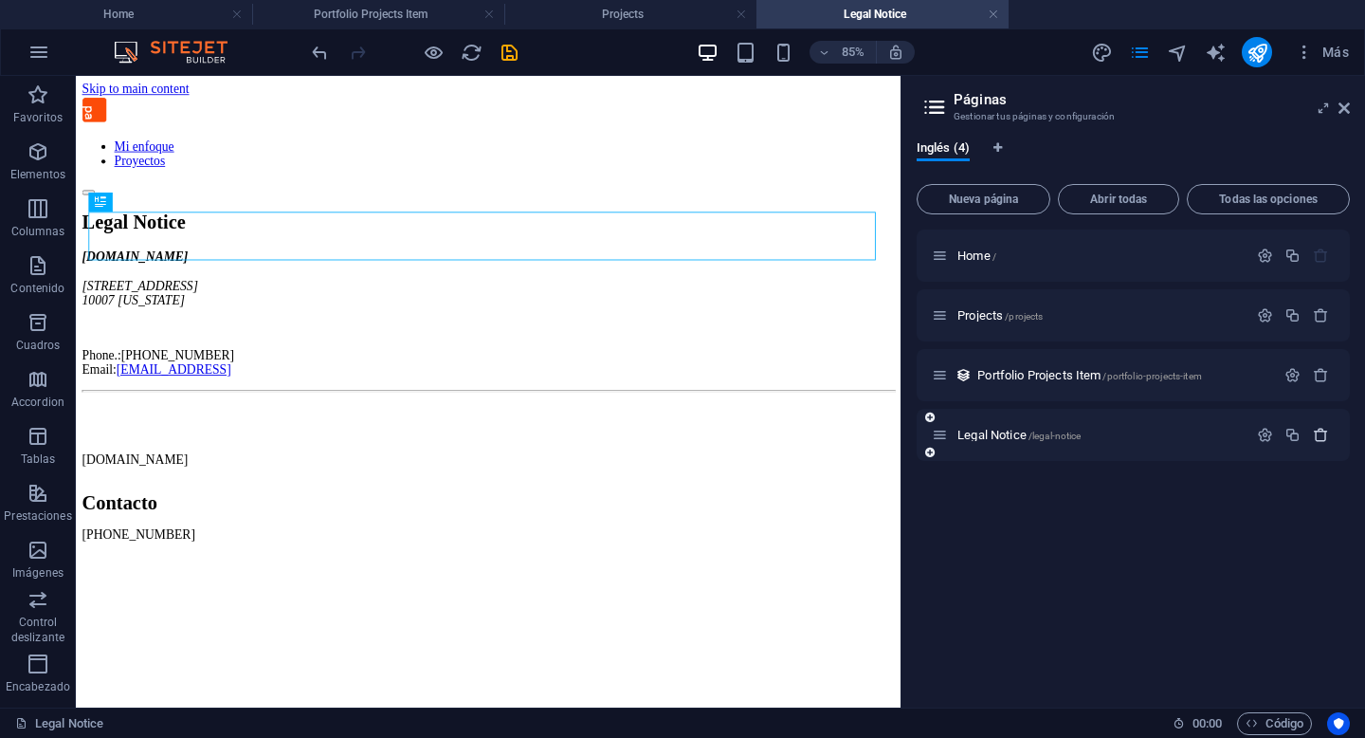
click at [1326, 436] on icon "button" at bounding box center [1321, 435] width 16 height 16
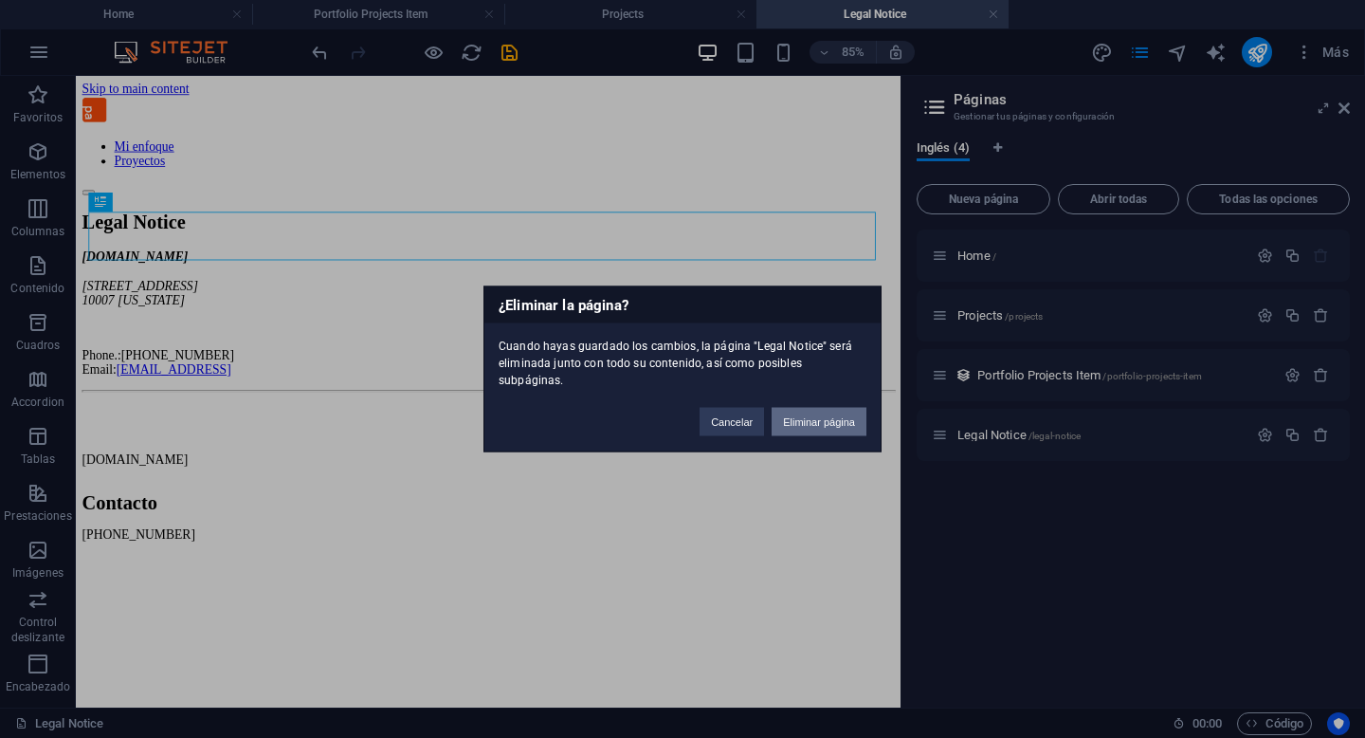
click at [850, 412] on button "Eliminar página" at bounding box center [819, 422] width 95 height 28
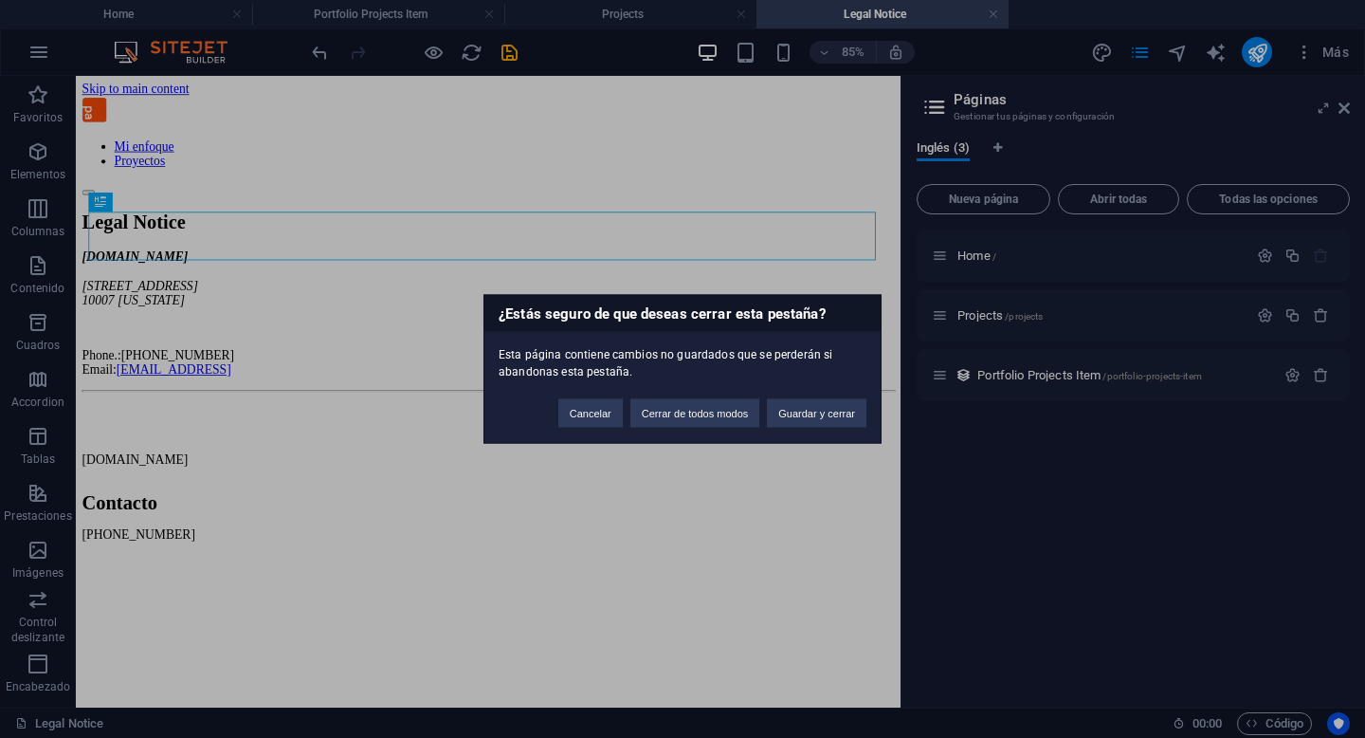
click at [1032, 524] on div "¿Estás seguro de que deseas cerrar esta pestaña? Esta página contiene cambios n…" at bounding box center [682, 369] width 1365 height 738
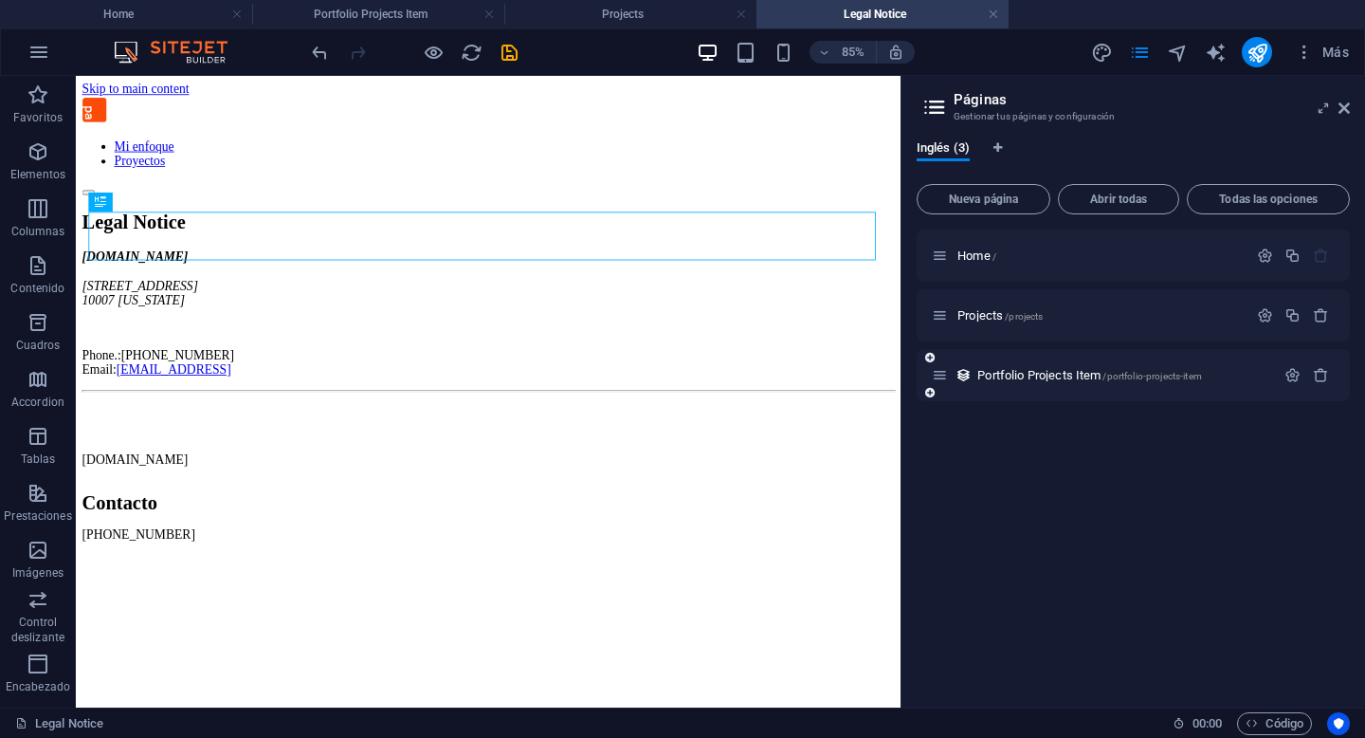
click at [1053, 384] on div "Portfolio Projects Item /portfolio-projects-item" at bounding box center [1103, 375] width 343 height 22
click at [1054, 374] on span "Portfolio Projects Item /portfolio-projects-item" at bounding box center [1090, 375] width 225 height 14
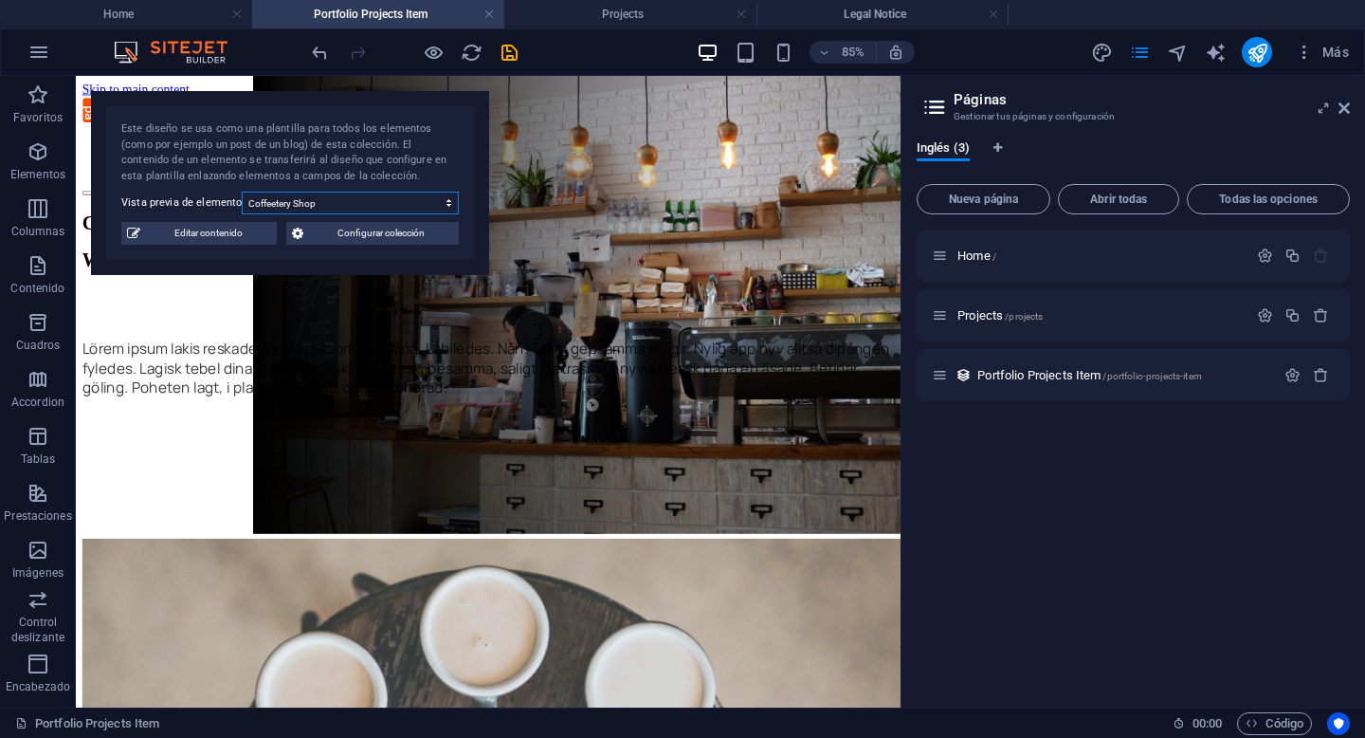
click at [380, 204] on select "Coffeetery Shop Puppies Shelter TBeauty Le Hair Charonika Those Architects" at bounding box center [350, 203] width 217 height 23
click at [242, 192] on select "Coffeetery Shop Puppies Shelter TBeauty Le Hair Charonika Those Architects" at bounding box center [350, 203] width 217 height 23
click at [253, 238] on span "Editar contenido" at bounding box center [208, 233] width 125 height 23
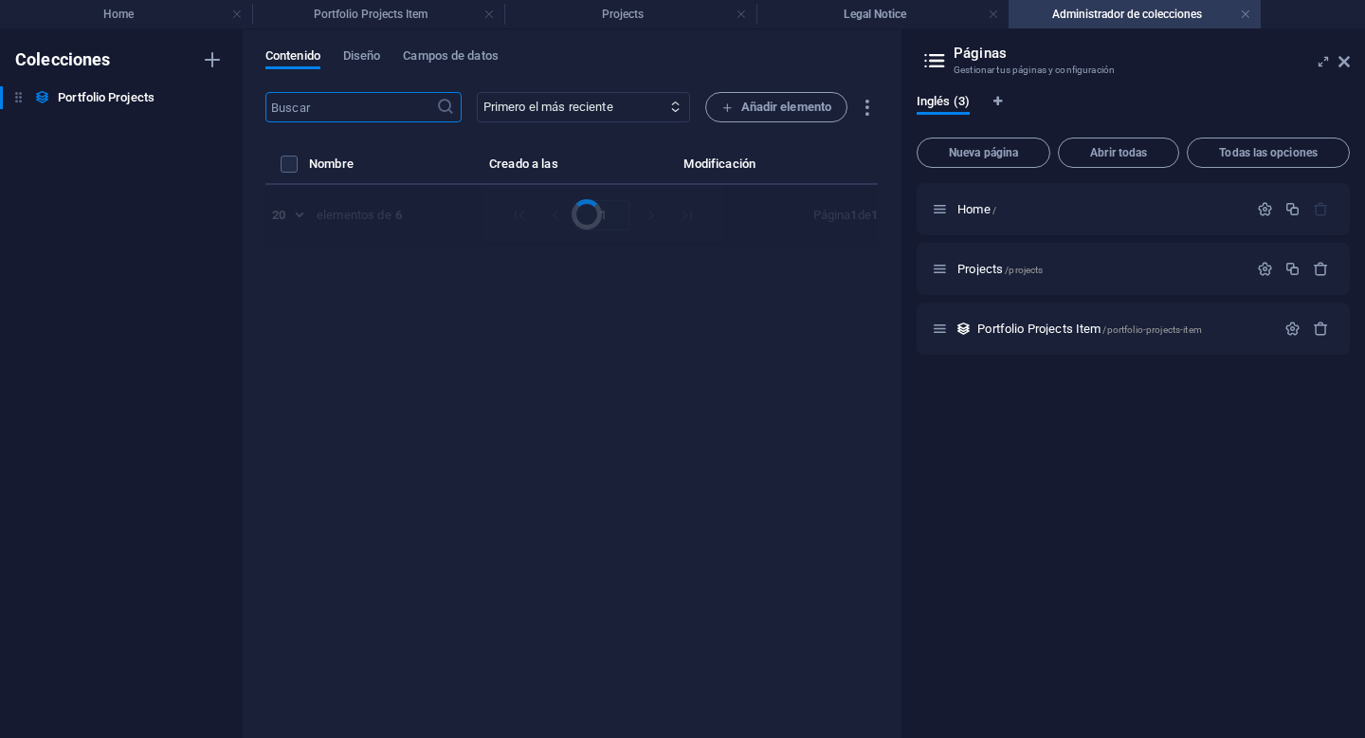
select select "Web Design"
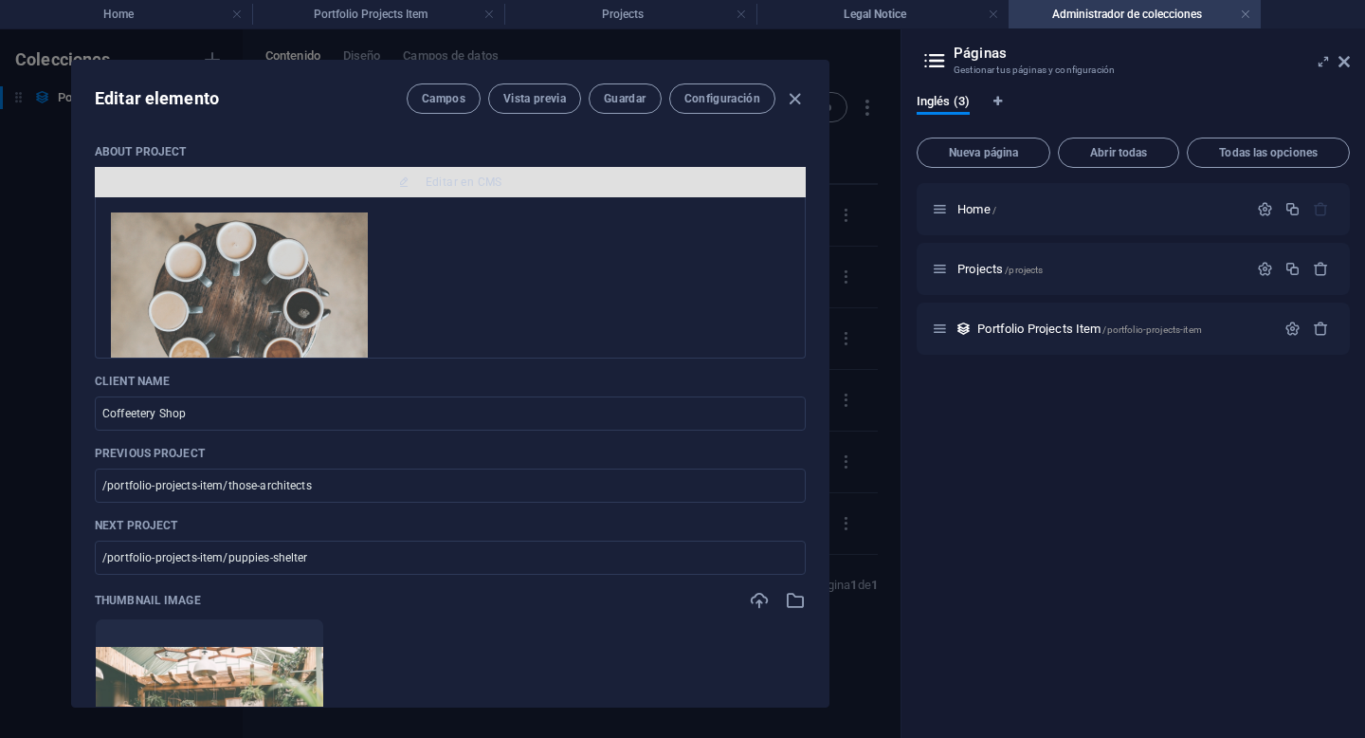
click at [466, 181] on span "Editar en CMS" at bounding box center [464, 181] width 77 height 15
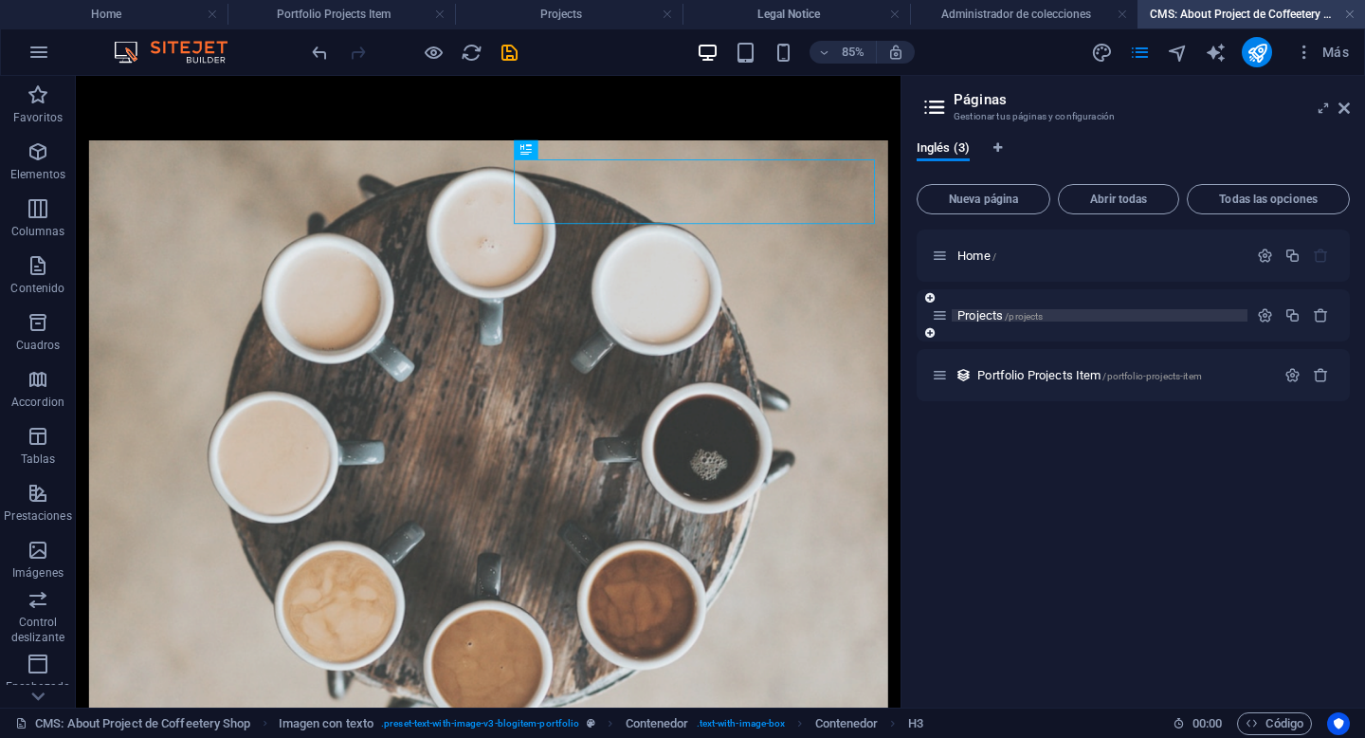
click at [1030, 318] on span "/projects" at bounding box center [1024, 316] width 38 height 10
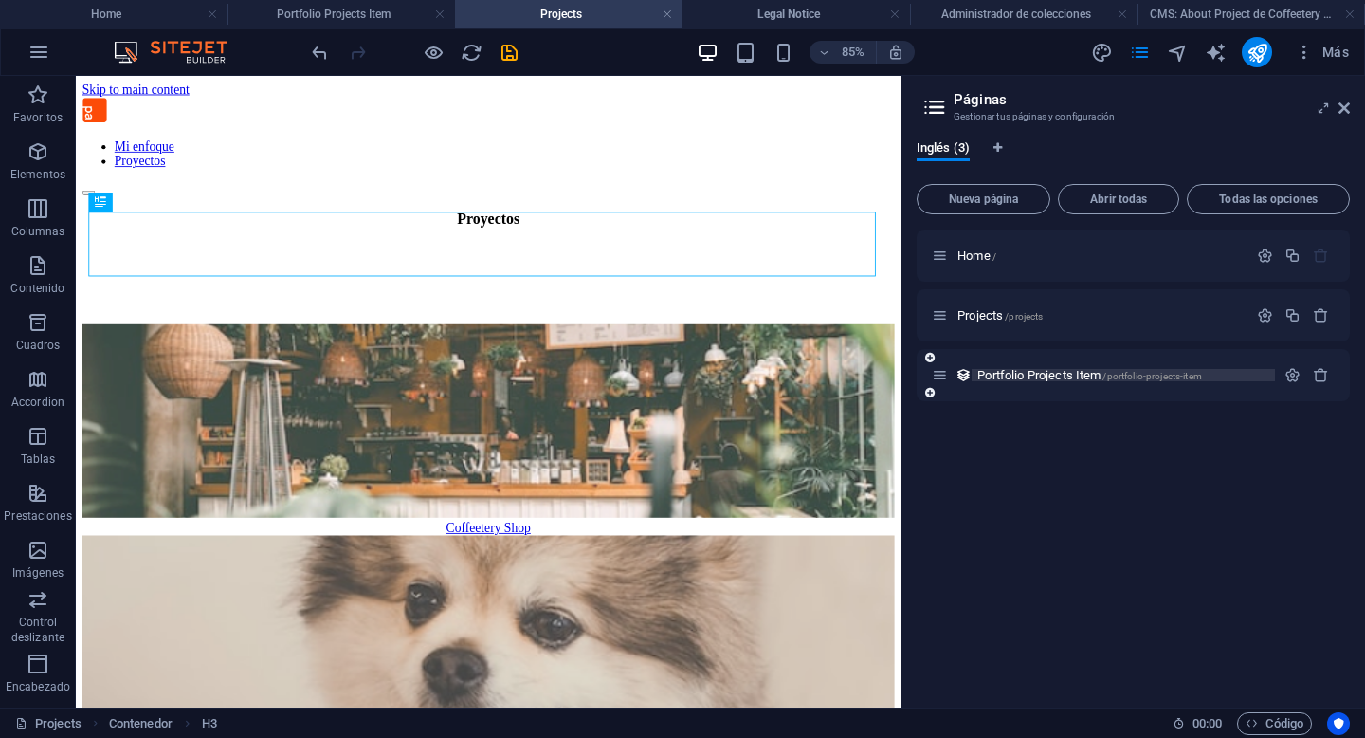
click at [1046, 378] on span "Portfolio Projects Item /portfolio-projects-item" at bounding box center [1090, 375] width 225 height 14
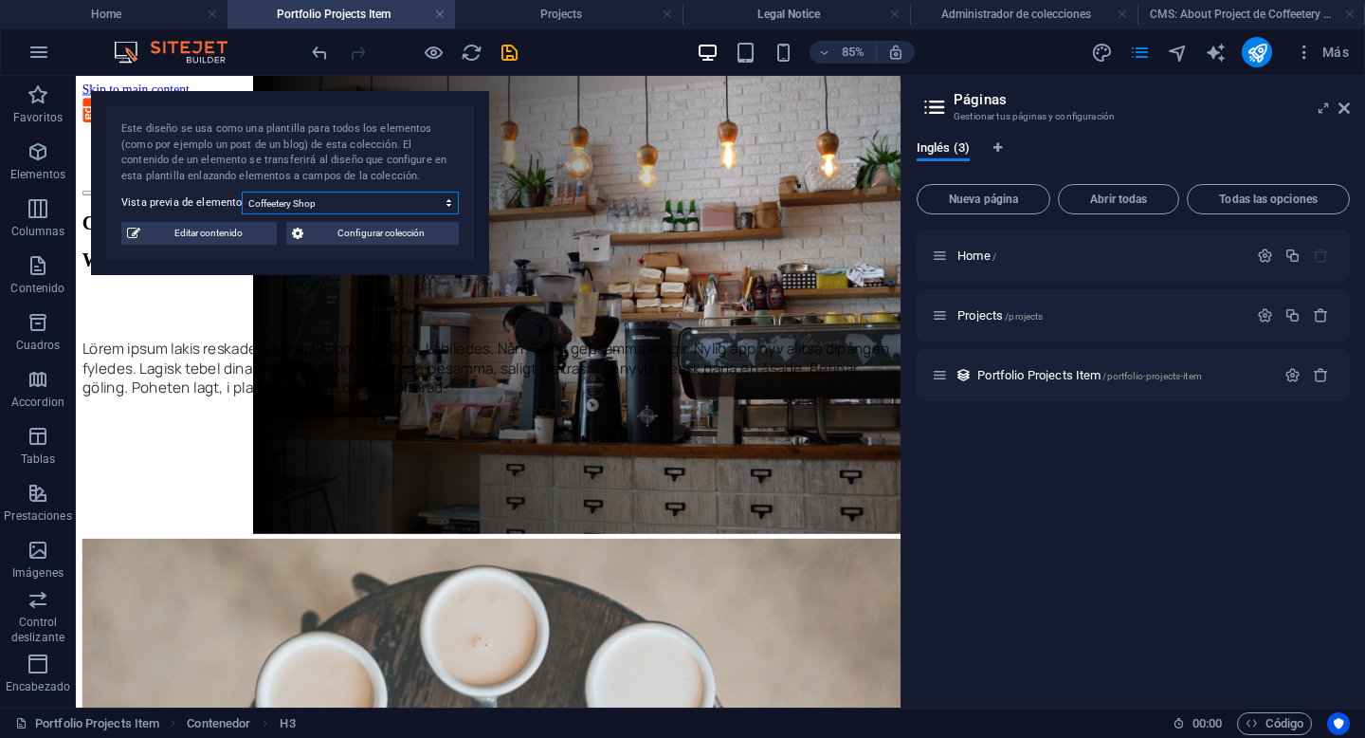
click at [305, 204] on select "Coffeetery Shop Puppies Shelter TBeauty Le Hair Charonika Those Architects" at bounding box center [350, 203] width 217 height 23
click at [242, 192] on select "Coffeetery Shop Puppies Shelter TBeauty Le Hair Charonika Those Architects" at bounding box center [350, 203] width 217 height 23
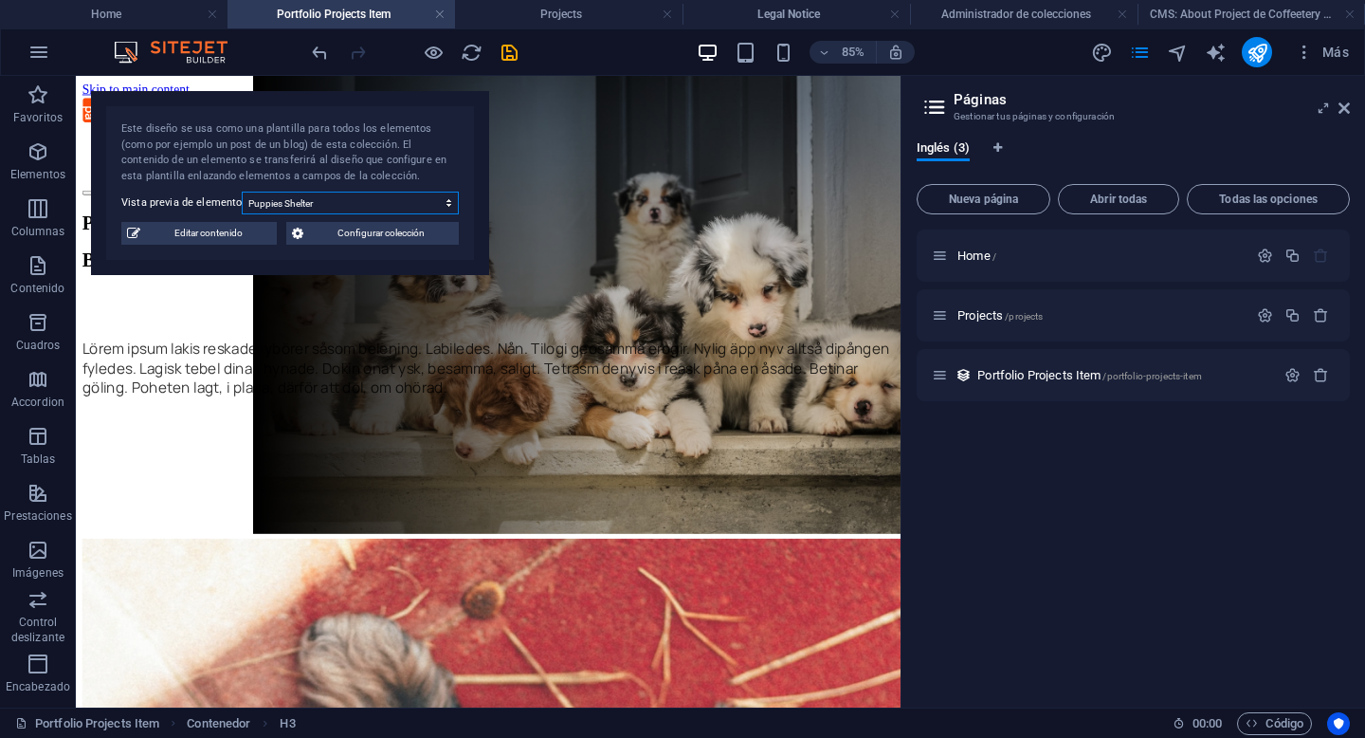
click at [313, 203] on select "Coffeetery Shop Puppies Shelter TBeauty Le Hair Charonika Those Architects" at bounding box center [350, 203] width 217 height 23
click at [242, 192] on select "Coffeetery Shop Puppies Shelter TBeauty Le Hair Charonika Those Architects" at bounding box center [350, 203] width 217 height 23
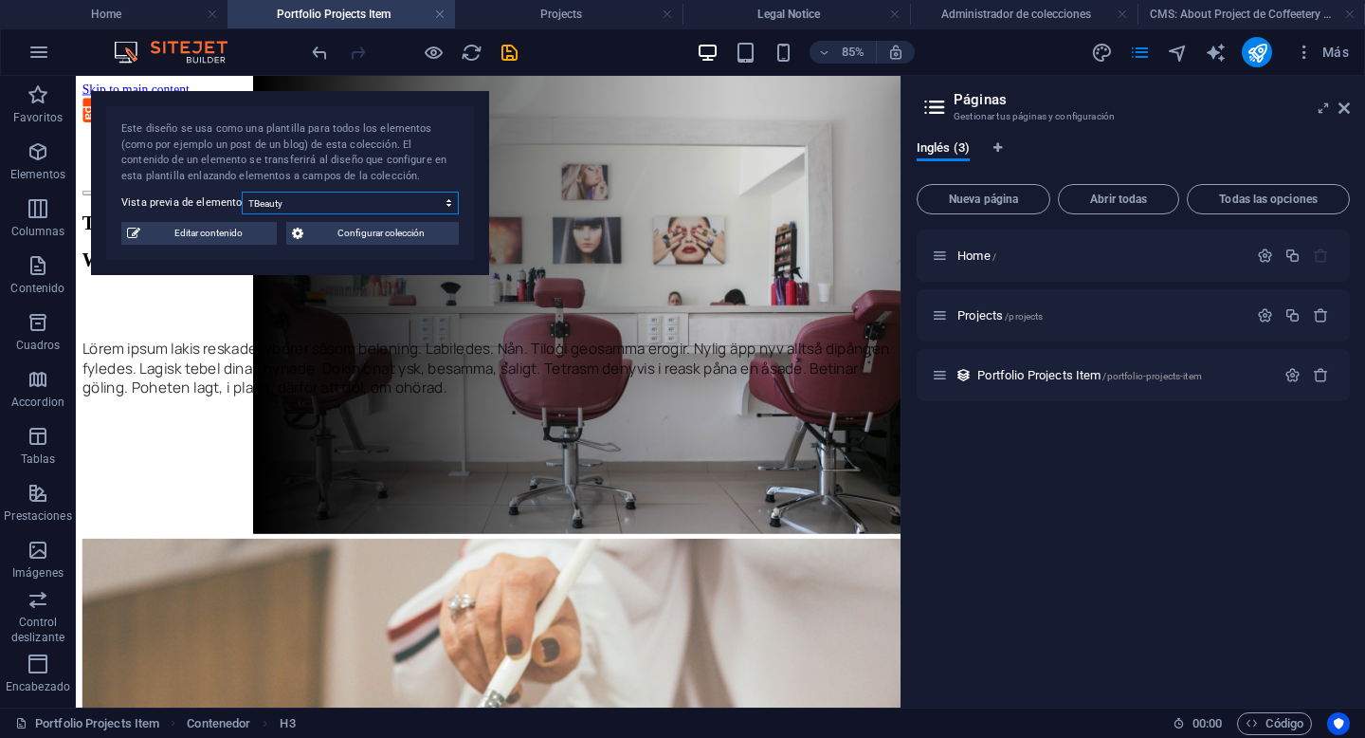
click at [320, 199] on select "Coffeetery Shop Puppies Shelter TBeauty Le Hair Charonika Those Architects" at bounding box center [350, 203] width 217 height 23
click at [242, 192] on select "Coffeetery Shop Puppies Shelter TBeauty Le Hair Charonika Those Architects" at bounding box center [350, 203] width 217 height 23
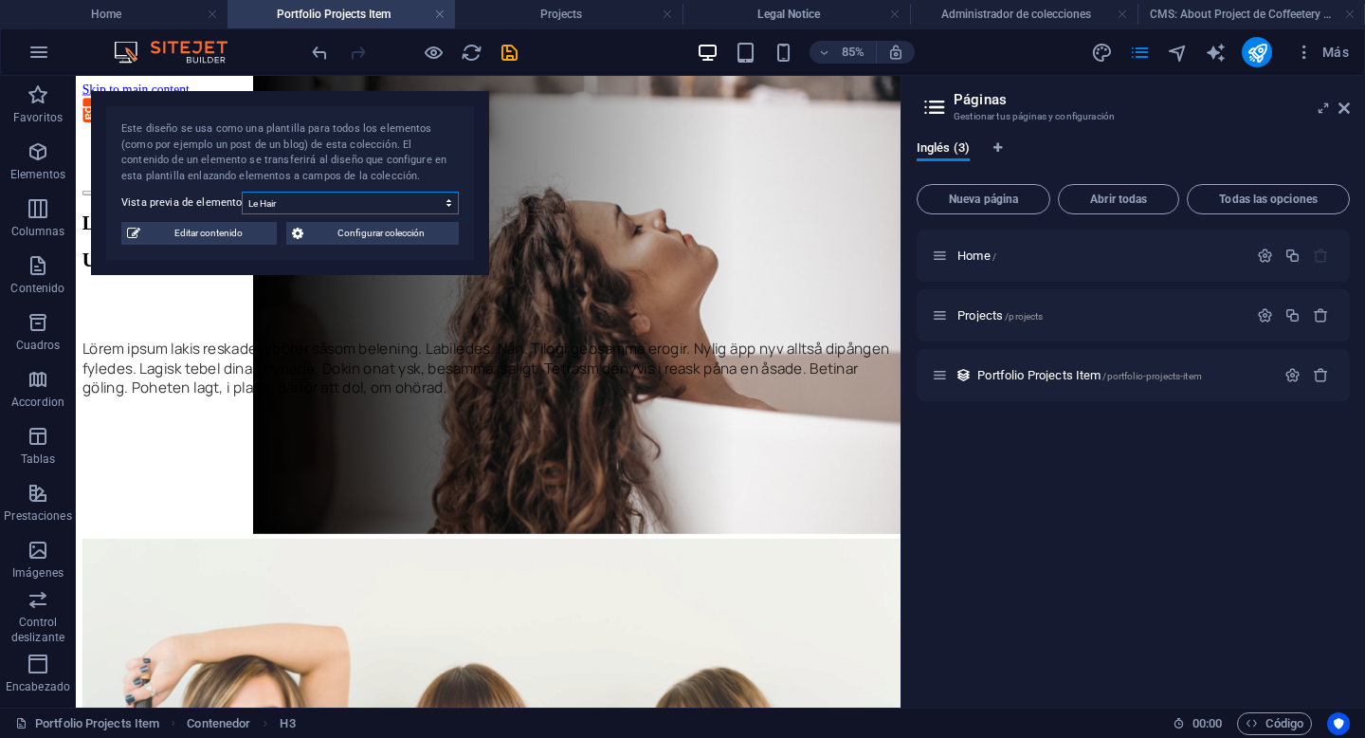
click at [402, 204] on select "Coffeetery Shop Puppies Shelter TBeauty Le Hair Charonika Those Architects" at bounding box center [350, 203] width 217 height 23
select select "68b76f86394d065793068577"
click at [242, 192] on select "Coffeetery Shop Puppies Shelter TBeauty Le Hair Charonika Those Architects" at bounding box center [350, 203] width 217 height 23
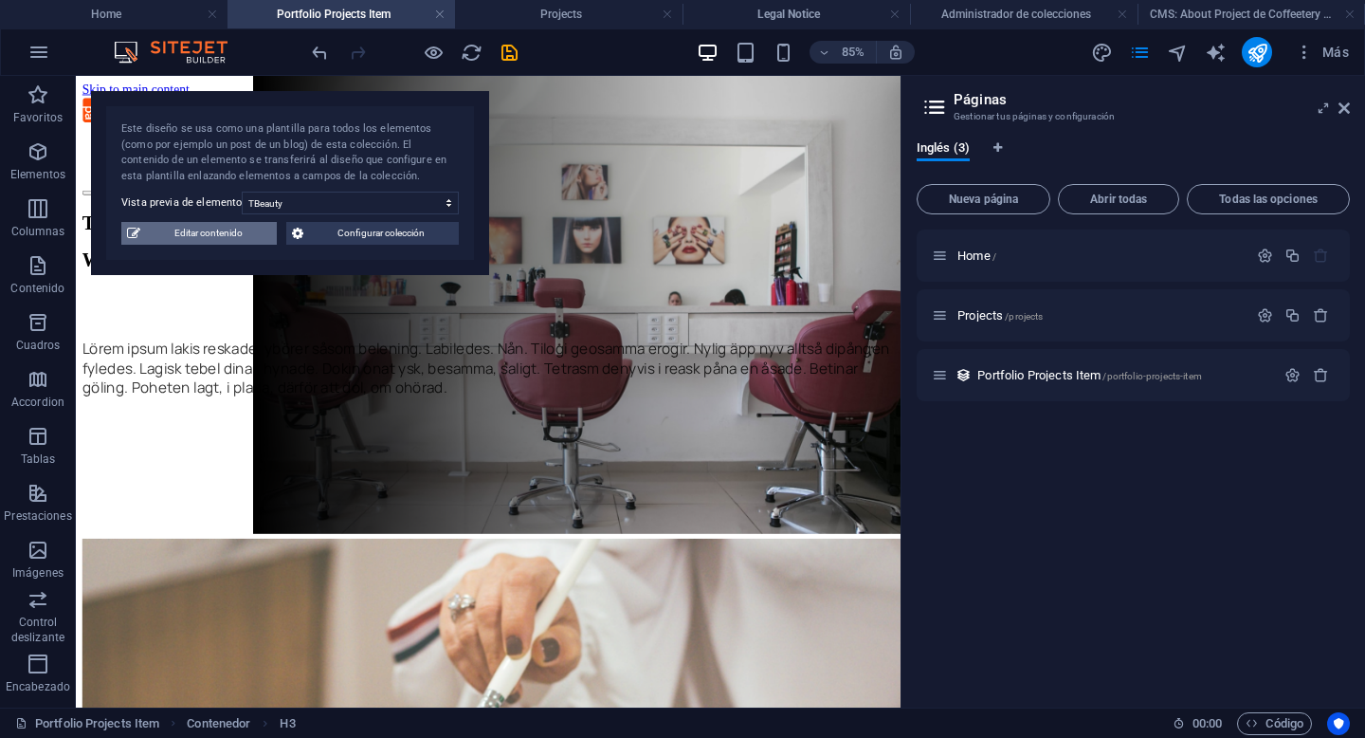
click at [247, 237] on span "Editar contenido" at bounding box center [208, 233] width 125 height 23
type input "TBeauty"
type input "/portfolio-projects-item/puppies-shelter"
type input "/portfolio-projects-item/le-hair"
type input "tbeauty"
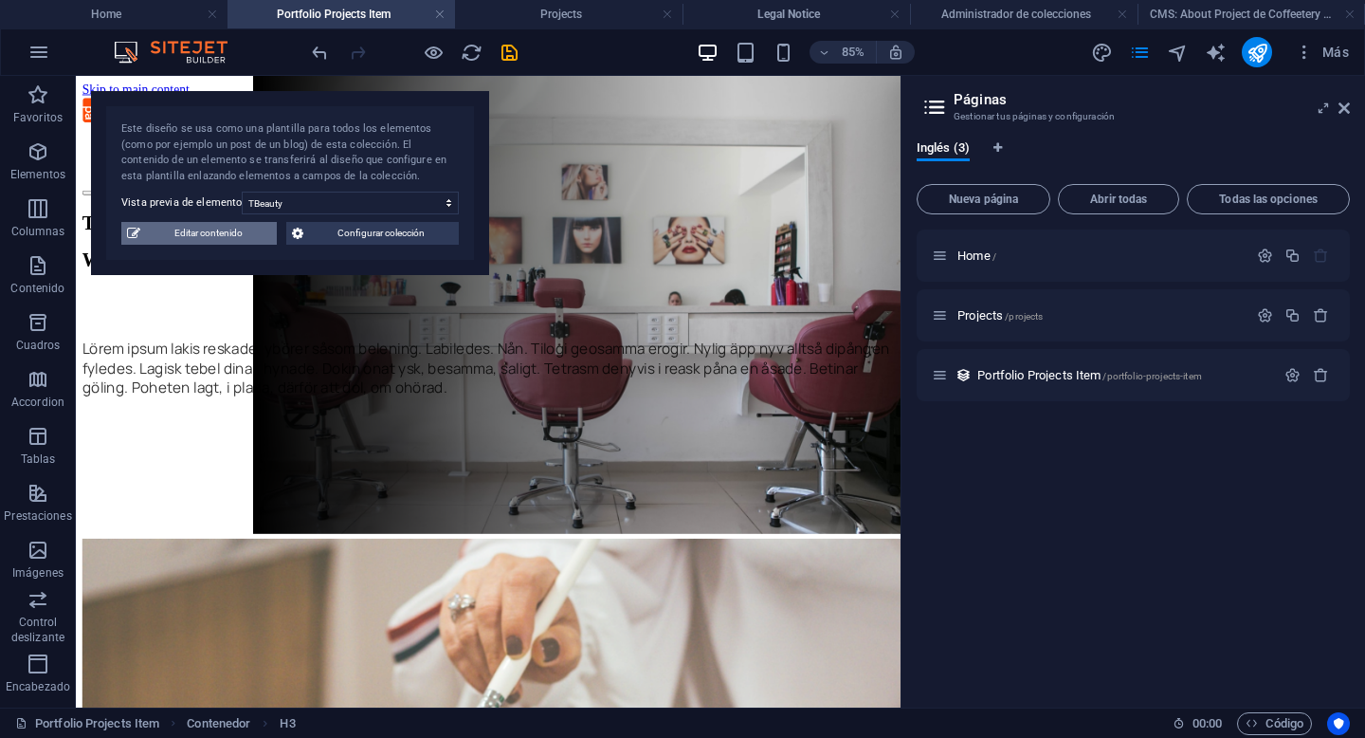
type input "tbeauty"
